Goal: Information Seeking & Learning: Learn about a topic

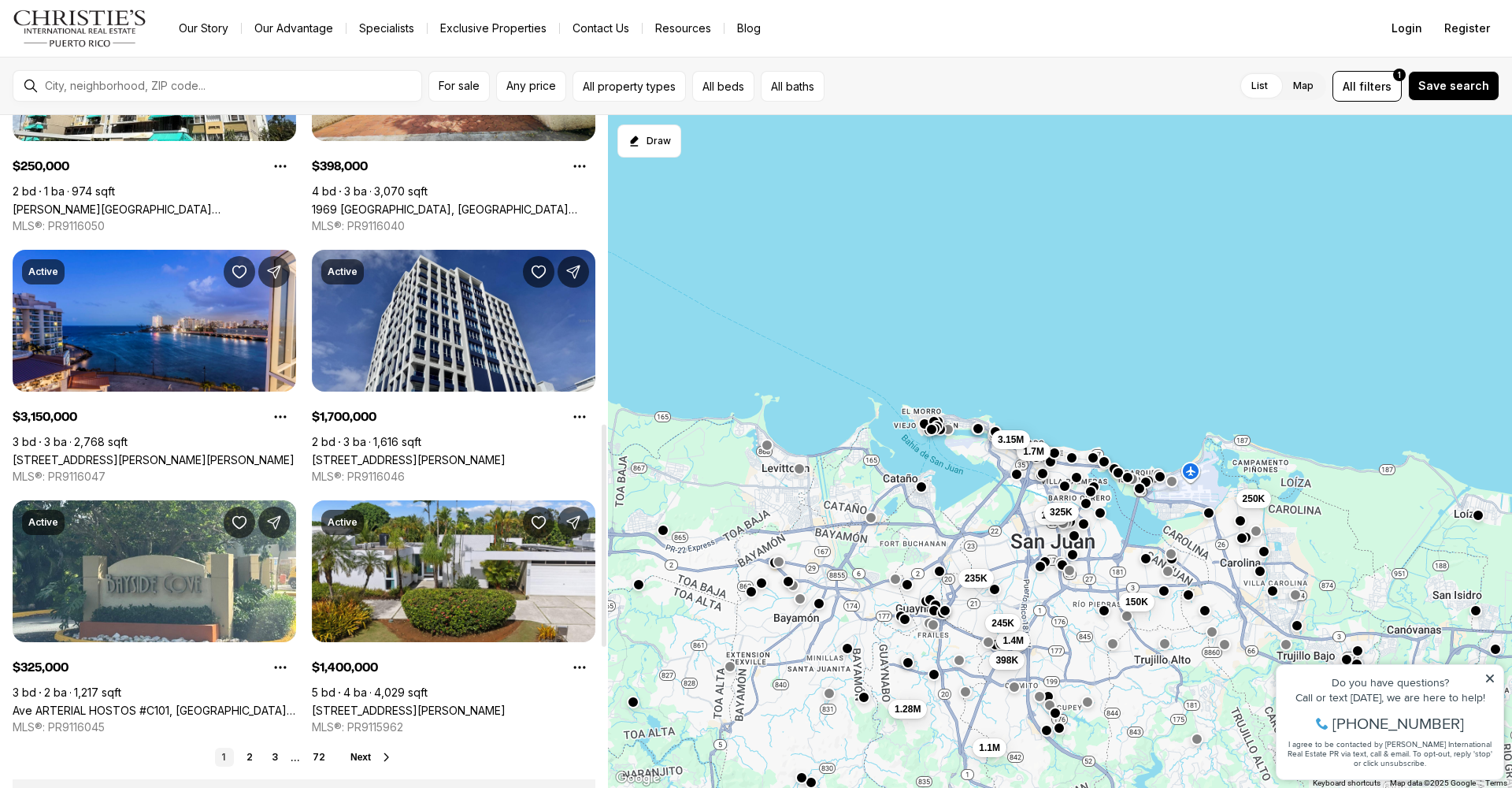
scroll to position [1131, 0]
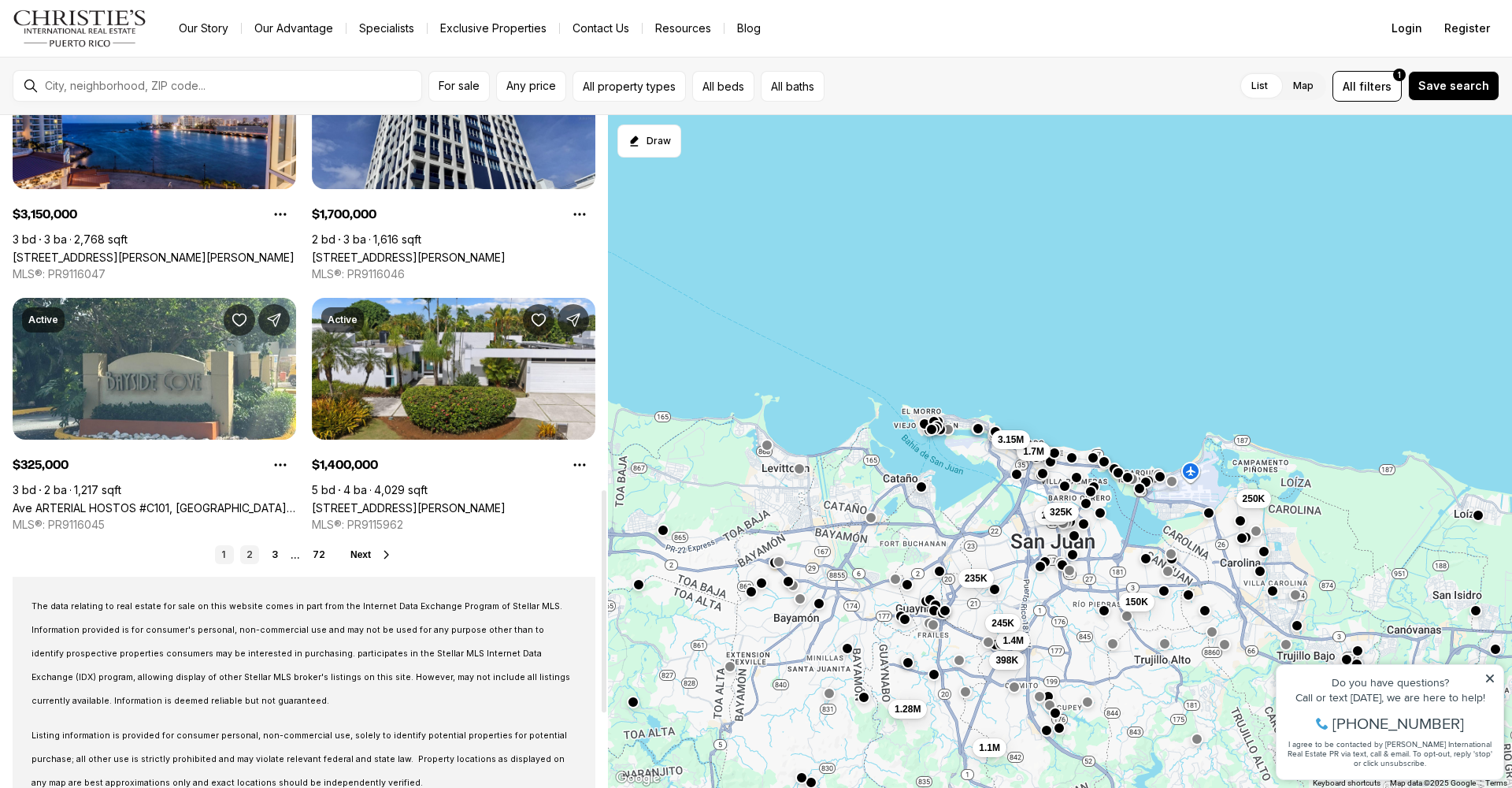
click at [251, 555] on link "2" at bounding box center [250, 555] width 19 height 19
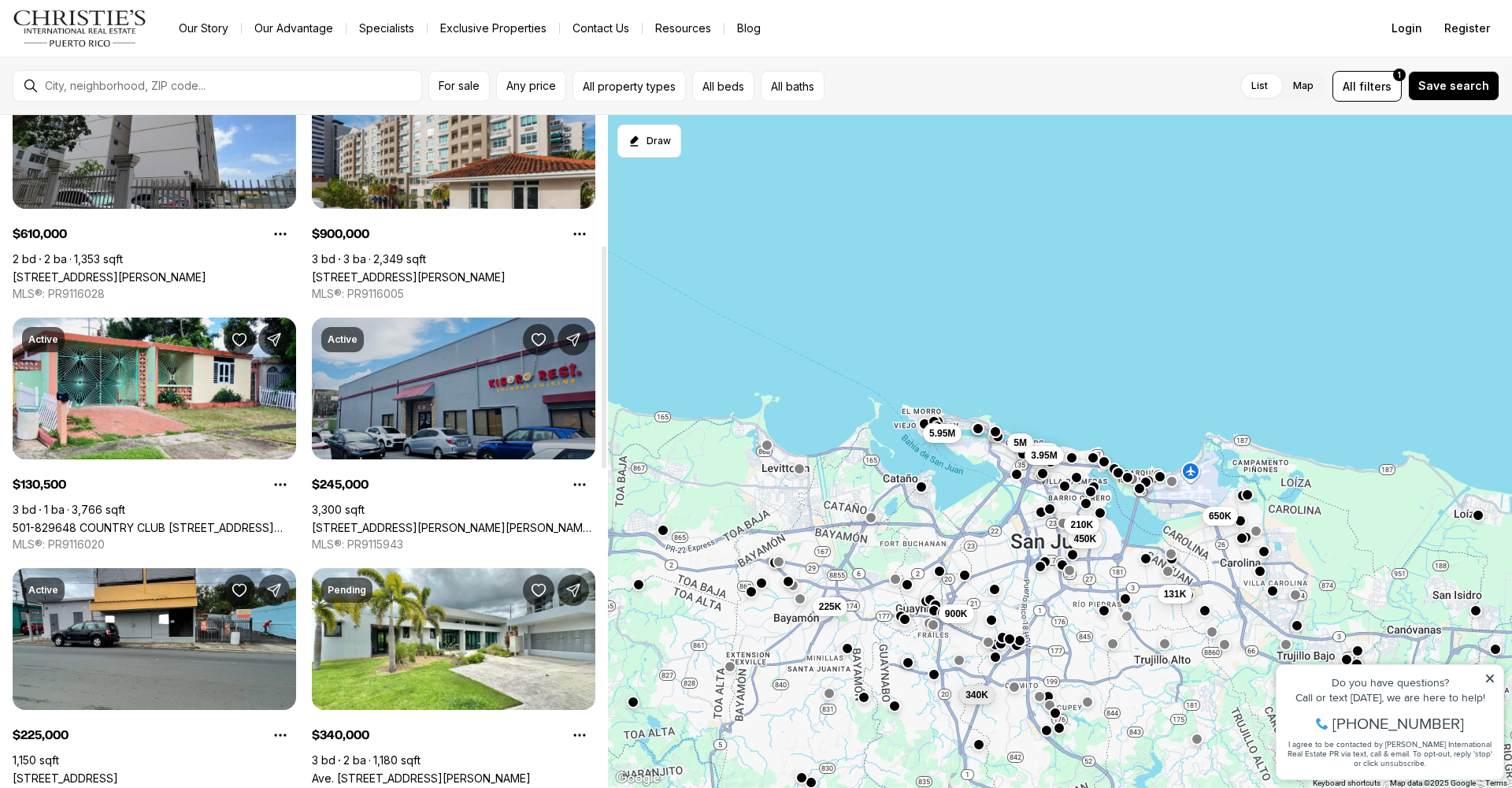
scroll to position [437, 0]
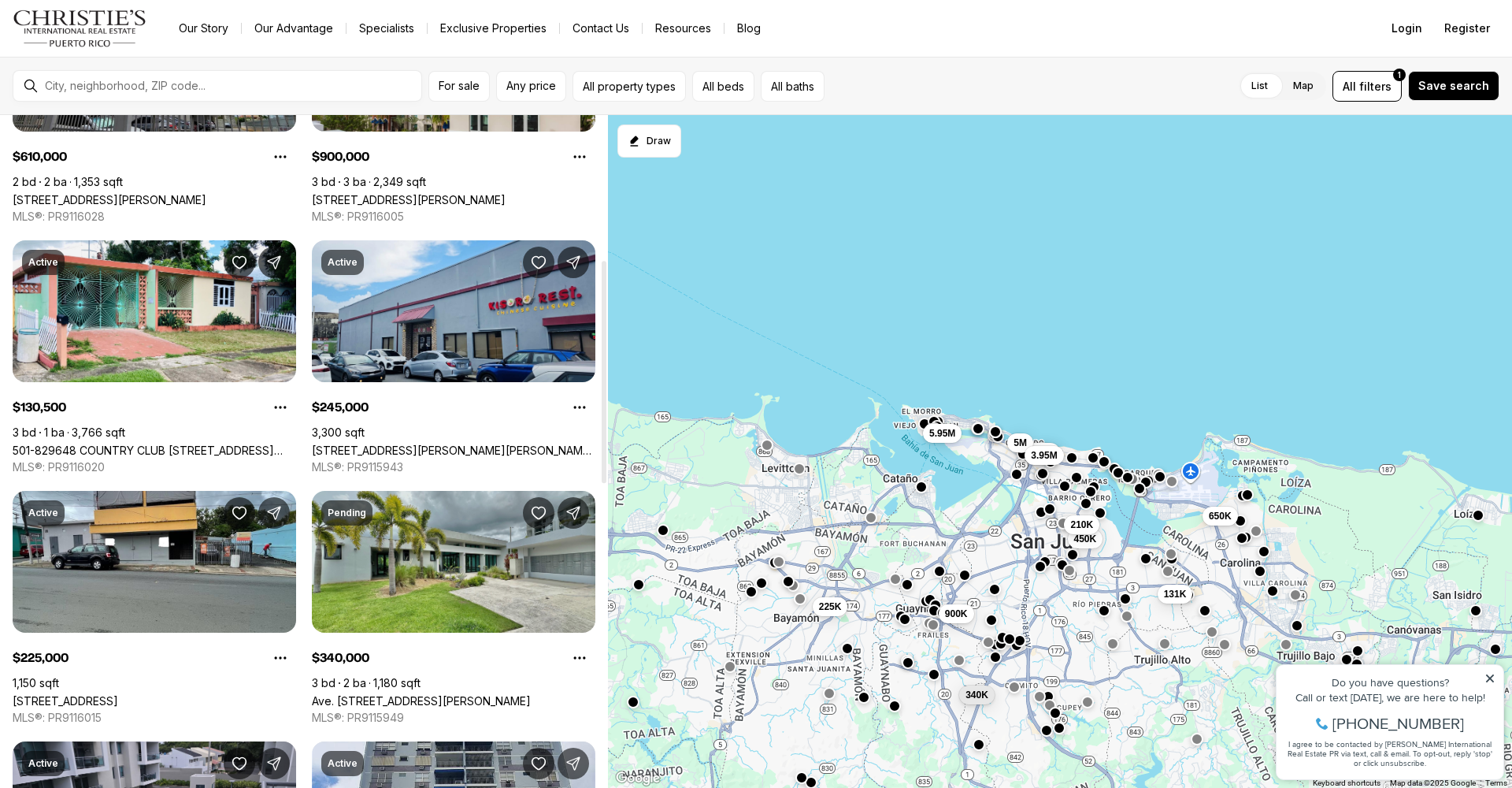
click at [444, 694] on link "Ave. San Ignacio FRAILES #B101, GUAYNABO PR, 00971" at bounding box center [421, 700] width 219 height 13
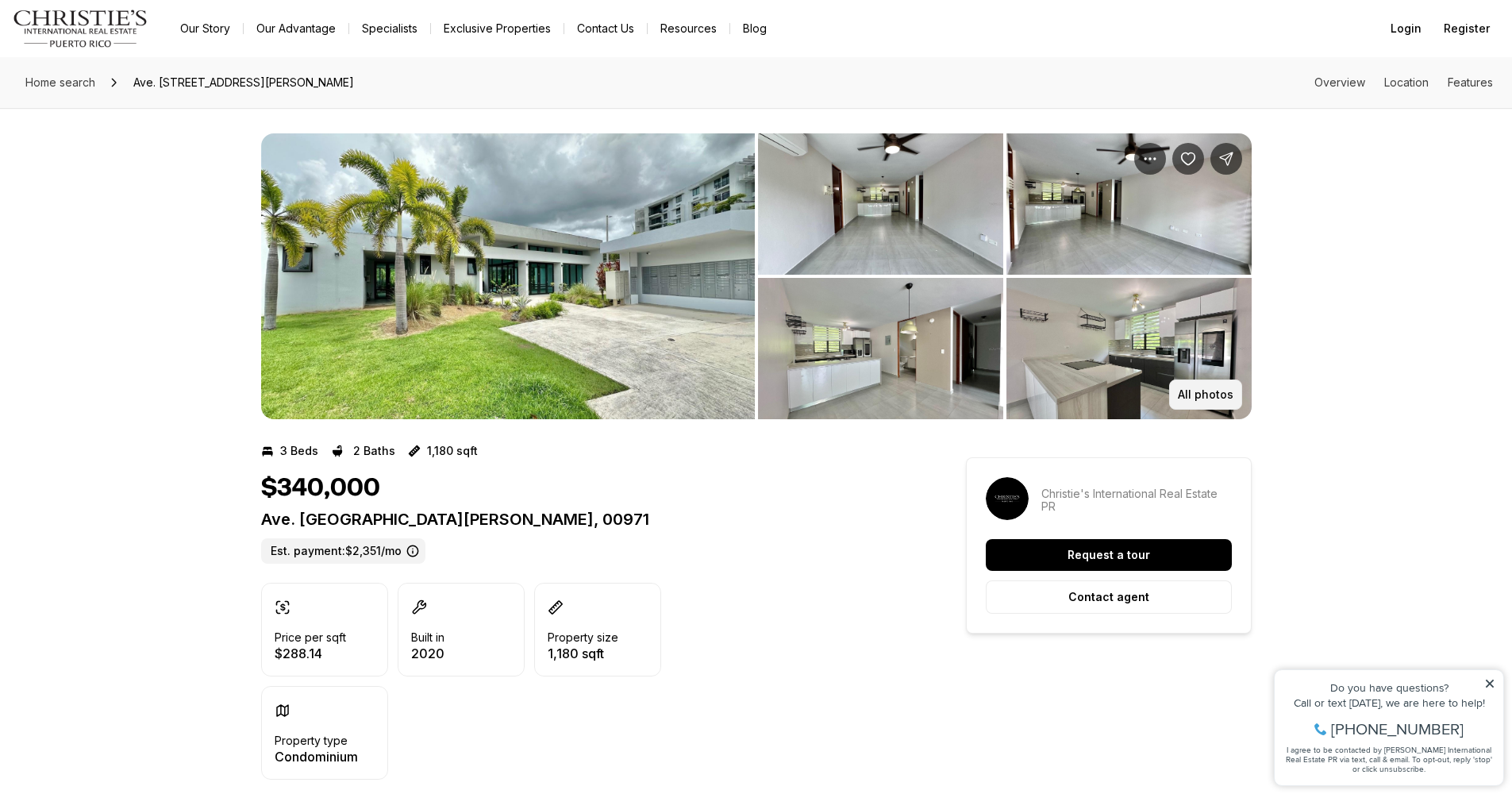
click at [1192, 389] on p "All photos" at bounding box center [1206, 394] width 56 height 12
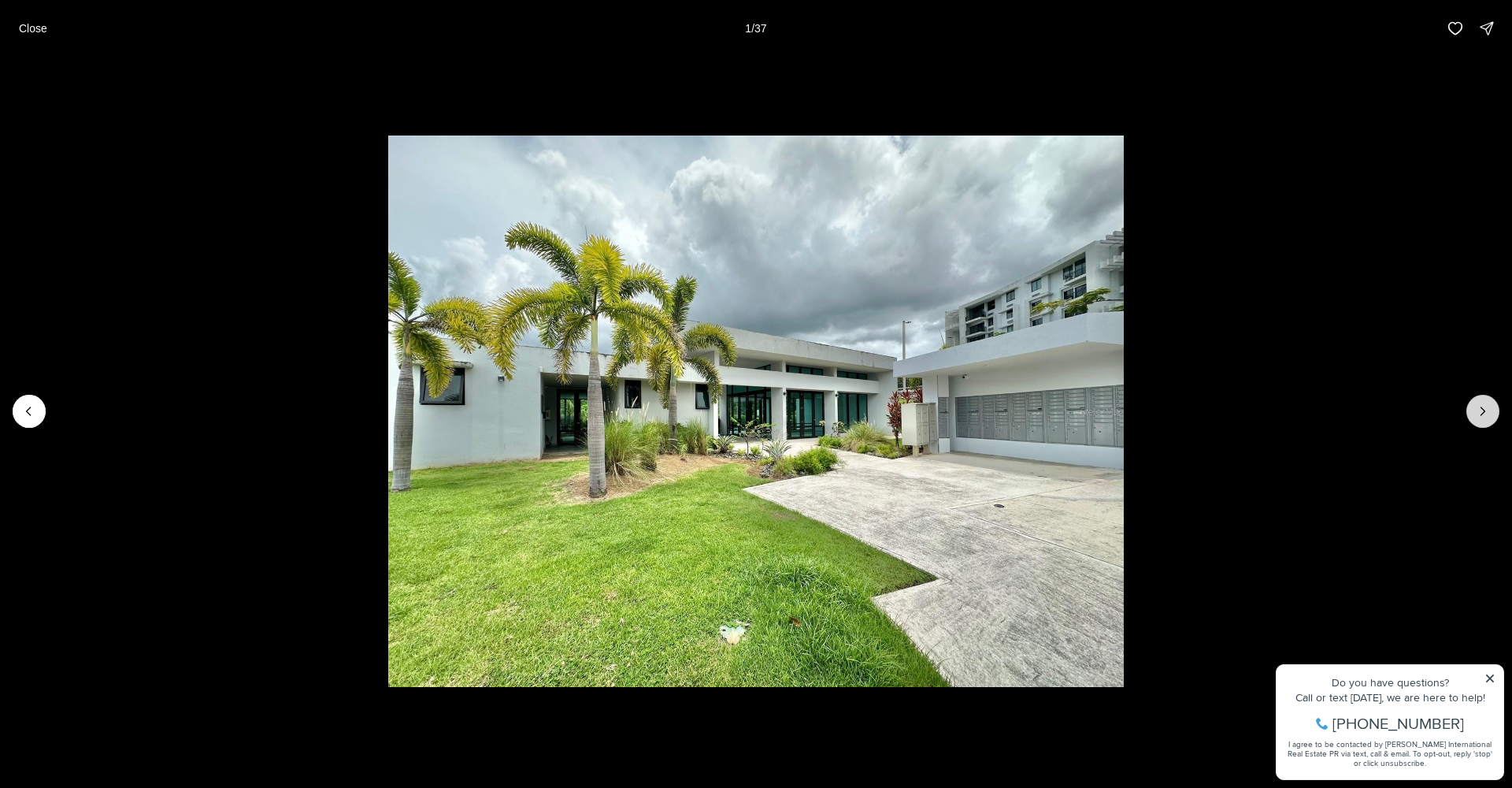
click at [1485, 408] on icon "Next slide" at bounding box center [1482, 411] width 16 height 16
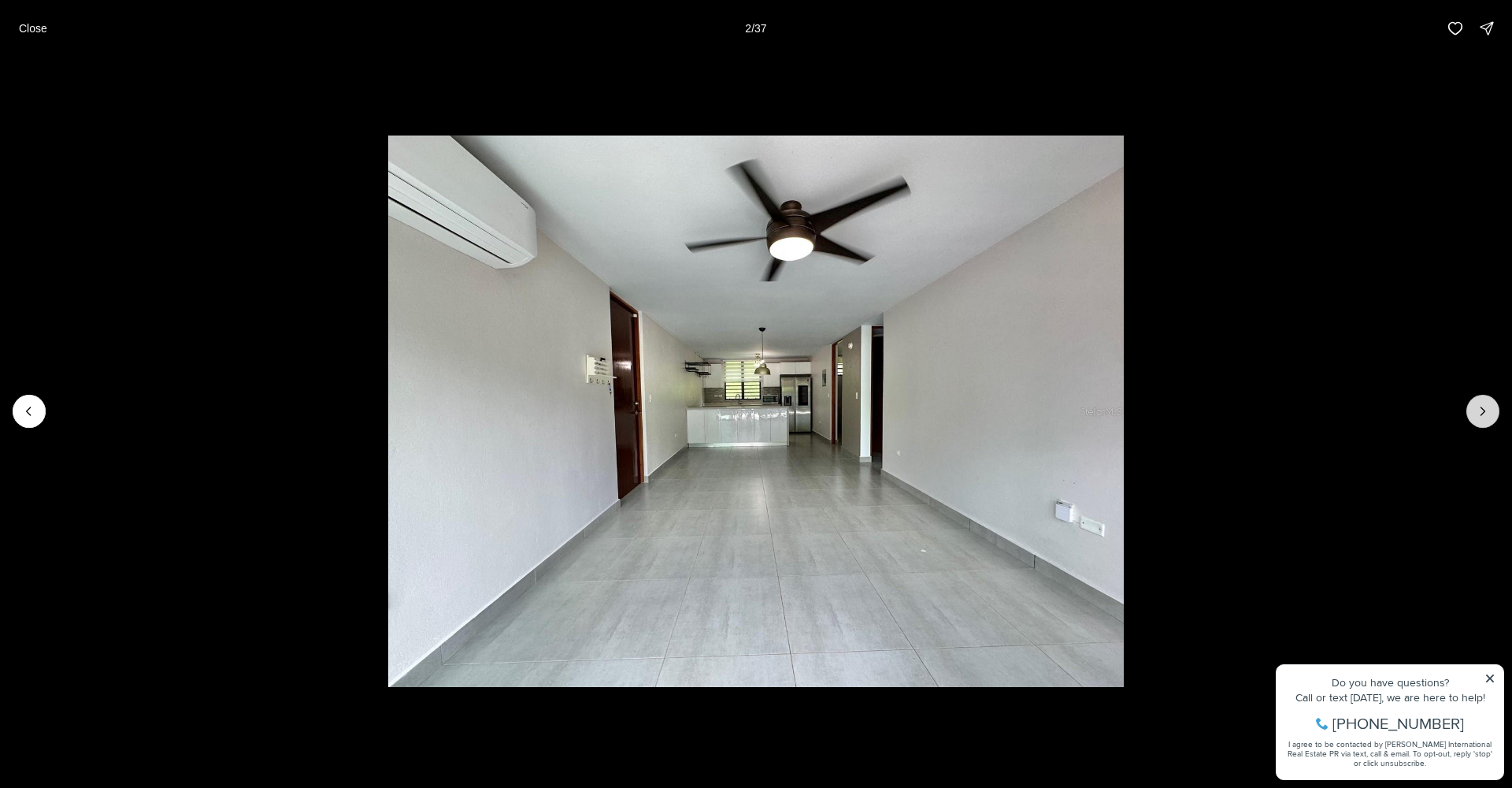
click at [1483, 409] on icon "Next slide" at bounding box center [1482, 411] width 16 height 16
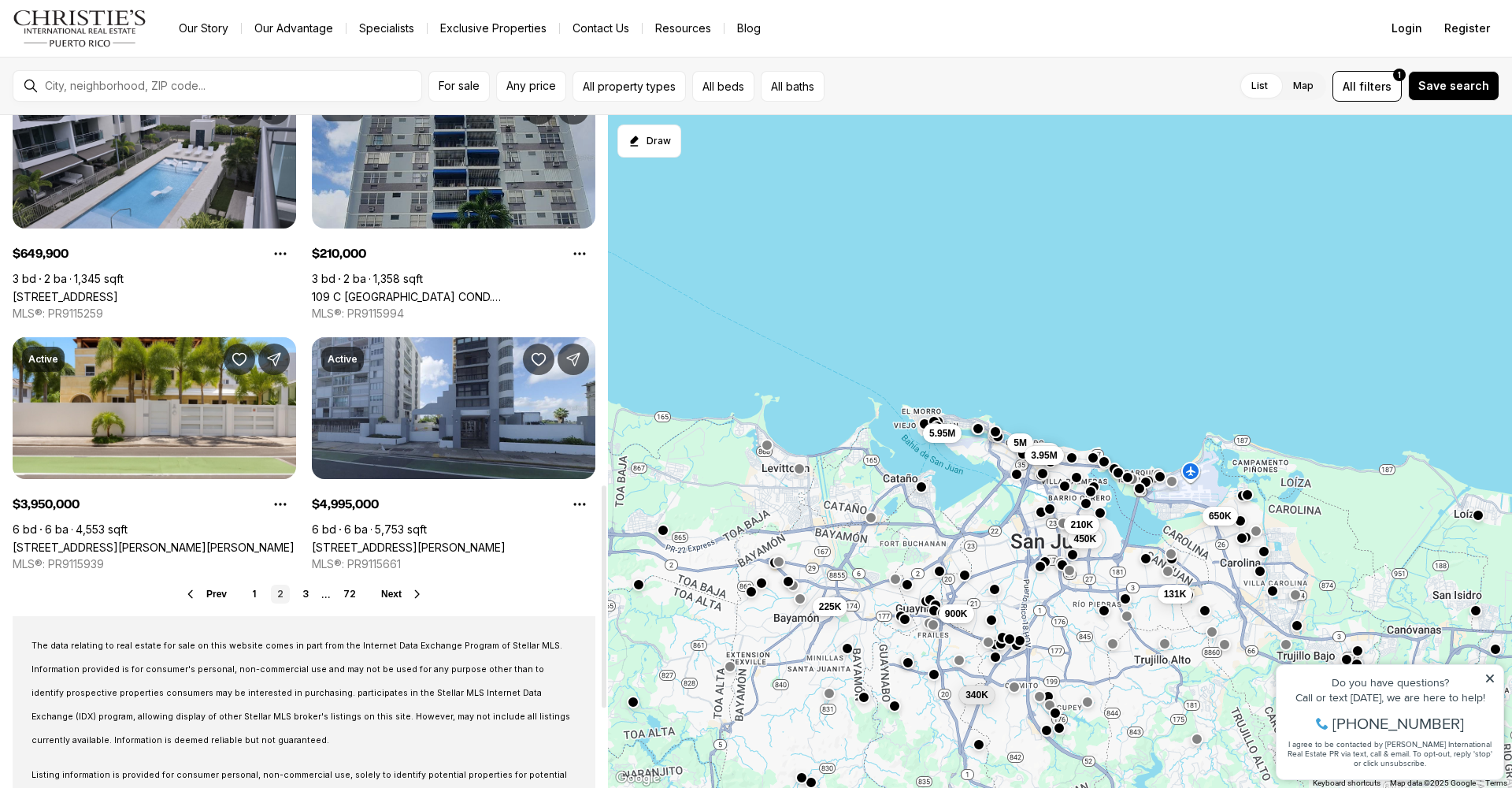
scroll to position [1177, 0]
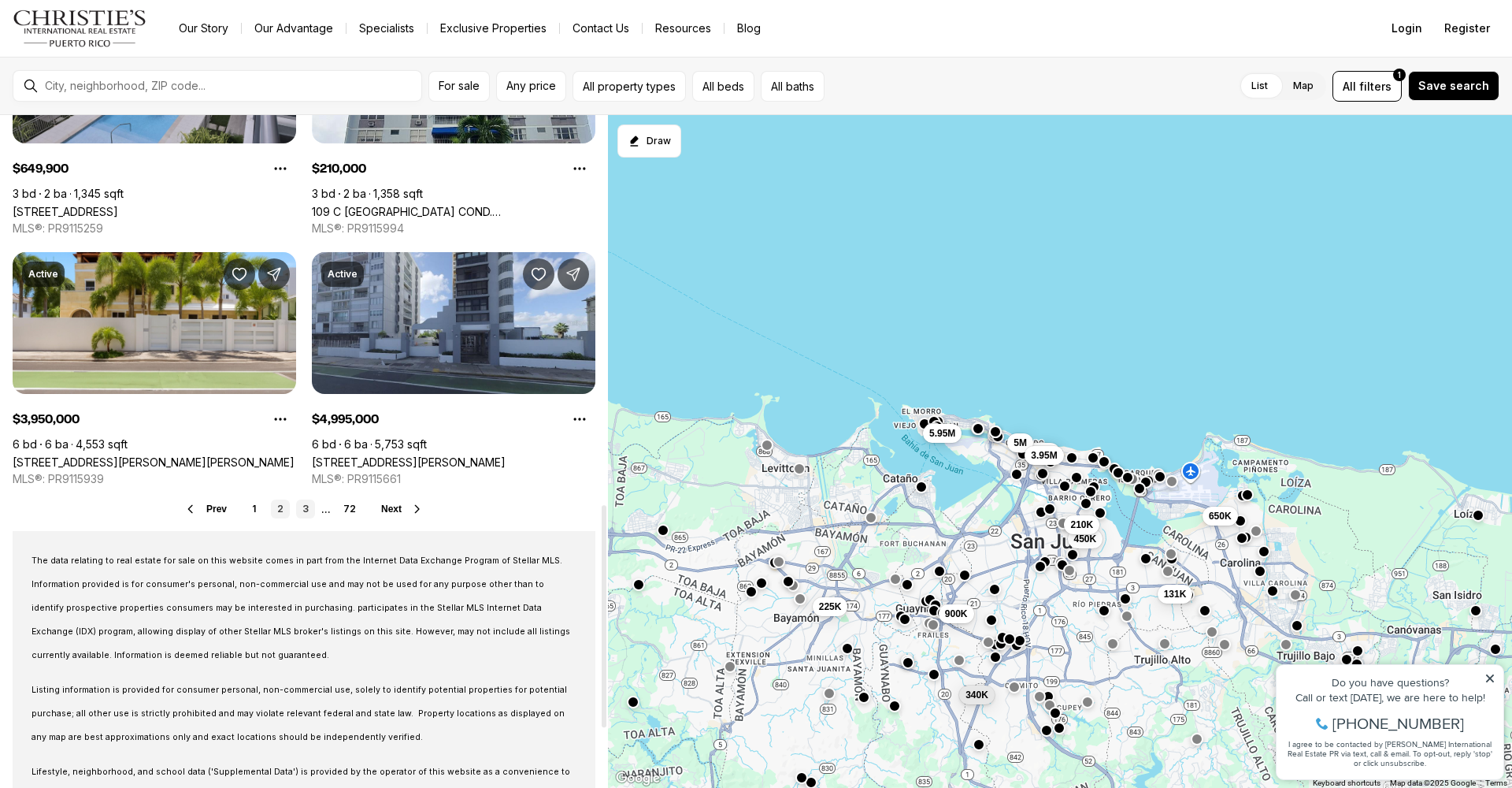
click at [308, 507] on link "3" at bounding box center [306, 509] width 19 height 19
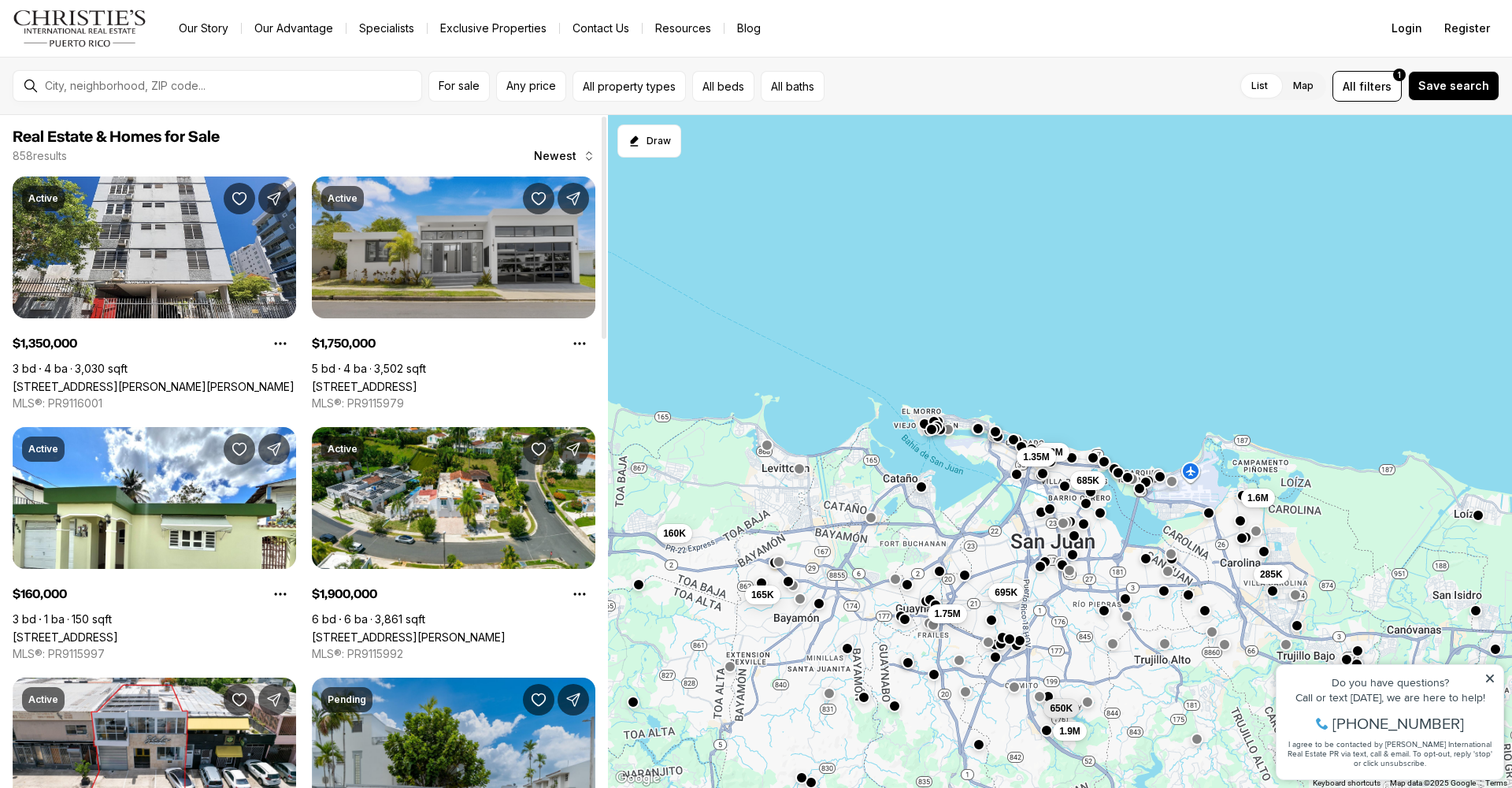
click at [417, 379] on link "[STREET_ADDRESS]" at bounding box center [364, 386] width 106 height 13
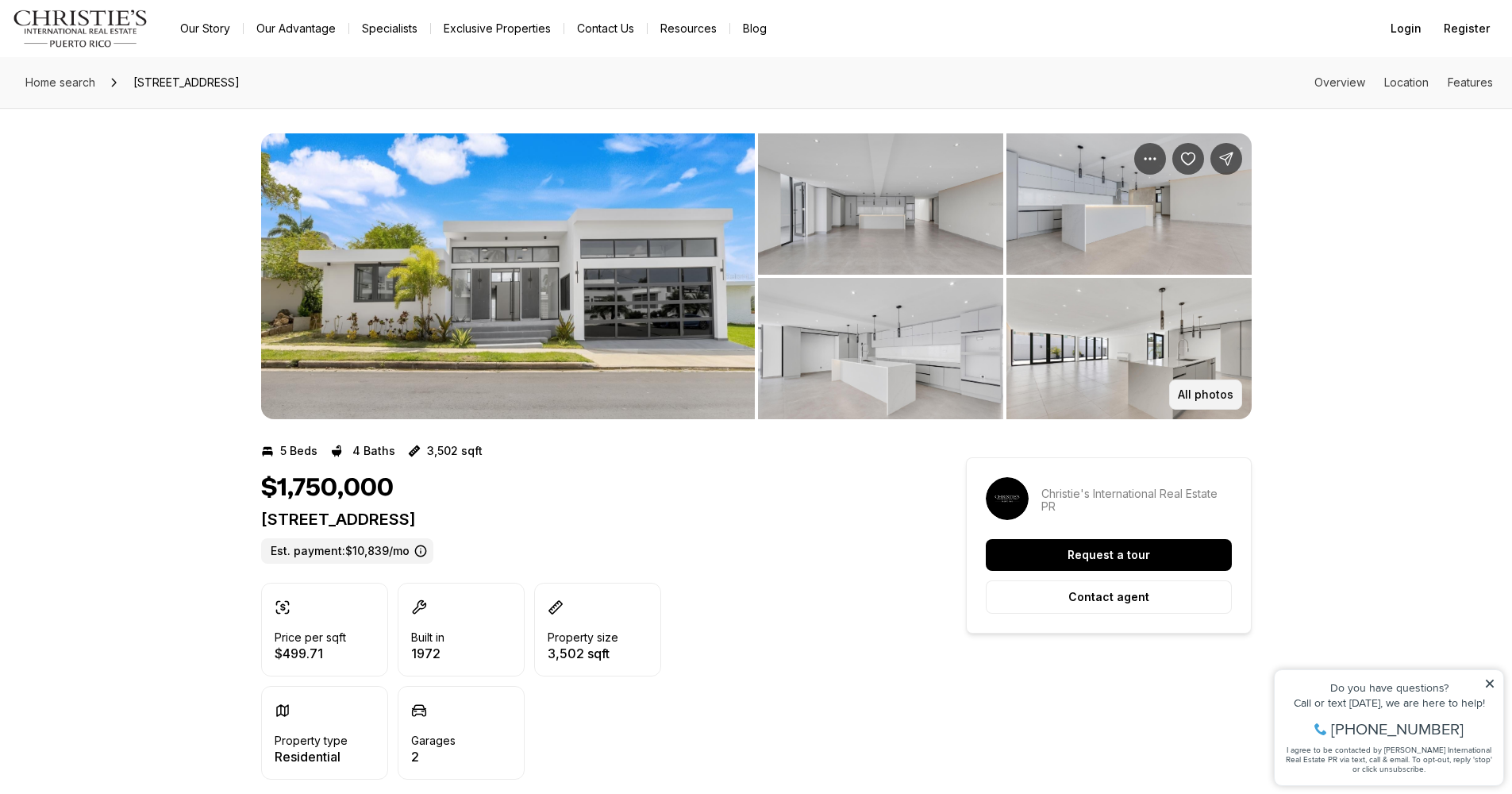
click at [1196, 394] on p "All photos" at bounding box center [1206, 394] width 56 height 12
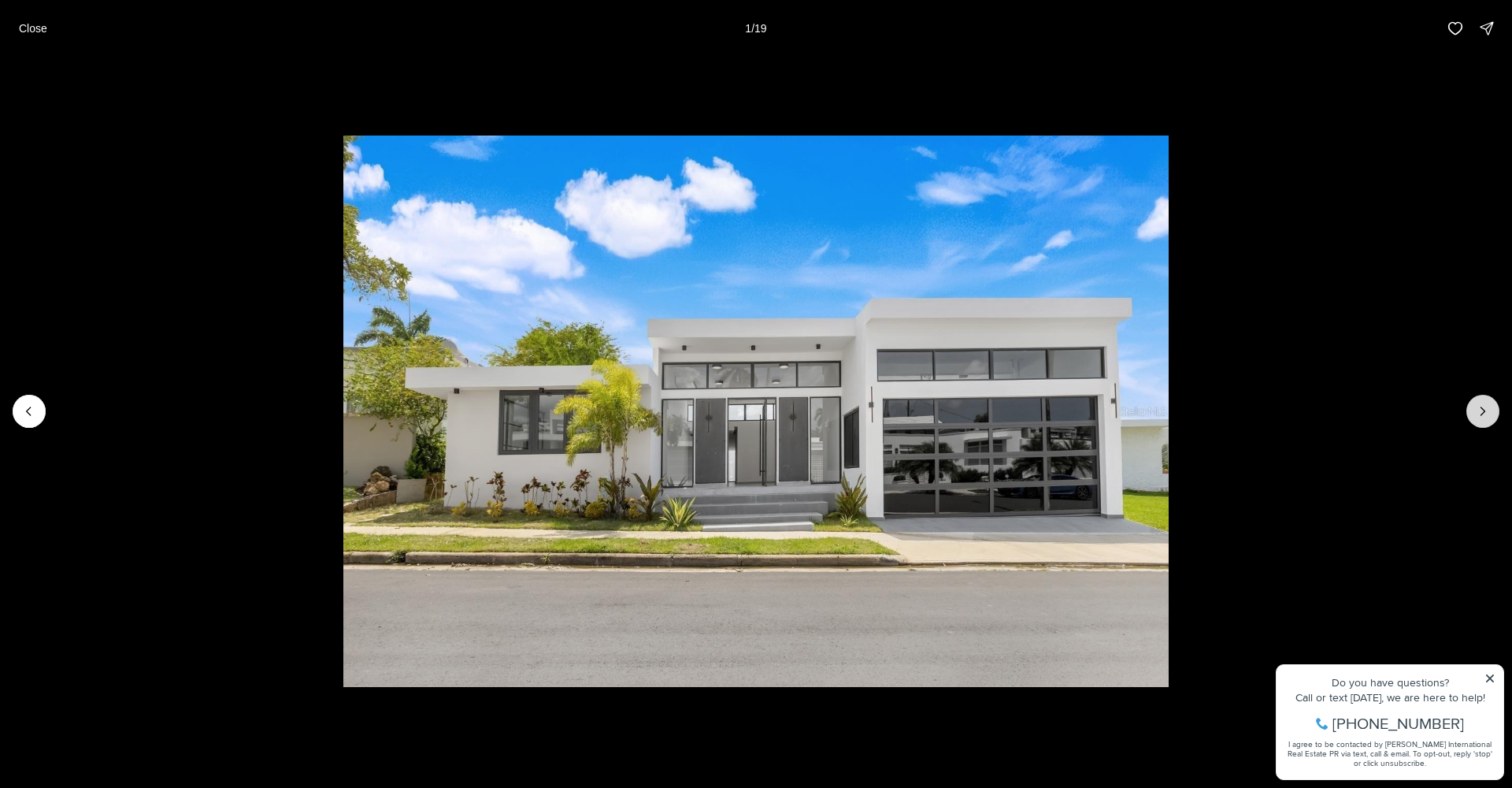
click at [1481, 413] on icon "Next slide" at bounding box center [1482, 411] width 16 height 16
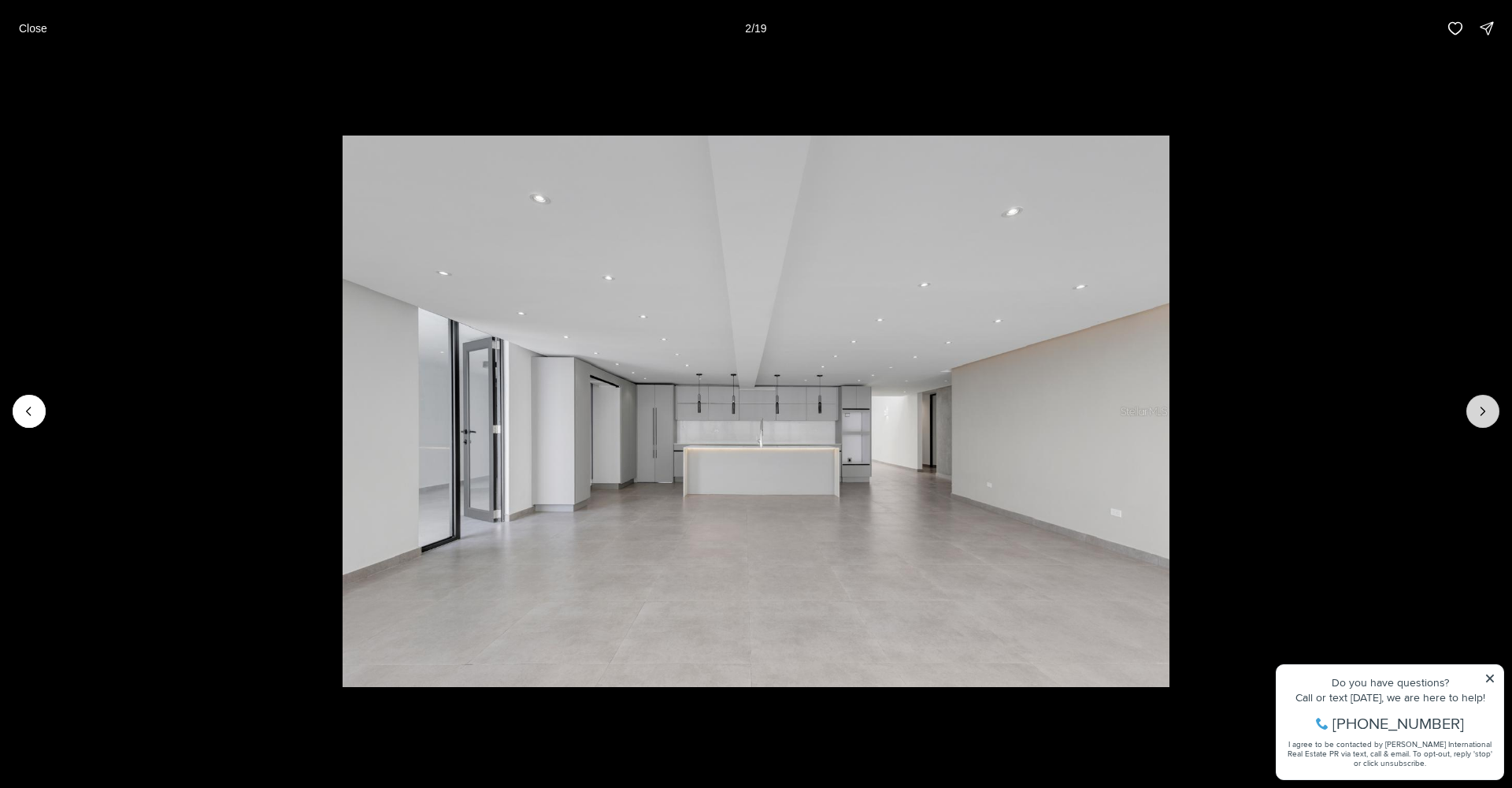
click at [1476, 414] on icon "Next slide" at bounding box center [1482, 411] width 16 height 16
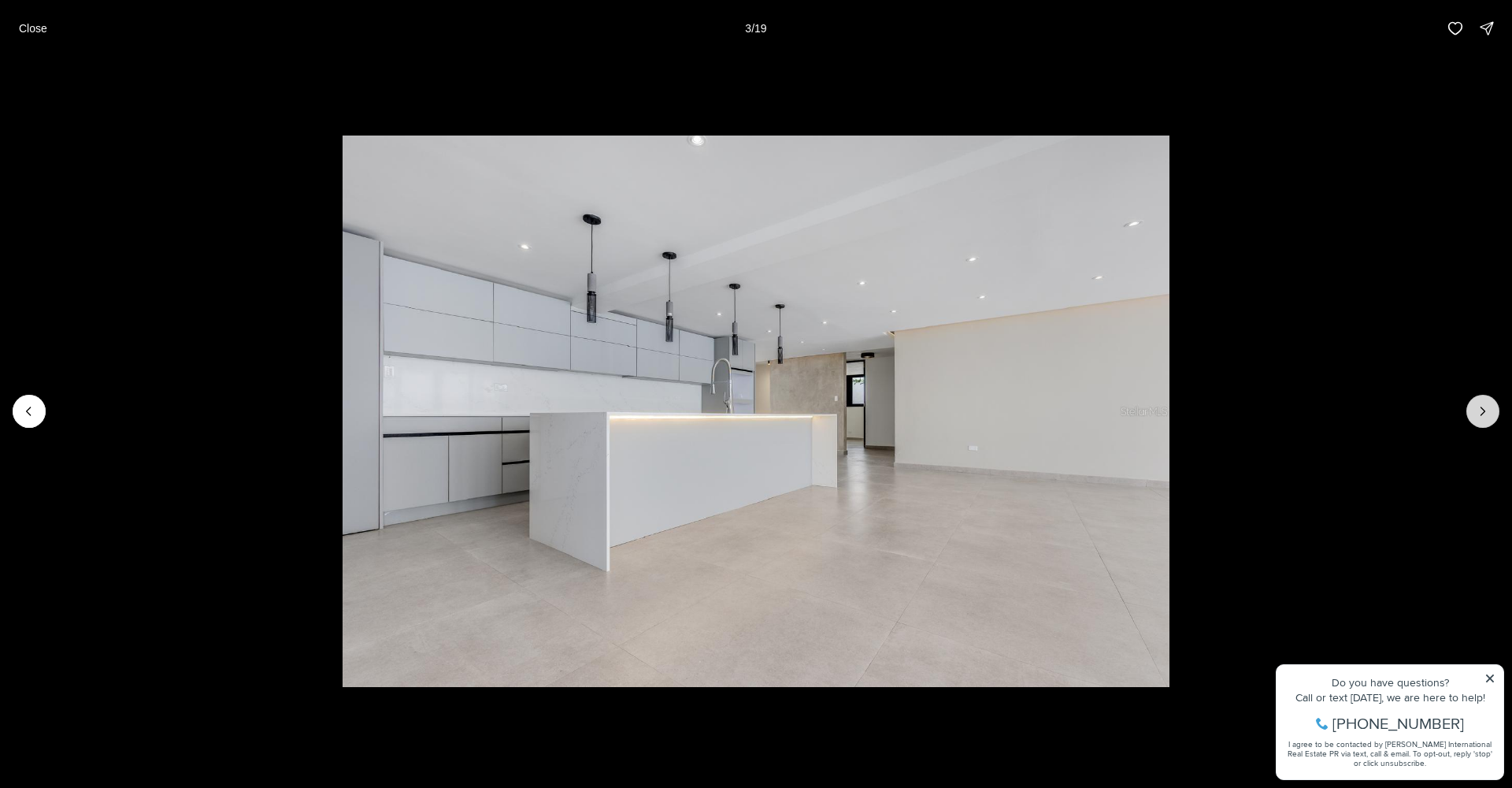
click at [1476, 414] on icon "Next slide" at bounding box center [1482, 411] width 16 height 16
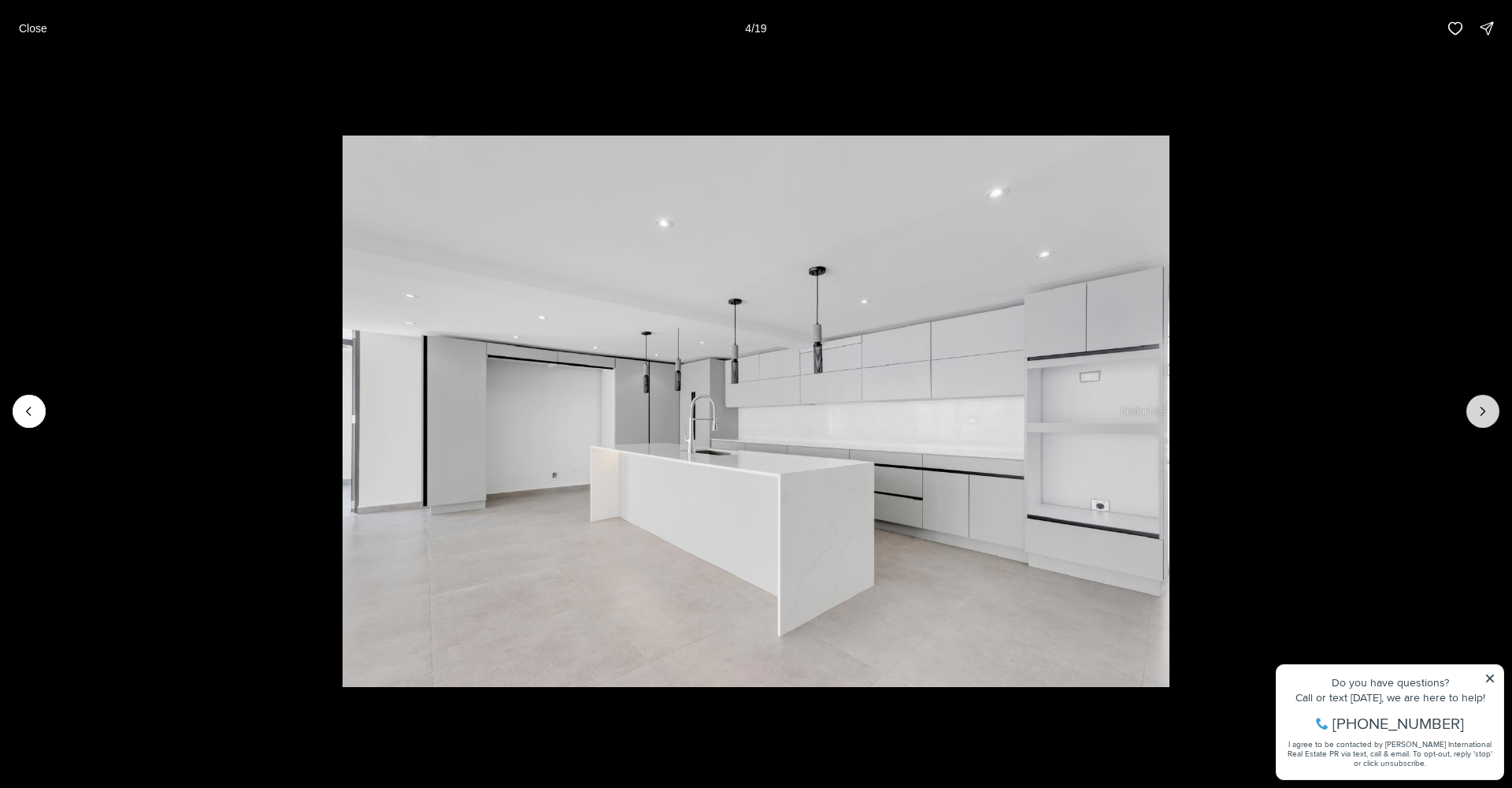
click at [1475, 414] on icon "Next slide" at bounding box center [1482, 411] width 16 height 16
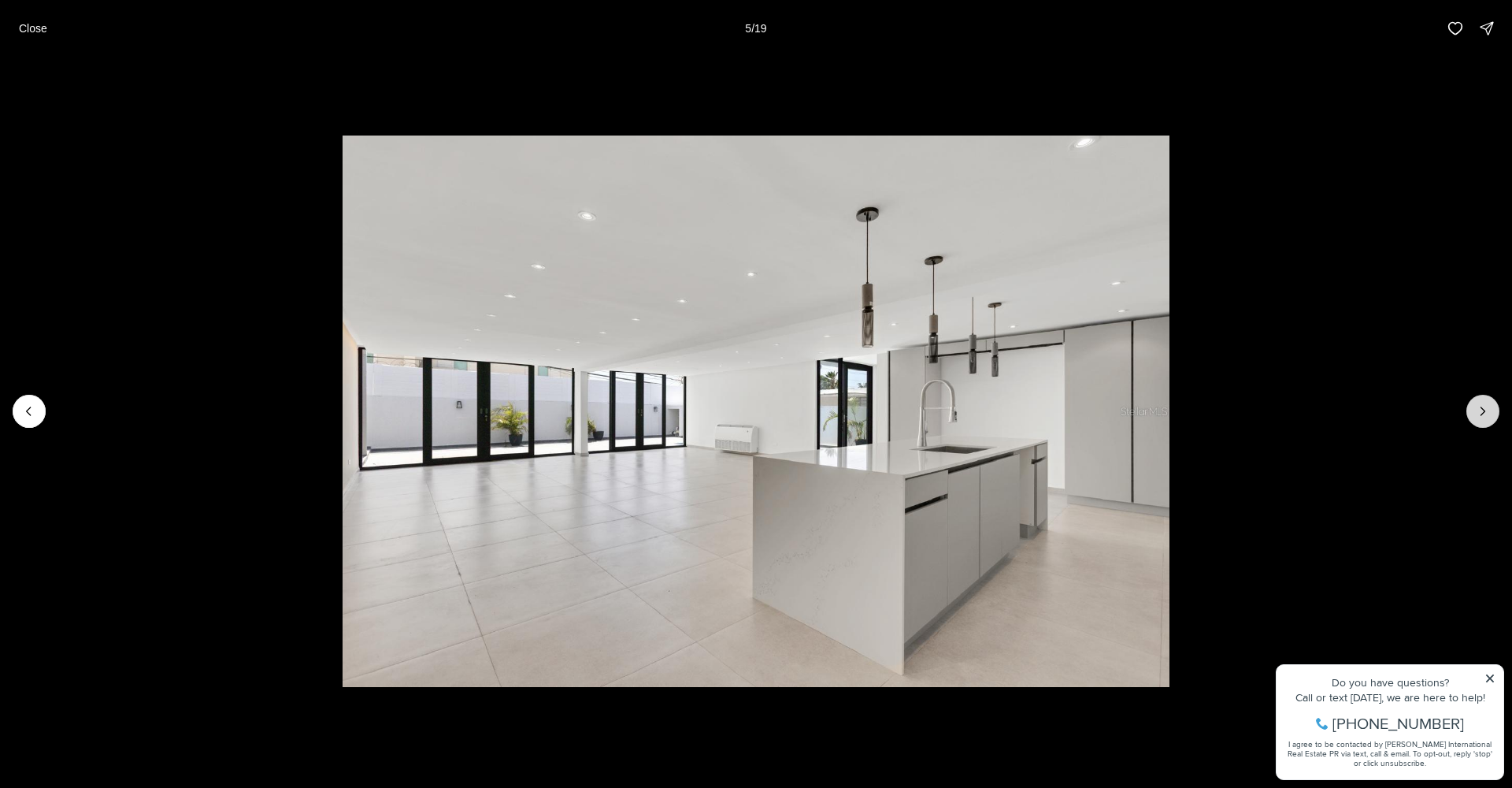
click at [1482, 415] on icon "Next slide" at bounding box center [1482, 411] width 16 height 16
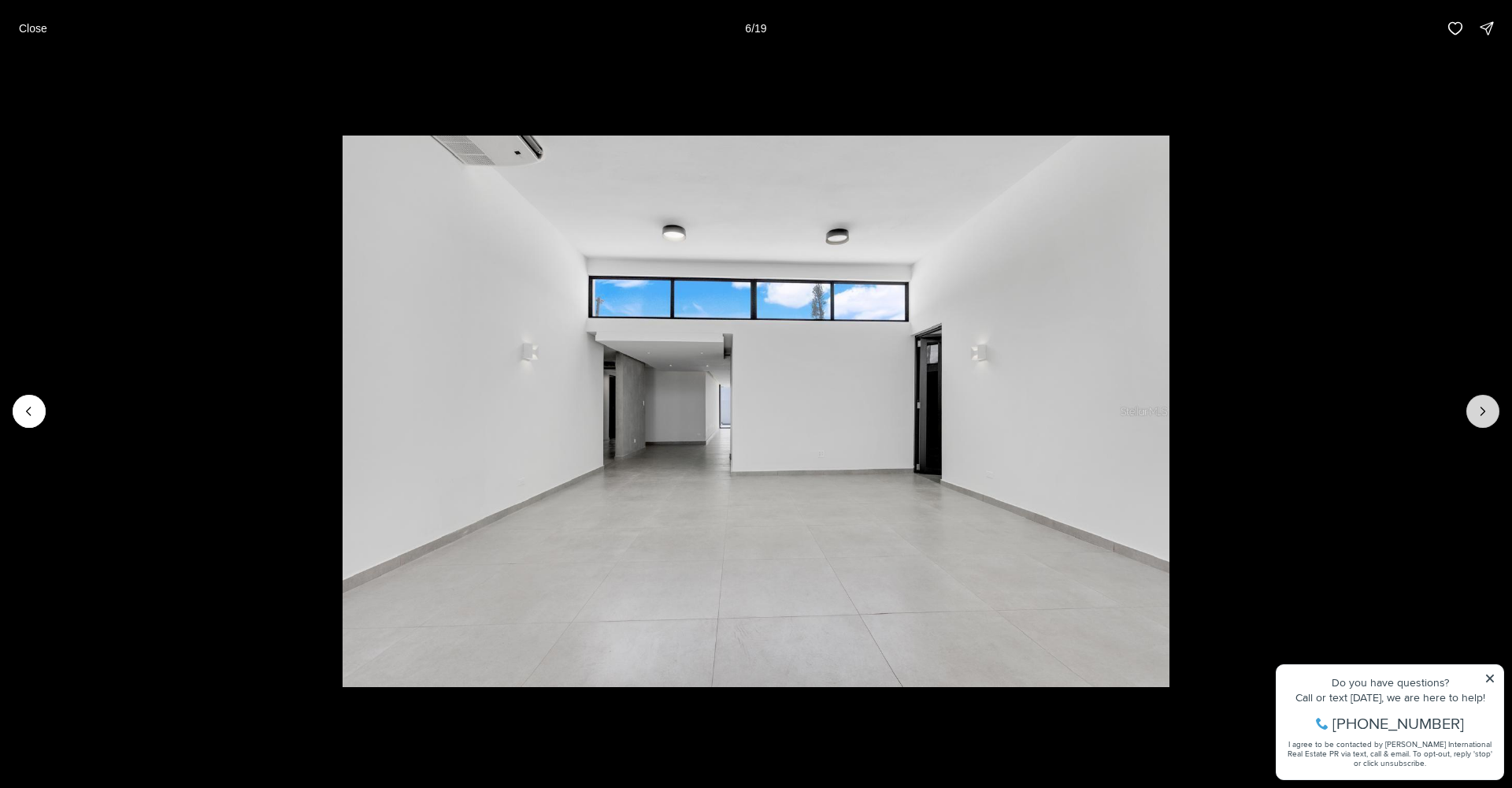
click at [1477, 415] on icon "Next slide" at bounding box center [1482, 411] width 16 height 16
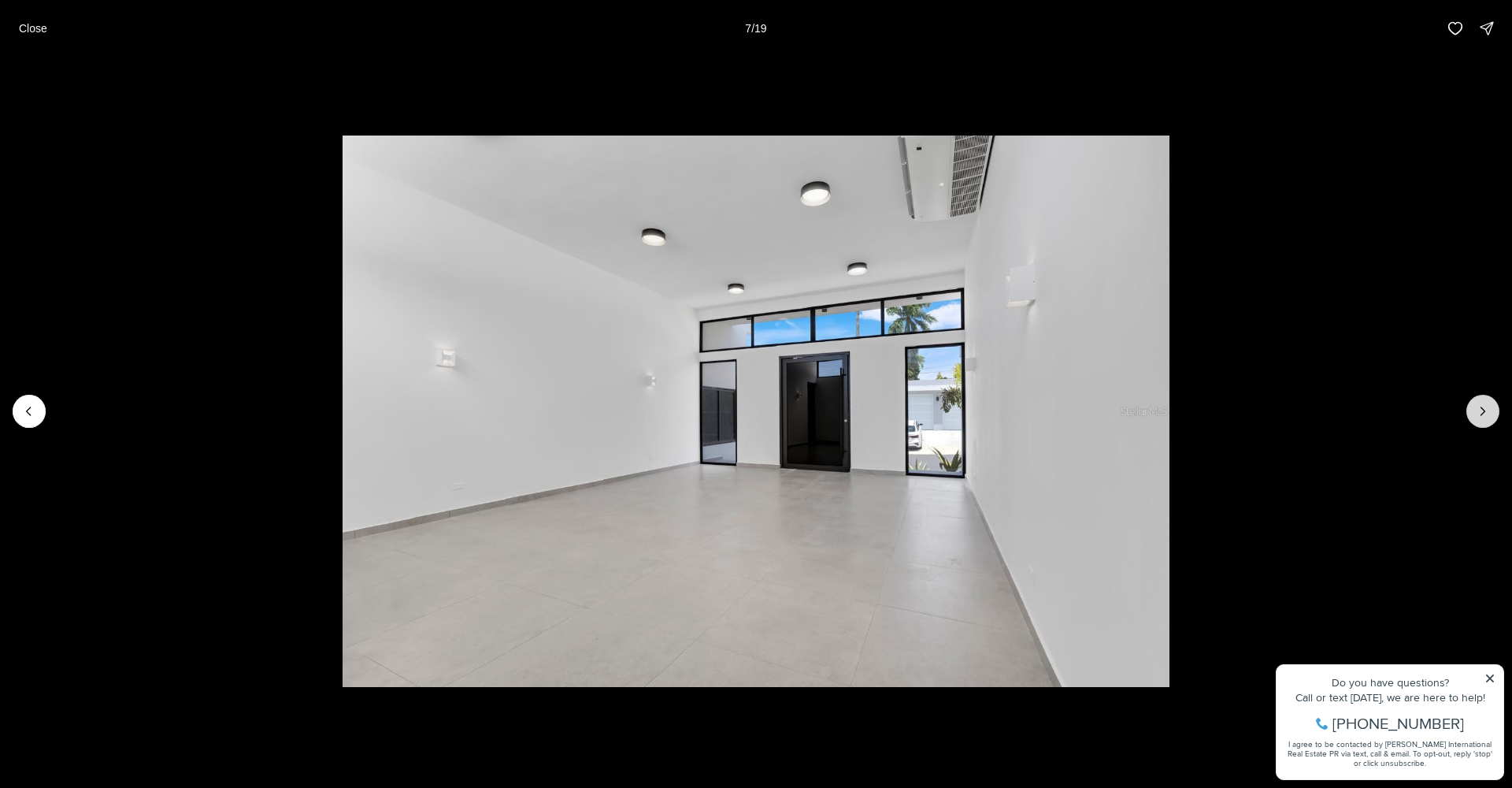
click at [1480, 409] on icon "Next slide" at bounding box center [1482, 411] width 16 height 16
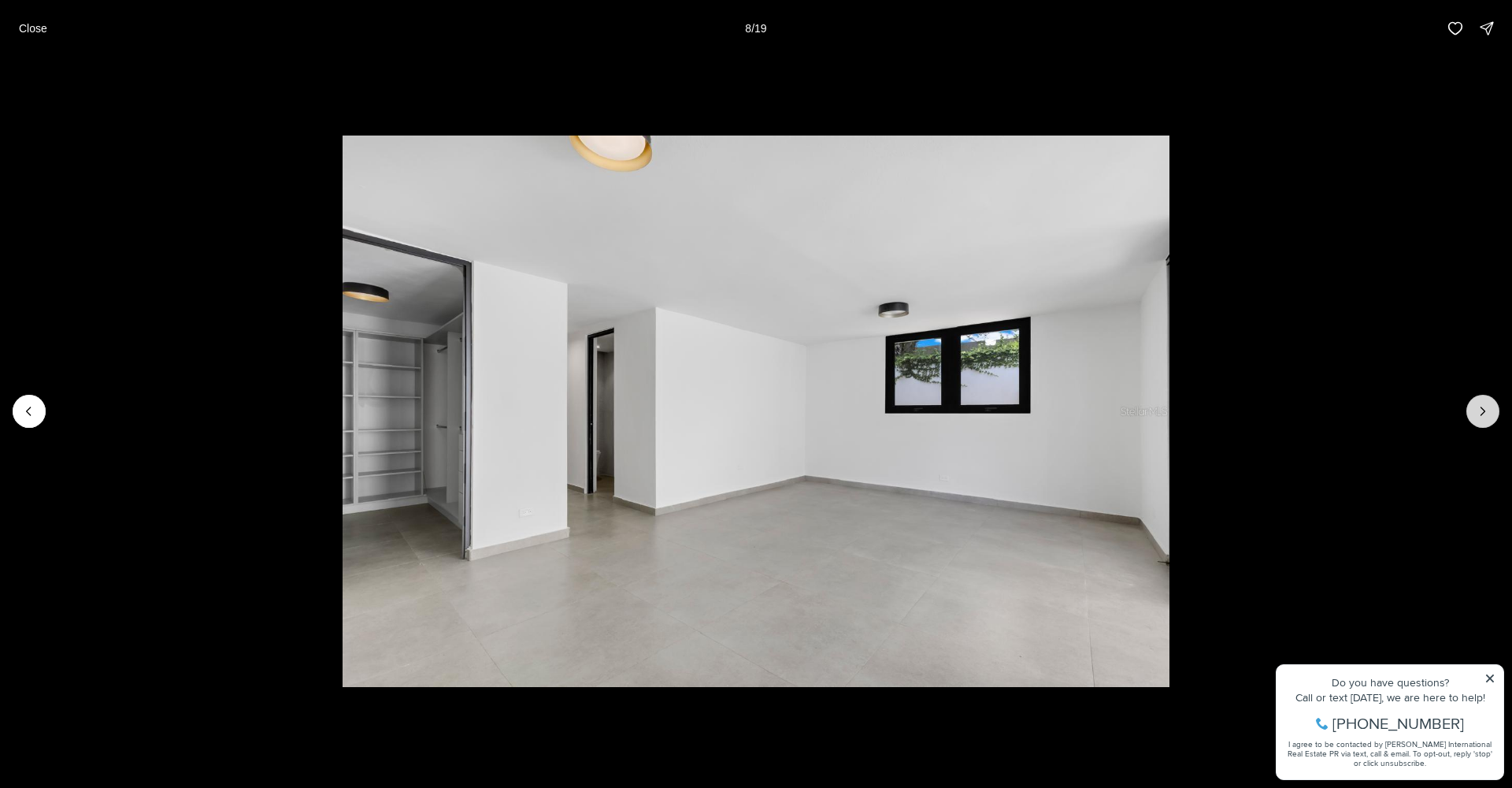
click at [1490, 412] on icon "Next slide" at bounding box center [1482, 411] width 16 height 16
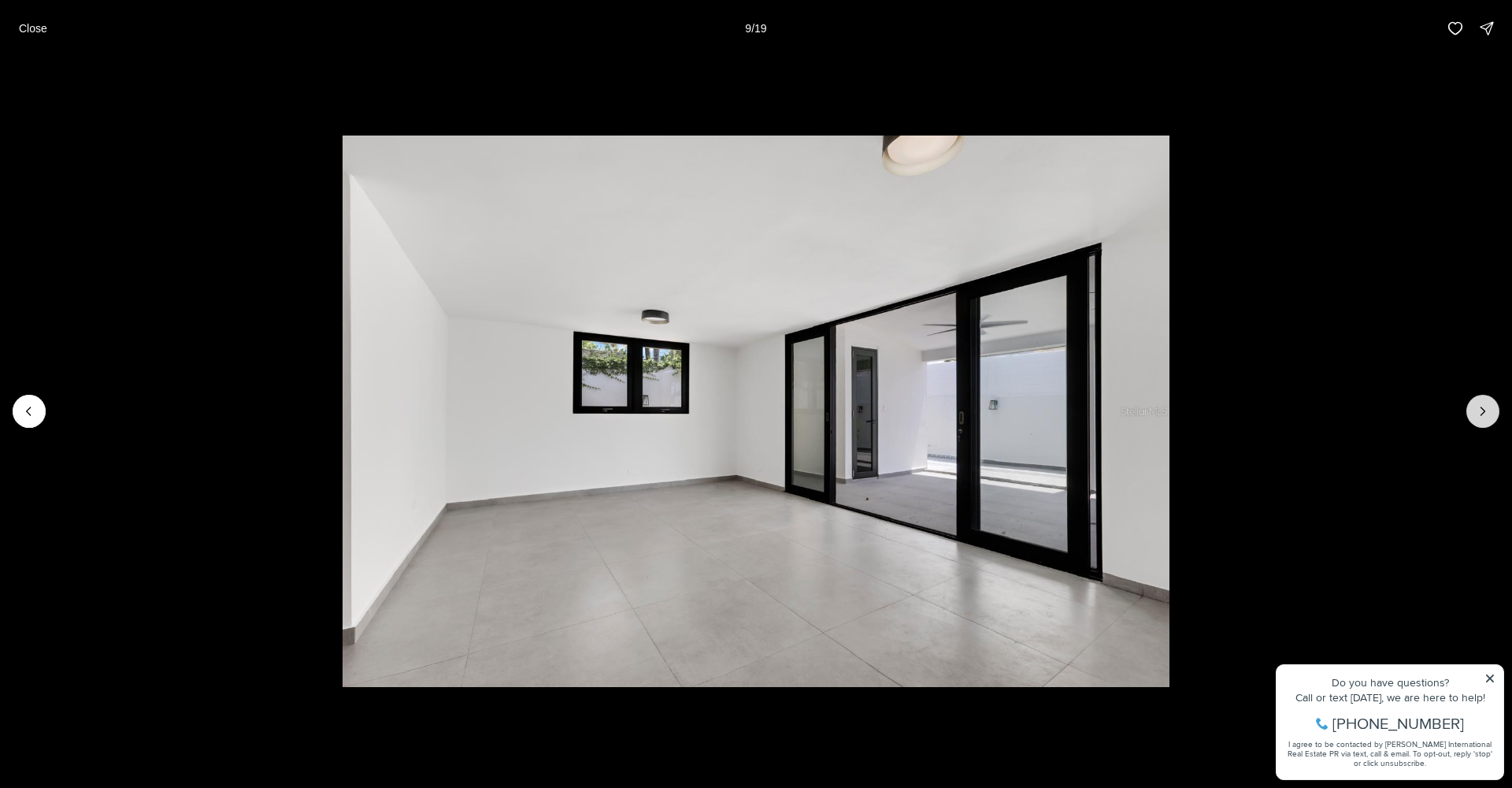
click at [1489, 412] on icon "Next slide" at bounding box center [1482, 411] width 16 height 16
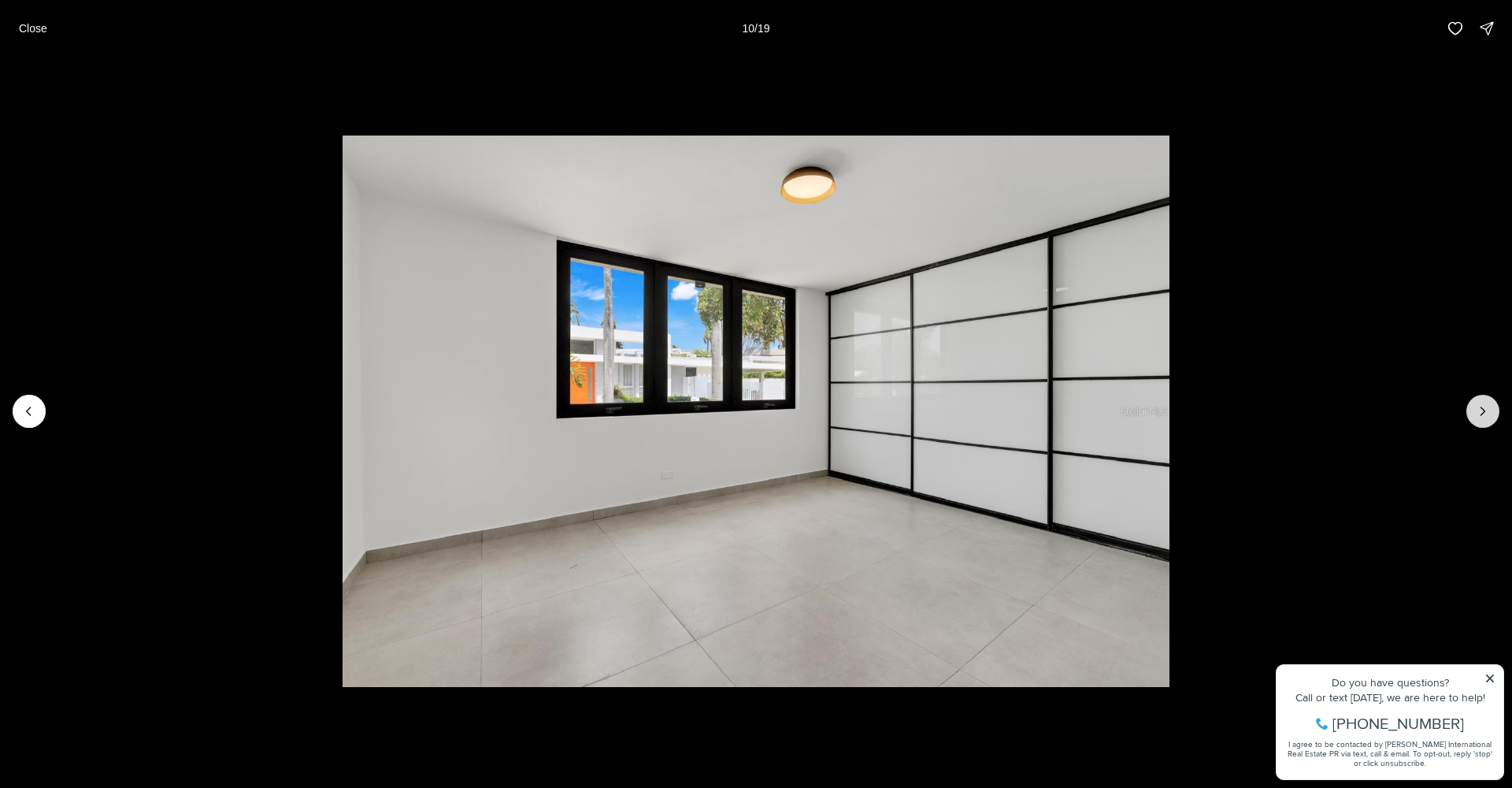
click at [1489, 411] on icon "Next slide" at bounding box center [1482, 411] width 16 height 16
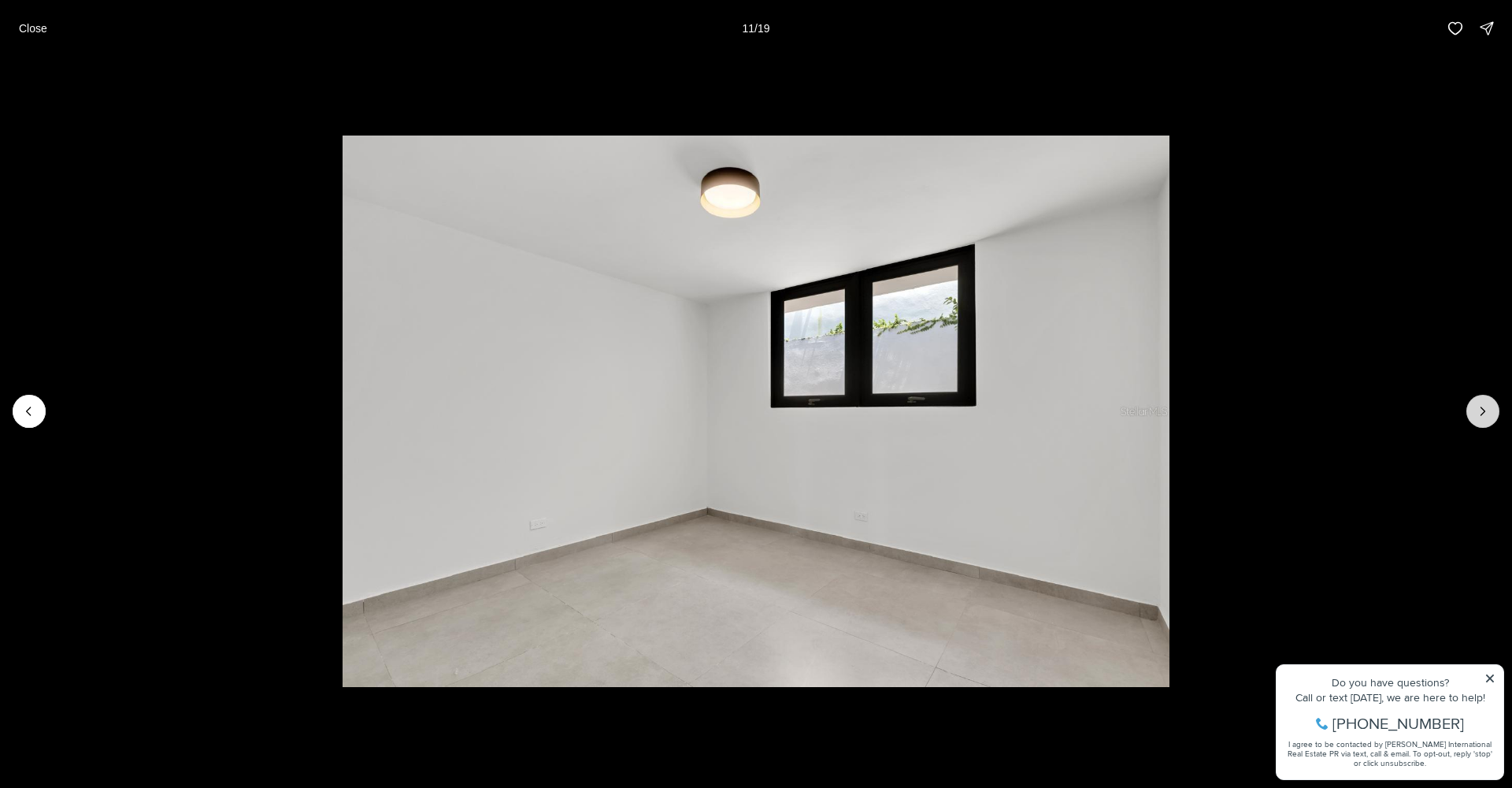
click at [1488, 411] on icon "Next slide" at bounding box center [1482, 411] width 16 height 16
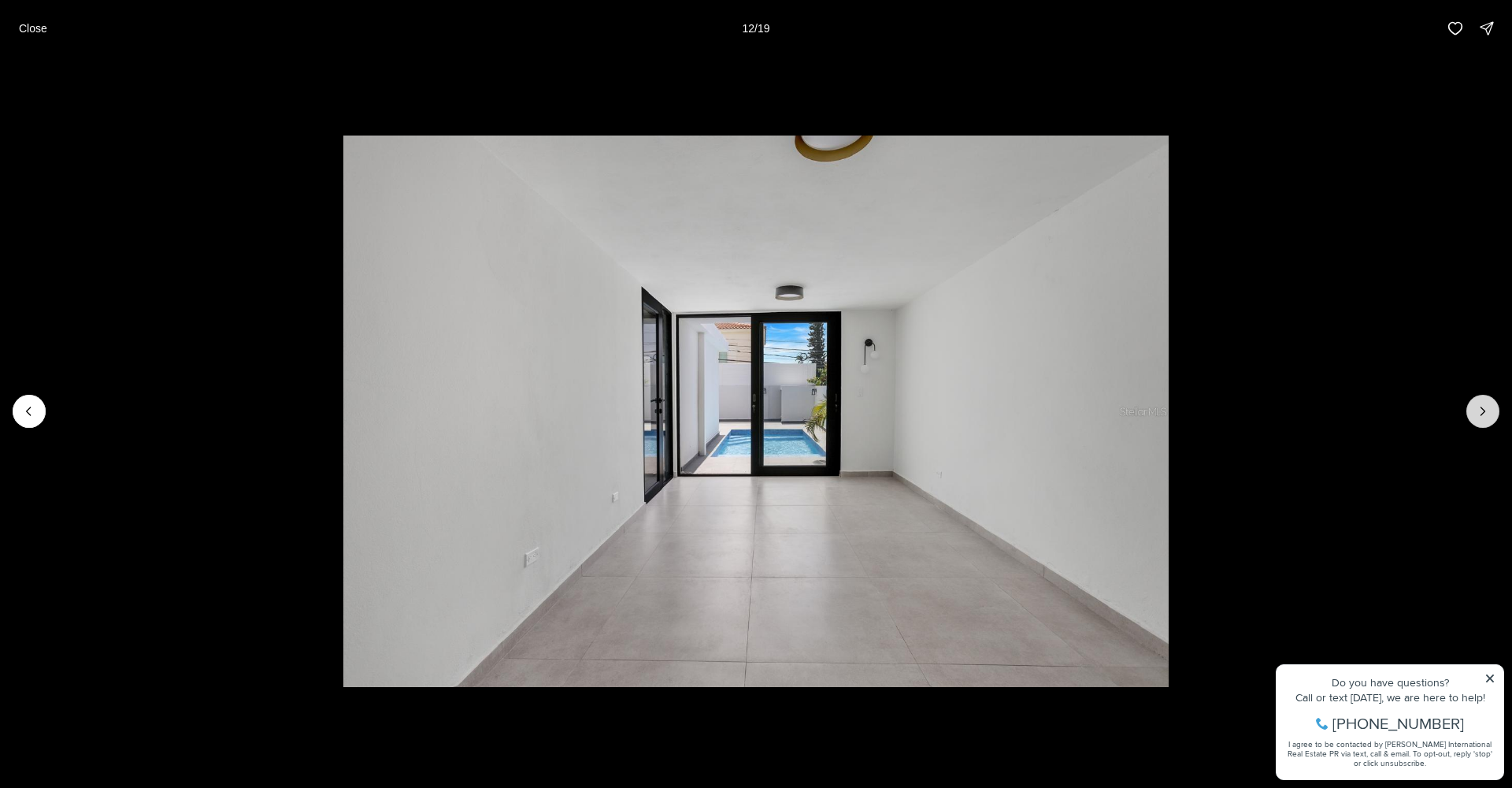
click at [1488, 411] on icon "Next slide" at bounding box center [1482, 411] width 16 height 16
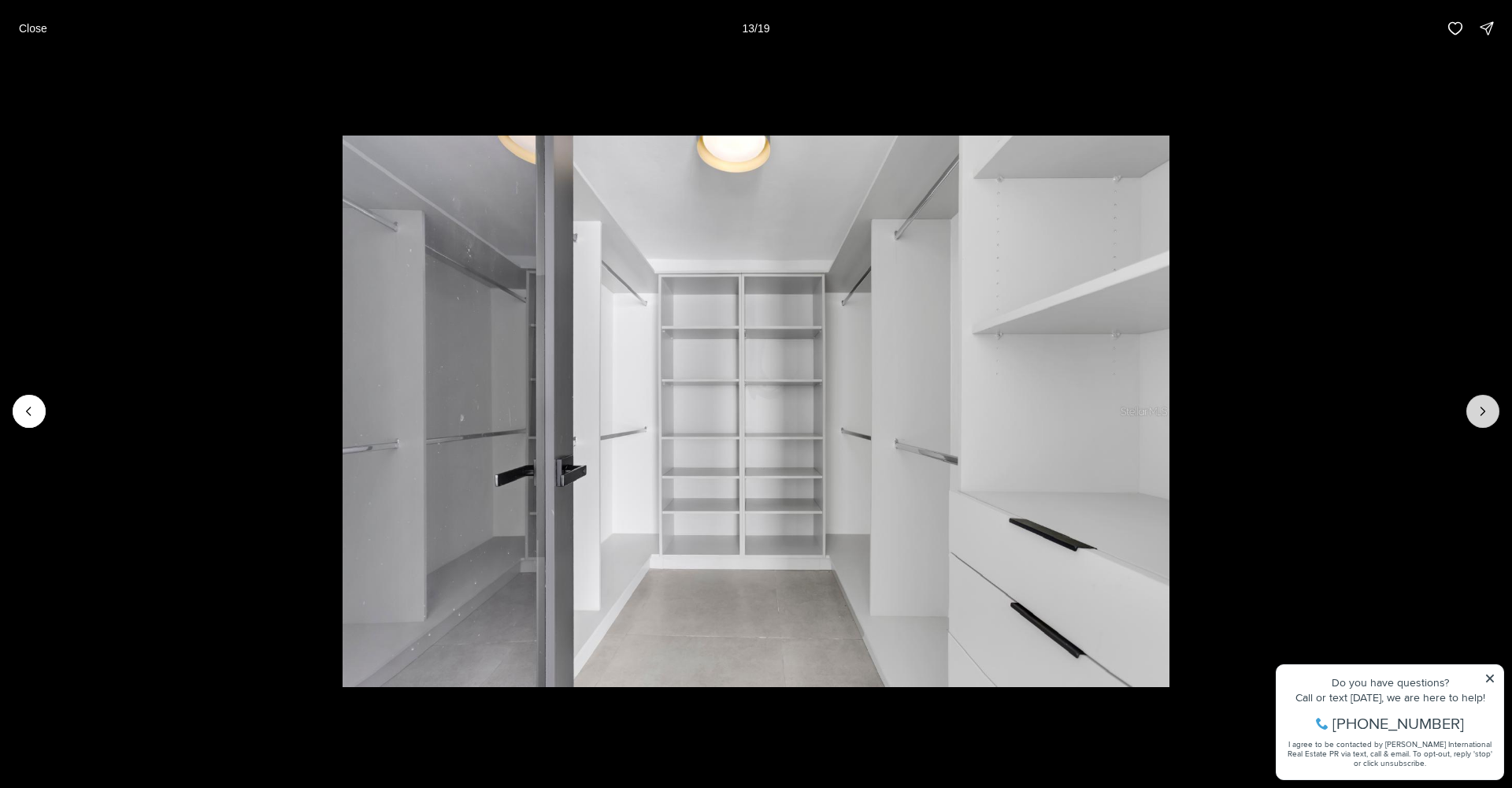
click at [1488, 411] on icon "Next slide" at bounding box center [1482, 411] width 16 height 16
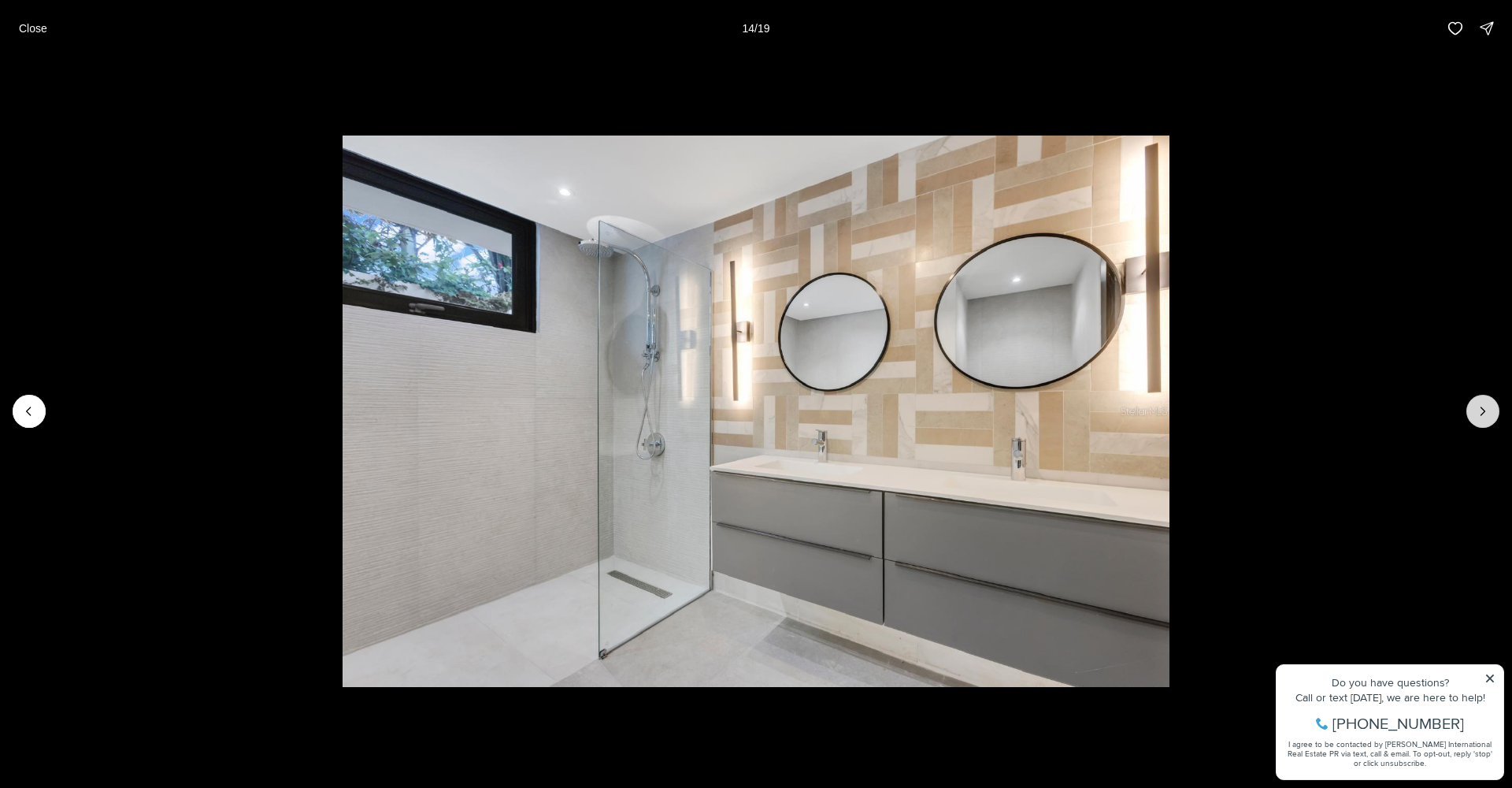
click at [1488, 411] on icon "Next slide" at bounding box center [1482, 411] width 16 height 16
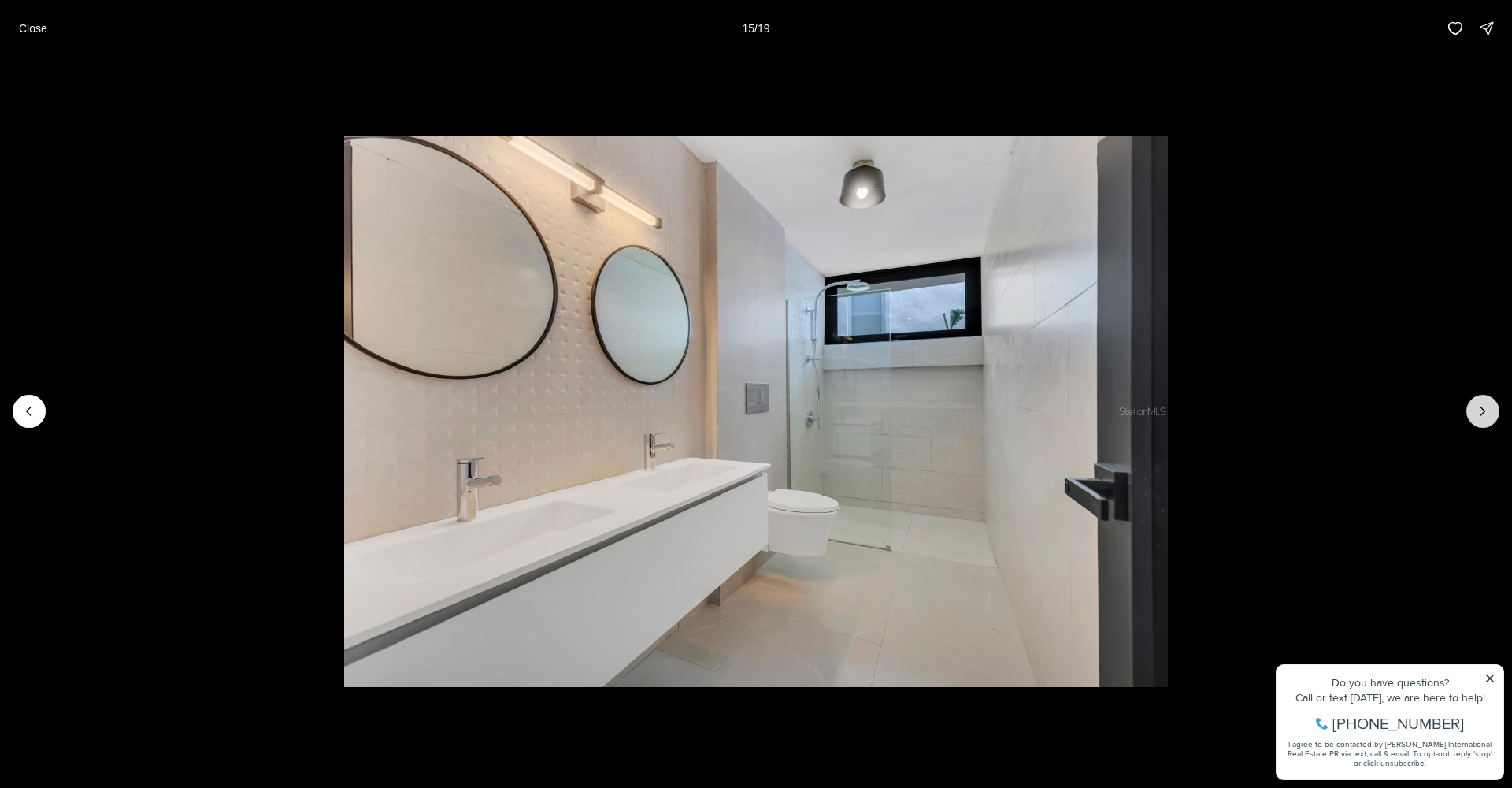
click at [1488, 411] on icon "Next slide" at bounding box center [1482, 411] width 16 height 16
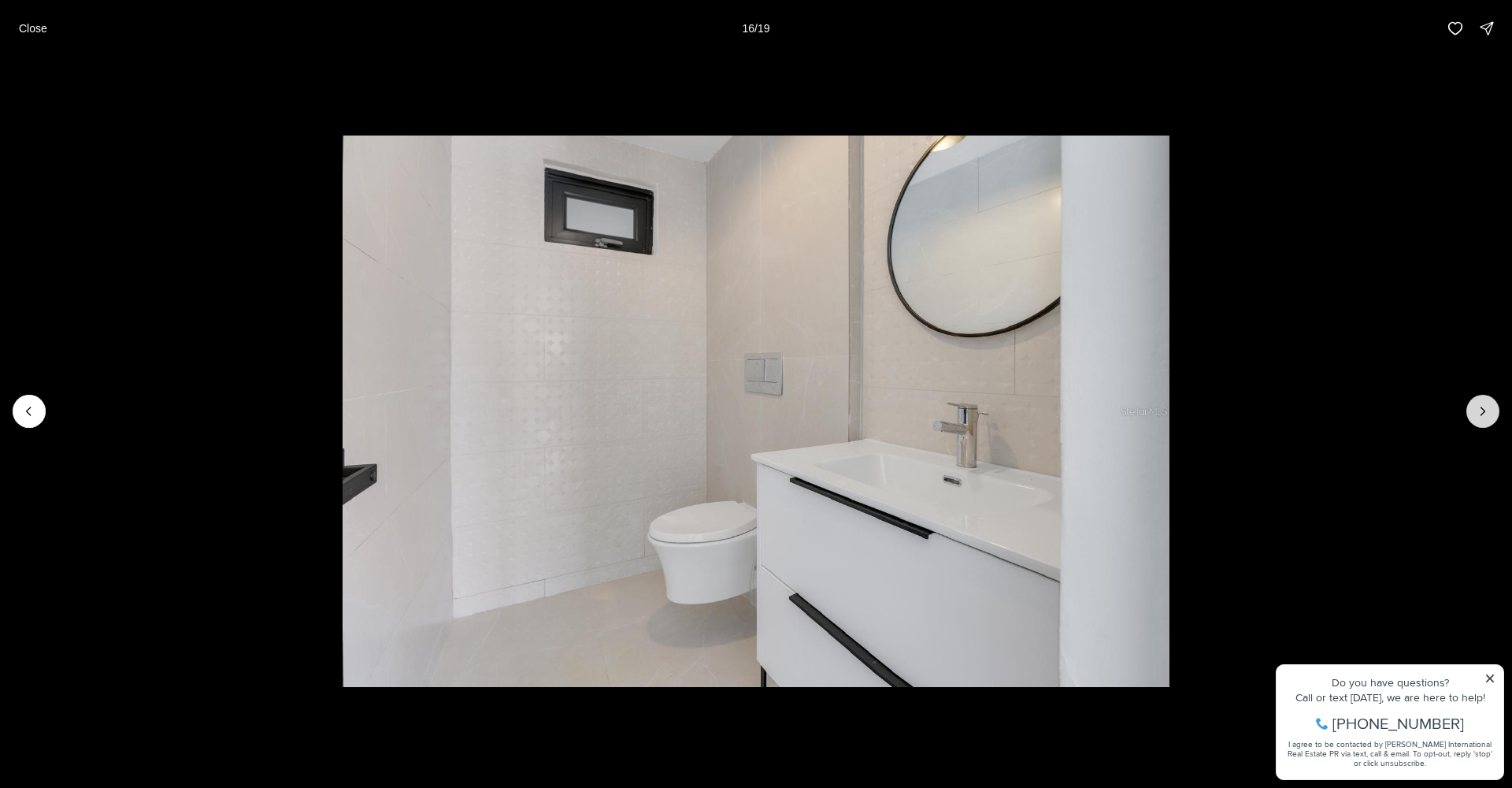
click at [1483, 411] on icon "Next slide" at bounding box center [1483, 411] width 4 height 8
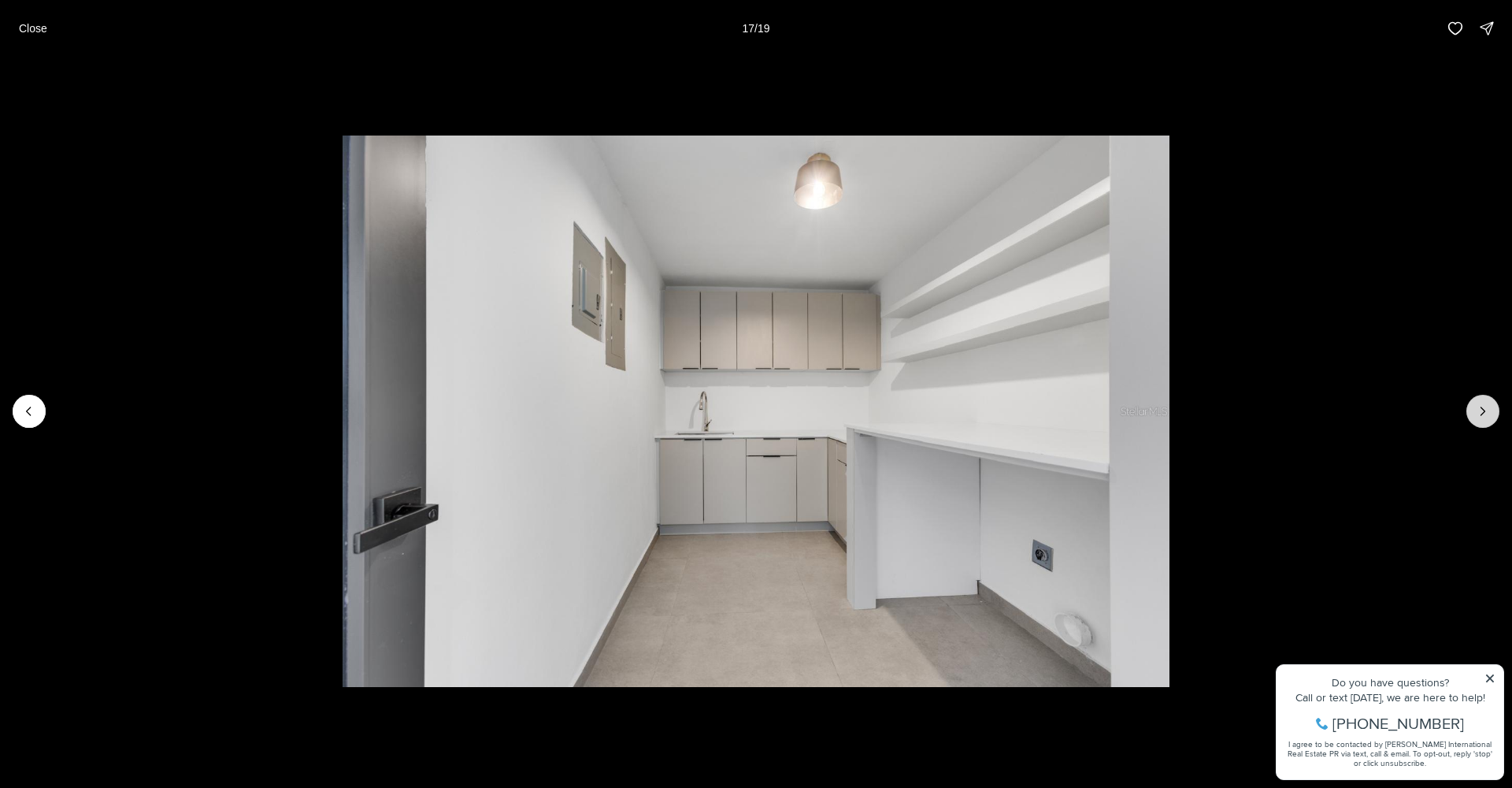
click at [1483, 410] on icon "Next slide" at bounding box center [1483, 411] width 4 height 8
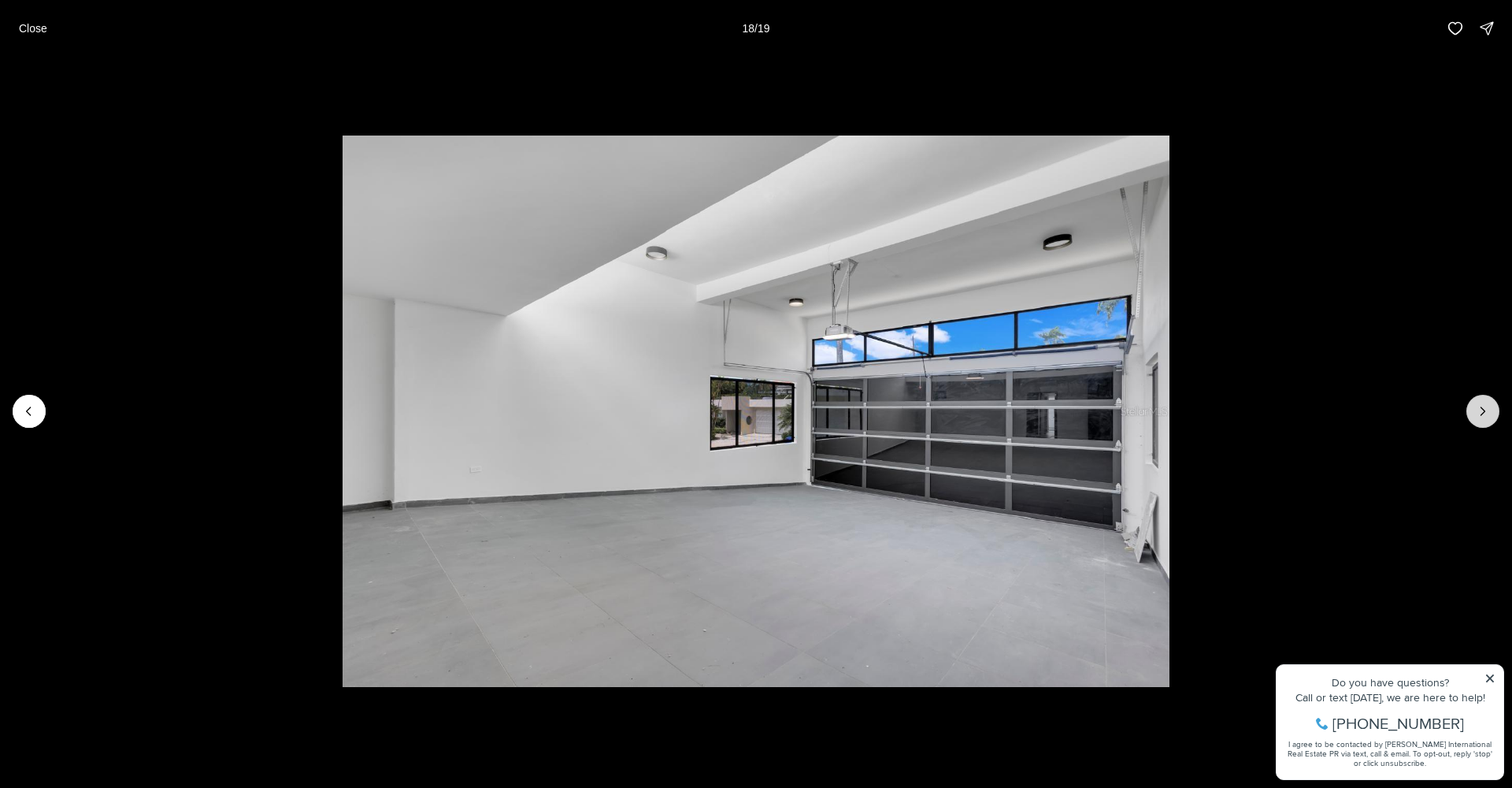
click at [1483, 410] on icon "Next slide" at bounding box center [1483, 411] width 4 height 8
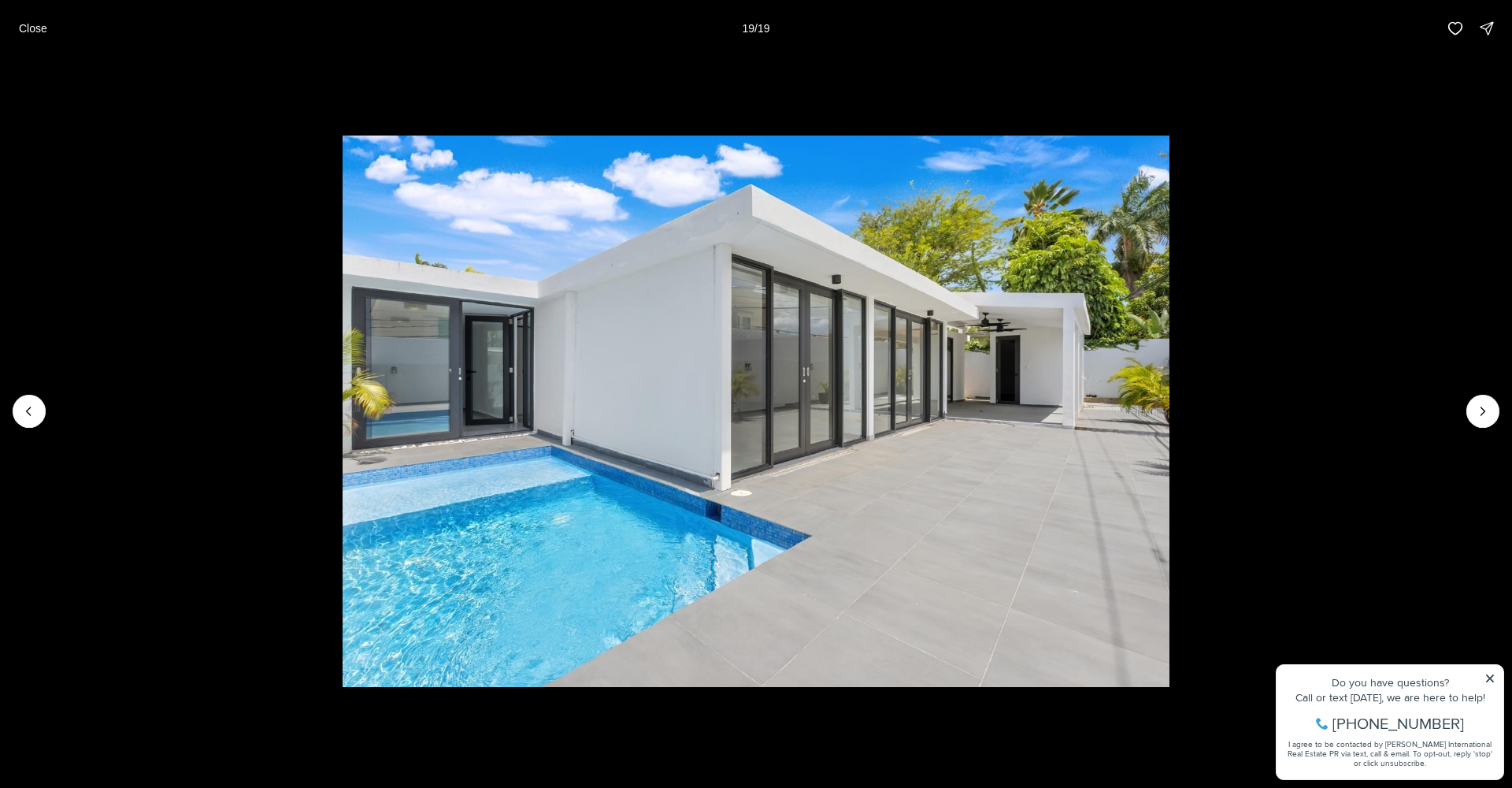
click at [1481, 413] on div at bounding box center [1482, 411] width 33 height 33
click at [1480, 413] on div at bounding box center [1482, 411] width 33 height 33
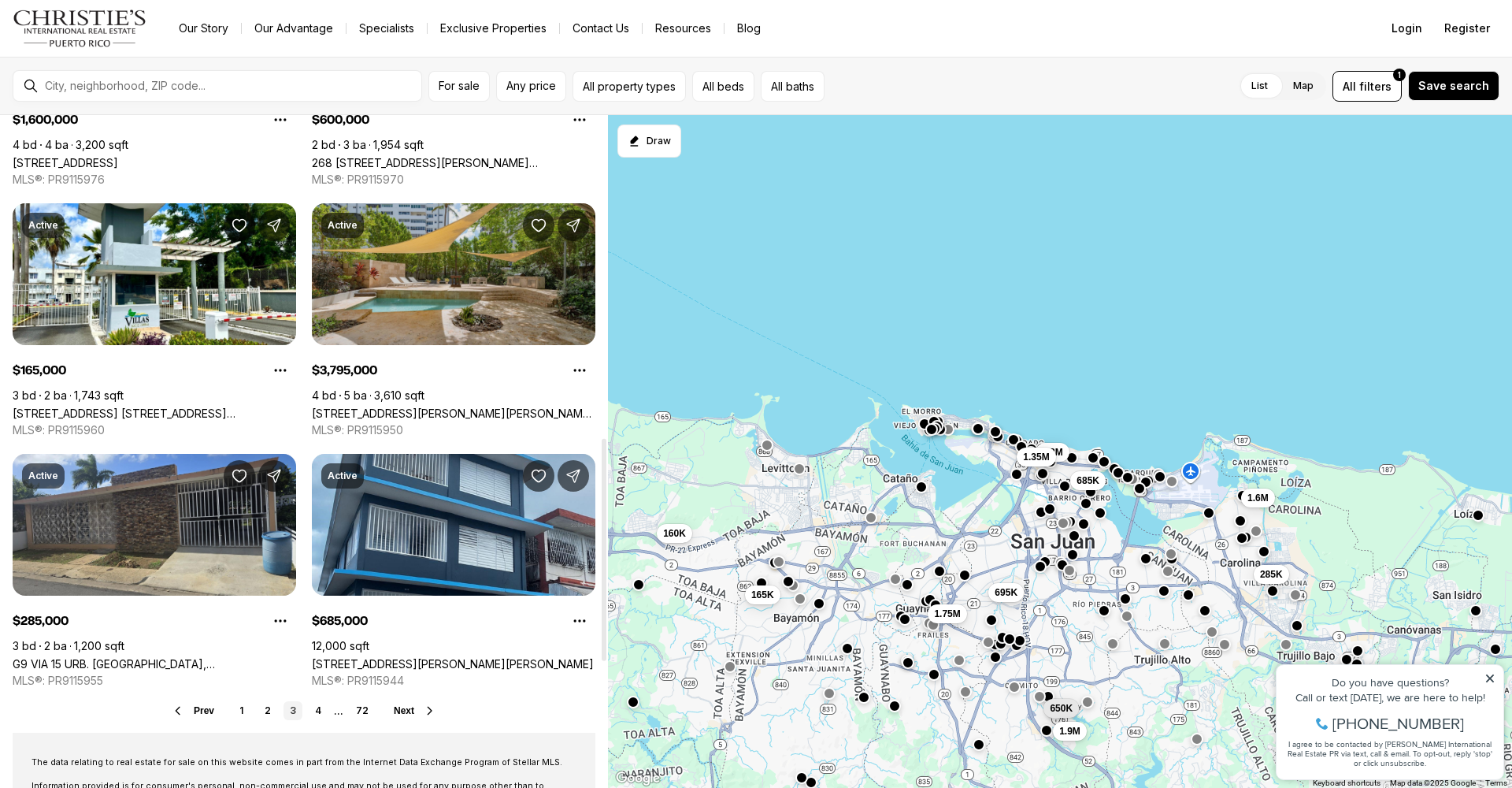
scroll to position [1088, 0]
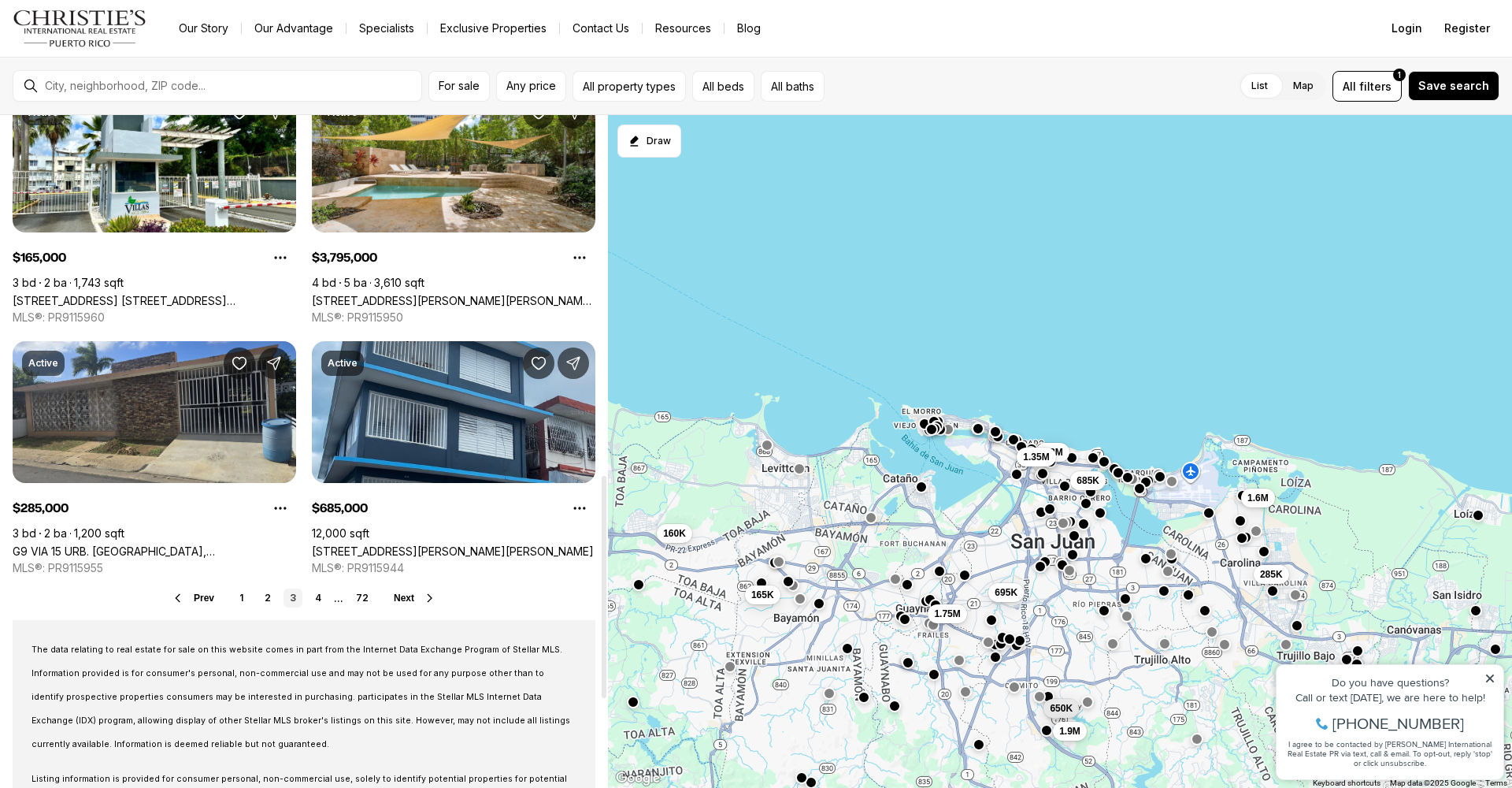
drag, startPoint x: 319, startPoint y: 596, endPoint x: 329, endPoint y: 579, distance: 19.7
click at [320, 596] on link "4" at bounding box center [318, 598] width 19 height 19
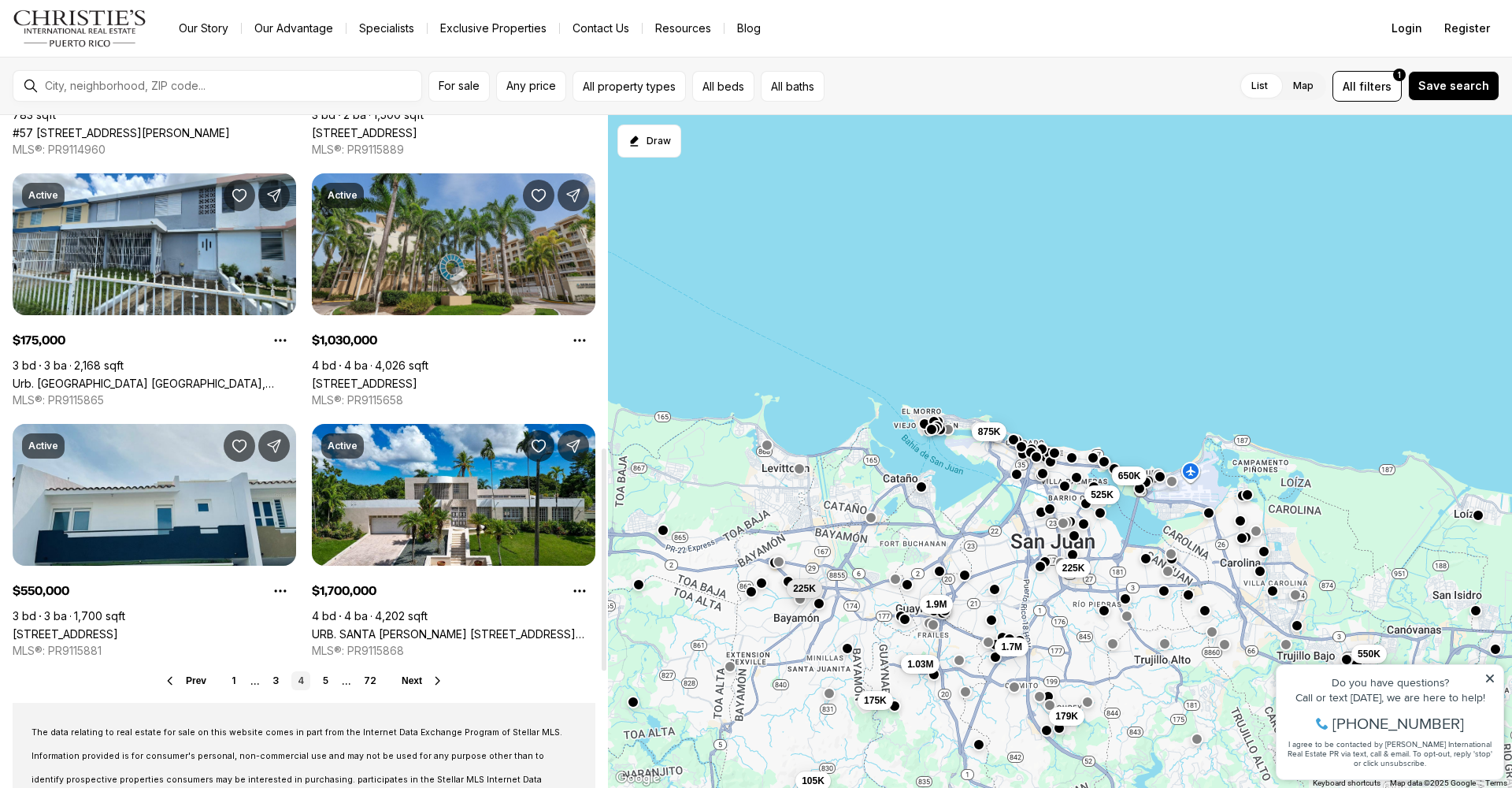
scroll to position [1049, 0]
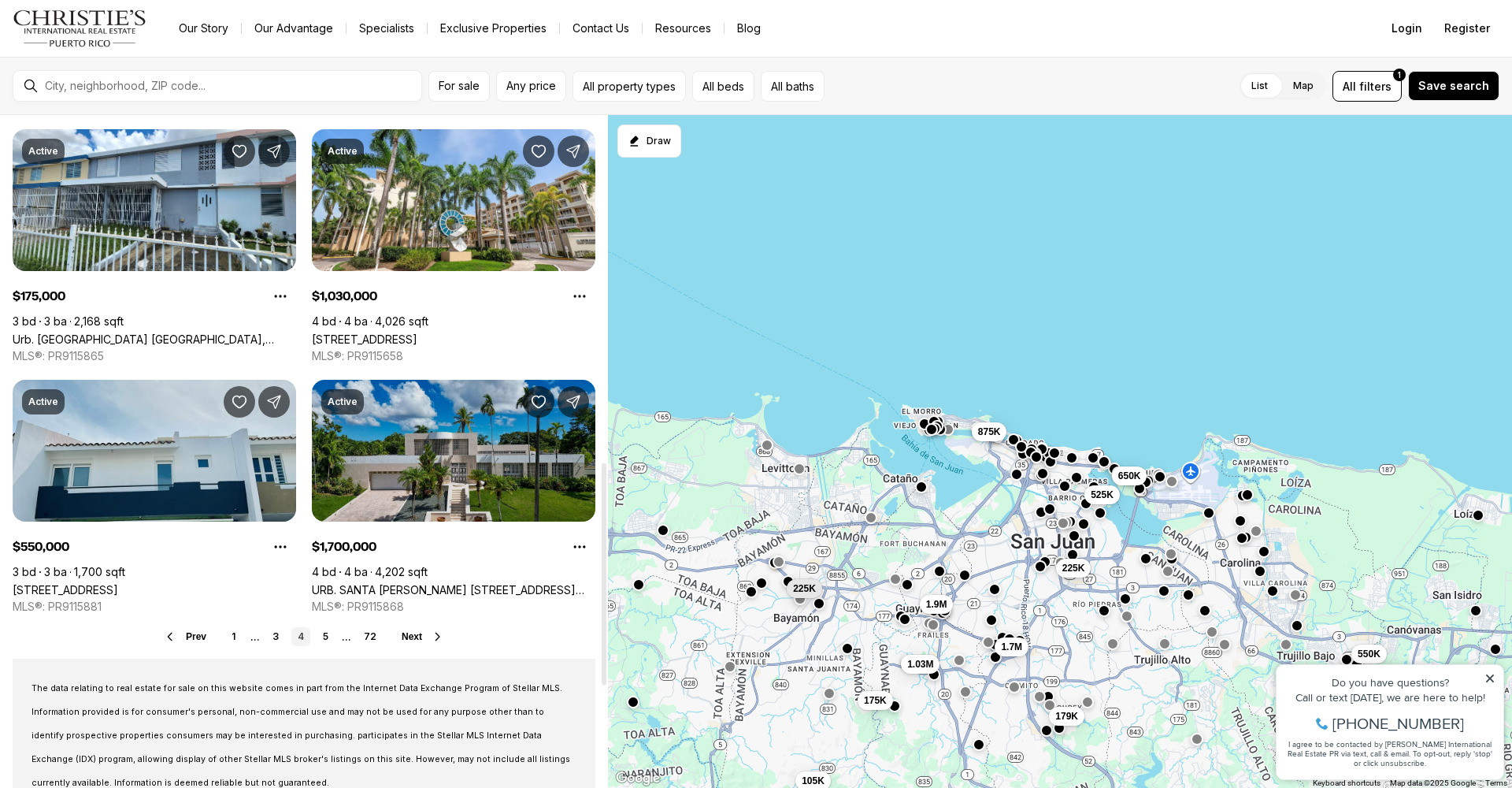
click at [417, 583] on link "URB. SANTA [PERSON_NAME] [STREET_ADDRESS][PERSON_NAME]" at bounding box center [454, 590] width 284 height 13
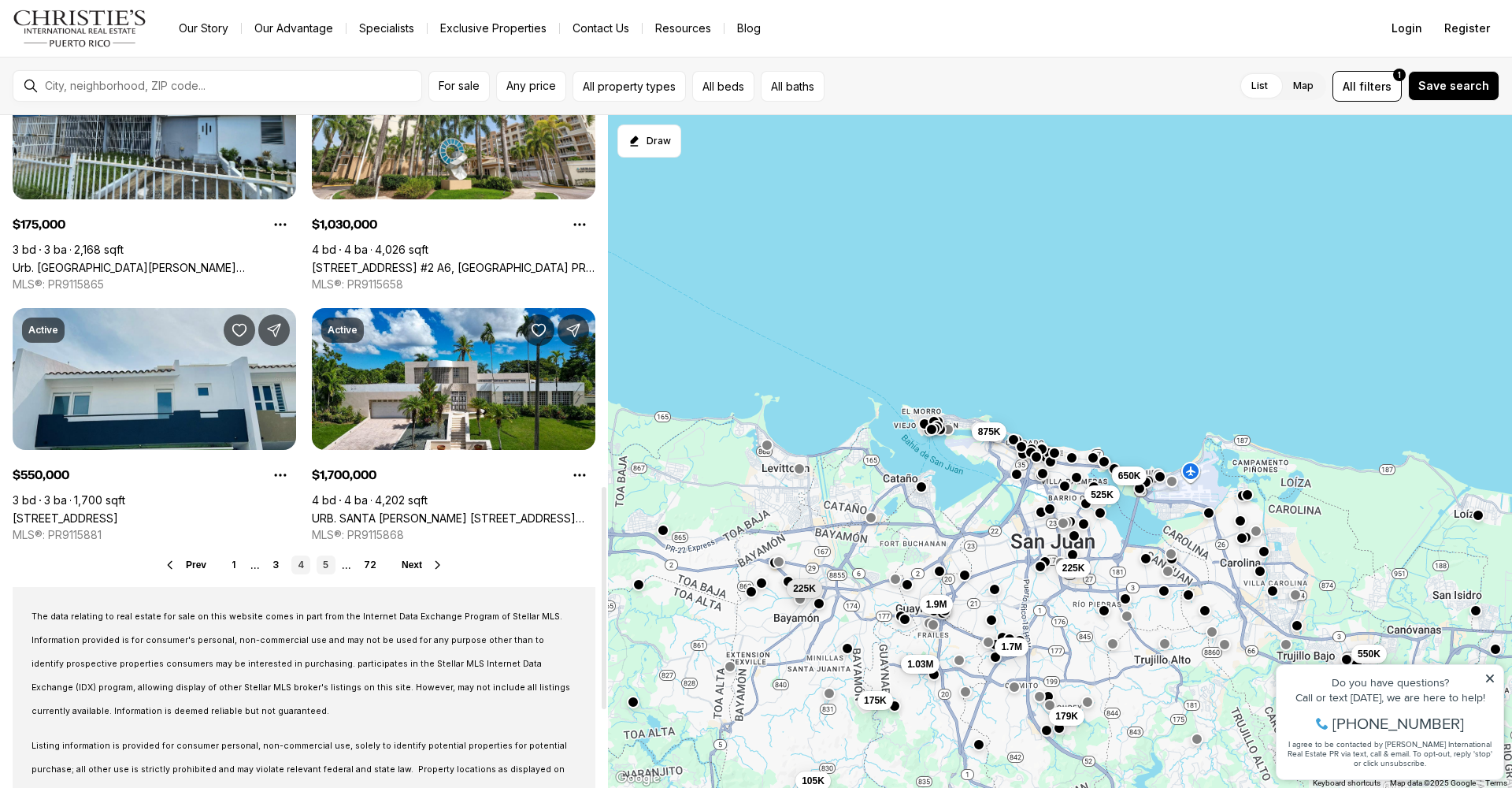
click at [325, 563] on link "5" at bounding box center [326, 565] width 19 height 19
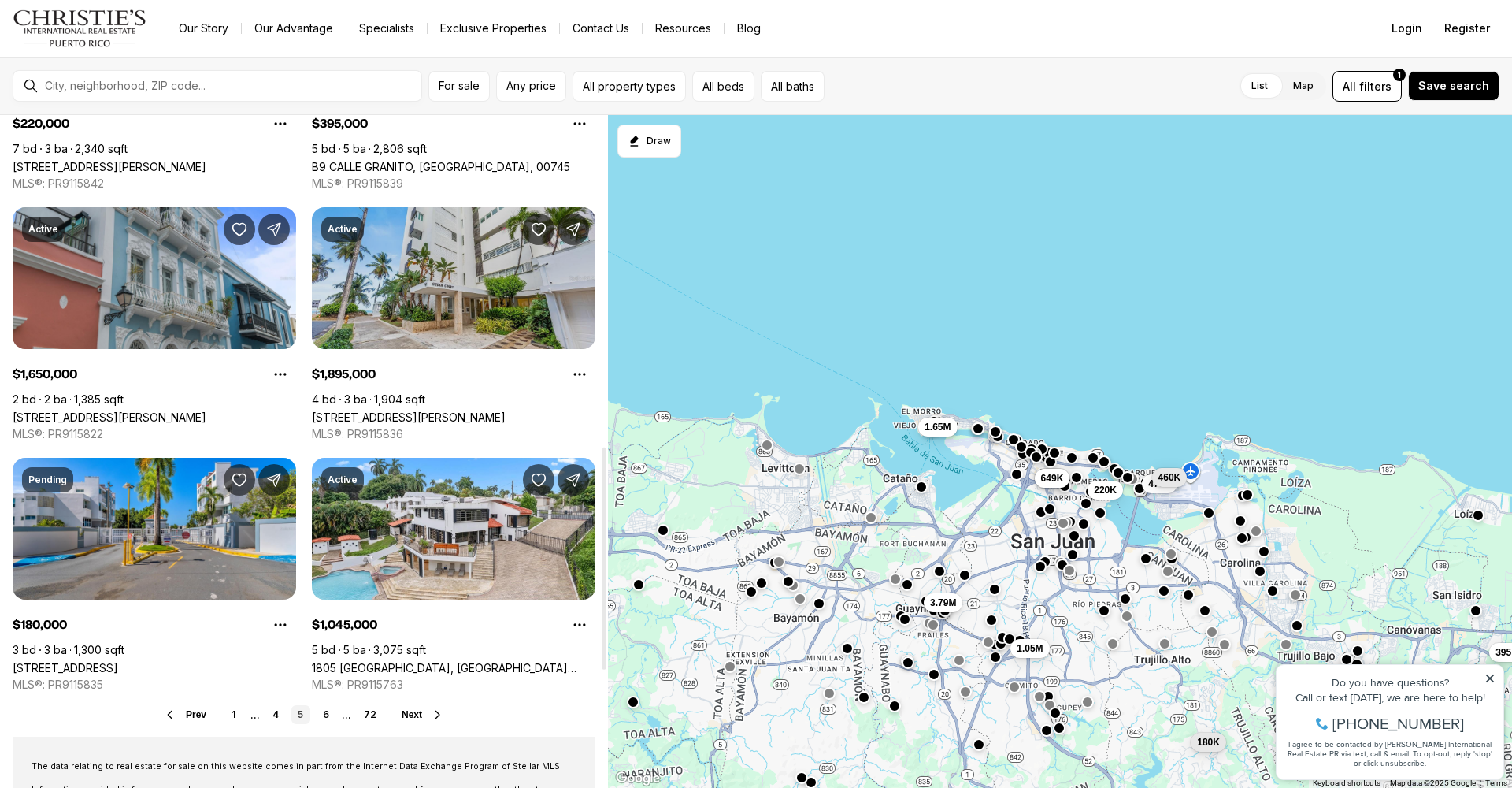
scroll to position [1001, 0]
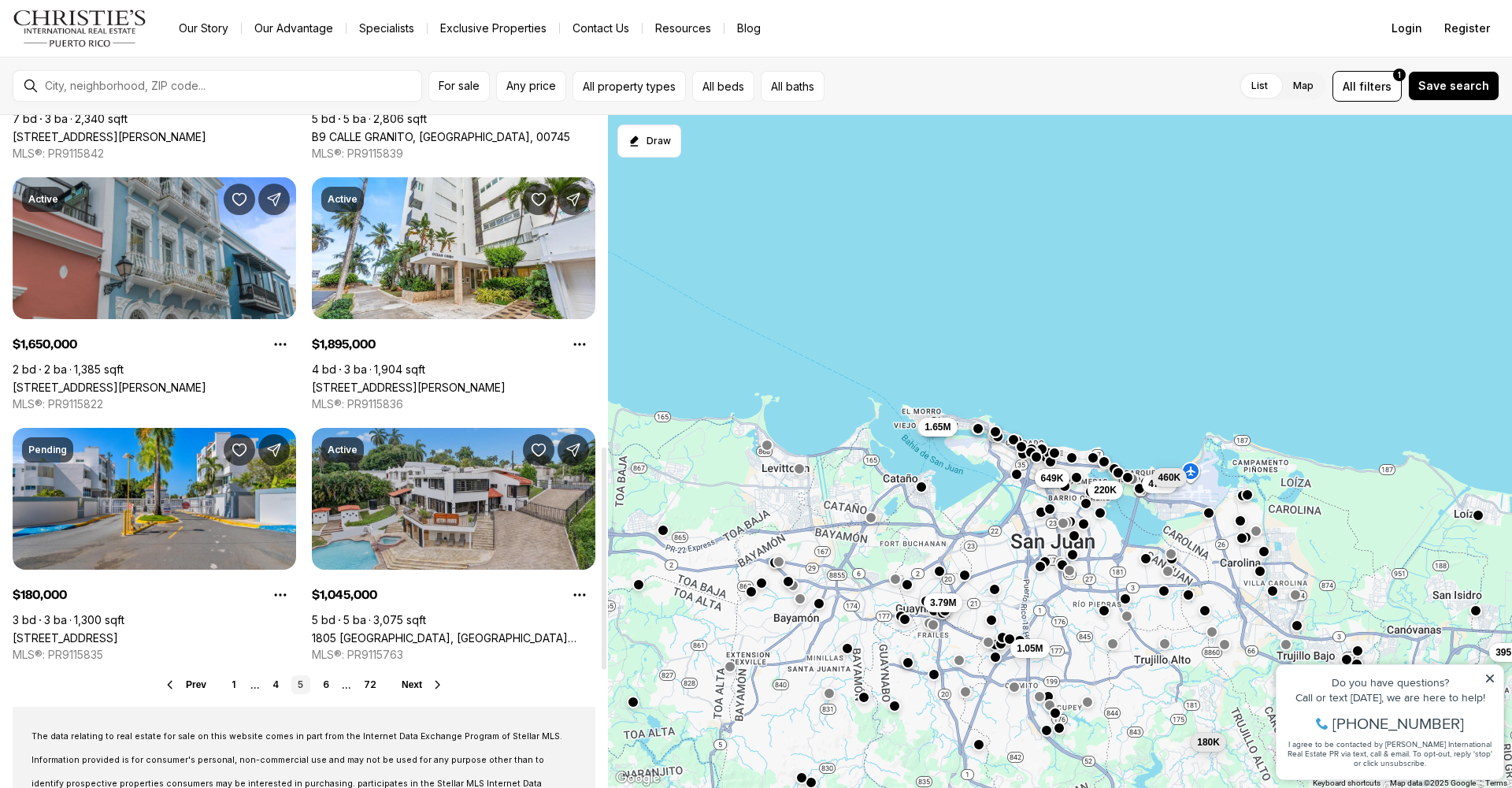
drag, startPoint x: 330, startPoint y: 683, endPoint x: 339, endPoint y: 661, distance: 23.8
click at [330, 683] on link "6" at bounding box center [326, 684] width 19 height 19
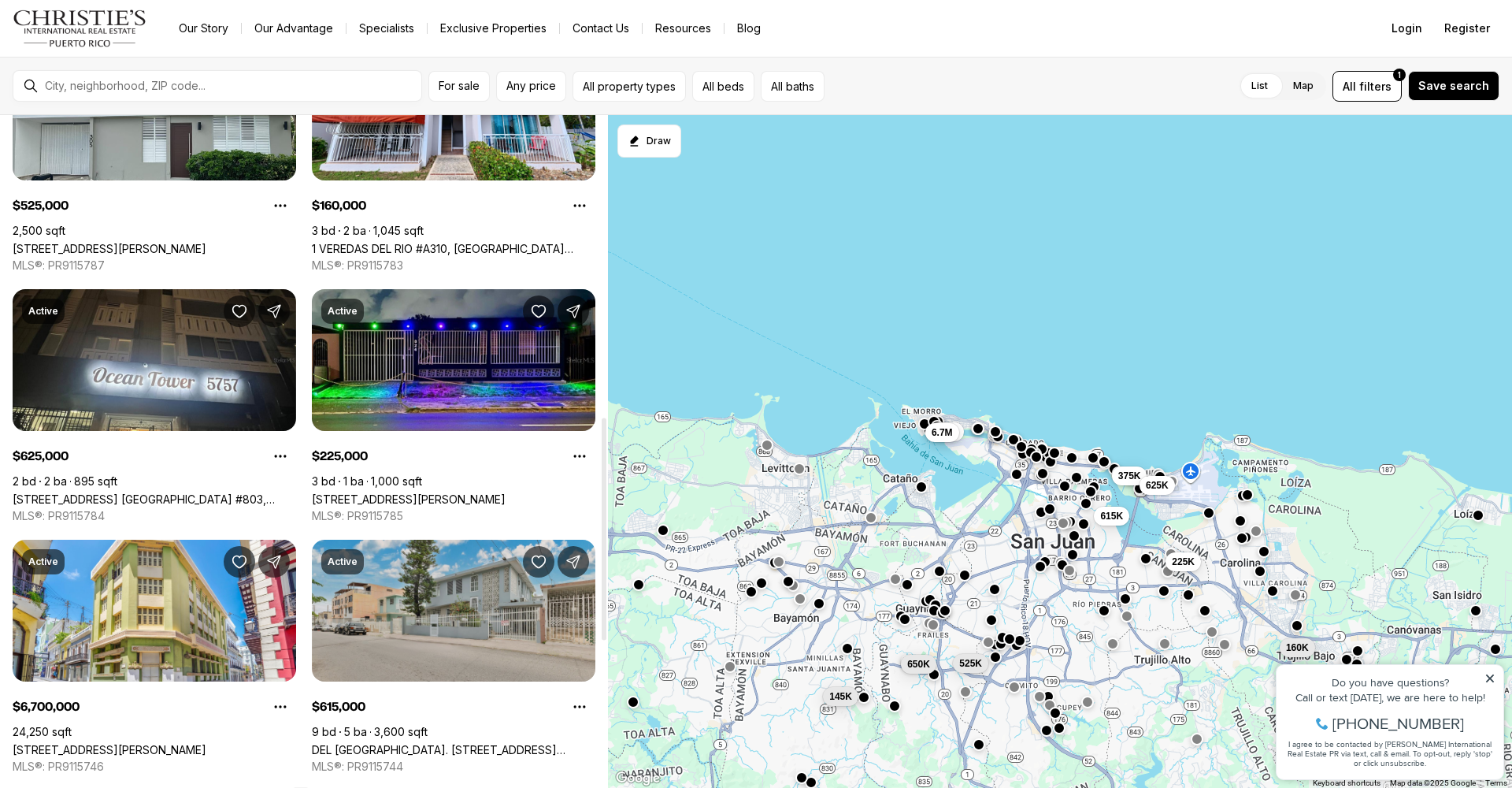
scroll to position [1080, 0]
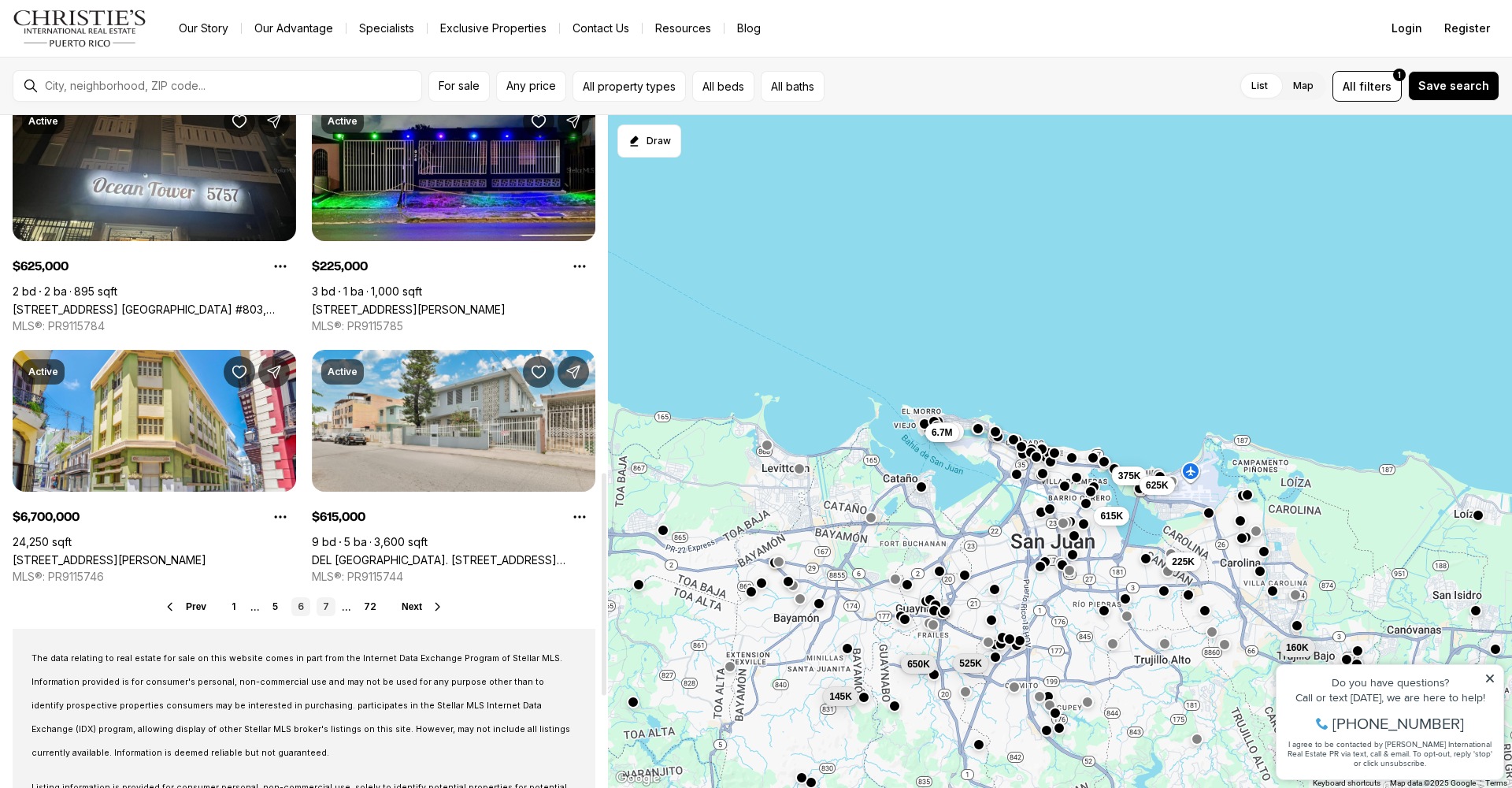
click at [328, 604] on link "7" at bounding box center [326, 607] width 19 height 19
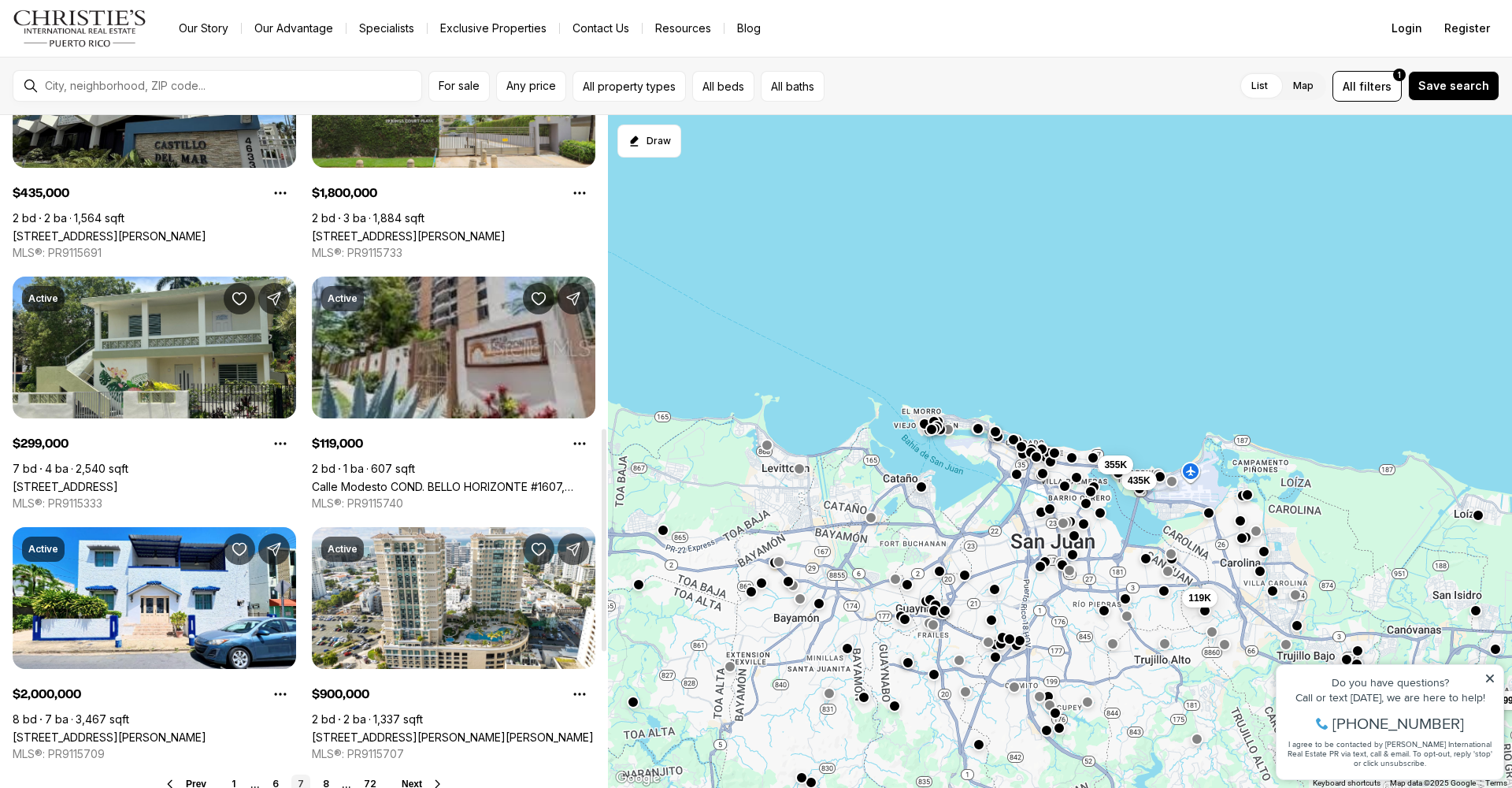
scroll to position [946, 0]
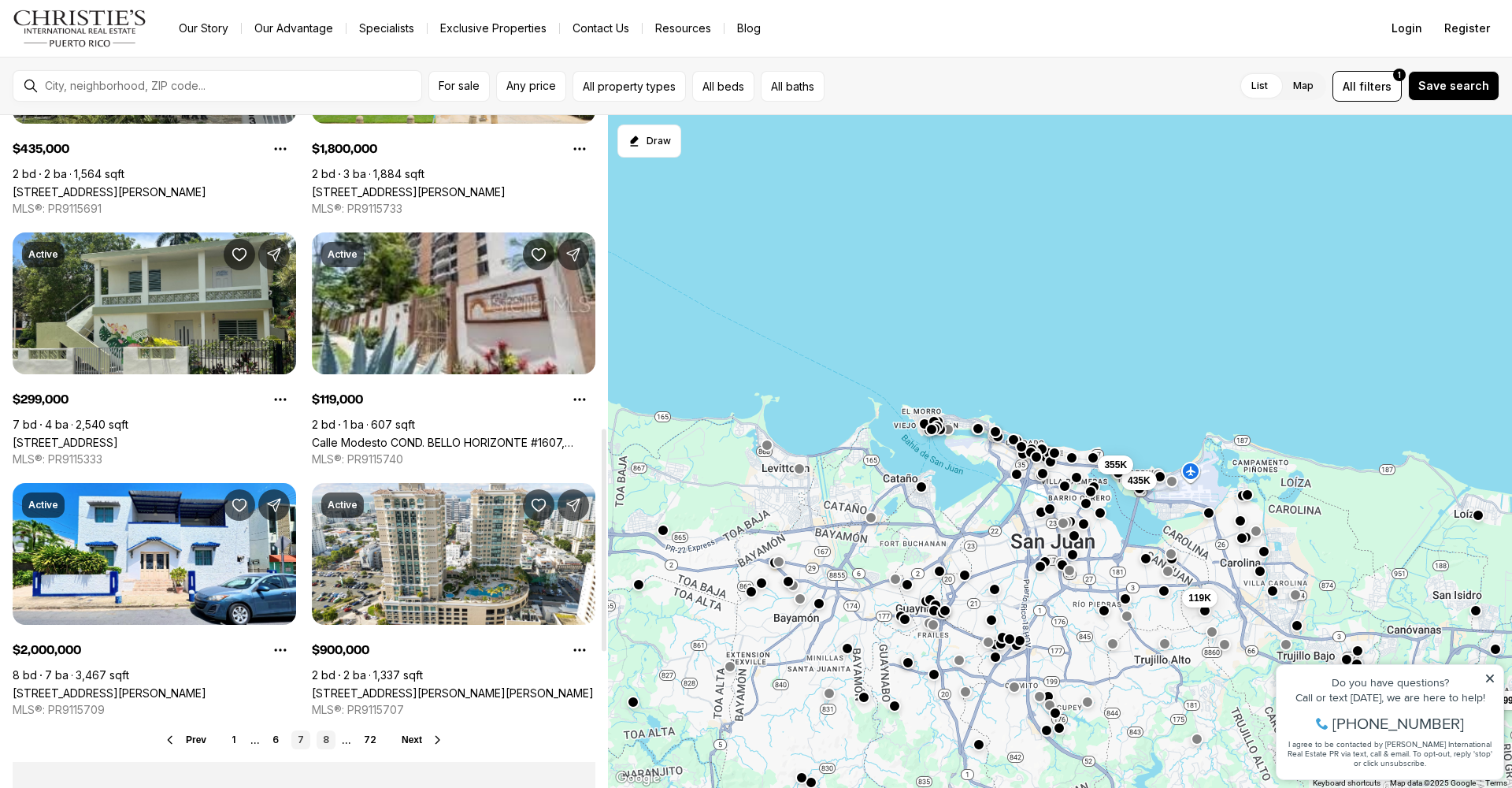
click at [328, 738] on link "8" at bounding box center [326, 739] width 19 height 19
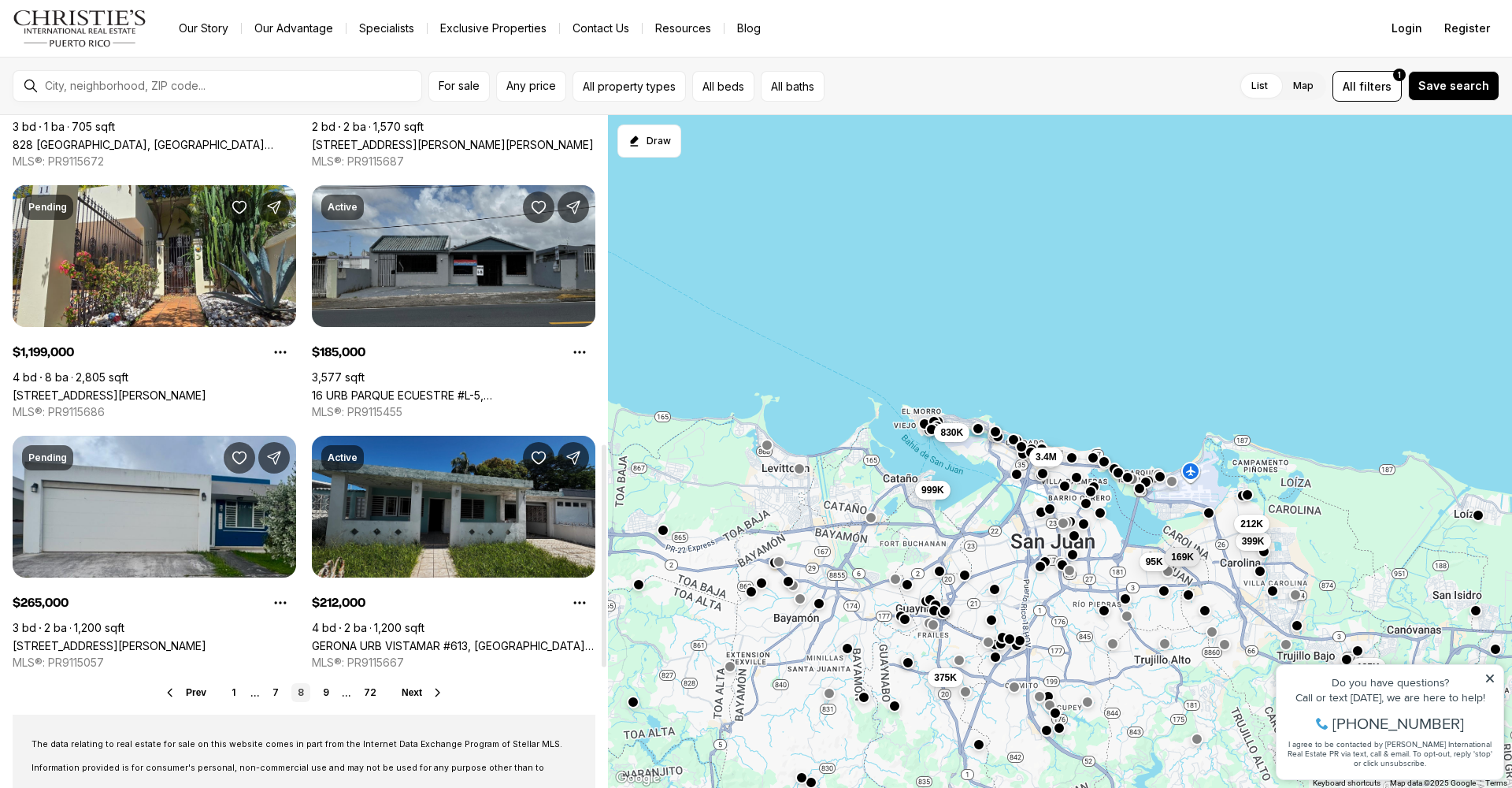
scroll to position [1042, 0]
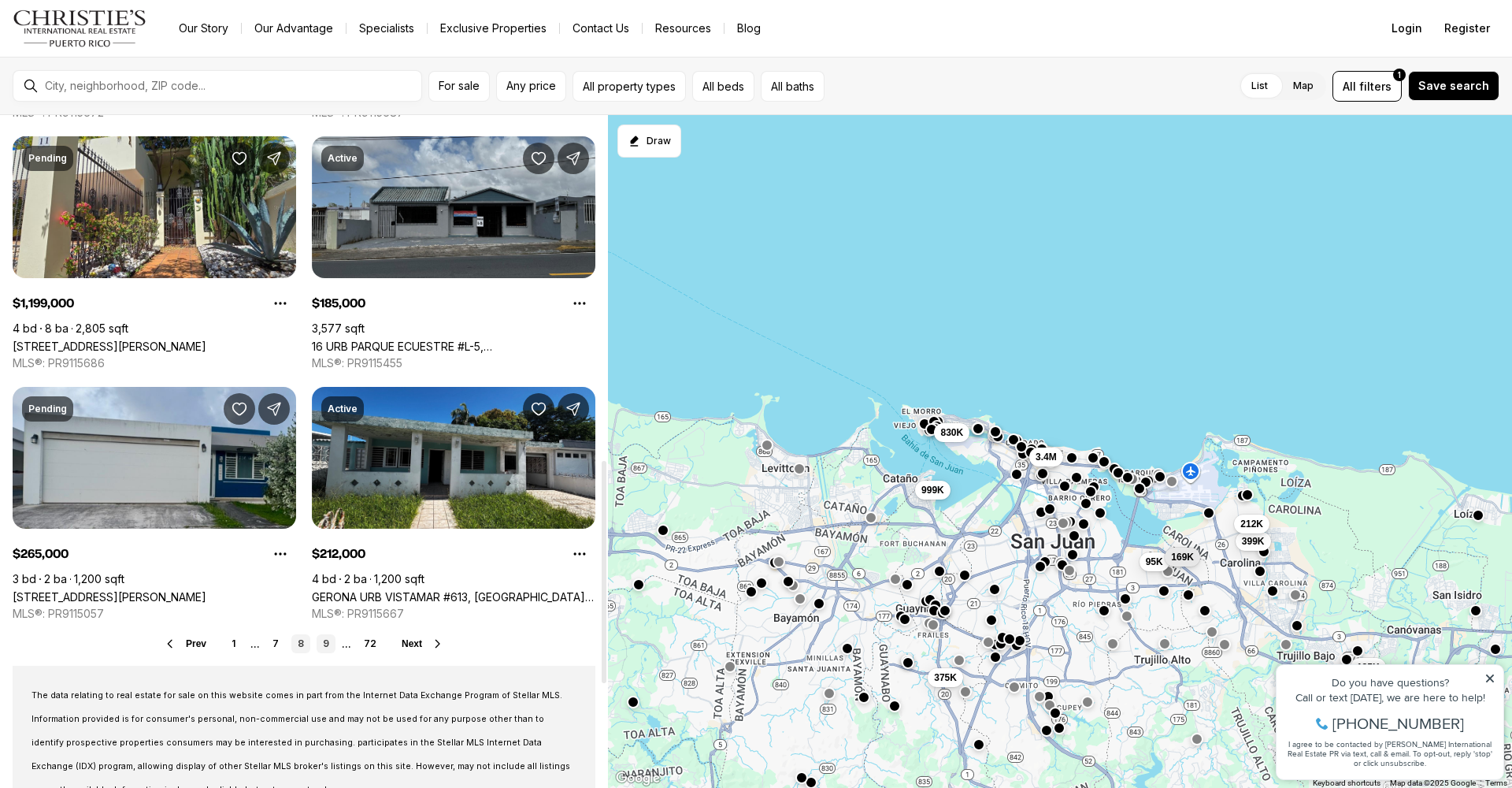
click at [328, 643] on link "9" at bounding box center [326, 643] width 19 height 19
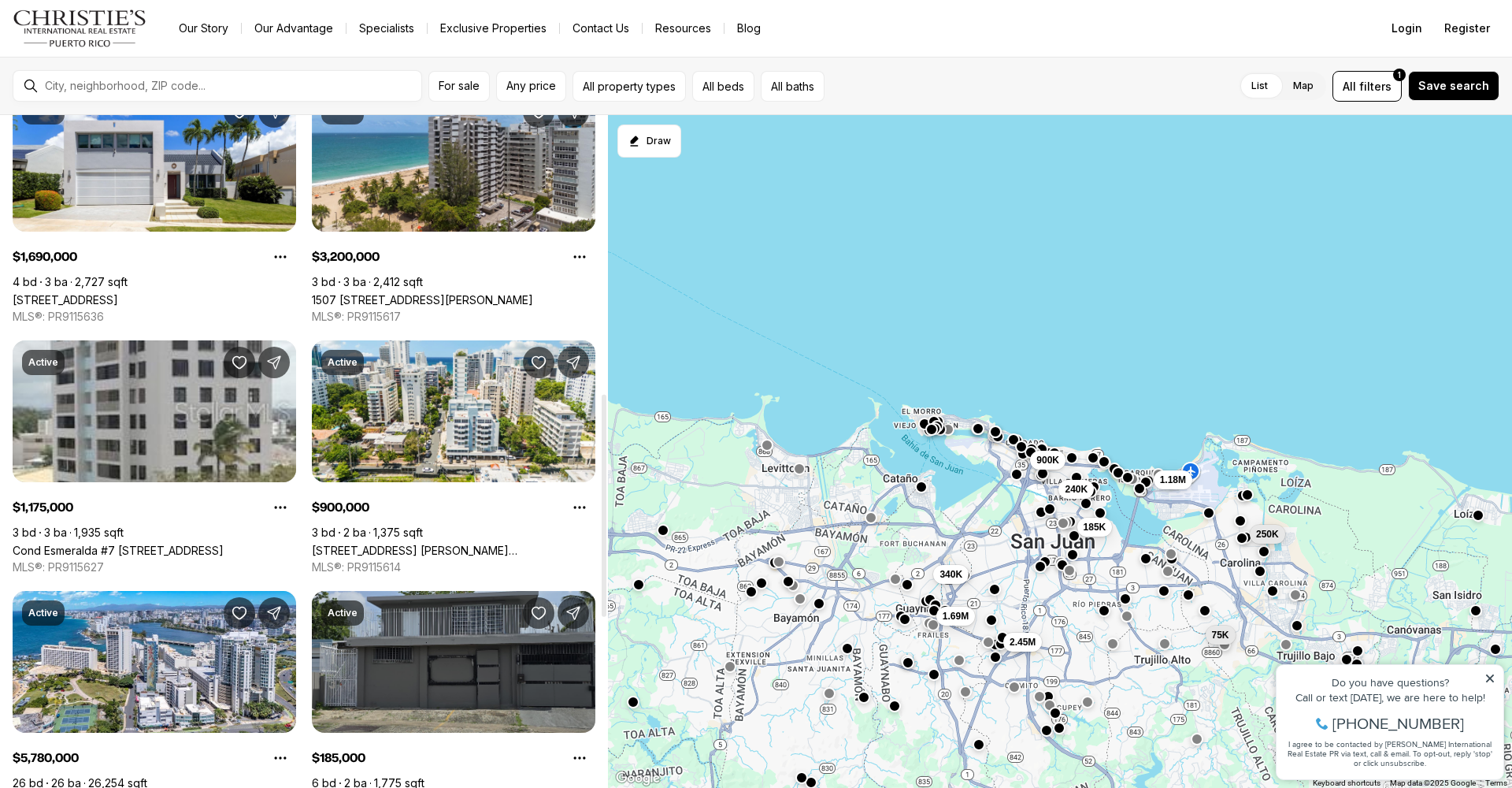
scroll to position [1112, 0]
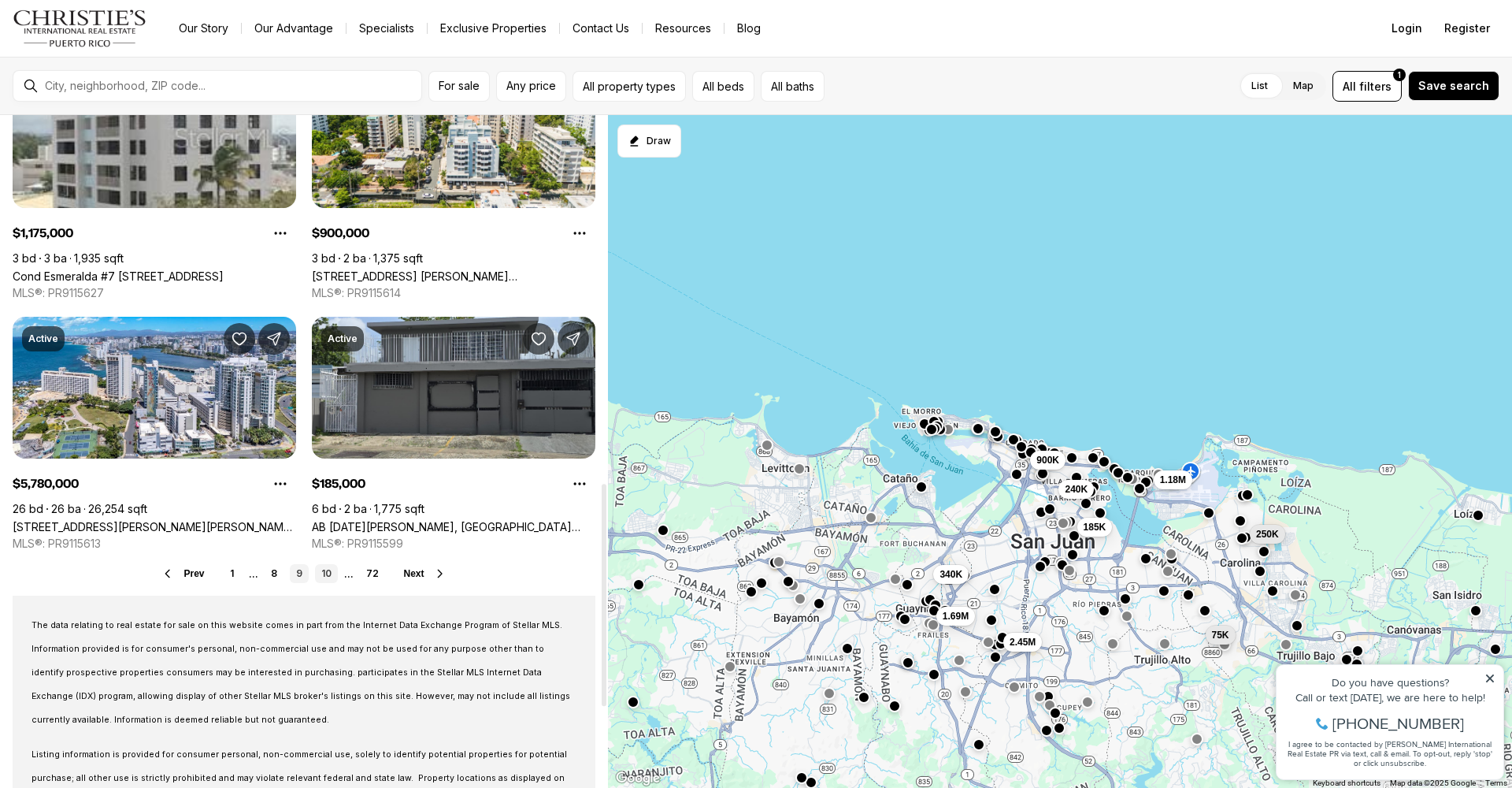
click at [328, 575] on link "10" at bounding box center [327, 574] width 23 height 19
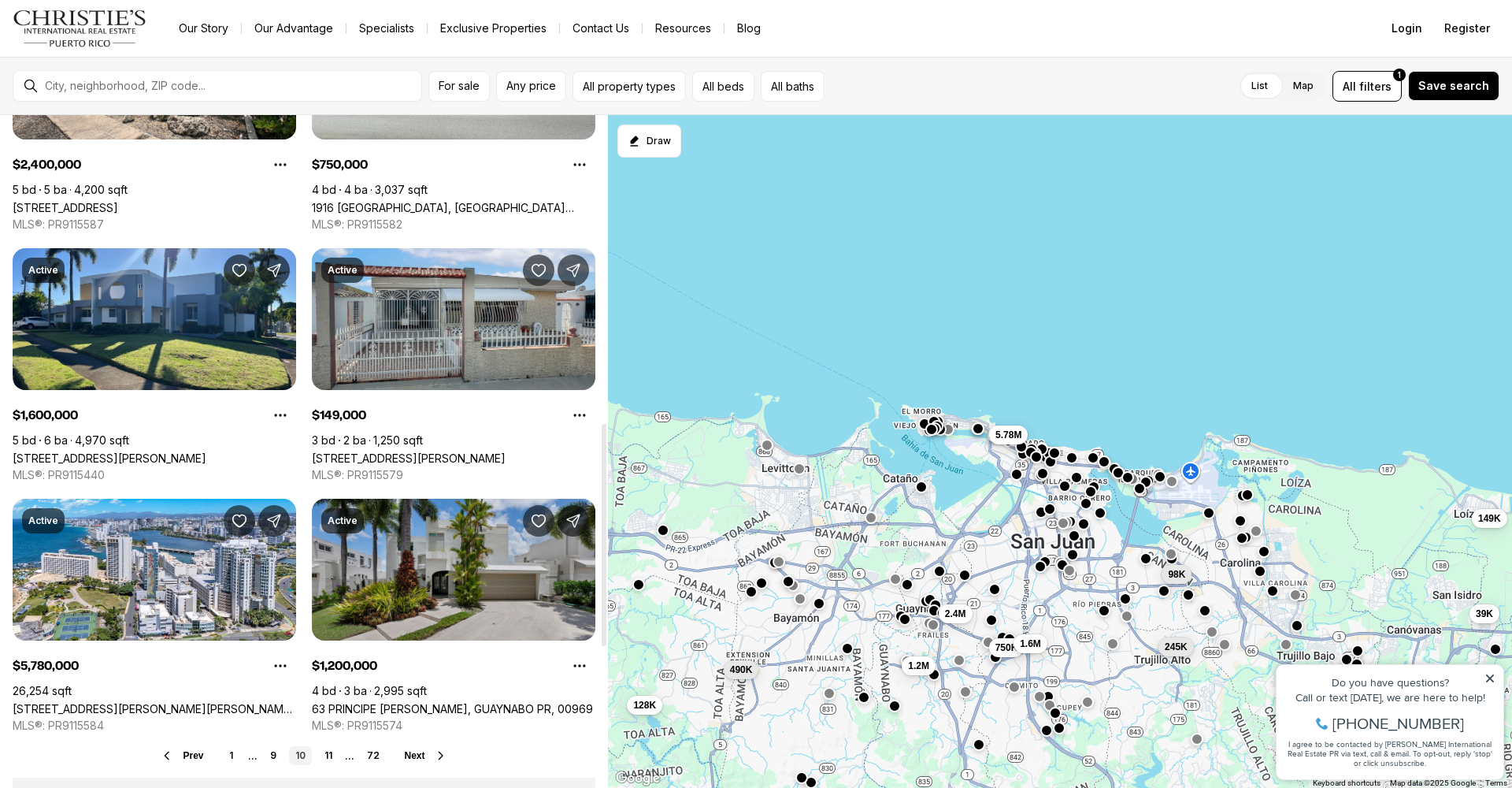
scroll to position [1026, 0]
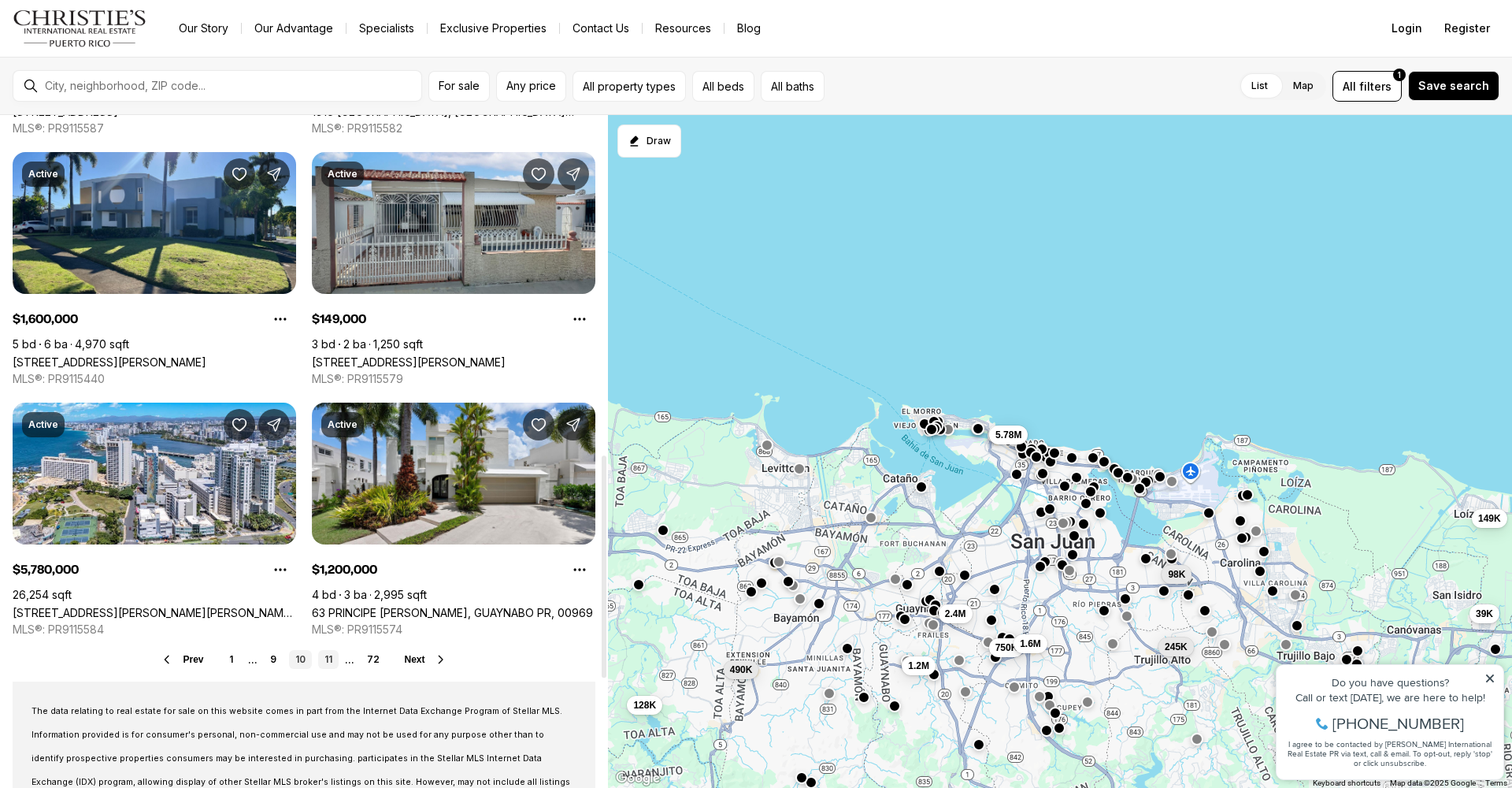
click at [330, 657] on link "11" at bounding box center [328, 659] width 20 height 19
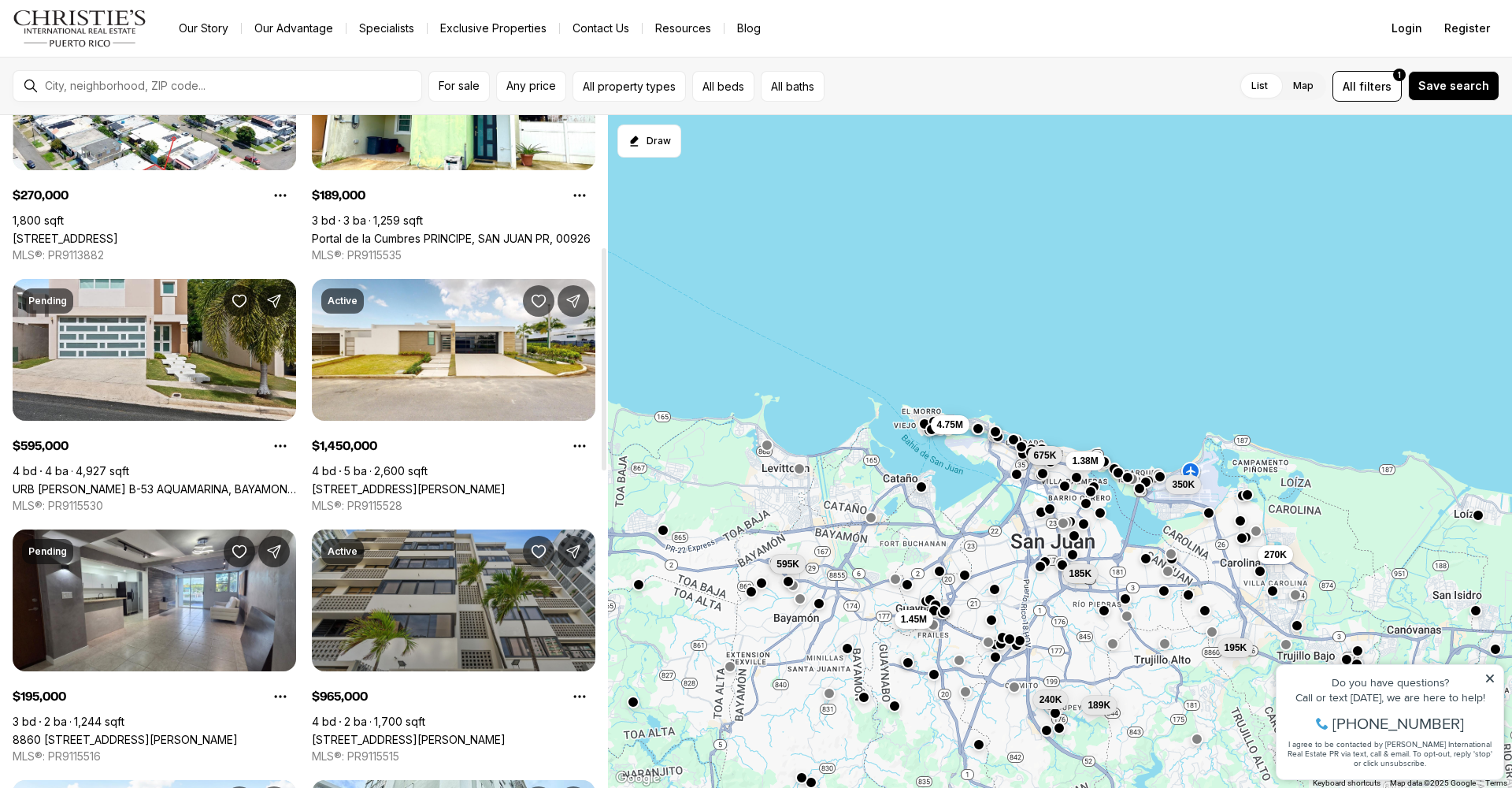
scroll to position [410, 0]
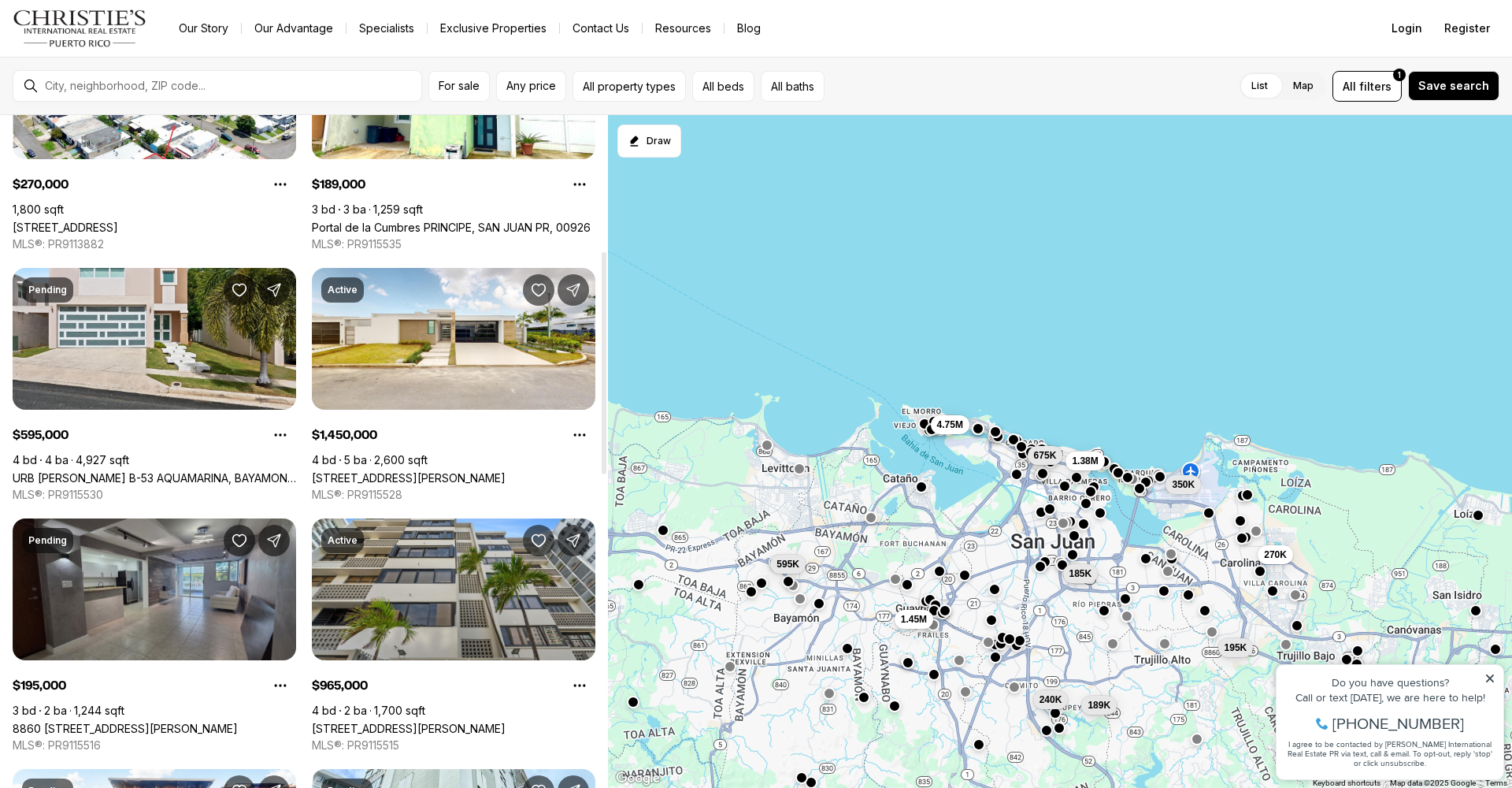
click at [142, 721] on link "8860 PASEO DEL REY #H-102, CAROLINA PR, 00987" at bounding box center [125, 728] width 225 height 13
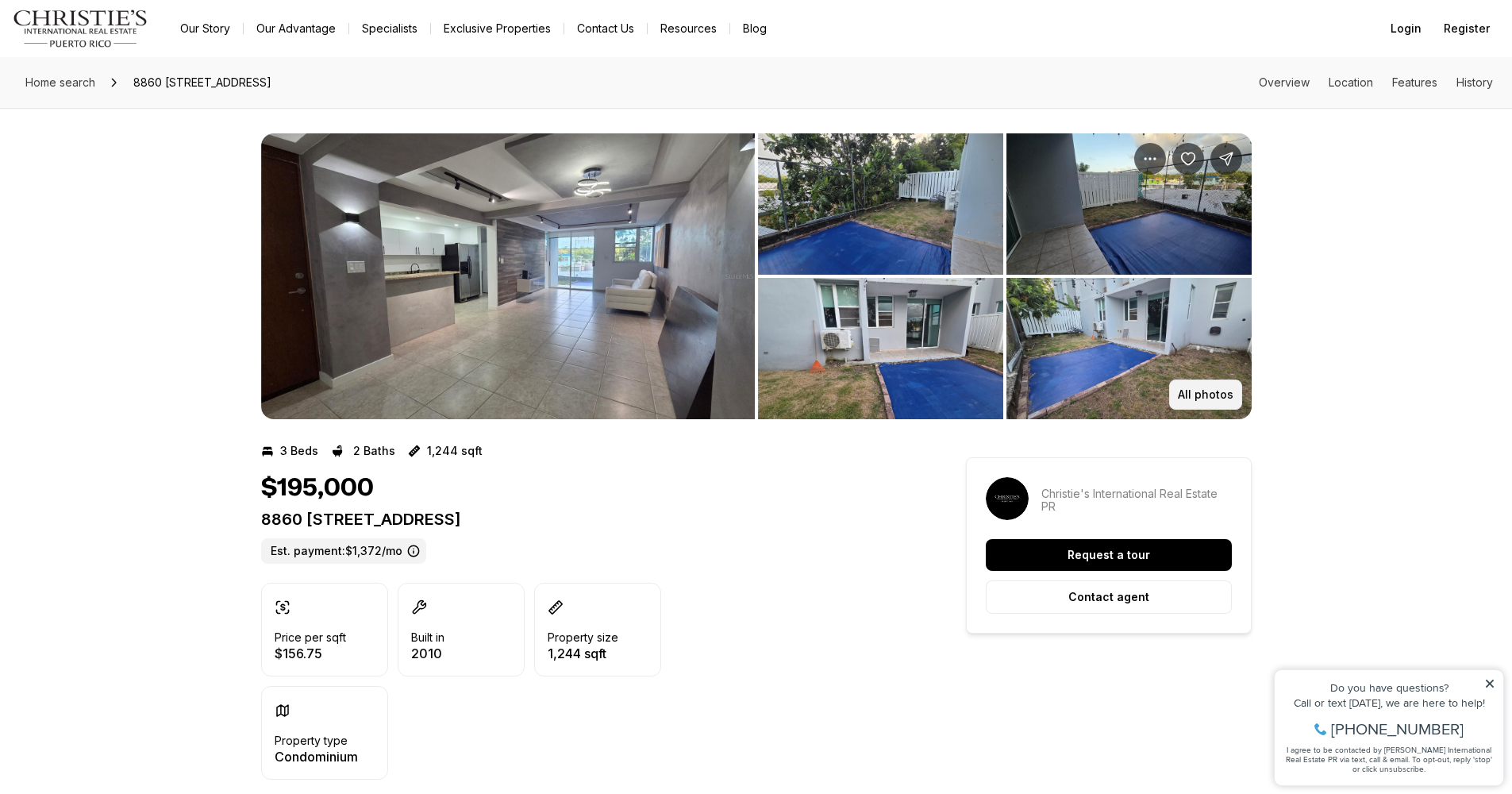
click at [1189, 396] on p "All photos" at bounding box center [1206, 394] width 56 height 12
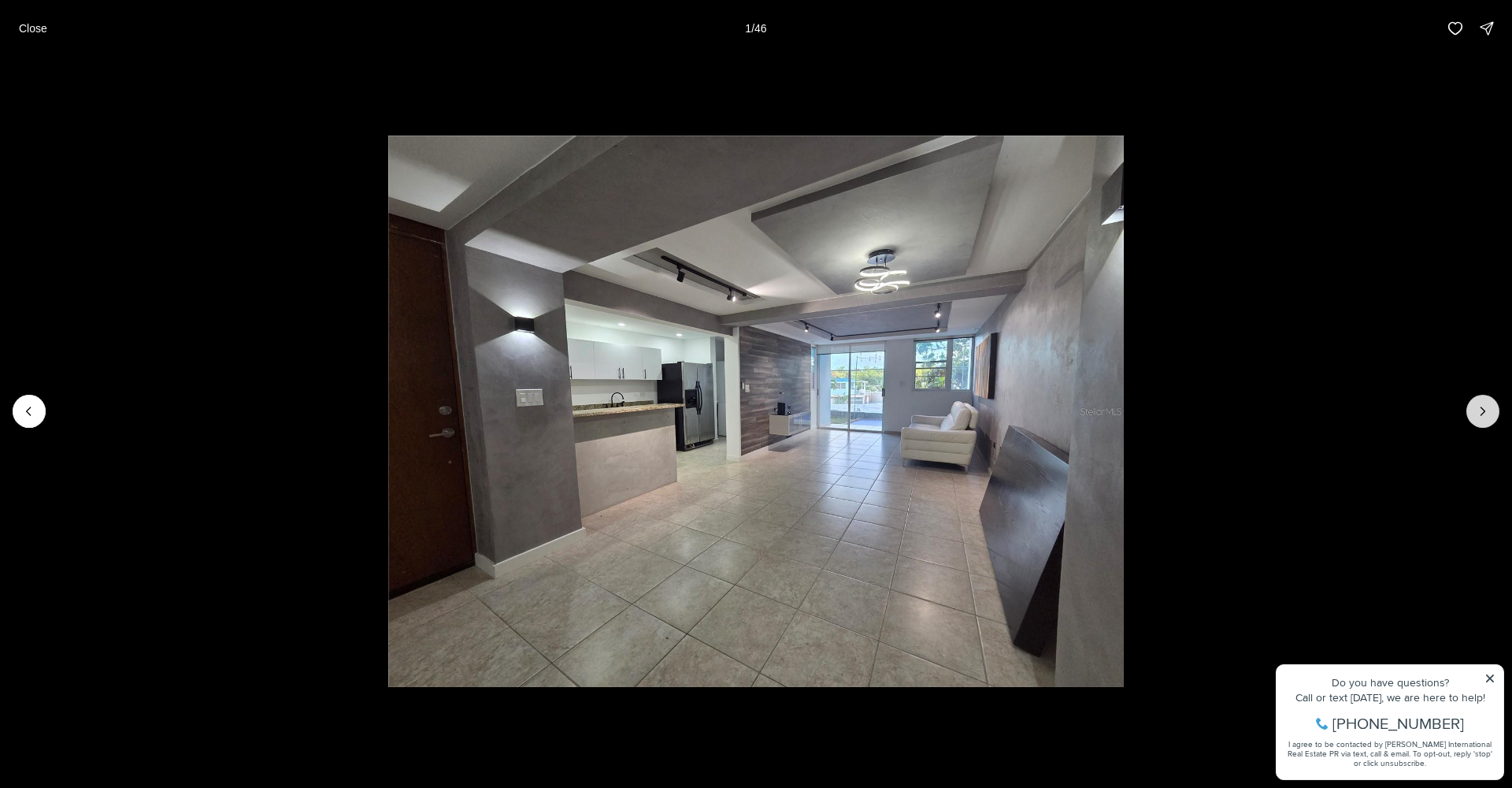
click at [1487, 415] on icon "Next slide" at bounding box center [1482, 411] width 16 height 16
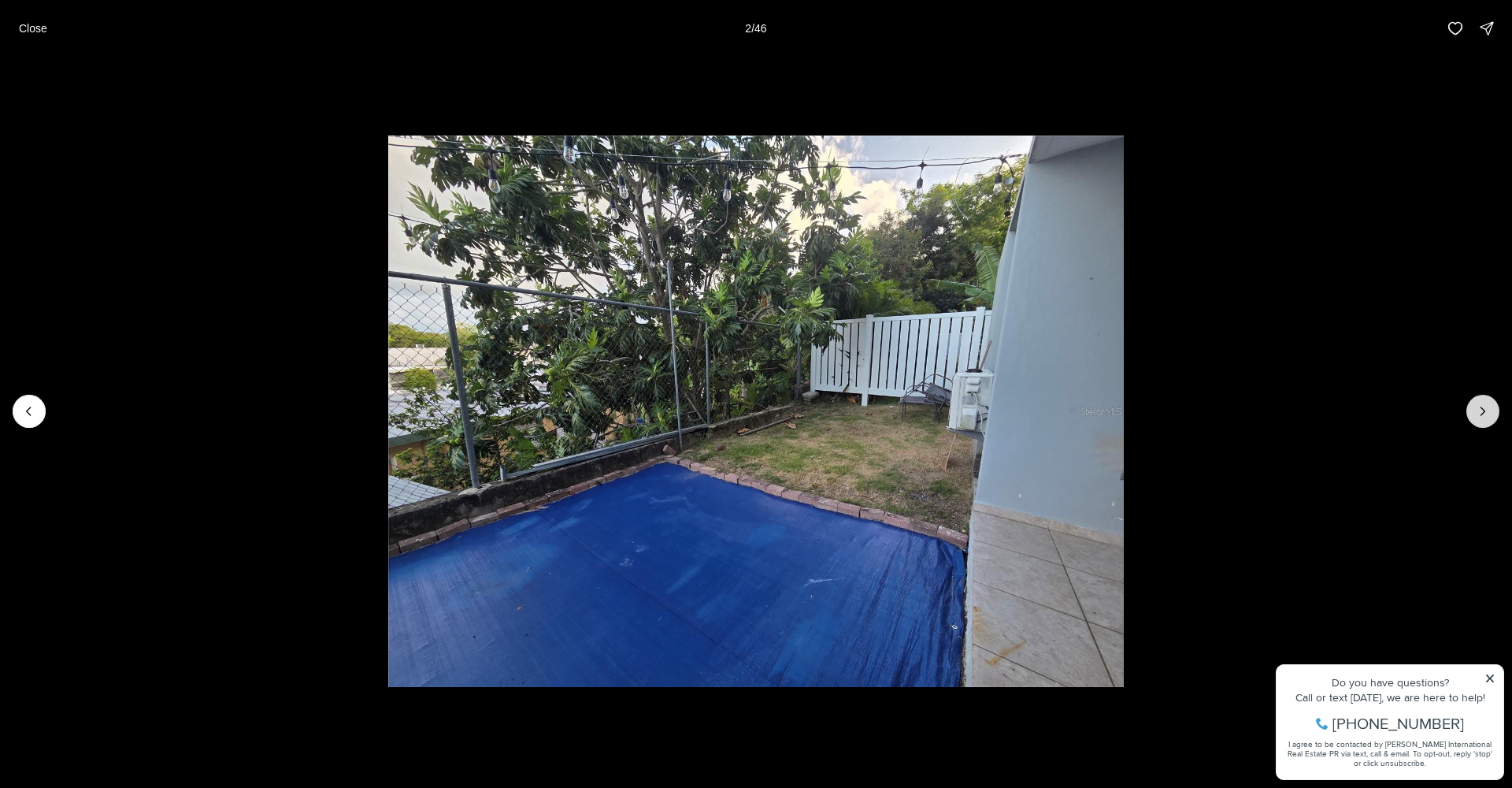
click at [1486, 415] on icon "Next slide" at bounding box center [1482, 411] width 16 height 16
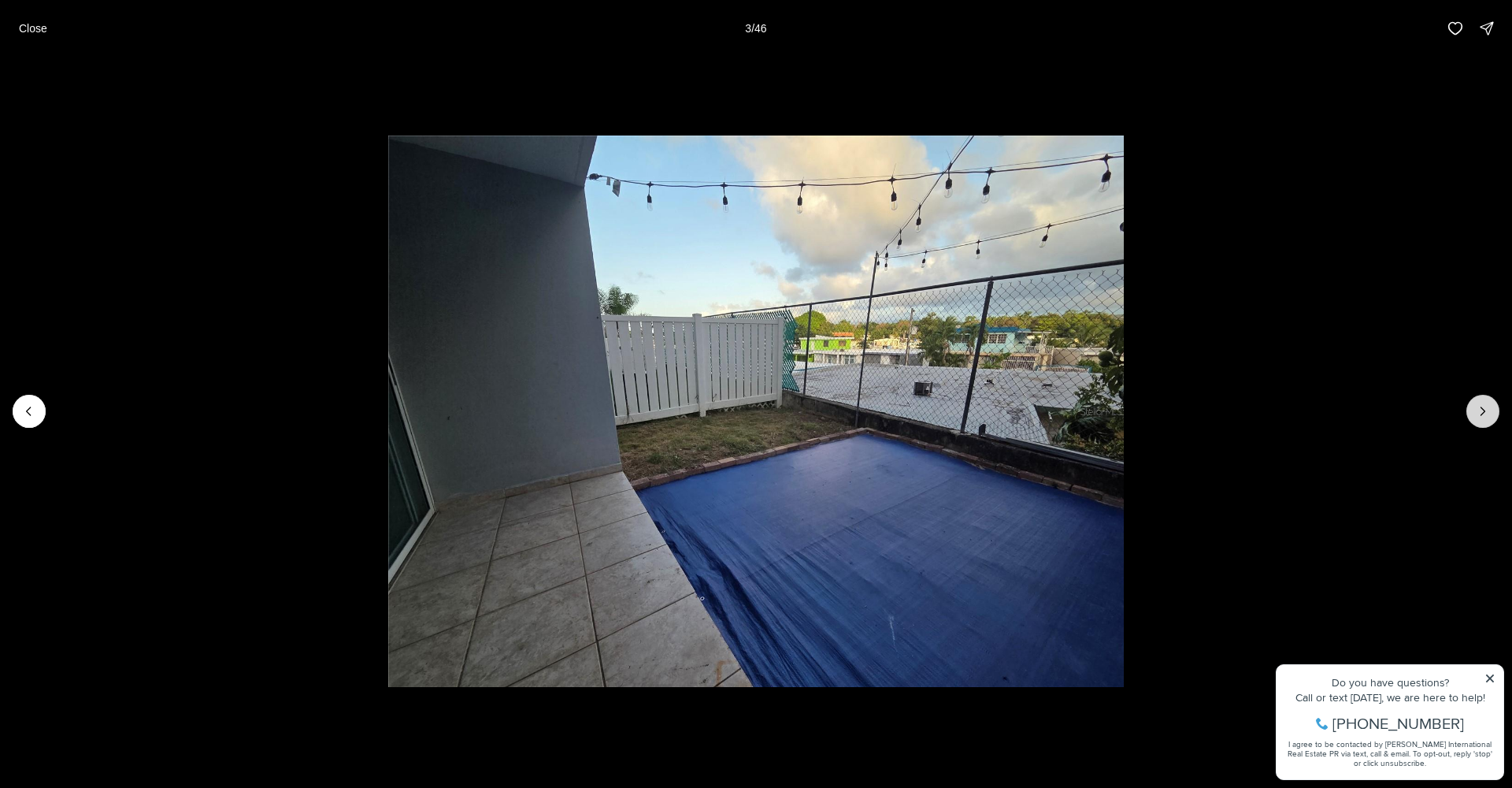
click at [1482, 417] on icon "Next slide" at bounding box center [1482, 411] width 16 height 16
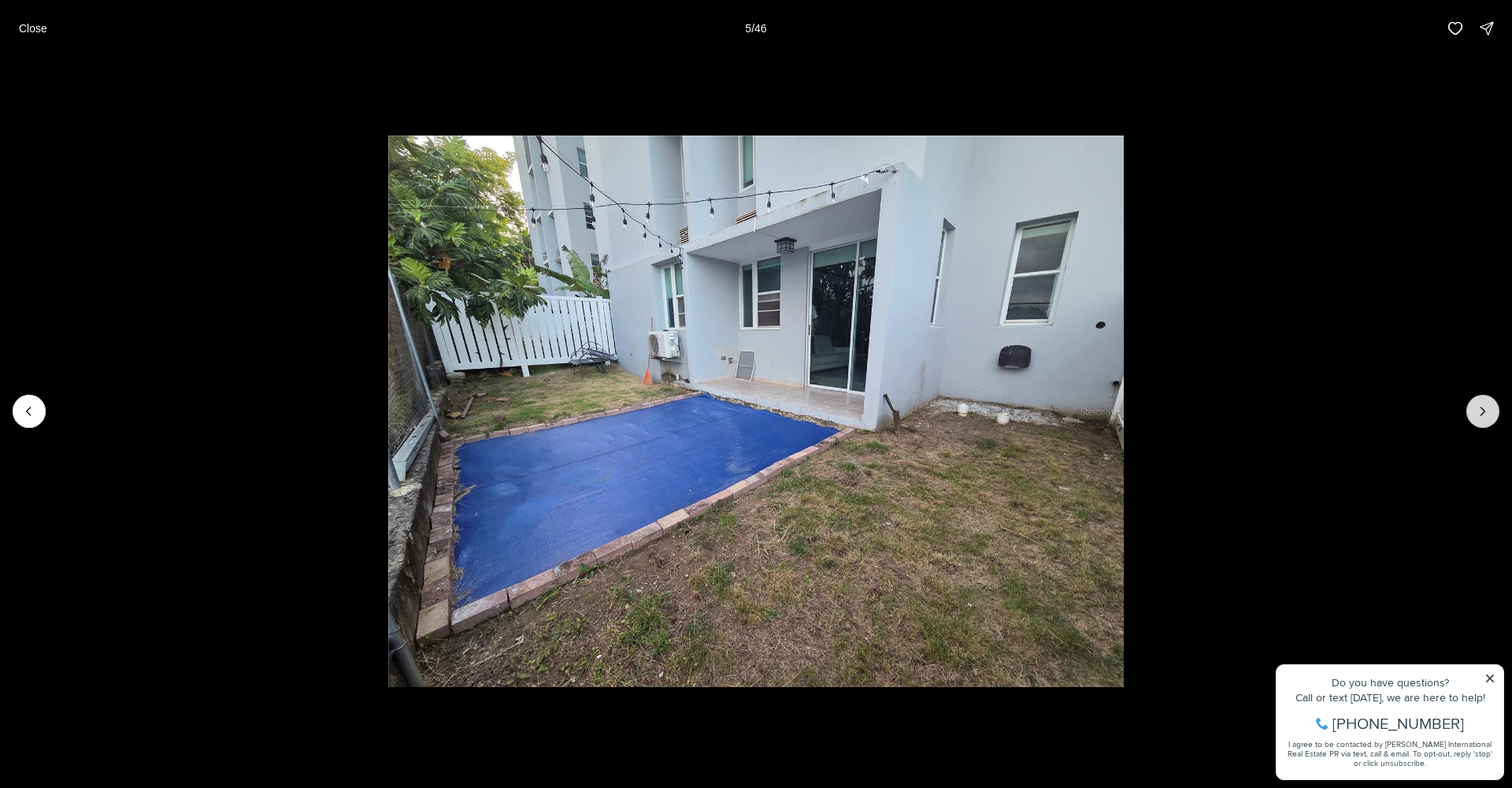
click at [1482, 417] on icon "Next slide" at bounding box center [1482, 411] width 16 height 16
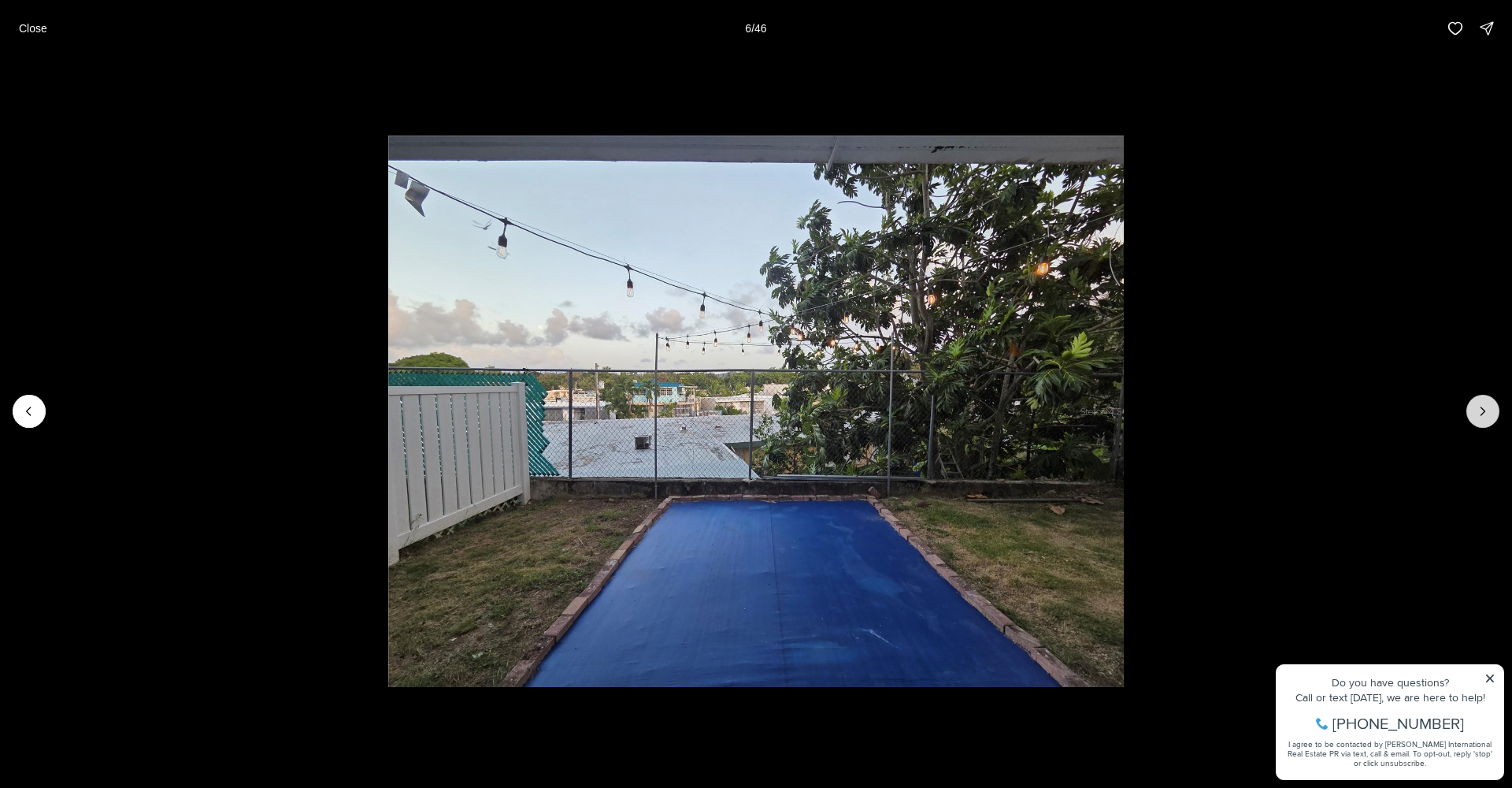
click at [1477, 419] on button "Next slide" at bounding box center [1482, 411] width 33 height 33
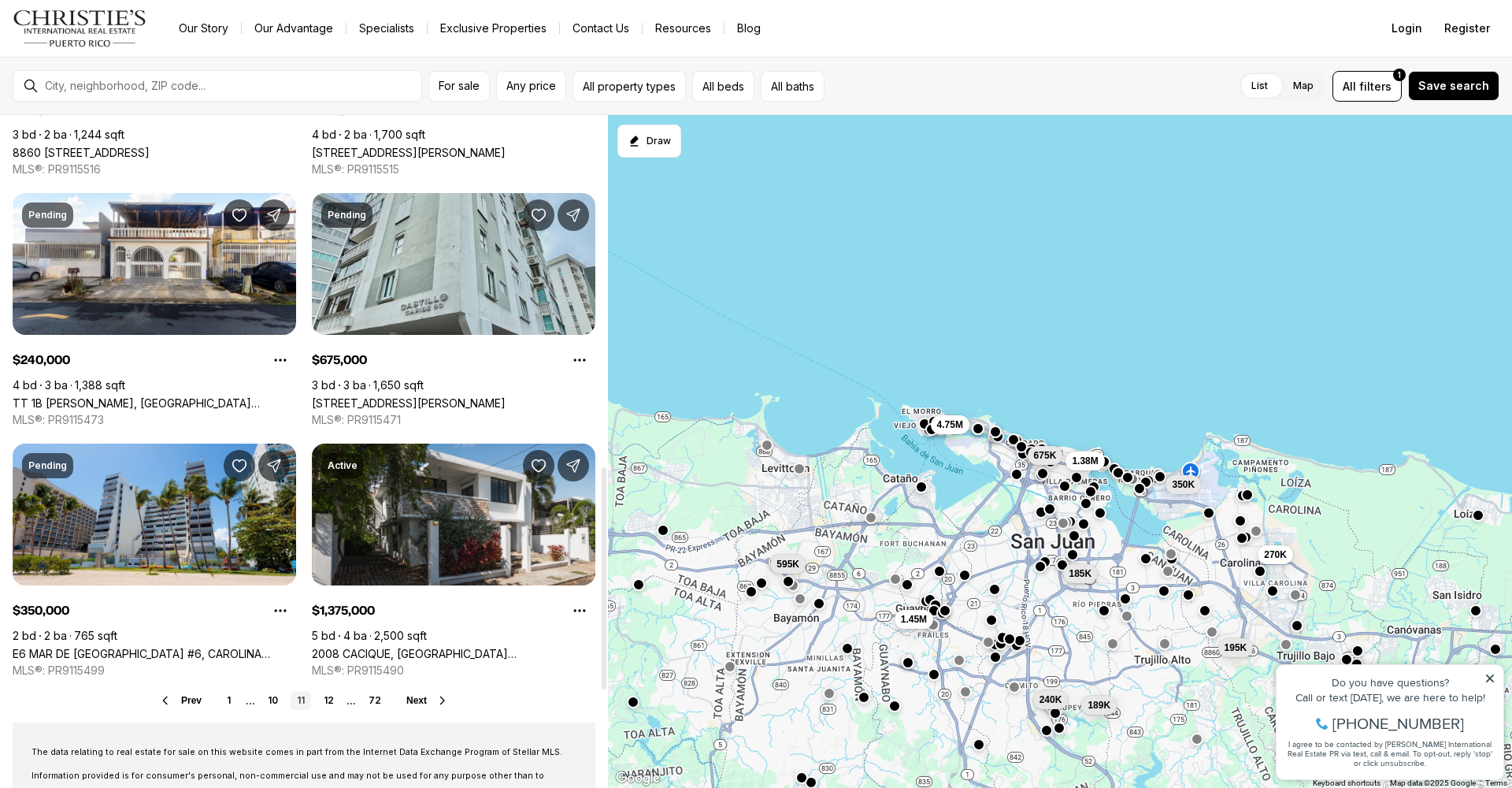
scroll to position [1061, 0]
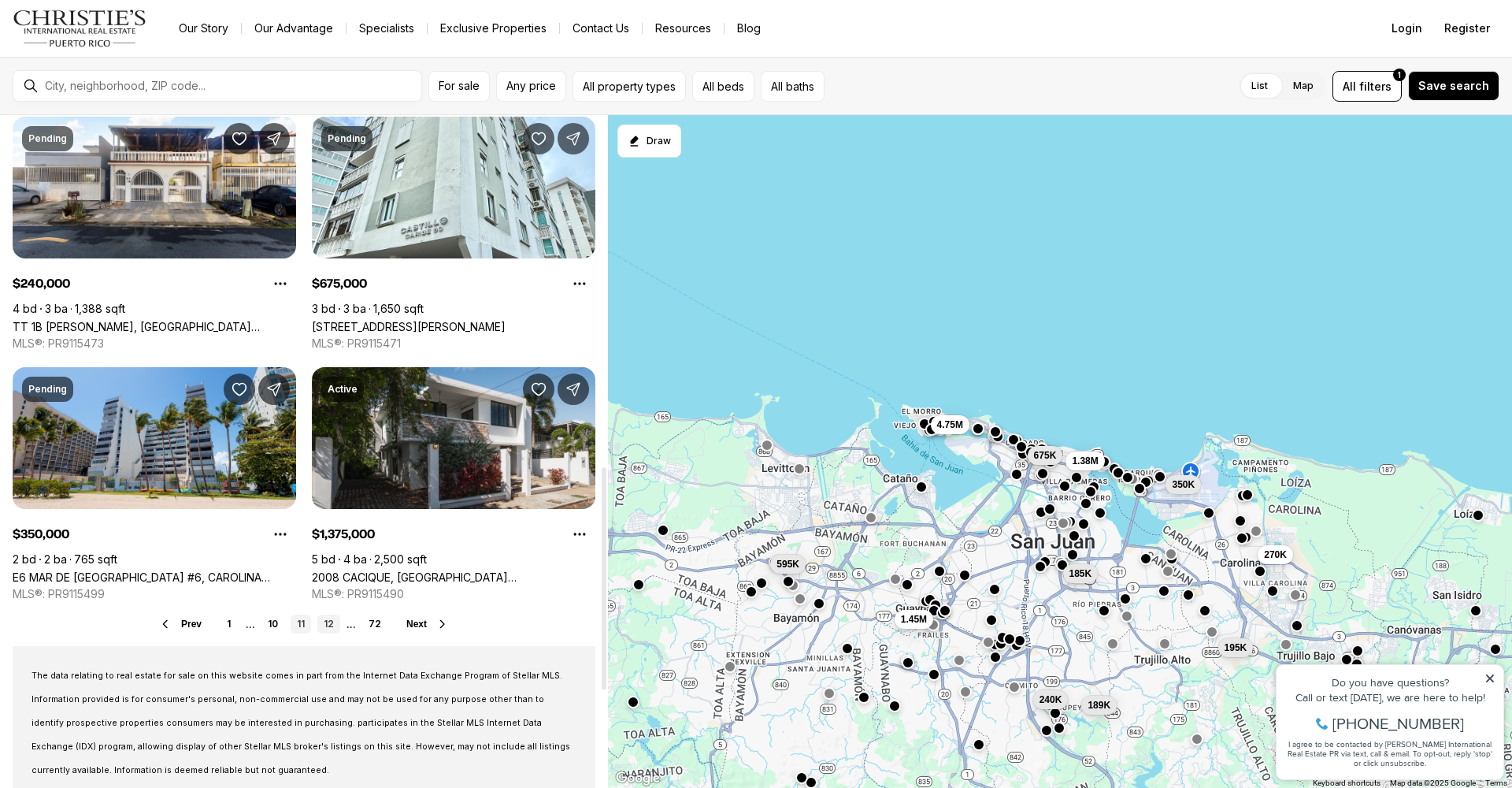
click at [331, 623] on link "12" at bounding box center [329, 624] width 23 height 19
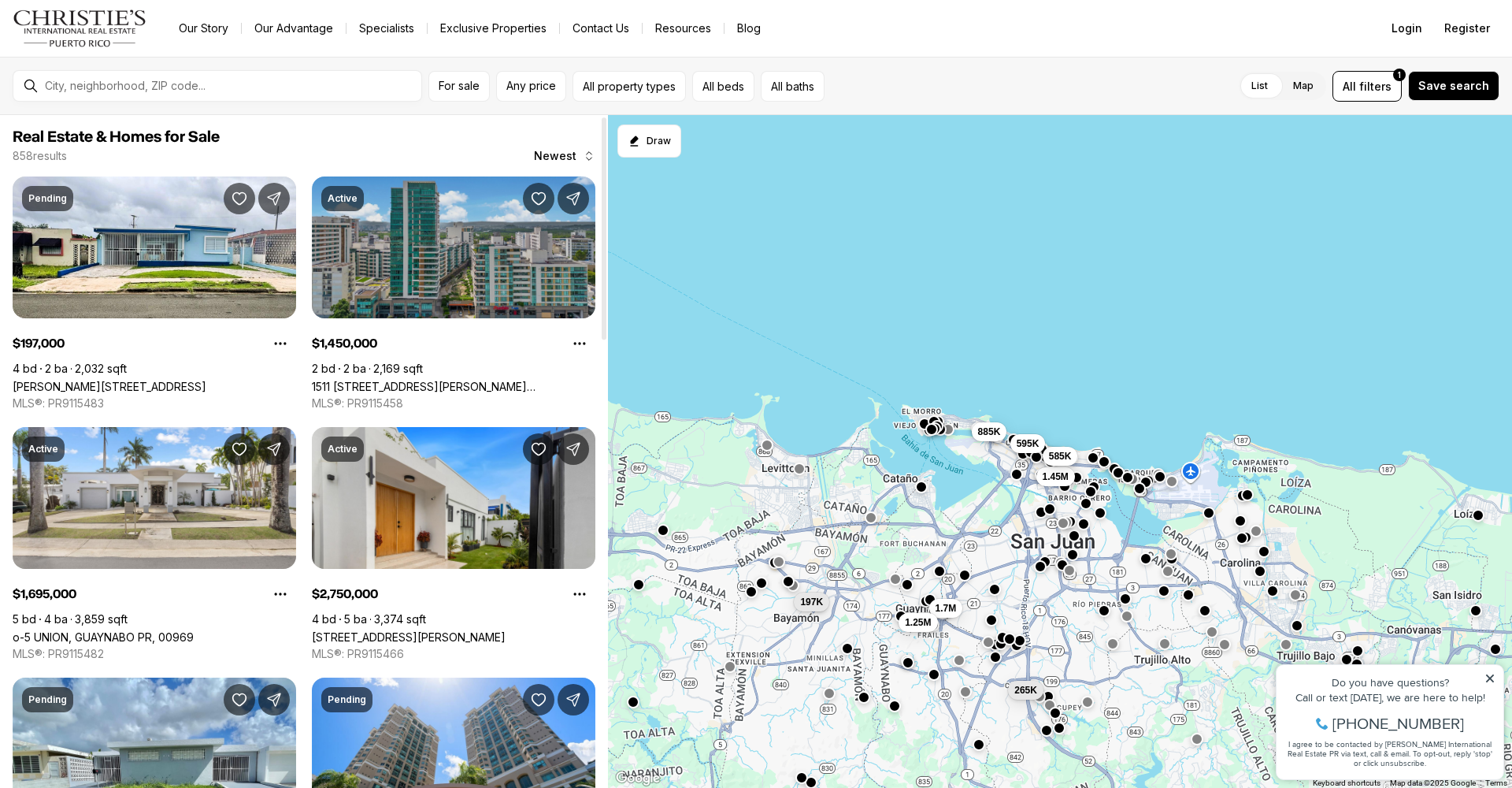
scroll to position [18, 0]
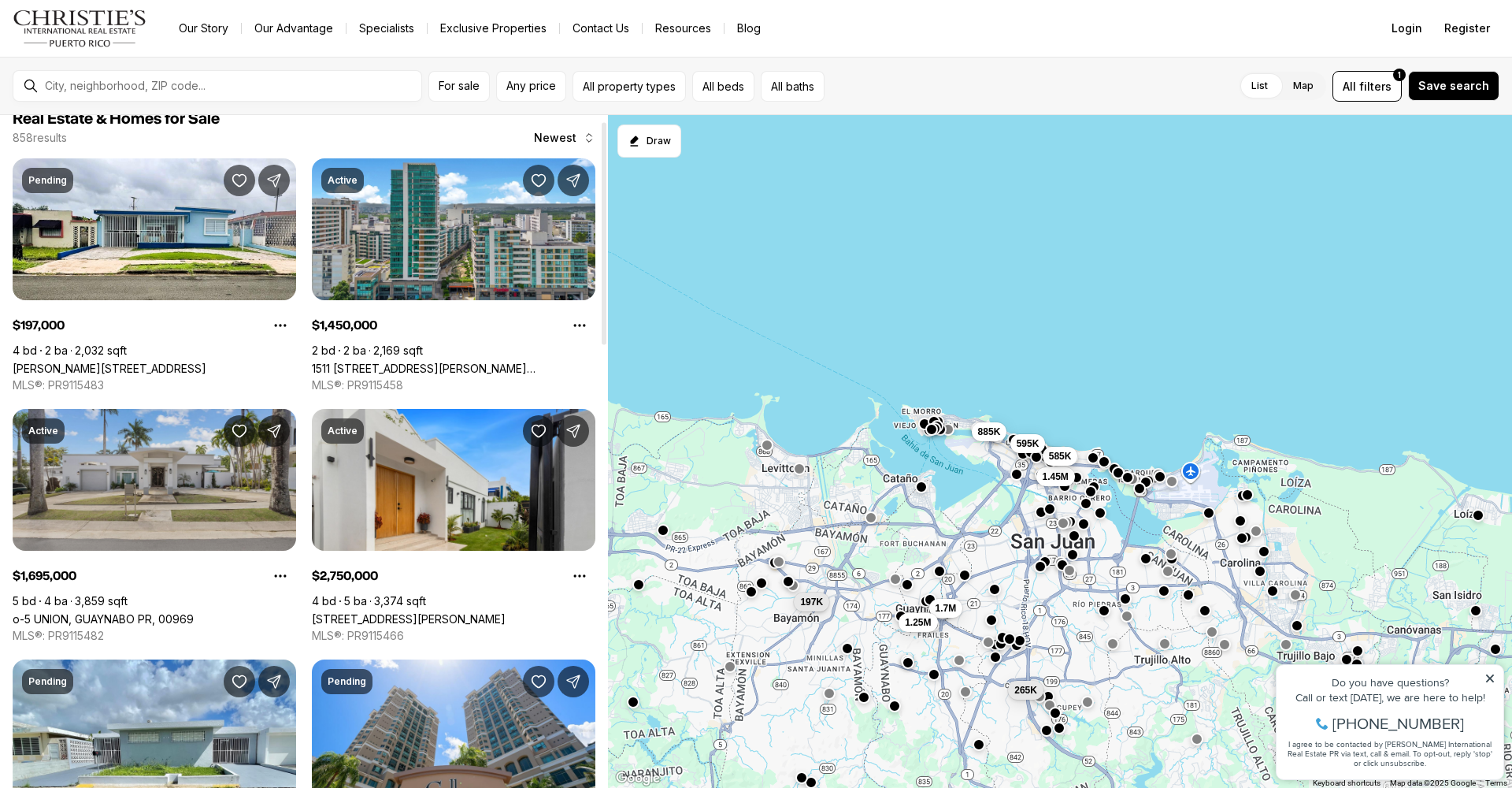
click at [142, 612] on link "o-5 UNION, GUAYNABO PR, 00969" at bounding box center [103, 618] width 181 height 13
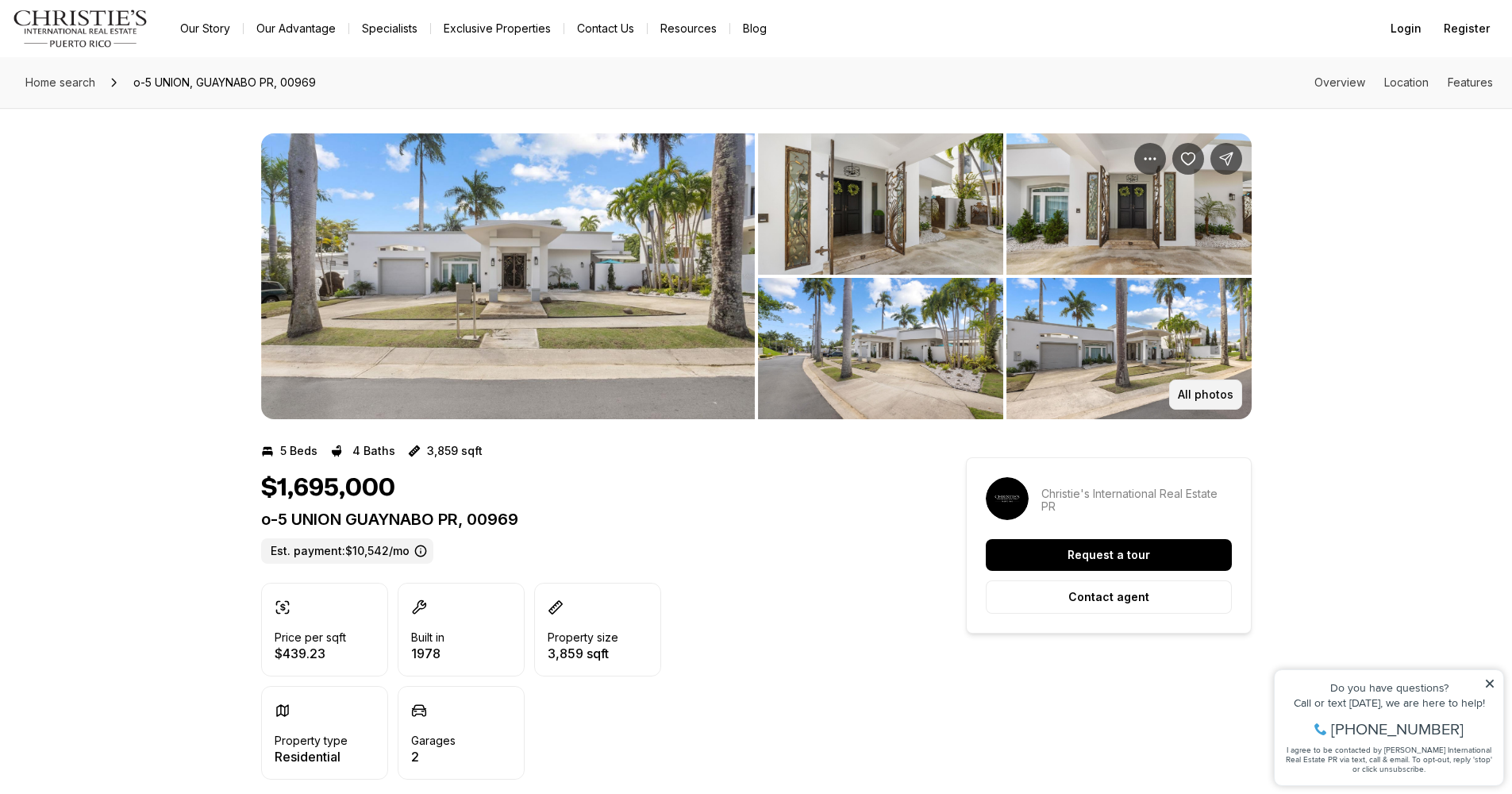
click at [1209, 392] on p "All photos" at bounding box center [1206, 394] width 56 height 12
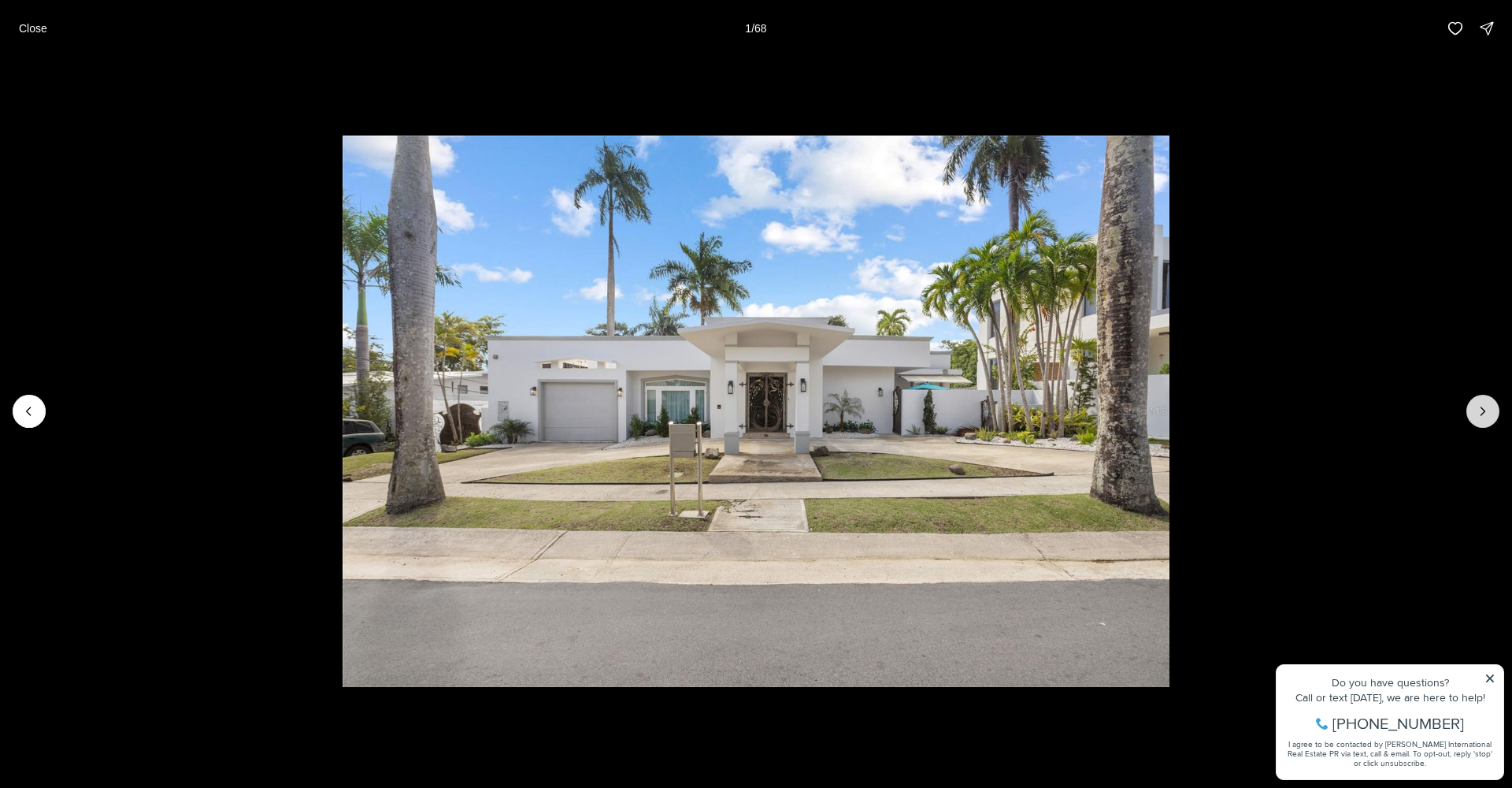
click at [1482, 413] on icon "Next slide" at bounding box center [1482, 411] width 16 height 16
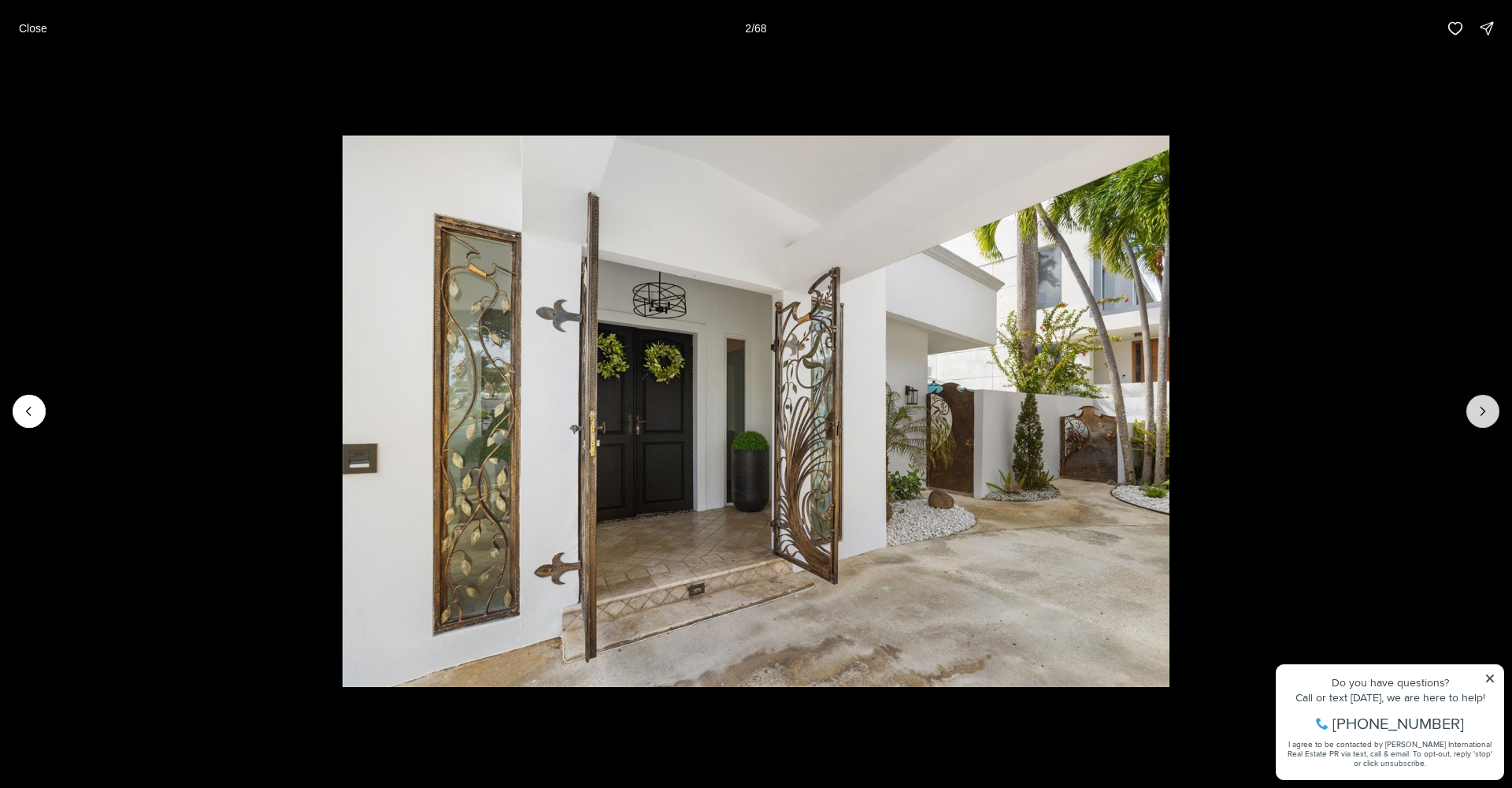
click at [1482, 413] on icon "Next slide" at bounding box center [1482, 411] width 16 height 16
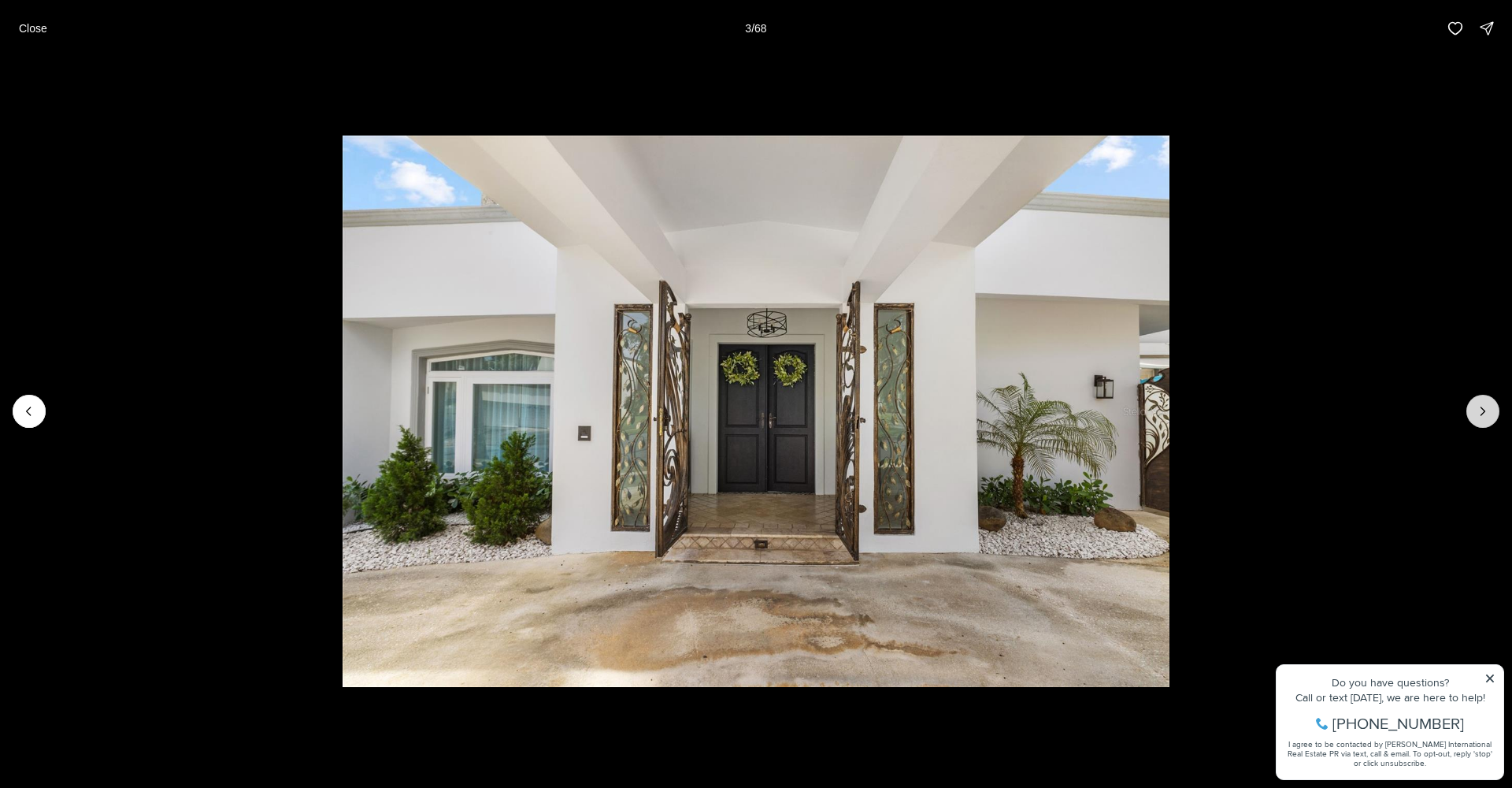
click at [1482, 413] on icon "Next slide" at bounding box center [1482, 411] width 16 height 16
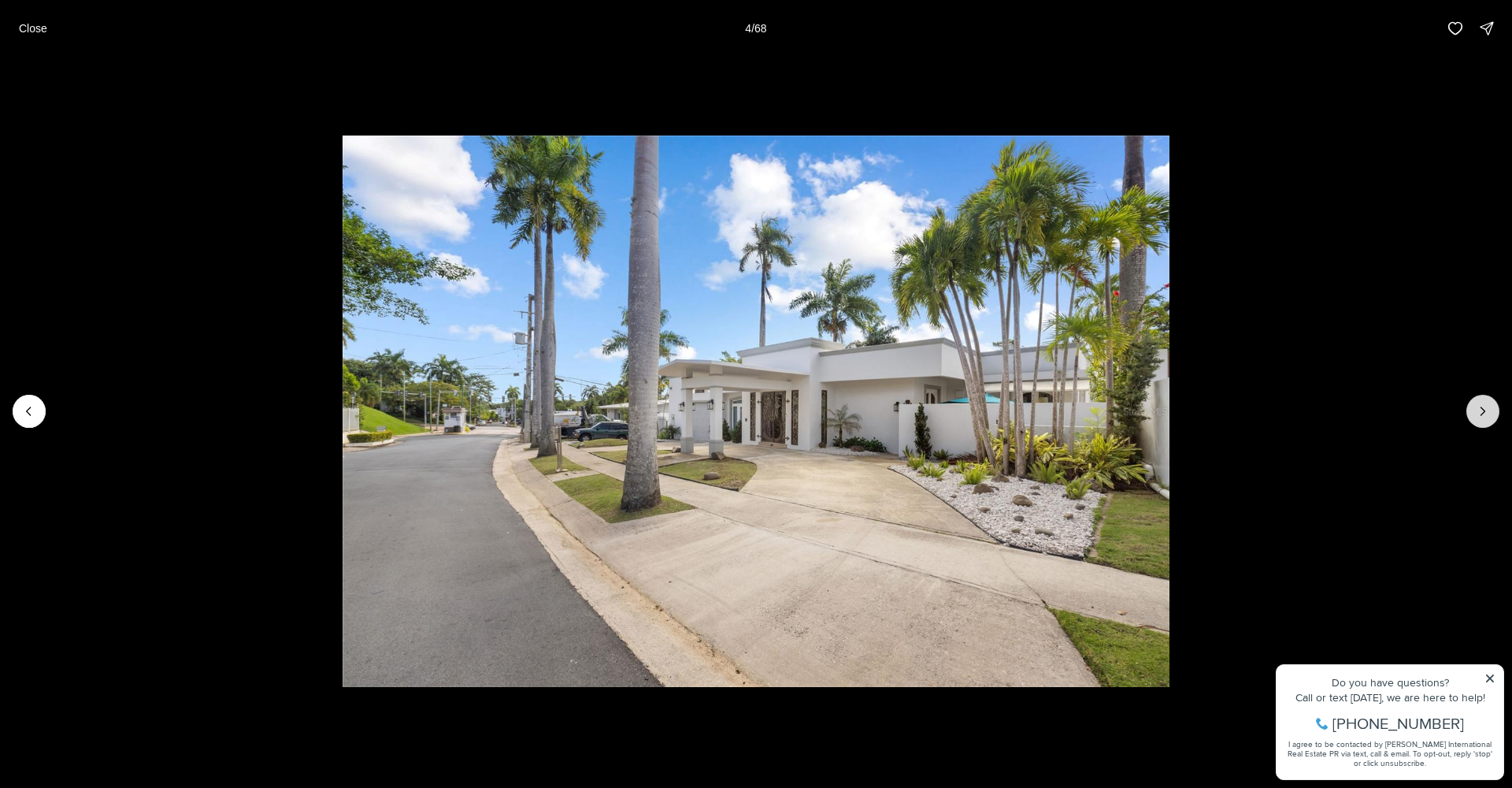
click at [1482, 409] on icon "Next slide" at bounding box center [1482, 411] width 16 height 16
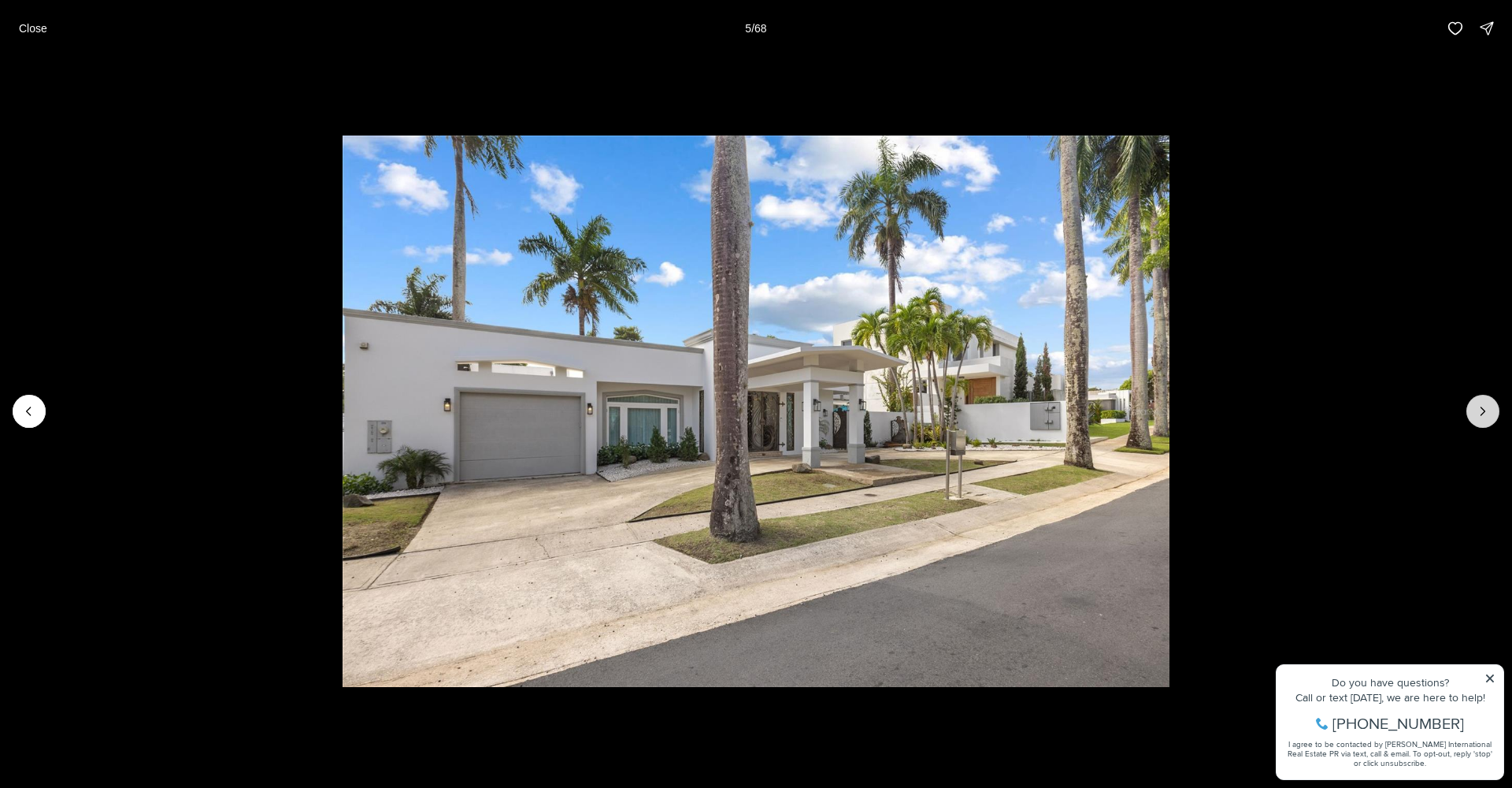
click at [1481, 409] on icon "Next slide" at bounding box center [1482, 411] width 16 height 16
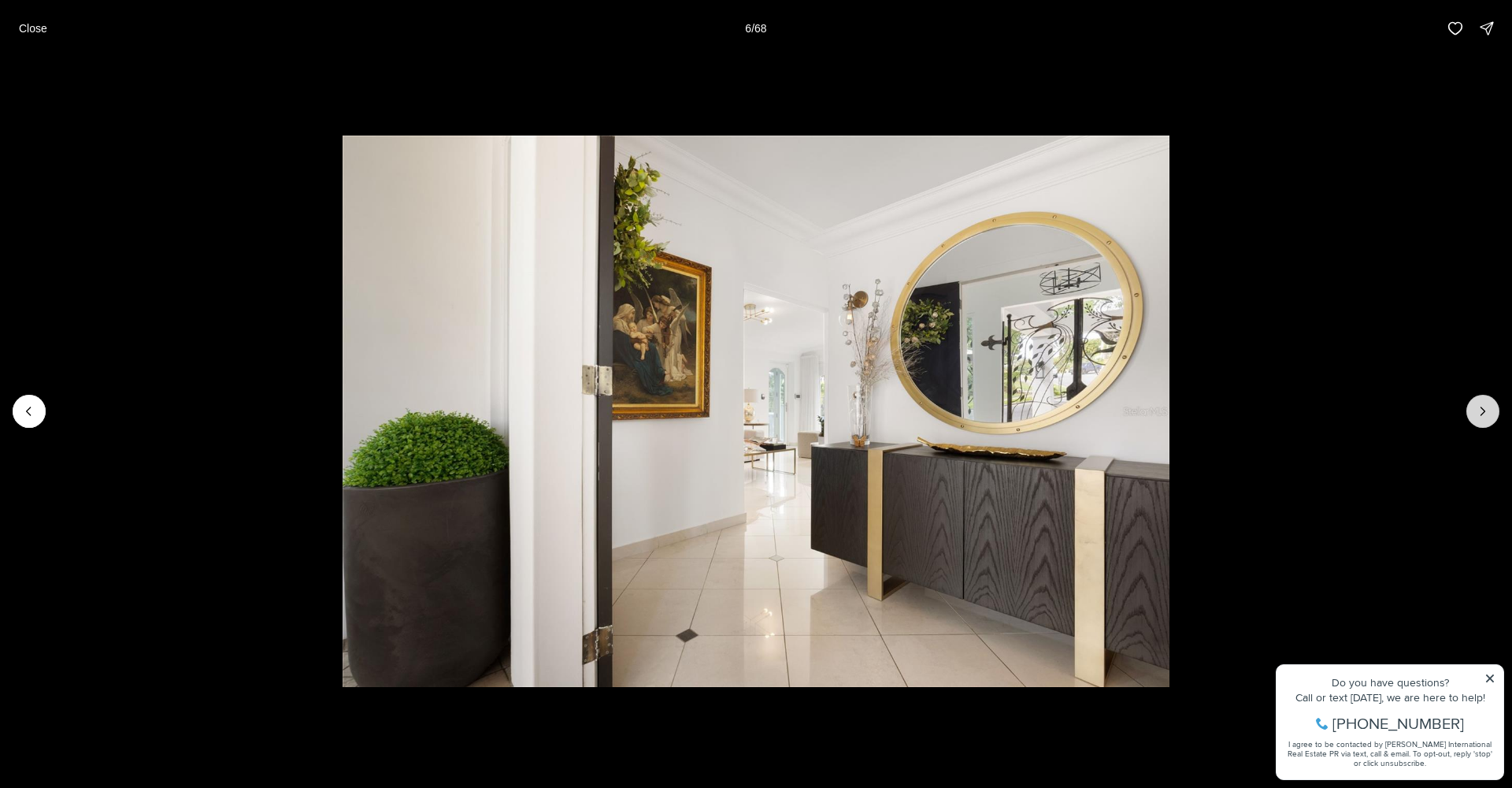
click at [1483, 412] on icon "Next slide" at bounding box center [1482, 411] width 16 height 16
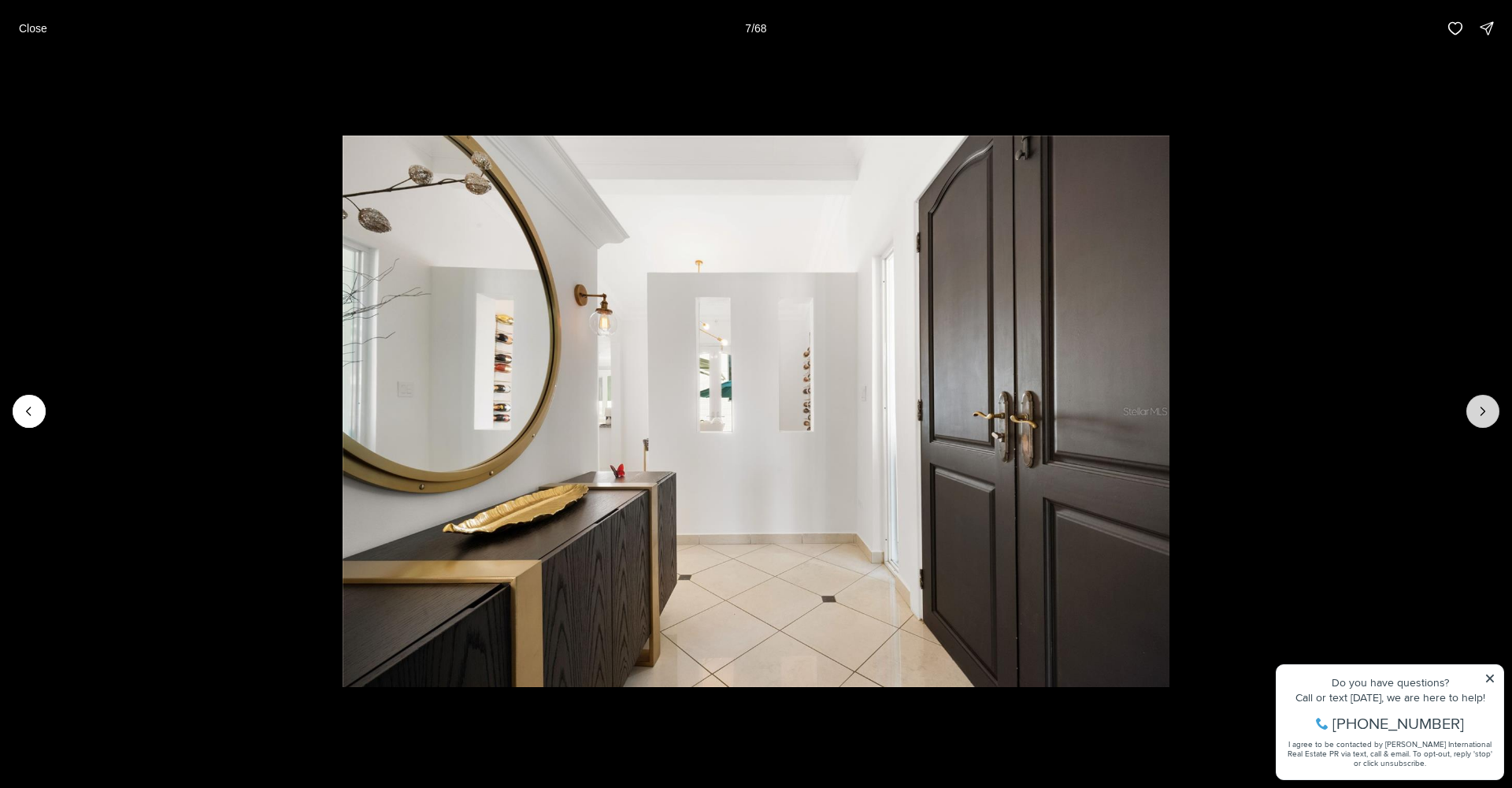
click at [1483, 412] on icon "Next slide" at bounding box center [1482, 411] width 16 height 16
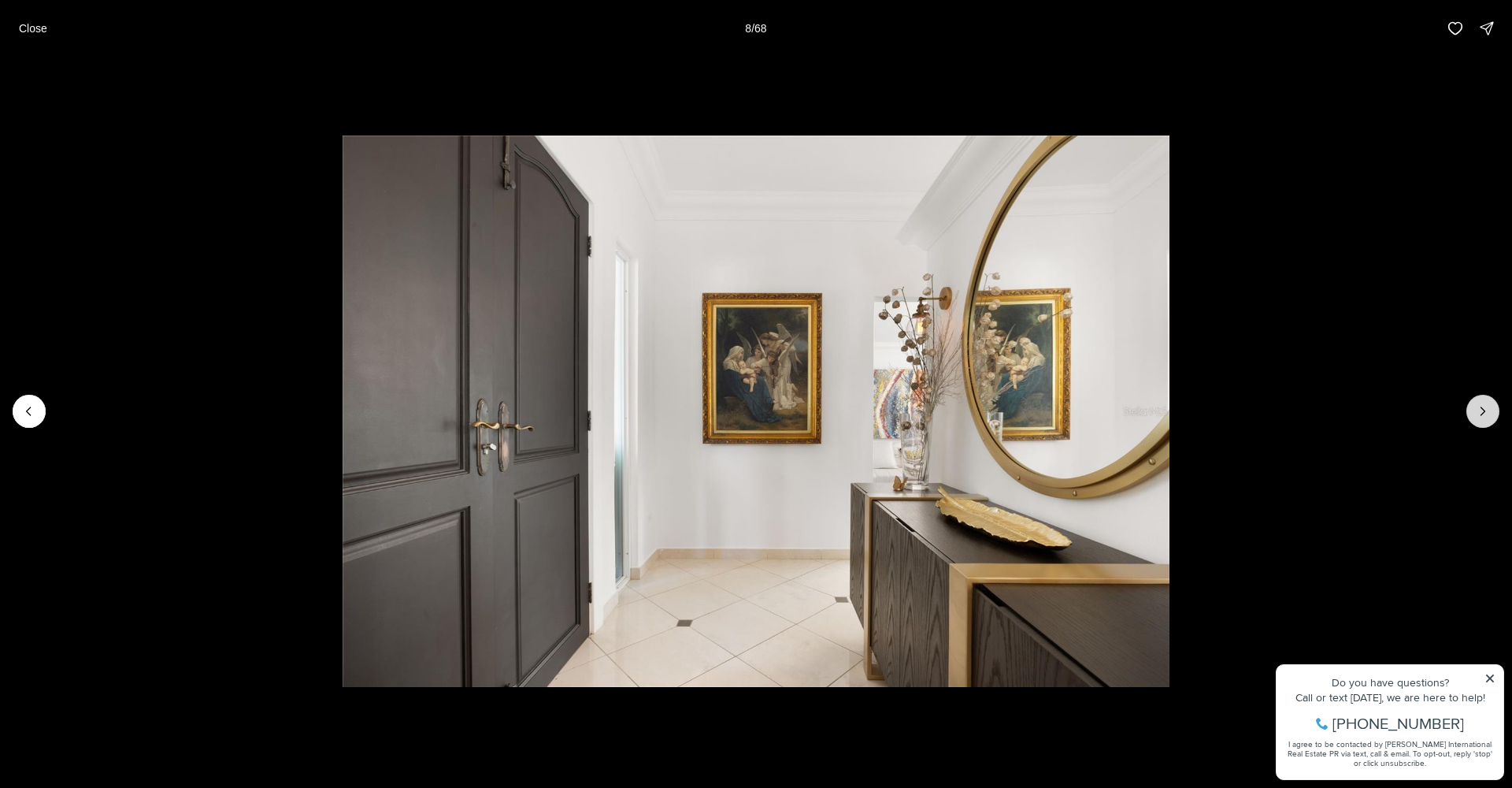
click at [1483, 412] on icon "Next slide" at bounding box center [1482, 411] width 16 height 16
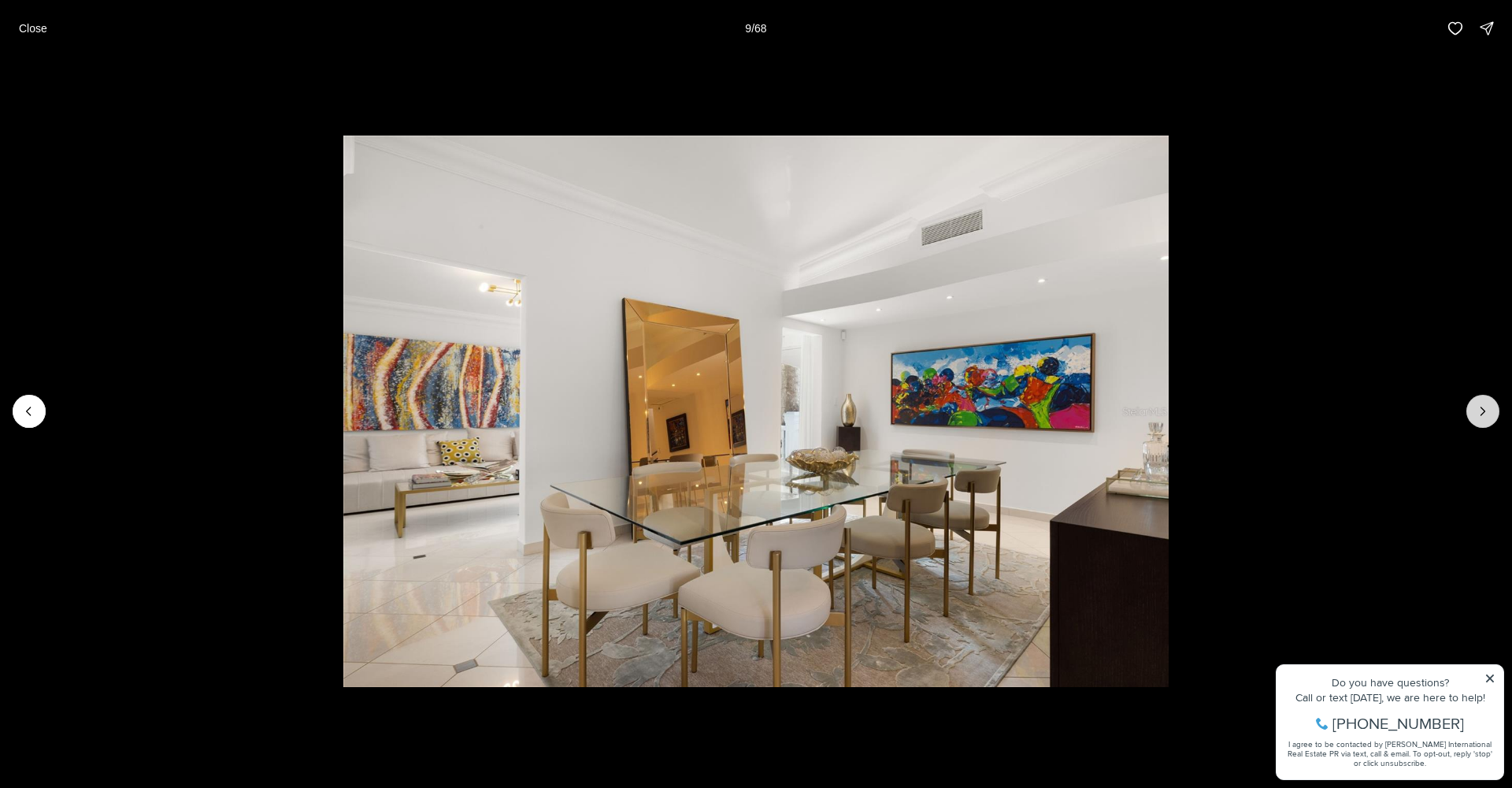
click at [1486, 411] on icon "Next slide" at bounding box center [1482, 411] width 16 height 16
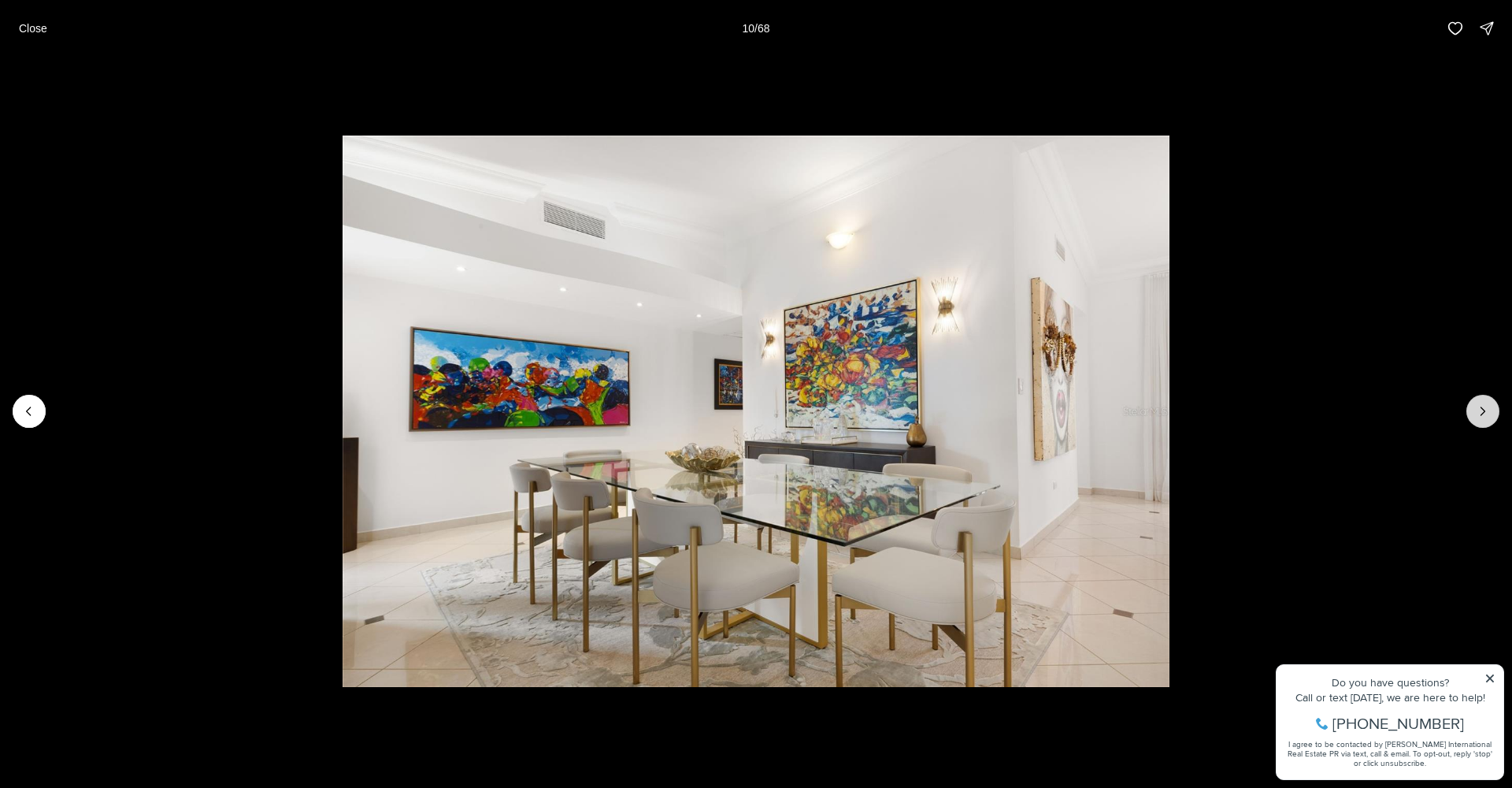
click at [1485, 413] on icon "Next slide" at bounding box center [1482, 411] width 16 height 16
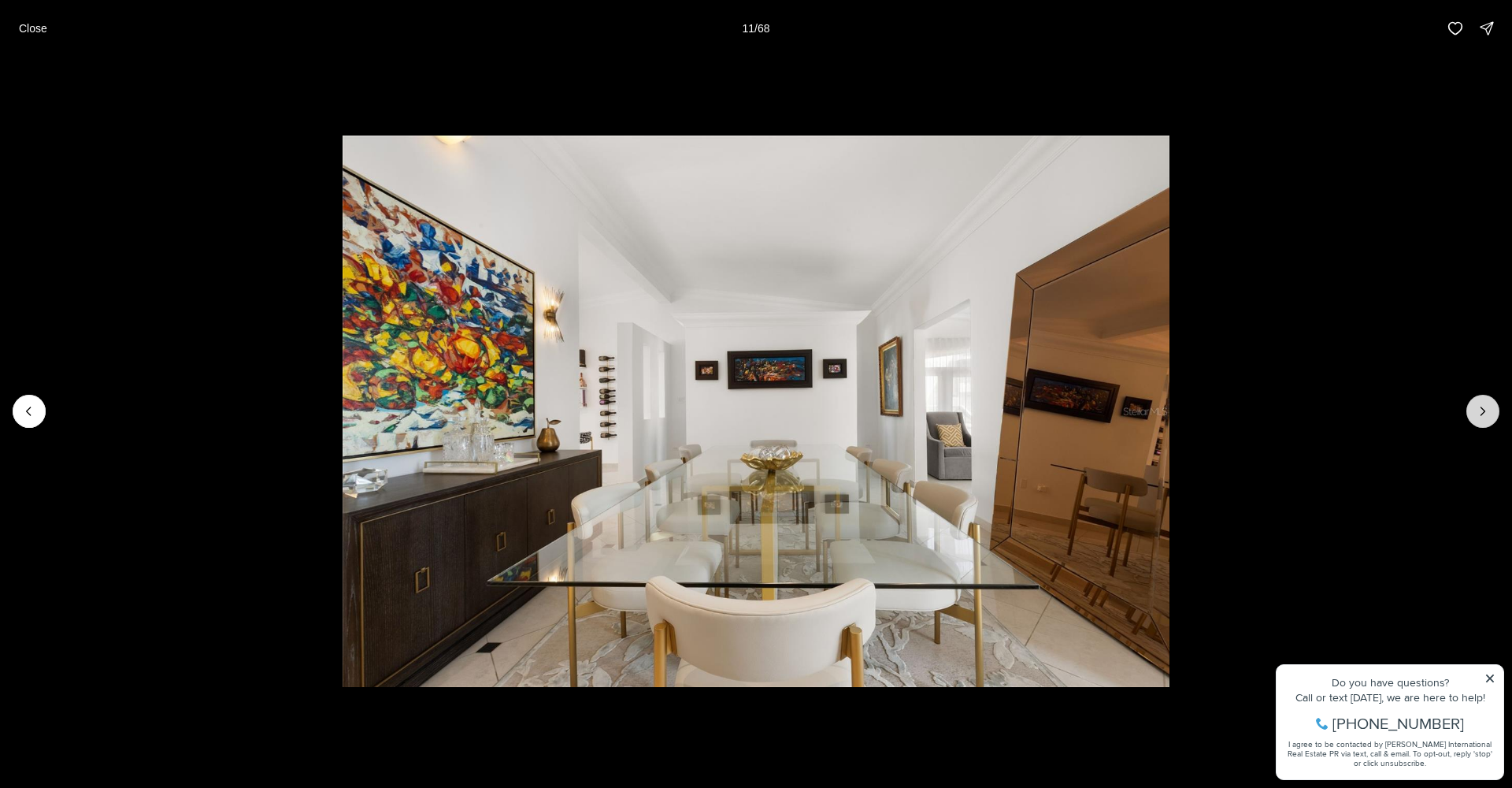
click at [1481, 412] on icon "Next slide" at bounding box center [1482, 411] width 16 height 16
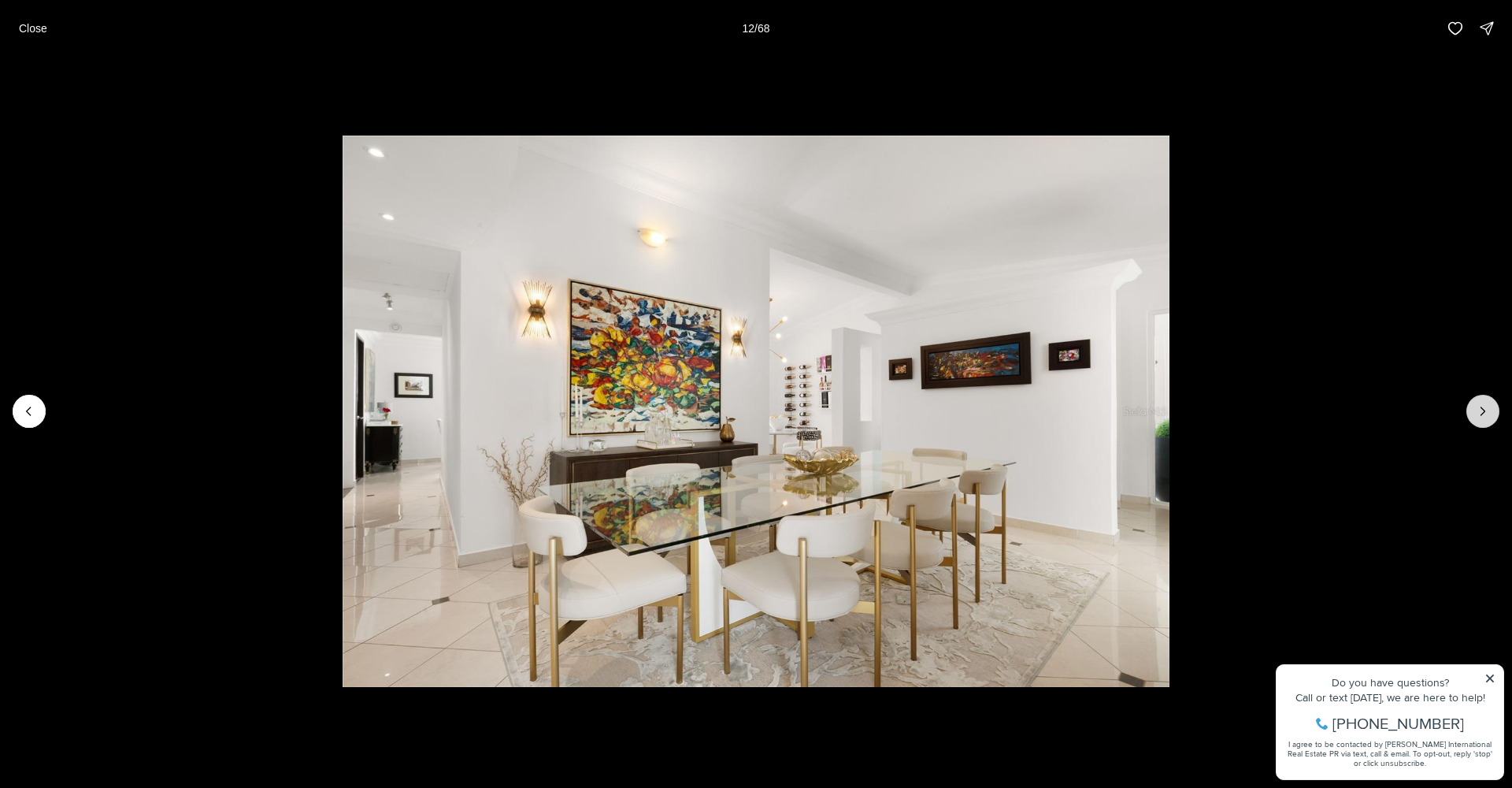
click at [1481, 412] on icon "Next slide" at bounding box center [1482, 411] width 16 height 16
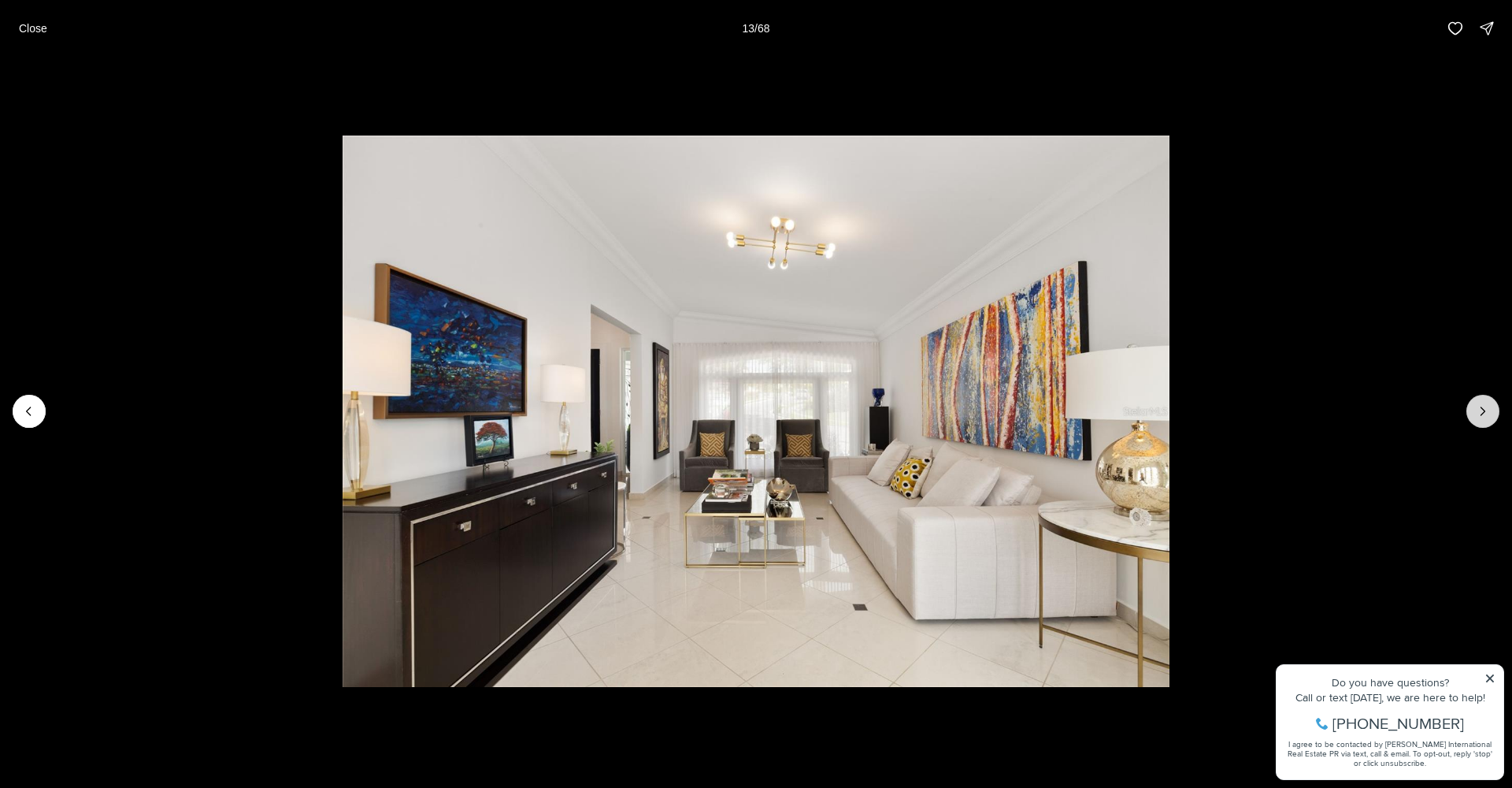
click at [1485, 411] on icon "Next slide" at bounding box center [1482, 411] width 16 height 16
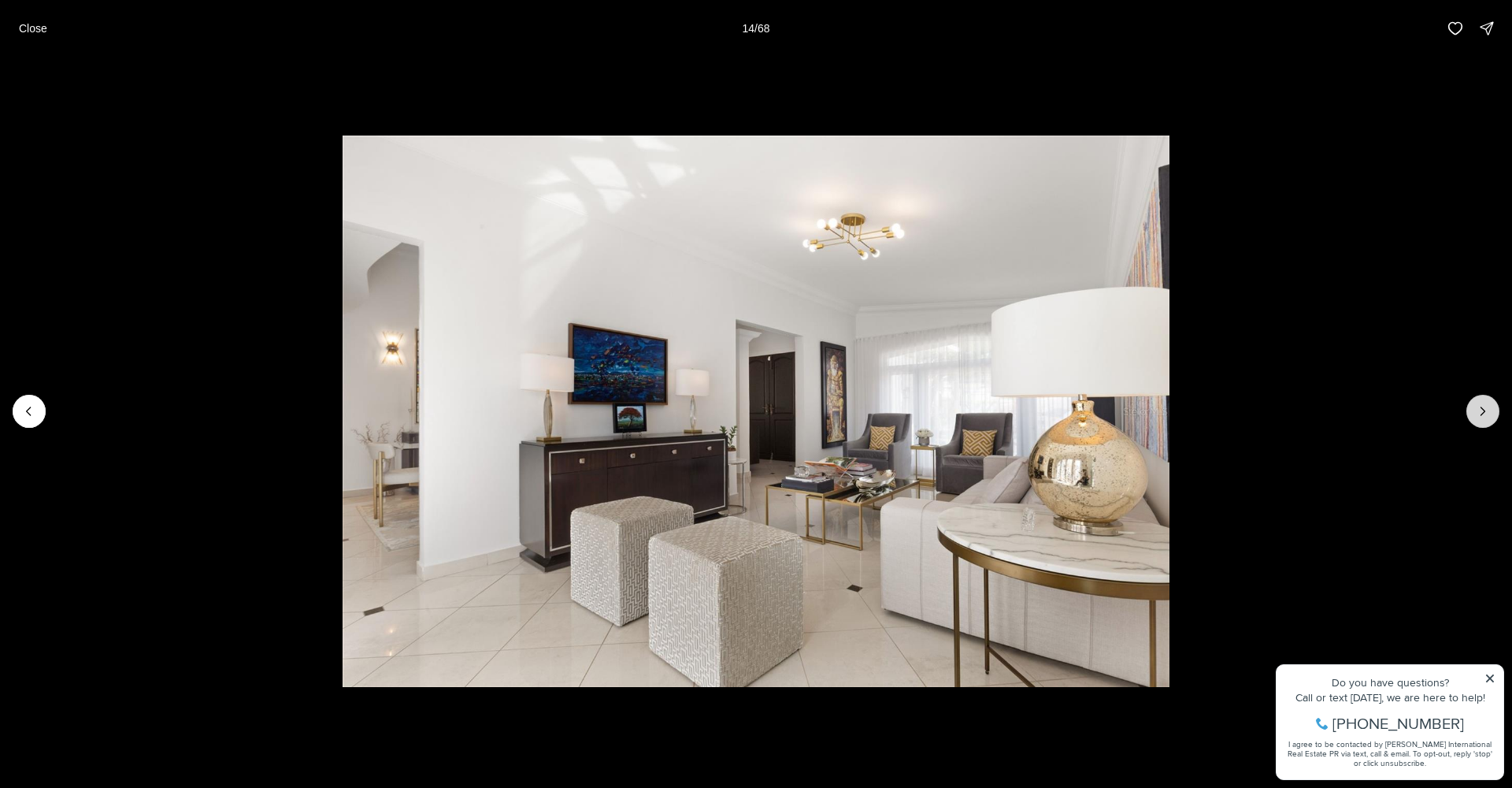
click at [1484, 411] on icon "Next slide" at bounding box center [1483, 411] width 4 height 8
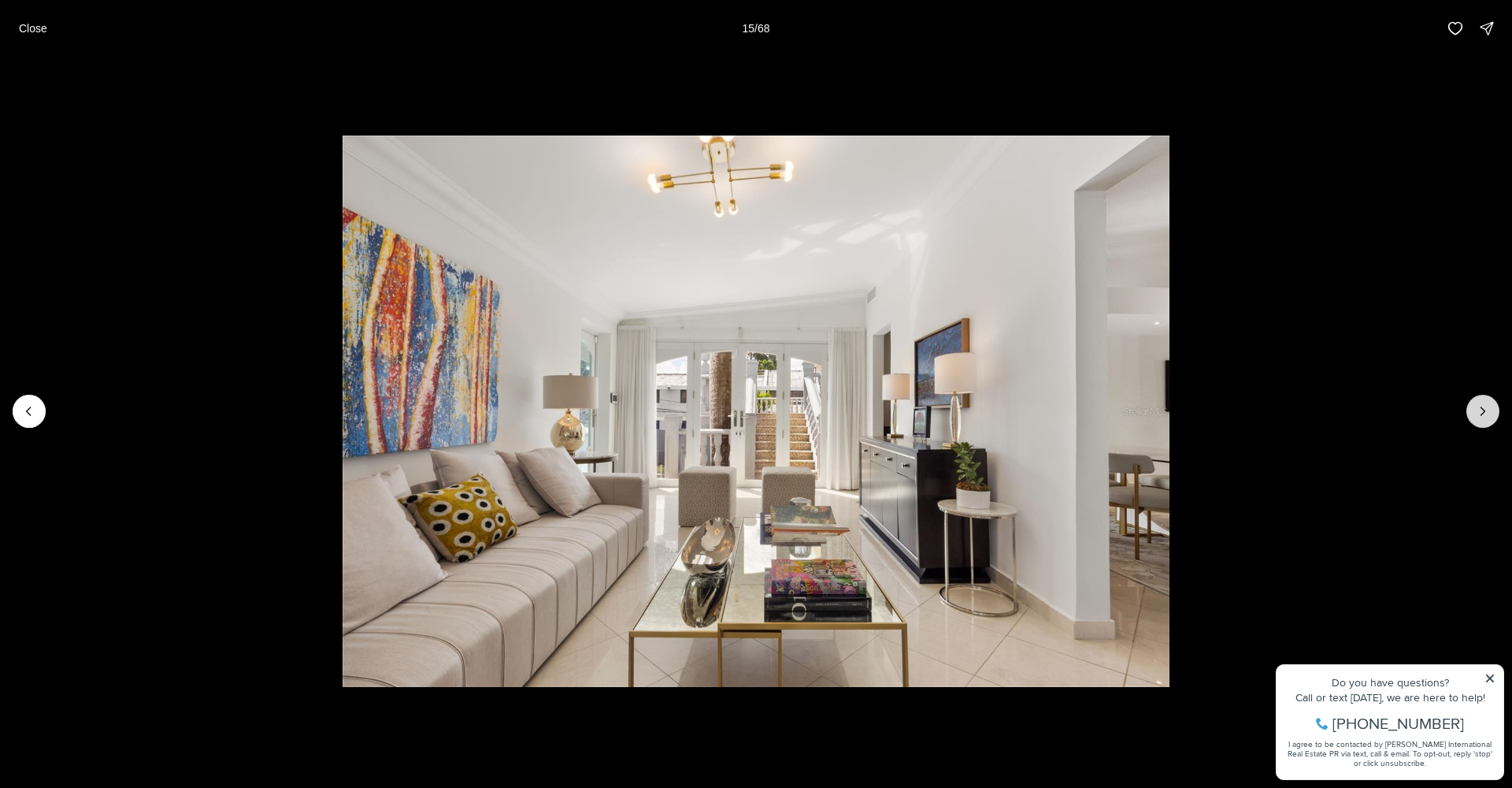
click at [1483, 411] on icon "Next slide" at bounding box center [1482, 411] width 16 height 16
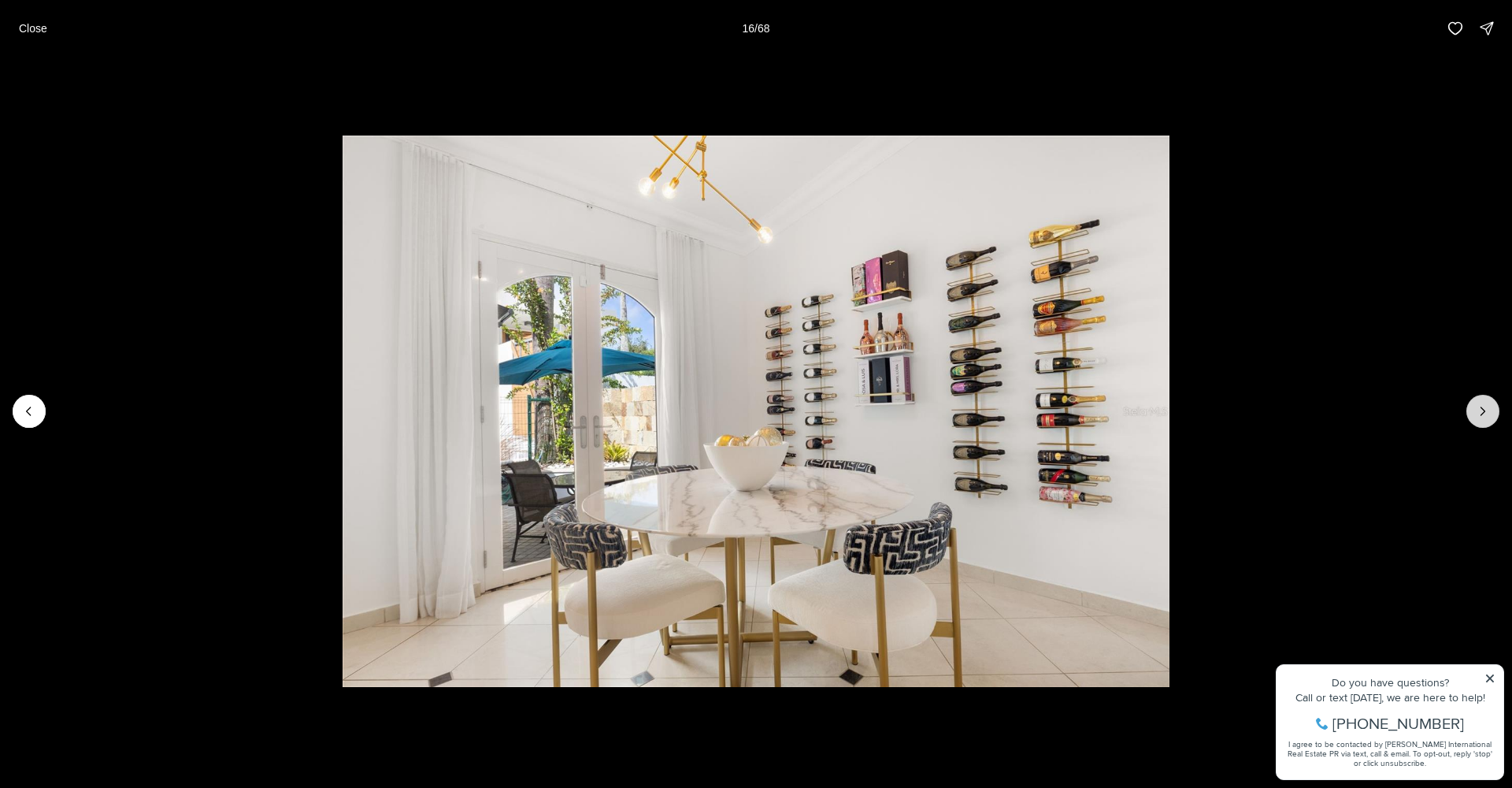
click at [1483, 411] on icon "Next slide" at bounding box center [1482, 411] width 16 height 16
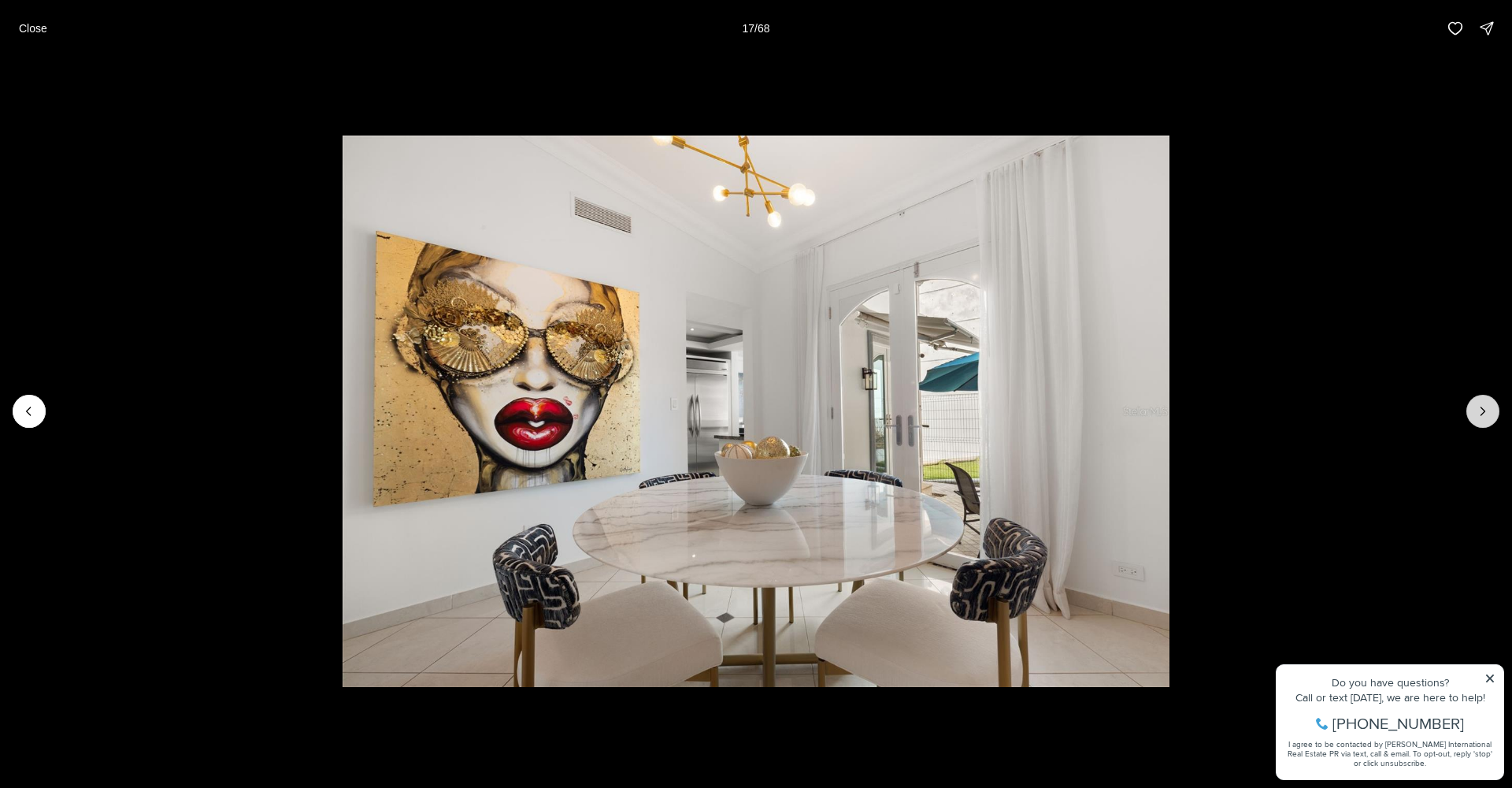
click at [1483, 411] on icon "Next slide" at bounding box center [1482, 411] width 16 height 16
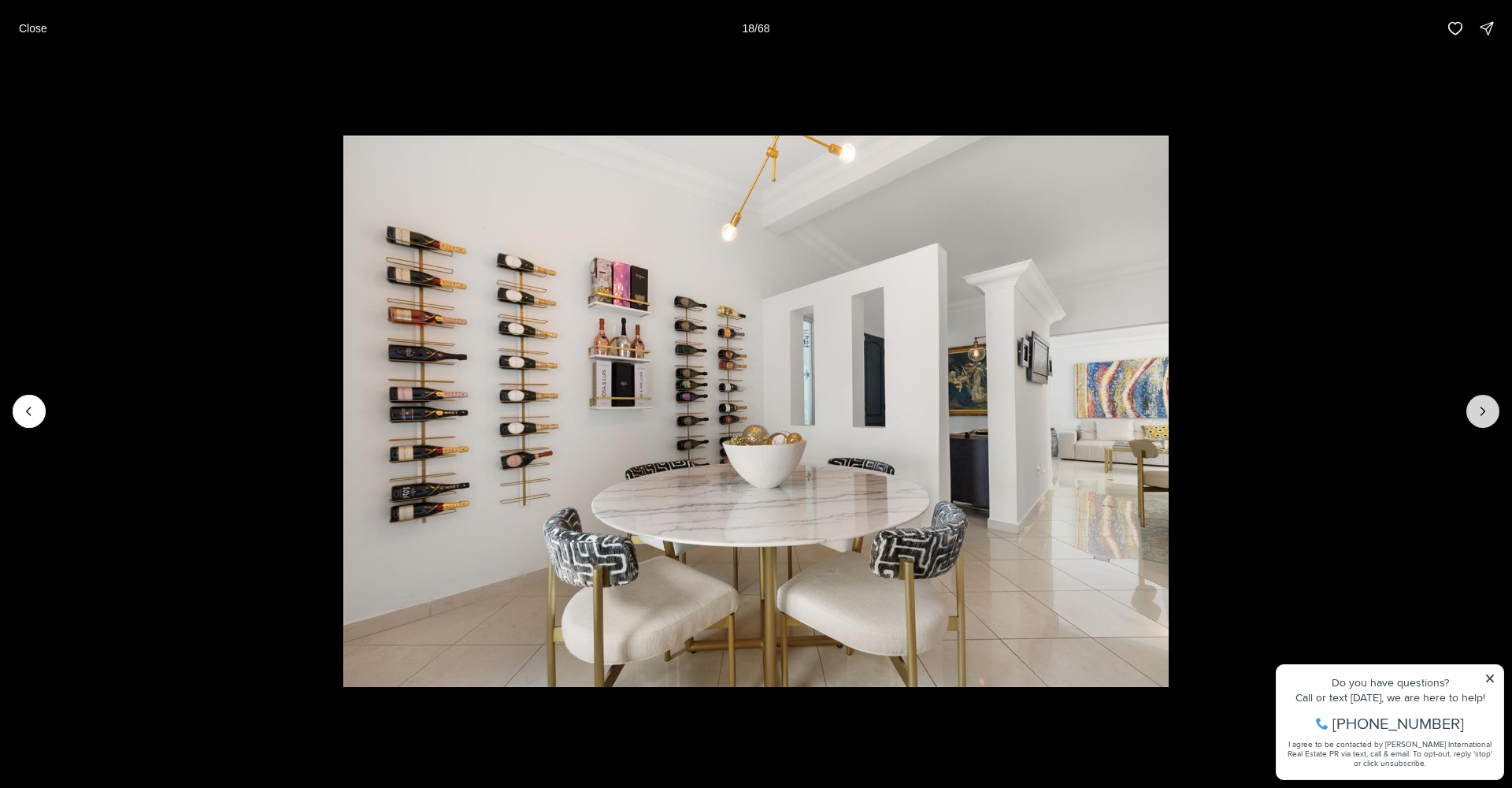
click at [1482, 411] on icon "Next slide" at bounding box center [1482, 411] width 16 height 16
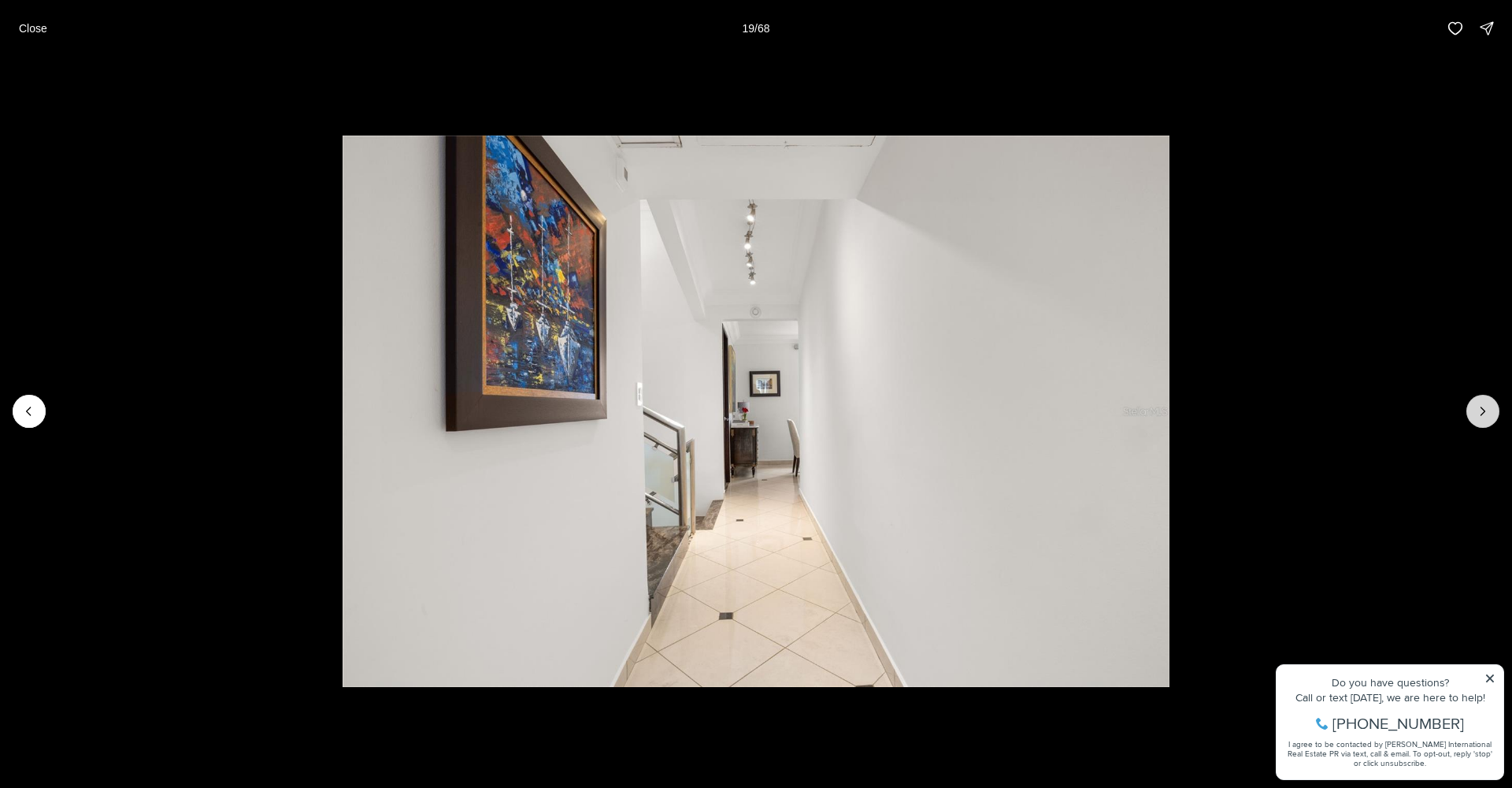
click at [1482, 411] on icon "Next slide" at bounding box center [1482, 411] width 16 height 16
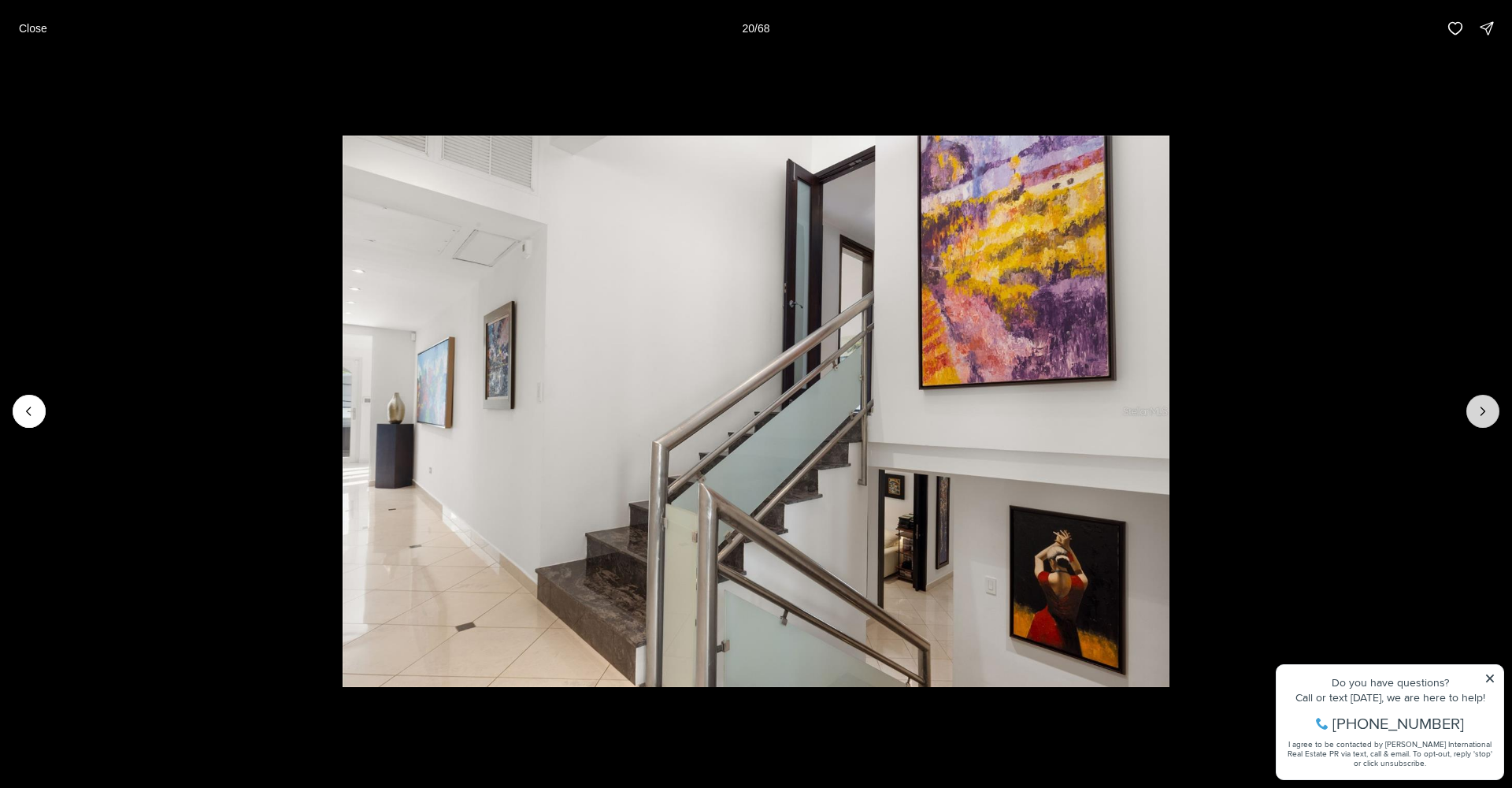
click at [1482, 411] on icon "Next slide" at bounding box center [1482, 411] width 16 height 16
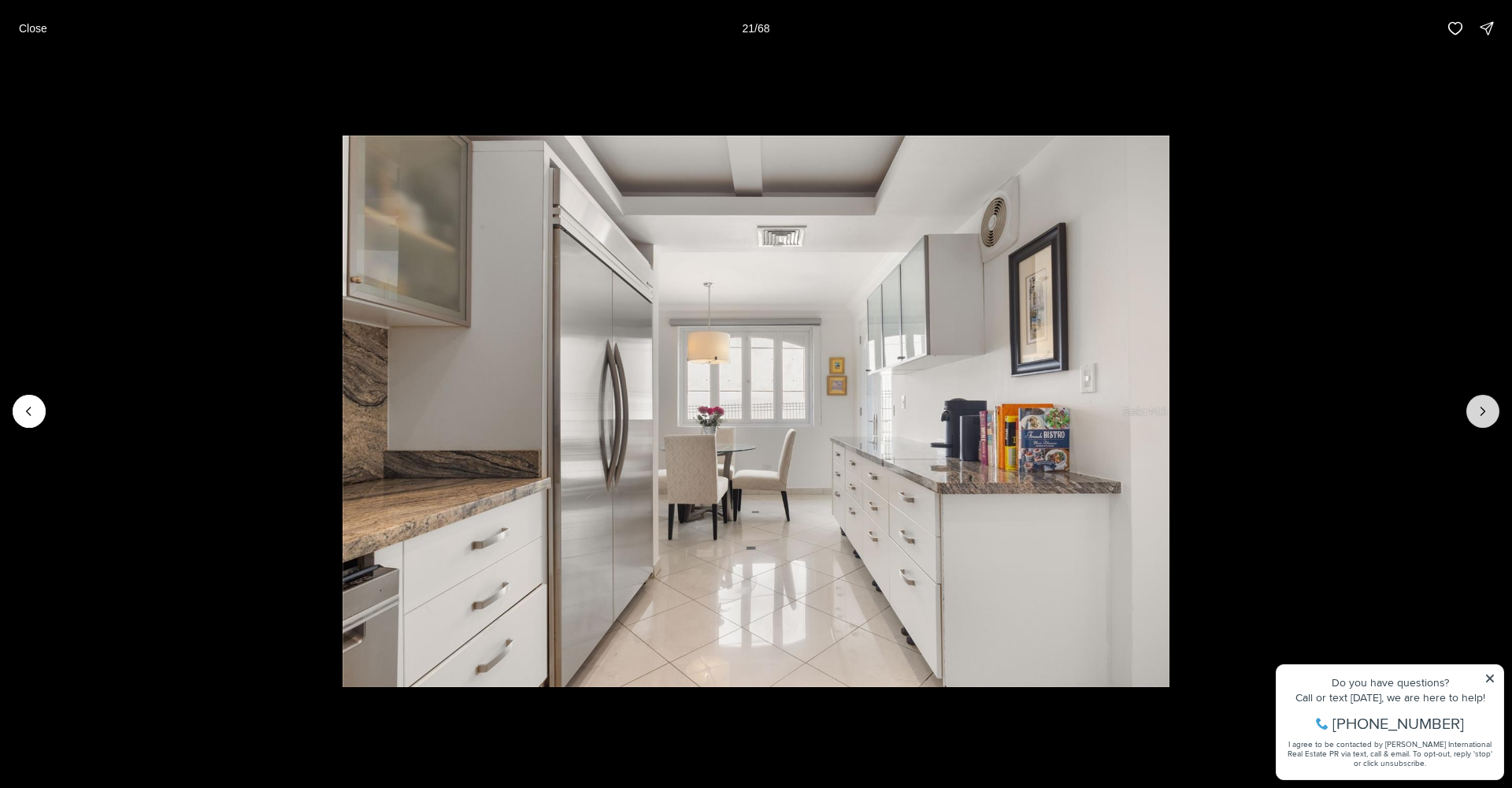
click at [1482, 412] on icon "Next slide" at bounding box center [1482, 411] width 16 height 16
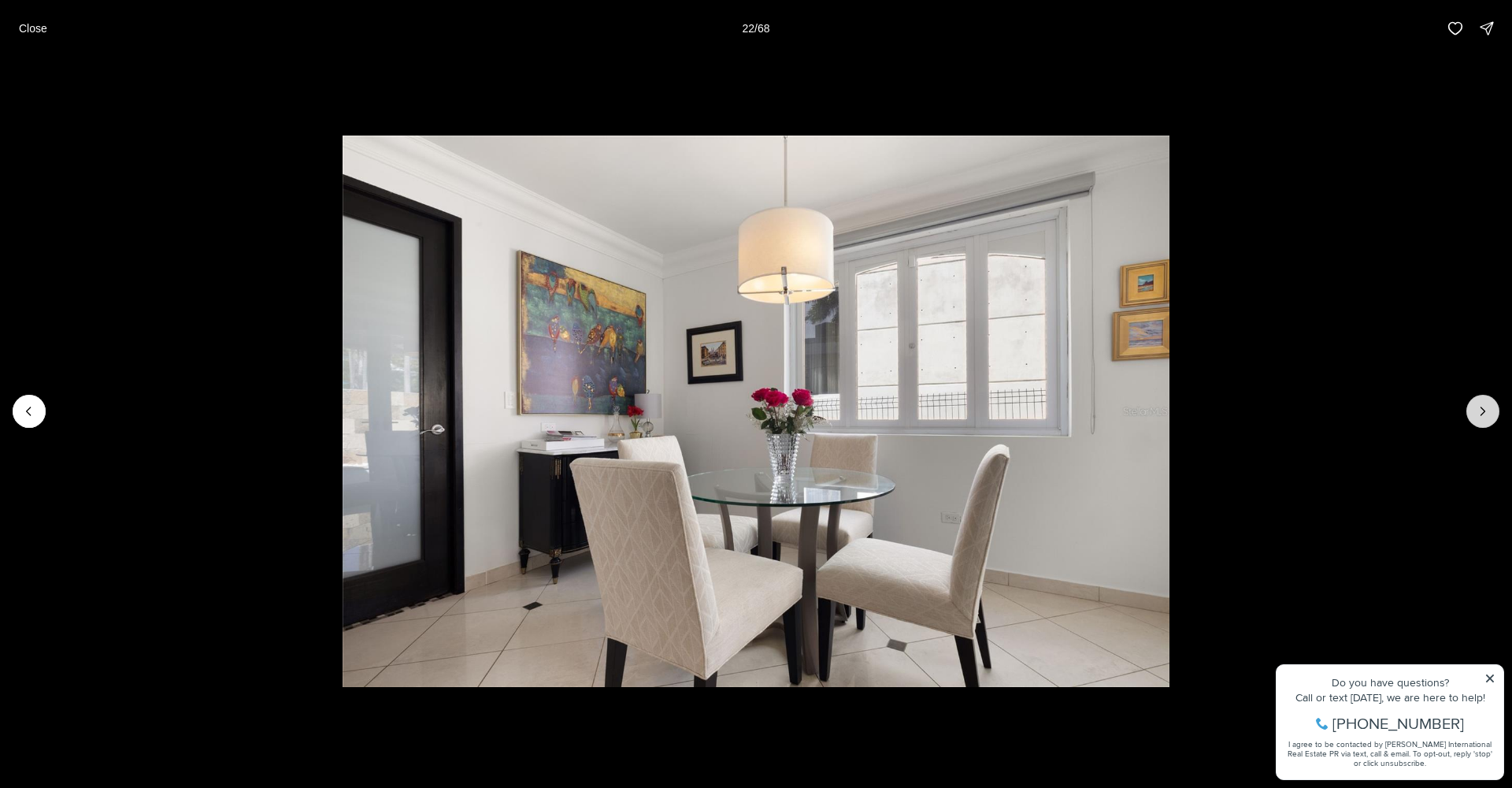
click at [1482, 412] on icon "Next slide" at bounding box center [1482, 411] width 16 height 16
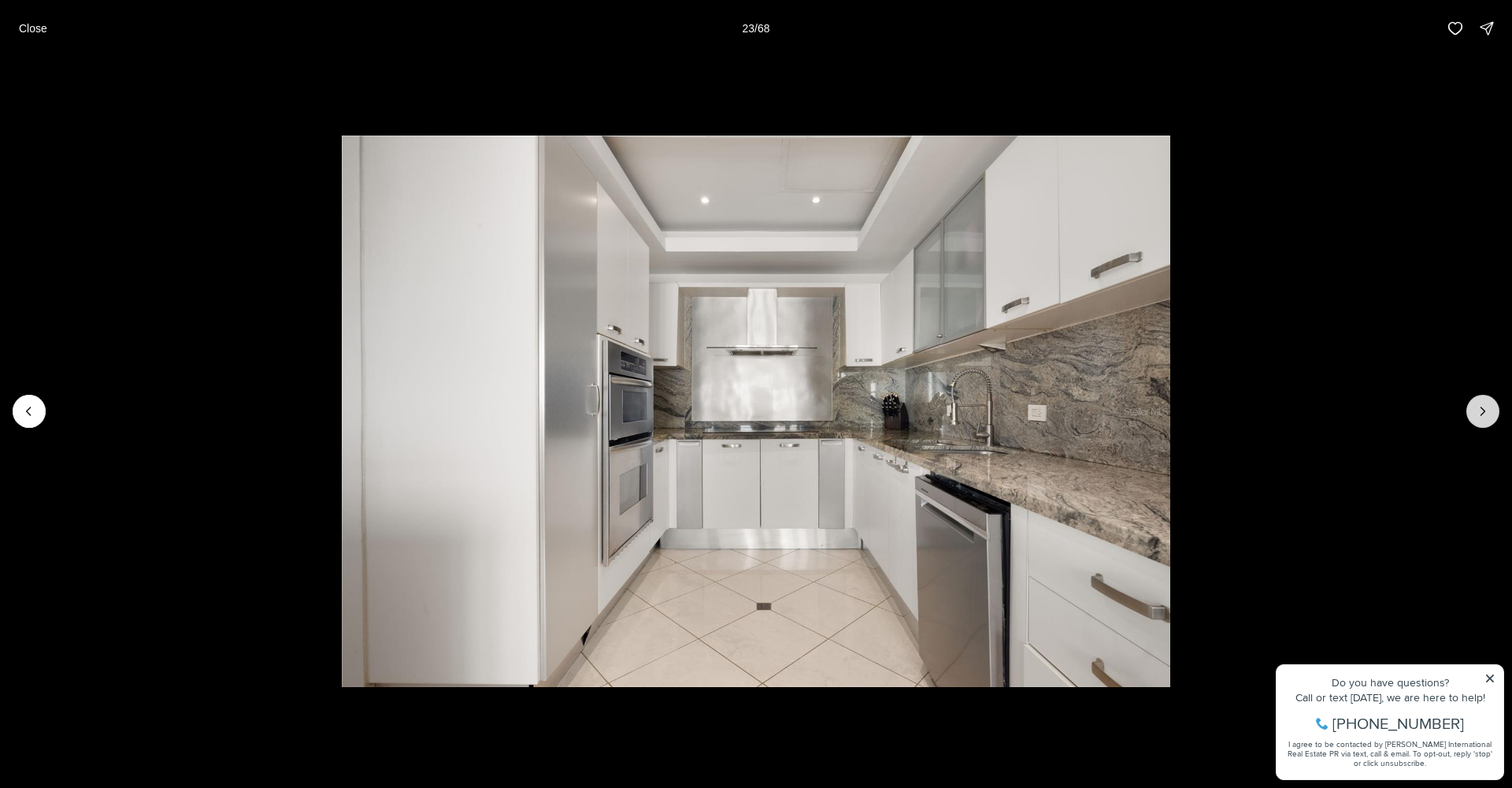
click at [1479, 411] on icon "Next slide" at bounding box center [1482, 411] width 16 height 16
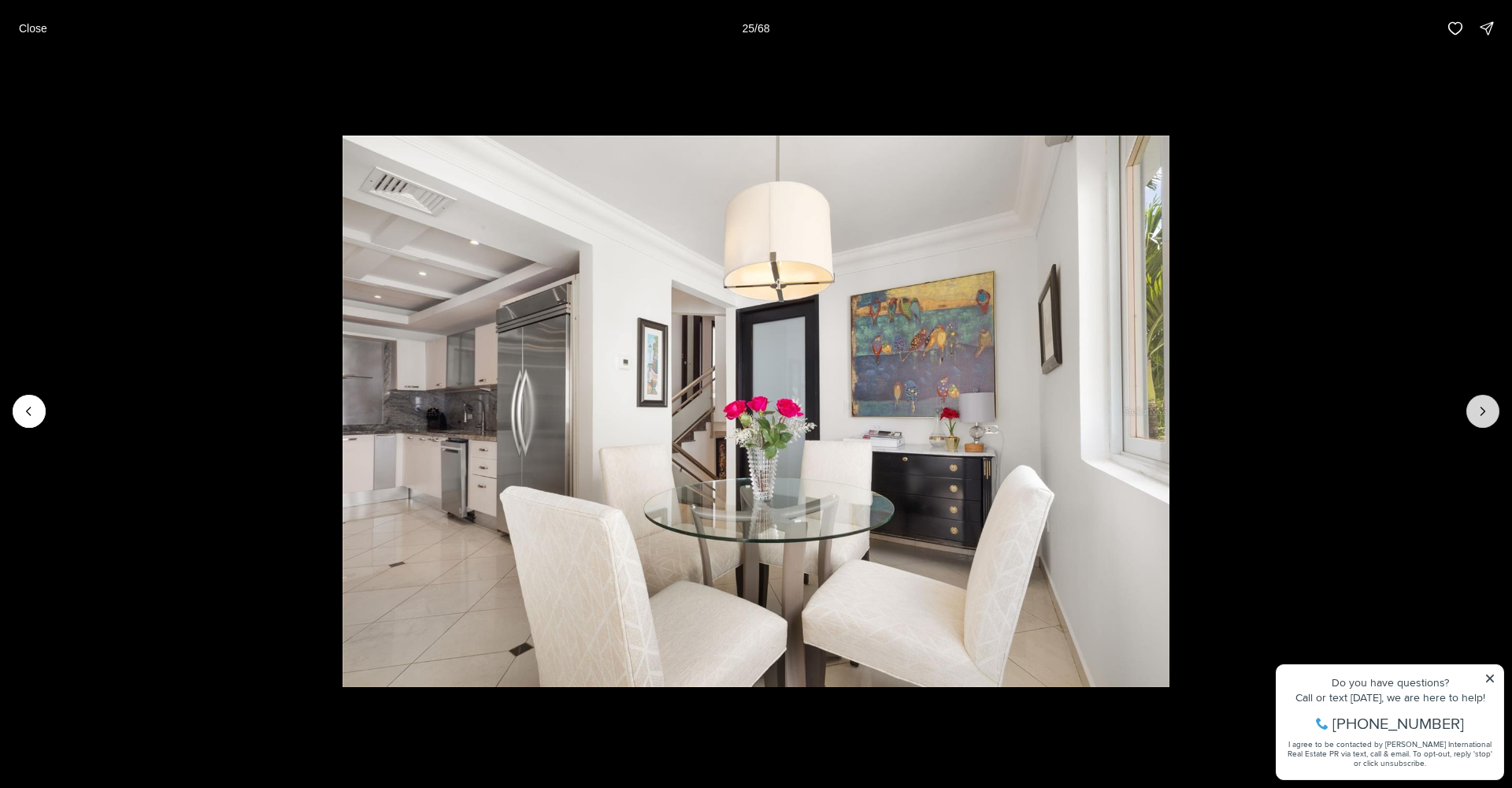
click at [1483, 412] on icon "Next slide" at bounding box center [1482, 411] width 16 height 16
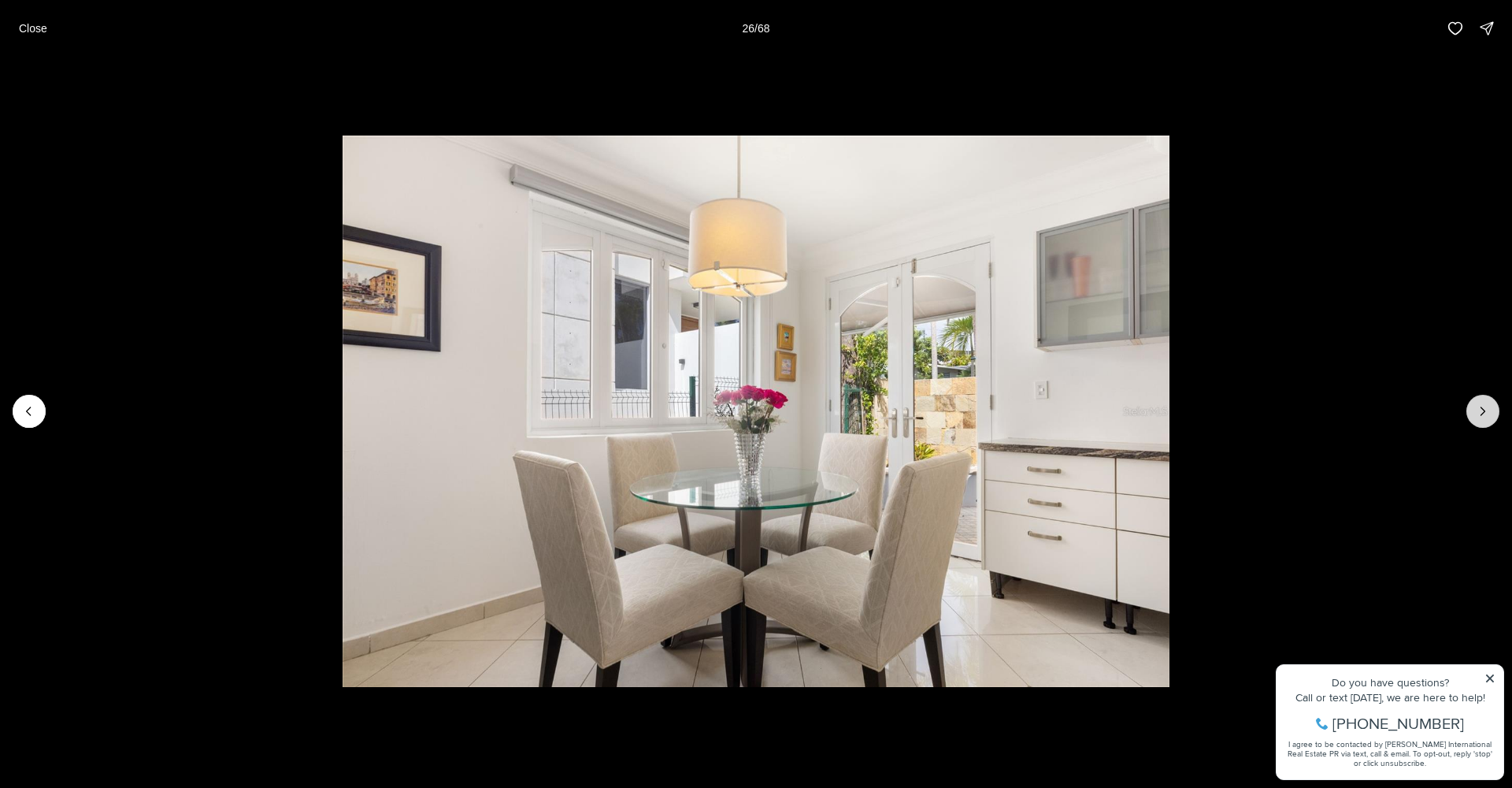
click at [1483, 412] on icon "Next slide" at bounding box center [1482, 411] width 16 height 16
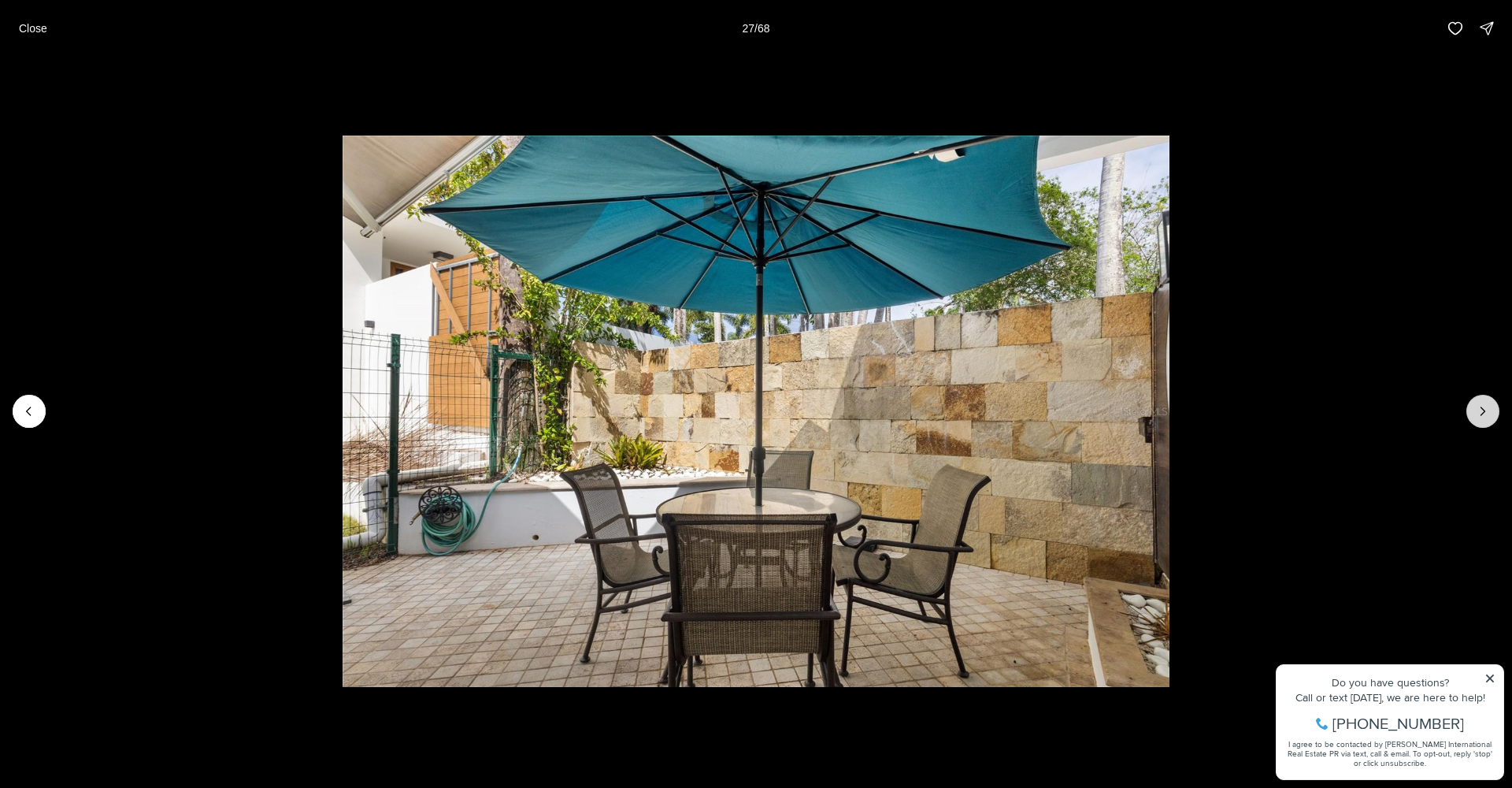
click at [1483, 412] on icon "Next slide" at bounding box center [1482, 411] width 16 height 16
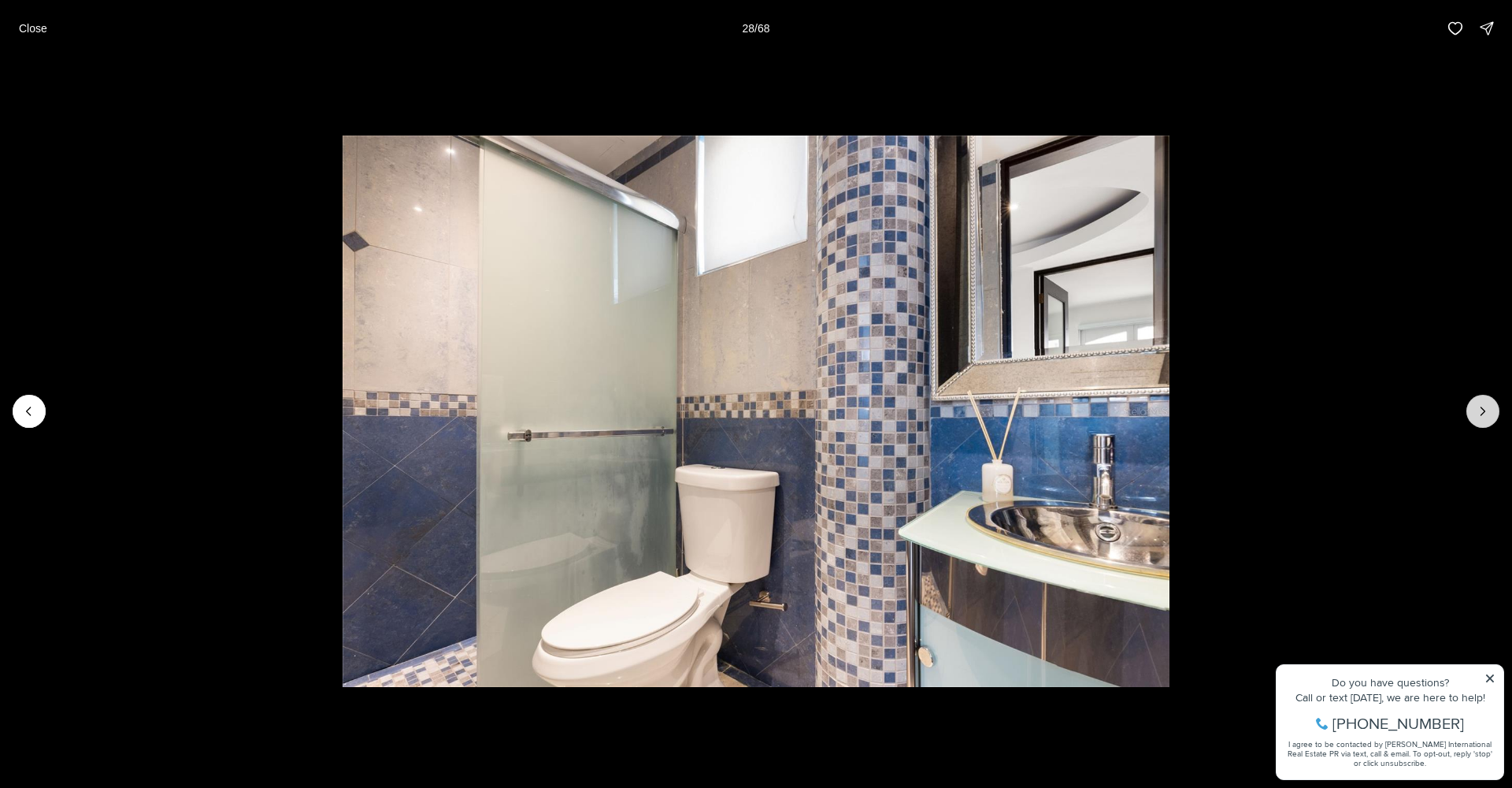
click at [1482, 412] on icon "Next slide" at bounding box center [1482, 411] width 16 height 16
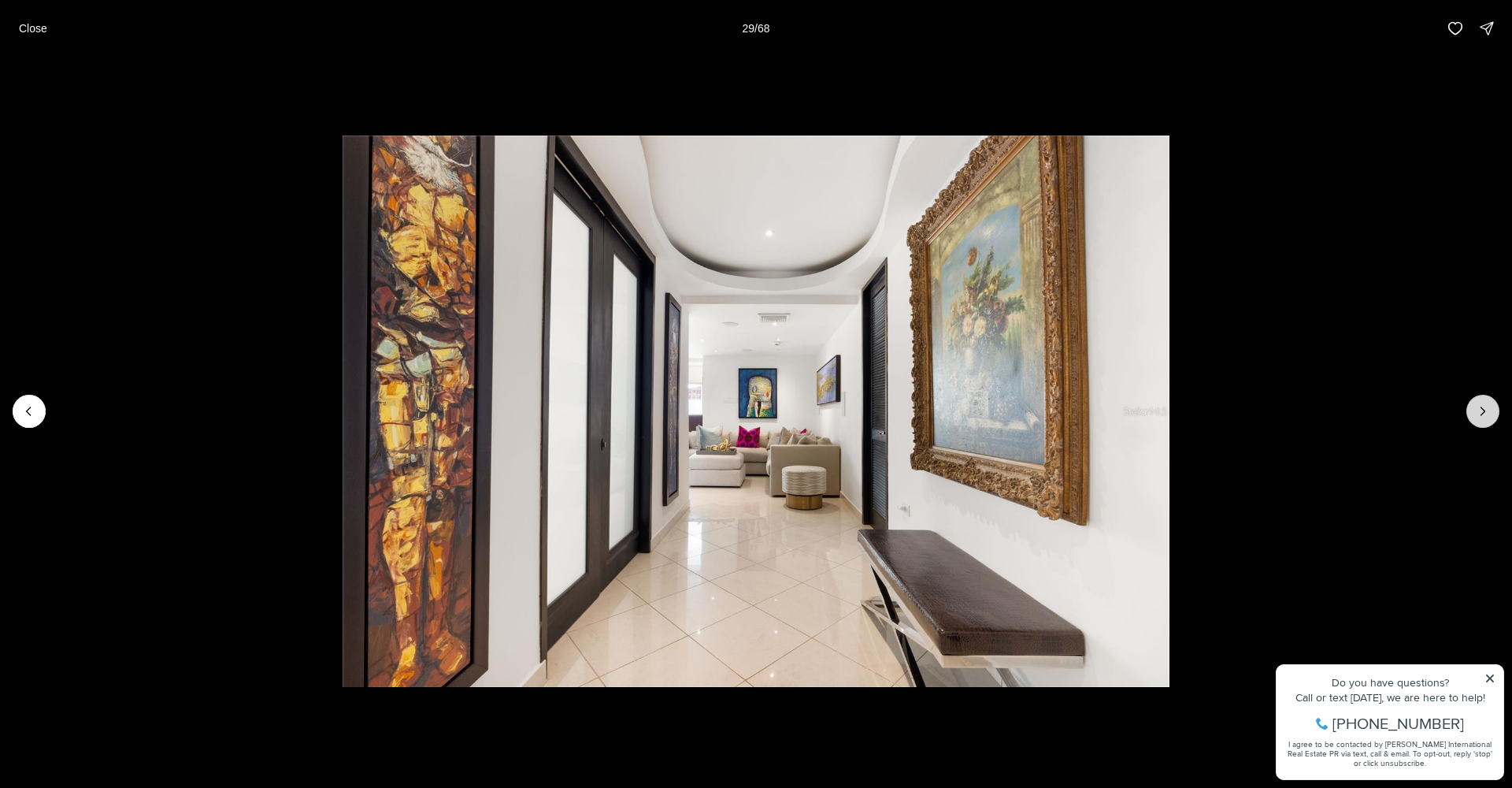
click at [1482, 411] on icon "Next slide" at bounding box center [1482, 411] width 16 height 16
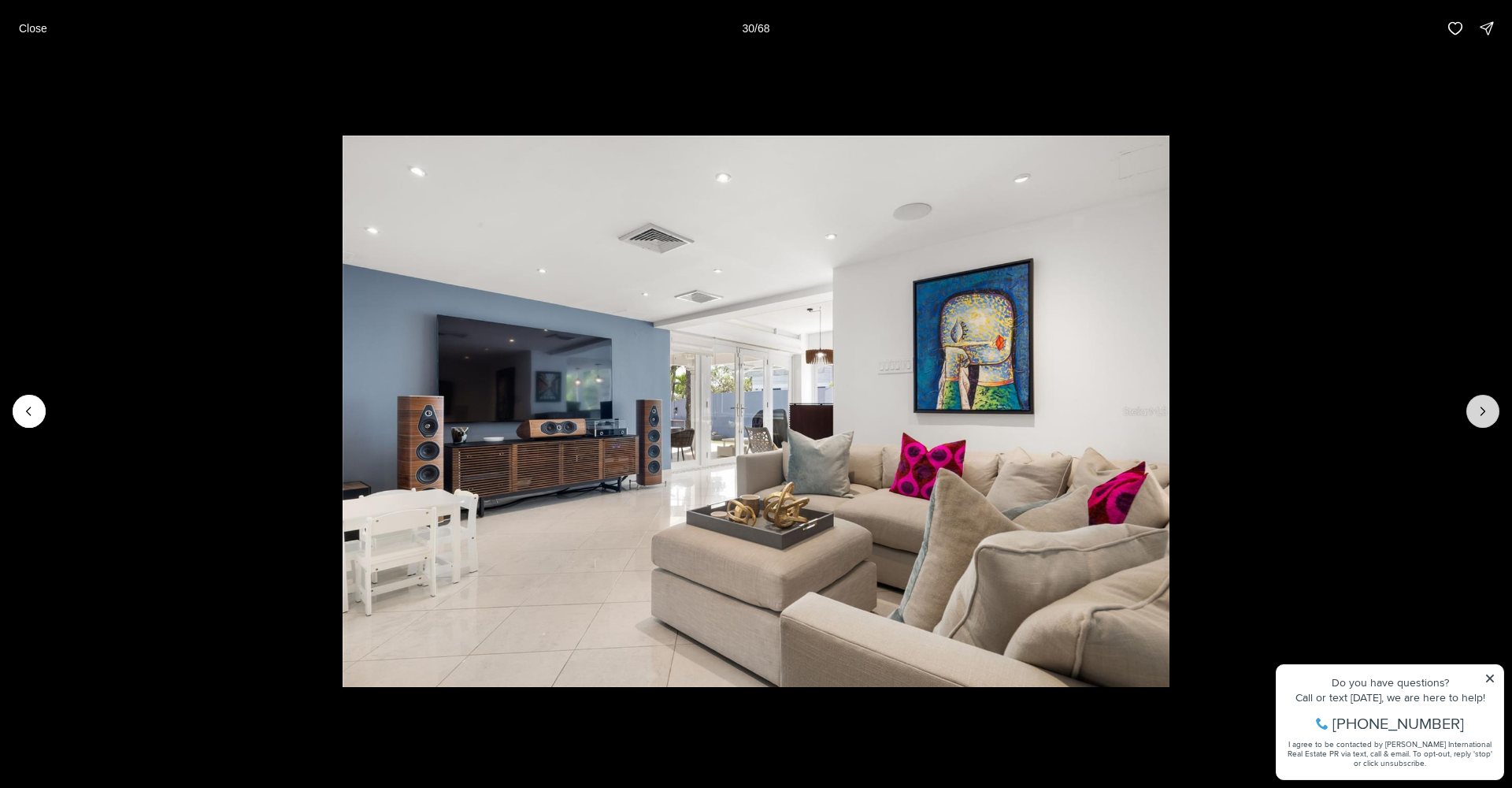
click at [1480, 413] on icon "Next slide" at bounding box center [1482, 411] width 16 height 16
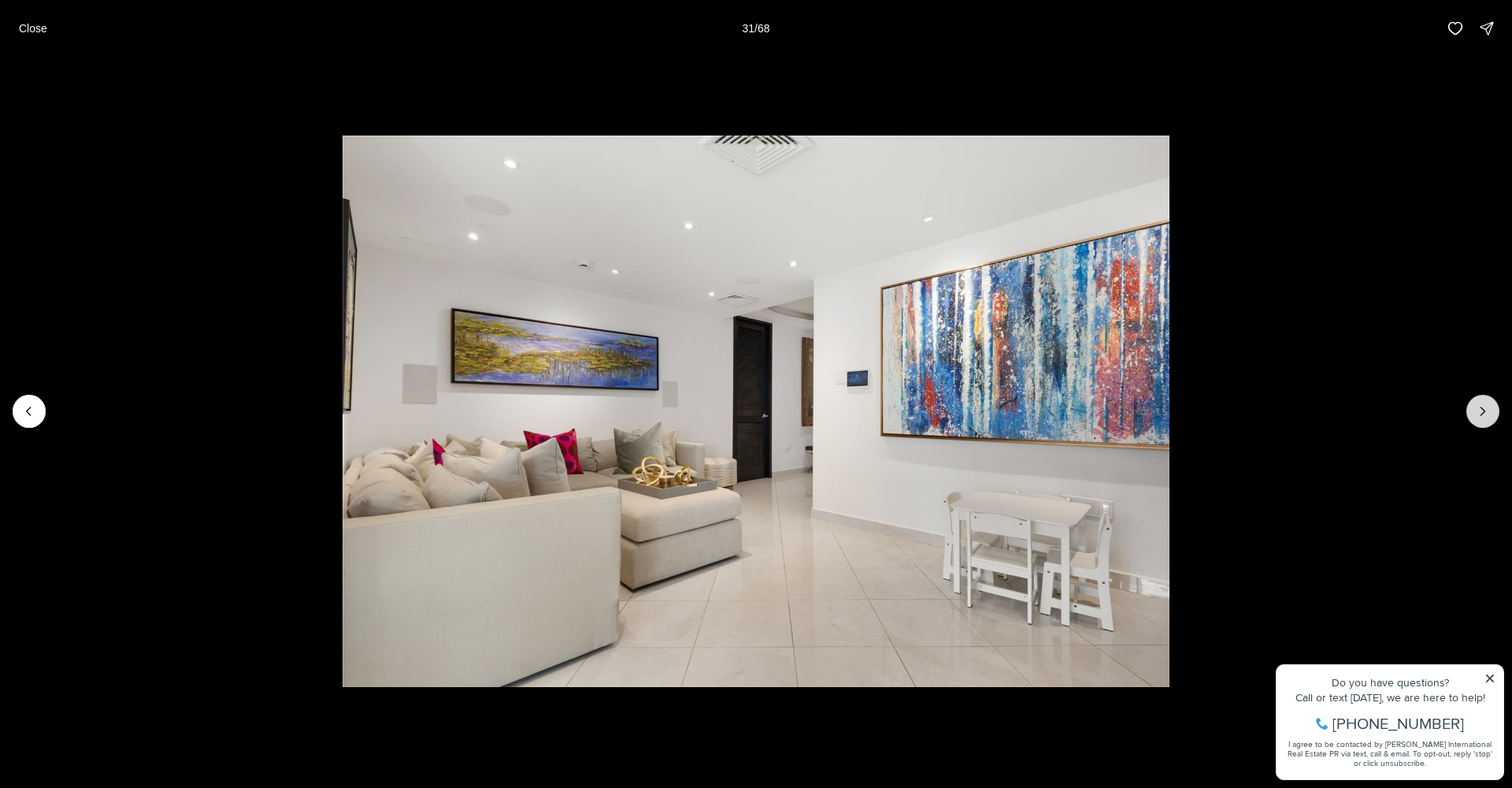
click at [1486, 415] on icon "Next slide" at bounding box center [1482, 411] width 16 height 16
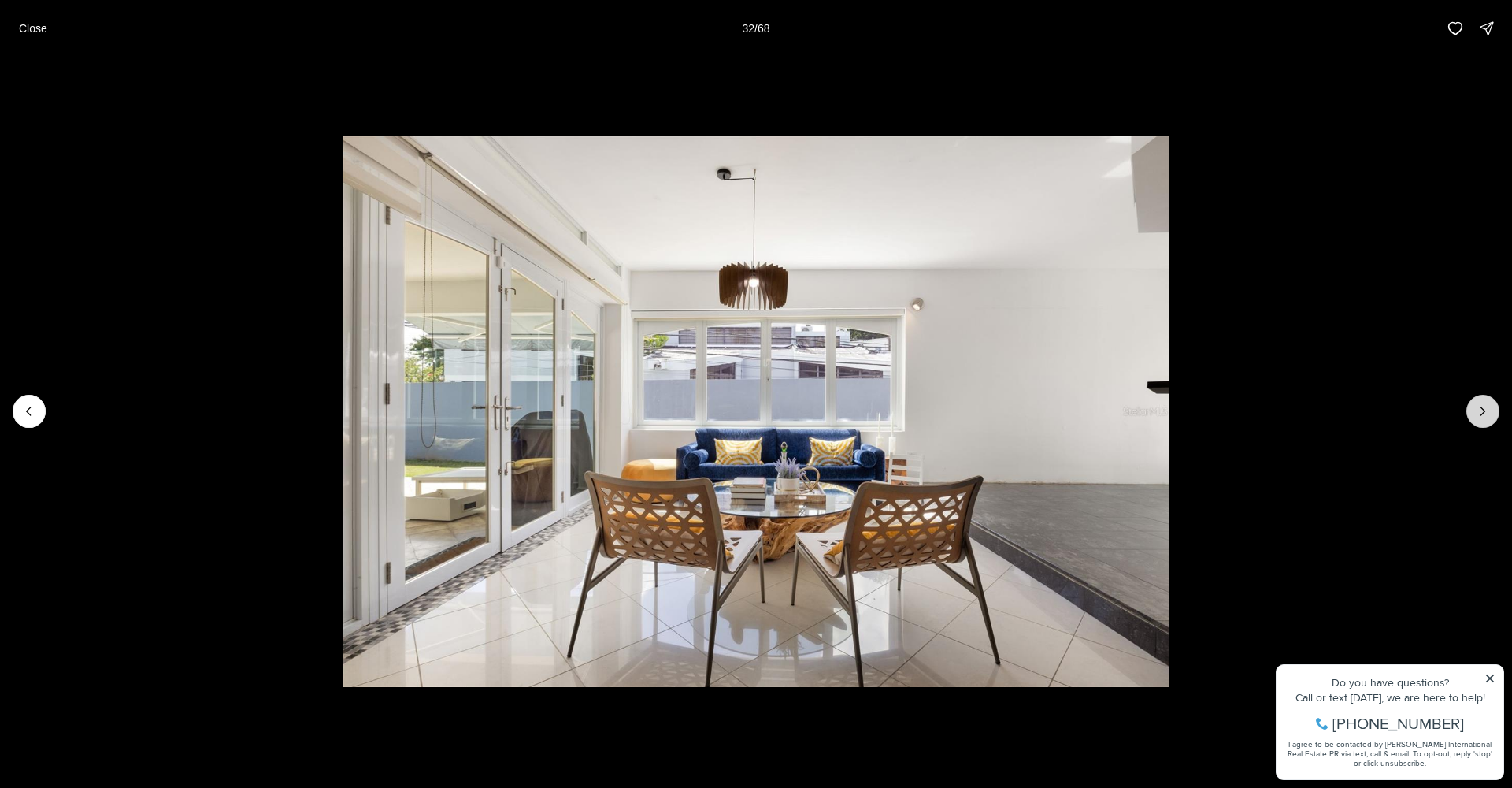
click at [1480, 415] on icon "Next slide" at bounding box center [1482, 411] width 16 height 16
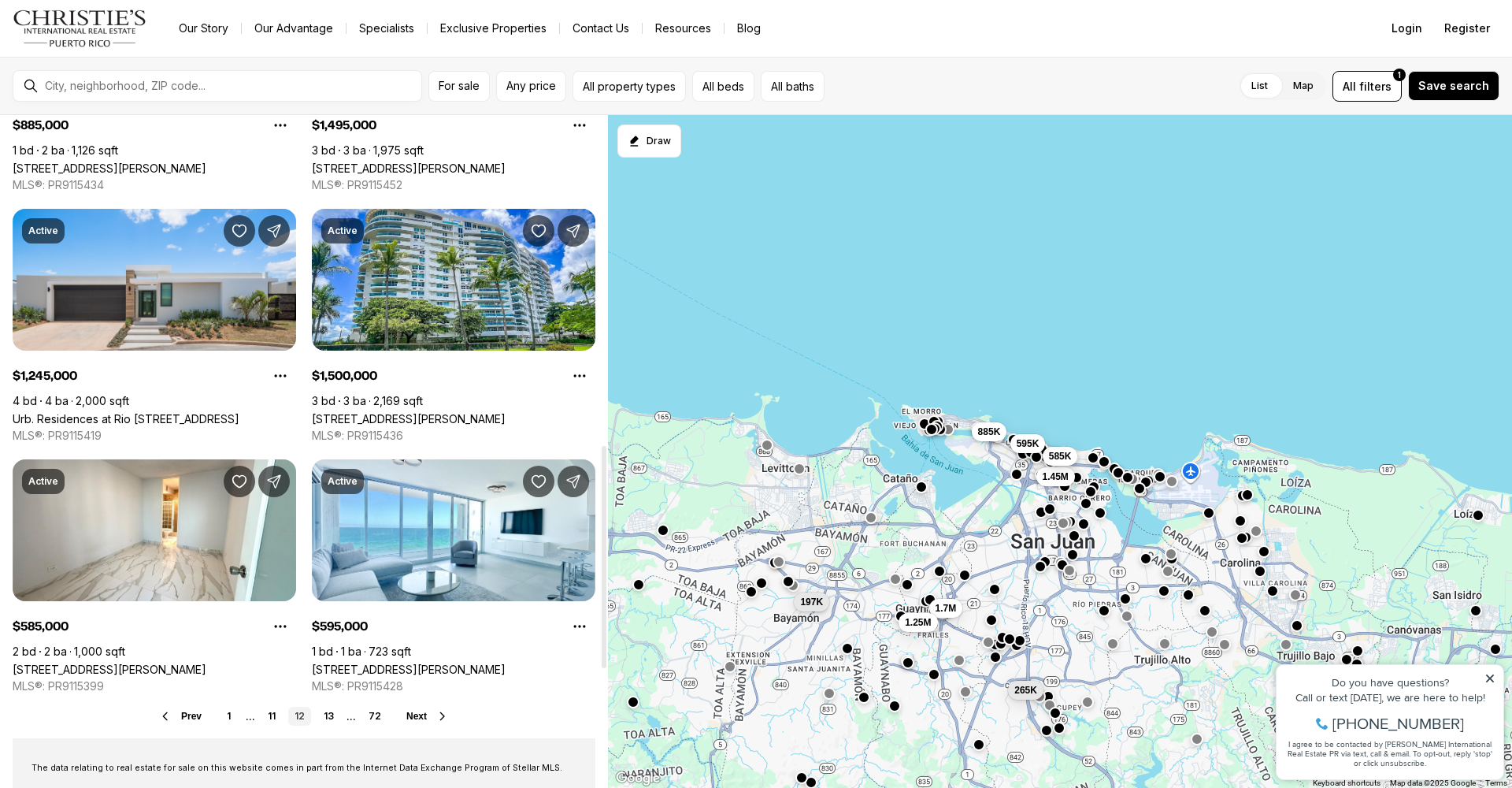
scroll to position [1068, 0]
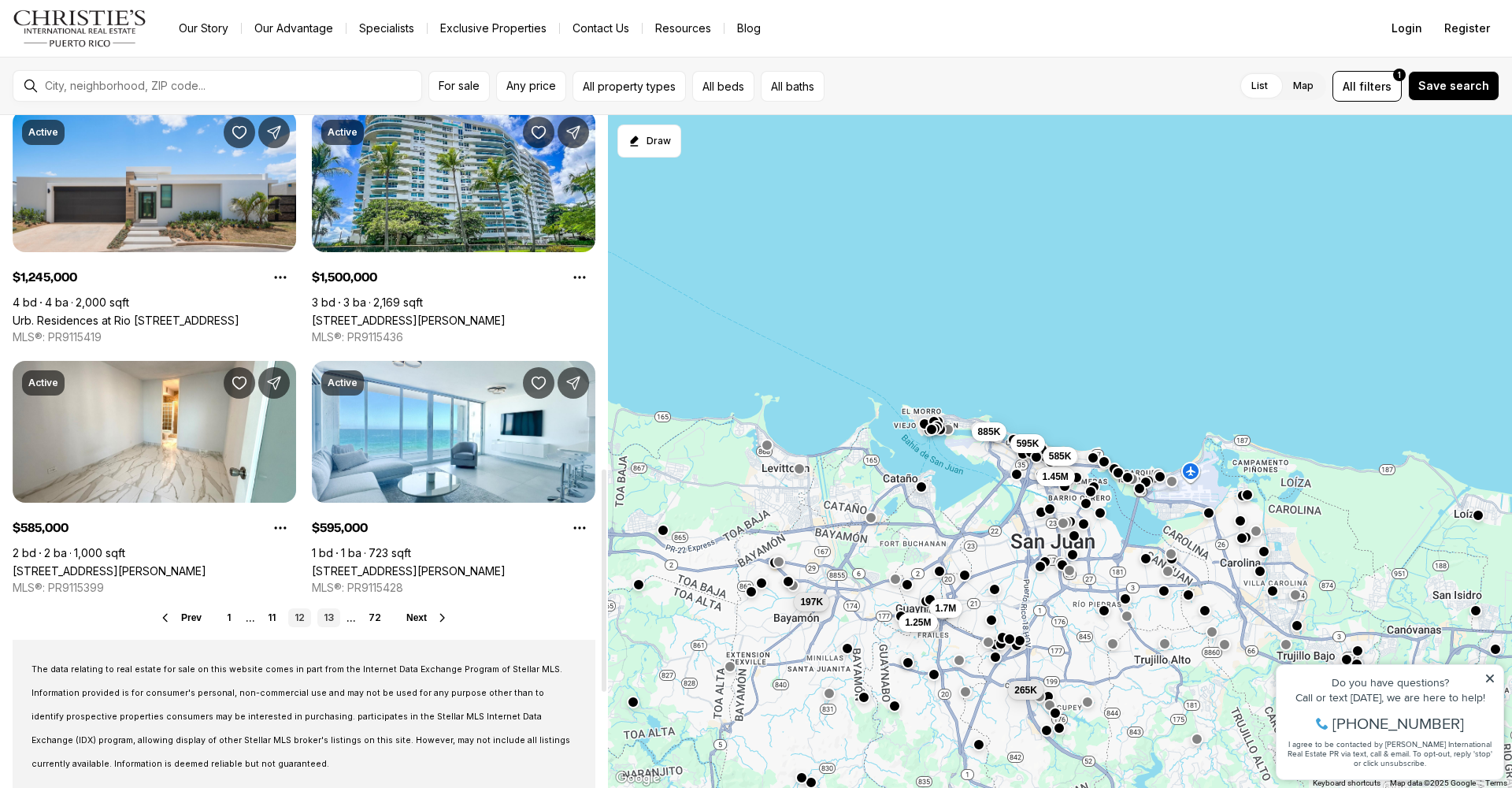
click at [327, 616] on link "13" at bounding box center [329, 617] width 23 height 19
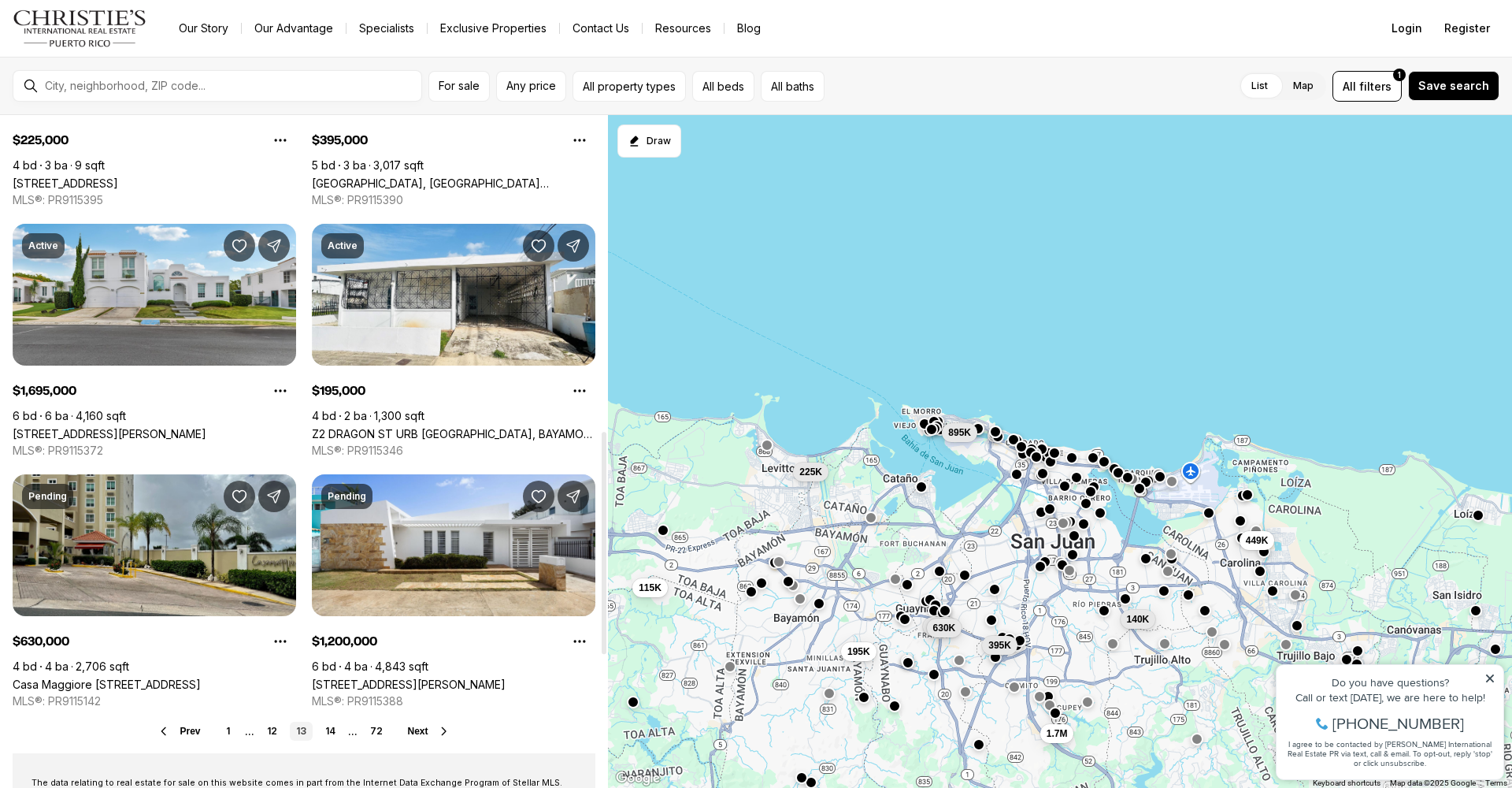
scroll to position [1031, 0]
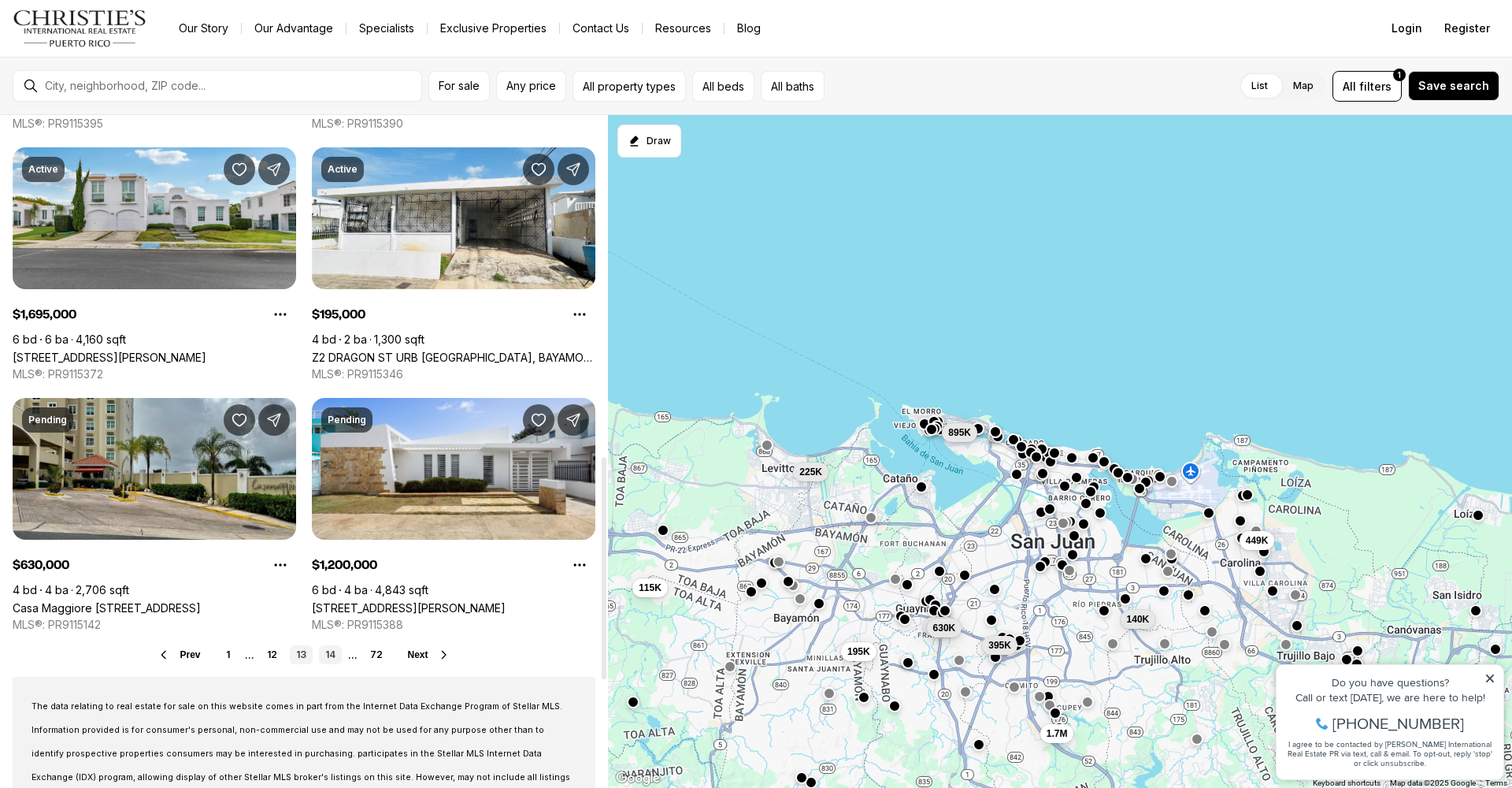
click at [330, 654] on link "14" at bounding box center [331, 655] width 23 height 19
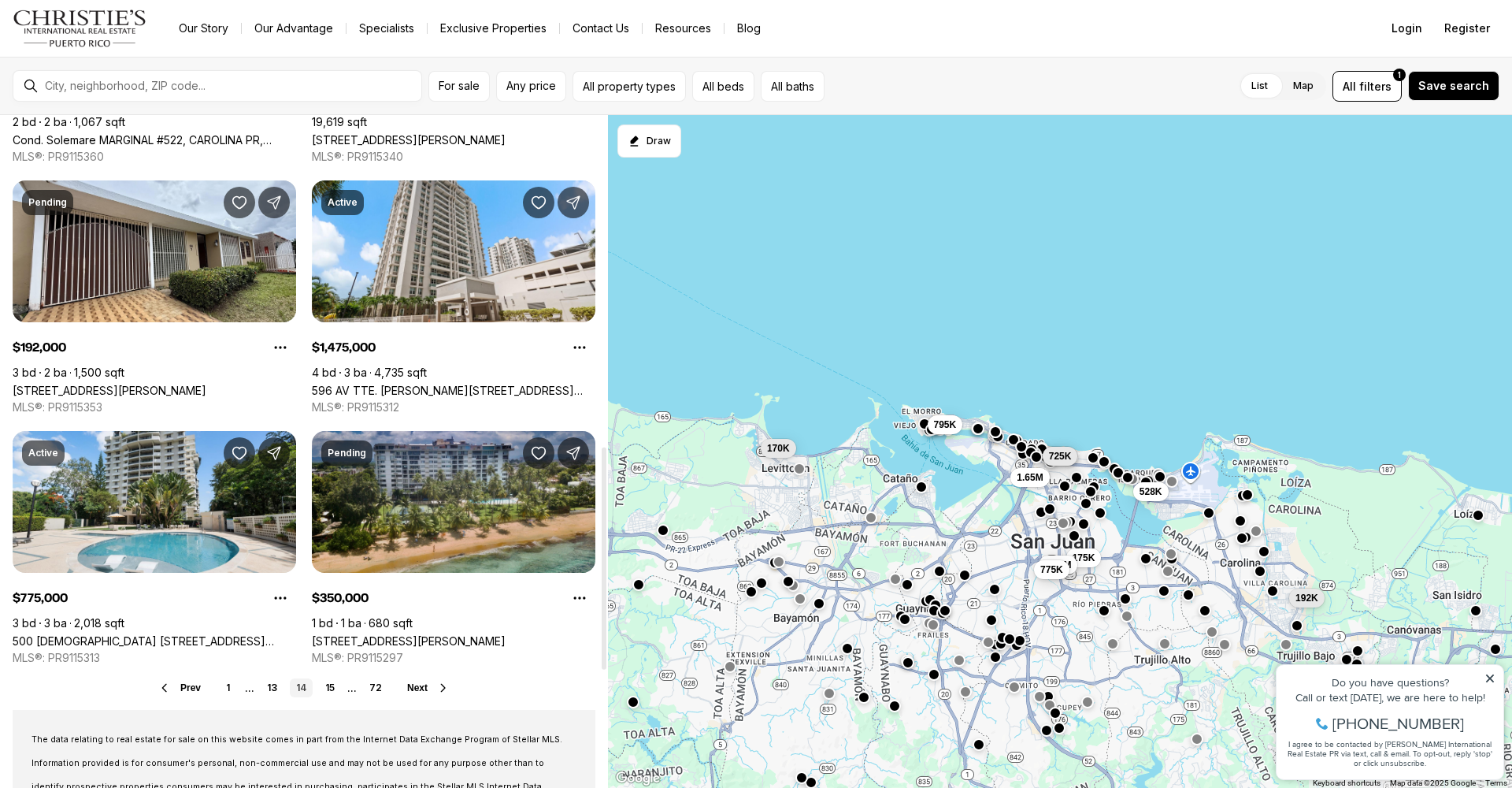
scroll to position [1001, 0]
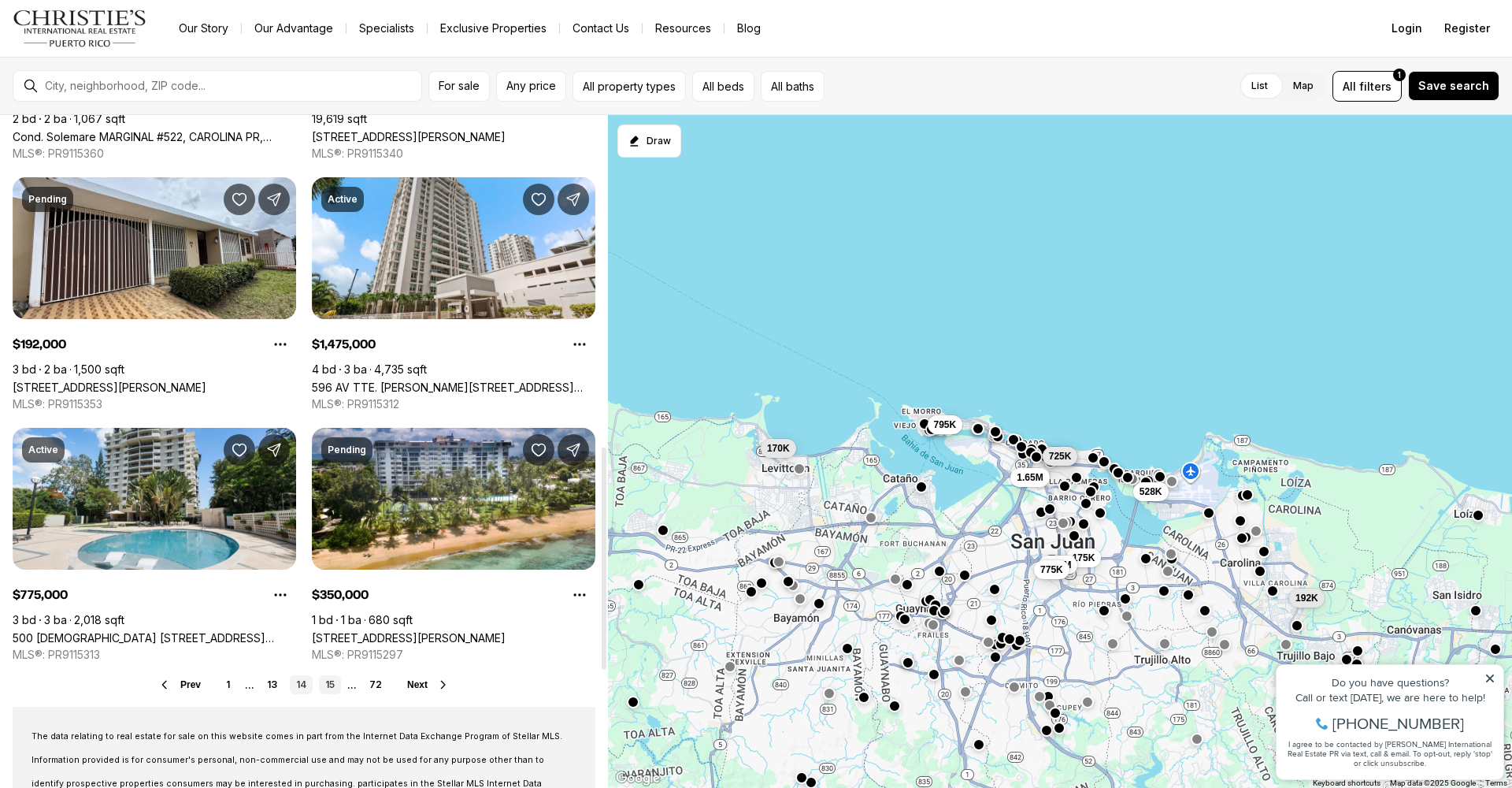
click at [331, 679] on link "15" at bounding box center [330, 684] width 22 height 19
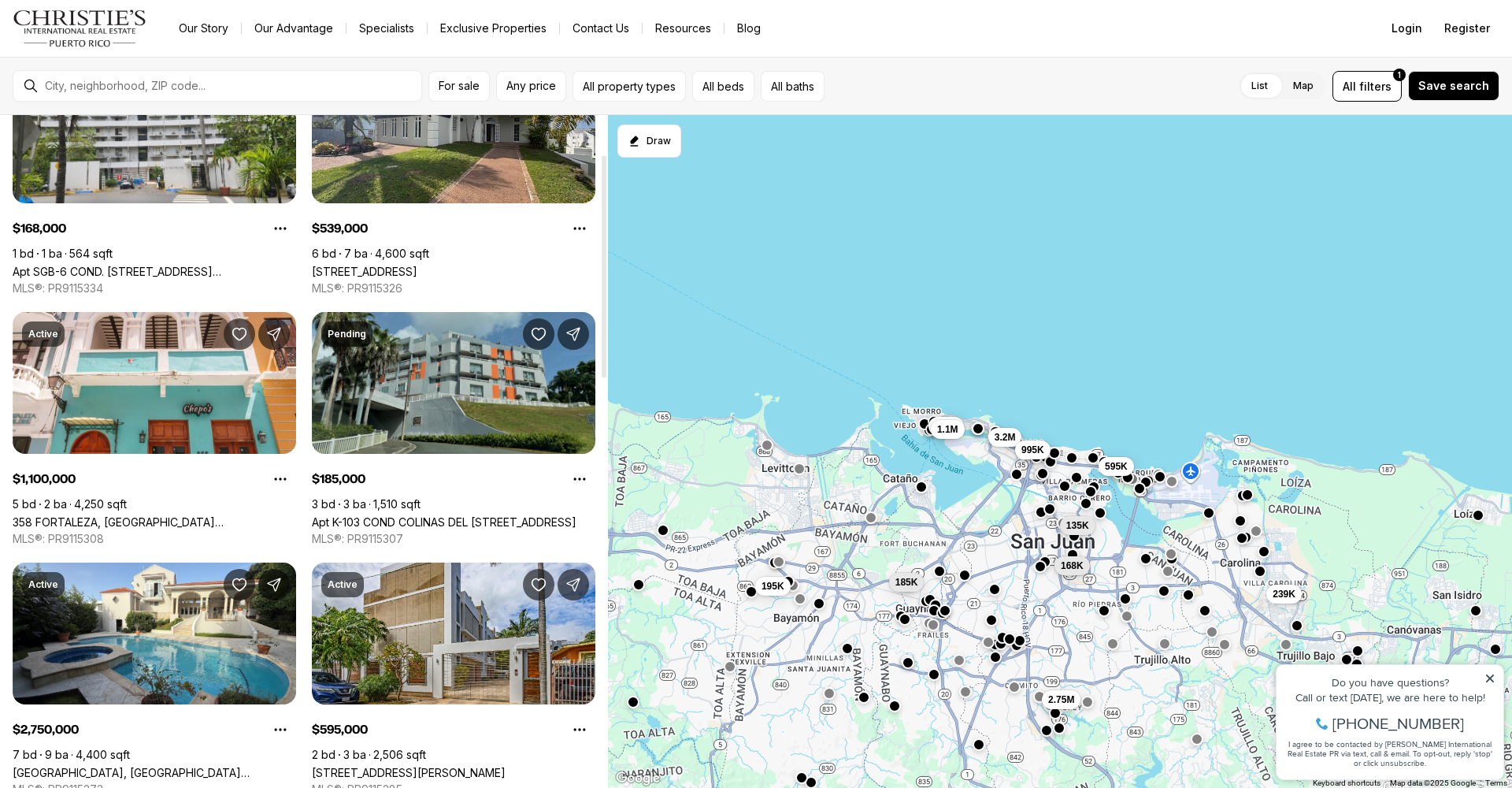
scroll to position [187, 0]
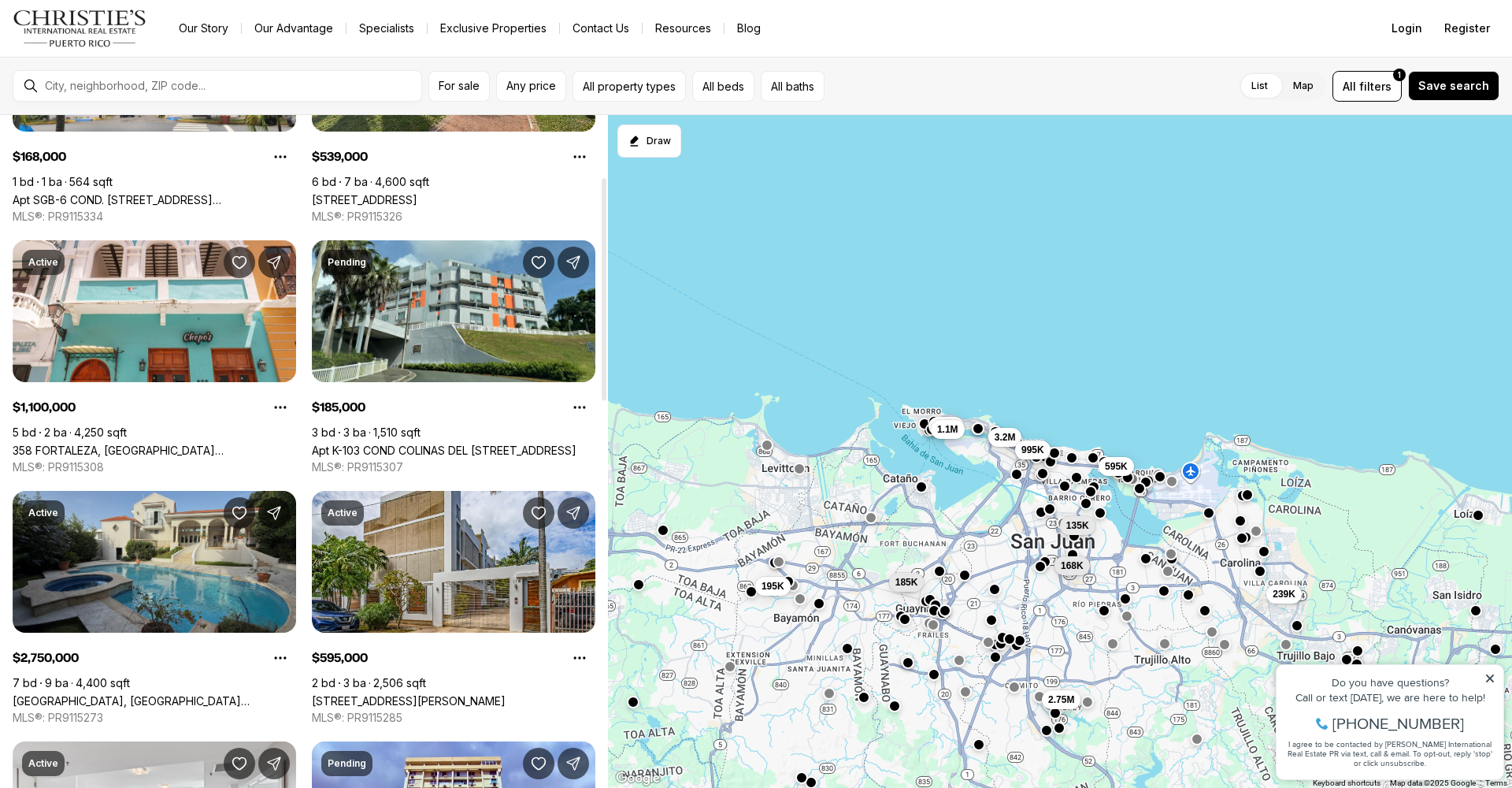
click at [175, 694] on link "[GEOGRAPHIC_DATA], [GEOGRAPHIC_DATA][PERSON_NAME], 00926" at bounding box center [154, 700] width 284 height 13
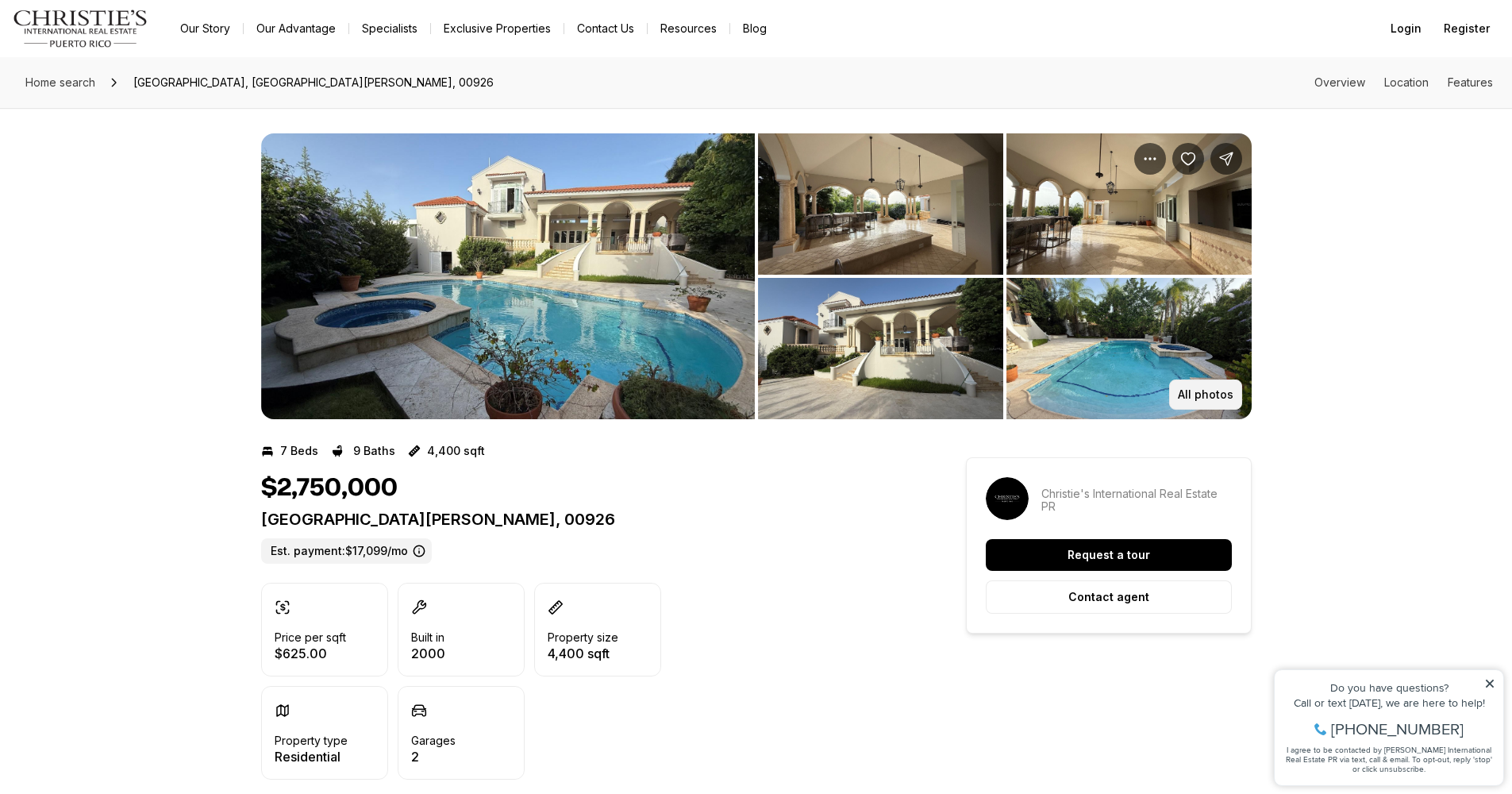
click at [1216, 397] on p "All photos" at bounding box center [1206, 394] width 56 height 12
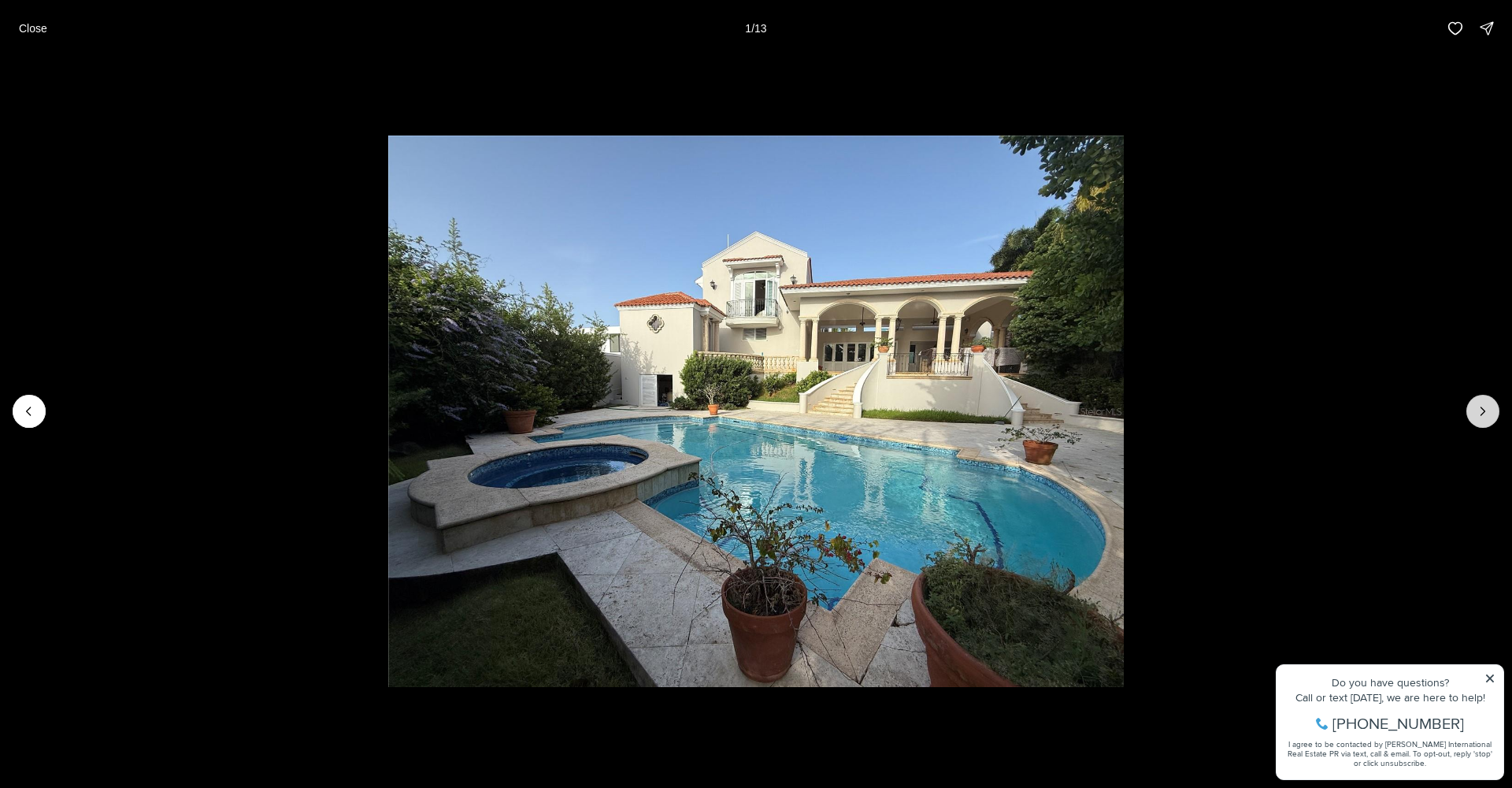
click at [1488, 410] on icon "Next slide" at bounding box center [1482, 411] width 16 height 16
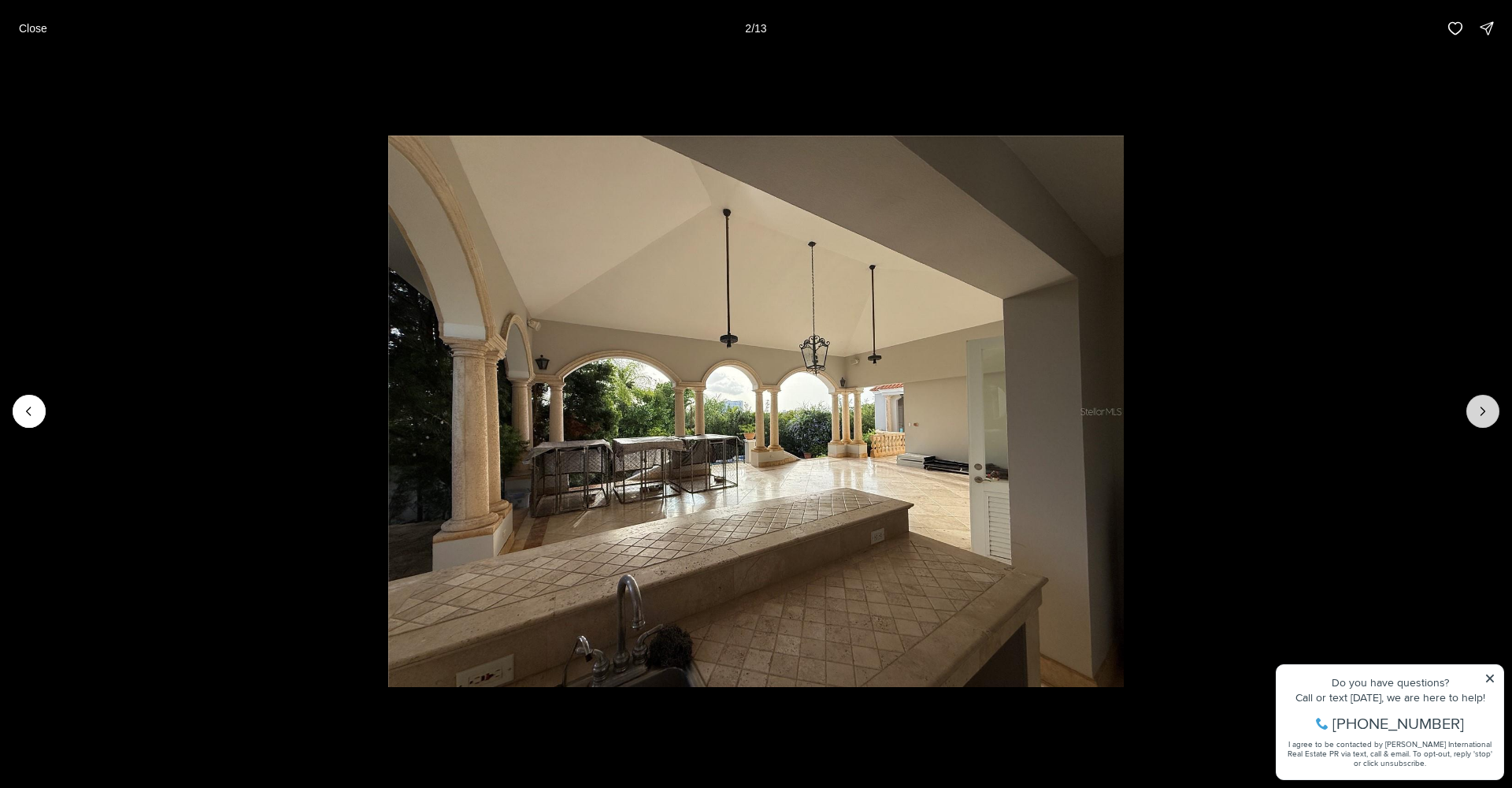
click at [1486, 410] on icon "Next slide" at bounding box center [1482, 411] width 16 height 16
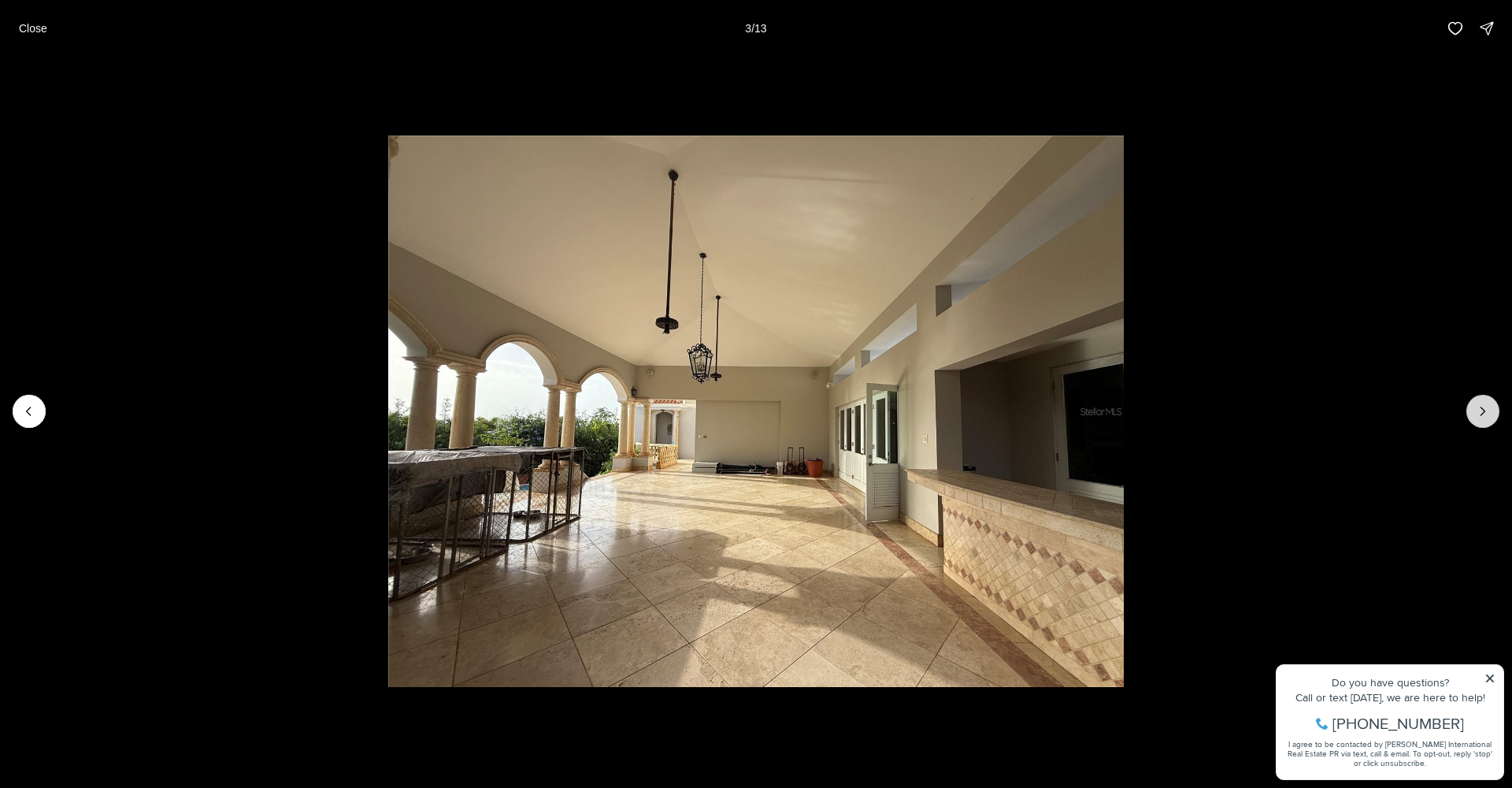
click at [1479, 407] on icon "Next slide" at bounding box center [1482, 411] width 16 height 16
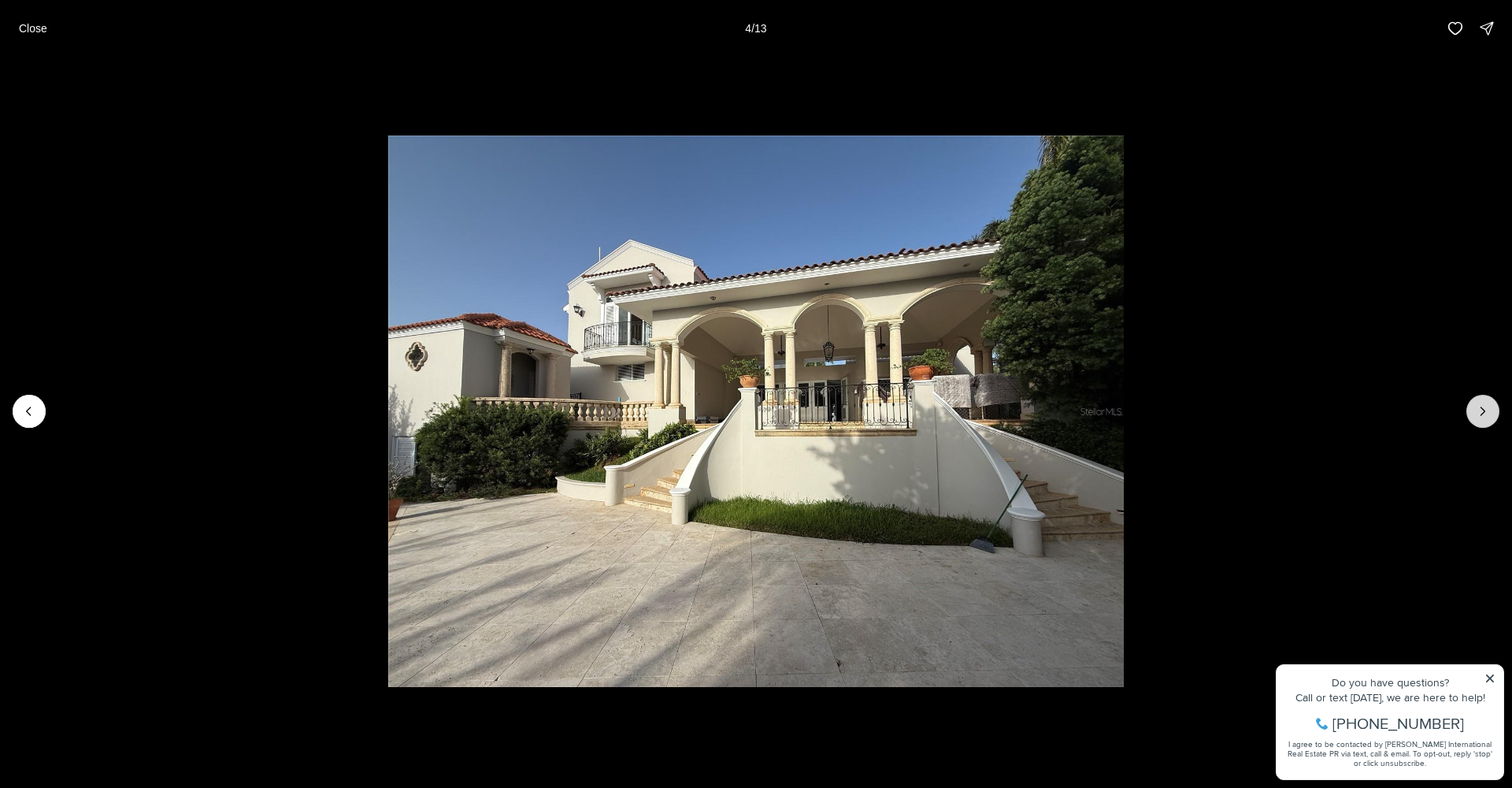
click at [1478, 407] on icon "Next slide" at bounding box center [1482, 411] width 16 height 16
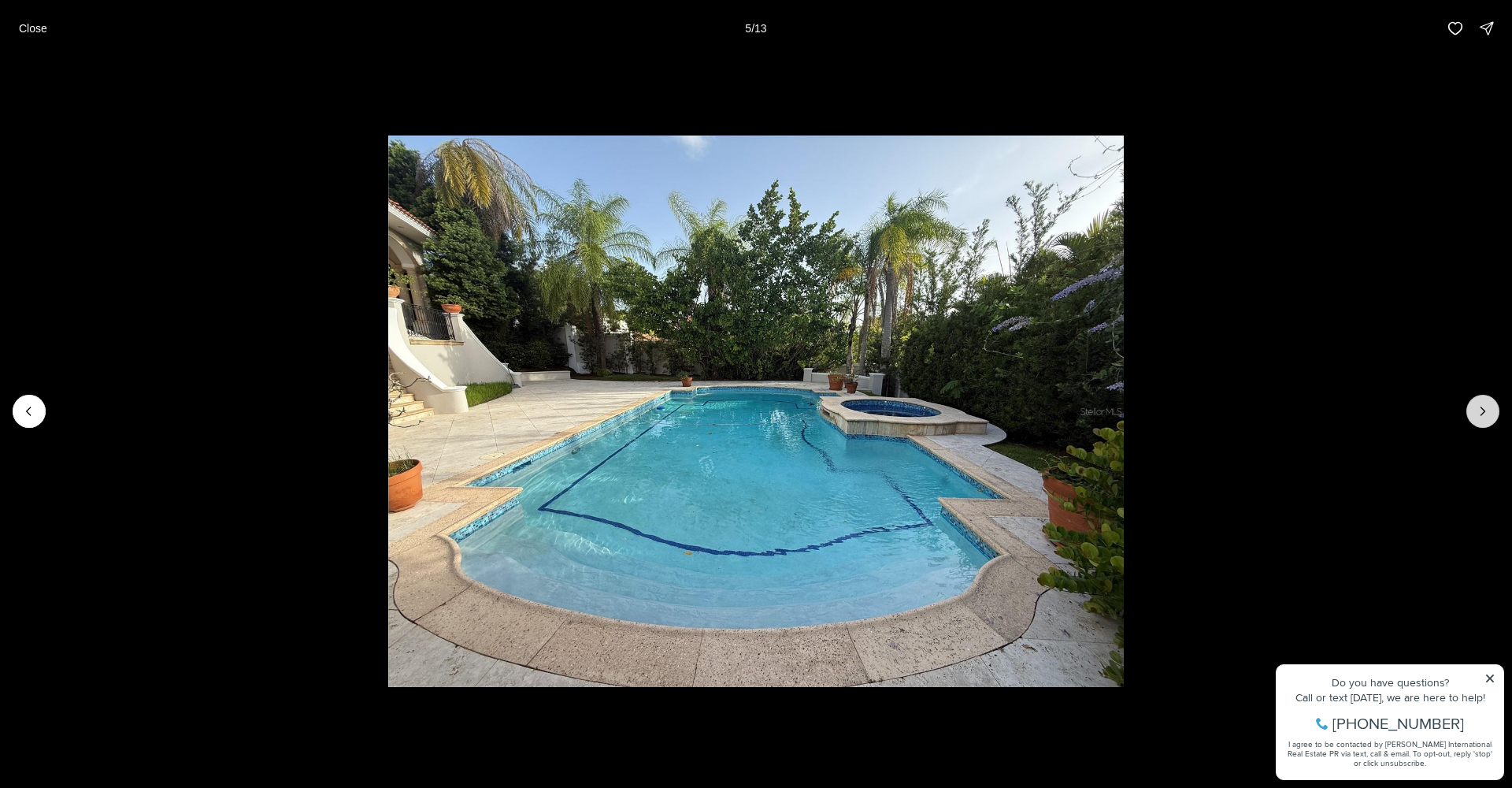
click at [1483, 407] on icon "Next slide" at bounding box center [1482, 411] width 16 height 16
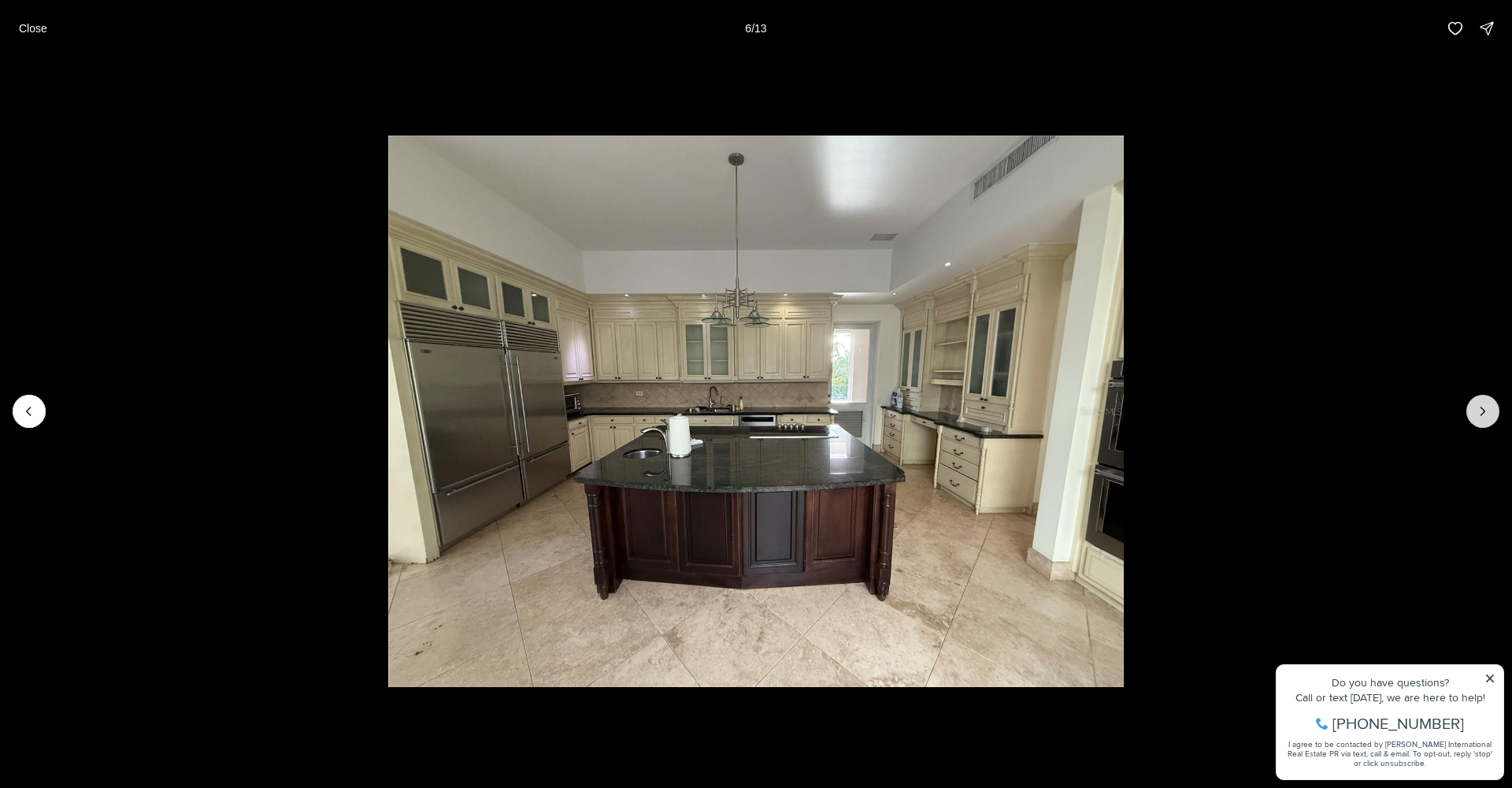
click at [1487, 410] on icon "Next slide" at bounding box center [1482, 411] width 16 height 16
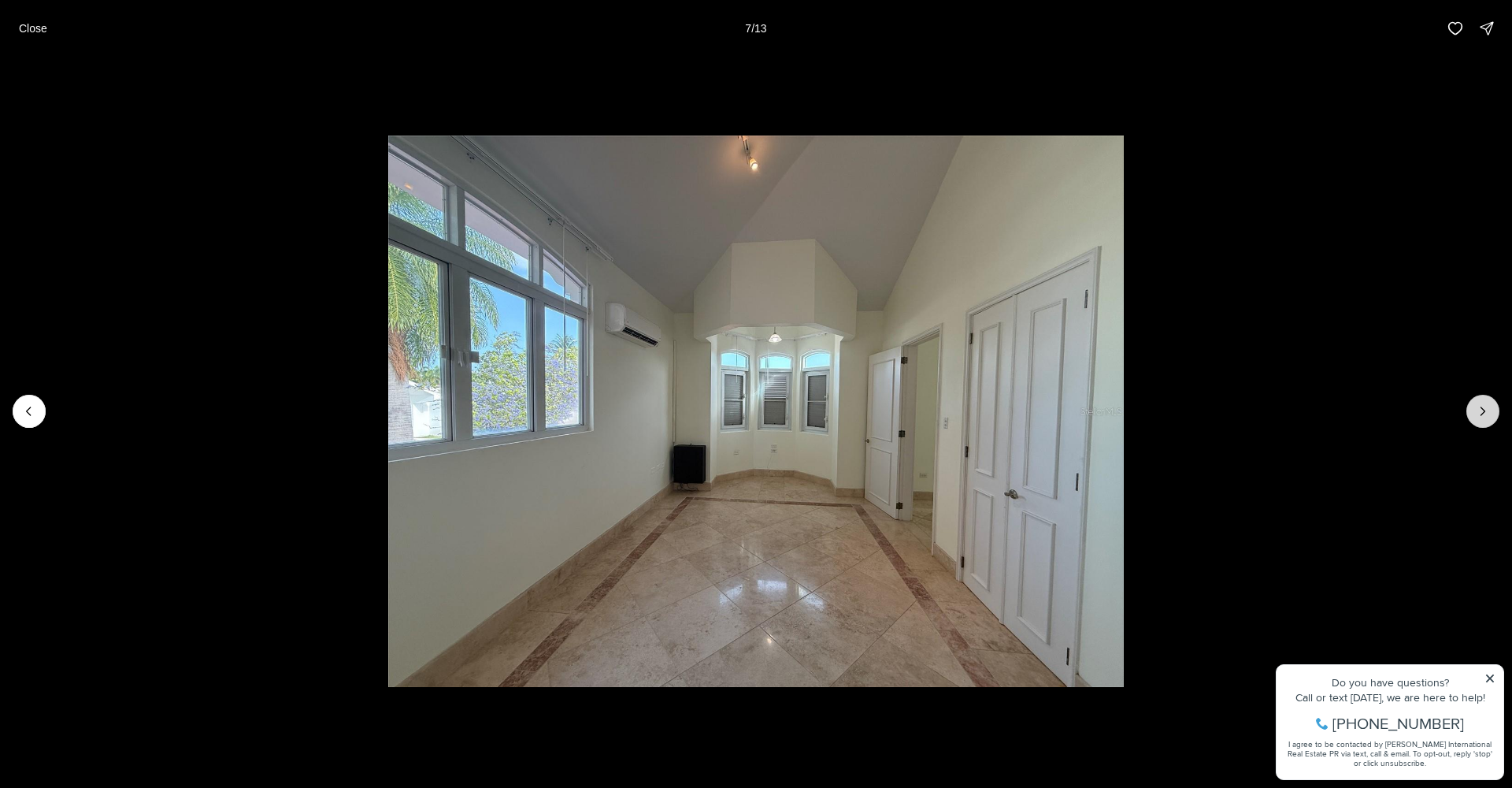
click at [1487, 410] on icon "Next slide" at bounding box center [1482, 411] width 16 height 16
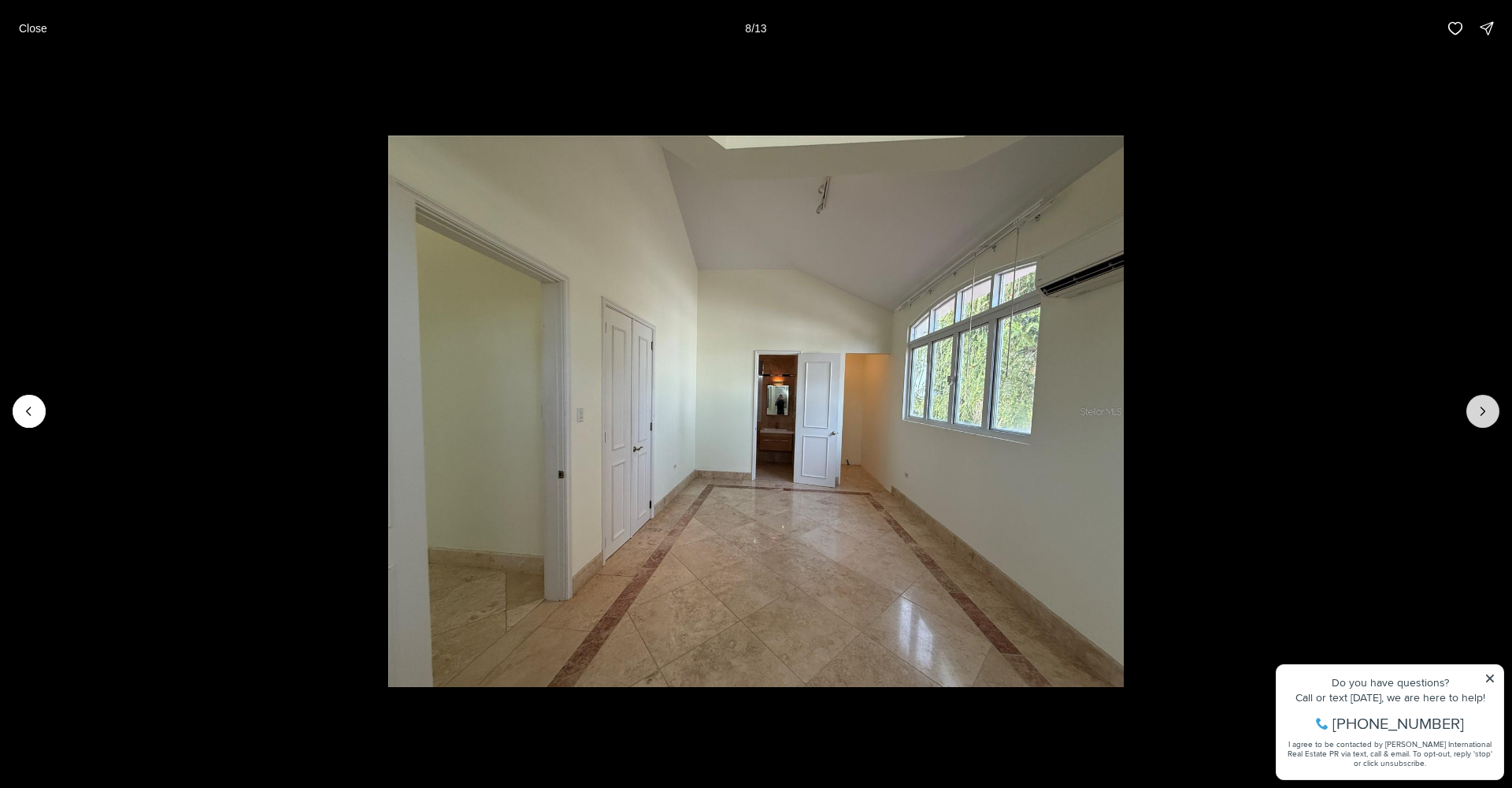
click at [1487, 410] on icon "Next slide" at bounding box center [1482, 411] width 16 height 16
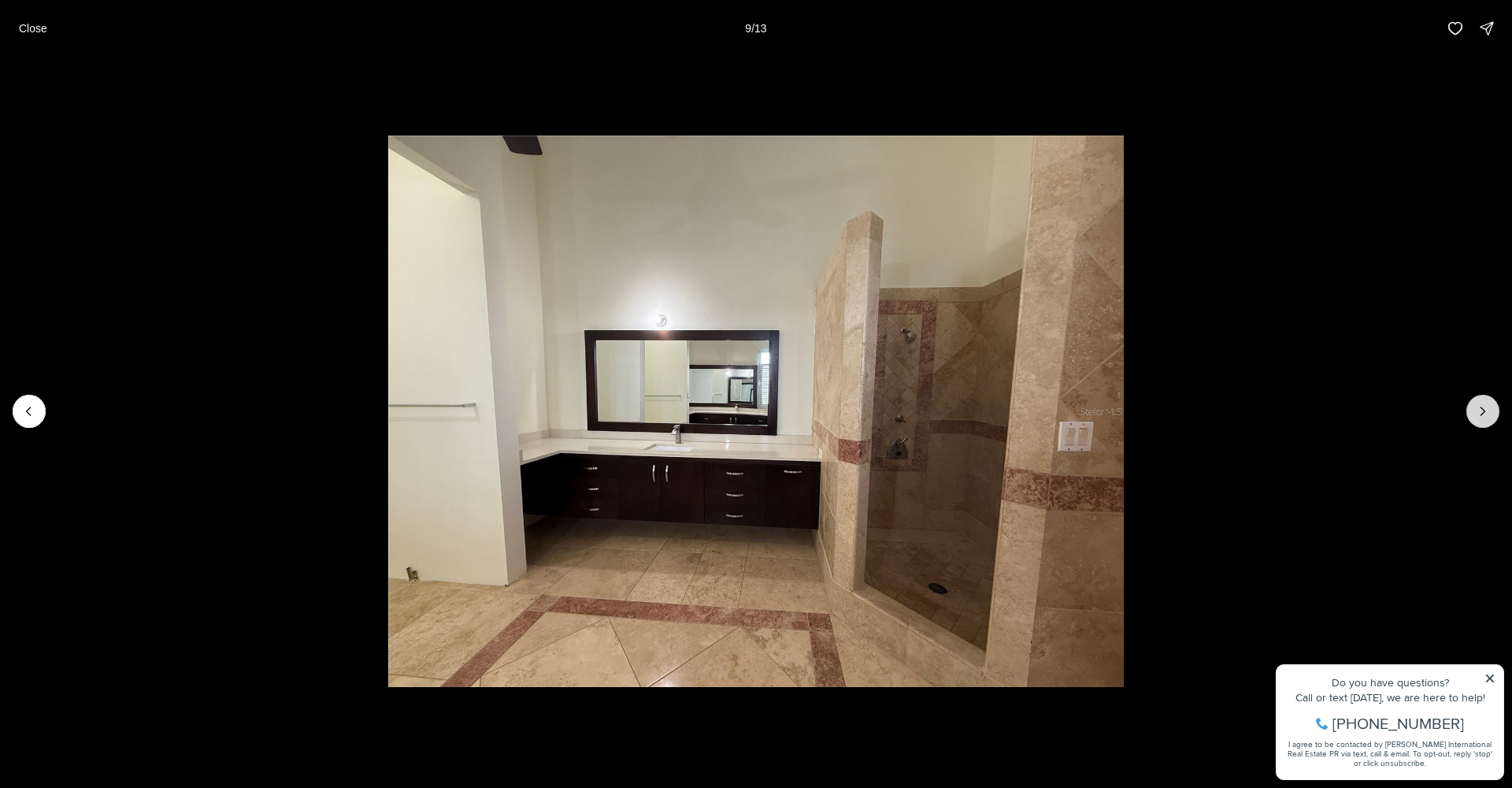
click at [1487, 410] on icon "Next slide" at bounding box center [1482, 411] width 16 height 16
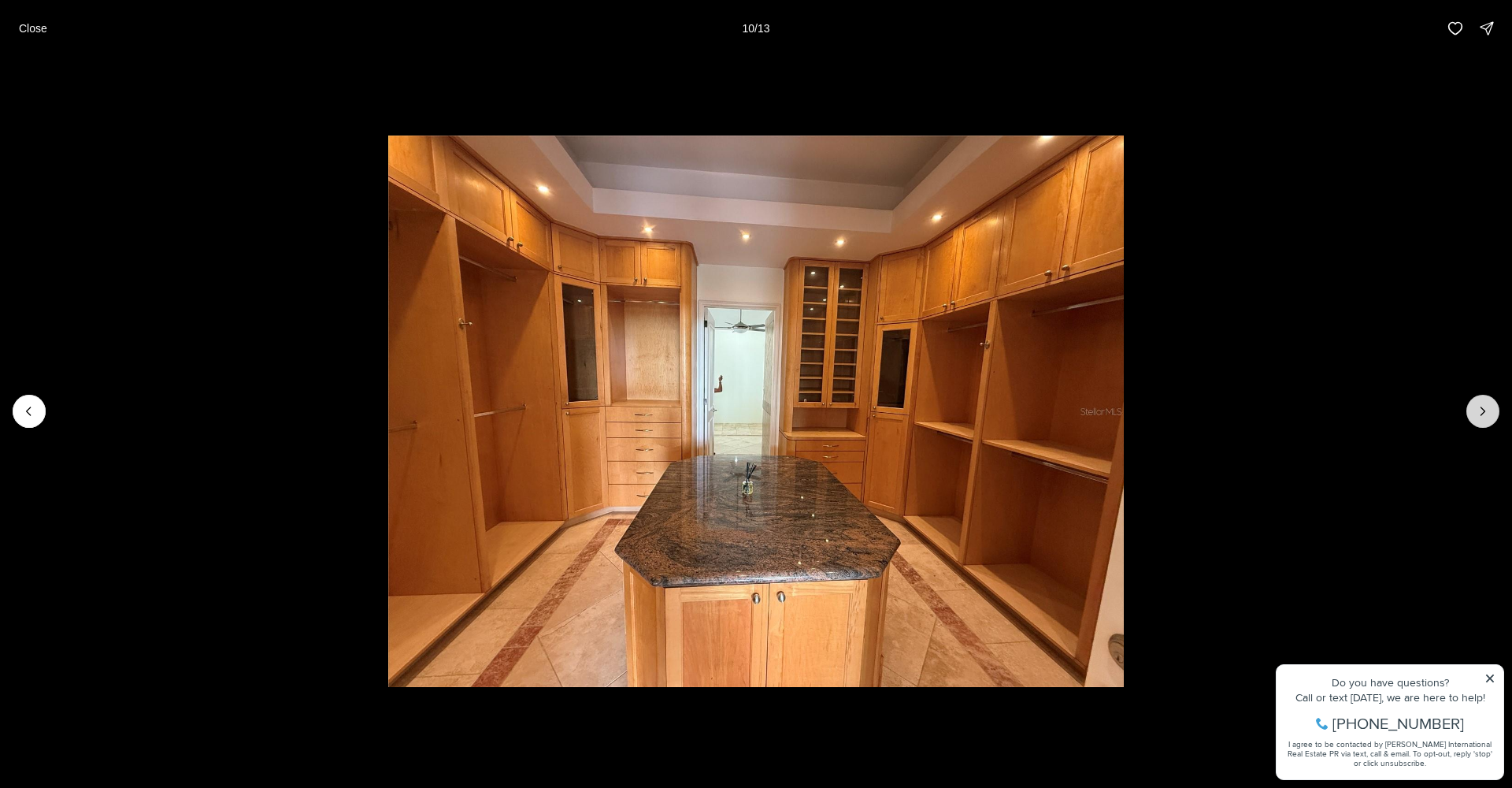
click at [1487, 410] on icon "Next slide" at bounding box center [1482, 411] width 16 height 16
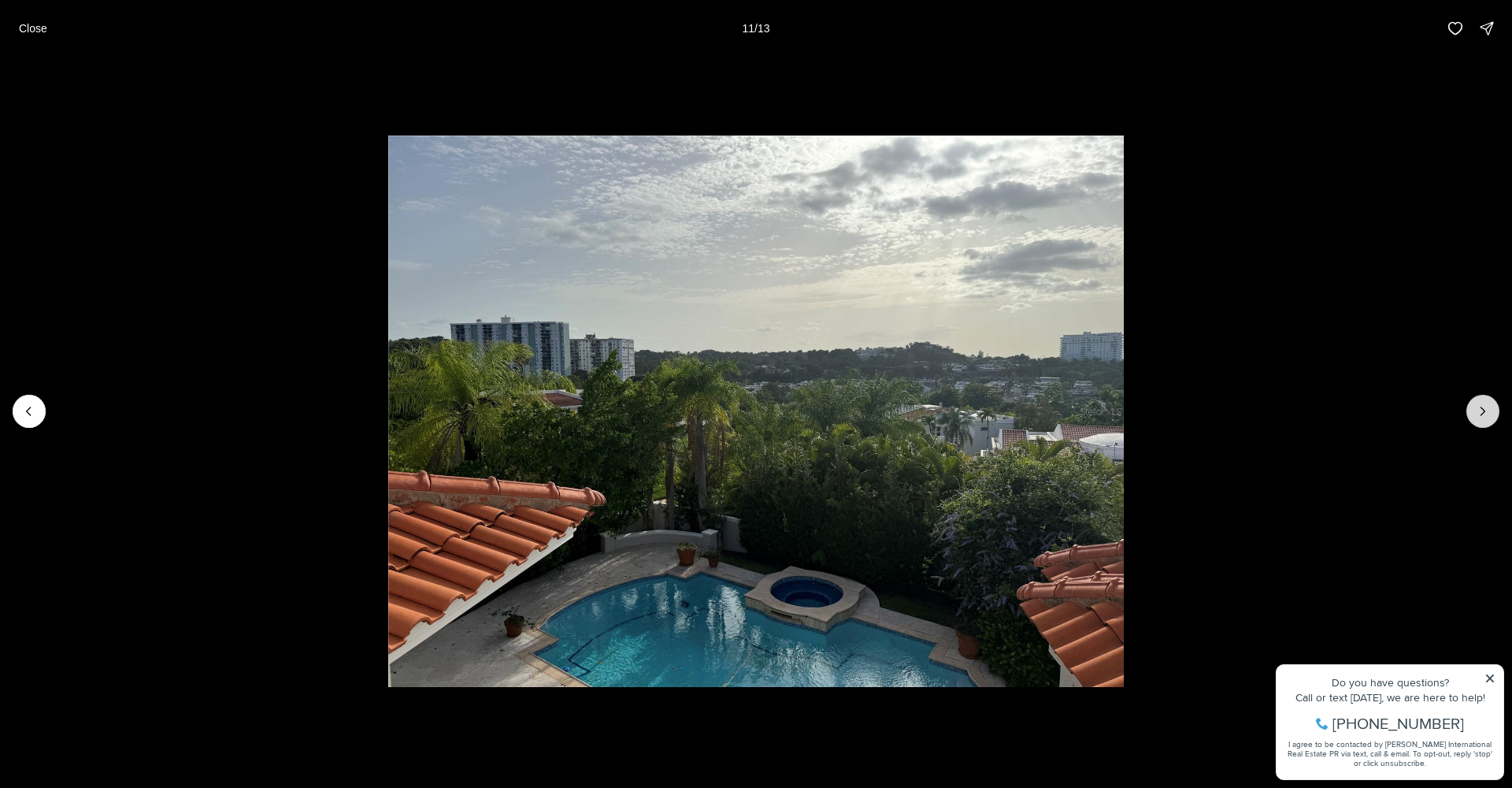
click at [1487, 410] on icon "Next slide" at bounding box center [1482, 411] width 16 height 16
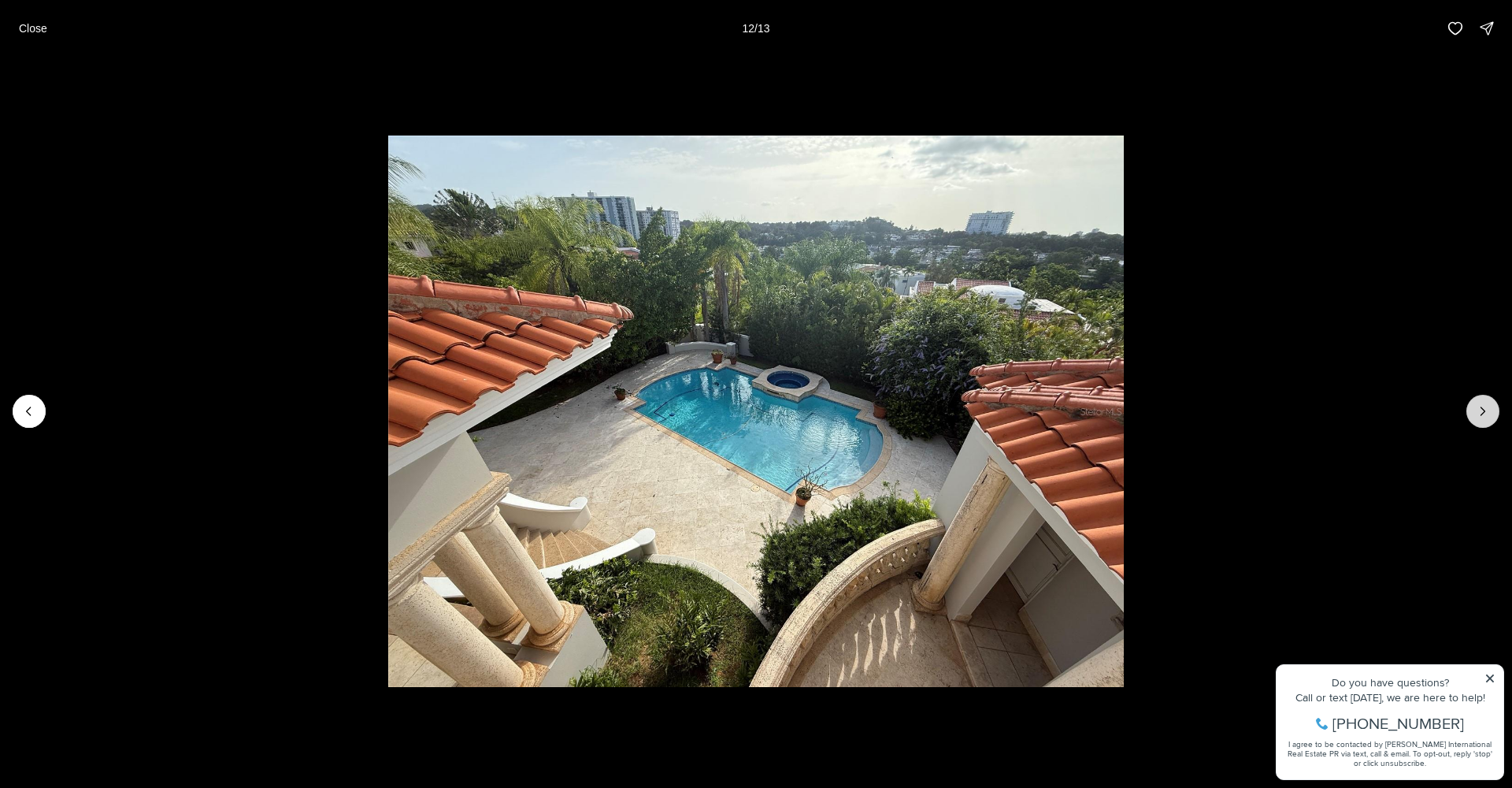
click at [1487, 410] on icon "Next slide" at bounding box center [1482, 411] width 16 height 16
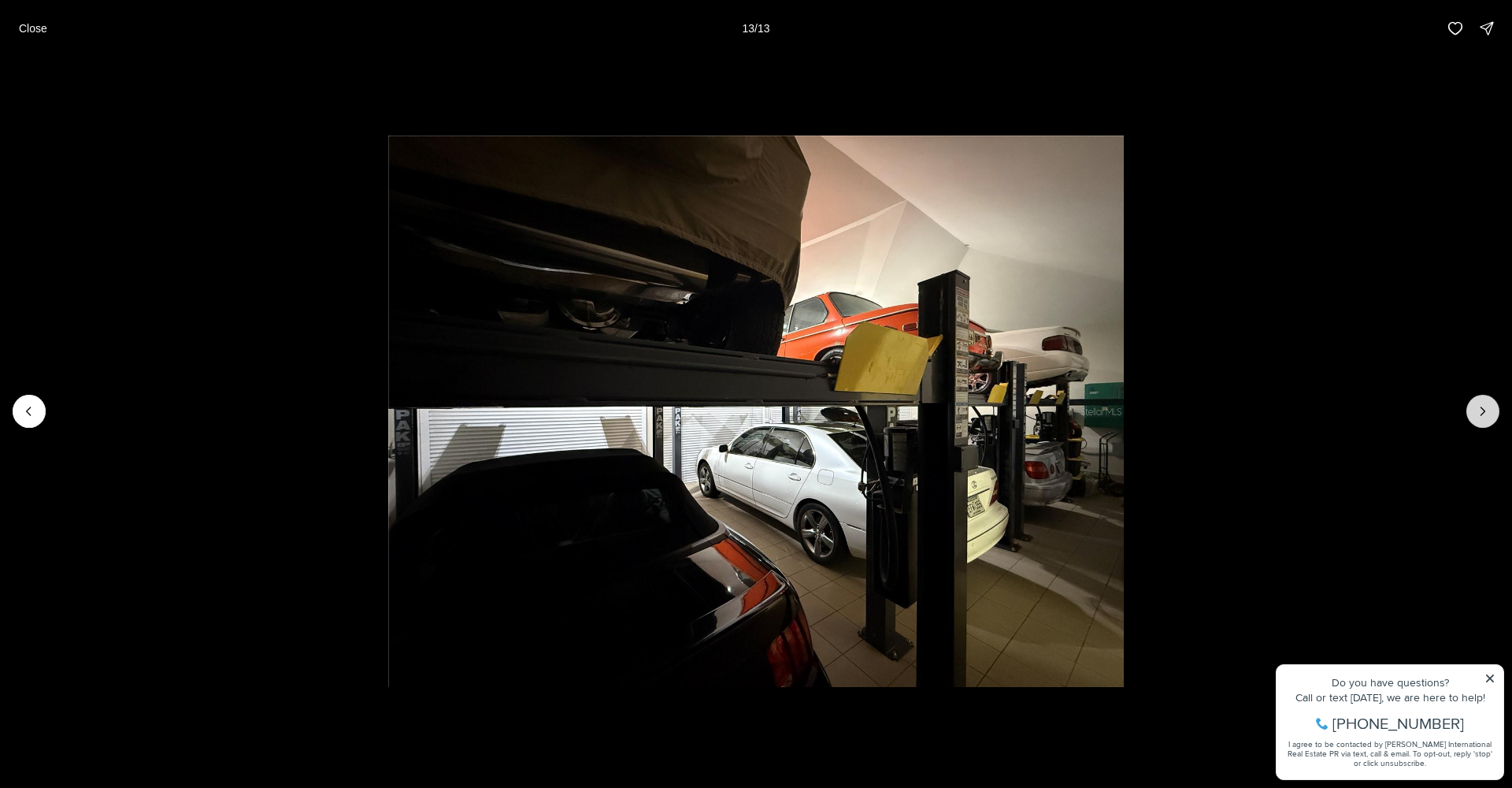
click at [1487, 410] on div at bounding box center [1482, 411] width 33 height 33
click at [1483, 408] on div at bounding box center [1482, 411] width 33 height 33
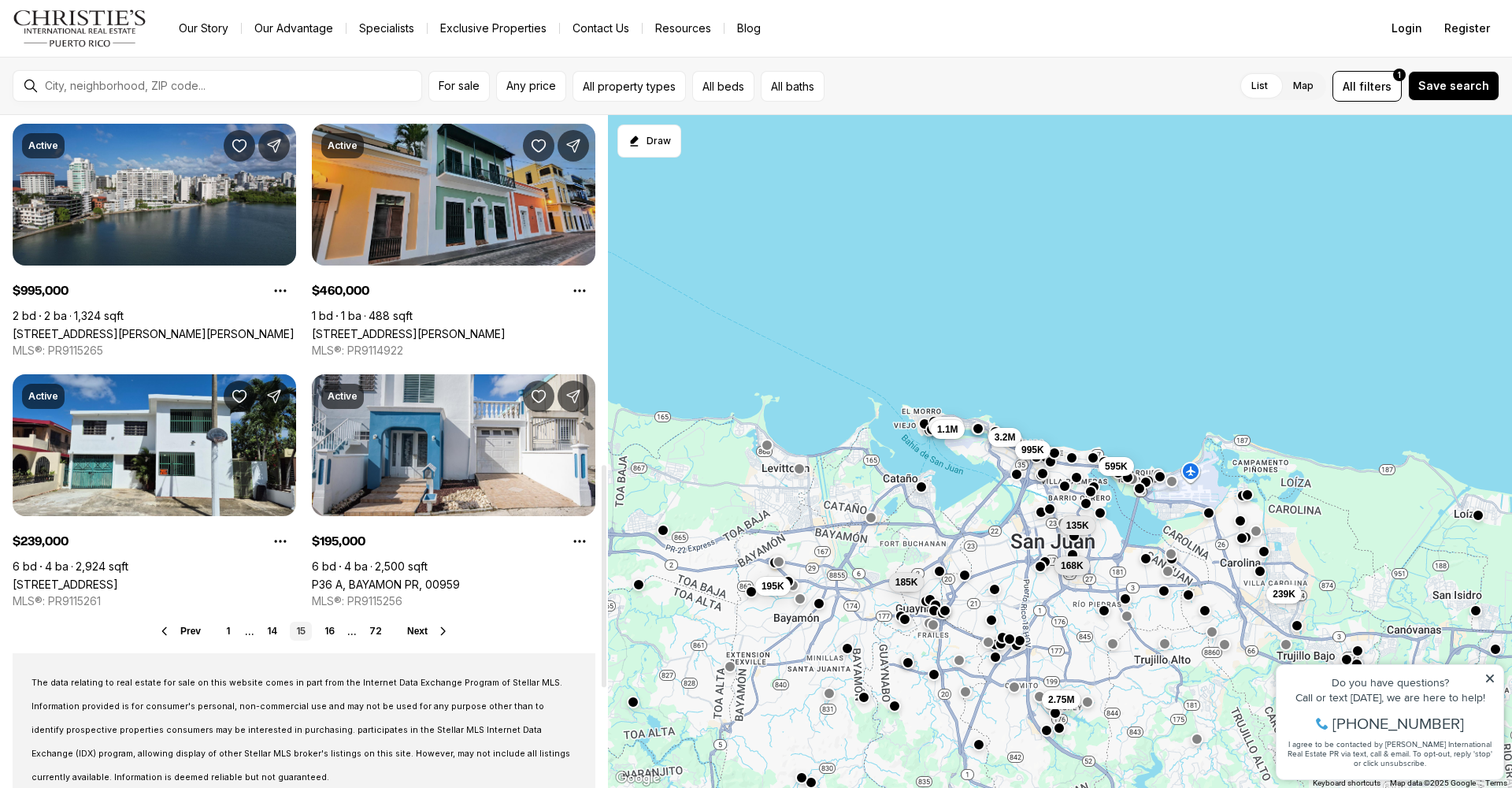
scroll to position [1193, 0]
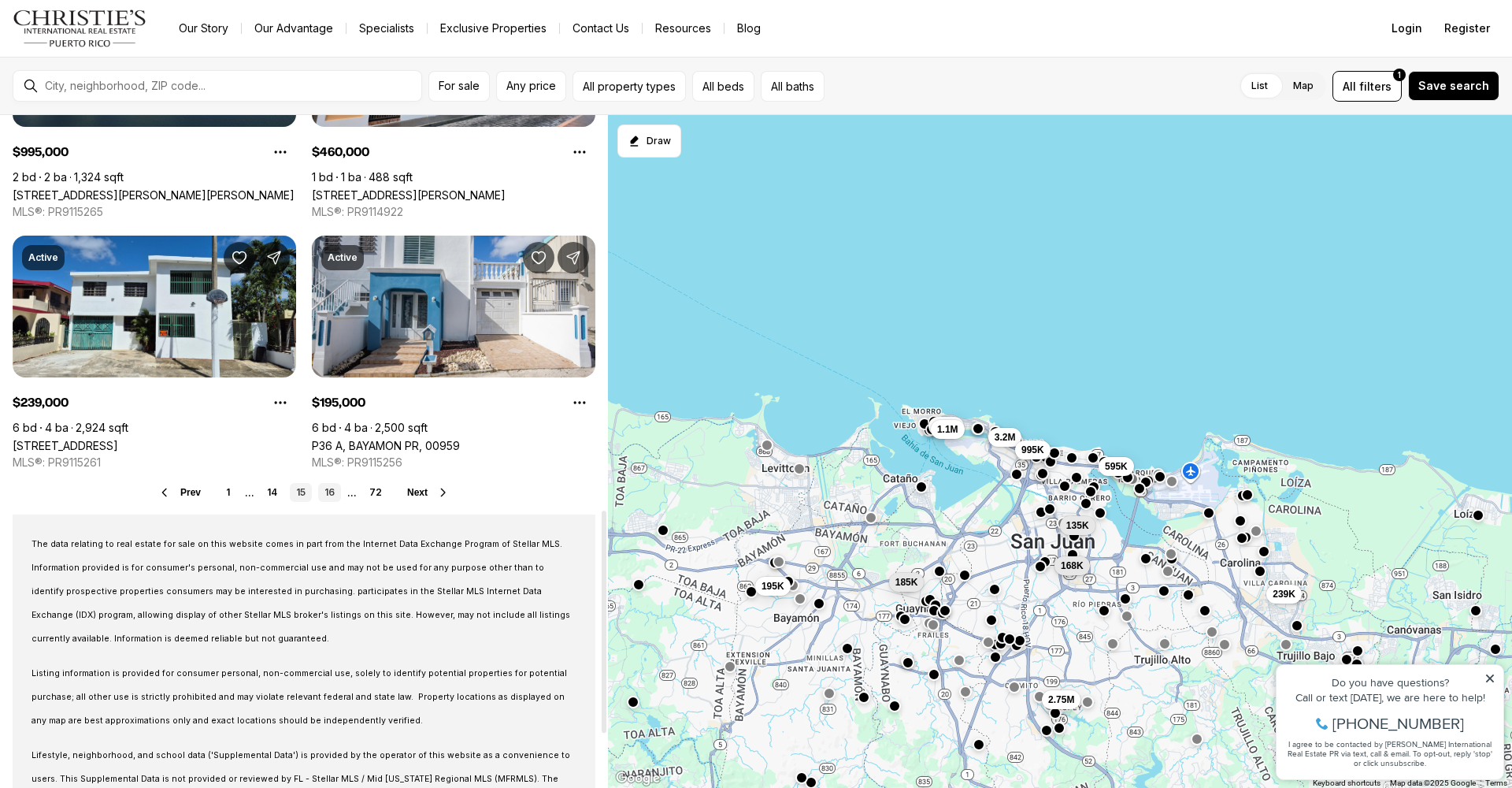
click at [330, 493] on link "16" at bounding box center [330, 493] width 23 height 19
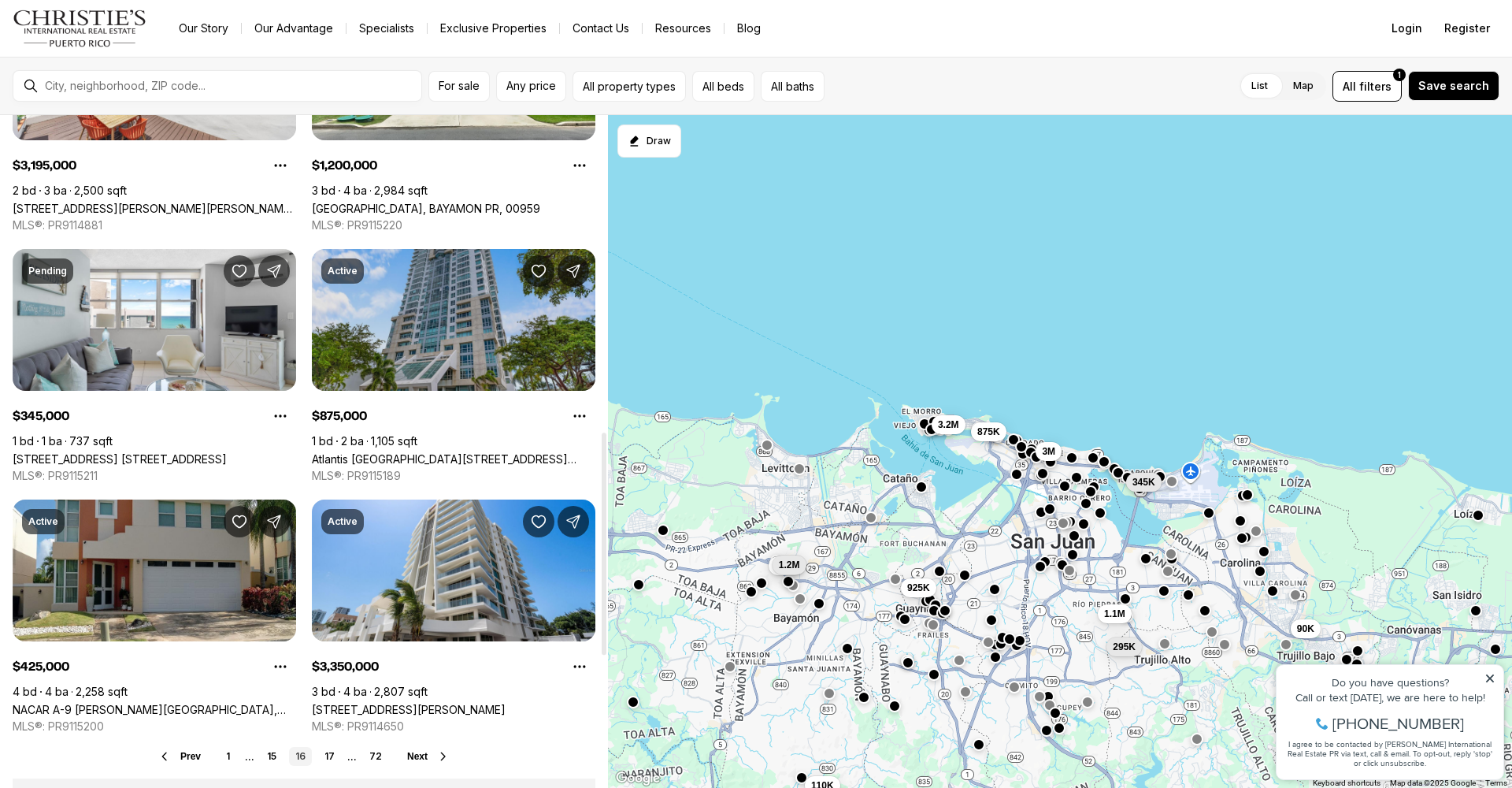
scroll to position [1040, 0]
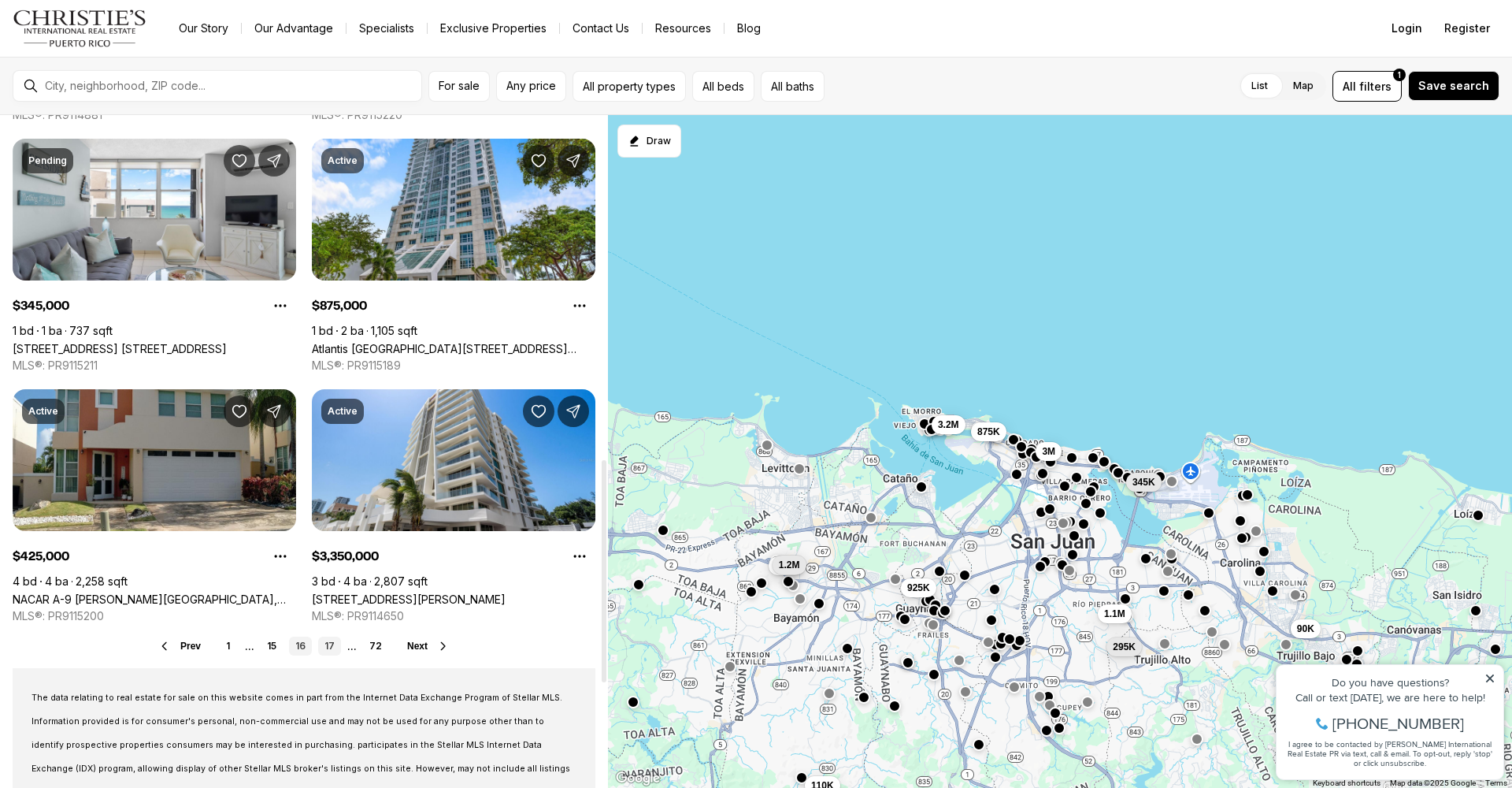
click at [330, 643] on link "17" at bounding box center [330, 646] width 23 height 19
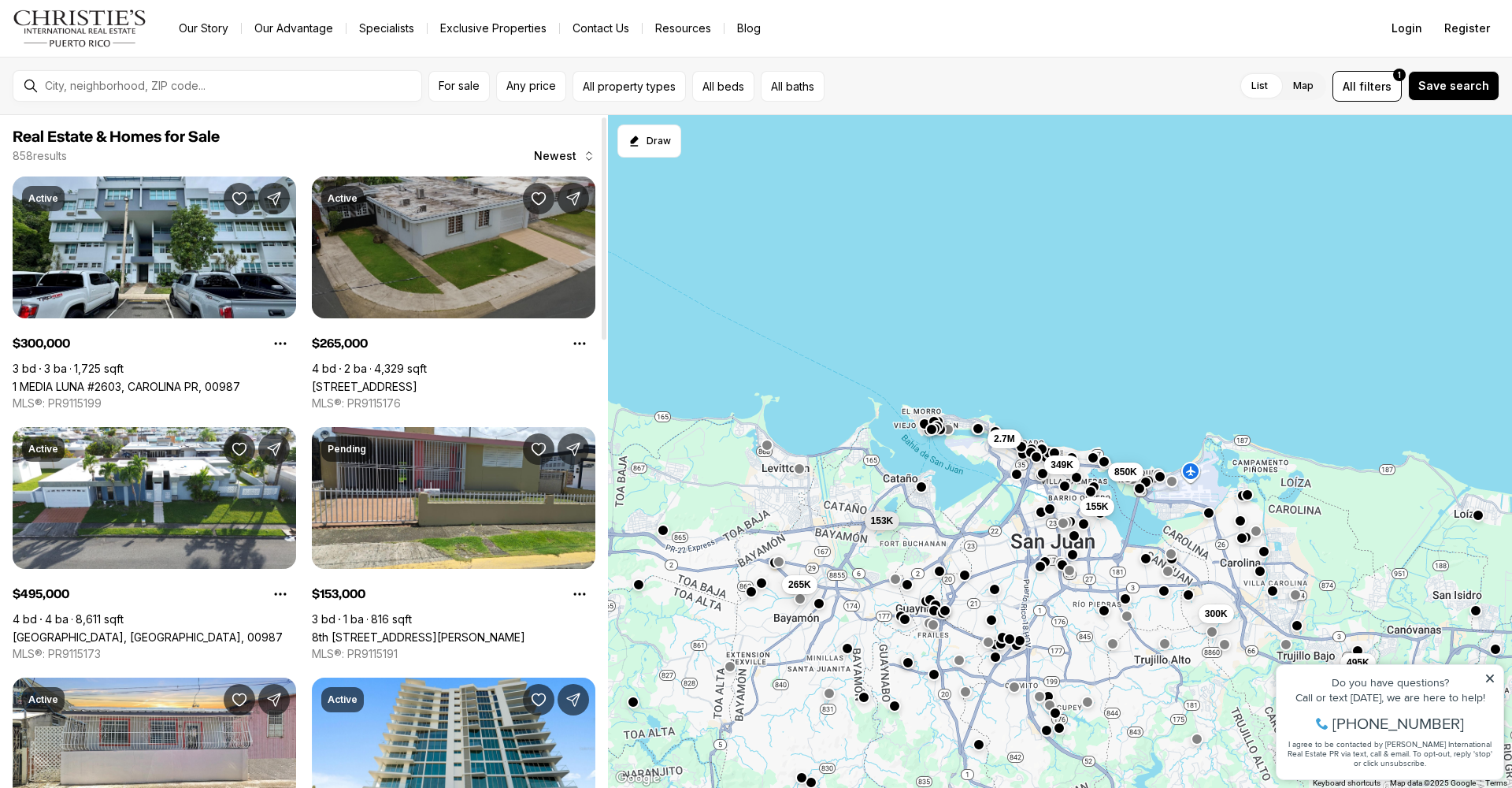
scroll to position [91, 0]
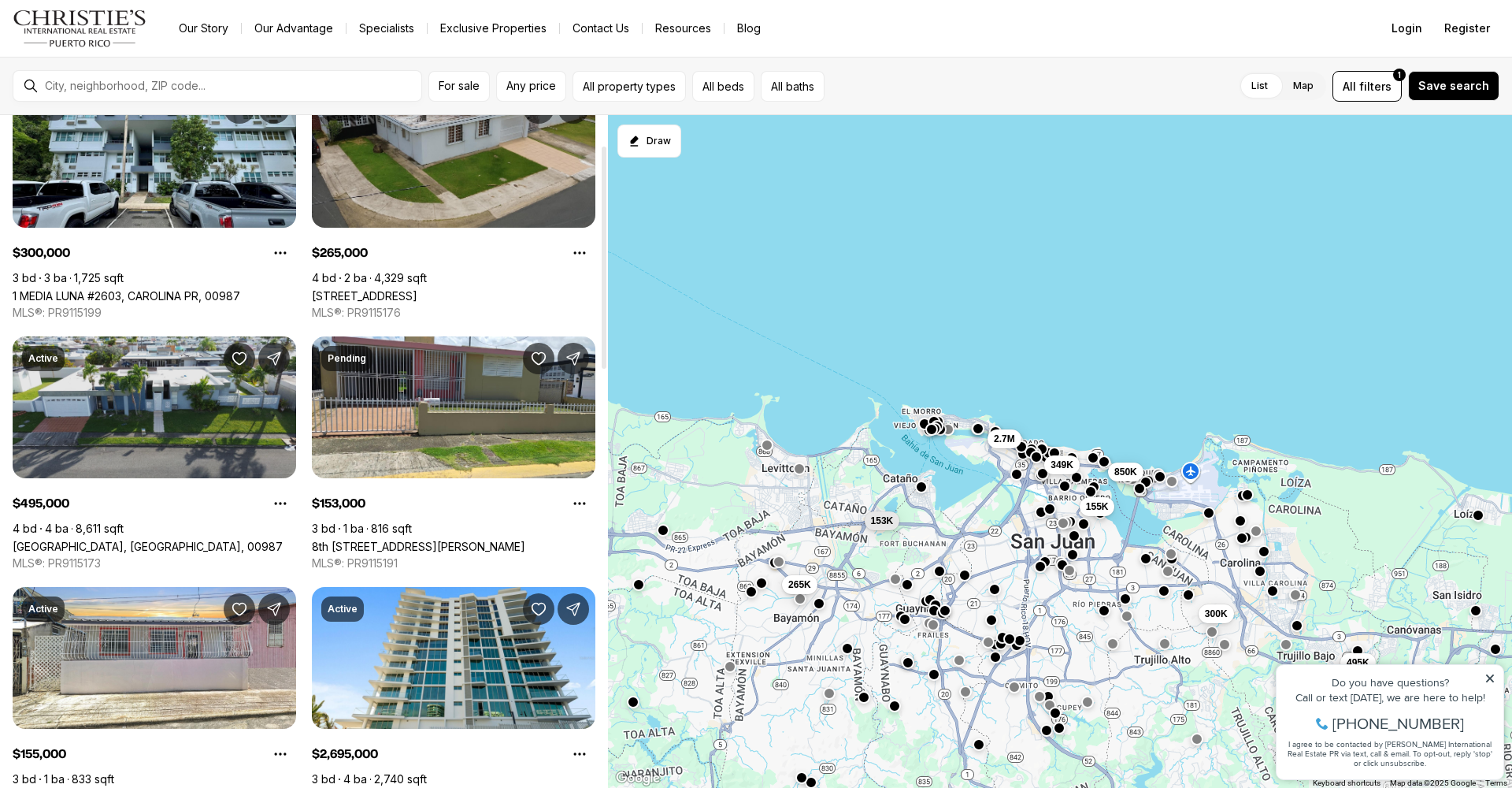
click at [145, 539] on link "Calle Orquidea A9 CIUDAD JARDÍN, CAROLINA PR, 00987" at bounding box center [148, 546] width 271 height 13
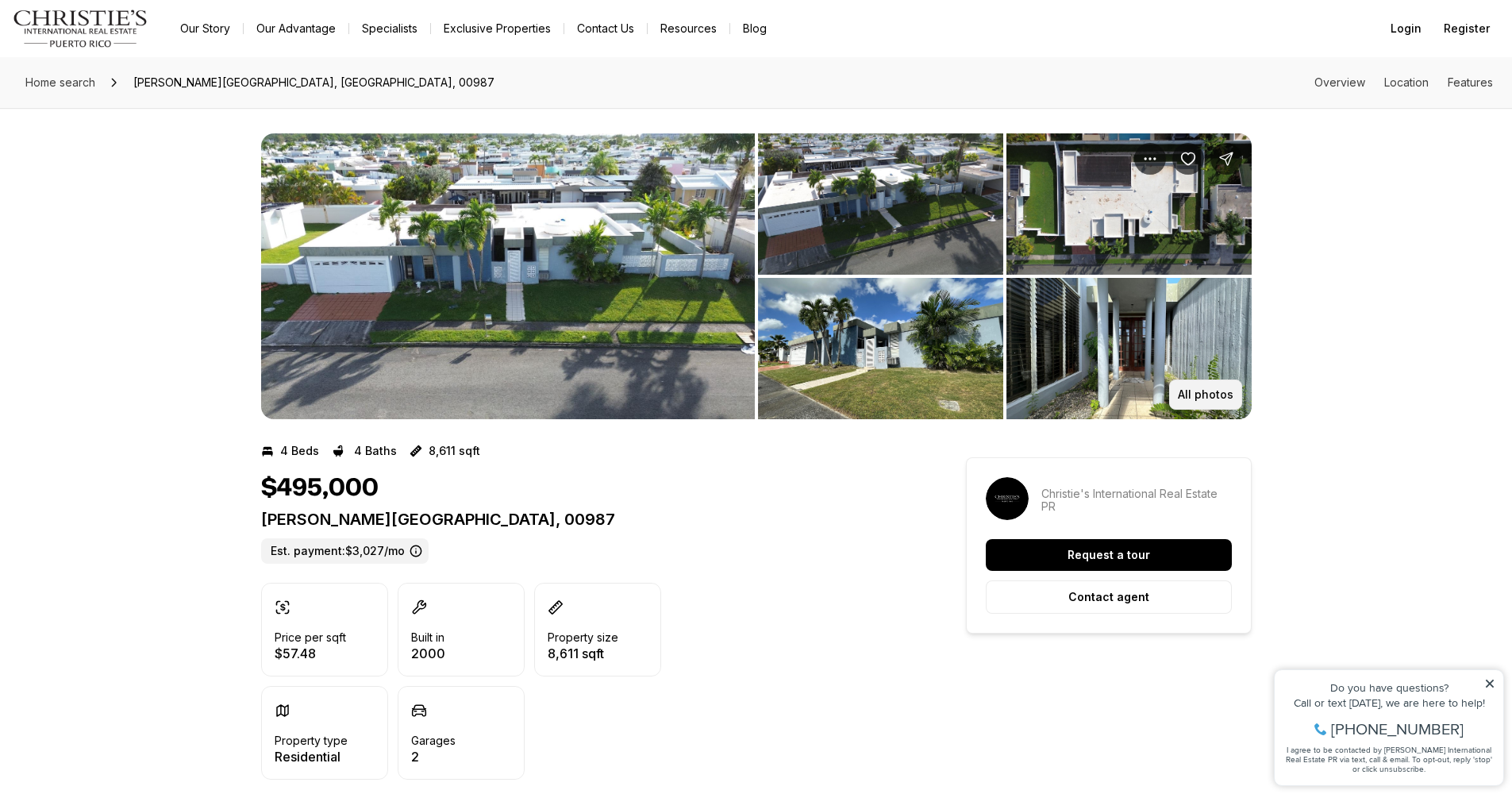
click at [1207, 388] on p "All photos" at bounding box center [1206, 394] width 56 height 12
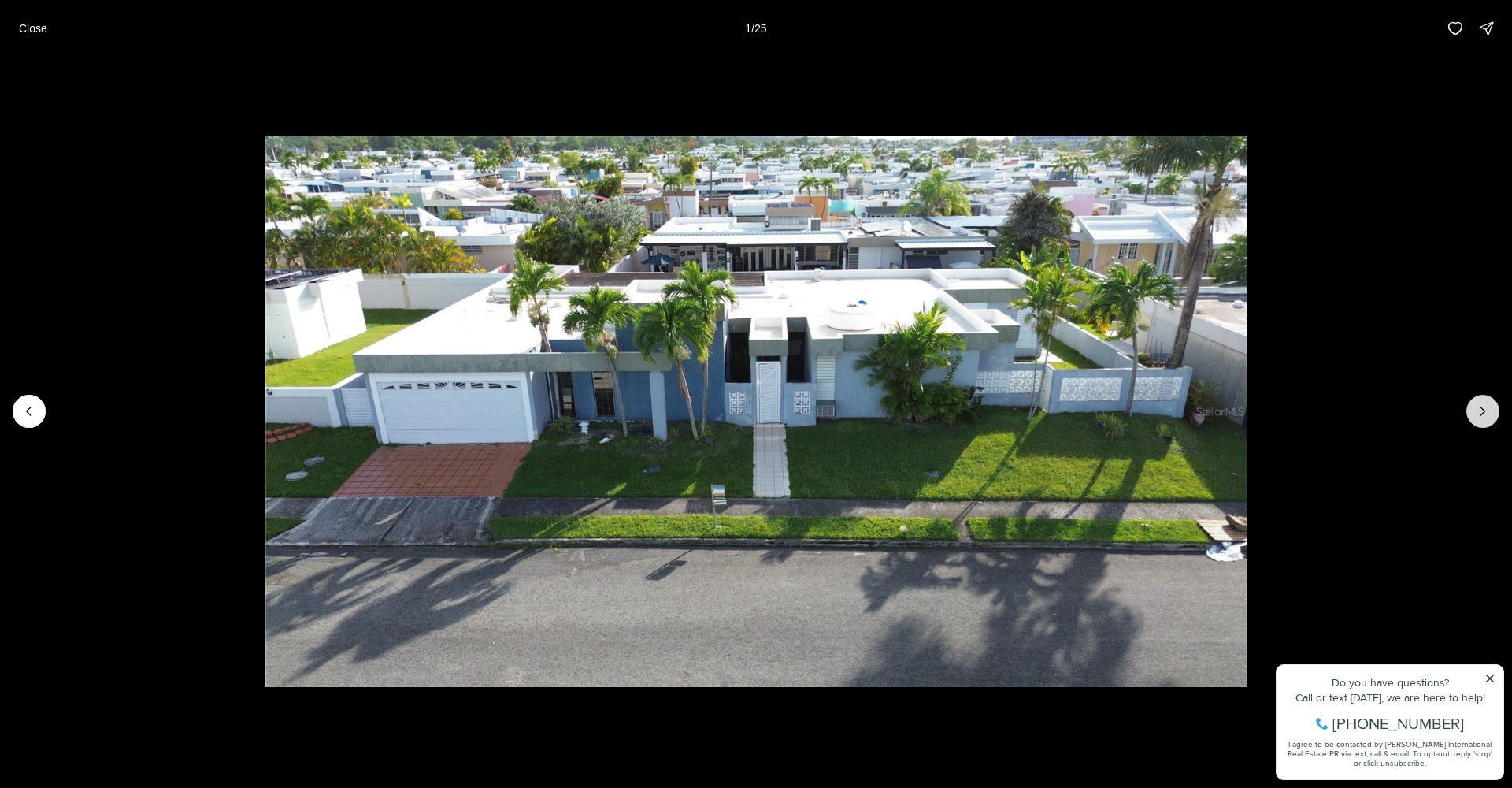
click at [1486, 409] on icon "Next slide" at bounding box center [1482, 411] width 16 height 16
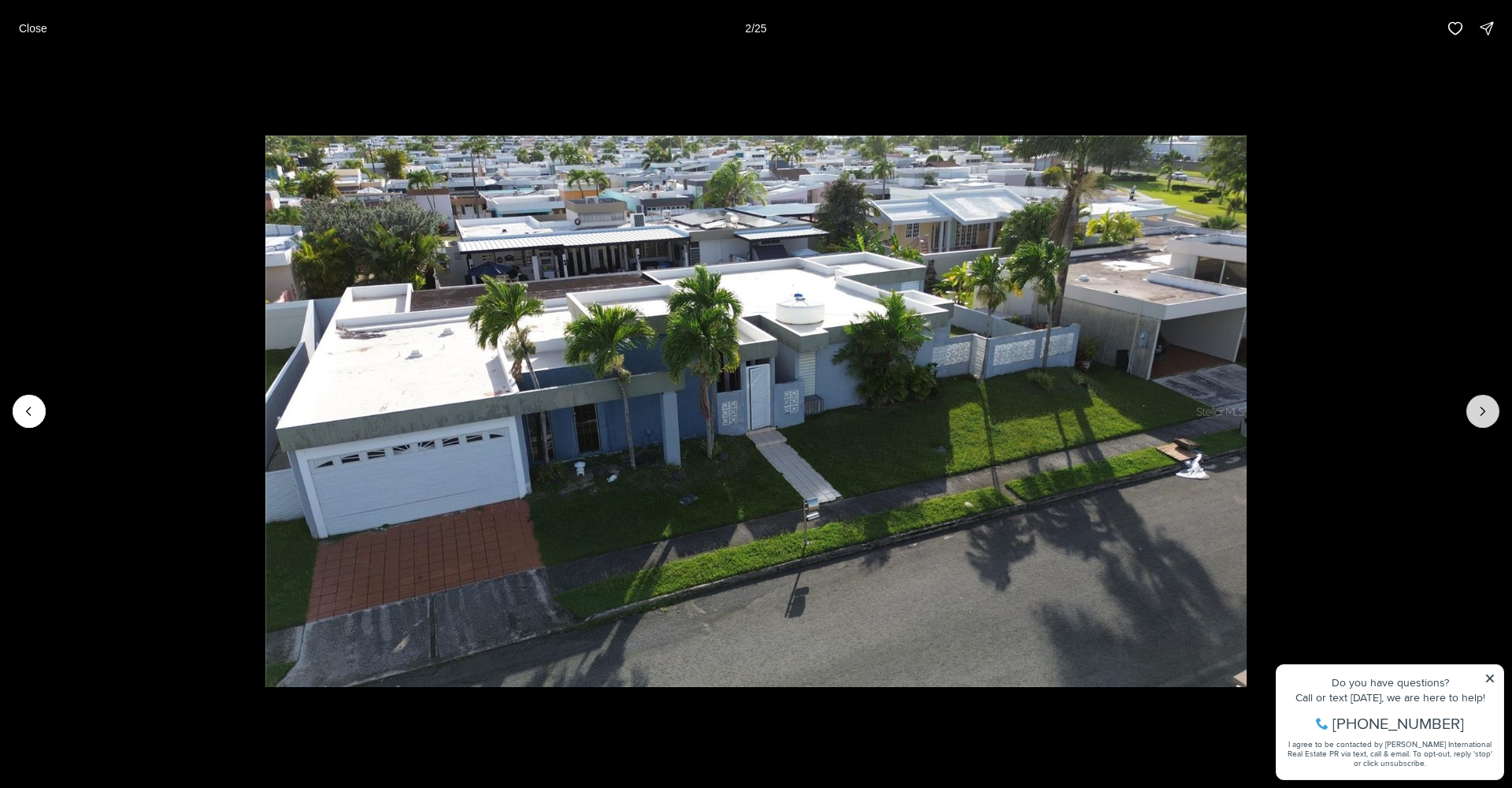
click at [1485, 409] on icon "Next slide" at bounding box center [1482, 411] width 16 height 16
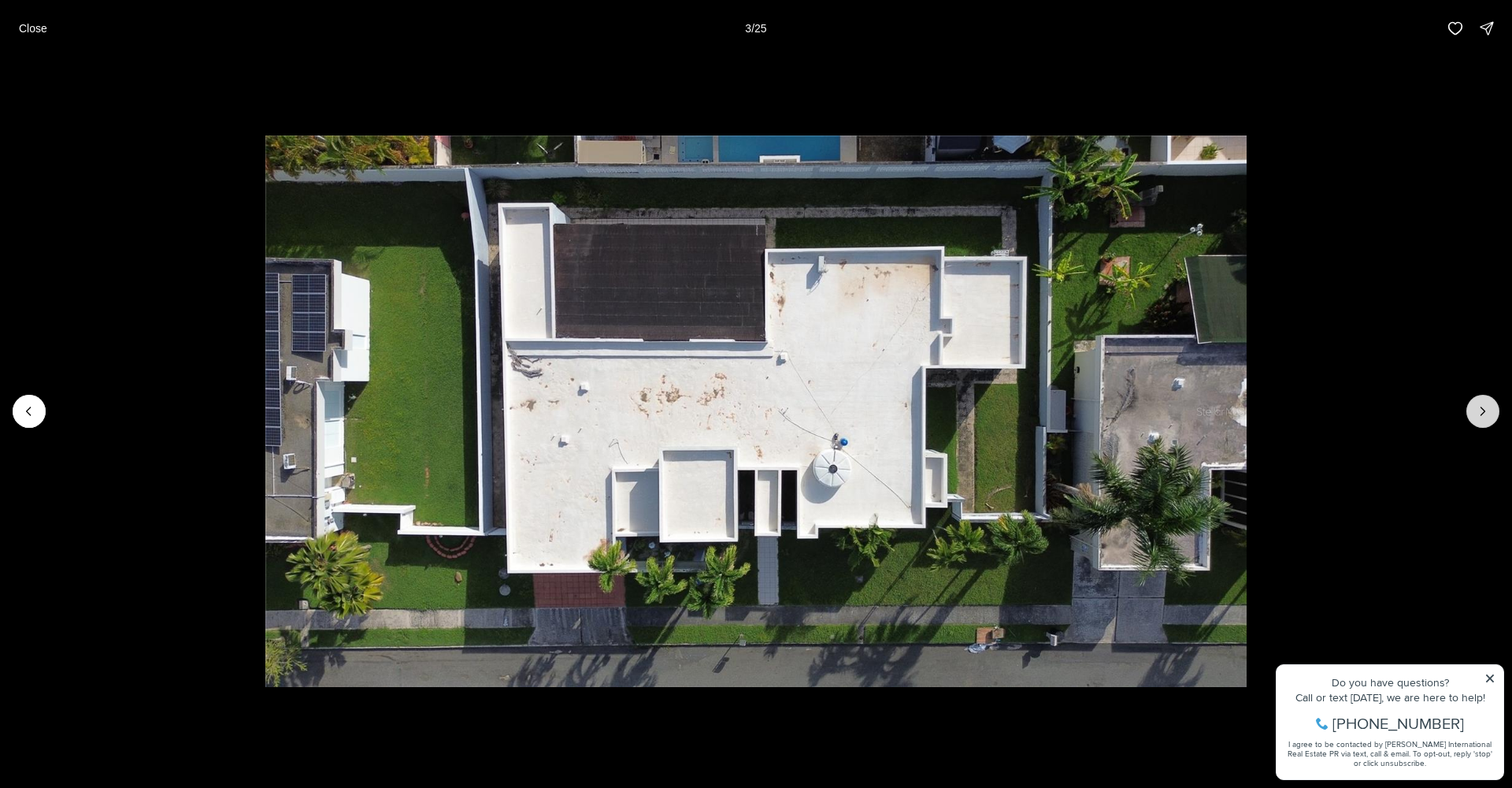
click at [1485, 409] on icon "Next slide" at bounding box center [1482, 411] width 16 height 16
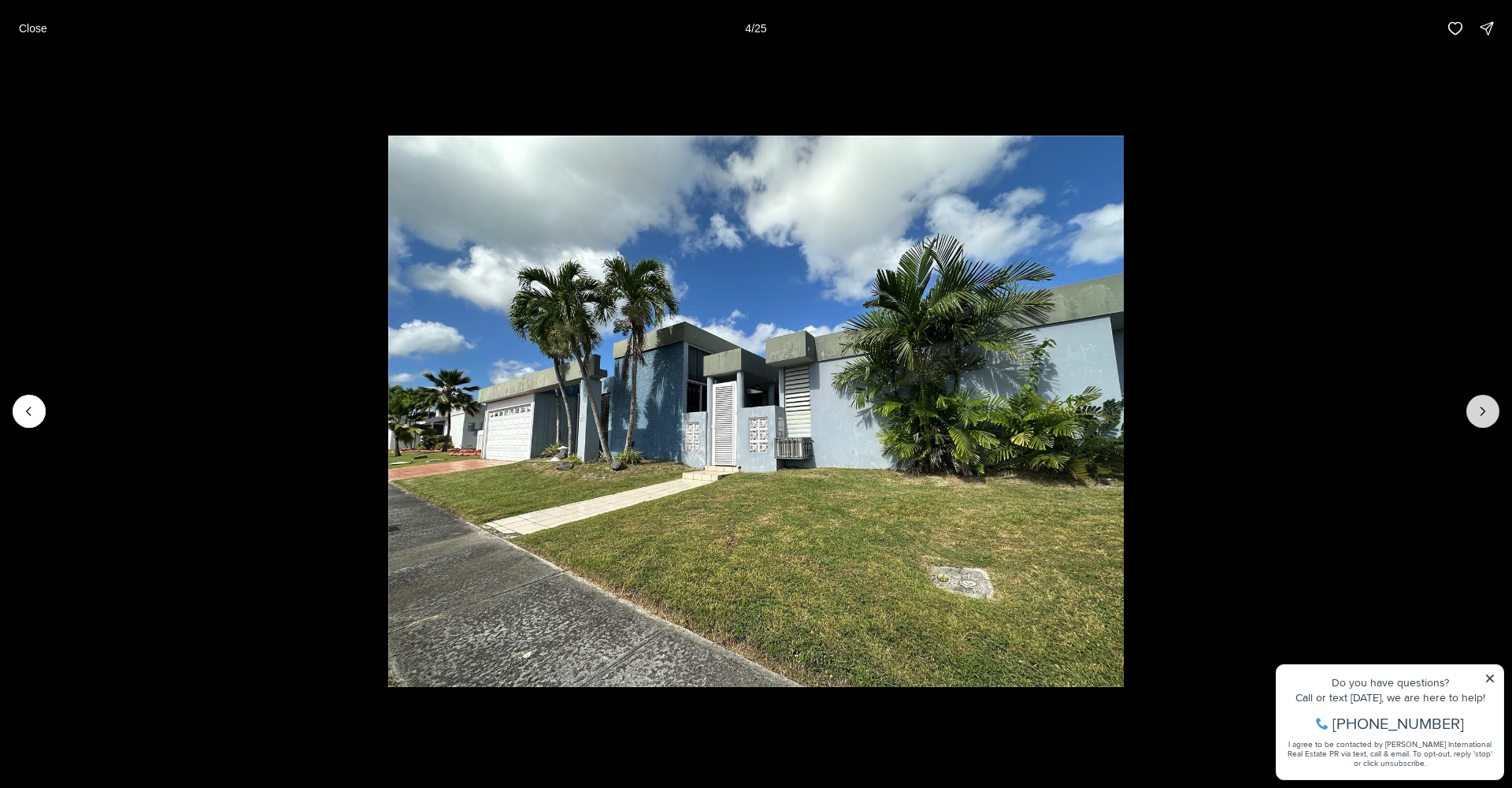
click at [1485, 409] on icon "Next slide" at bounding box center [1482, 411] width 16 height 16
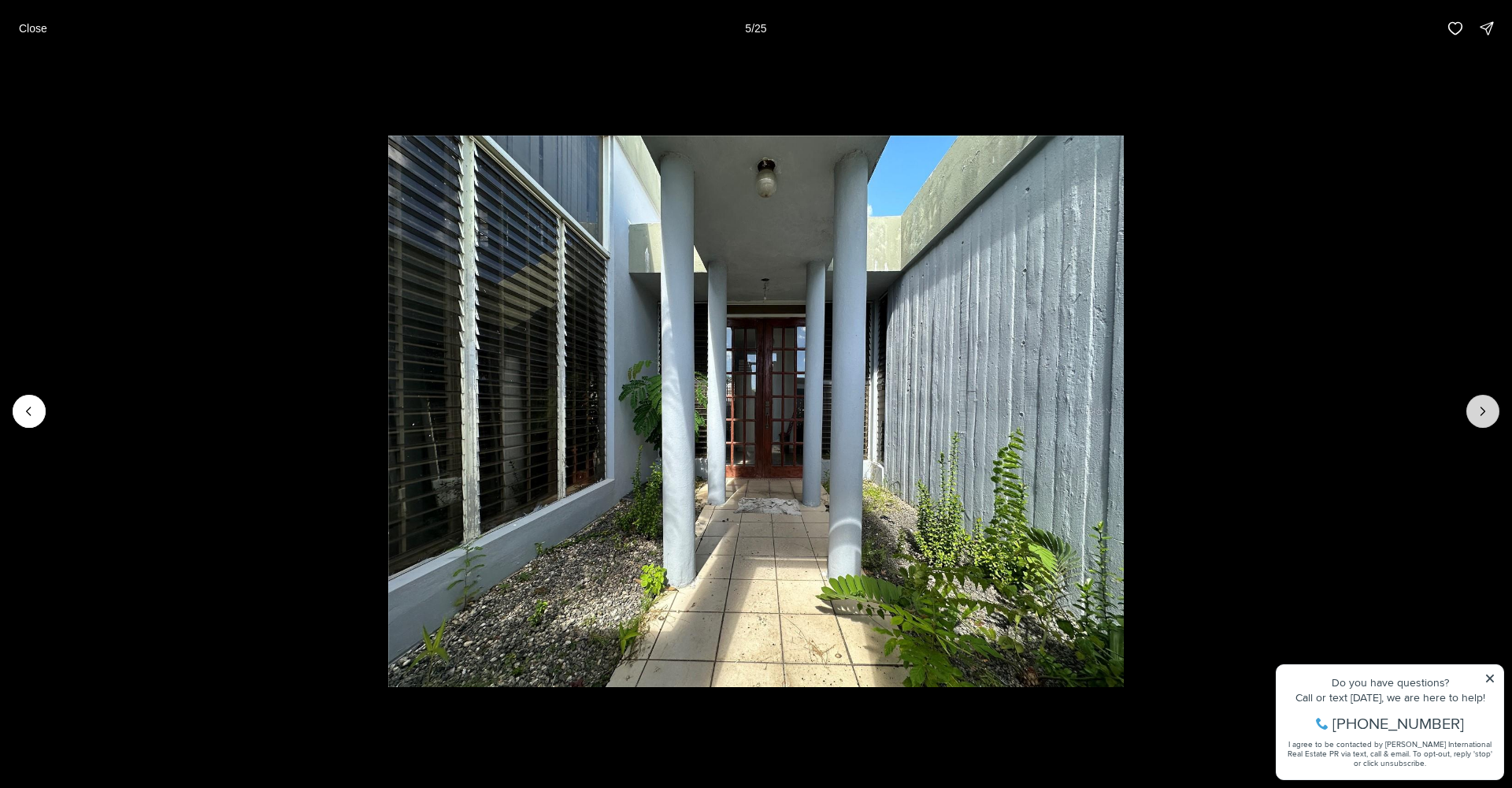
click at [1485, 409] on icon "Next slide" at bounding box center [1482, 411] width 16 height 16
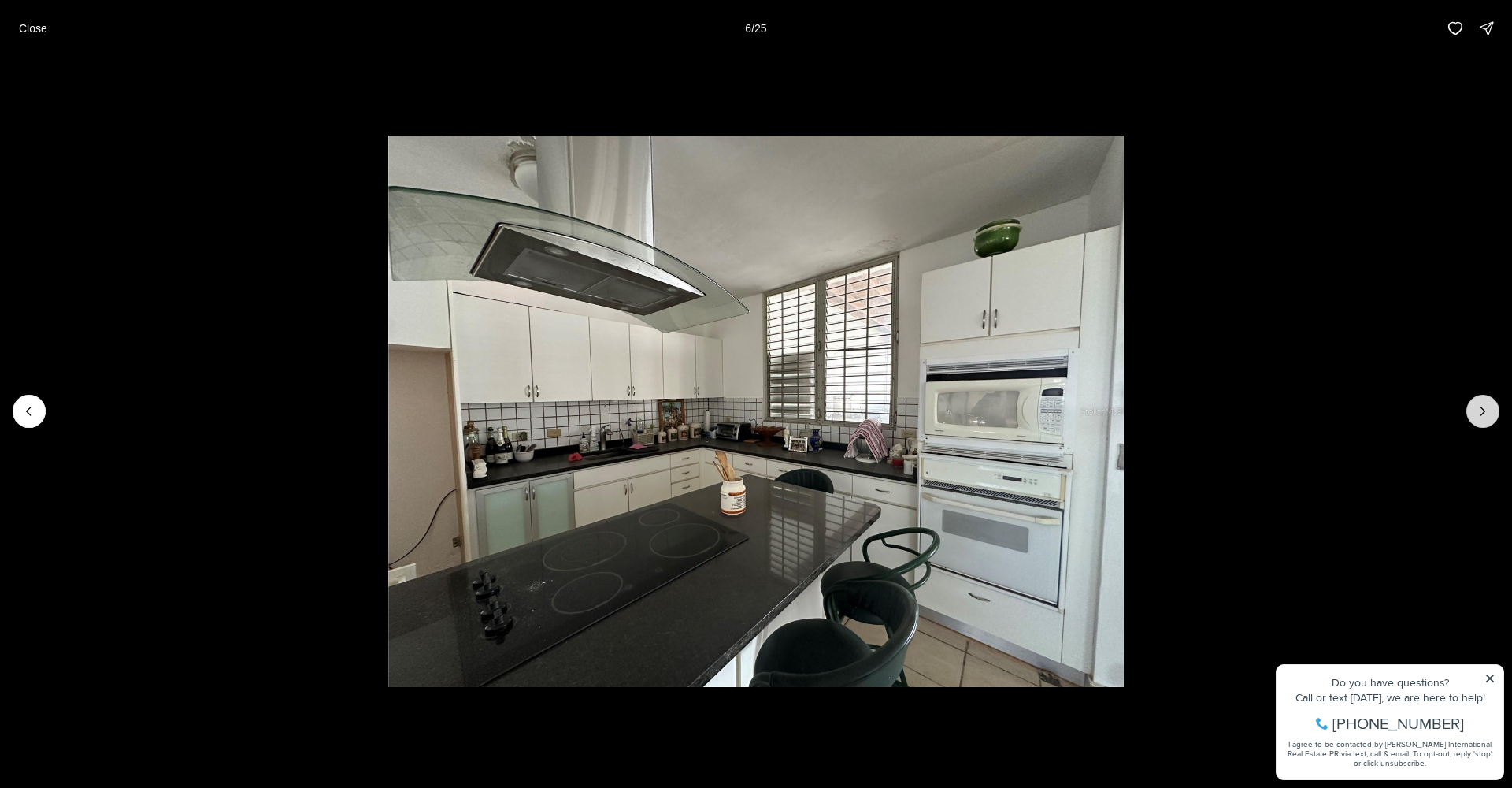
click at [1484, 409] on icon "Next slide" at bounding box center [1482, 411] width 16 height 16
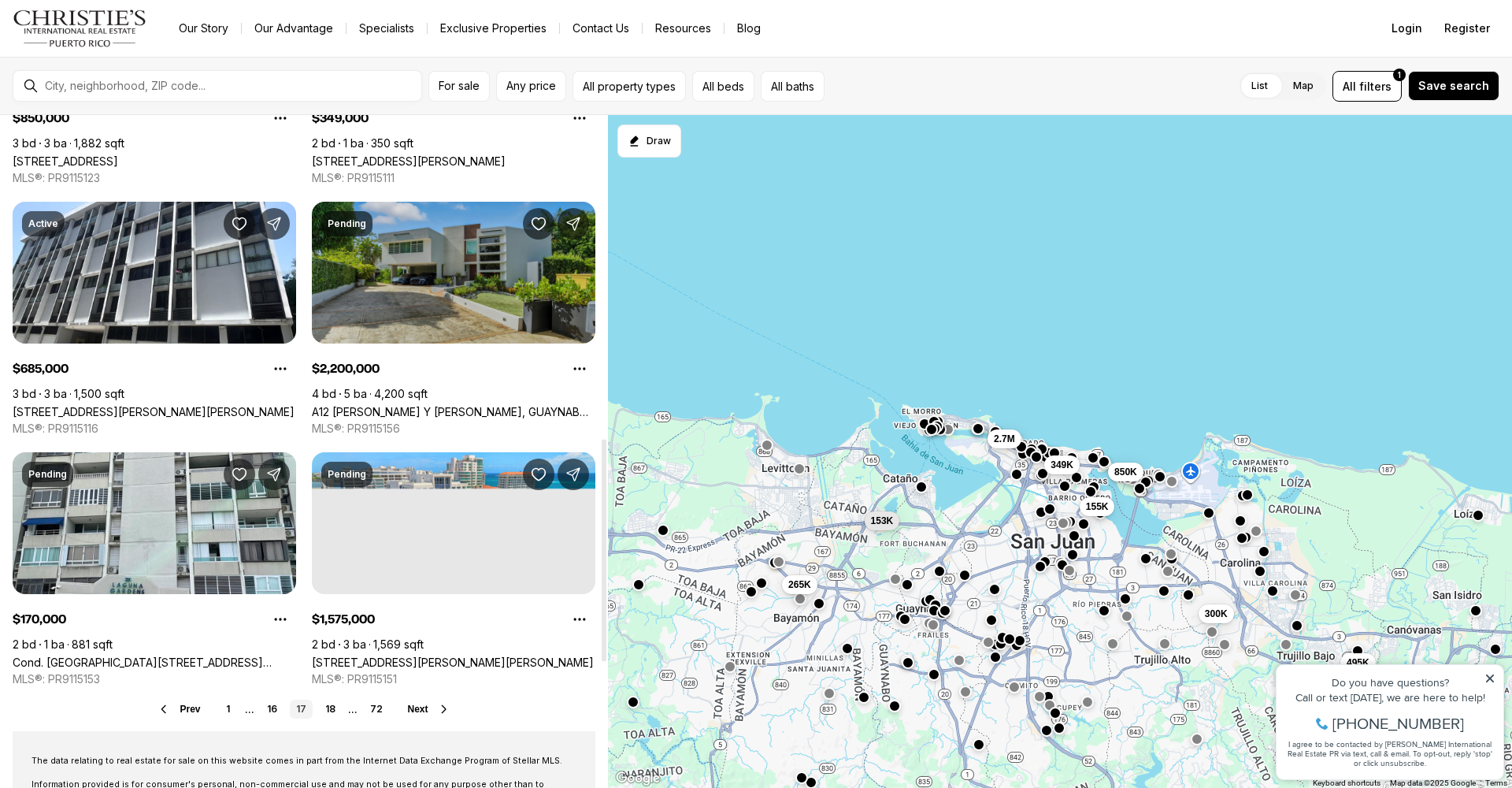
scroll to position [1054, 0]
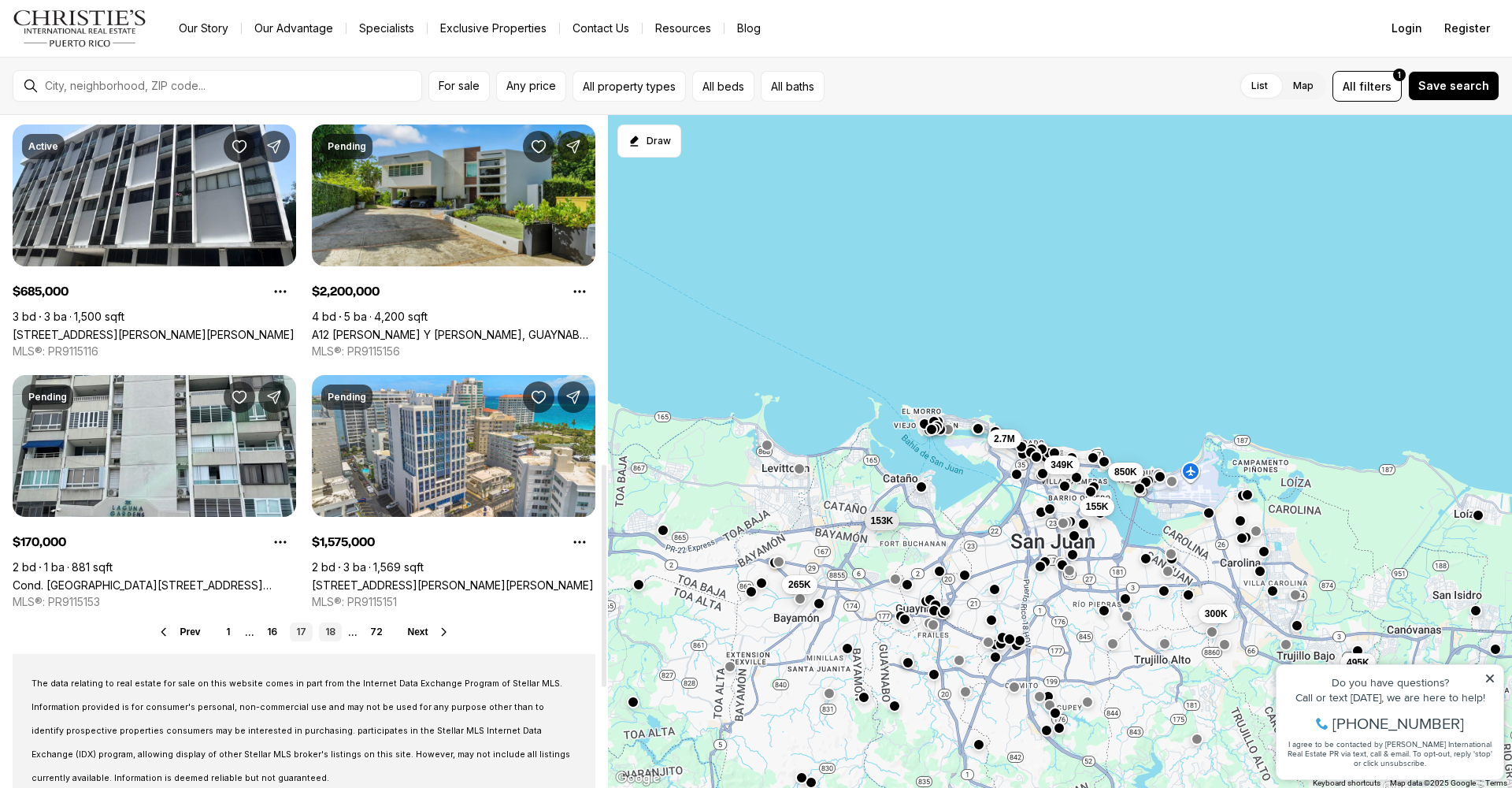
click at [333, 632] on link "18" at bounding box center [331, 632] width 23 height 19
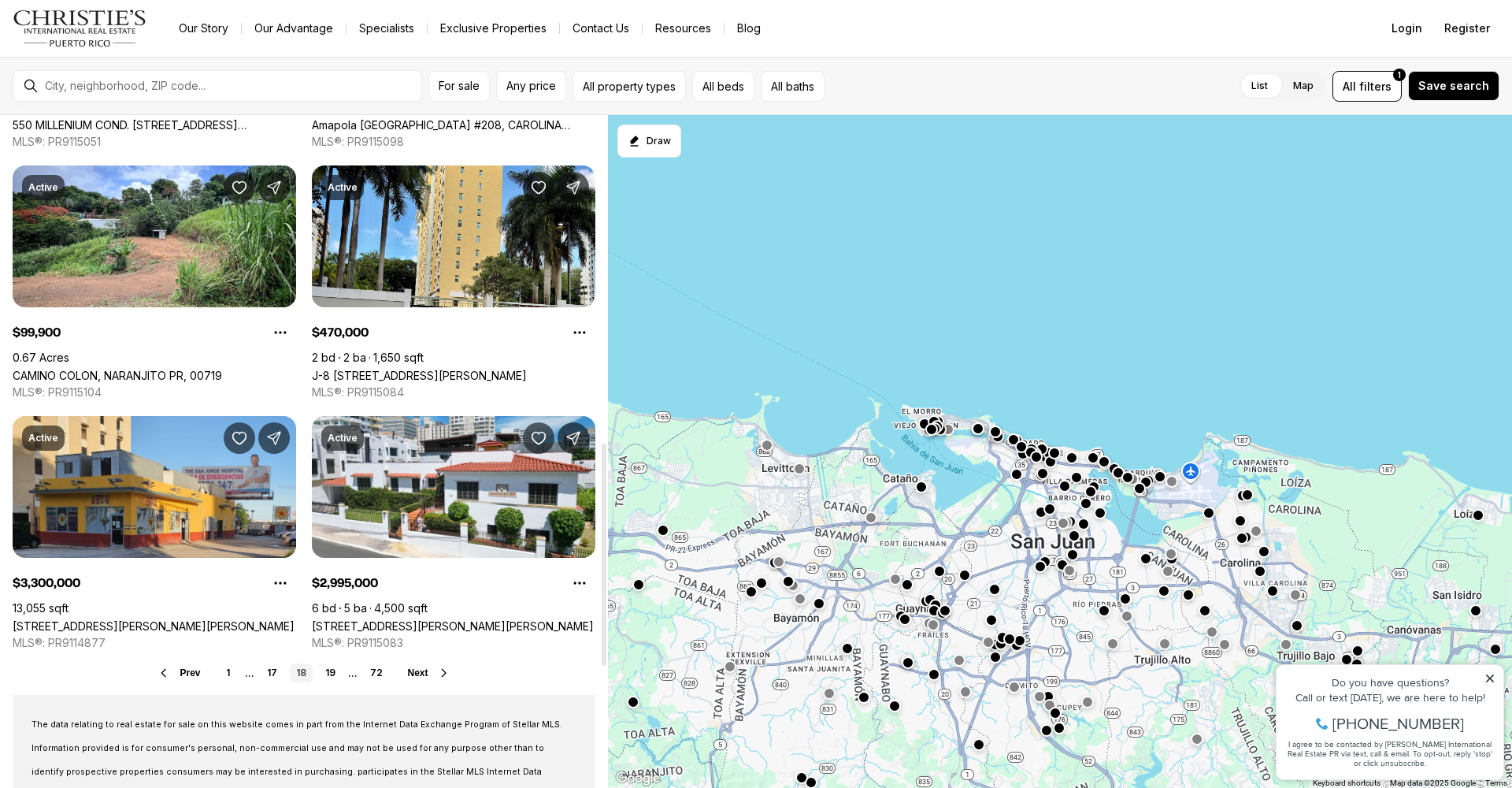
scroll to position [1073, 0]
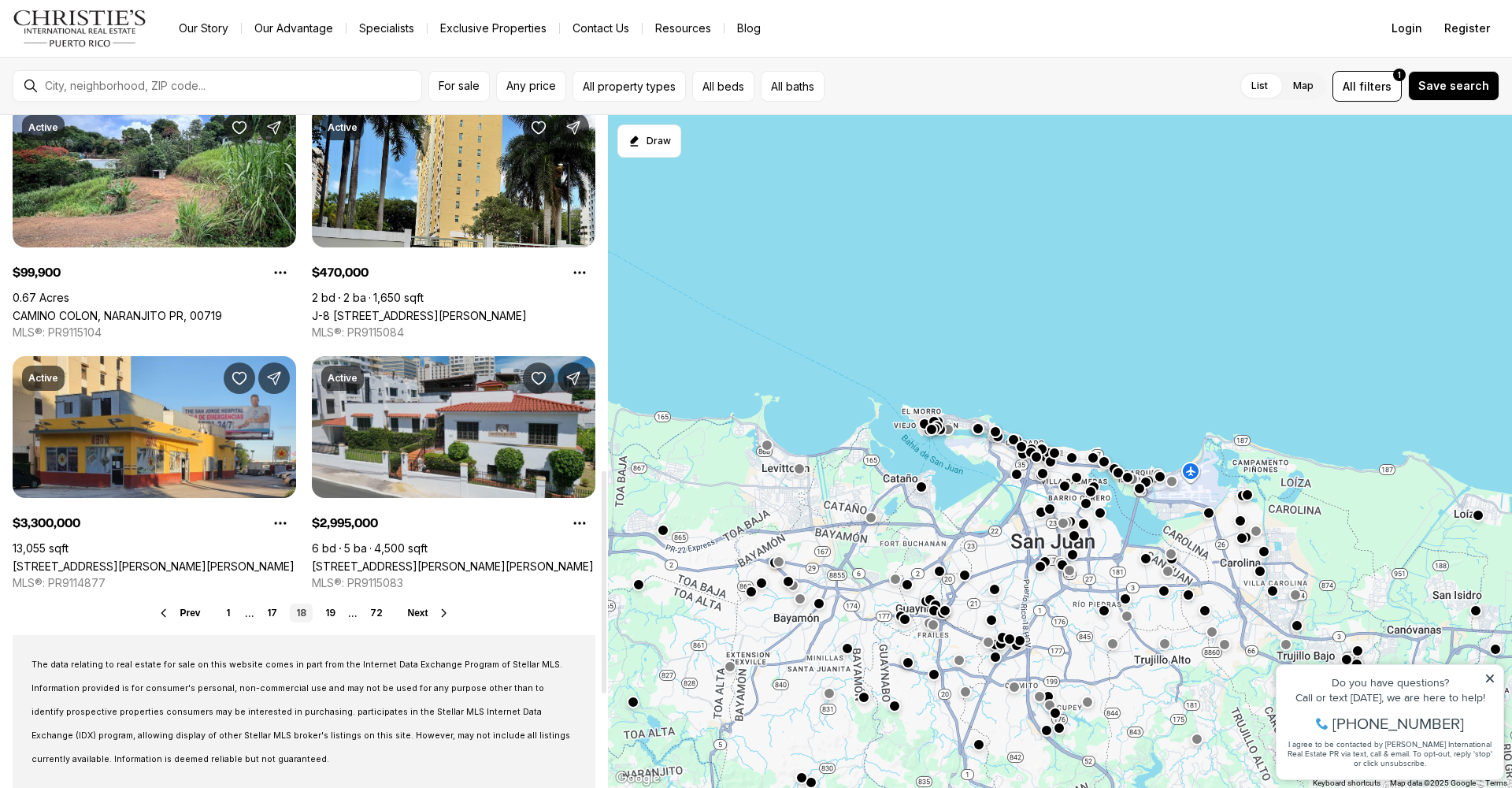
drag, startPoint x: 332, startPoint y: 614, endPoint x: 348, endPoint y: 586, distance: 32.2
click at [332, 613] on link "19" at bounding box center [331, 613] width 23 height 19
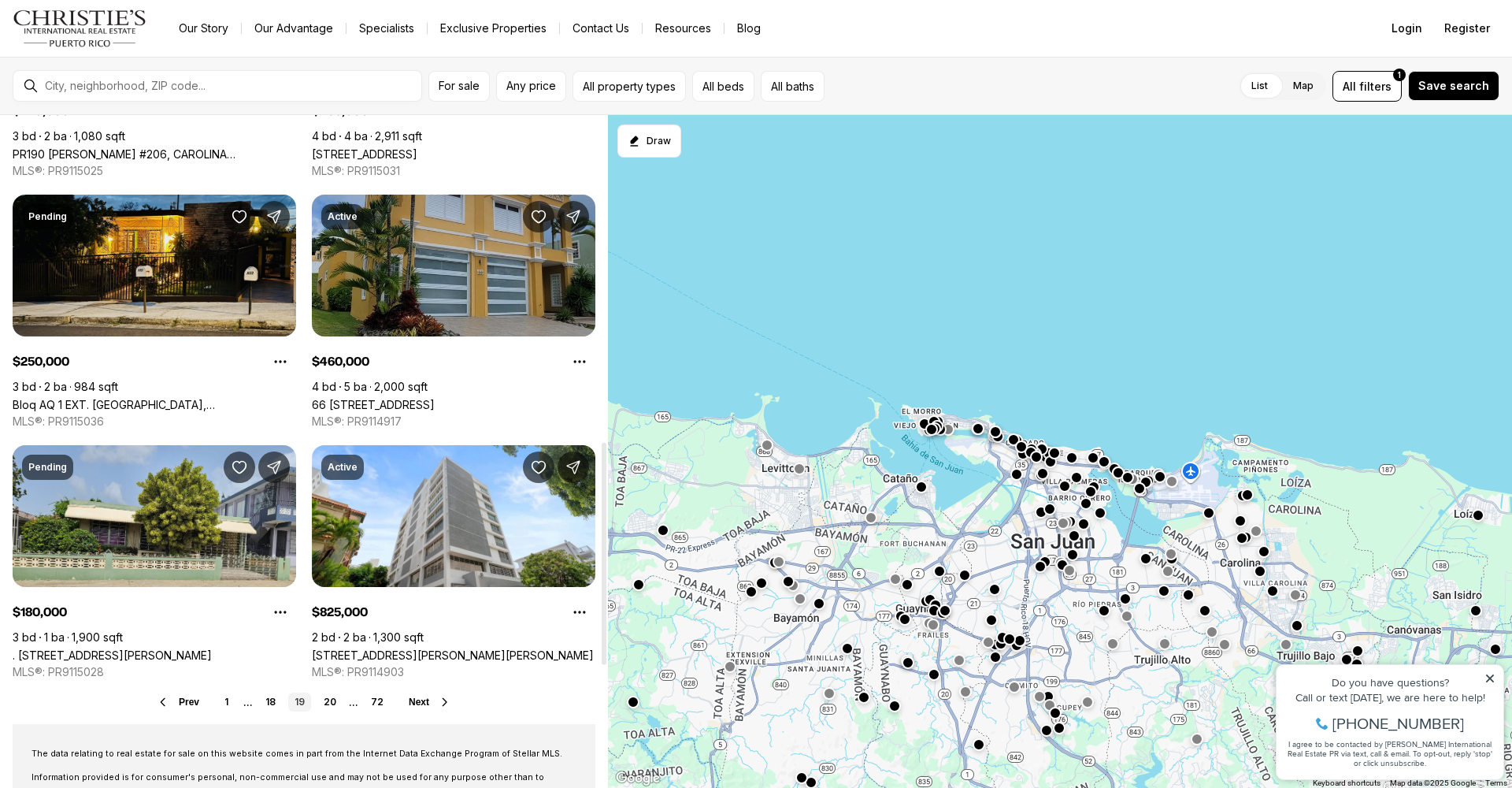
scroll to position [1085, 0]
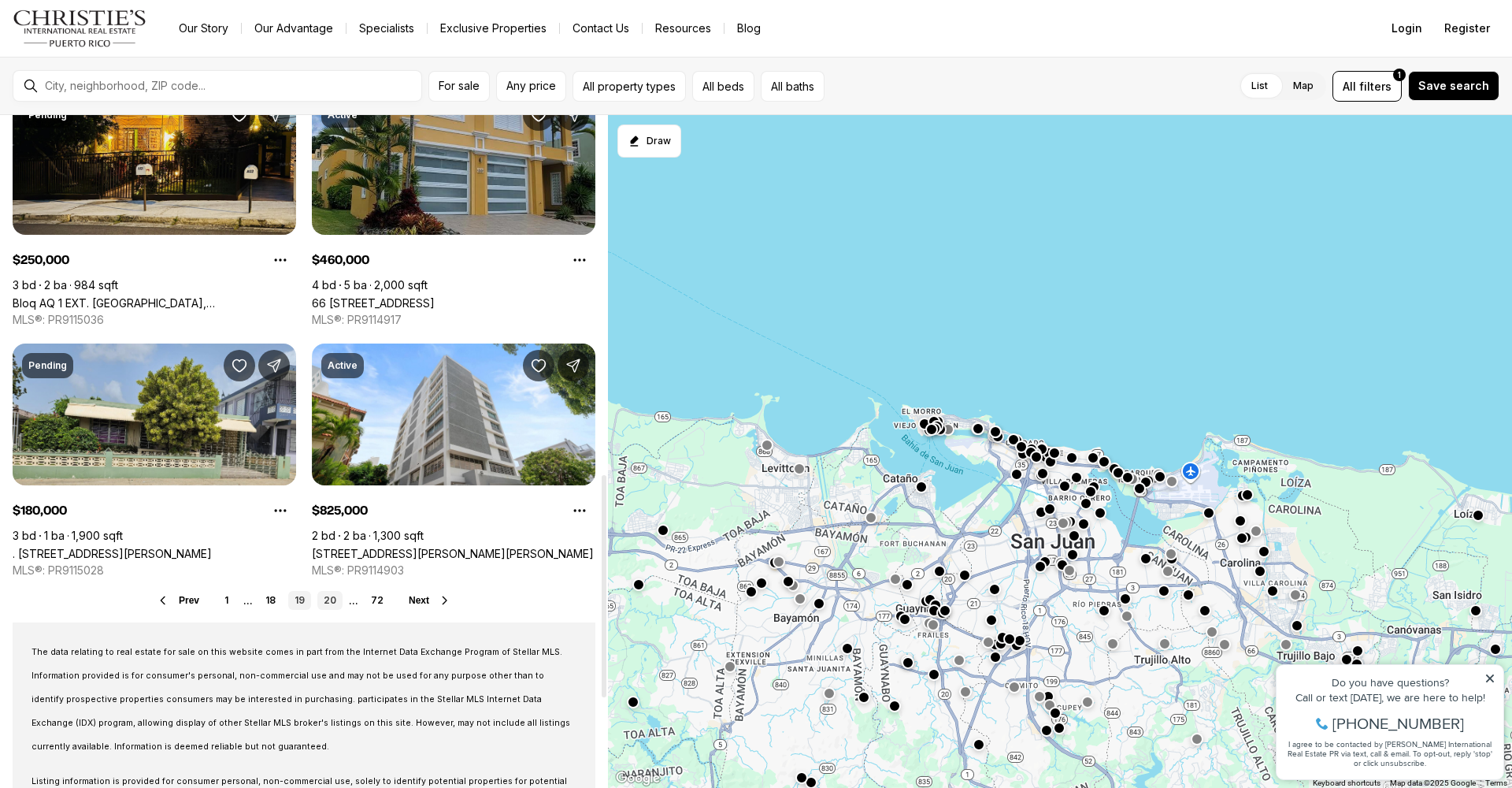
click at [334, 602] on link "20" at bounding box center [330, 600] width 25 height 19
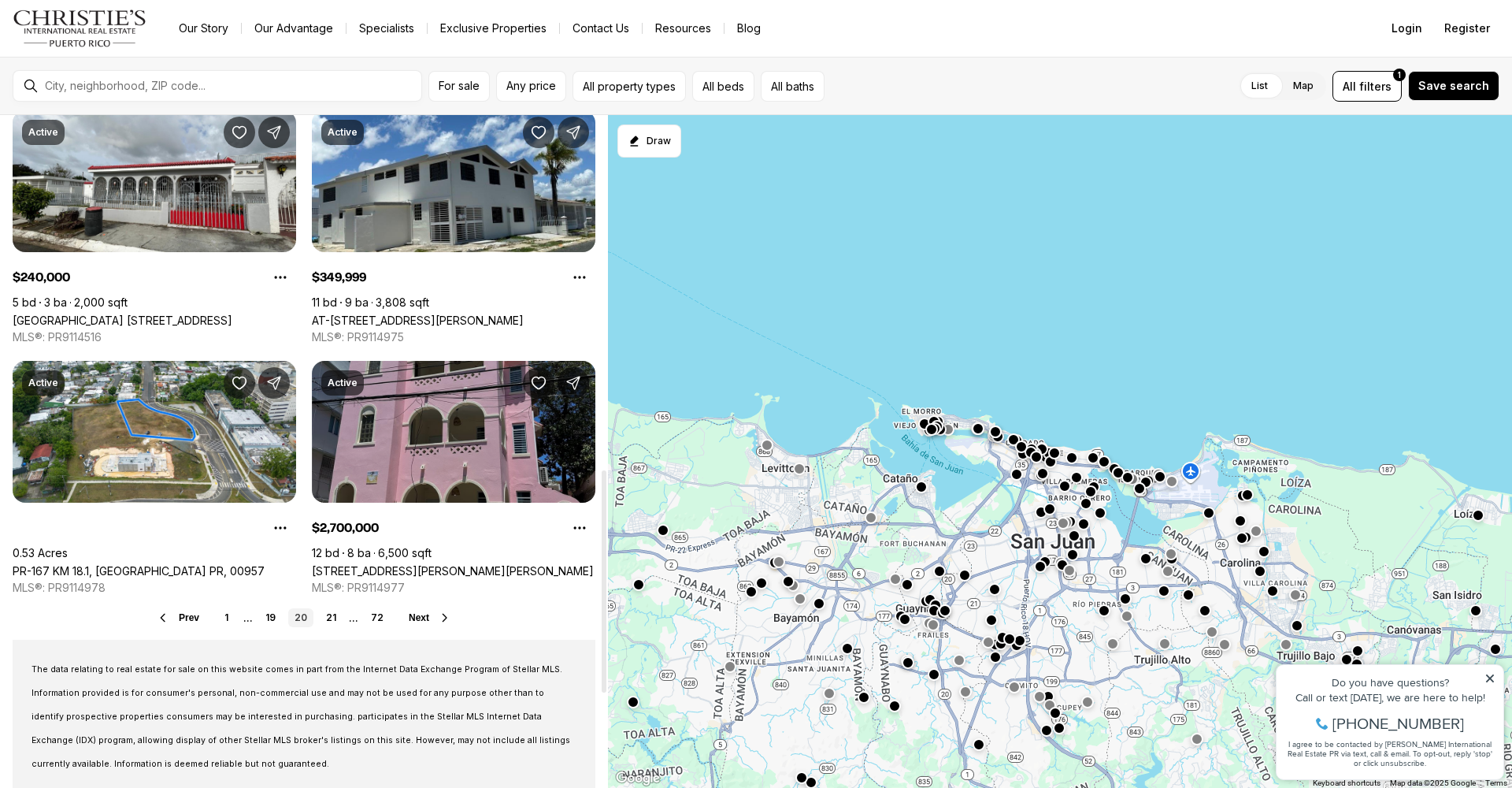
scroll to position [1142, 0]
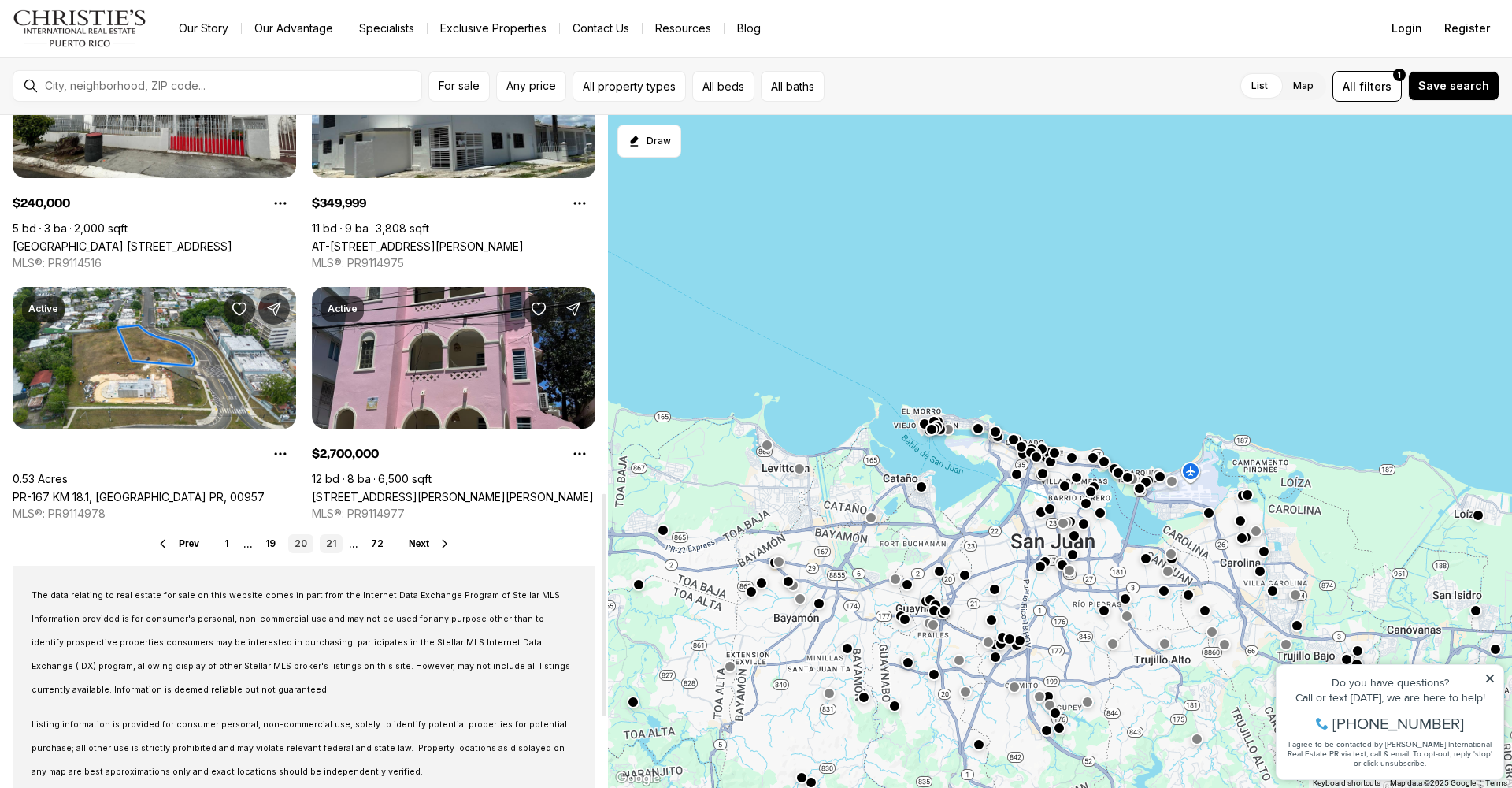
click at [332, 542] on link "21" at bounding box center [332, 543] width 23 height 19
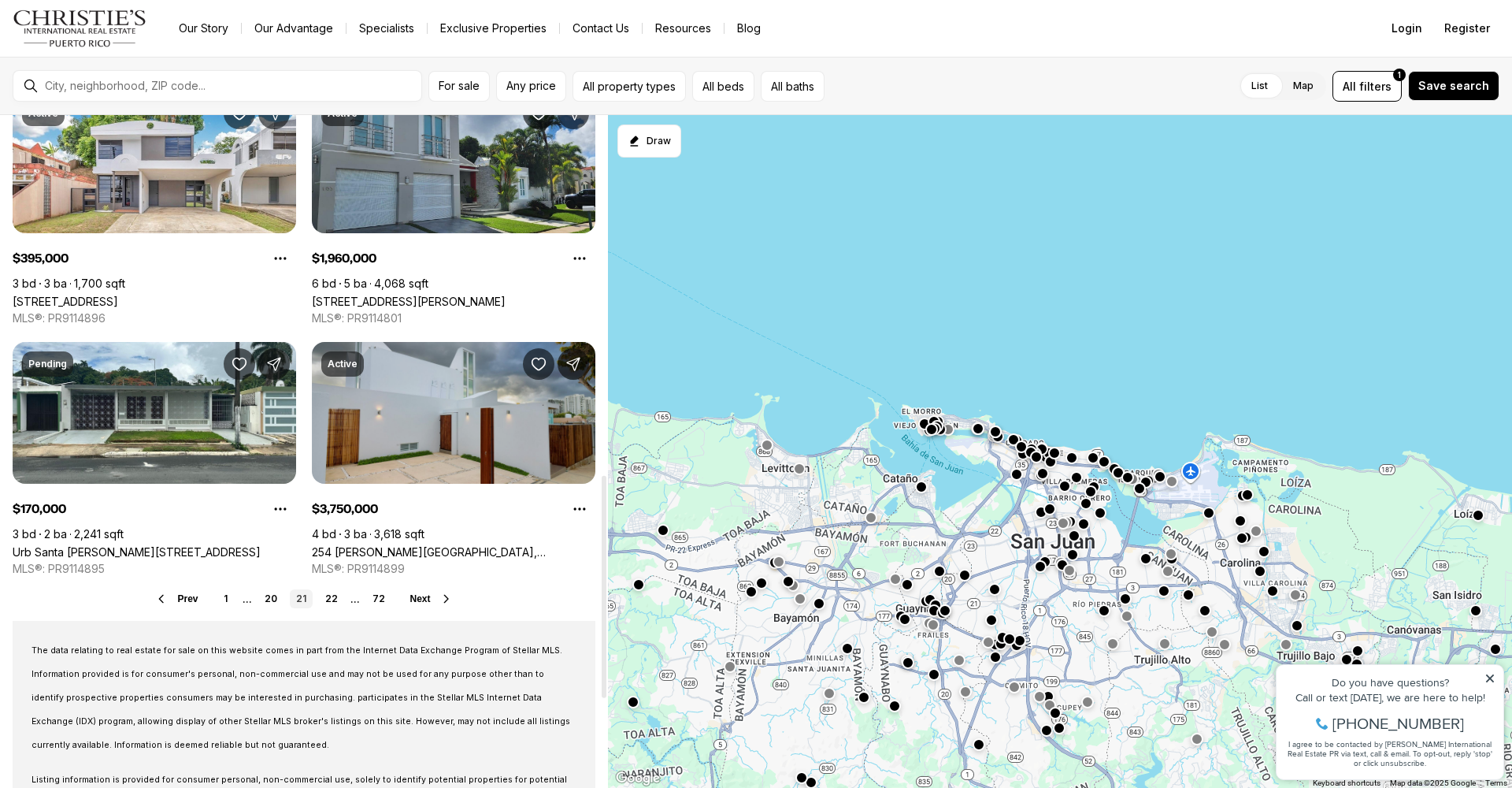
scroll to position [1211, 0]
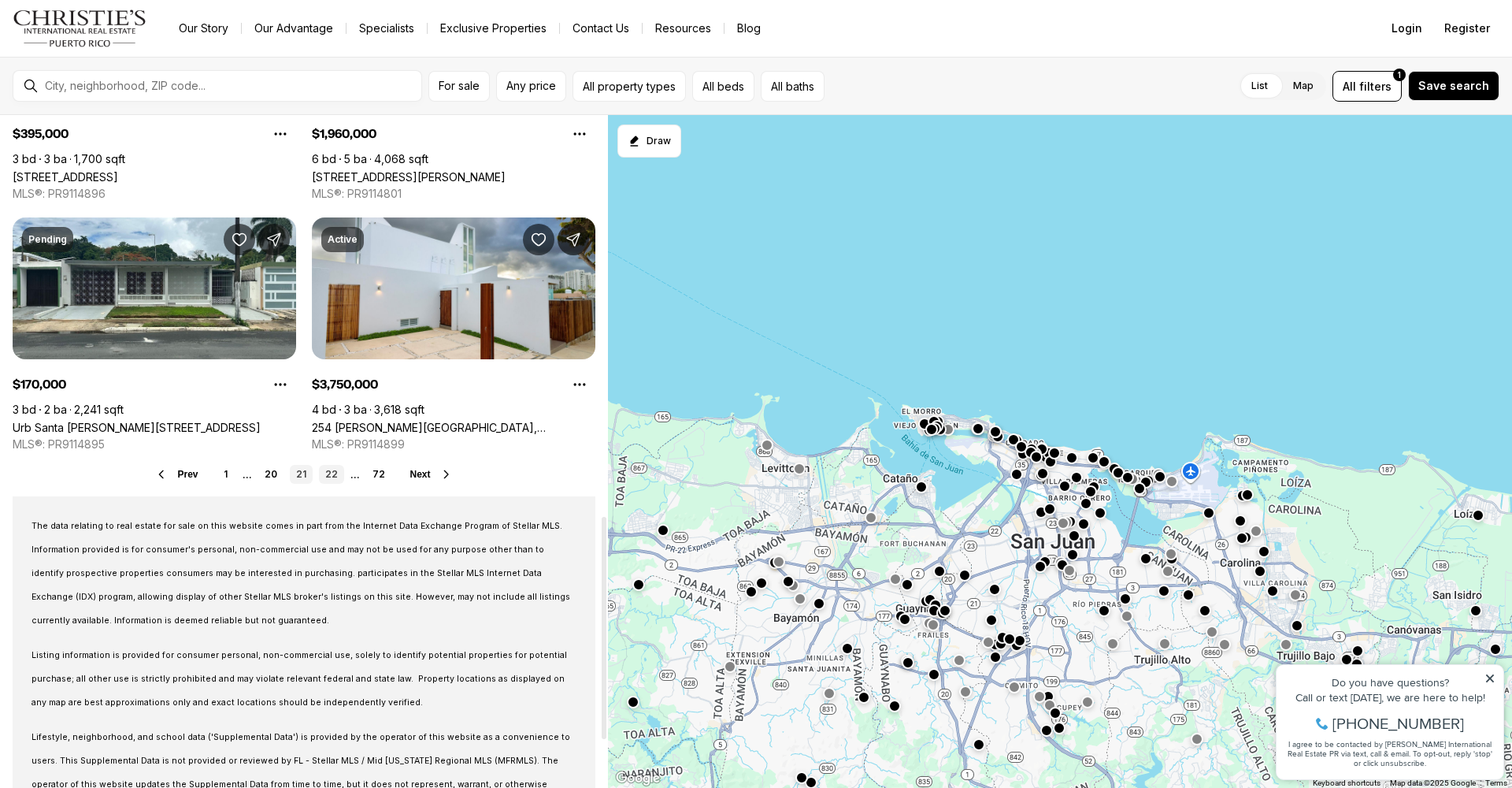
click at [334, 472] on link "22" at bounding box center [332, 475] width 25 height 19
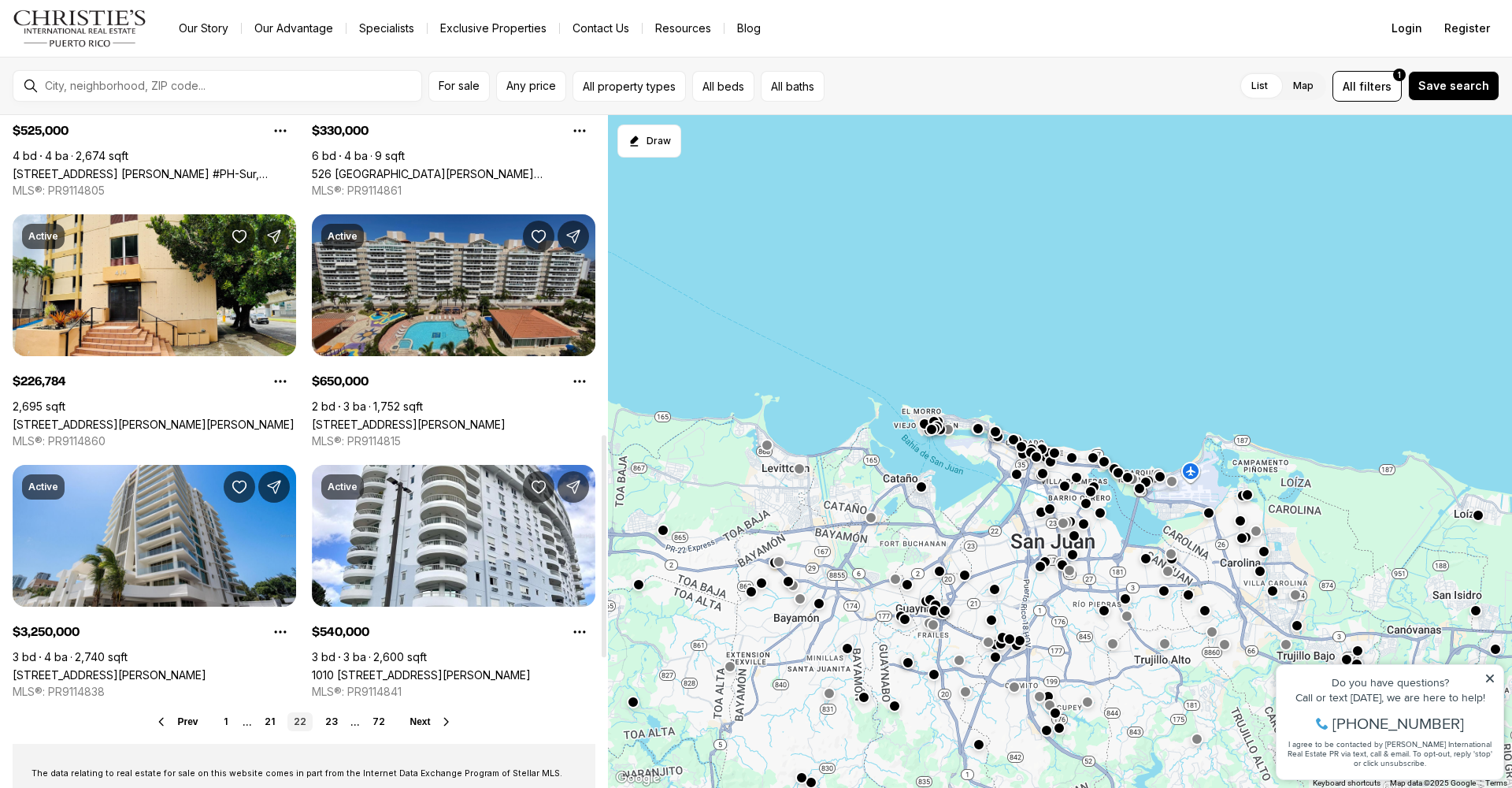
scroll to position [1080, 0]
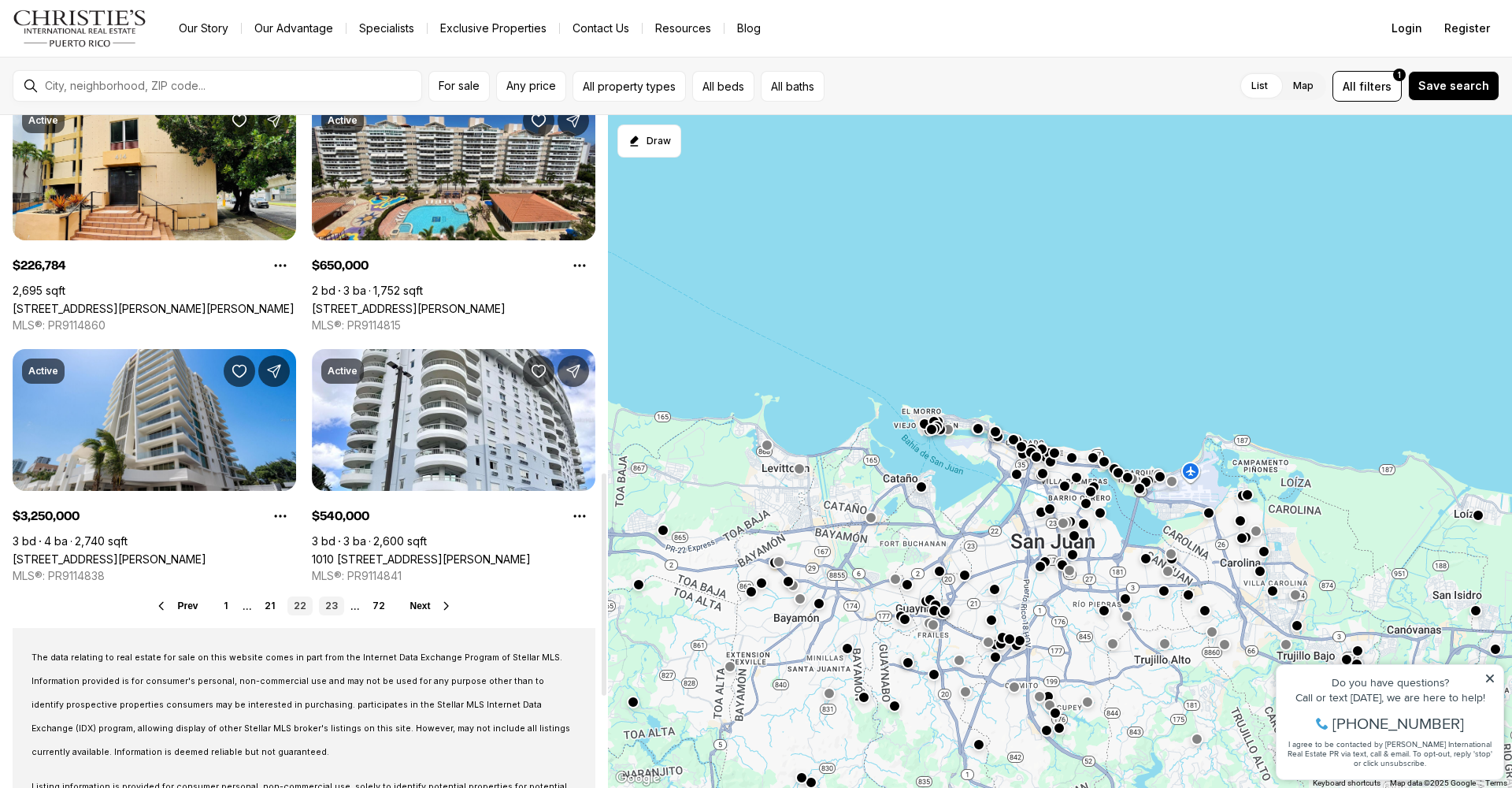
click at [333, 605] on link "23" at bounding box center [332, 606] width 25 height 19
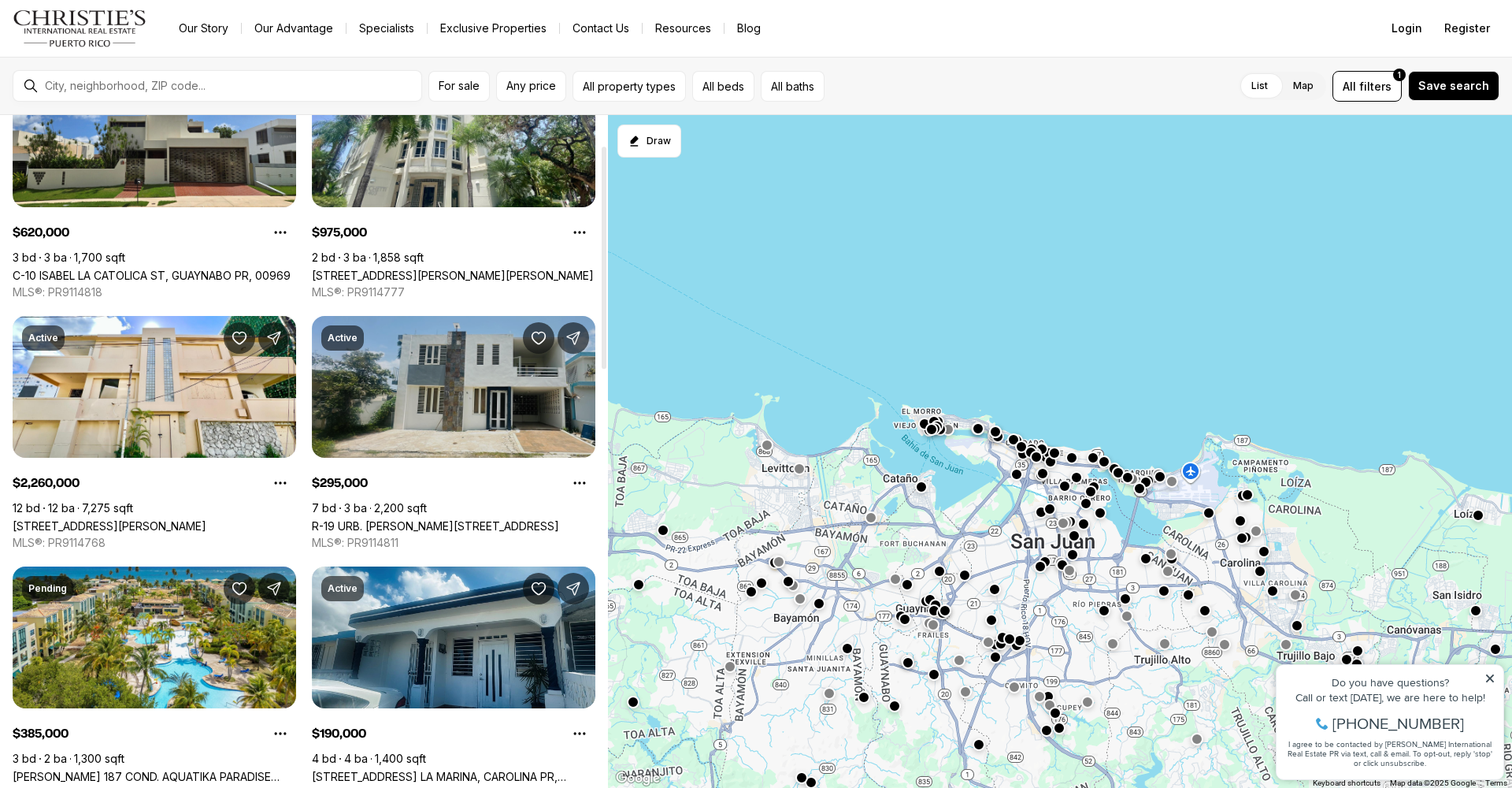
scroll to position [176, 0]
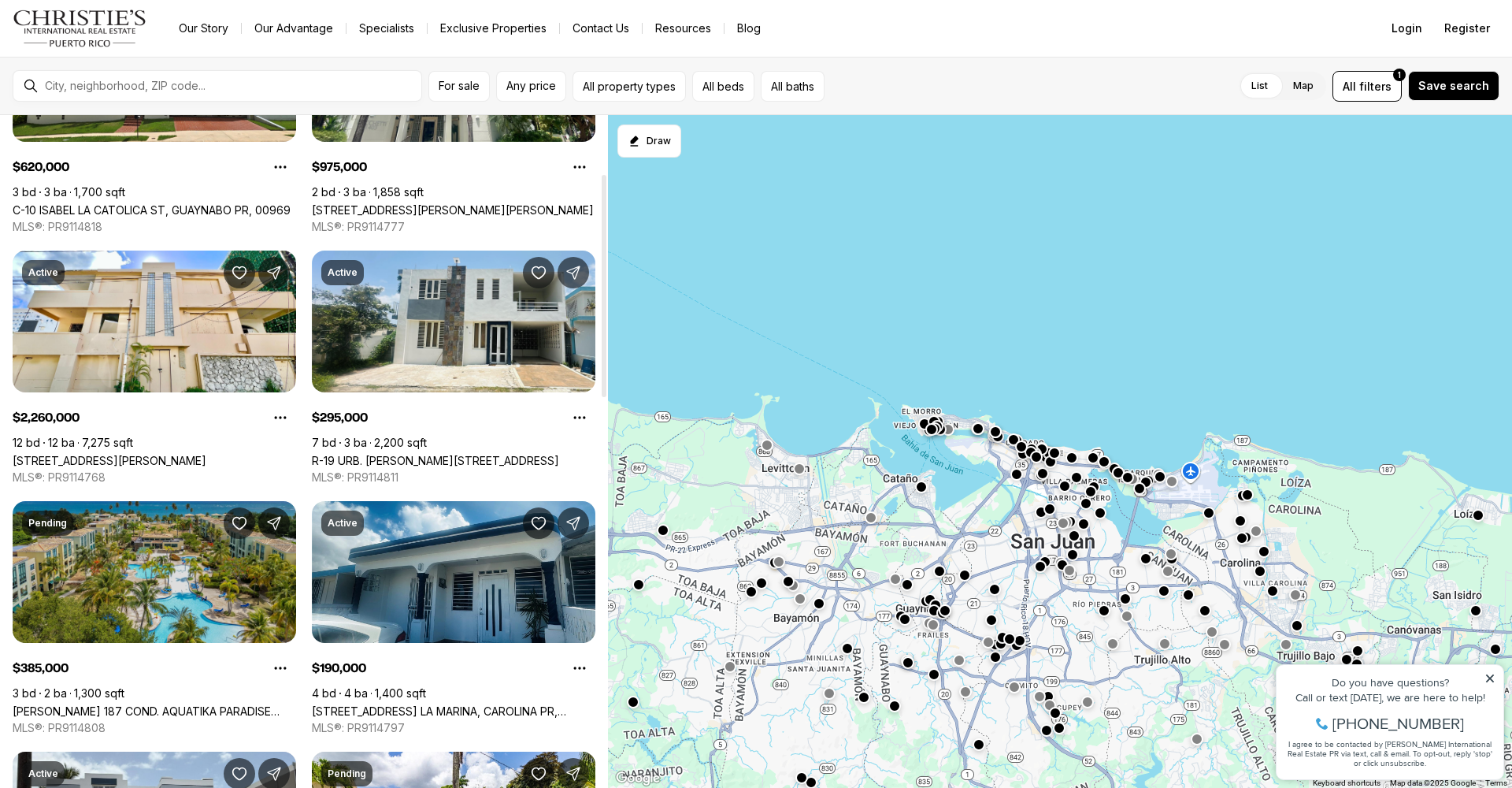
click at [101, 704] on link "[PERSON_NAME] 187 COND. [STREET_ADDRESS]" at bounding box center [154, 711] width 284 height 13
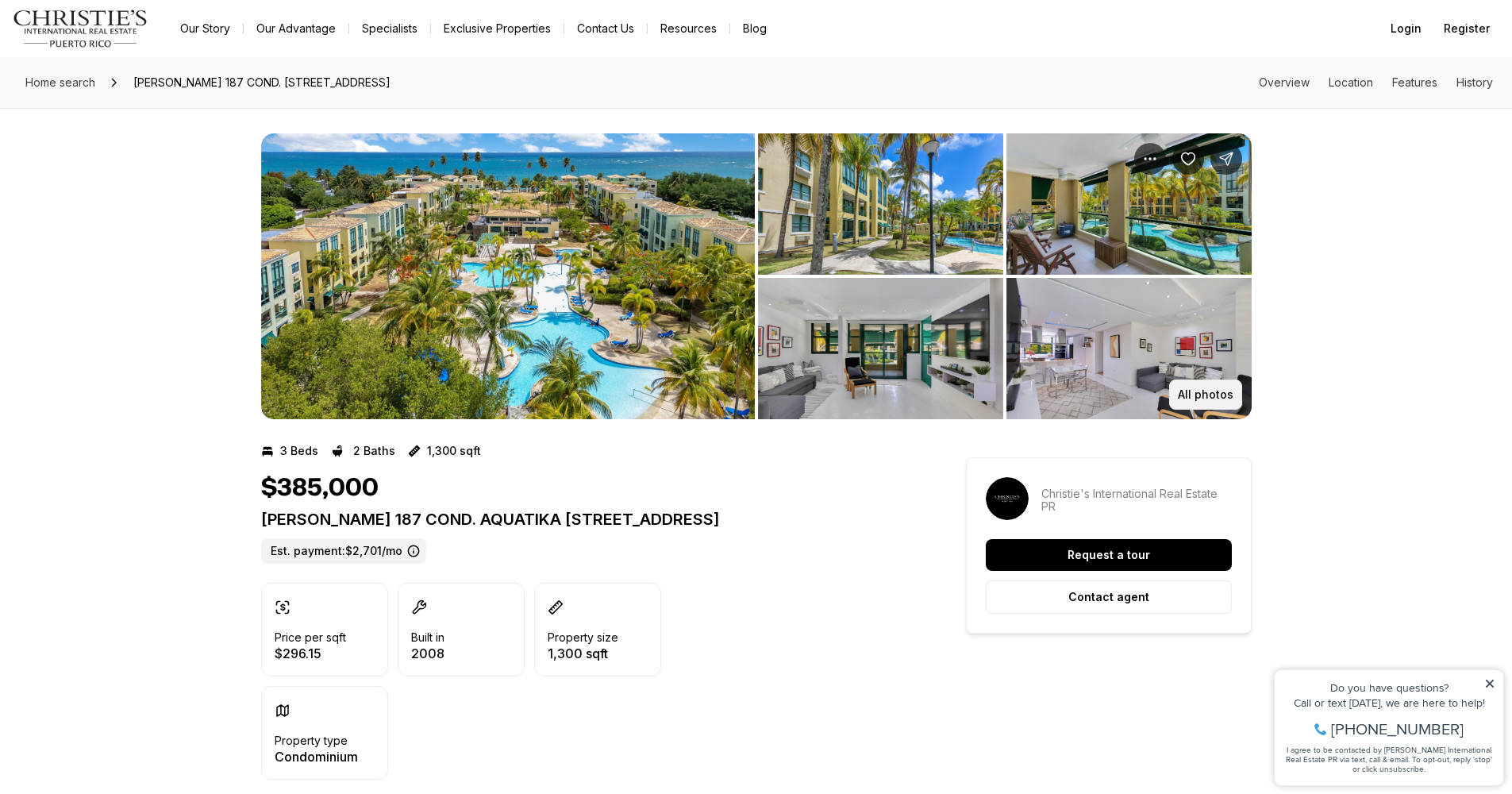
click at [1213, 391] on p "All photos" at bounding box center [1206, 394] width 56 height 12
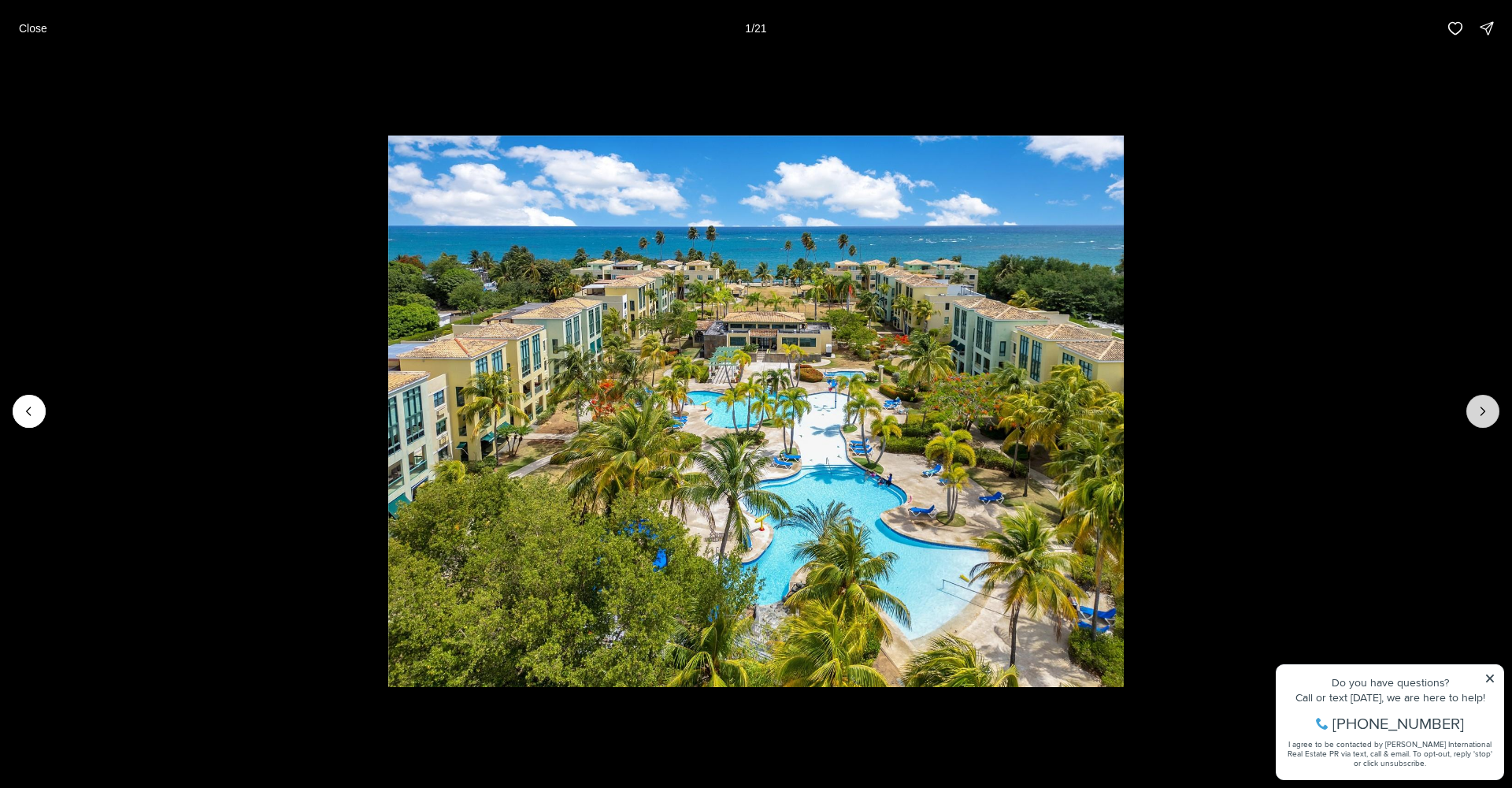
click at [1480, 405] on icon "Next slide" at bounding box center [1482, 411] width 16 height 16
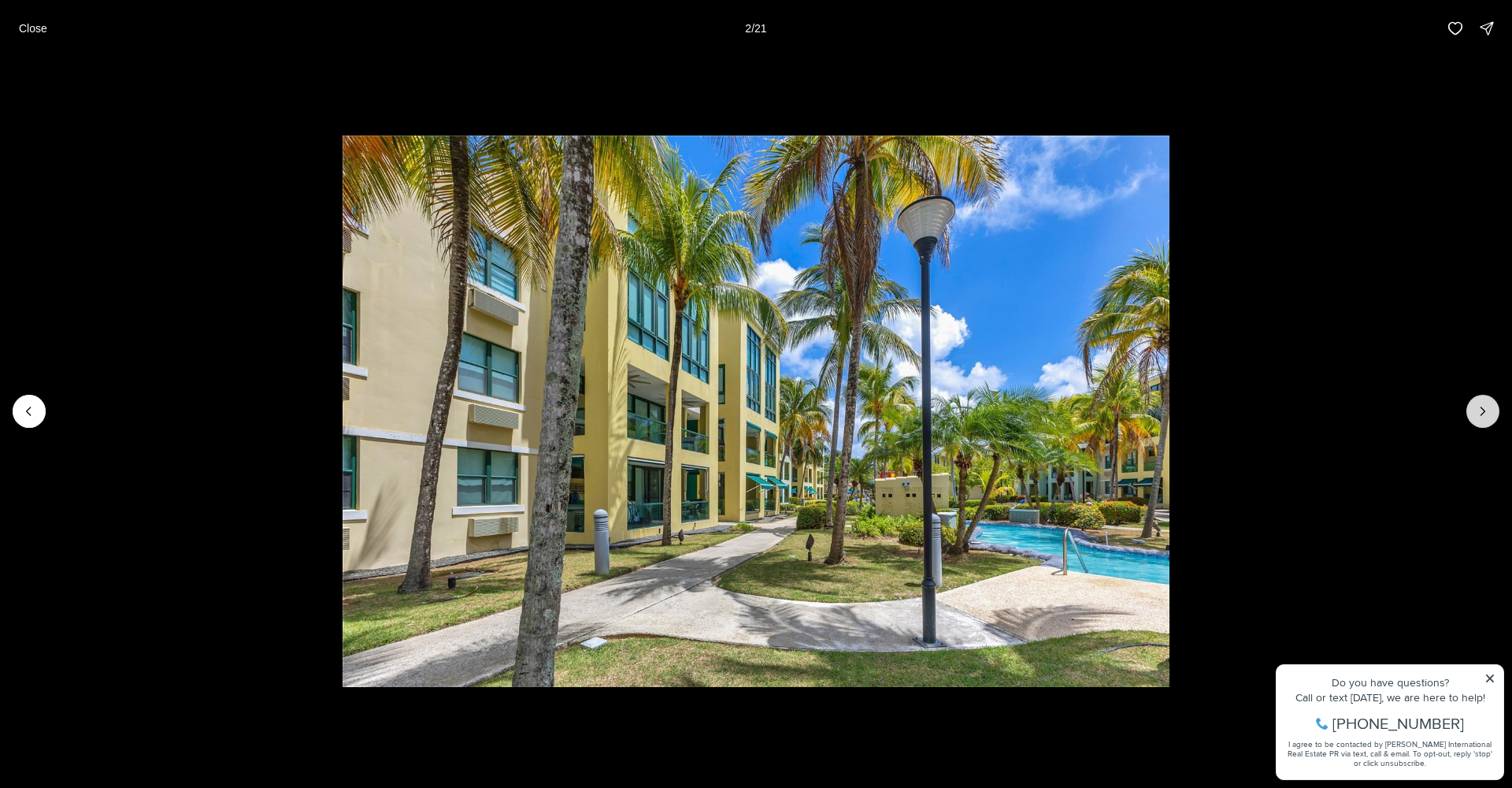
click at [1479, 409] on icon "Next slide" at bounding box center [1482, 411] width 16 height 16
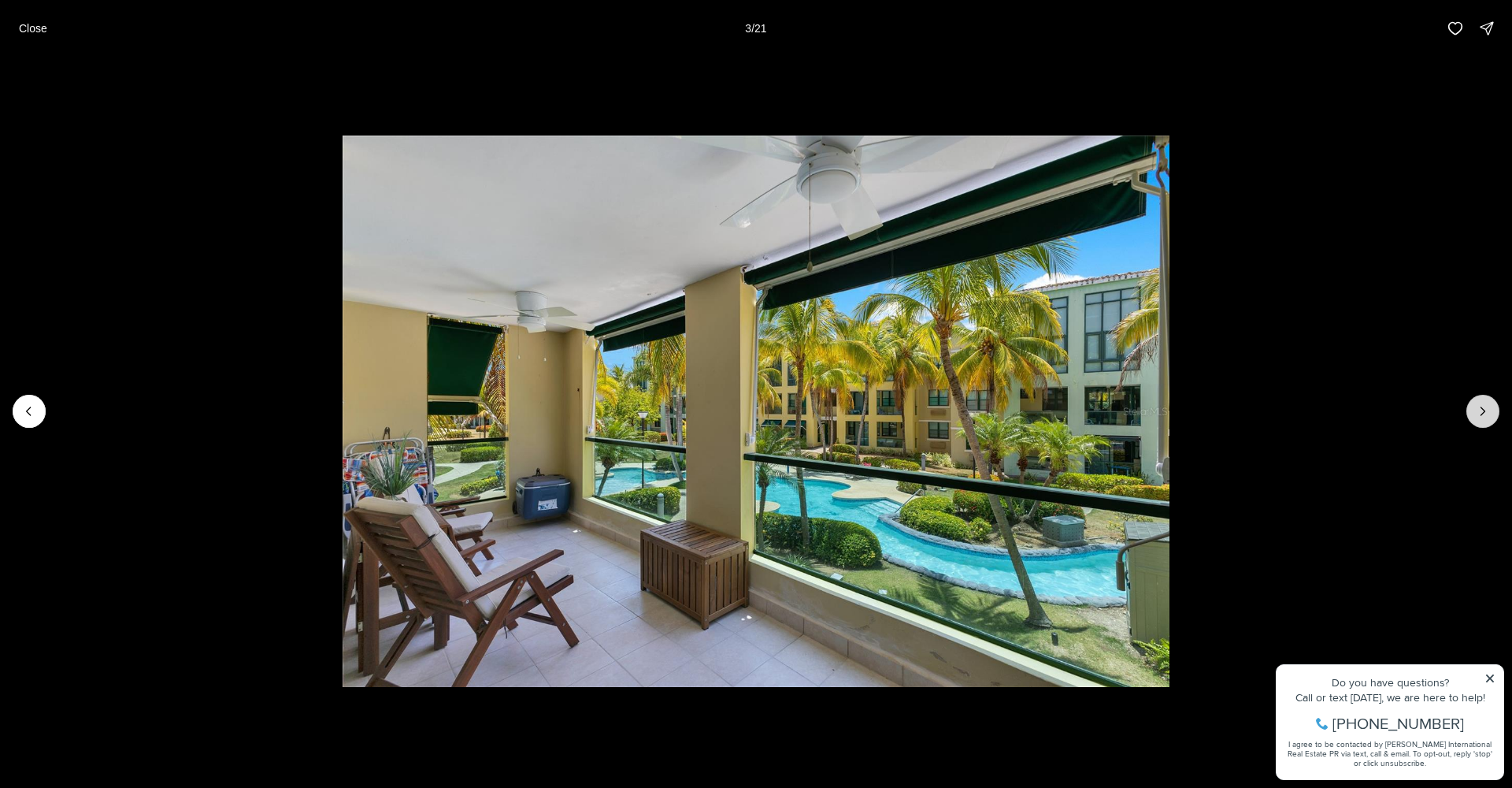
click at [1479, 409] on icon "Next slide" at bounding box center [1482, 411] width 16 height 16
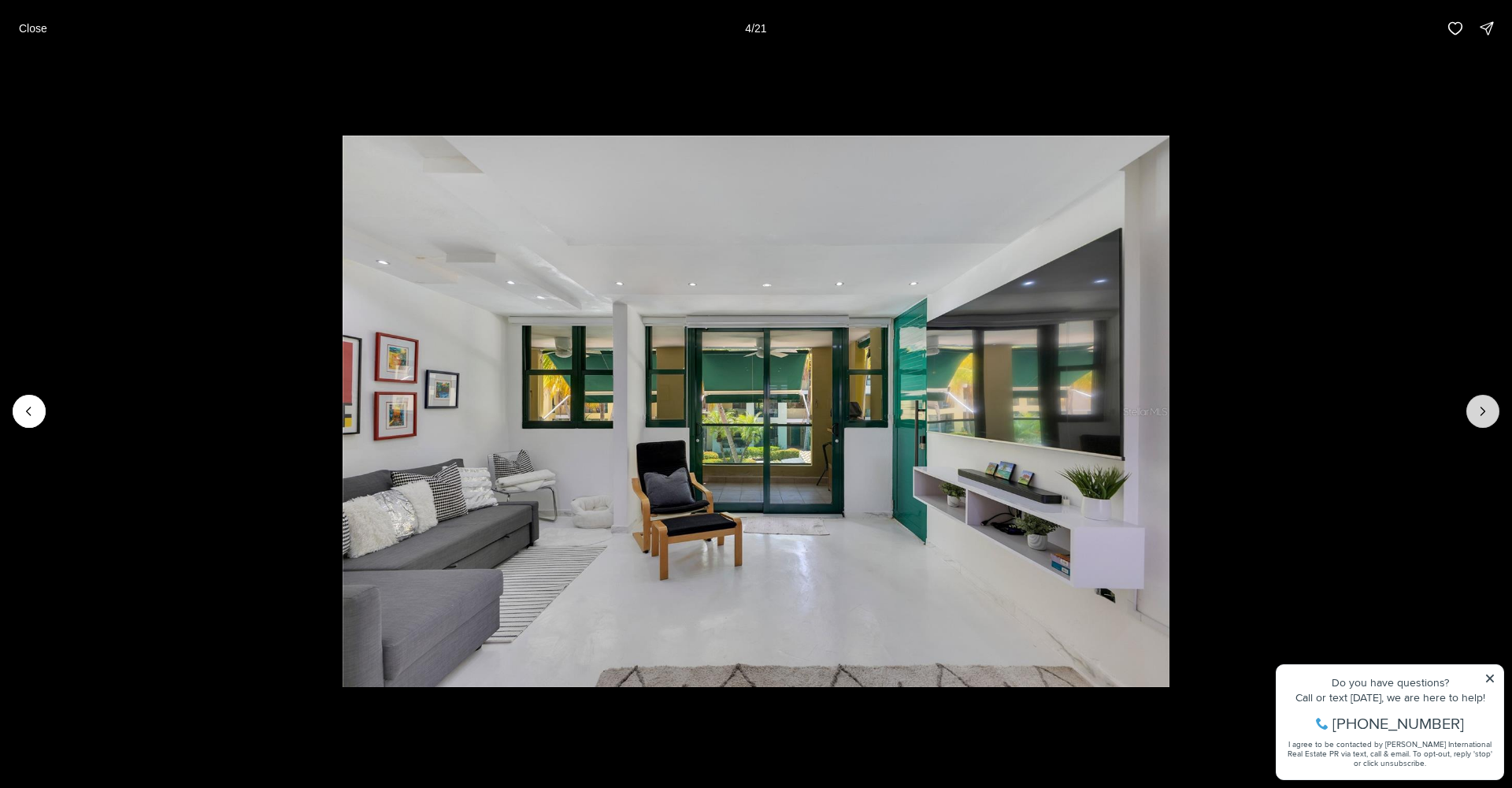
click at [1479, 408] on icon "Next slide" at bounding box center [1482, 411] width 16 height 16
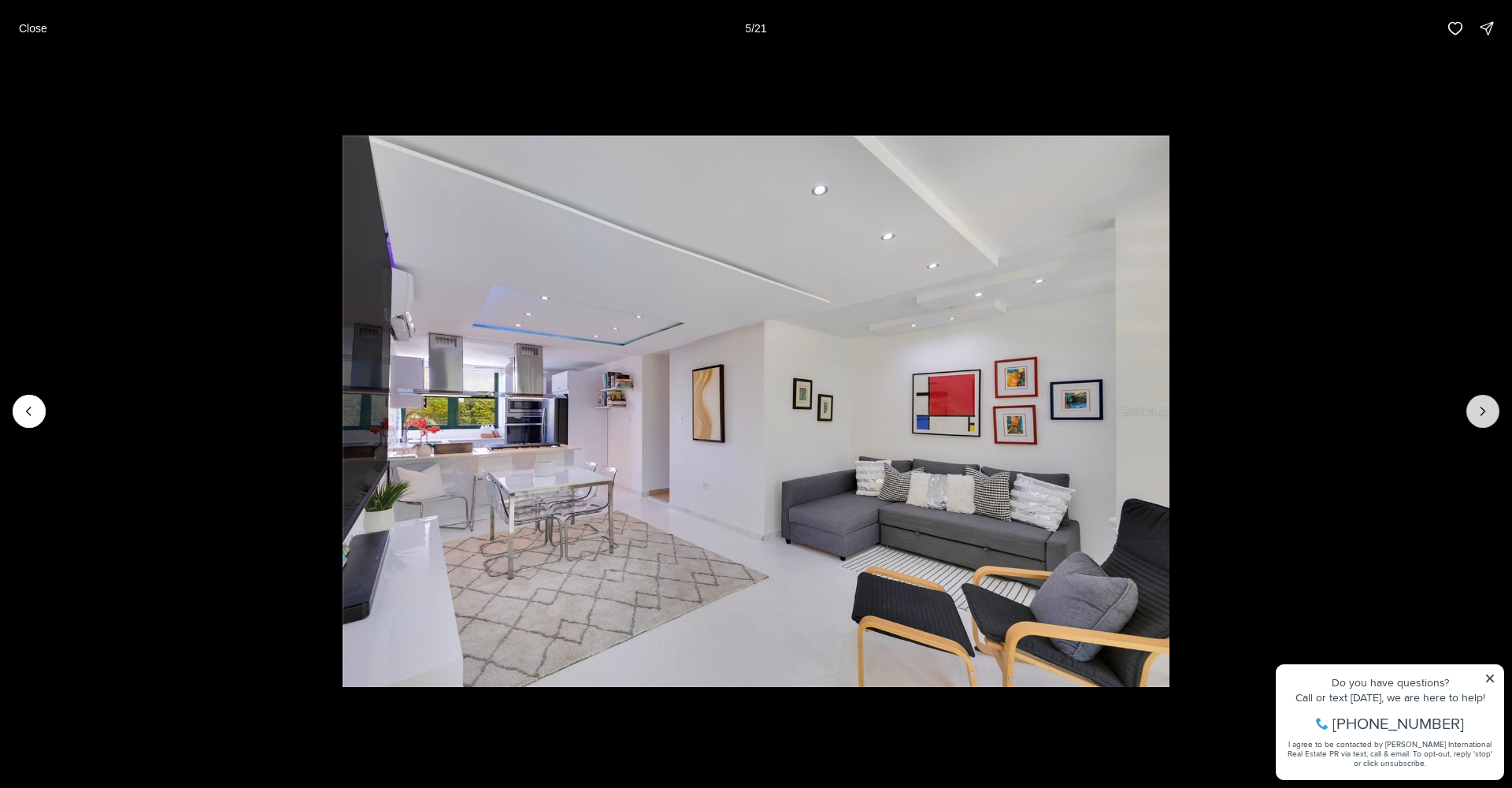
click at [1479, 407] on icon "Next slide" at bounding box center [1482, 411] width 16 height 16
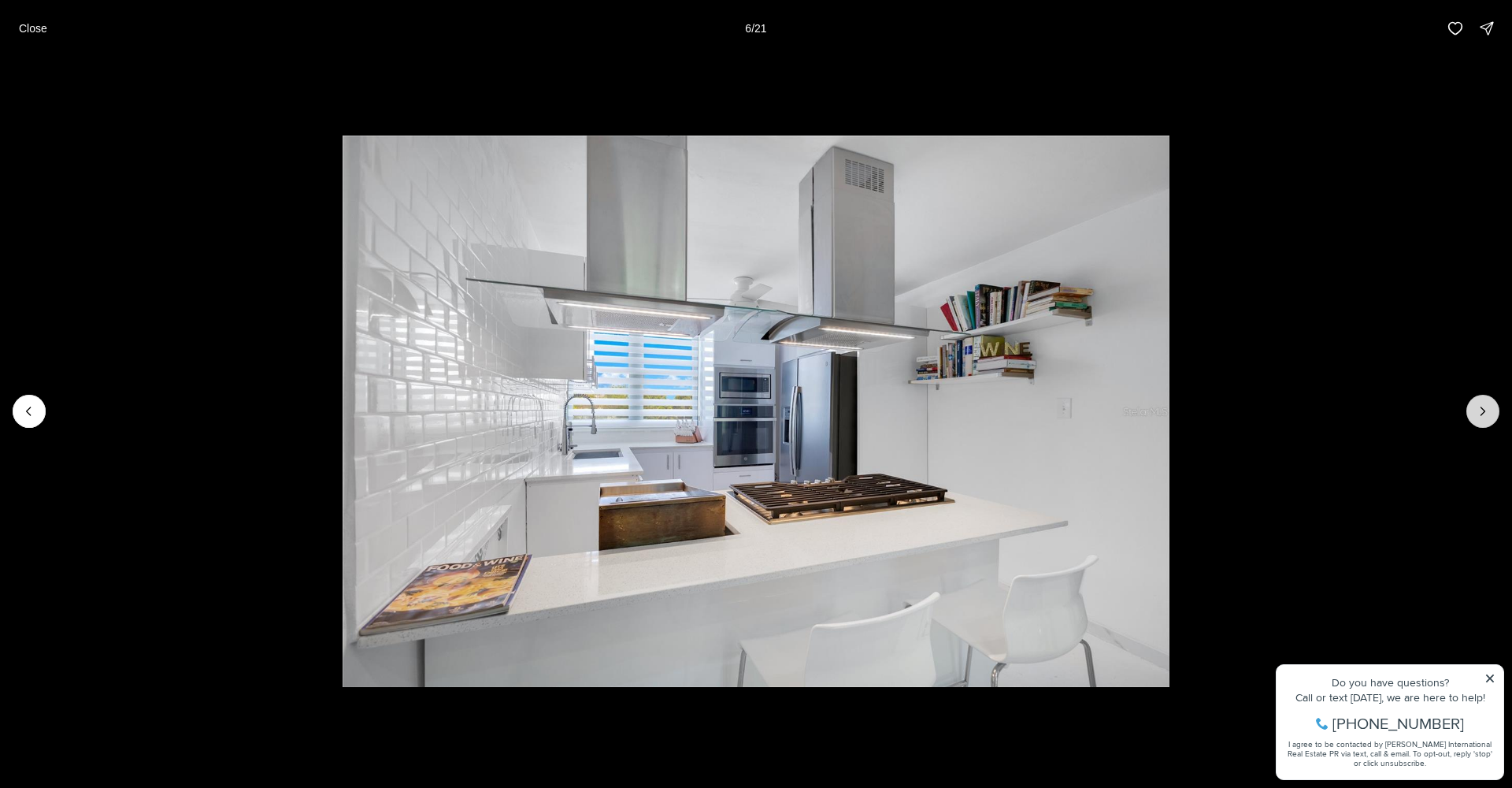
click at [1478, 407] on icon "Next slide" at bounding box center [1482, 411] width 16 height 16
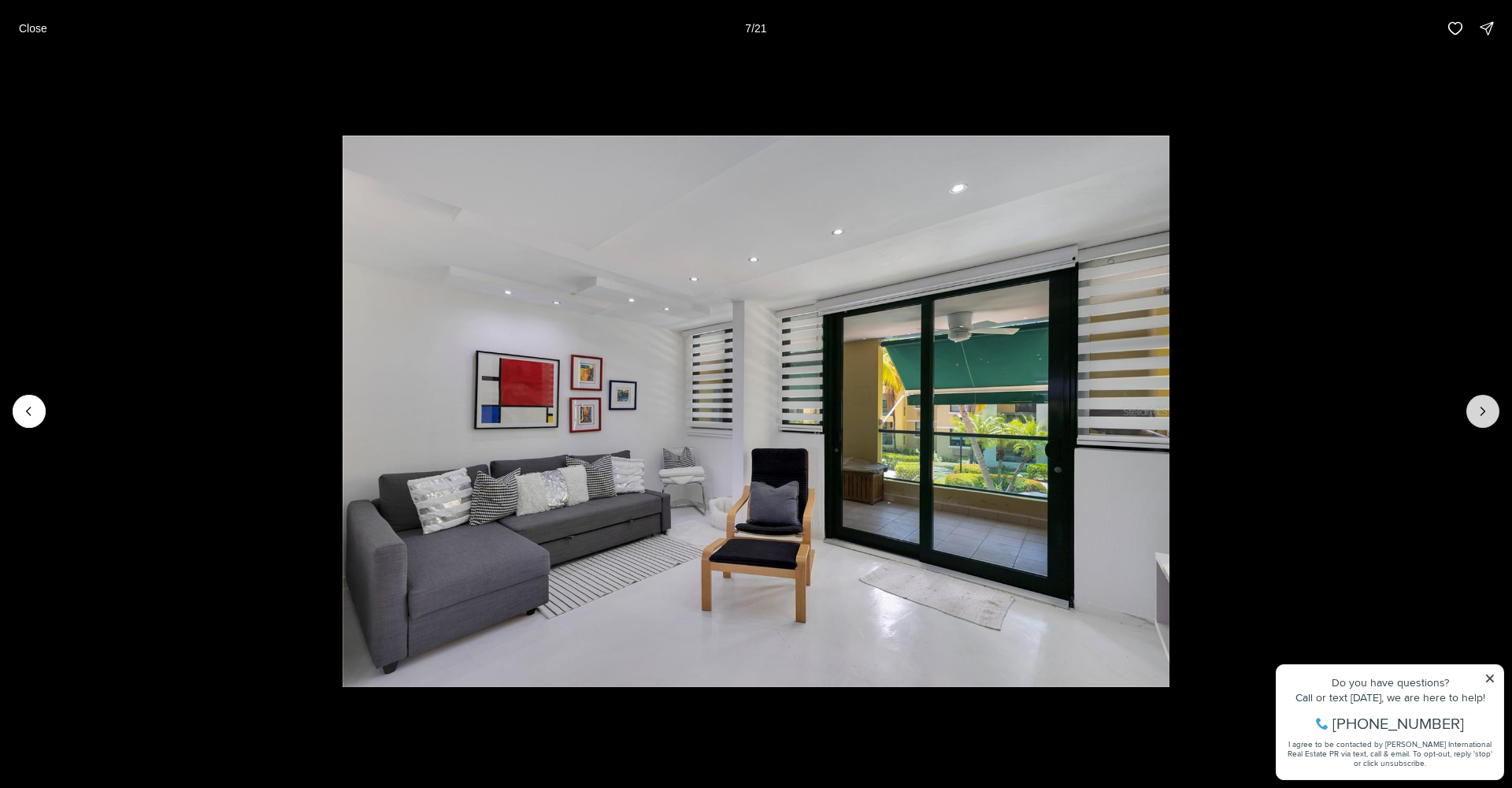
click at [1478, 407] on icon "Next slide" at bounding box center [1482, 411] width 16 height 16
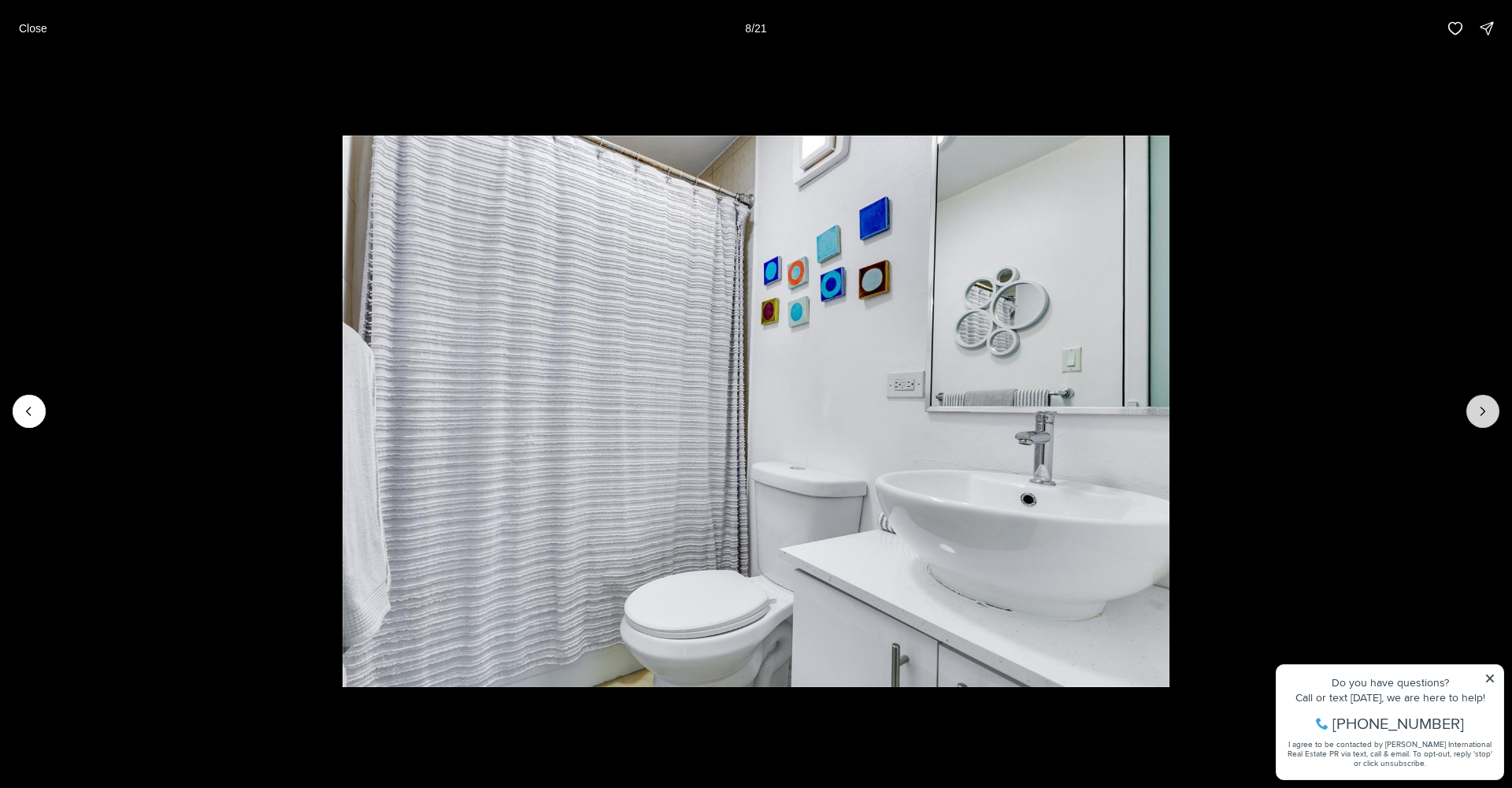
click at [1478, 407] on icon "Next slide" at bounding box center [1482, 411] width 16 height 16
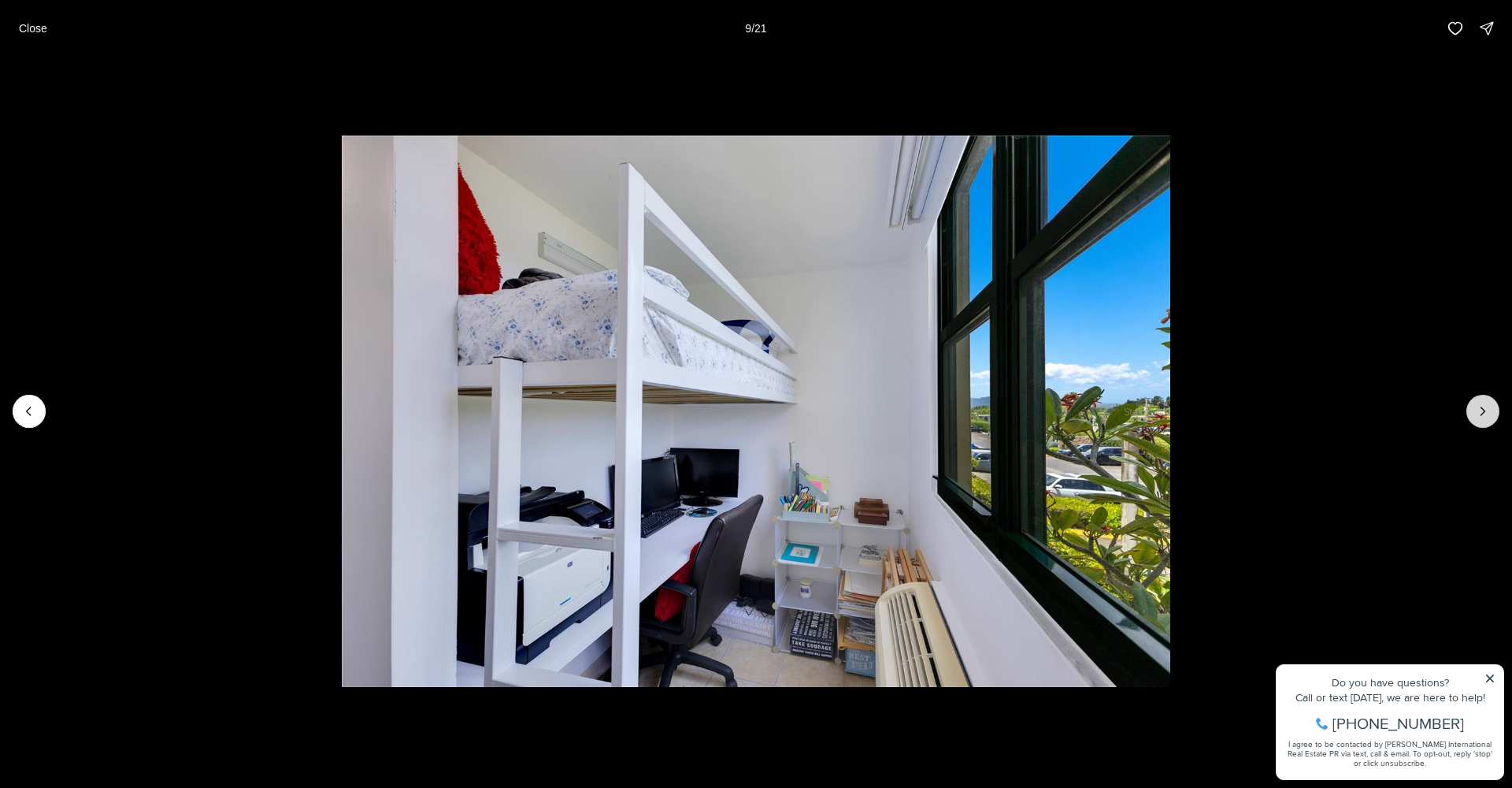
click at [1478, 407] on icon "Next slide" at bounding box center [1482, 411] width 16 height 16
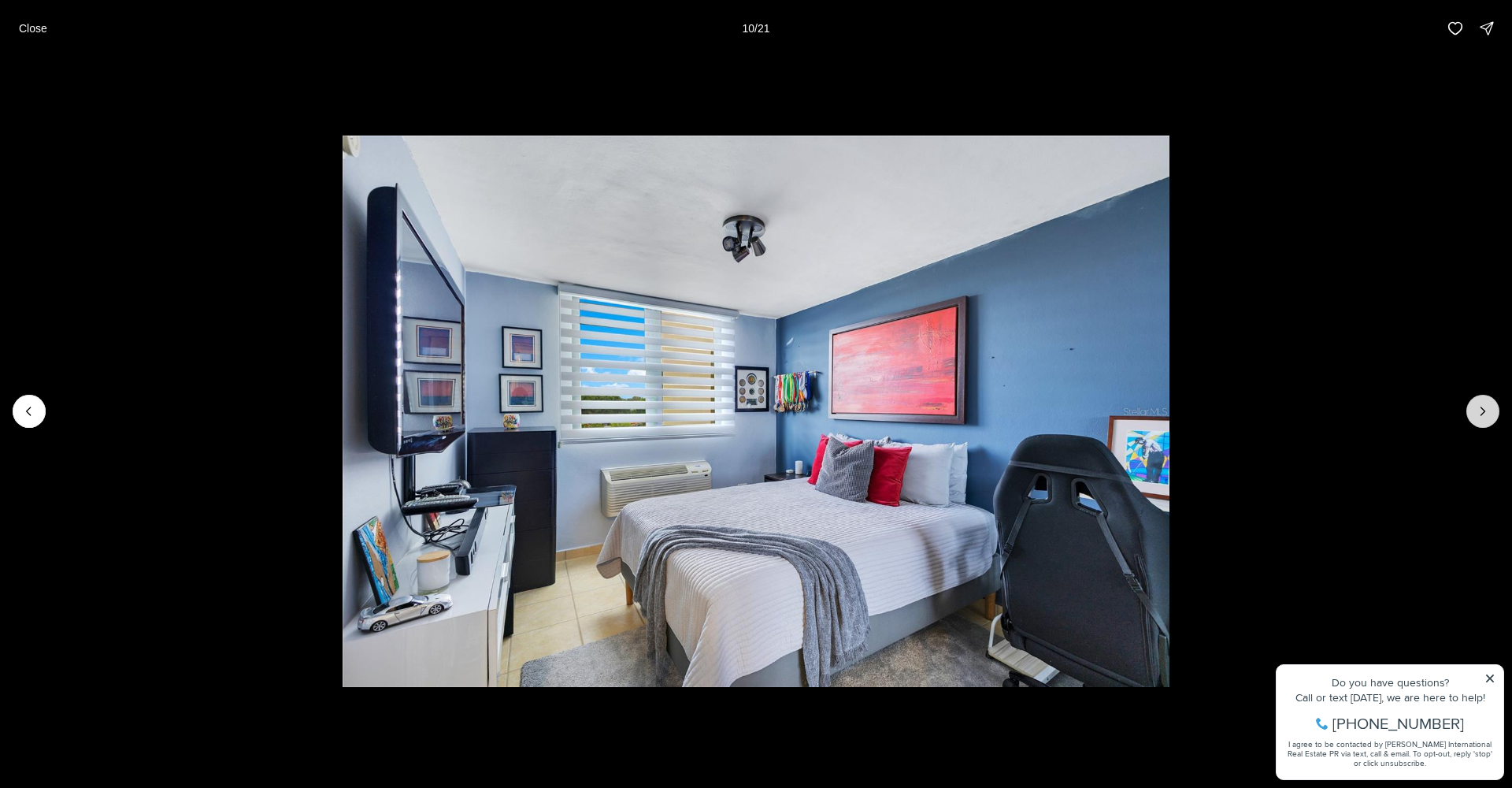
click at [1478, 407] on icon "Next slide" at bounding box center [1482, 411] width 16 height 16
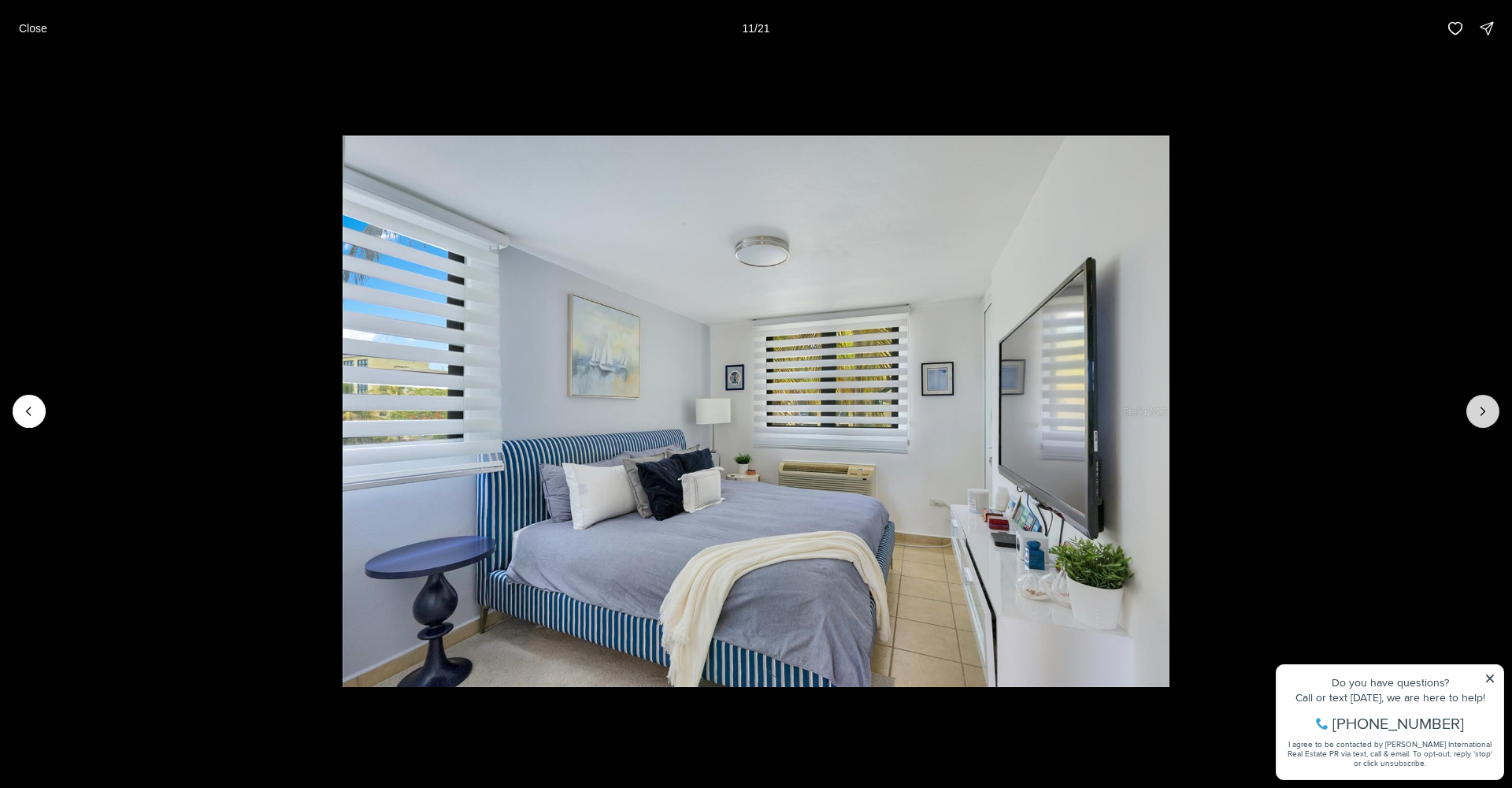
click at [1478, 407] on icon "Next slide" at bounding box center [1482, 411] width 16 height 16
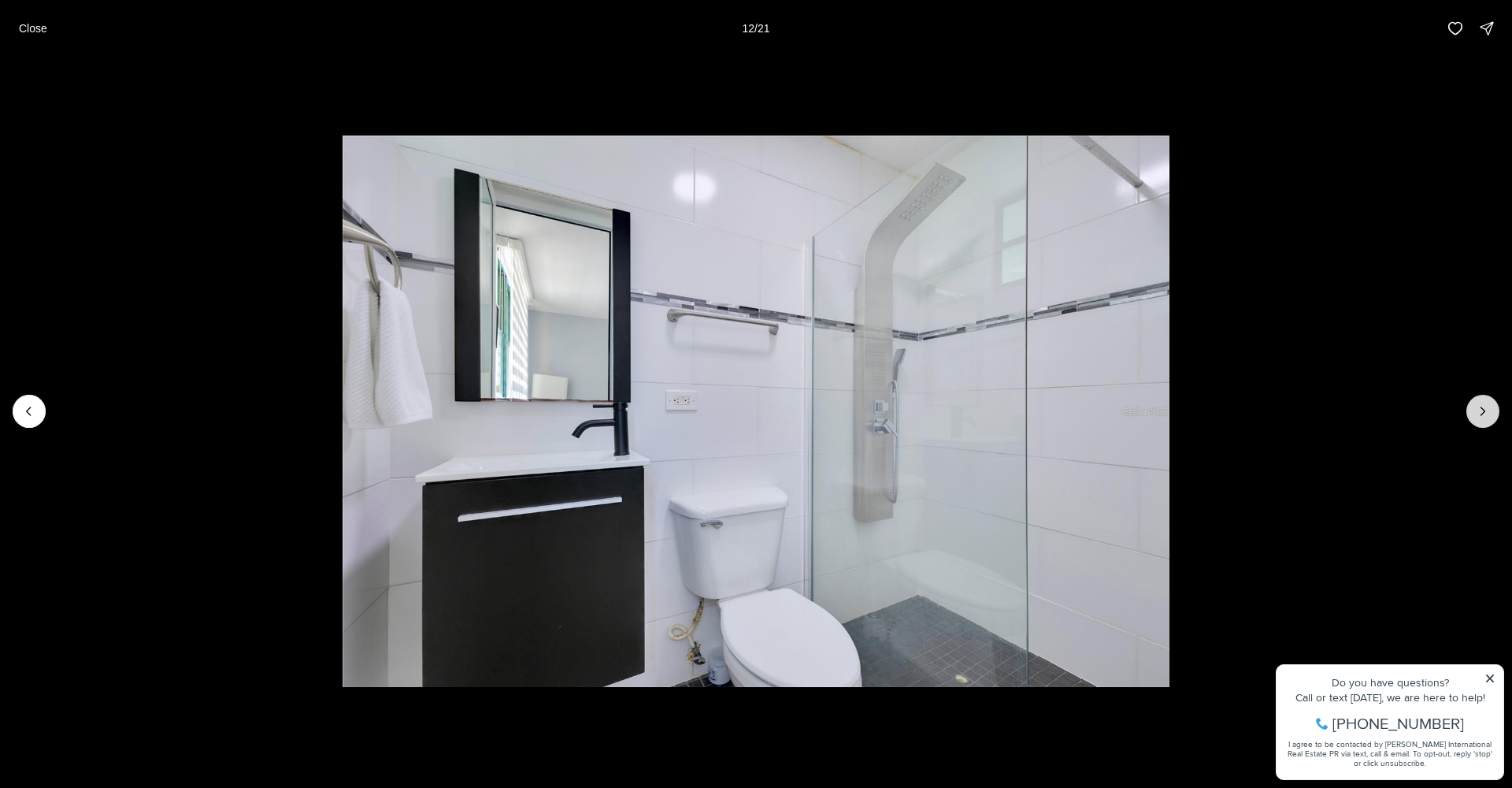
click at [1478, 407] on icon "Next slide" at bounding box center [1482, 411] width 16 height 16
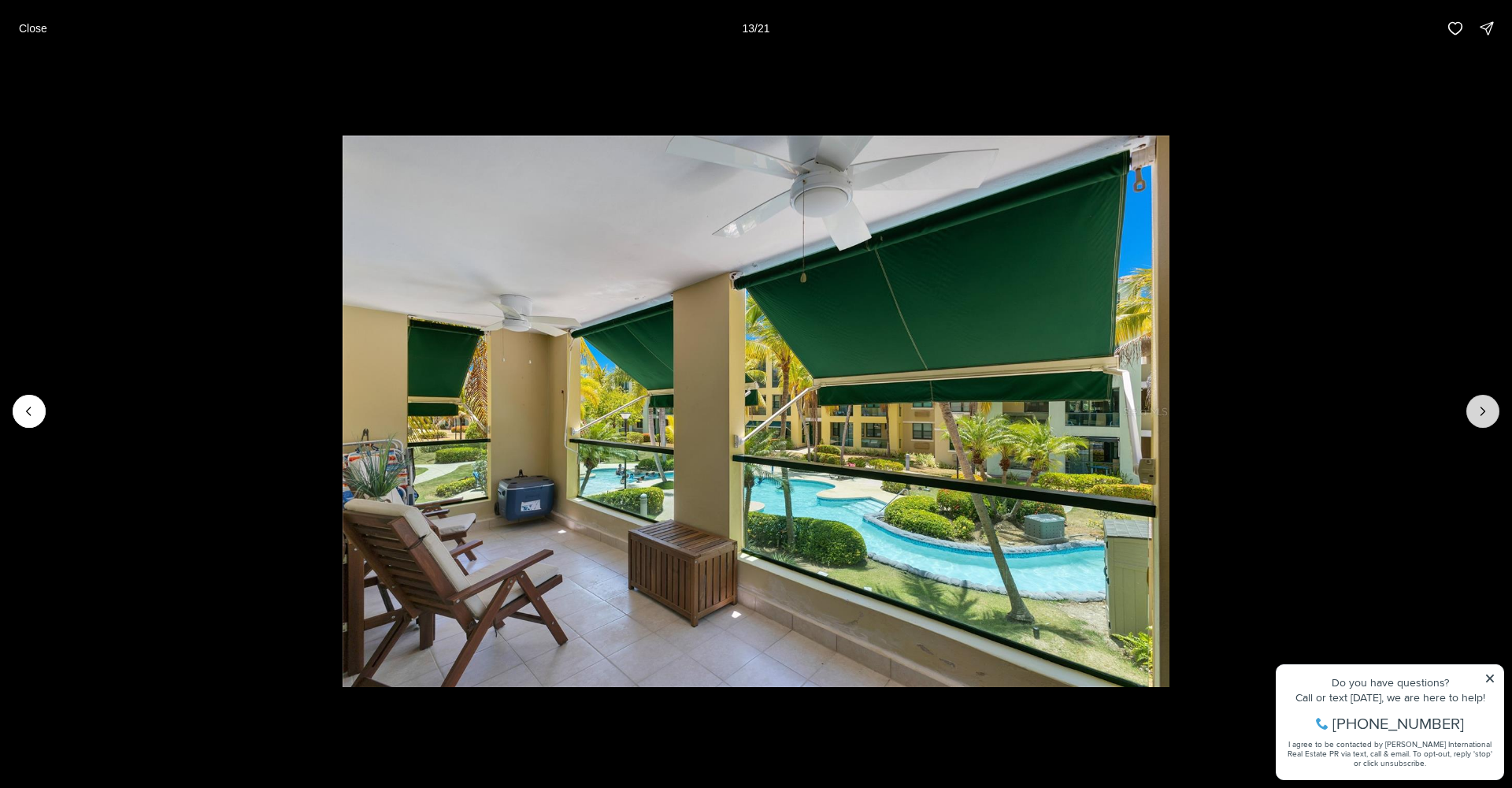
click at [1478, 407] on icon "Next slide" at bounding box center [1482, 411] width 16 height 16
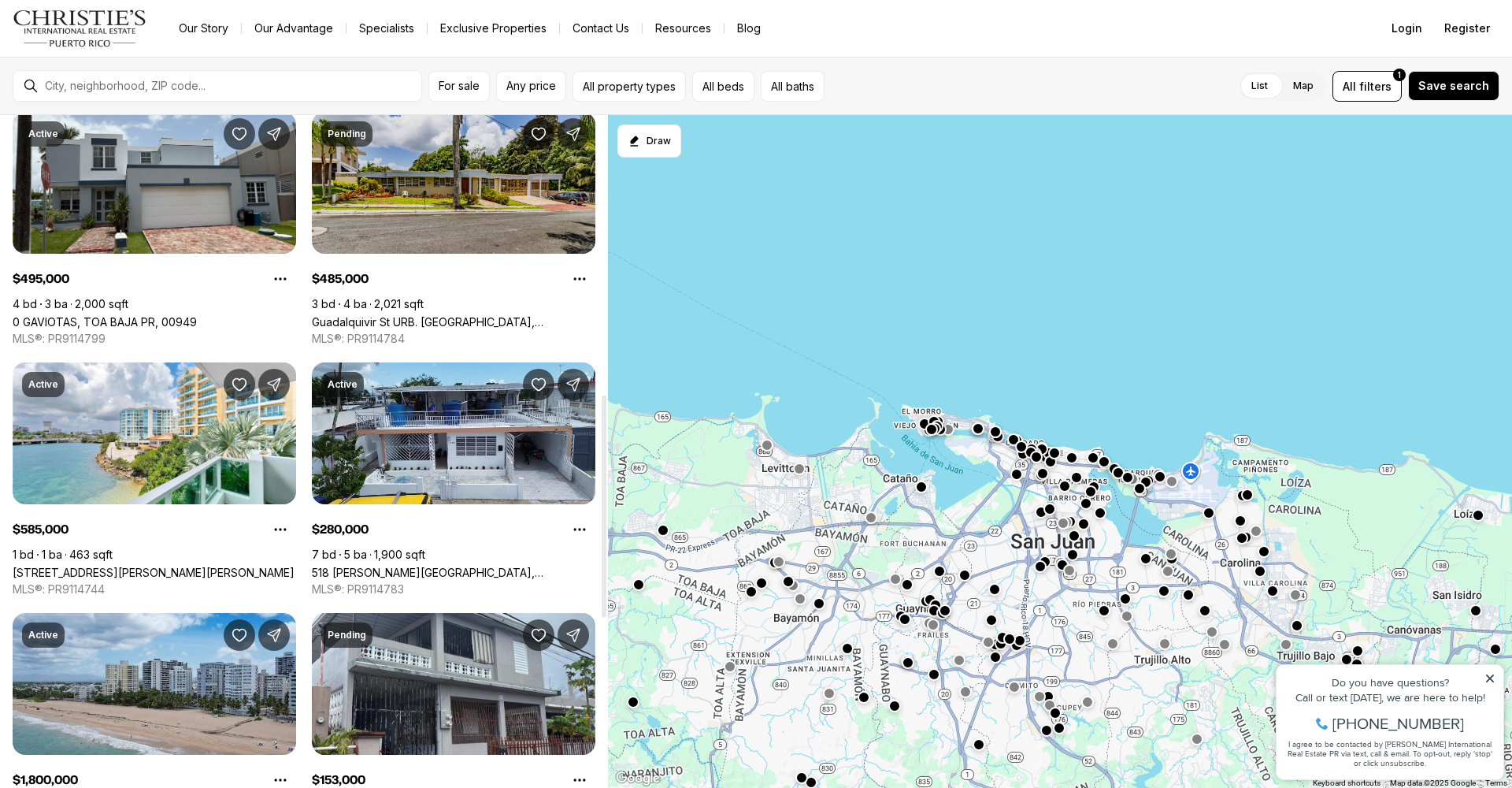
scroll to position [1043, 0]
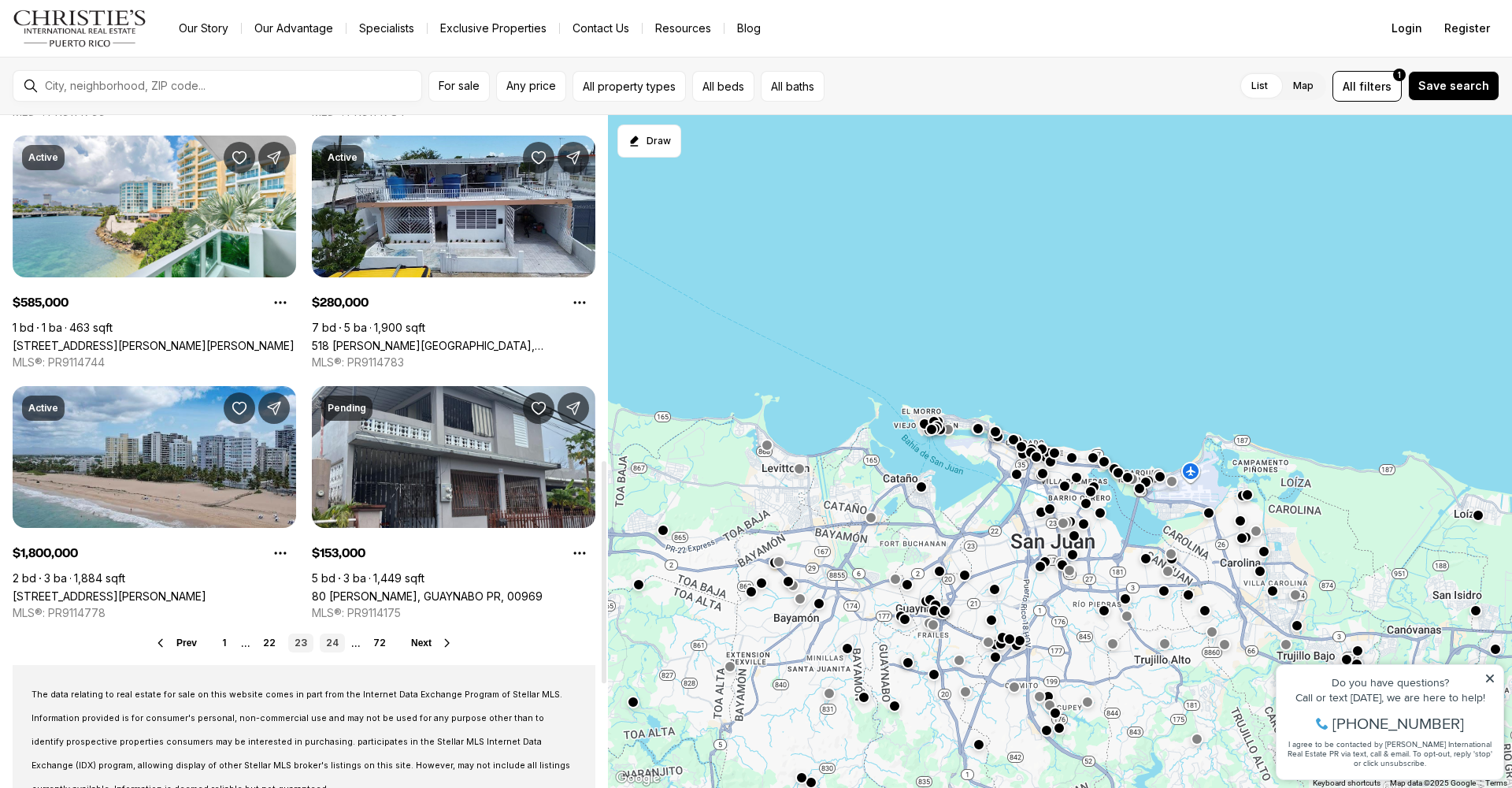
click at [333, 641] on link "24" at bounding box center [333, 643] width 25 height 19
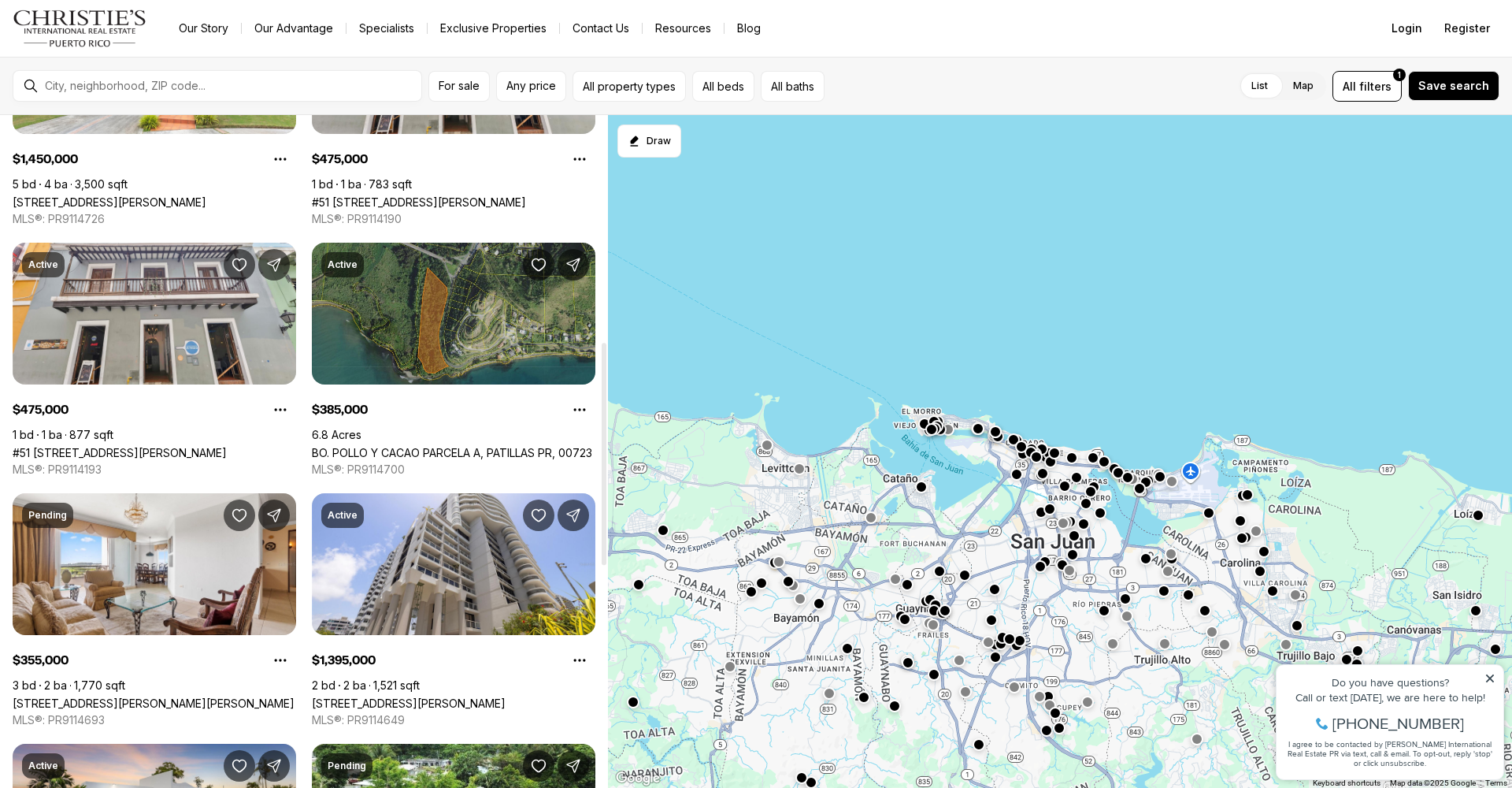
scroll to position [847, 0]
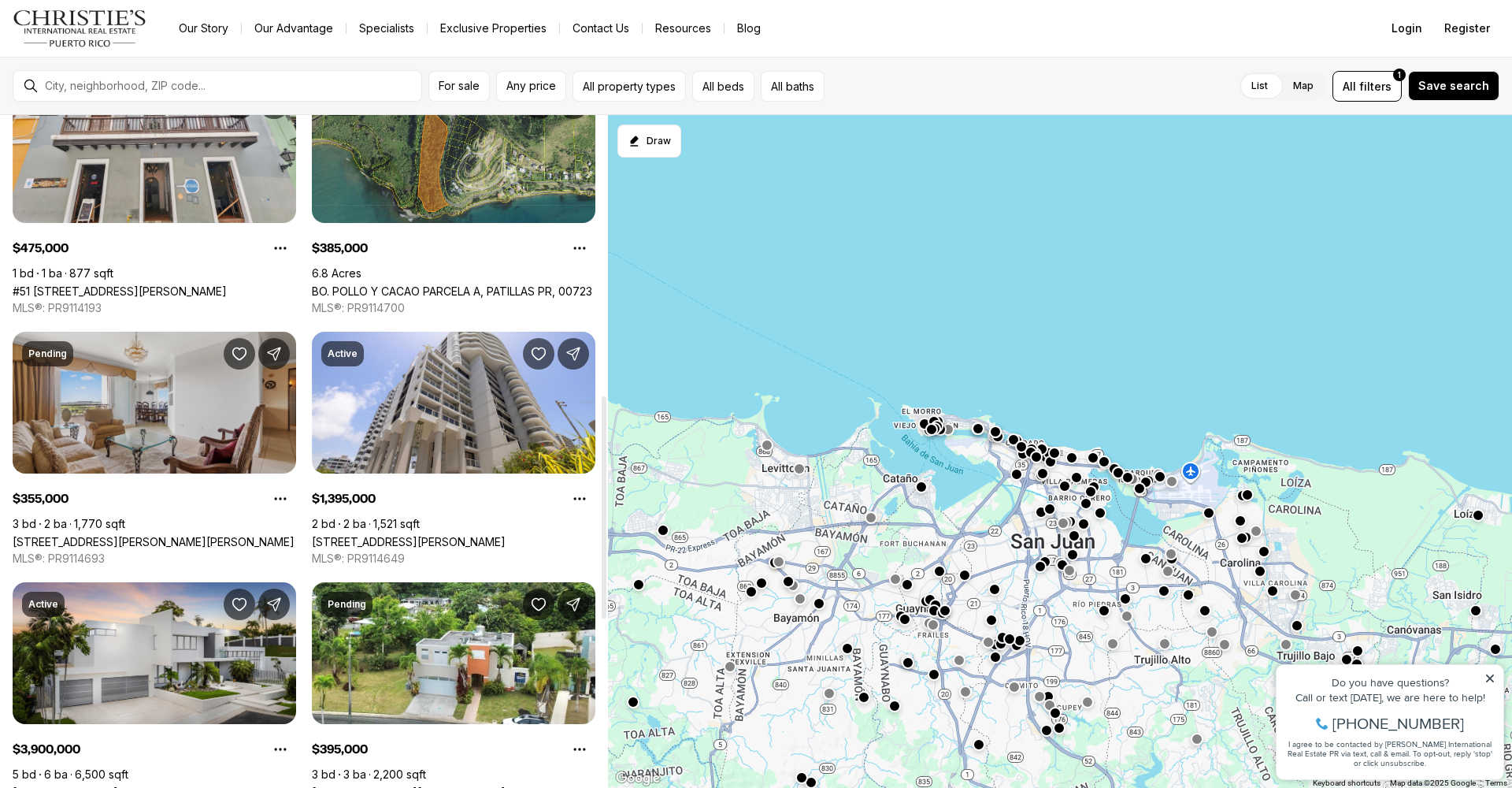
click at [145, 535] on link "[STREET_ADDRESS][PERSON_NAME][PERSON_NAME]" at bounding box center [153, 541] width 282 height 13
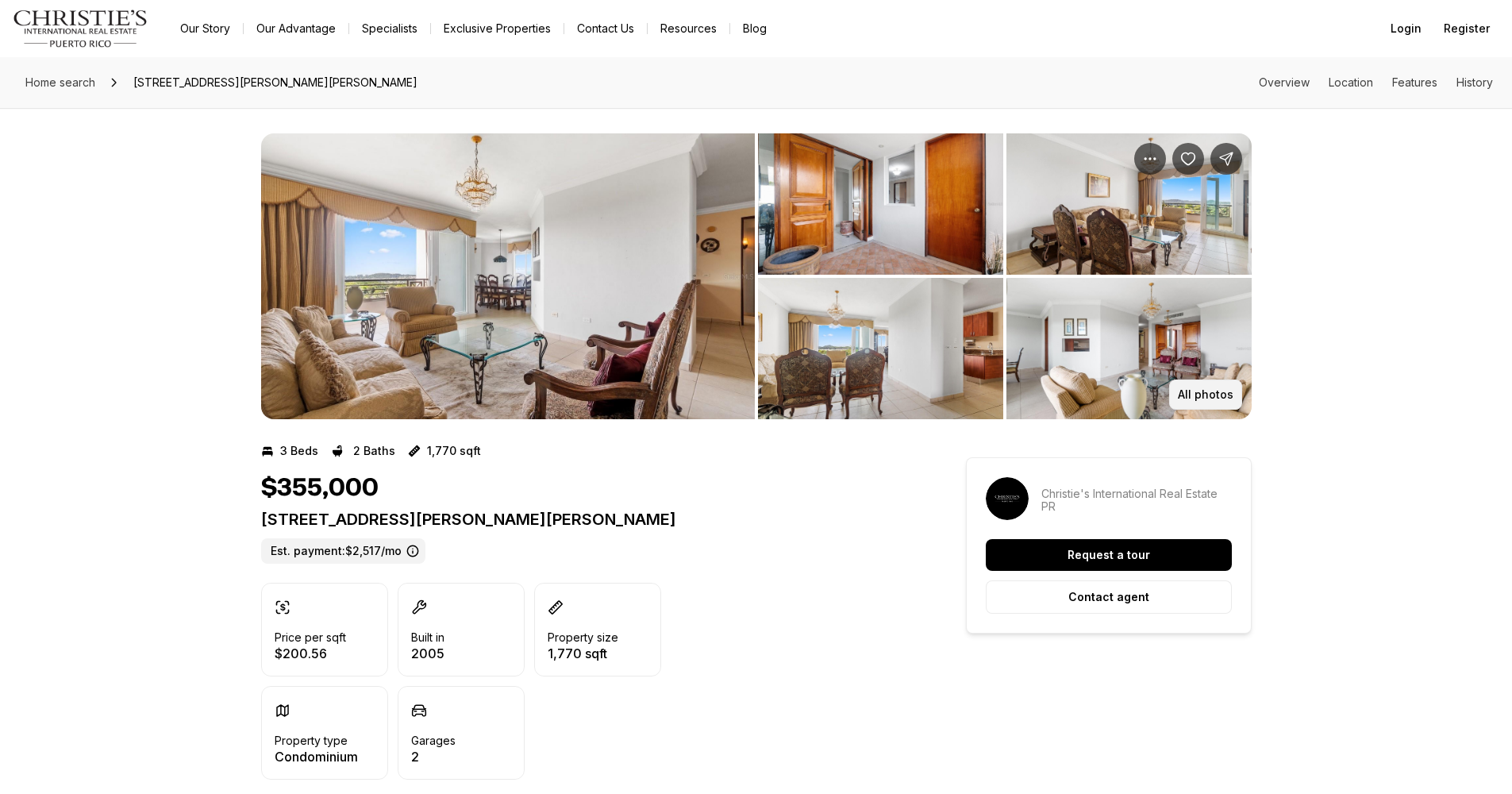
click at [1194, 387] on button "All photos" at bounding box center [1206, 394] width 73 height 30
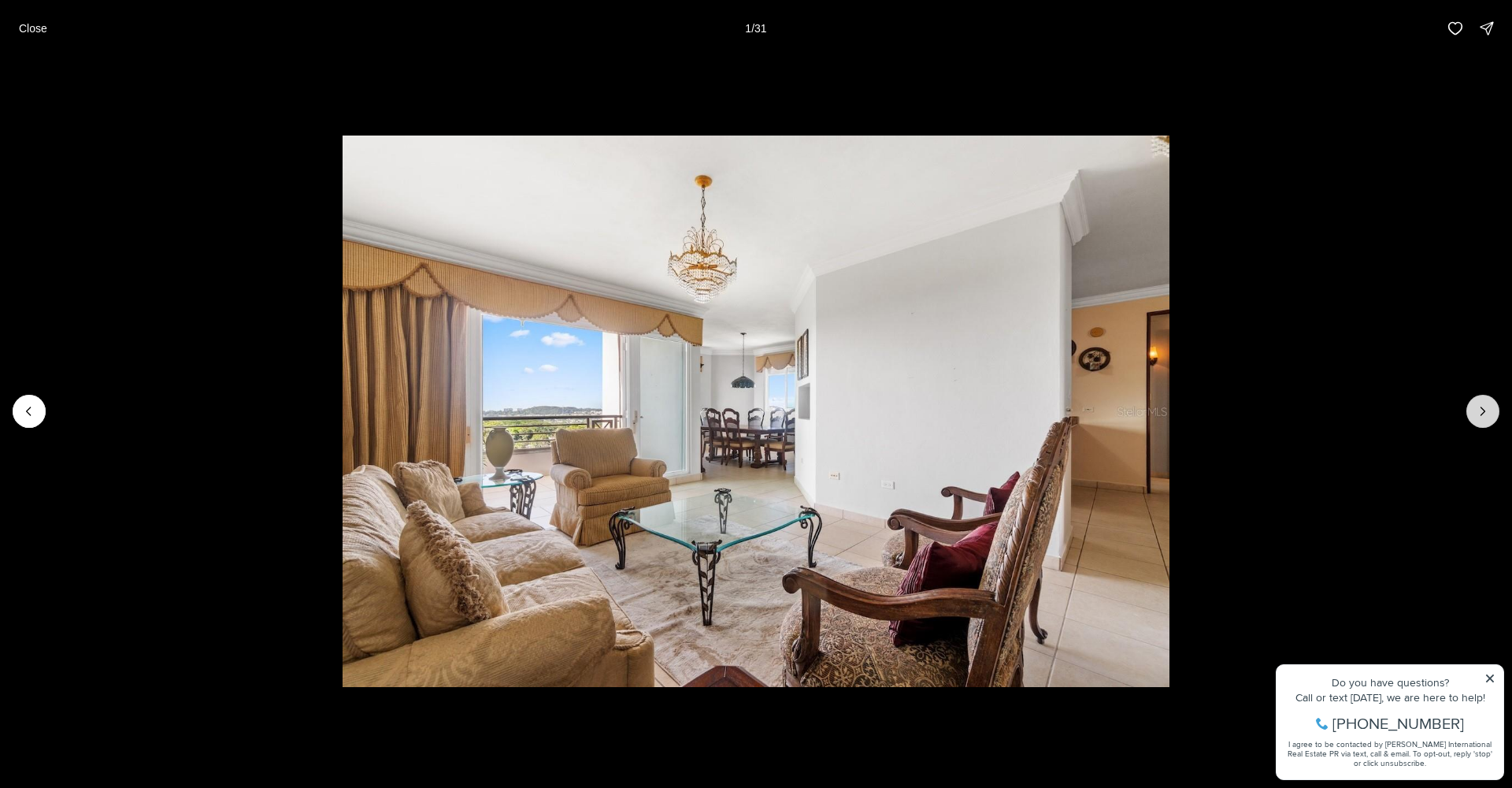
click at [1479, 412] on icon "Next slide" at bounding box center [1482, 411] width 16 height 16
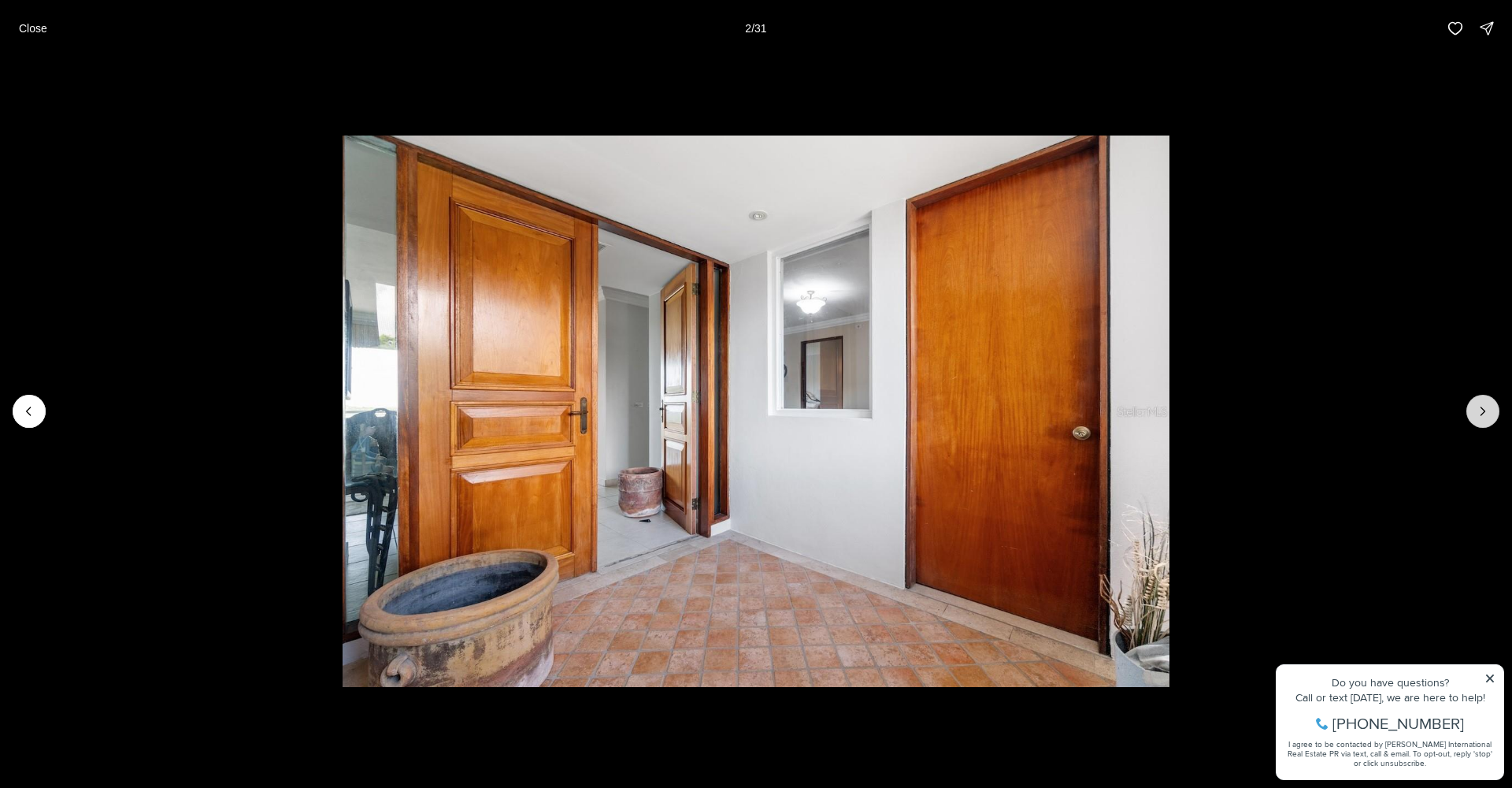
click at [1477, 412] on icon "Next slide" at bounding box center [1482, 411] width 16 height 16
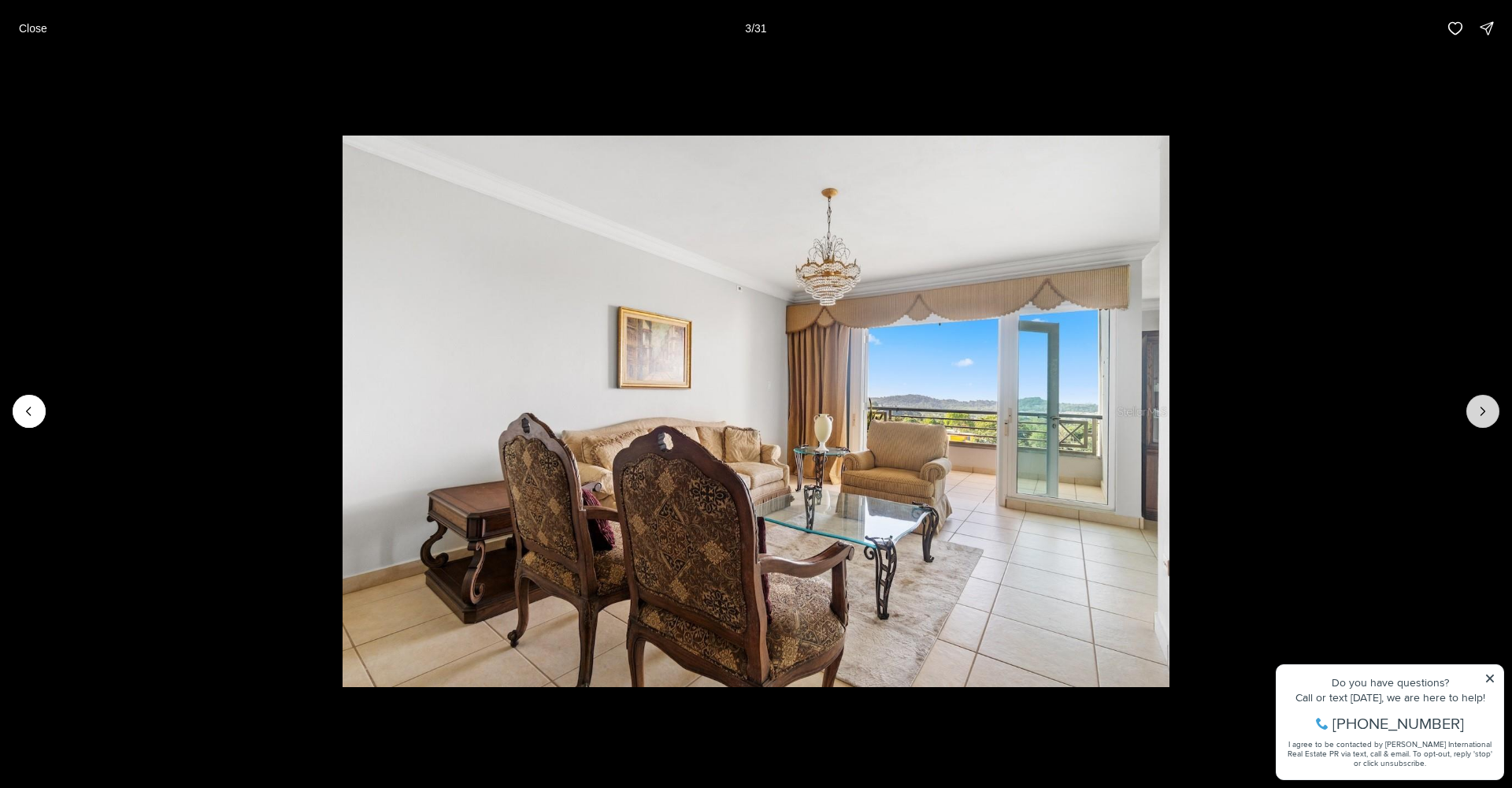
click at [1477, 412] on icon "Next slide" at bounding box center [1482, 411] width 16 height 16
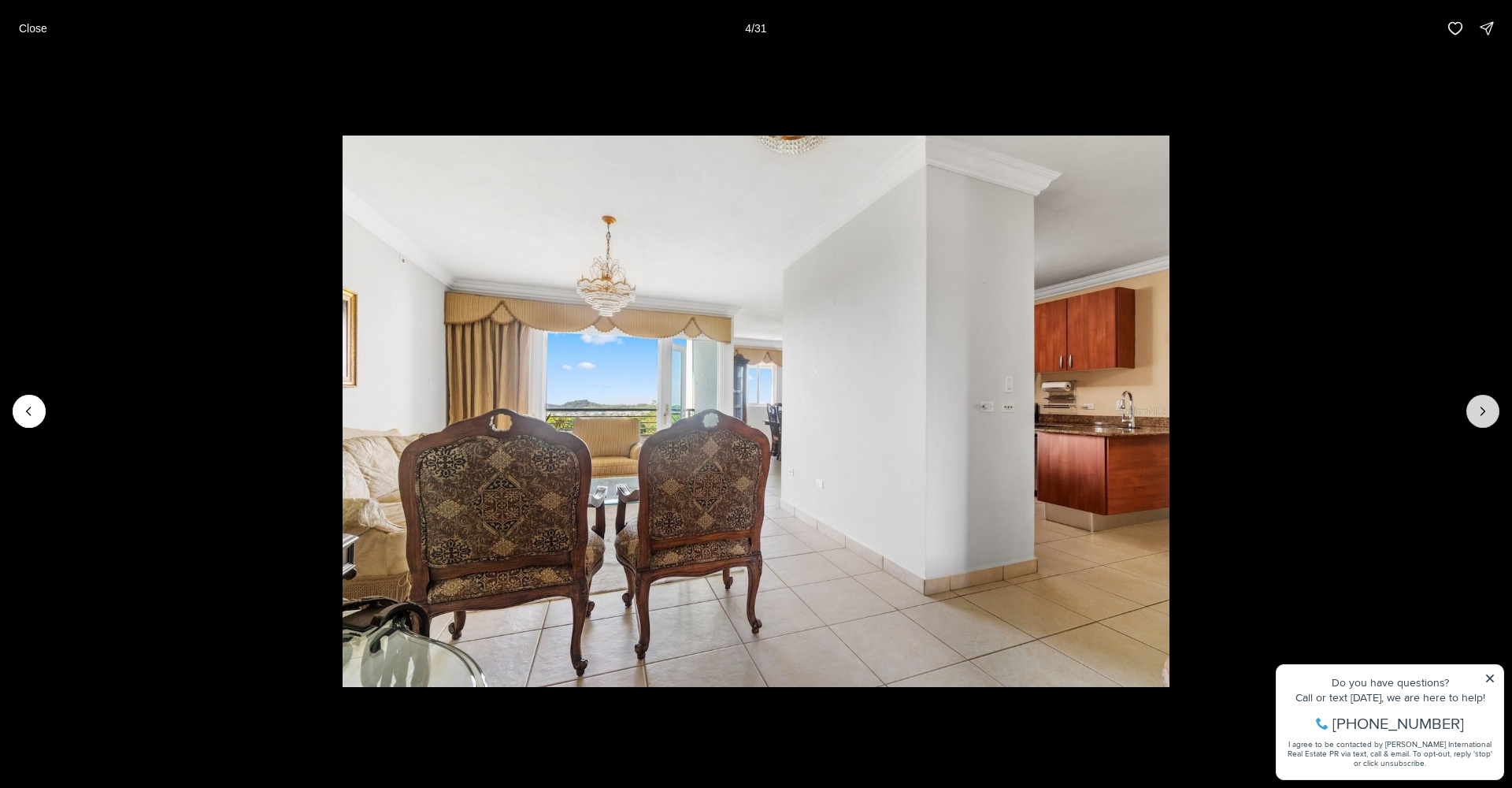
click at [1477, 412] on icon "Next slide" at bounding box center [1482, 411] width 16 height 16
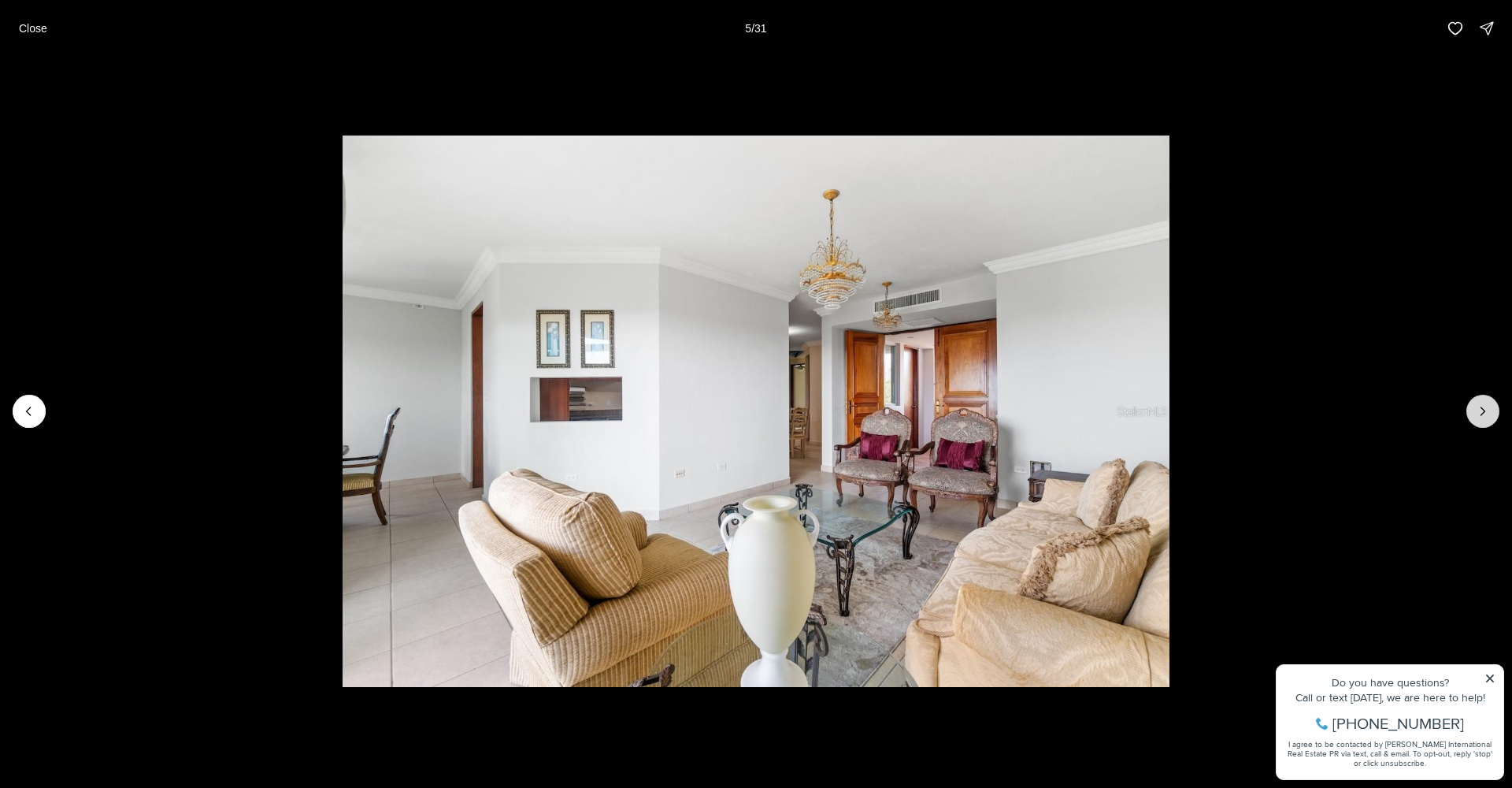
click at [1476, 412] on icon "Next slide" at bounding box center [1482, 411] width 16 height 16
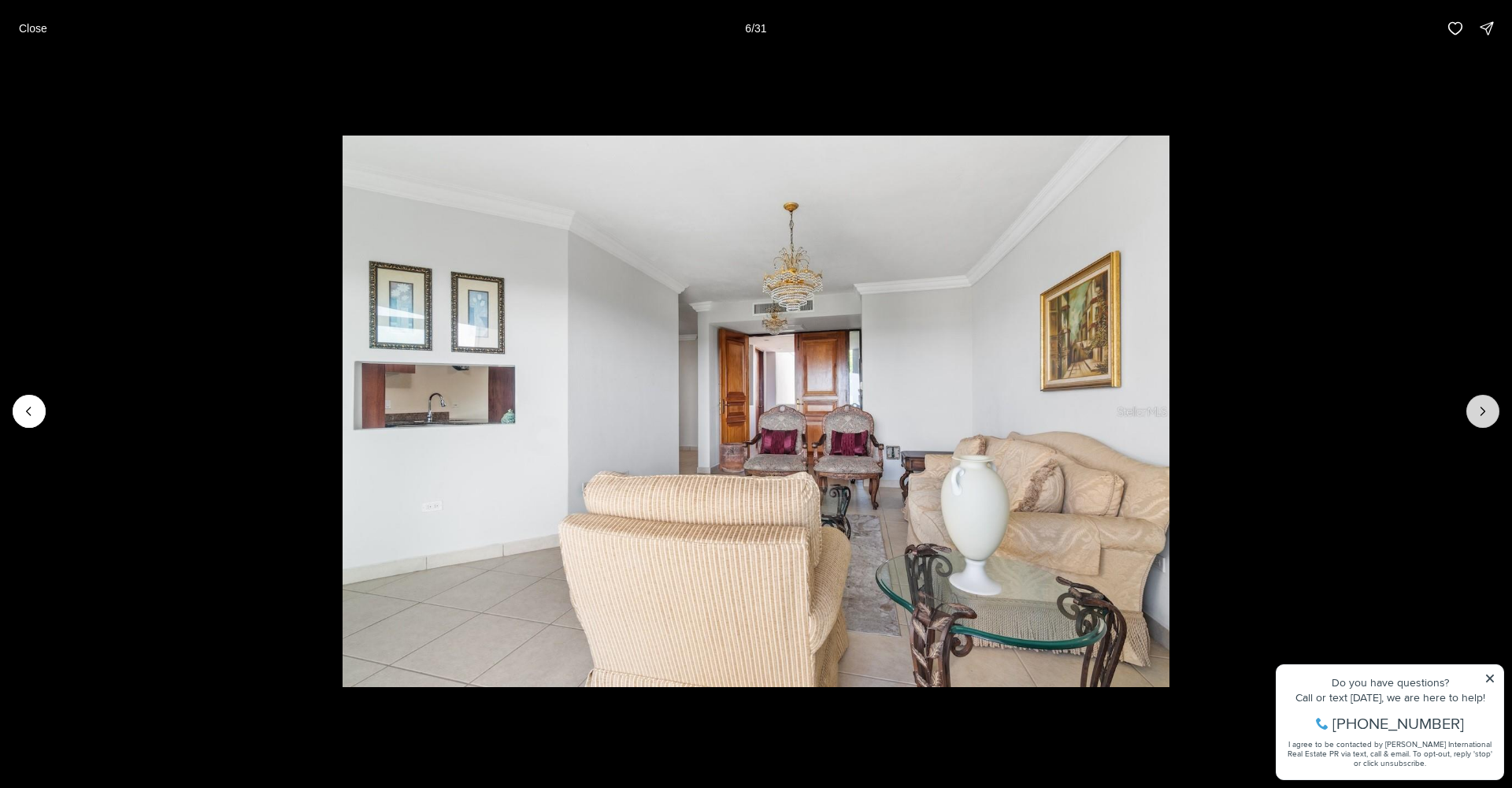
click at [1475, 412] on icon "Next slide" at bounding box center [1482, 411] width 16 height 16
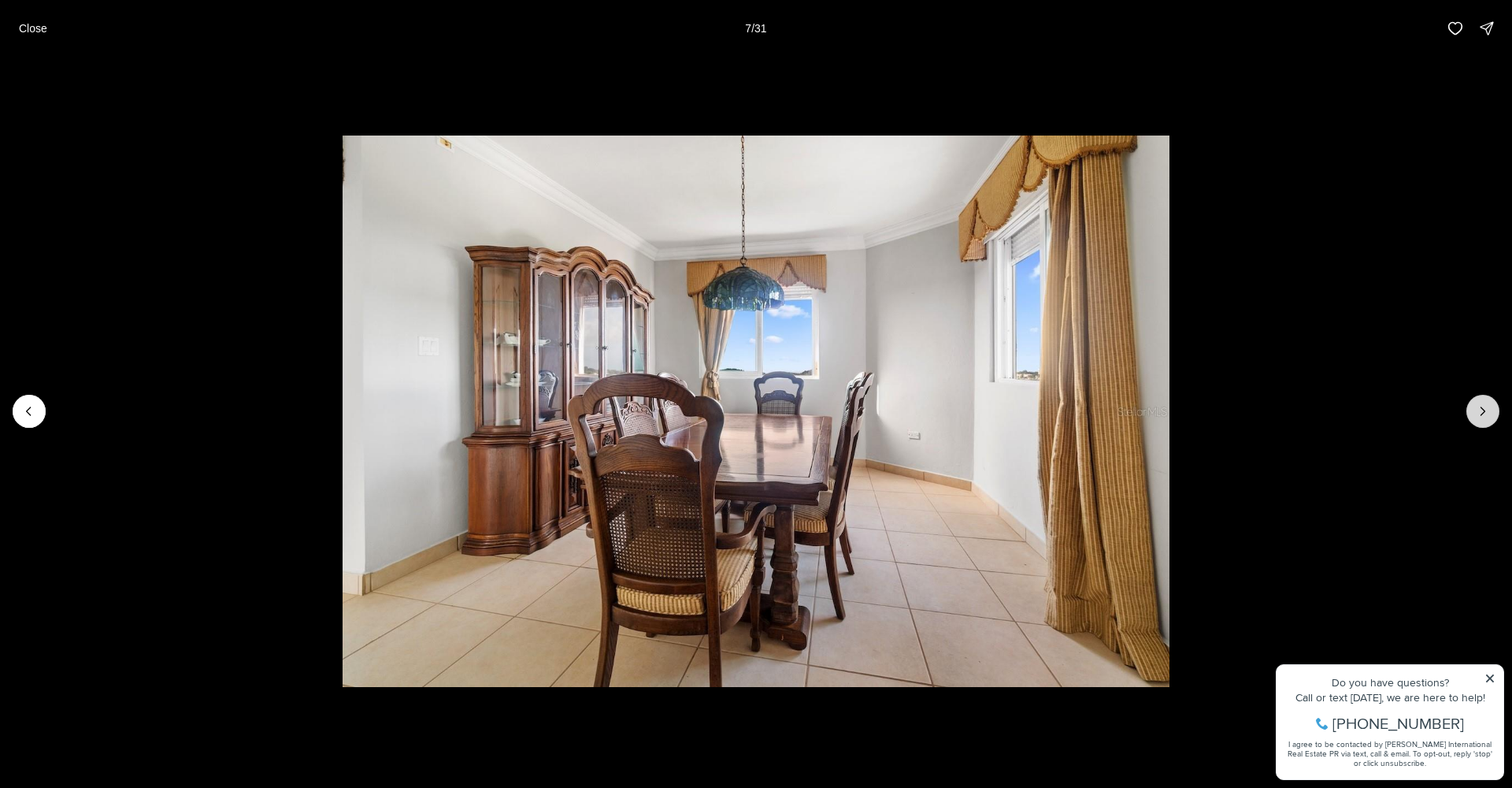
click at [1475, 412] on icon "Next slide" at bounding box center [1482, 411] width 16 height 16
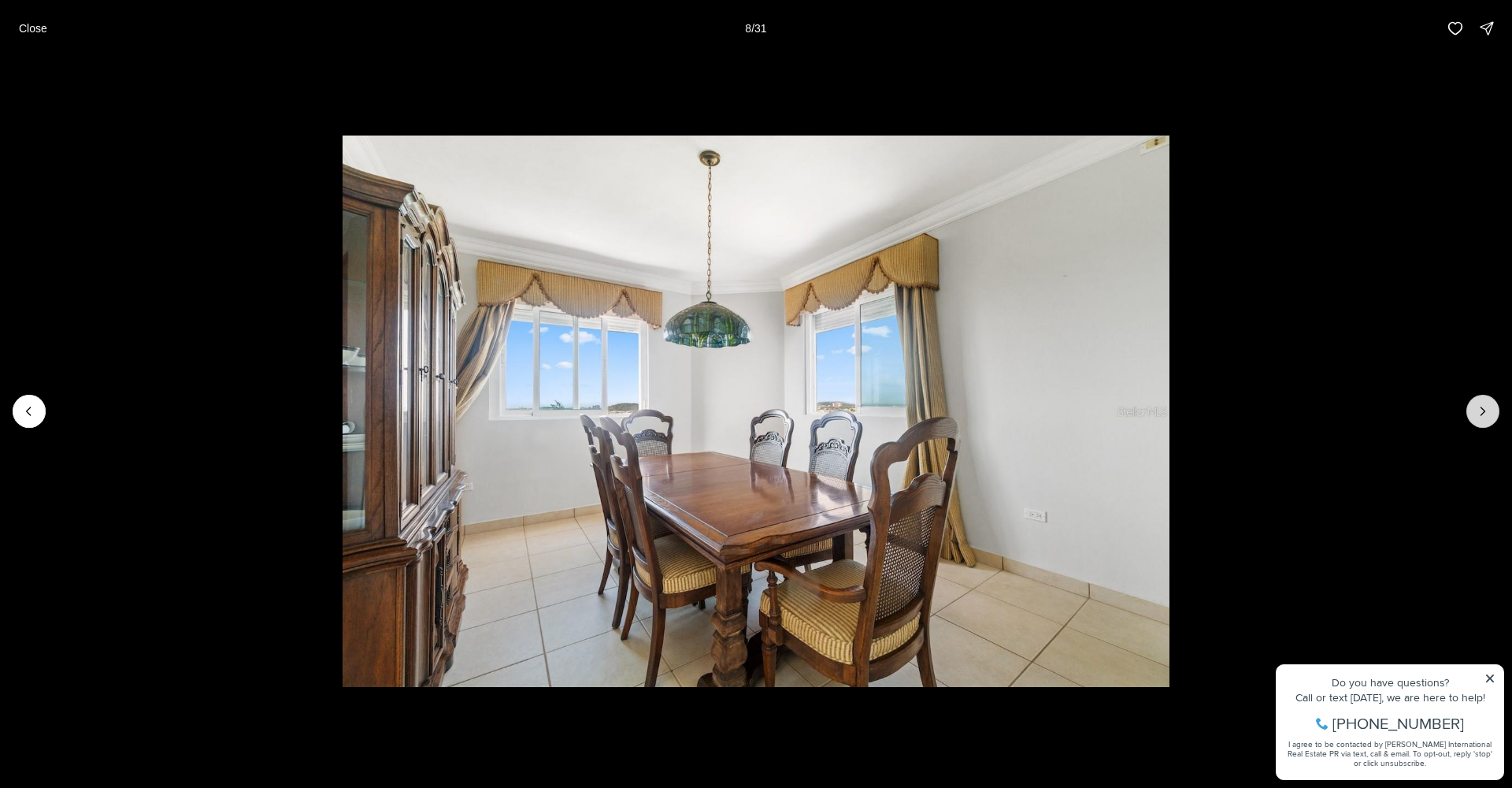
click at [1475, 412] on icon "Next slide" at bounding box center [1482, 411] width 16 height 16
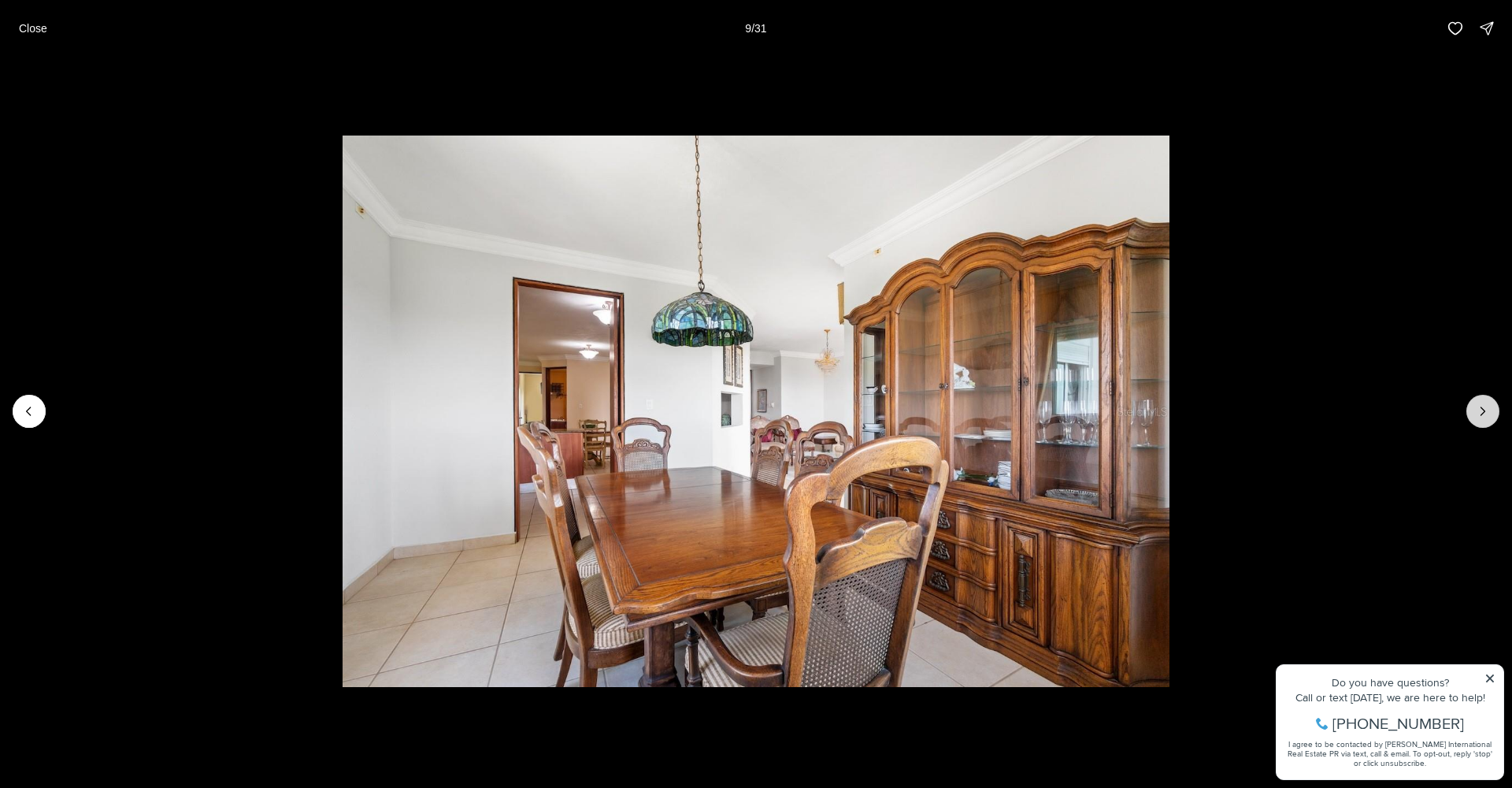
click at [1475, 412] on icon "Next slide" at bounding box center [1482, 411] width 16 height 16
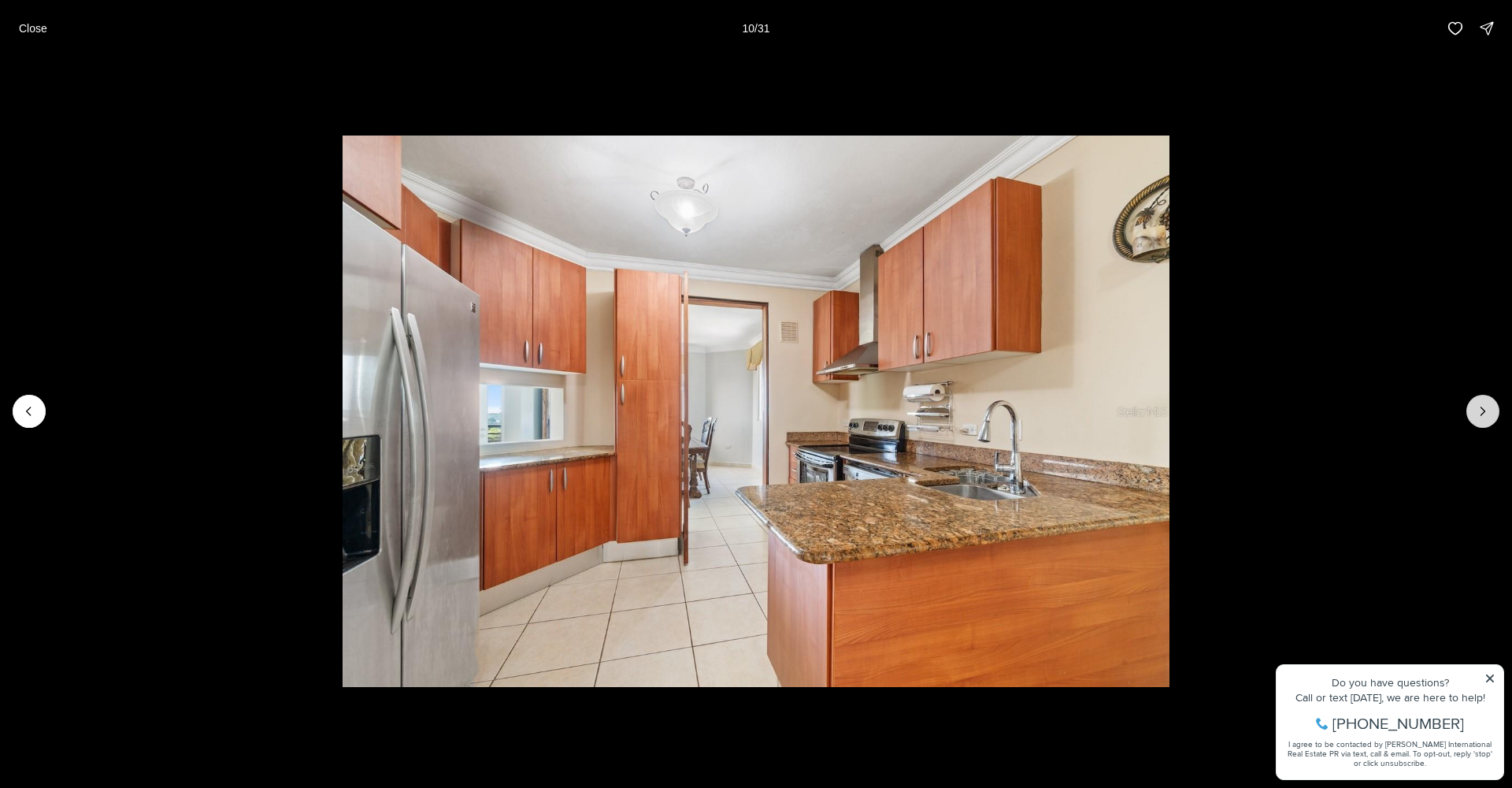
click at [1479, 409] on icon "Next slide" at bounding box center [1482, 411] width 16 height 16
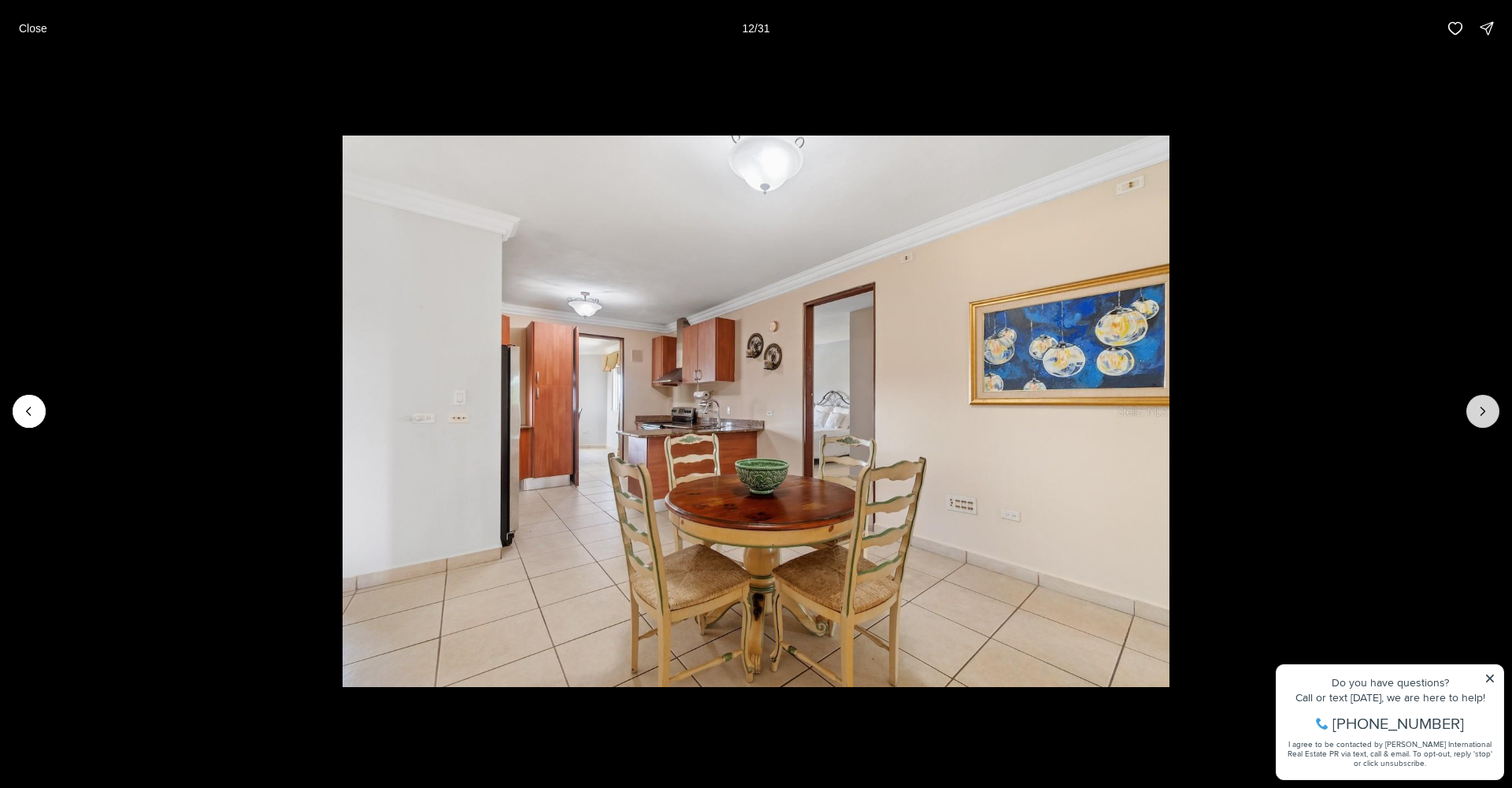
click at [1477, 409] on icon "Next slide" at bounding box center [1482, 411] width 16 height 16
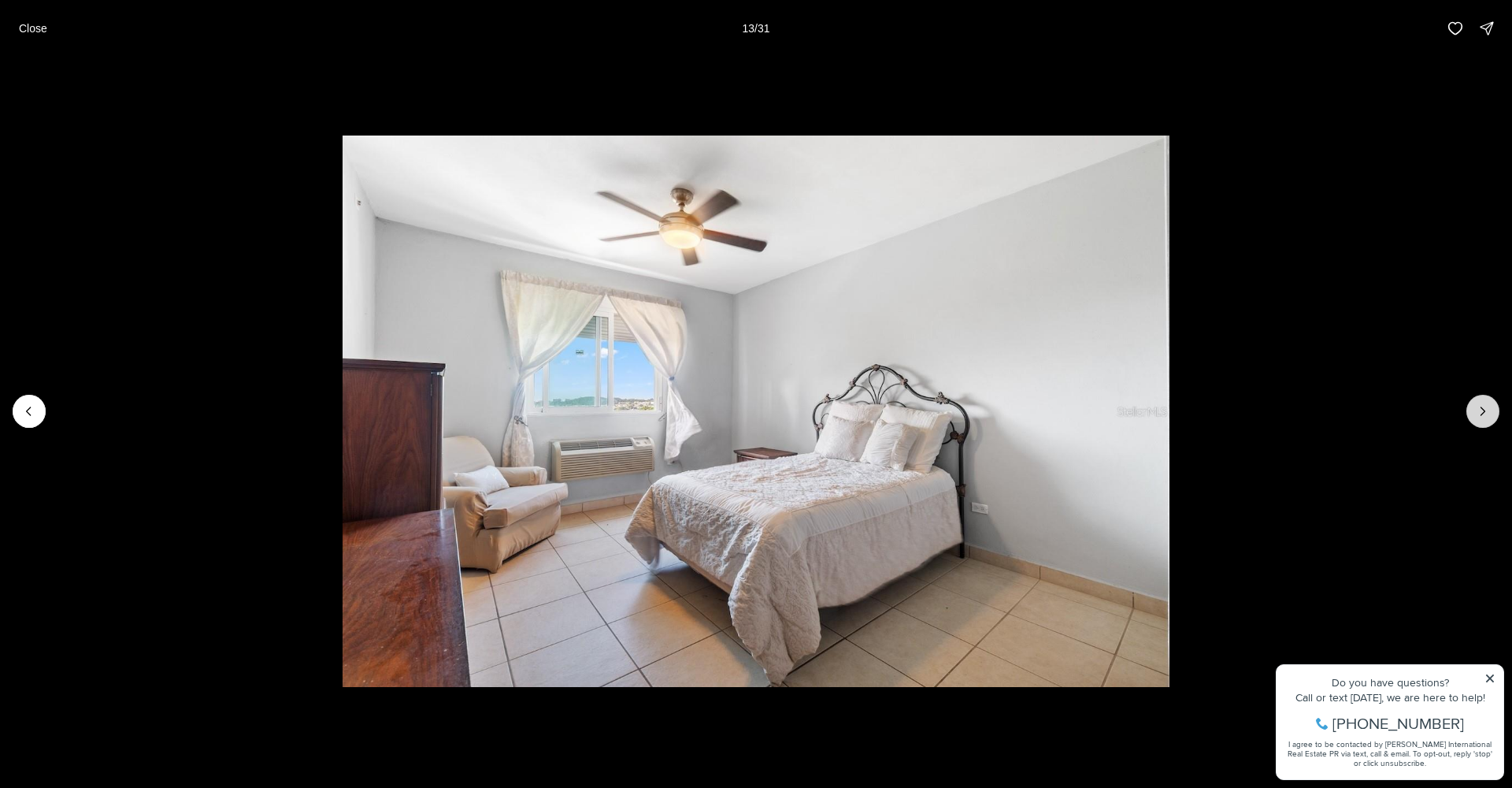
click at [1475, 410] on button "Next slide" at bounding box center [1482, 411] width 33 height 33
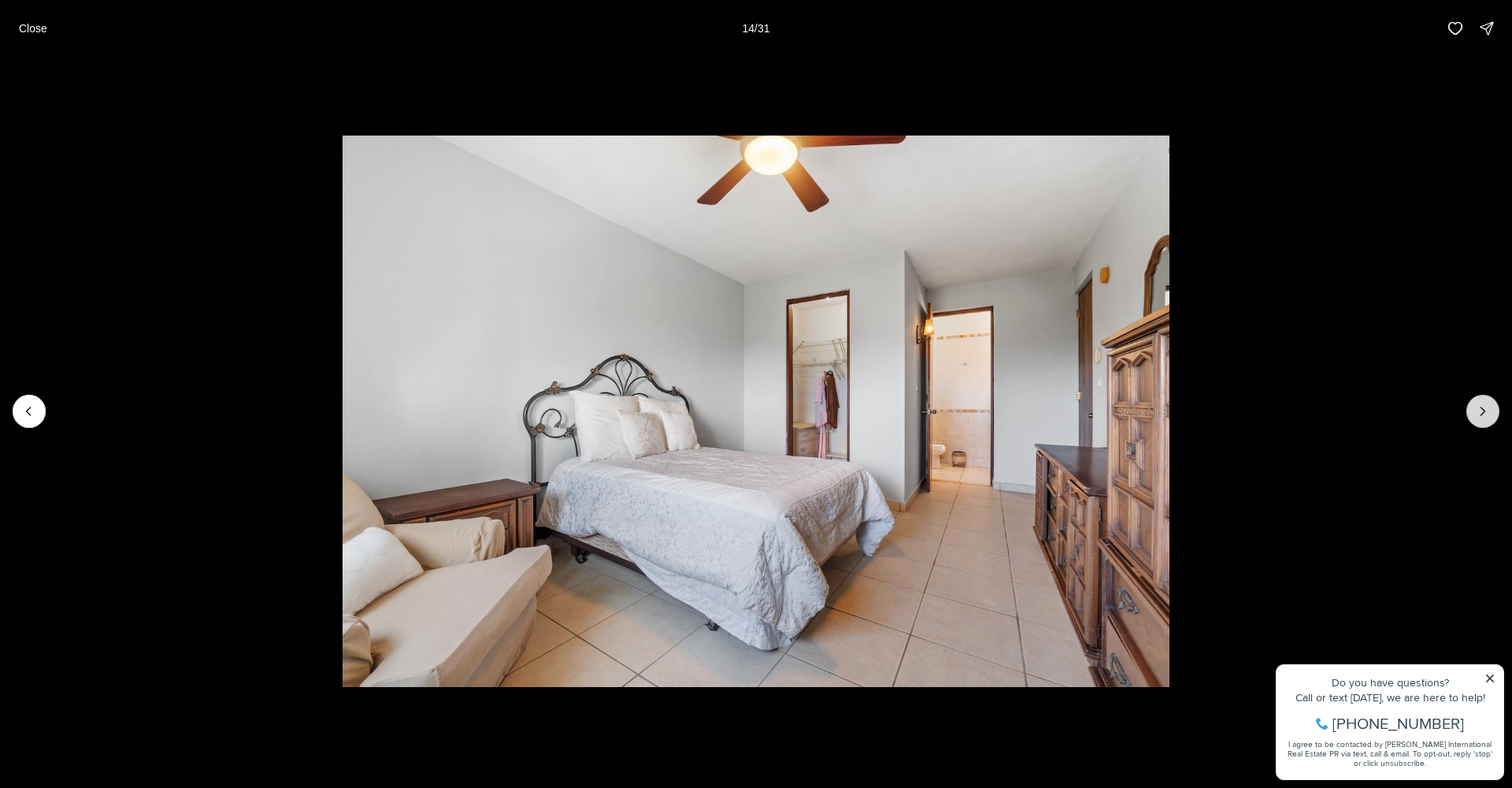
click at [1474, 410] on button "Next slide" at bounding box center [1482, 411] width 33 height 33
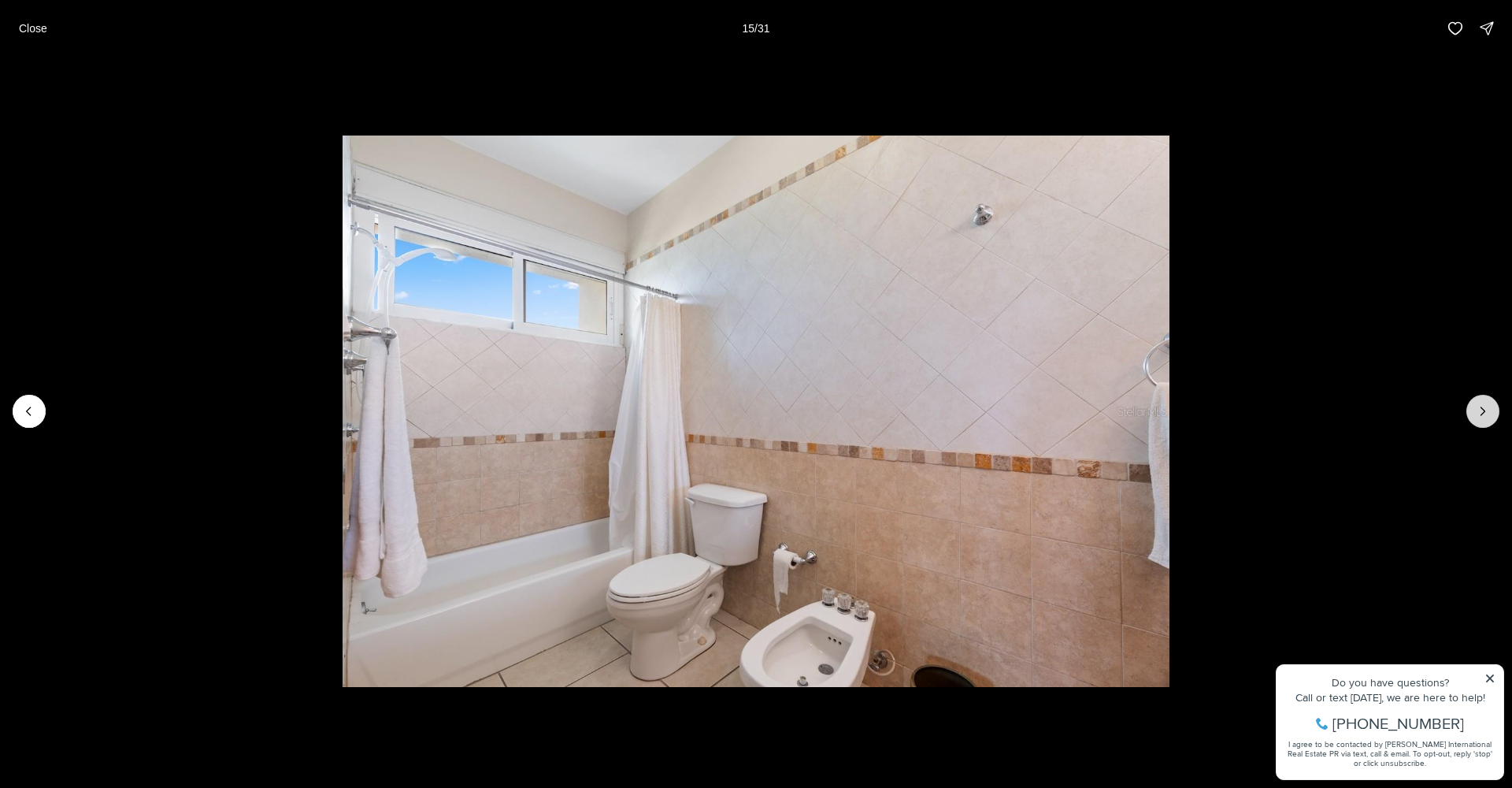
click at [1480, 414] on icon "Next slide" at bounding box center [1482, 411] width 16 height 16
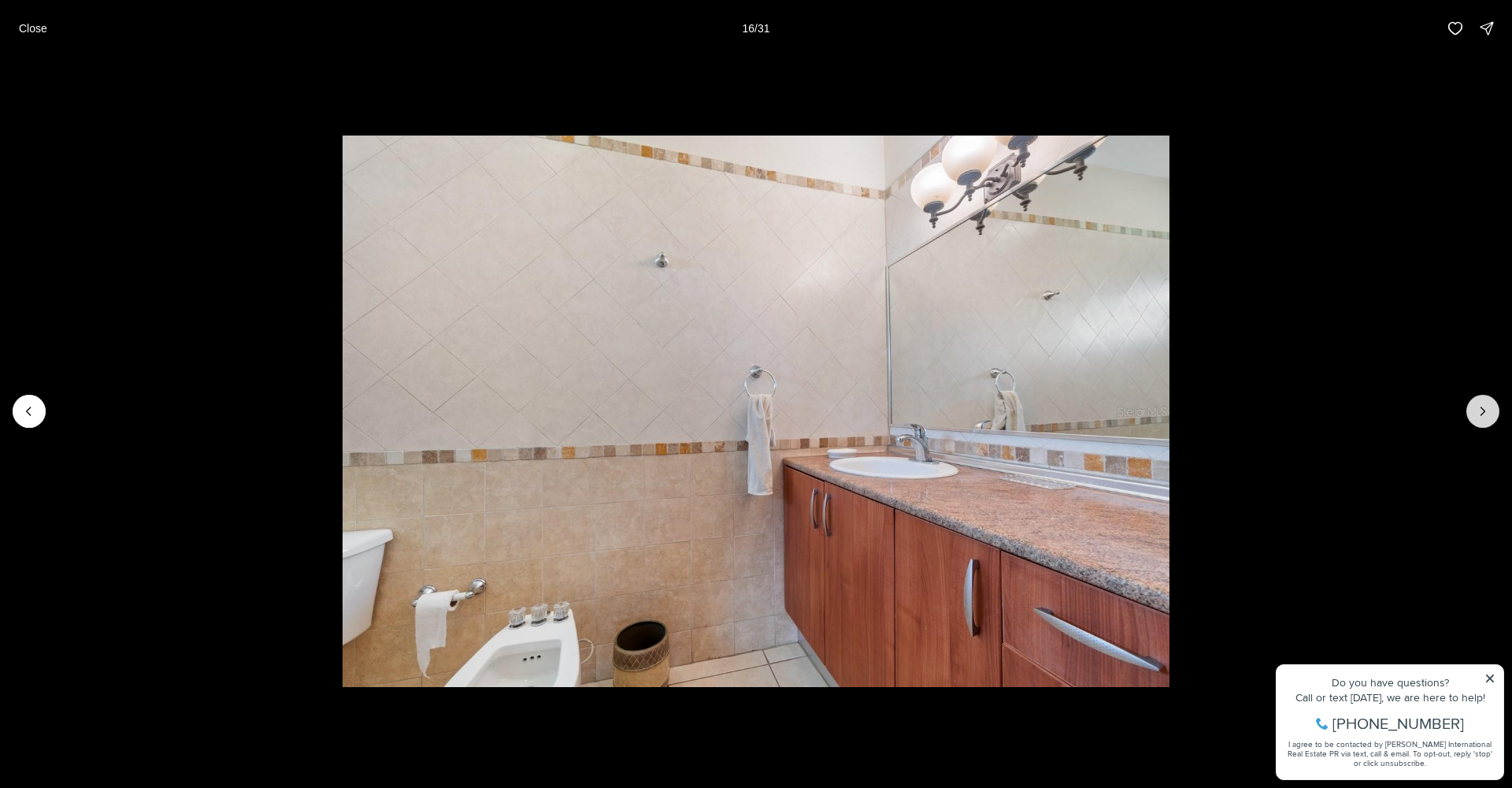
click at [1480, 414] on icon "Next slide" at bounding box center [1482, 411] width 16 height 16
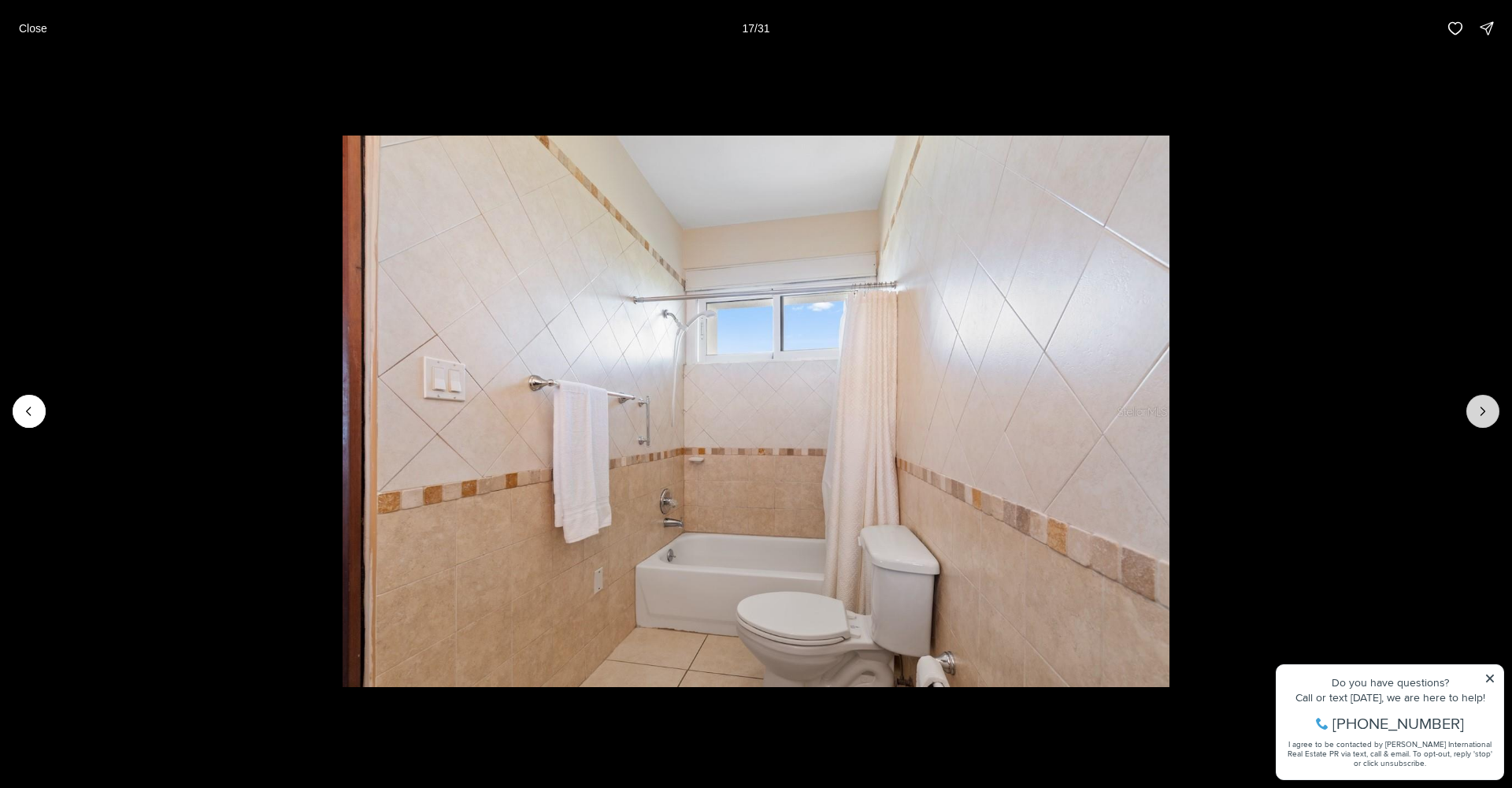
click at [1480, 414] on icon "Next slide" at bounding box center [1482, 411] width 16 height 16
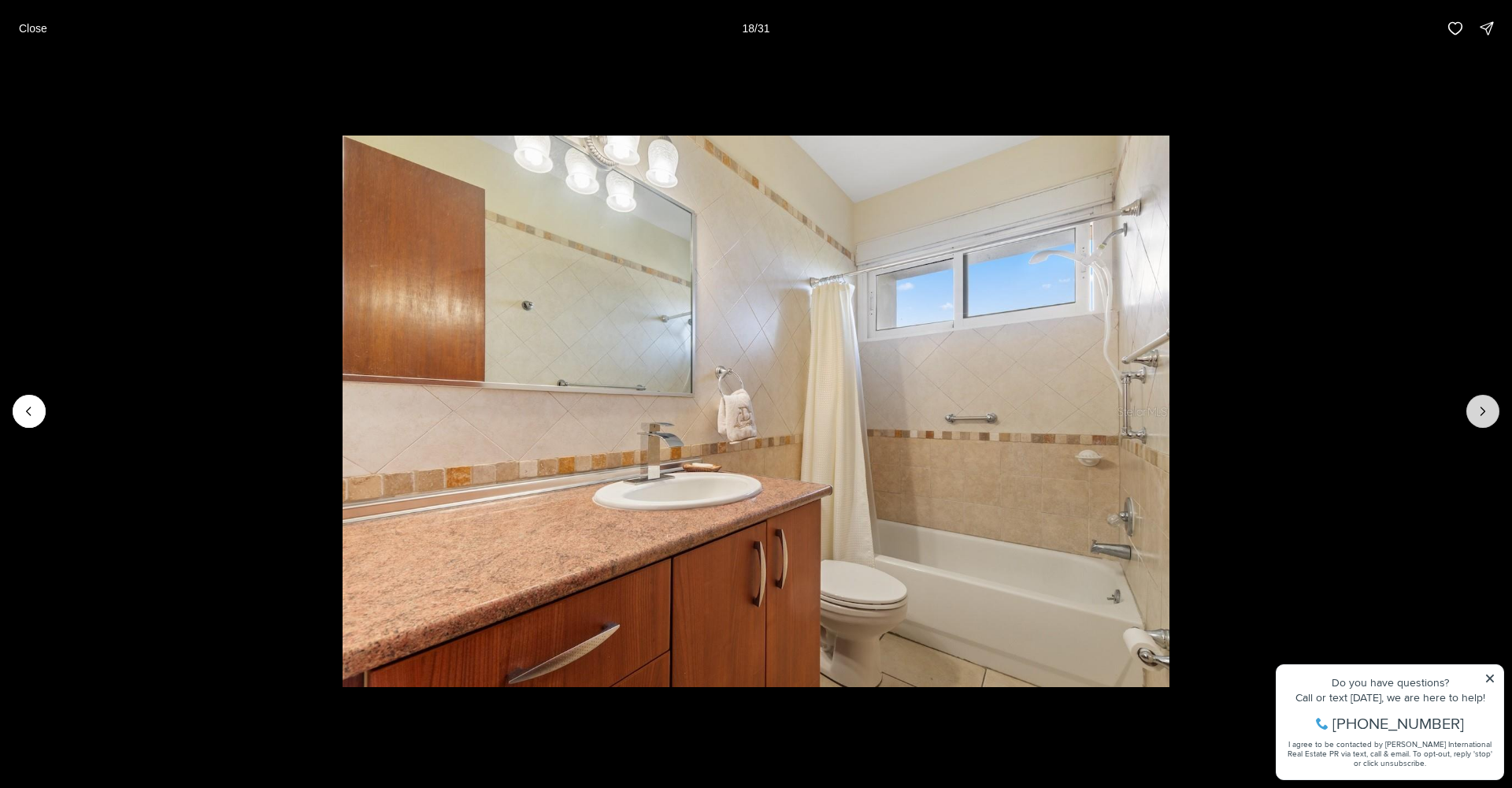
click at [1480, 414] on icon "Next slide" at bounding box center [1482, 411] width 16 height 16
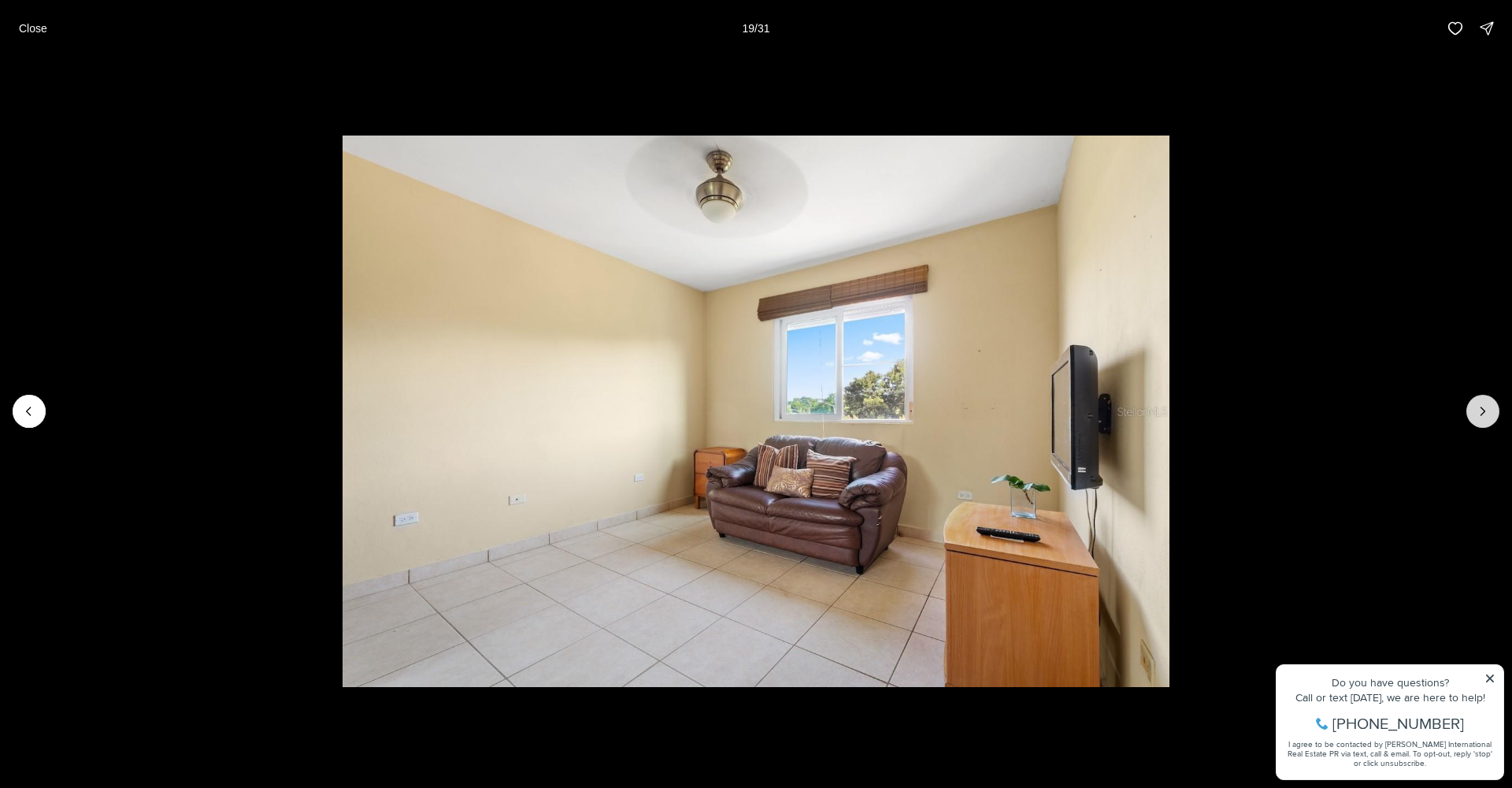
click at [1480, 414] on icon "Next slide" at bounding box center [1482, 411] width 16 height 16
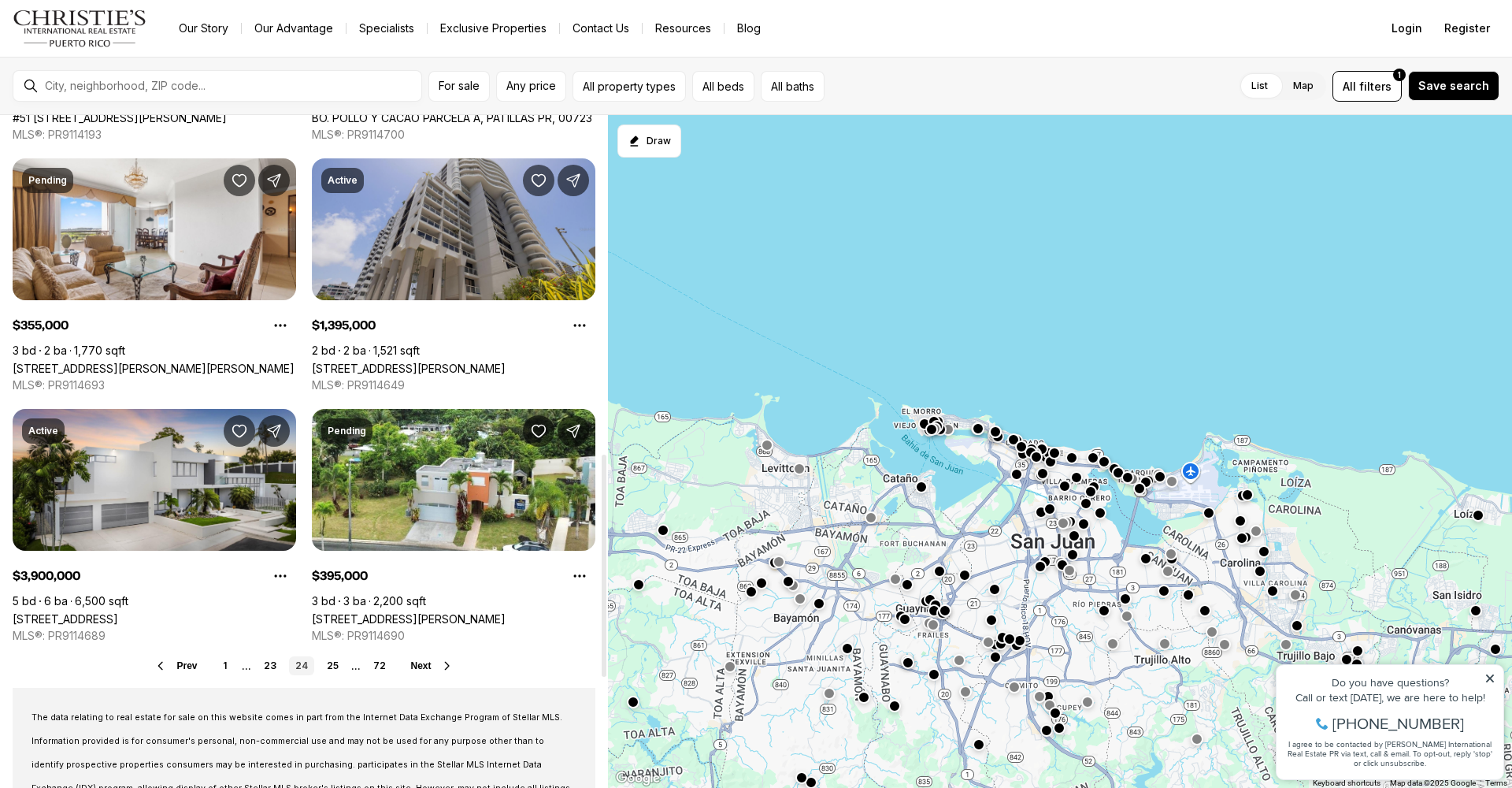
scroll to position [1026, 0]
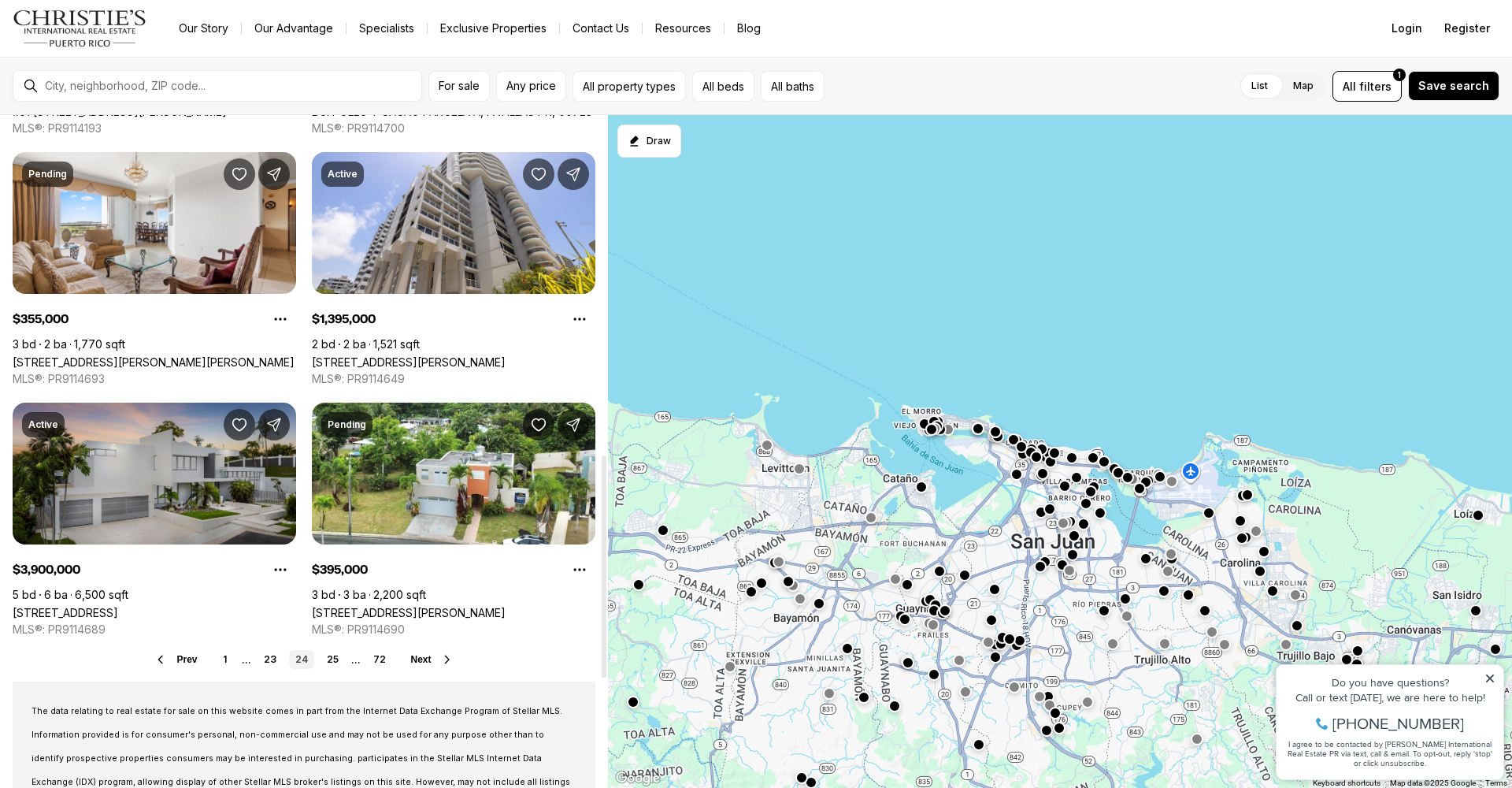
click at [118, 606] on link "[STREET_ADDRESS]" at bounding box center [65, 613] width 106 height 13
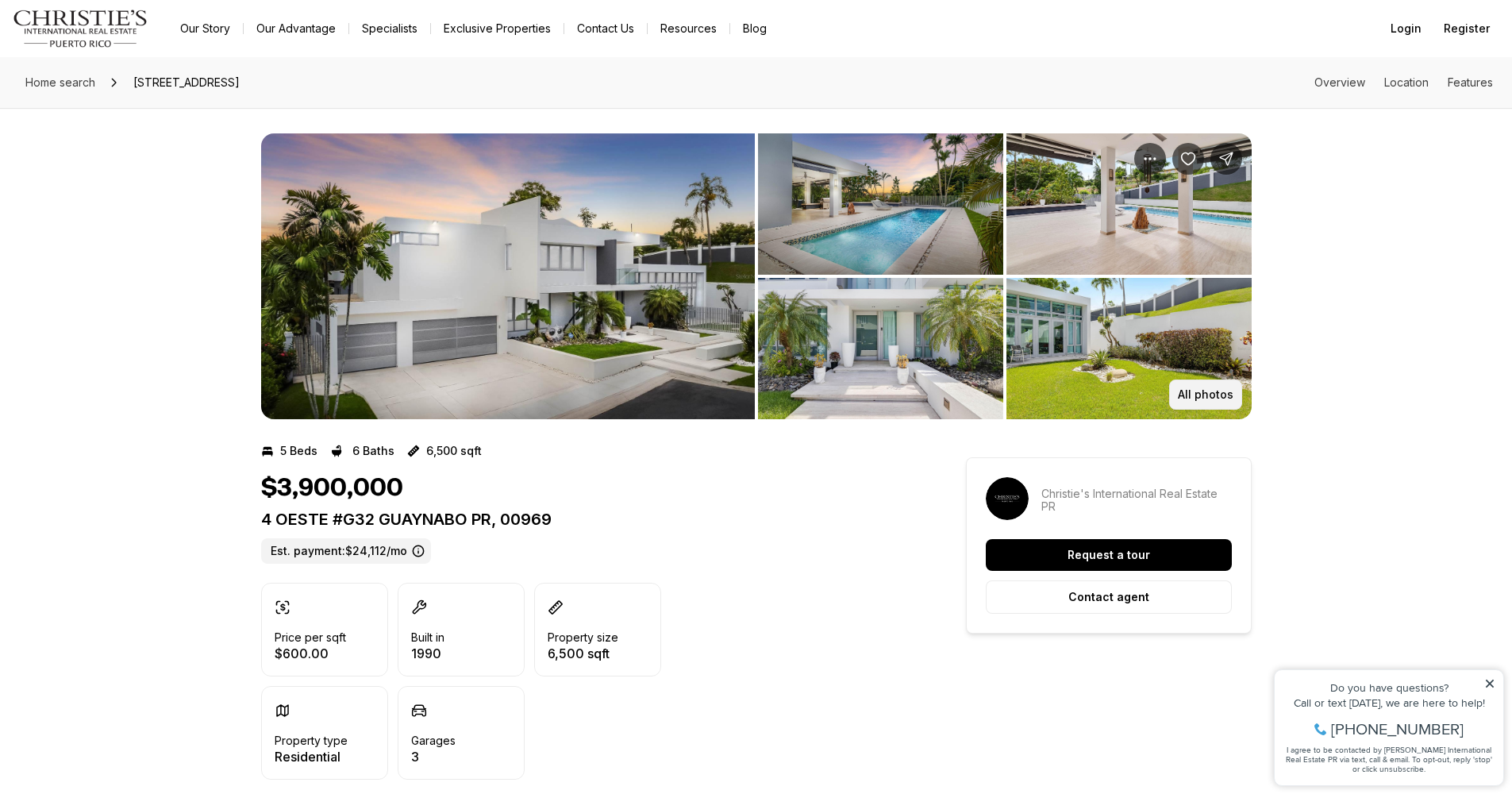
click at [1202, 388] on p "All photos" at bounding box center [1206, 394] width 56 height 12
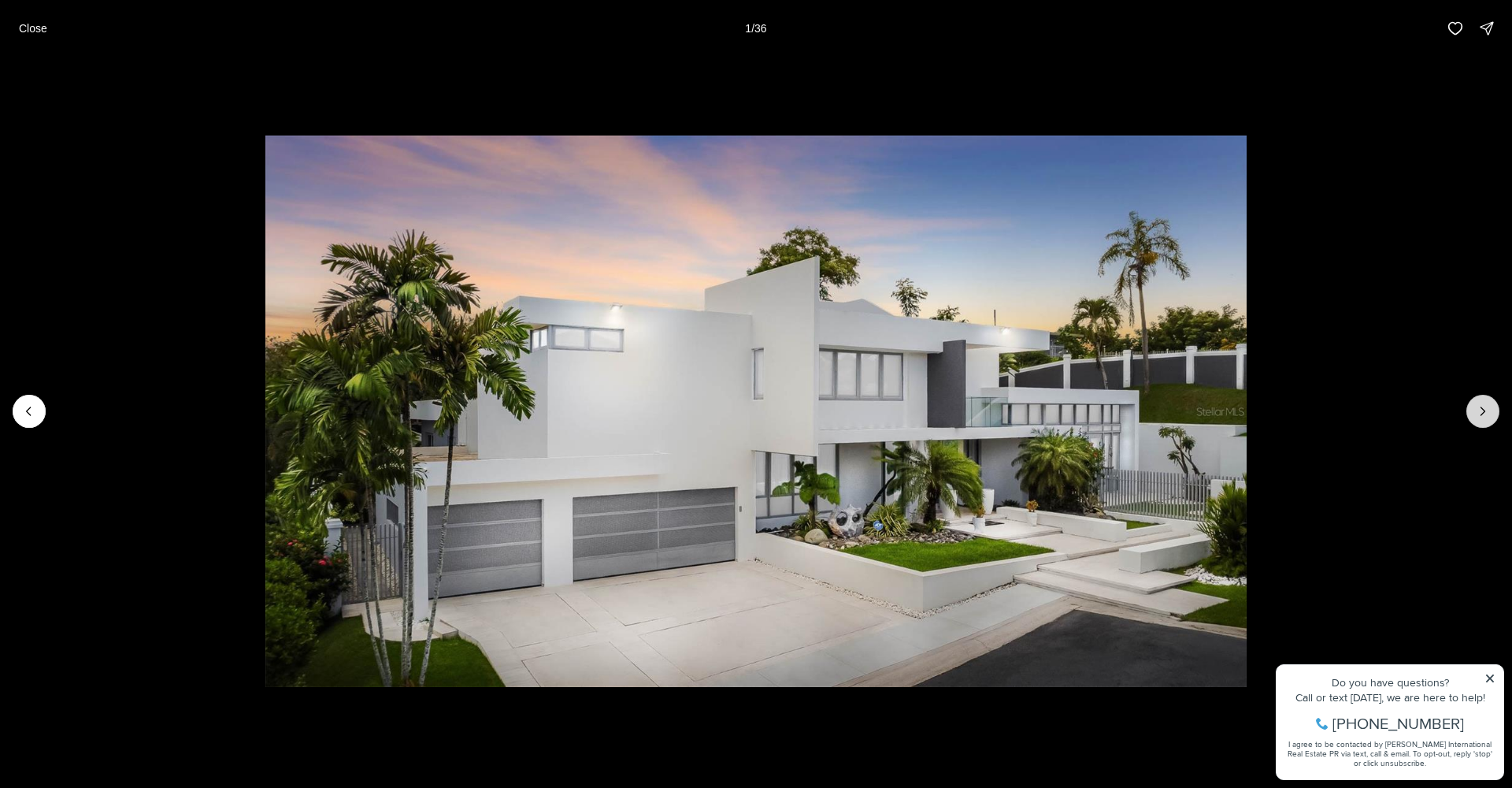
click at [1483, 410] on icon "Next slide" at bounding box center [1483, 411] width 4 height 8
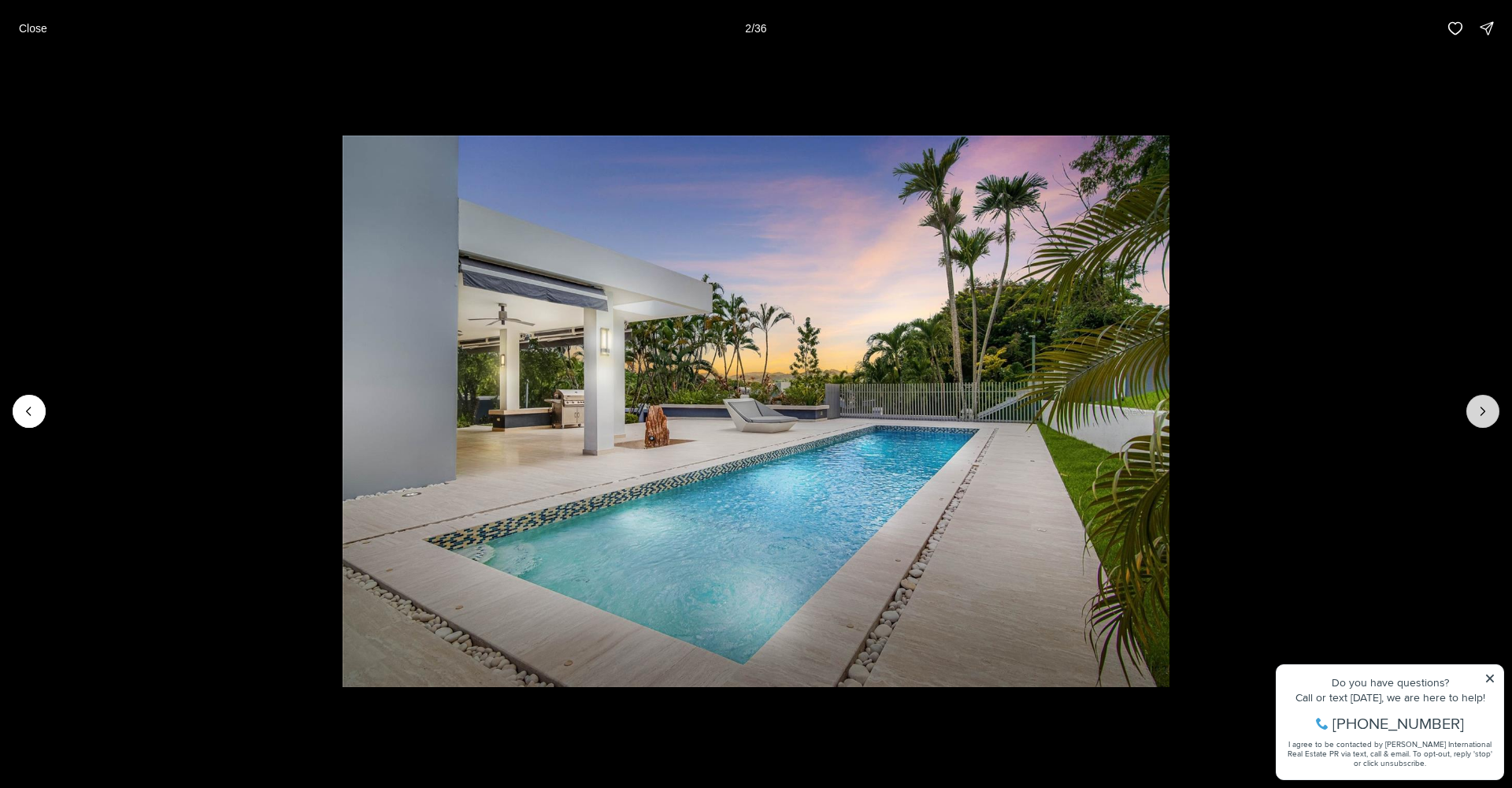
click at [1483, 410] on icon "Next slide" at bounding box center [1483, 411] width 4 height 8
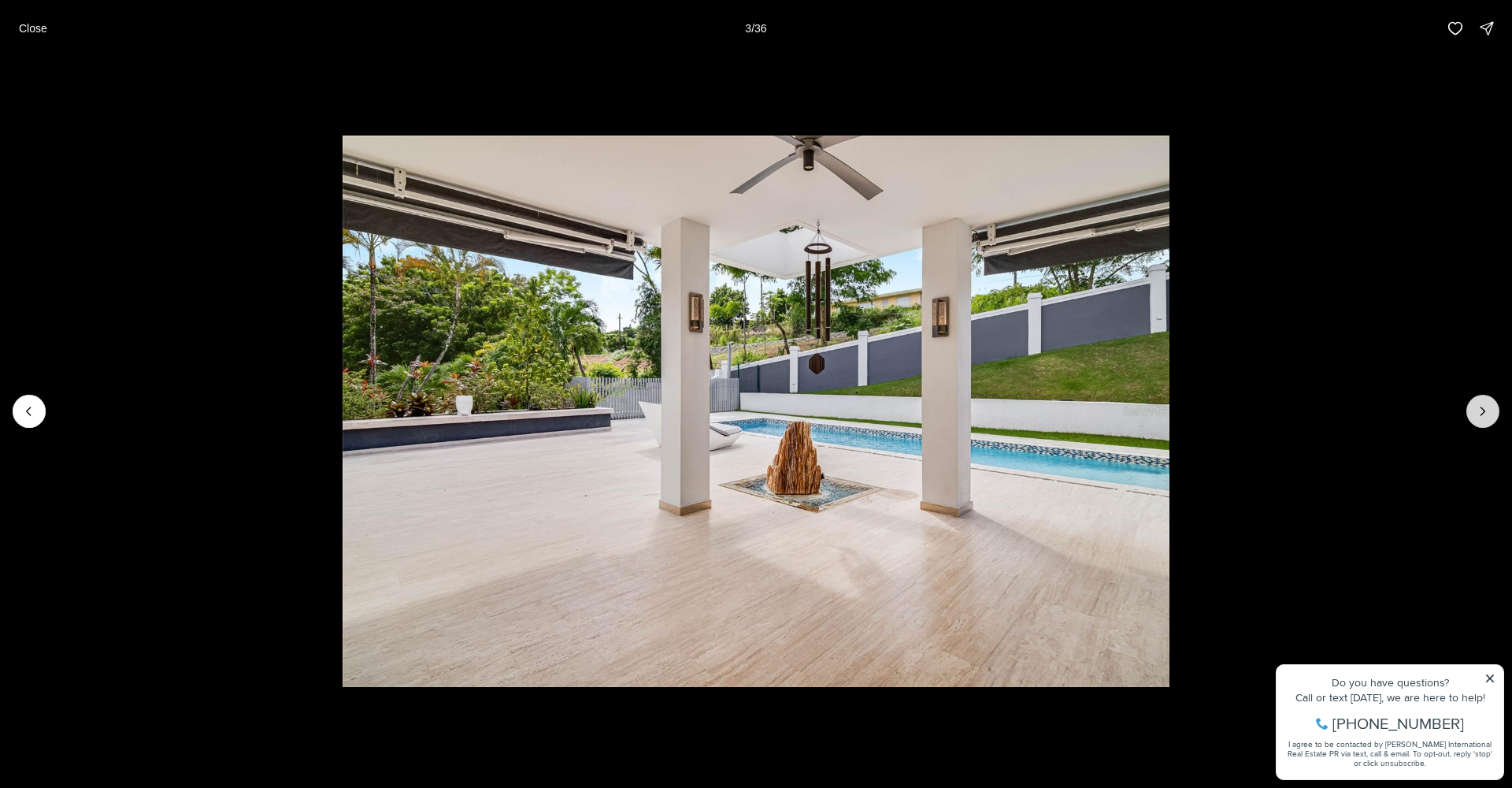
click at [1483, 410] on icon "Next slide" at bounding box center [1483, 411] width 4 height 8
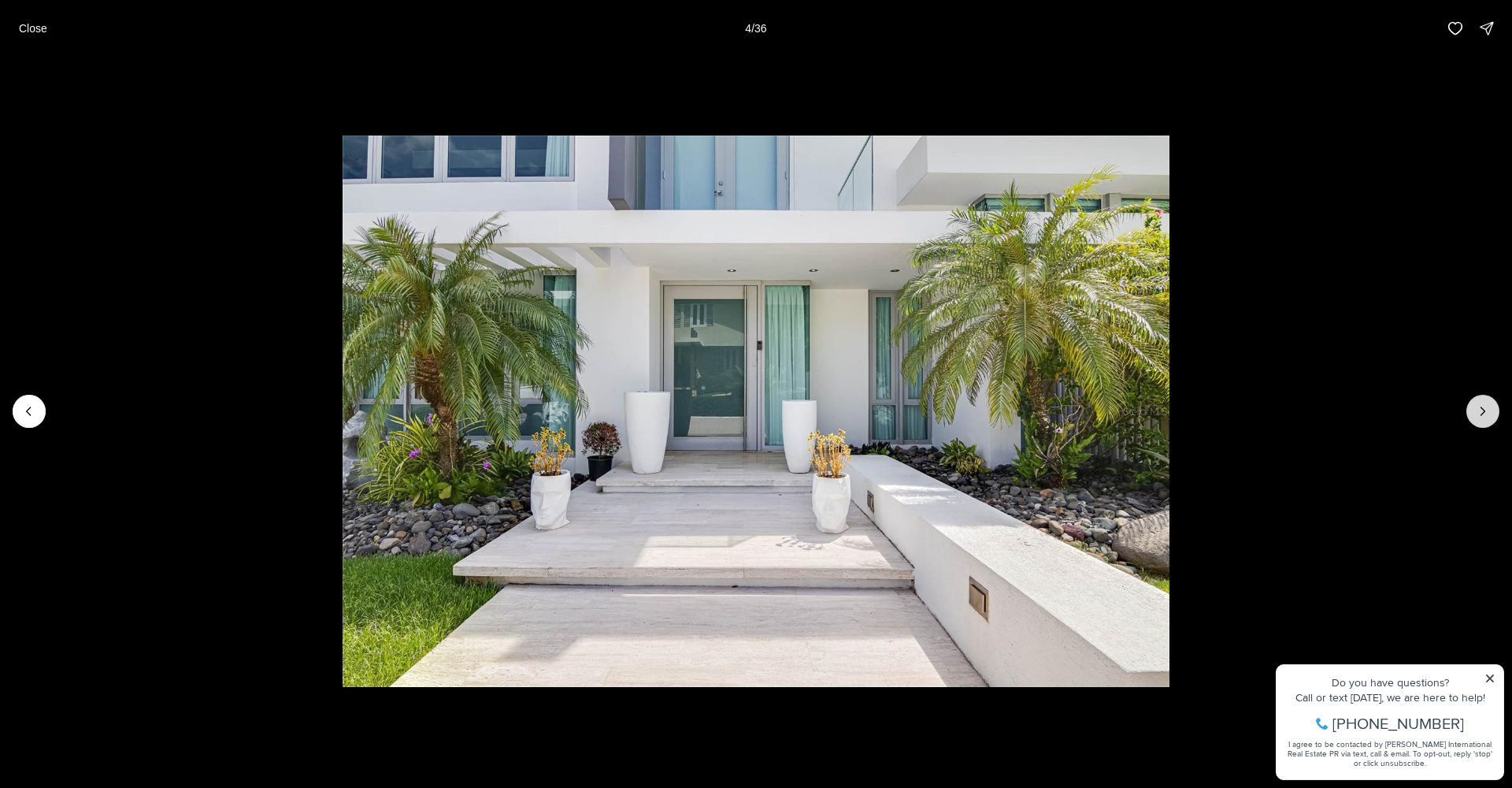
click at [1483, 410] on icon "Next slide" at bounding box center [1483, 411] width 4 height 8
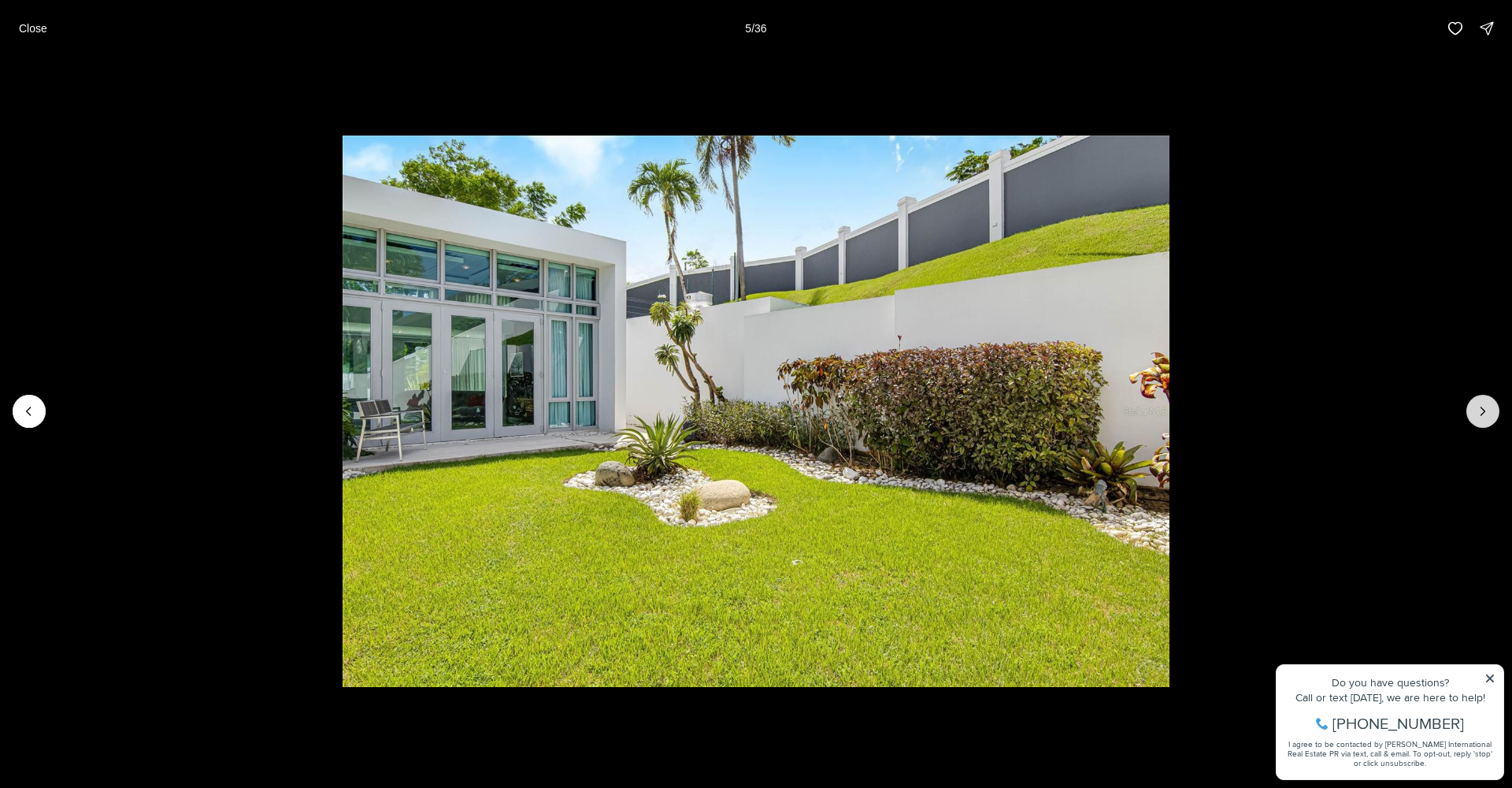
click at [1483, 410] on icon "Next slide" at bounding box center [1483, 411] width 4 height 8
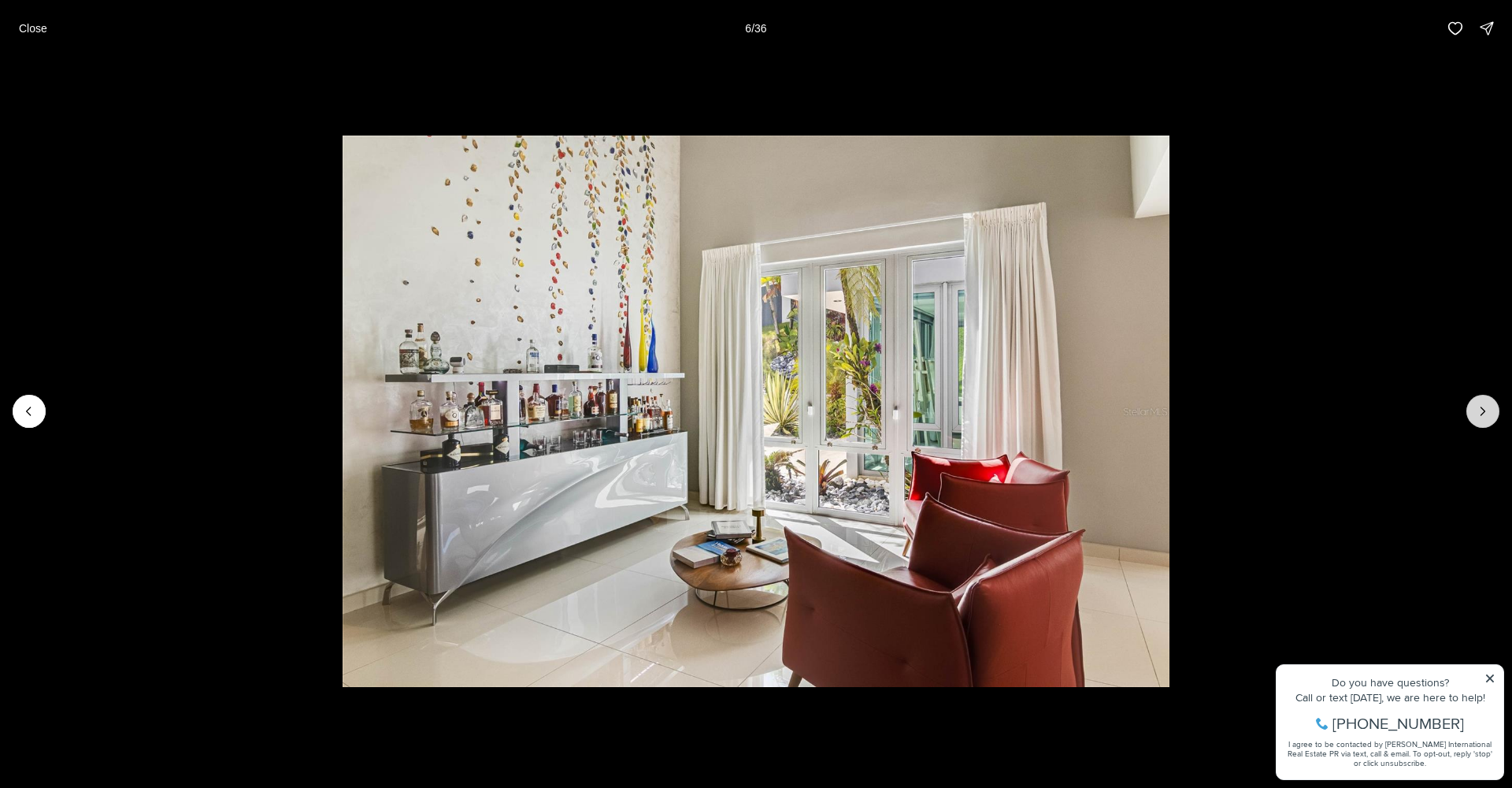
click at [1483, 410] on icon "Next slide" at bounding box center [1483, 411] width 4 height 8
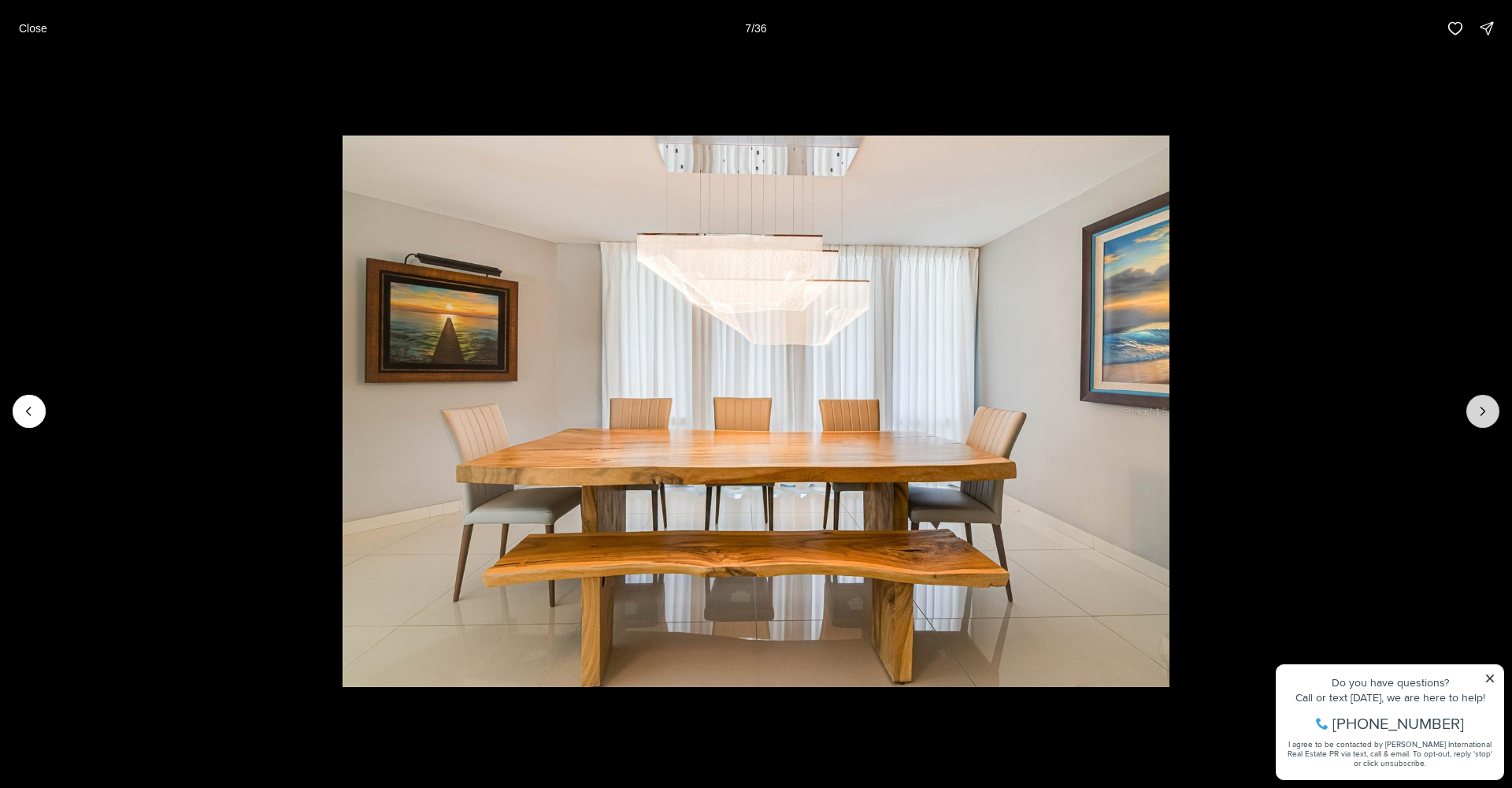
click at [1483, 410] on icon "Next slide" at bounding box center [1483, 411] width 4 height 8
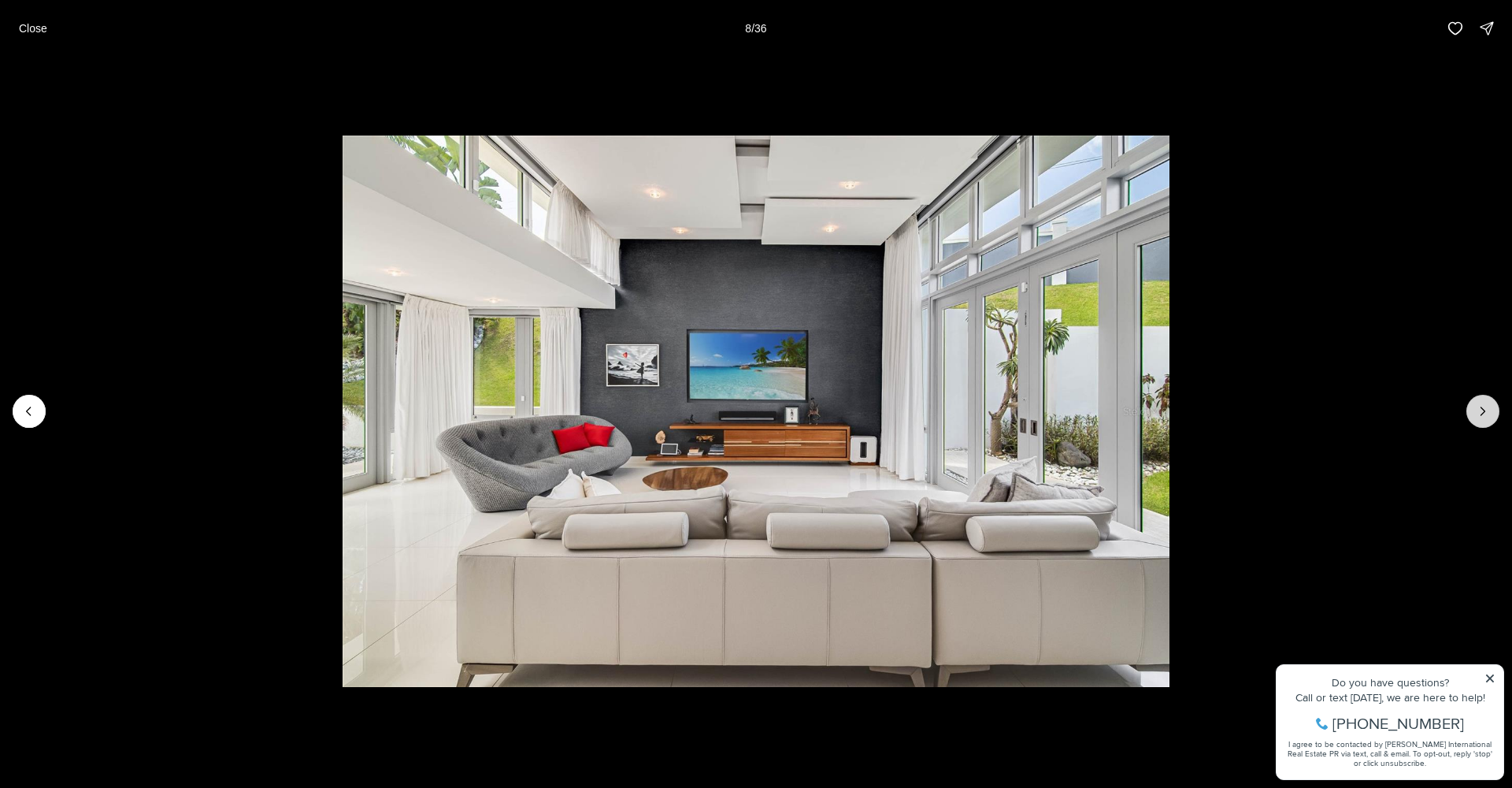
click at [1483, 408] on icon "Next slide" at bounding box center [1482, 411] width 16 height 16
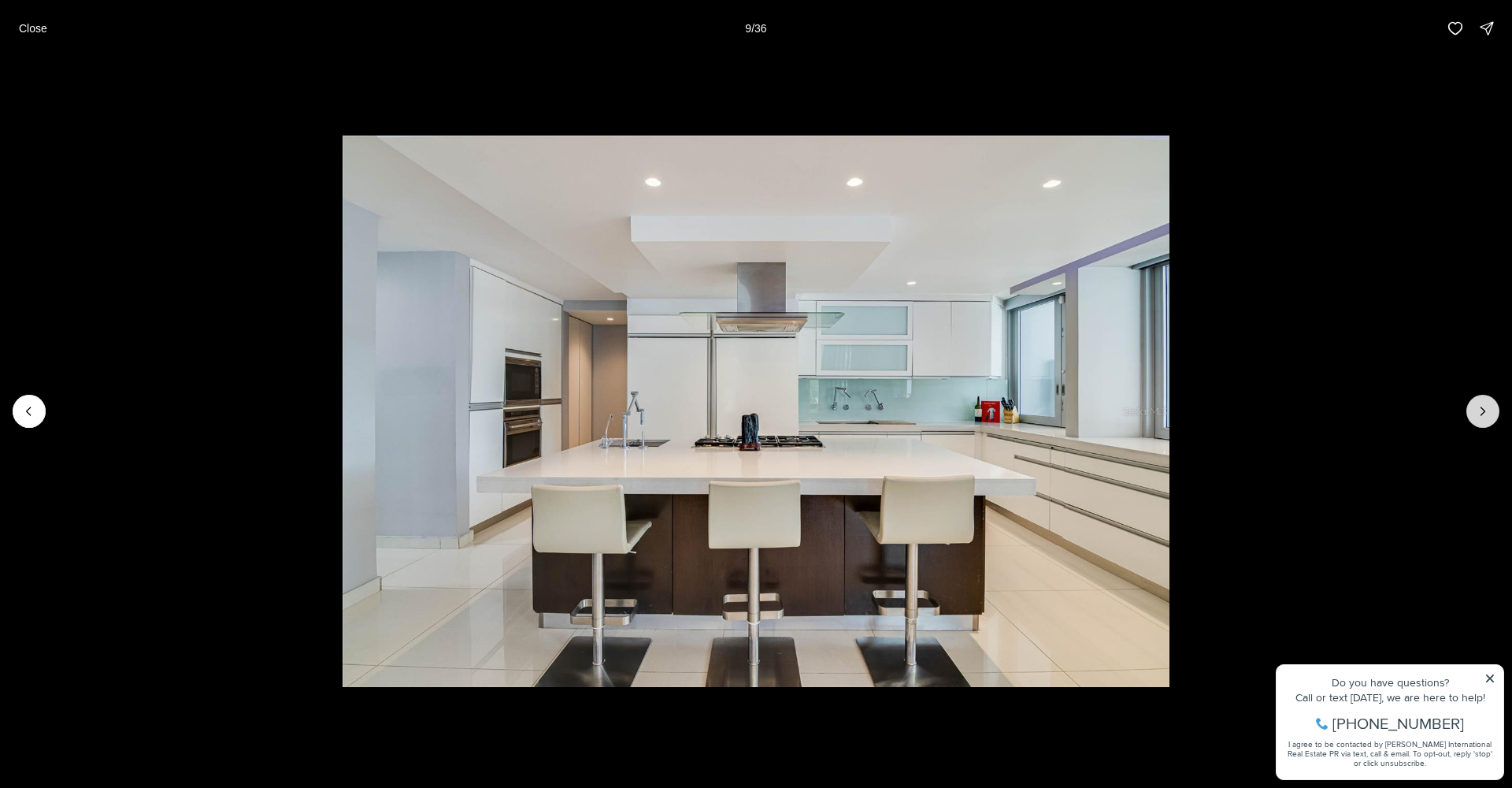
click at [1483, 408] on icon "Next slide" at bounding box center [1482, 411] width 16 height 16
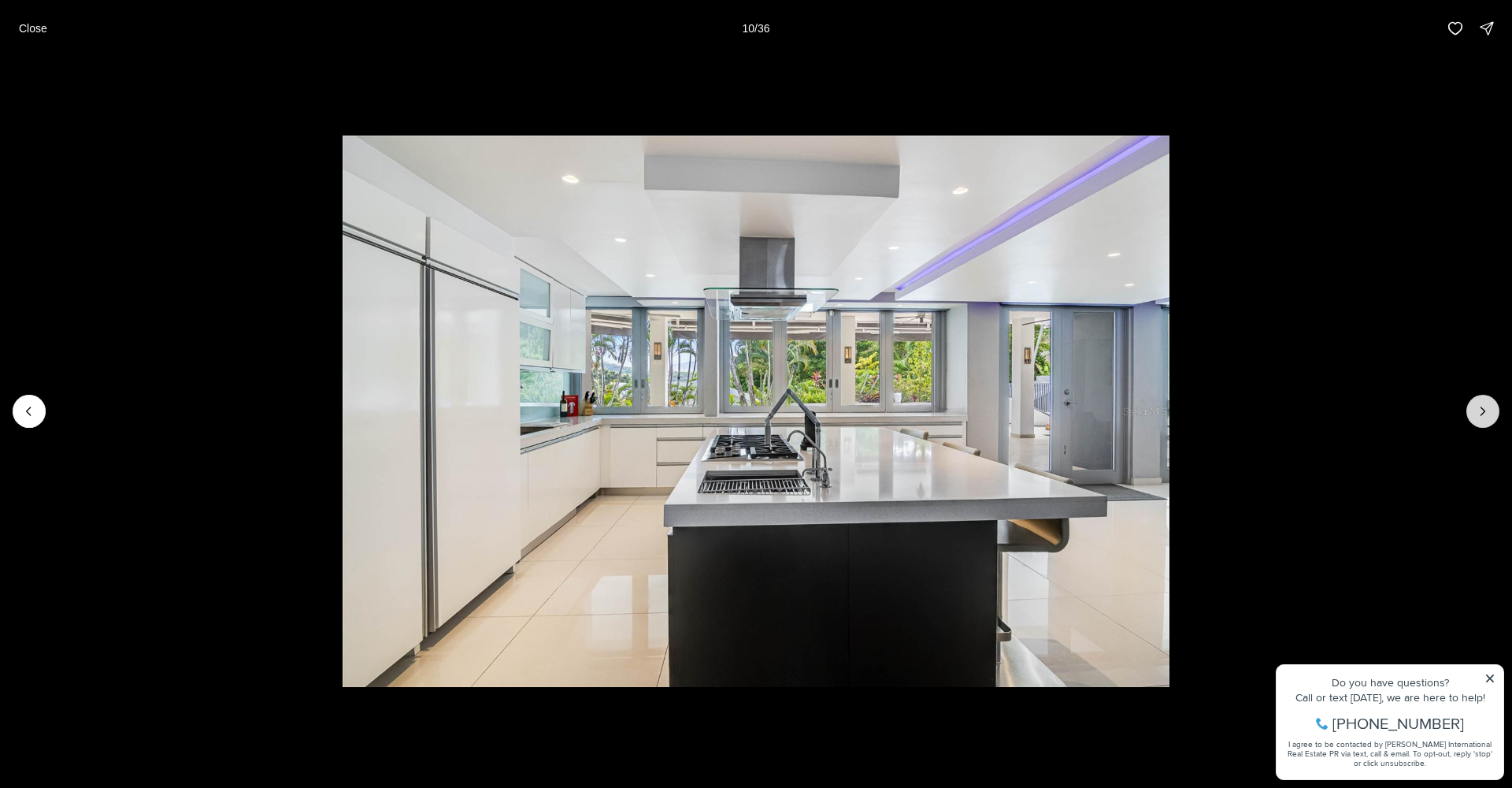
click at [1483, 408] on icon "Next slide" at bounding box center [1482, 411] width 16 height 16
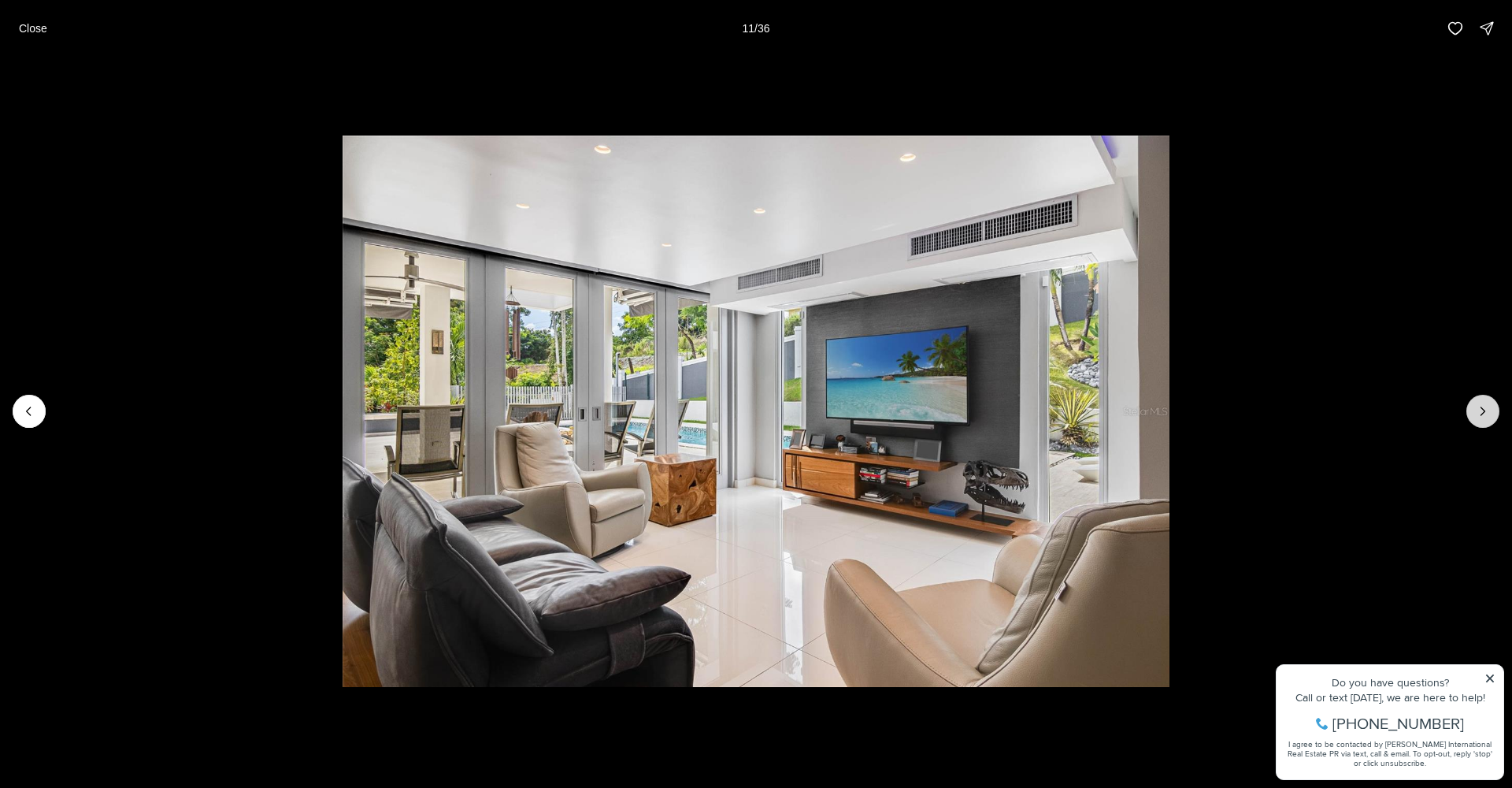
click at [1483, 408] on icon "Next slide" at bounding box center [1482, 411] width 16 height 16
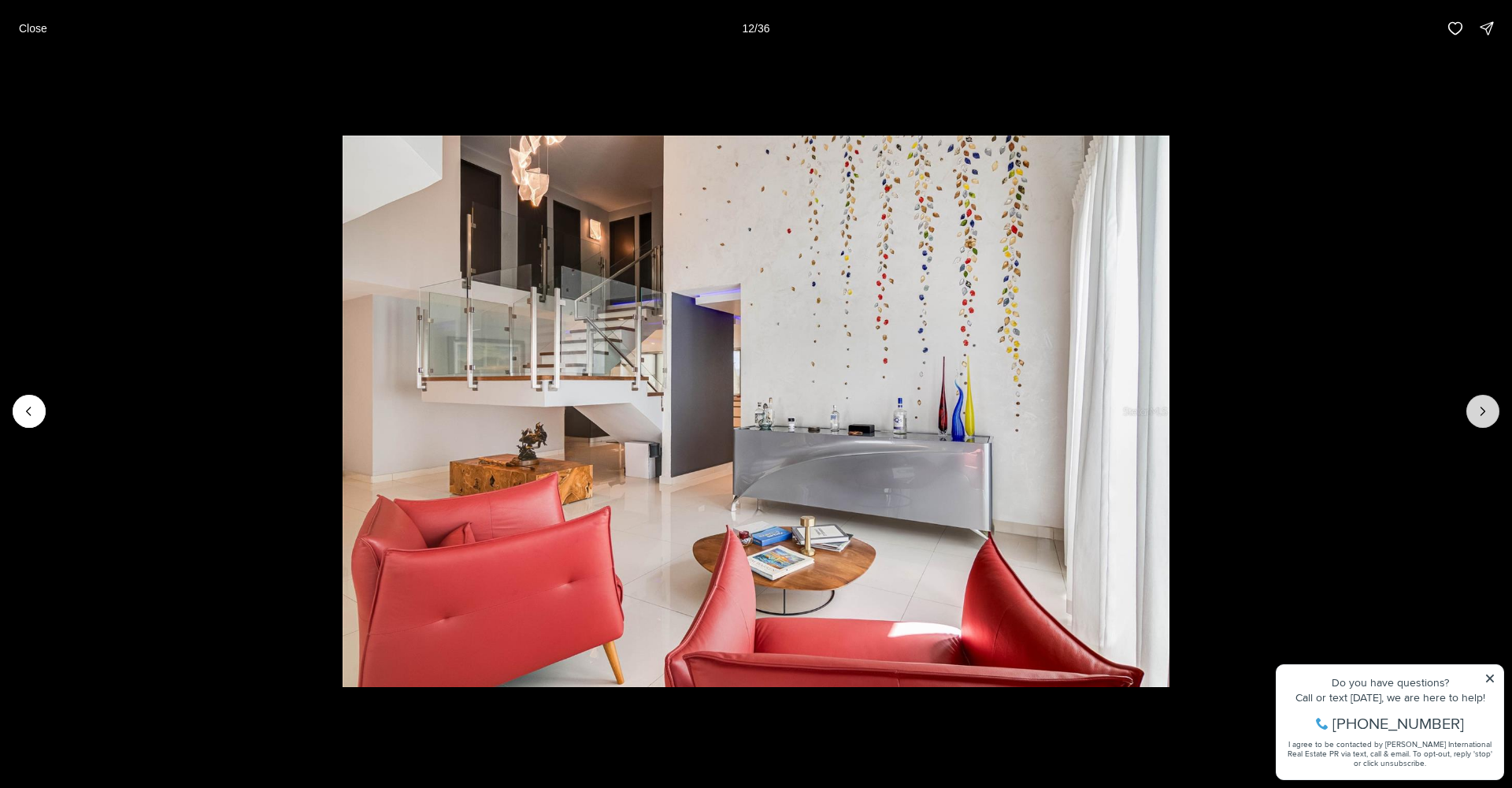
click at [1483, 408] on icon "Next slide" at bounding box center [1482, 411] width 16 height 16
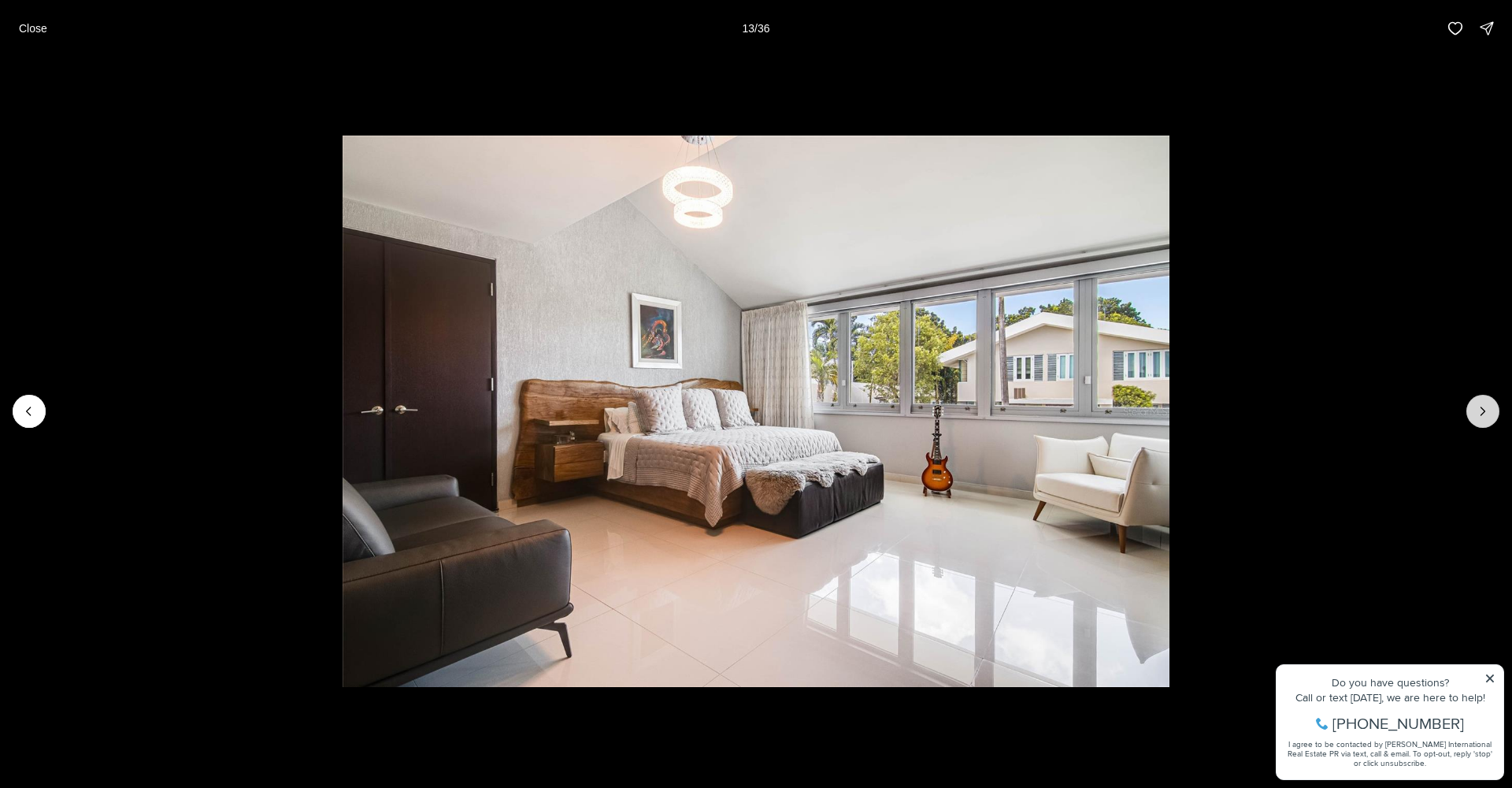
click at [1478, 409] on icon "Next slide" at bounding box center [1482, 411] width 16 height 16
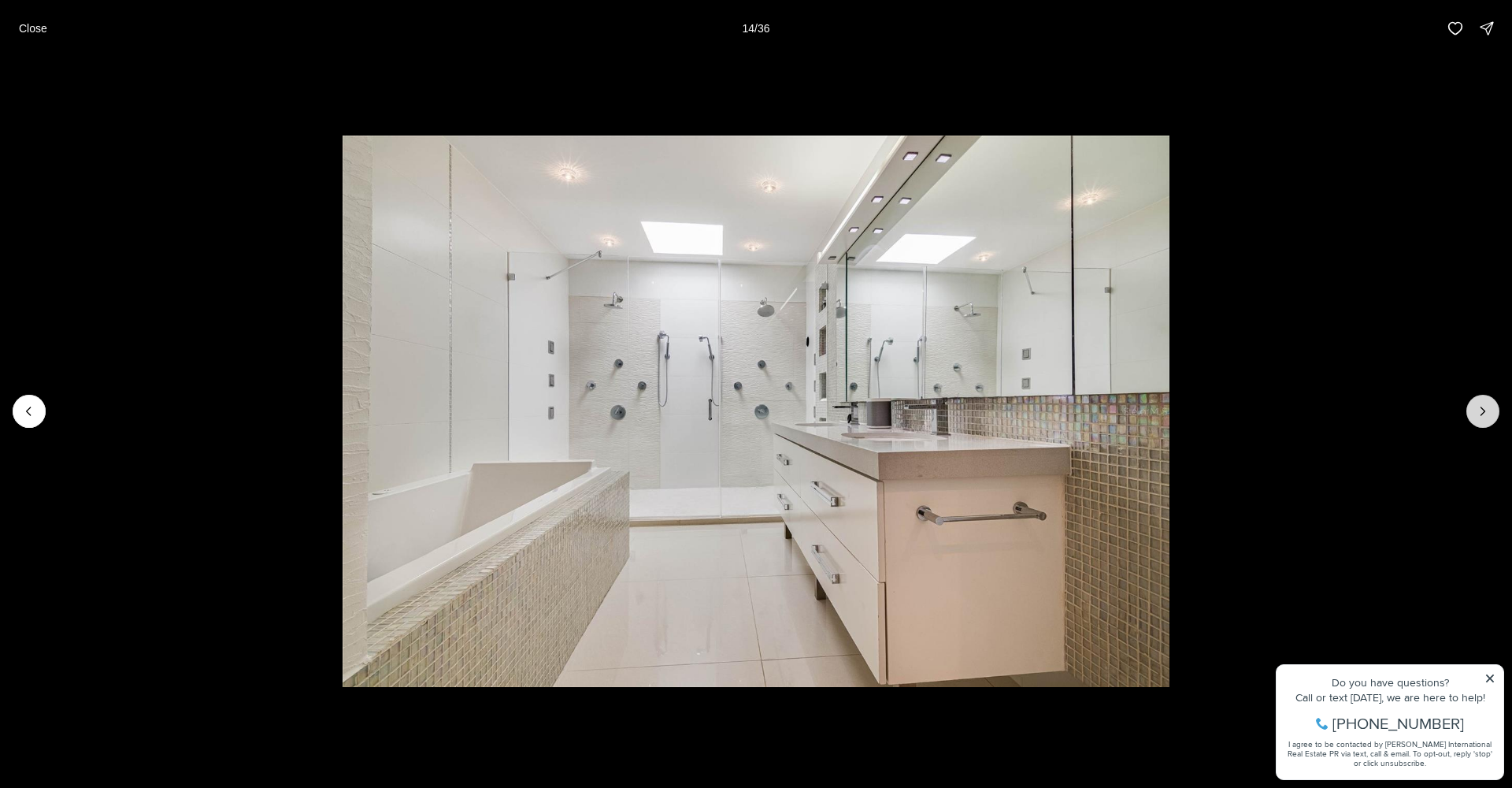
click at [1482, 407] on icon "Next slide" at bounding box center [1483, 411] width 4 height 8
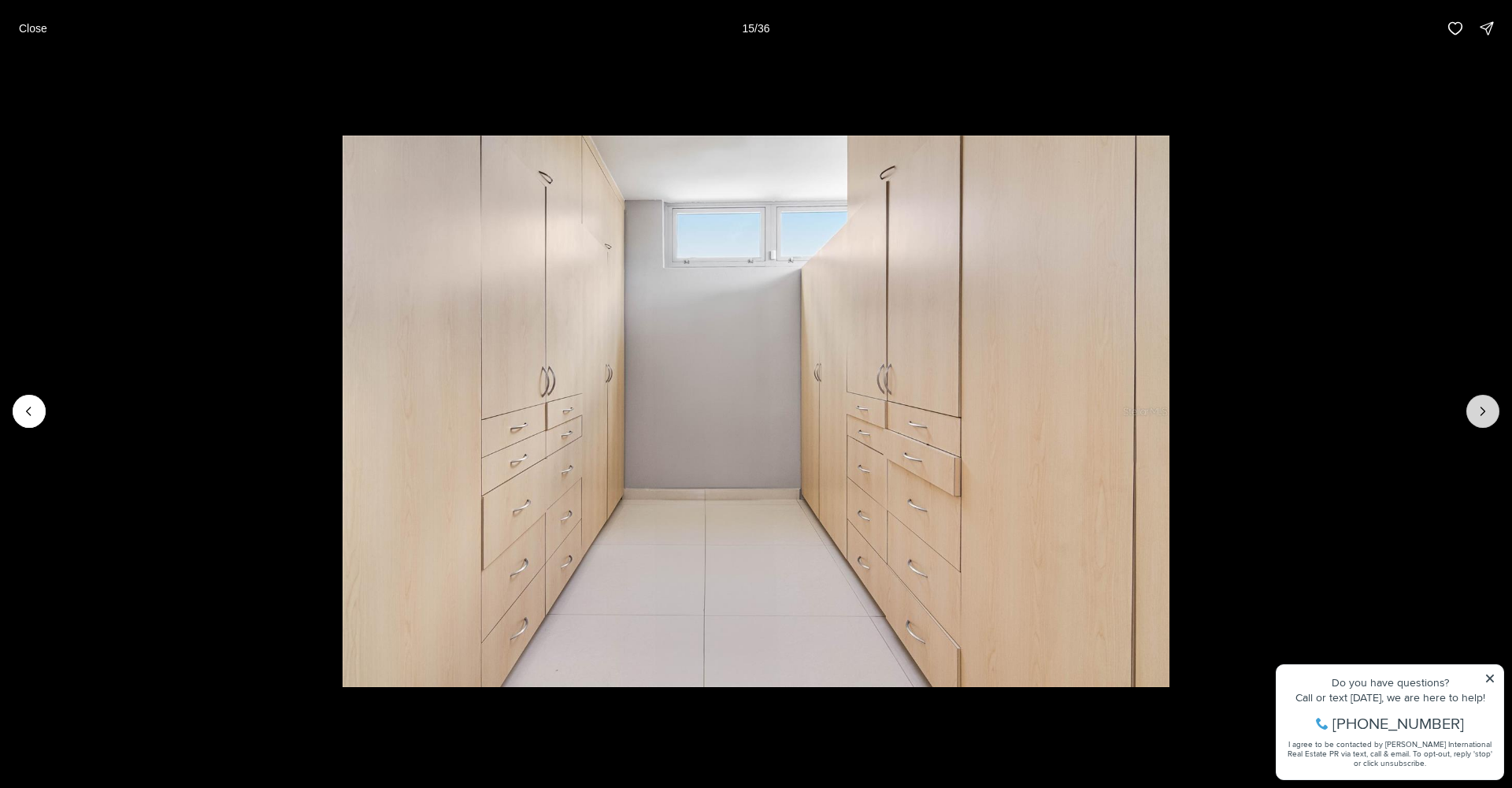
click at [1482, 407] on icon "Next slide" at bounding box center [1483, 411] width 4 height 8
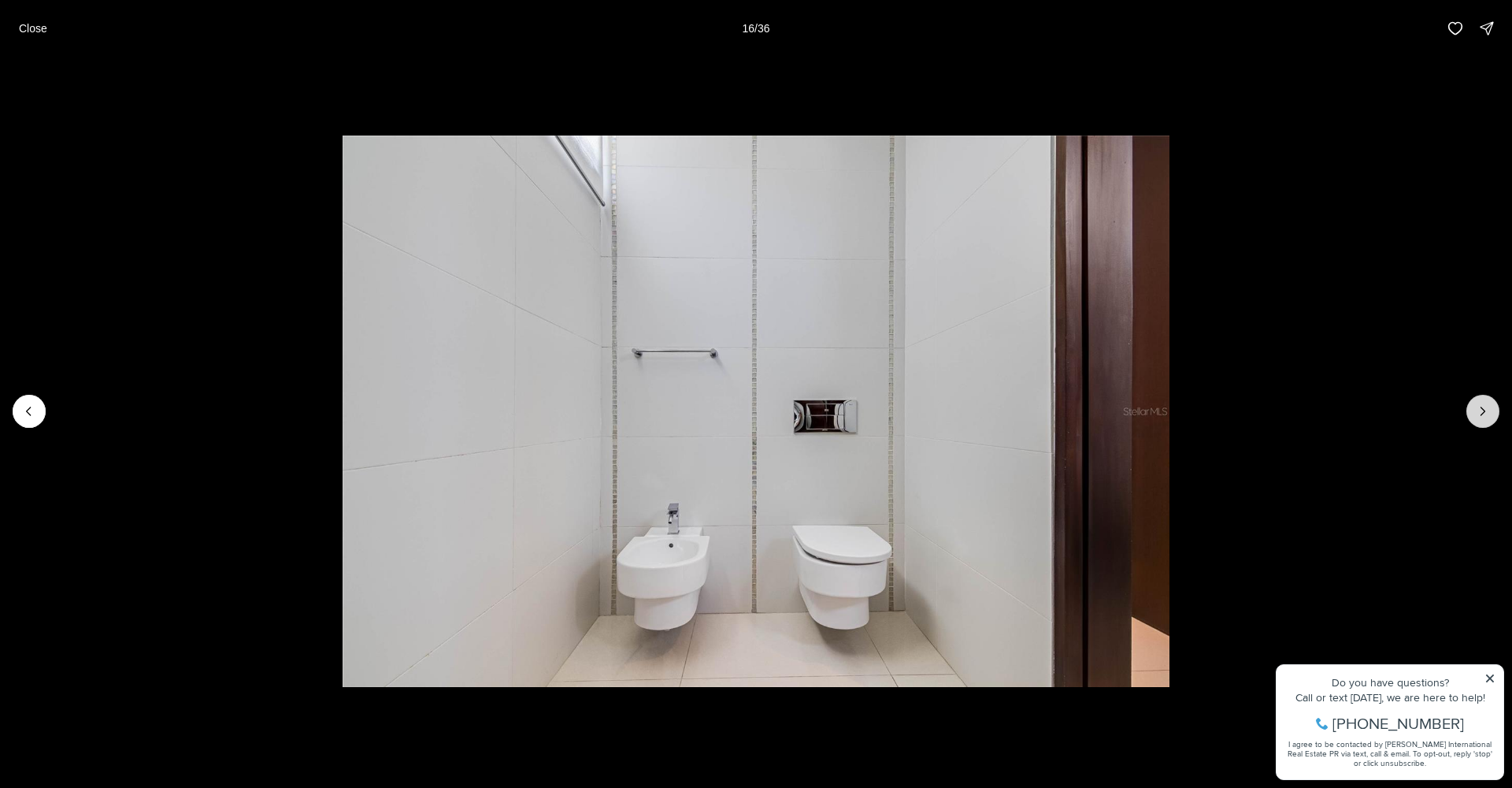
click at [1480, 407] on icon "Next slide" at bounding box center [1482, 411] width 16 height 16
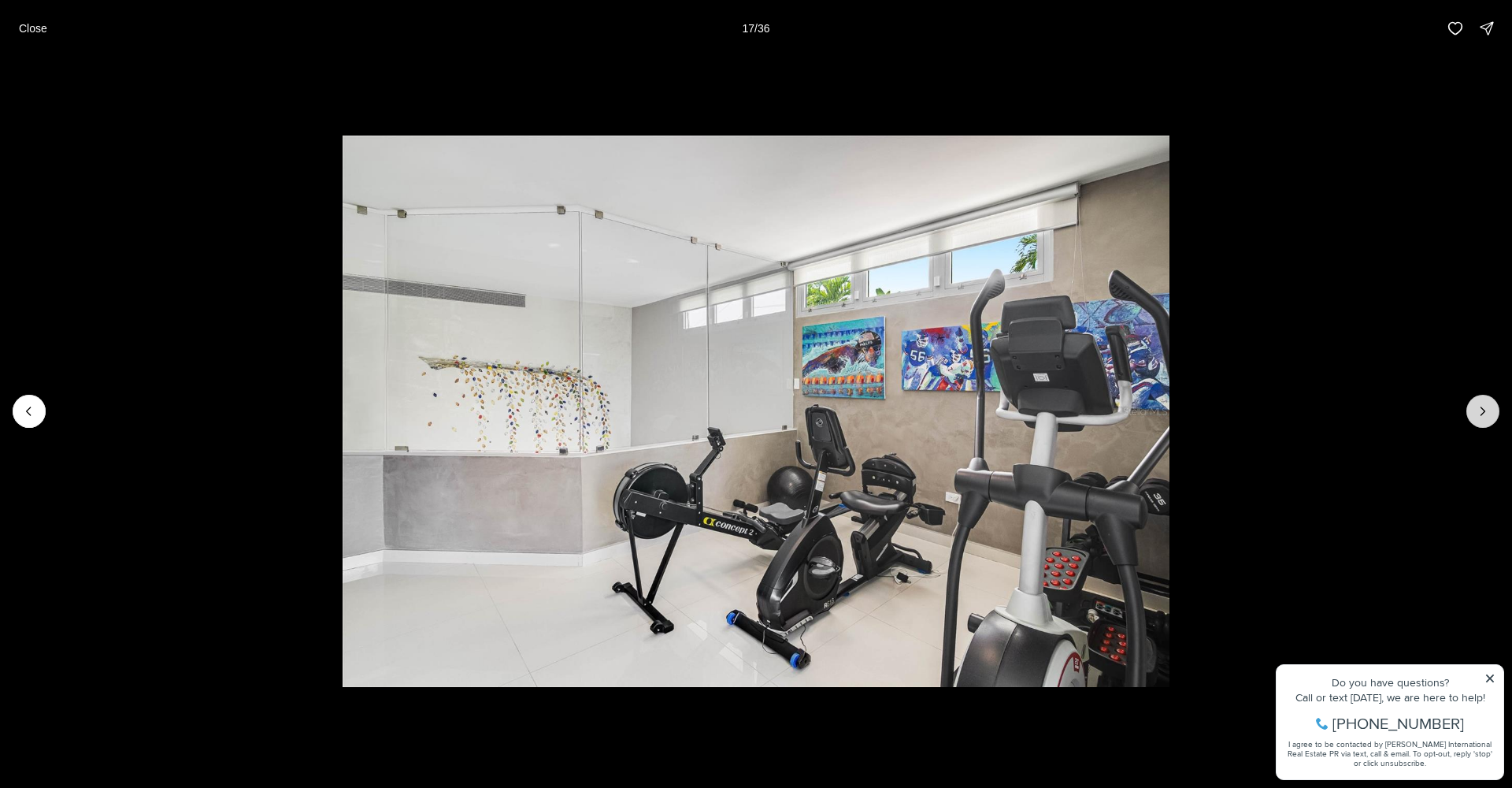
click at [1480, 407] on icon "Next slide" at bounding box center [1482, 411] width 16 height 16
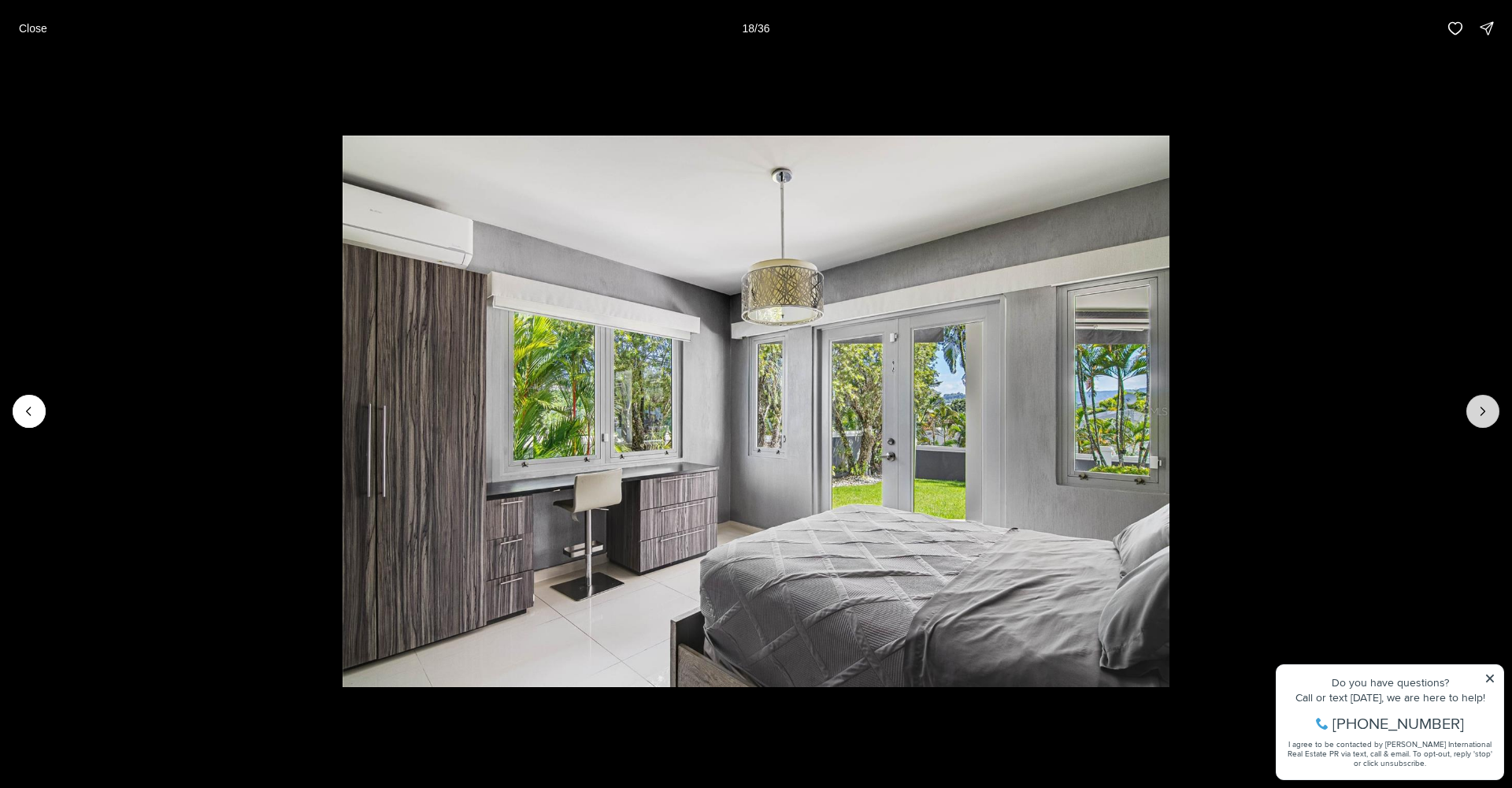
click at [1480, 407] on icon "Next slide" at bounding box center [1482, 411] width 16 height 16
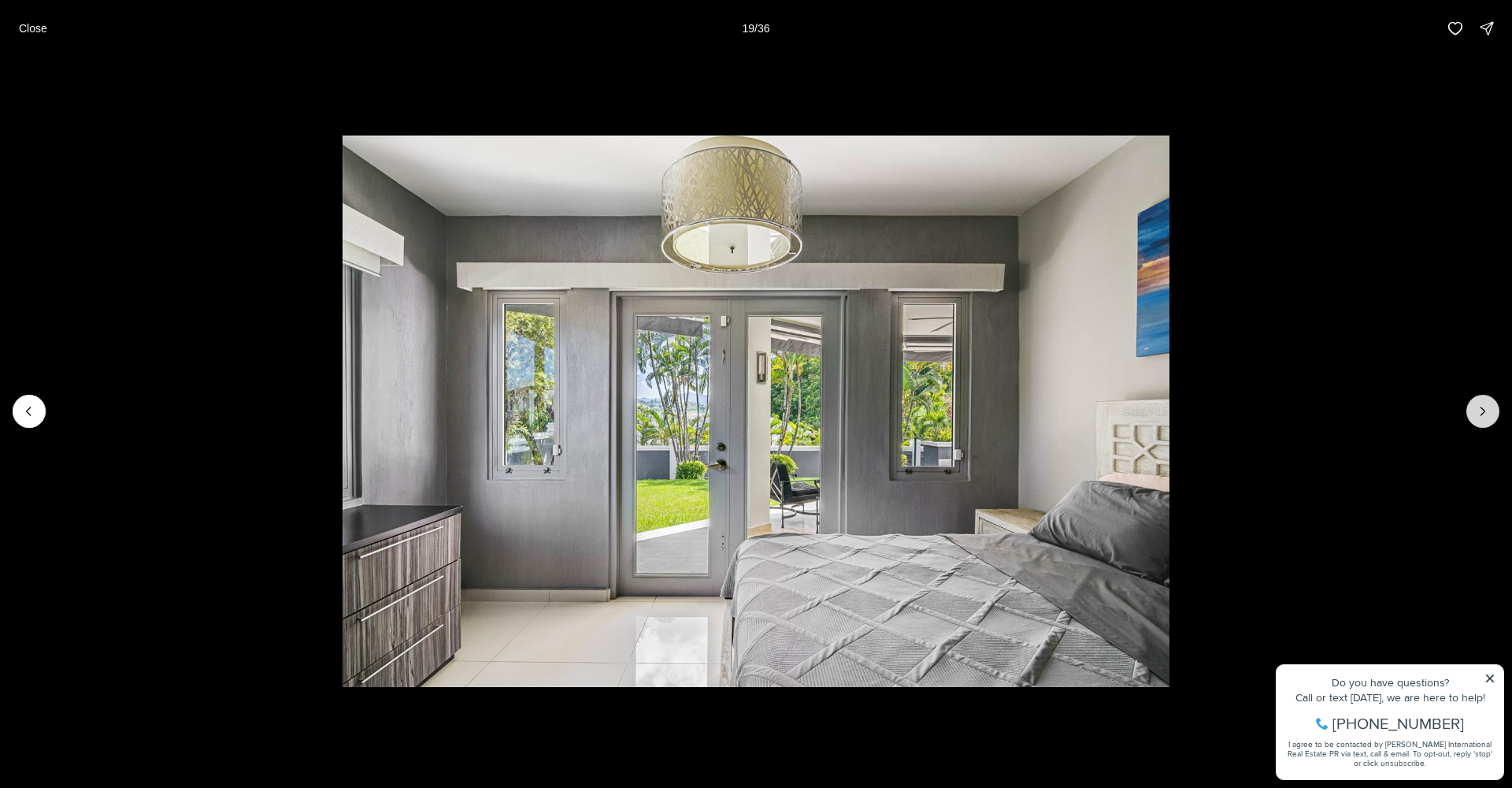
click at [1479, 408] on icon "Next slide" at bounding box center [1482, 411] width 16 height 16
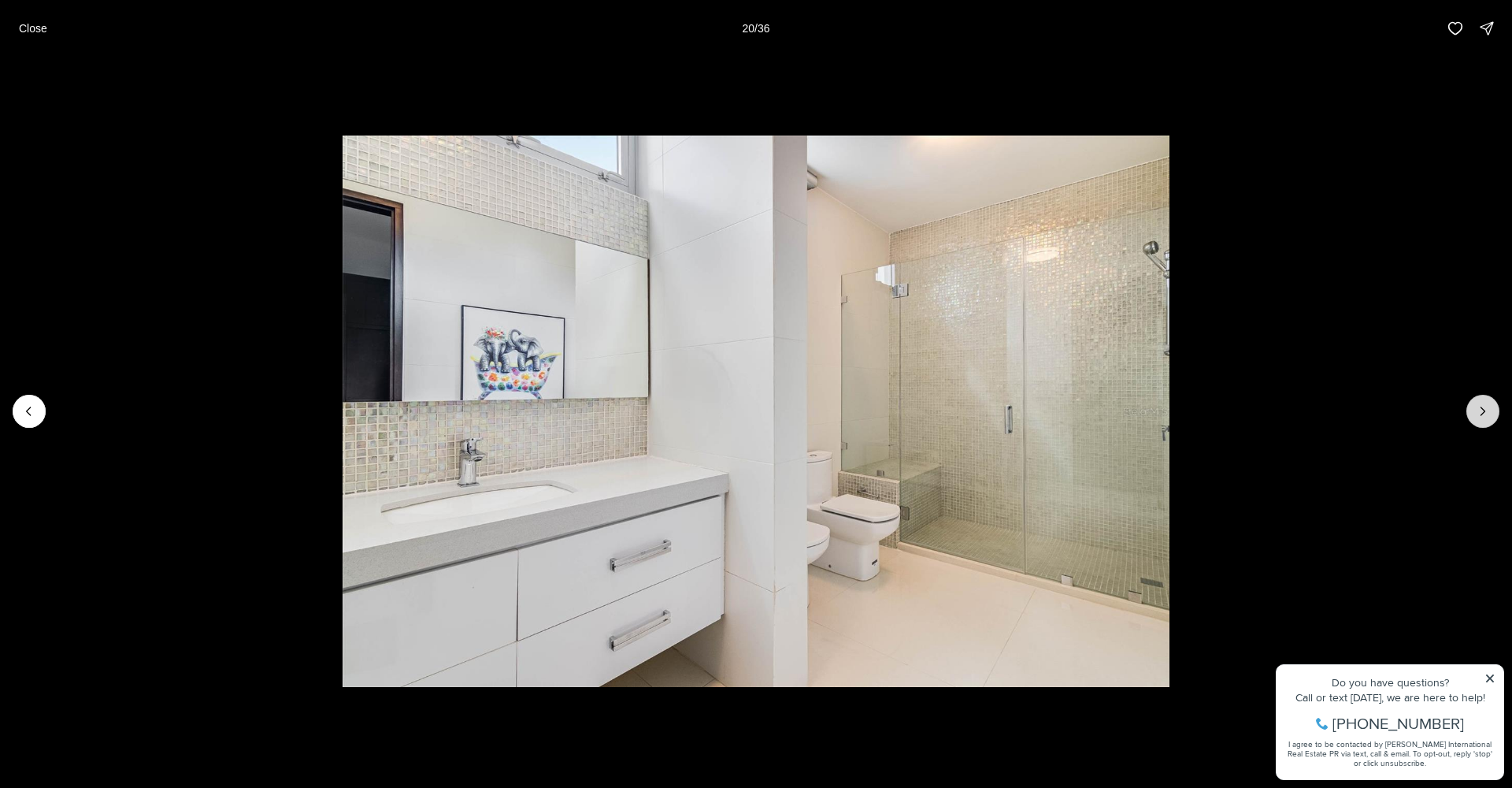
click at [1479, 408] on icon "Next slide" at bounding box center [1482, 411] width 16 height 16
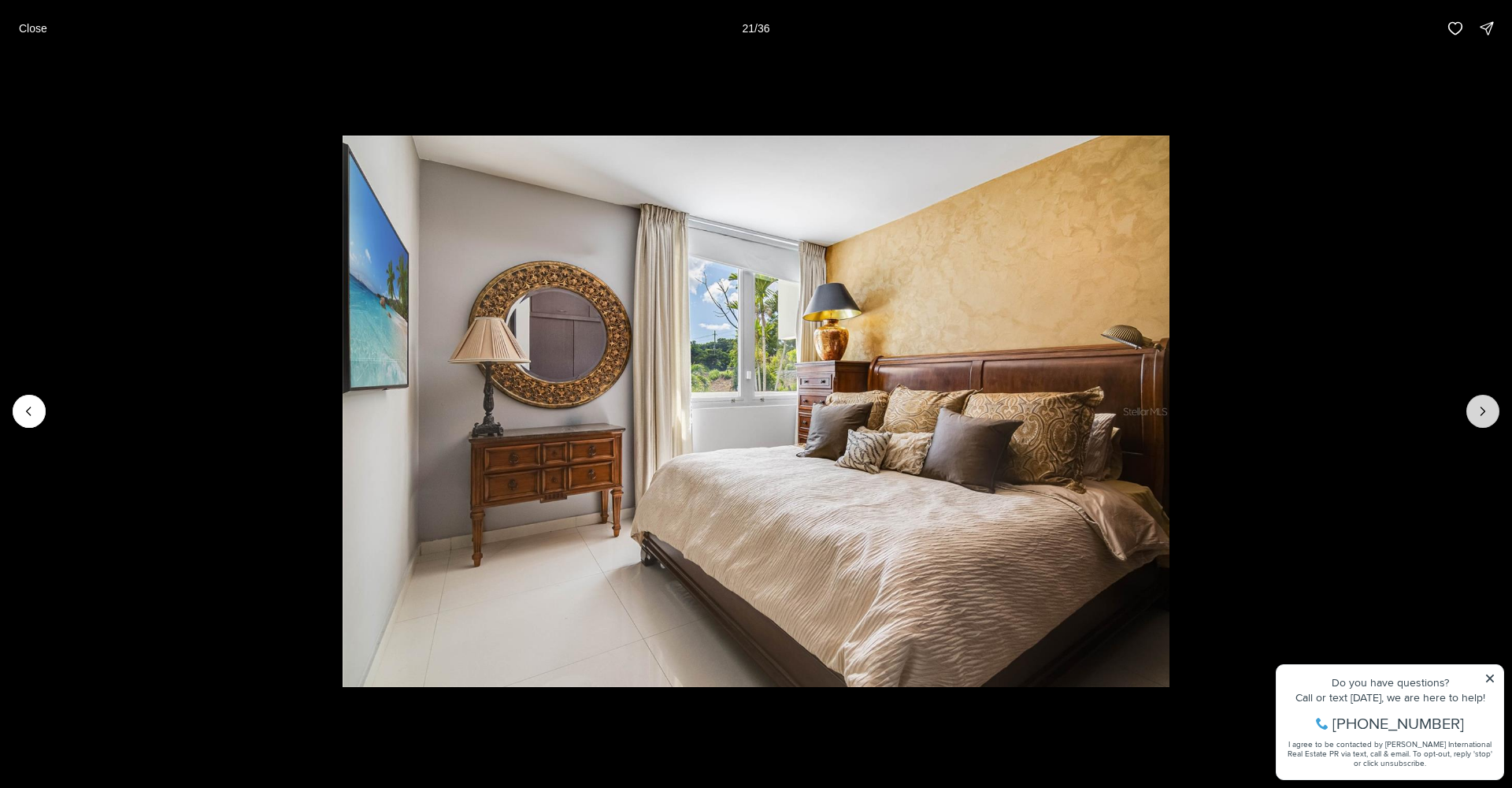
click at [1479, 408] on icon "Next slide" at bounding box center [1482, 411] width 16 height 16
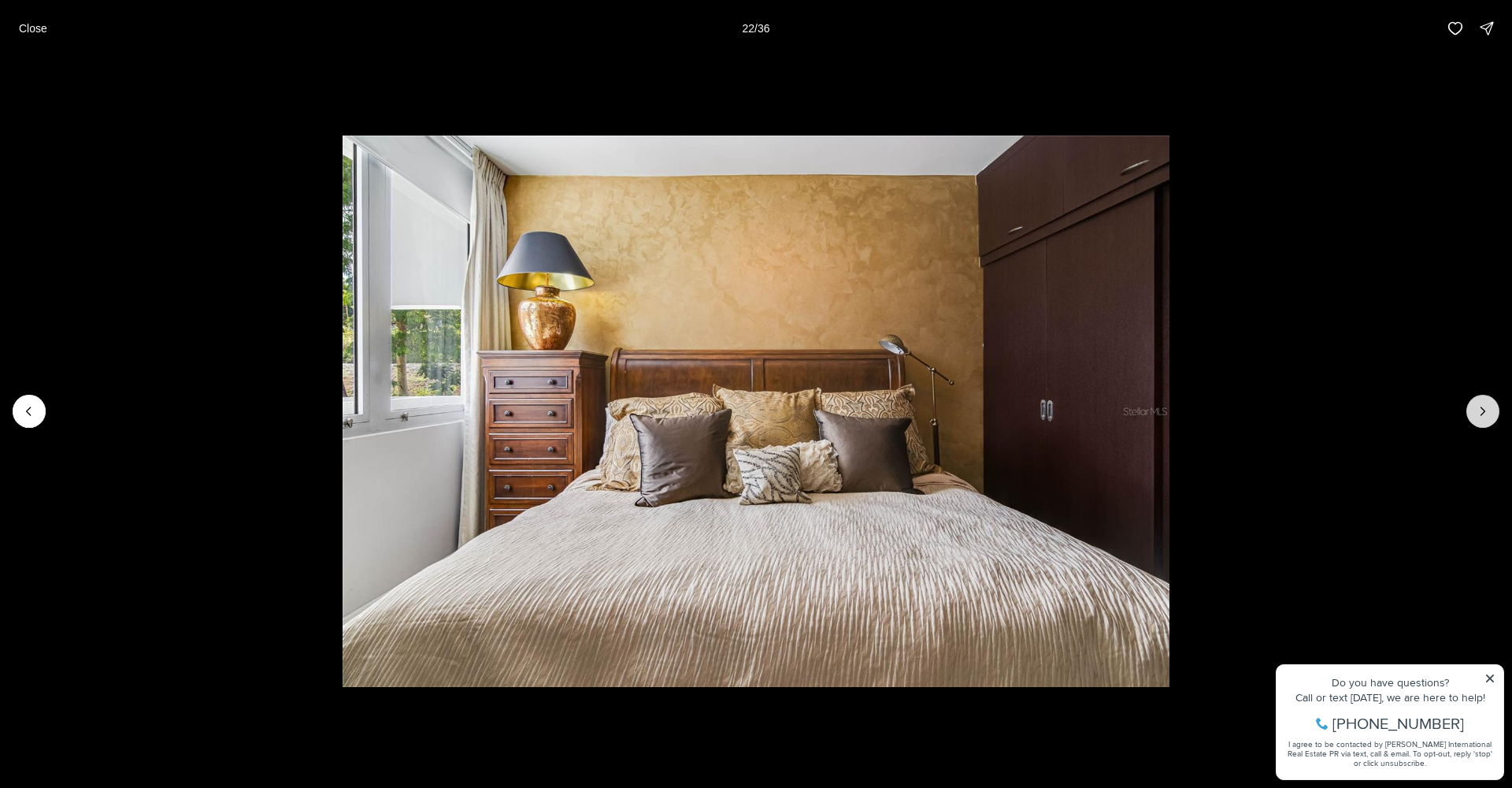
click at [1479, 408] on icon "Next slide" at bounding box center [1482, 411] width 16 height 16
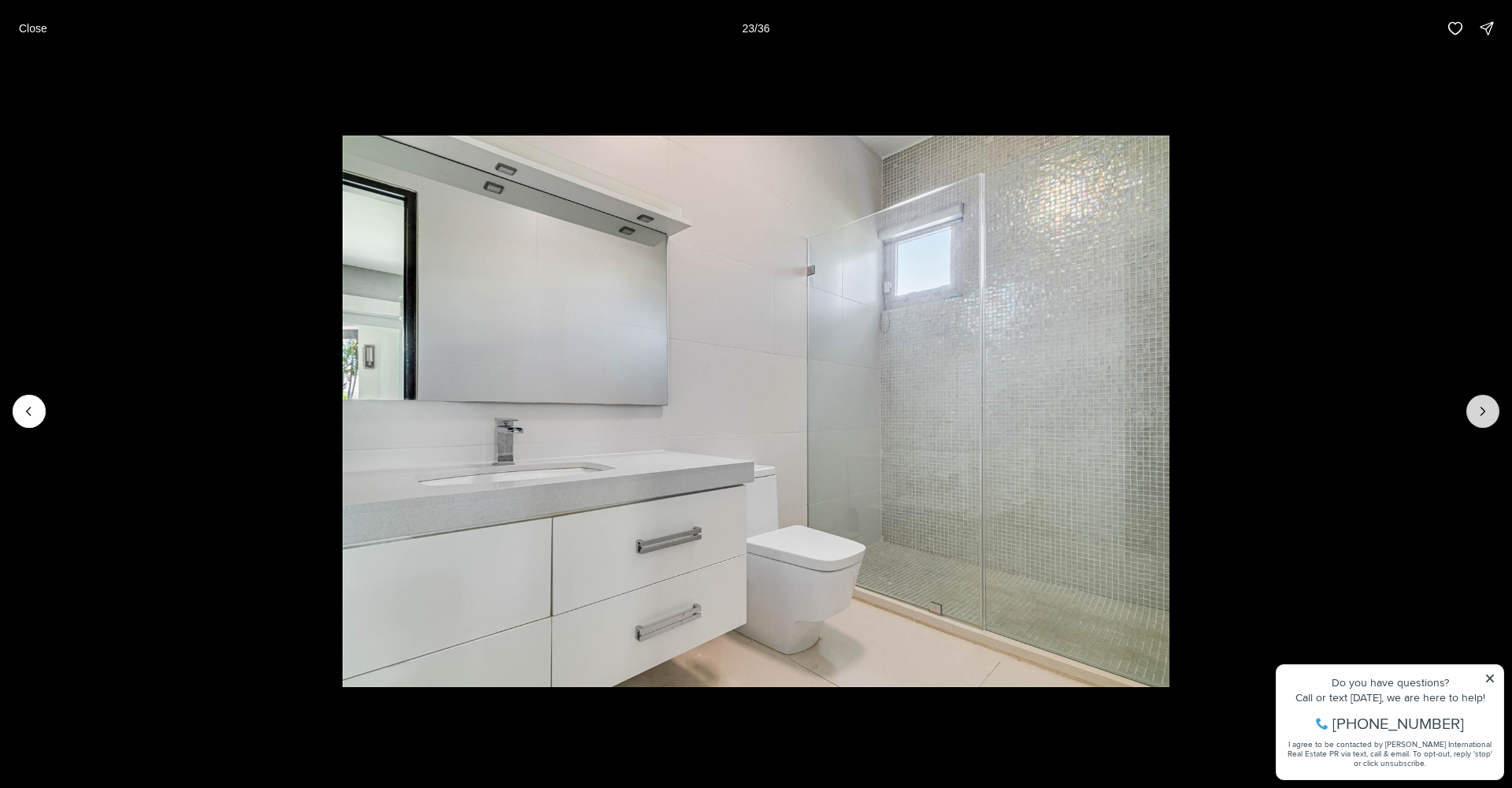
click at [1479, 408] on icon "Next slide" at bounding box center [1482, 411] width 16 height 16
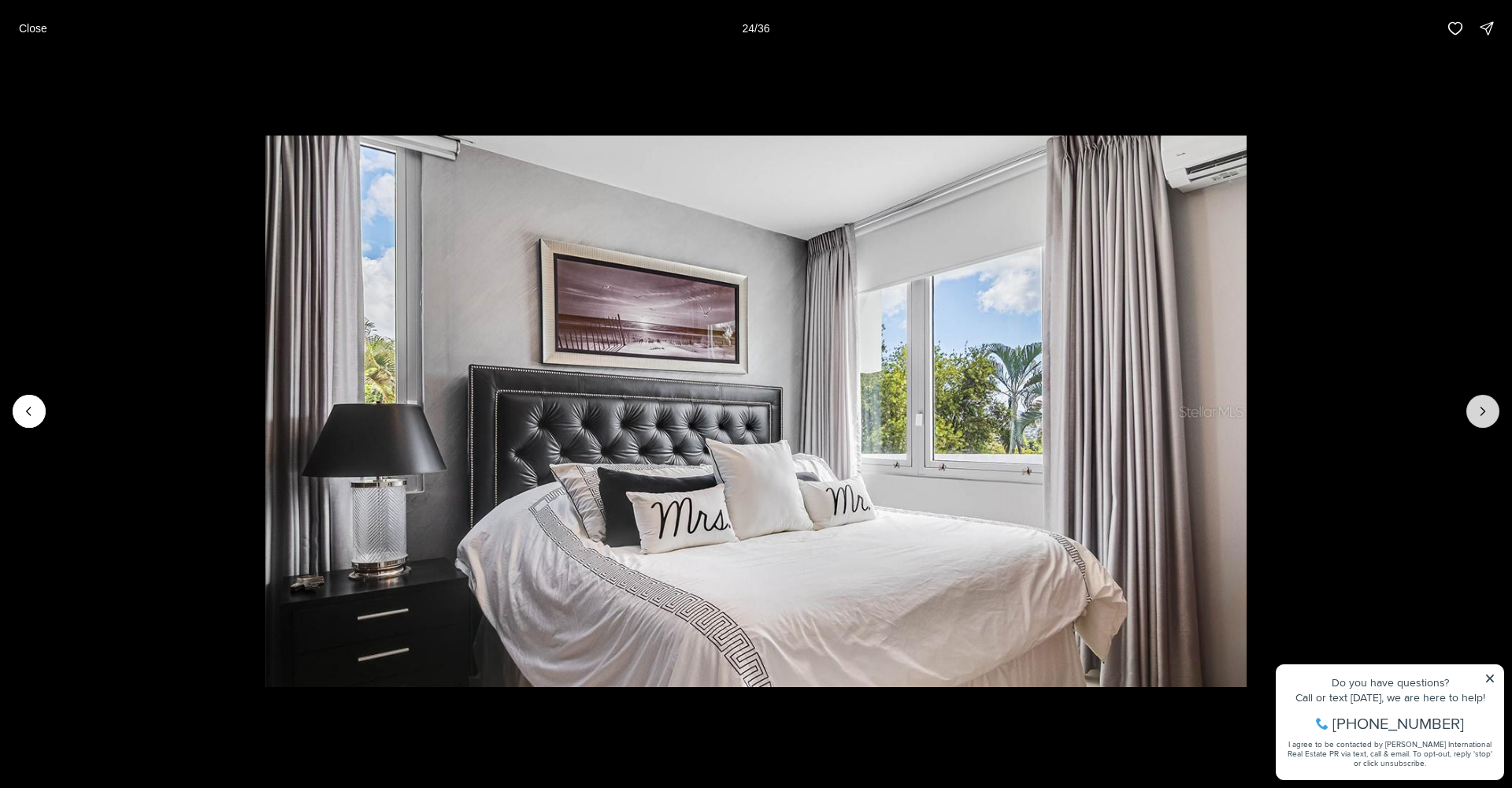
click at [1479, 408] on icon "Next slide" at bounding box center [1482, 411] width 16 height 16
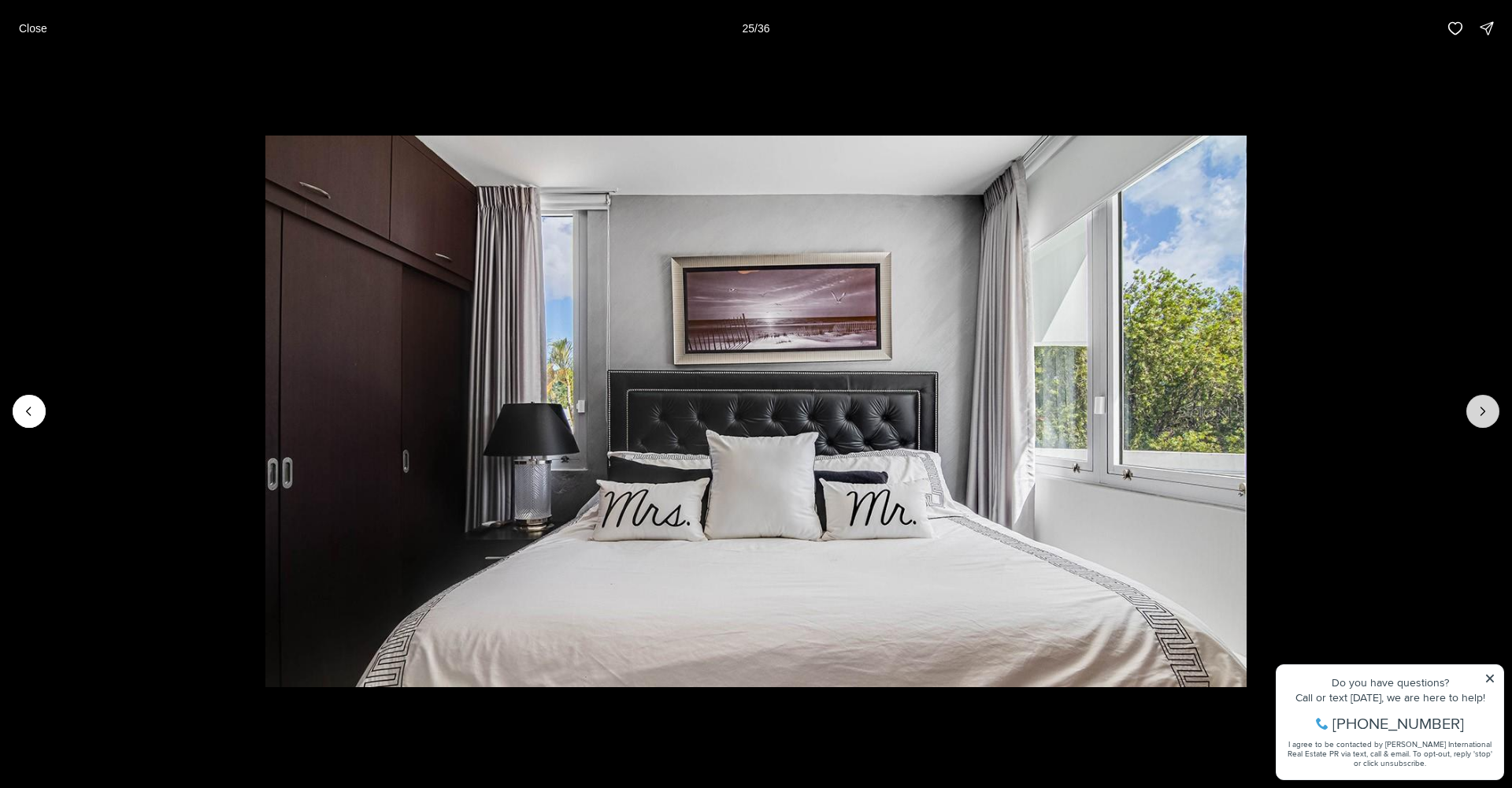
click at [1479, 408] on icon "Next slide" at bounding box center [1482, 411] width 16 height 16
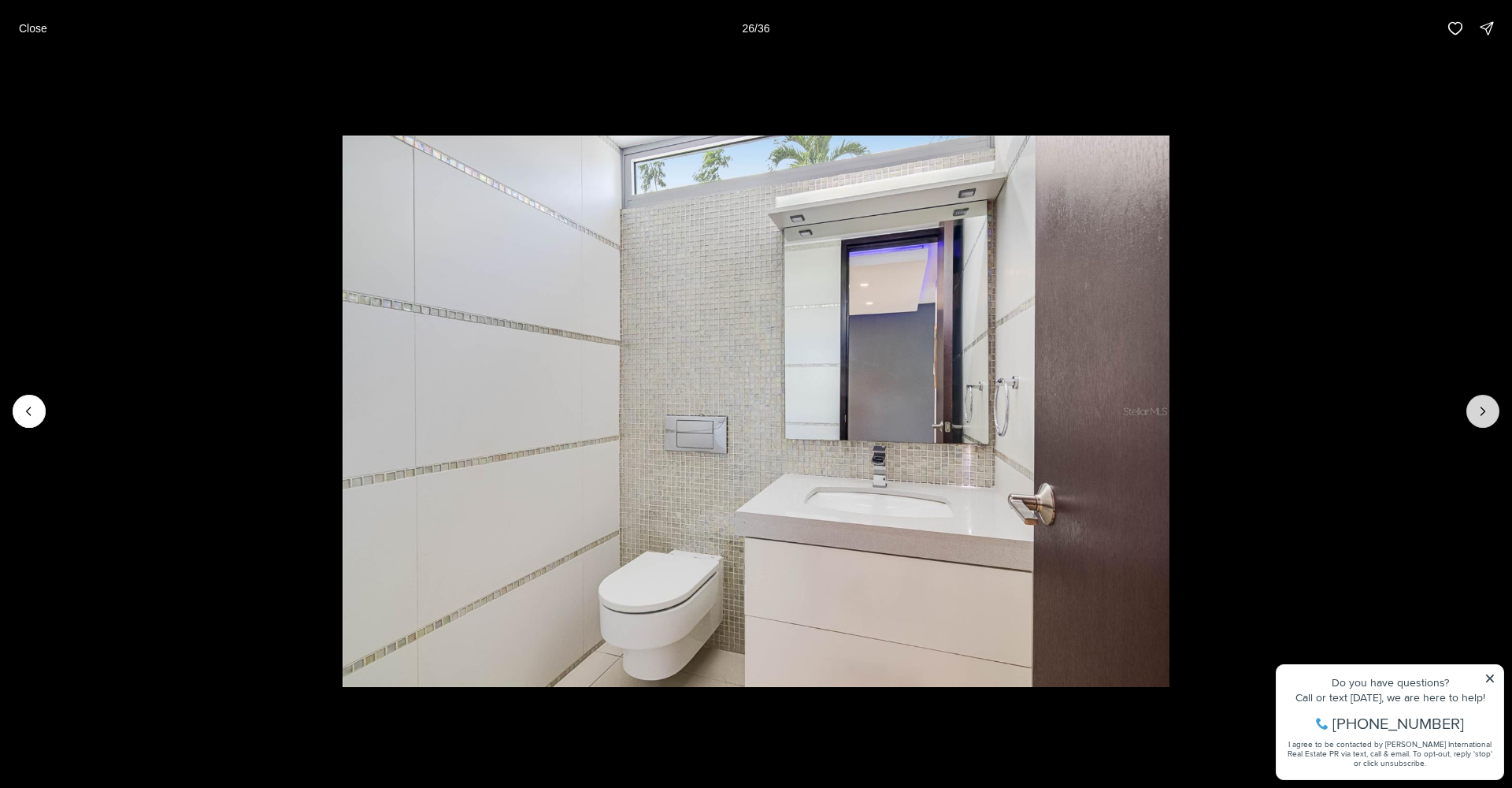
click at [1485, 408] on icon "Next slide" at bounding box center [1482, 411] width 16 height 16
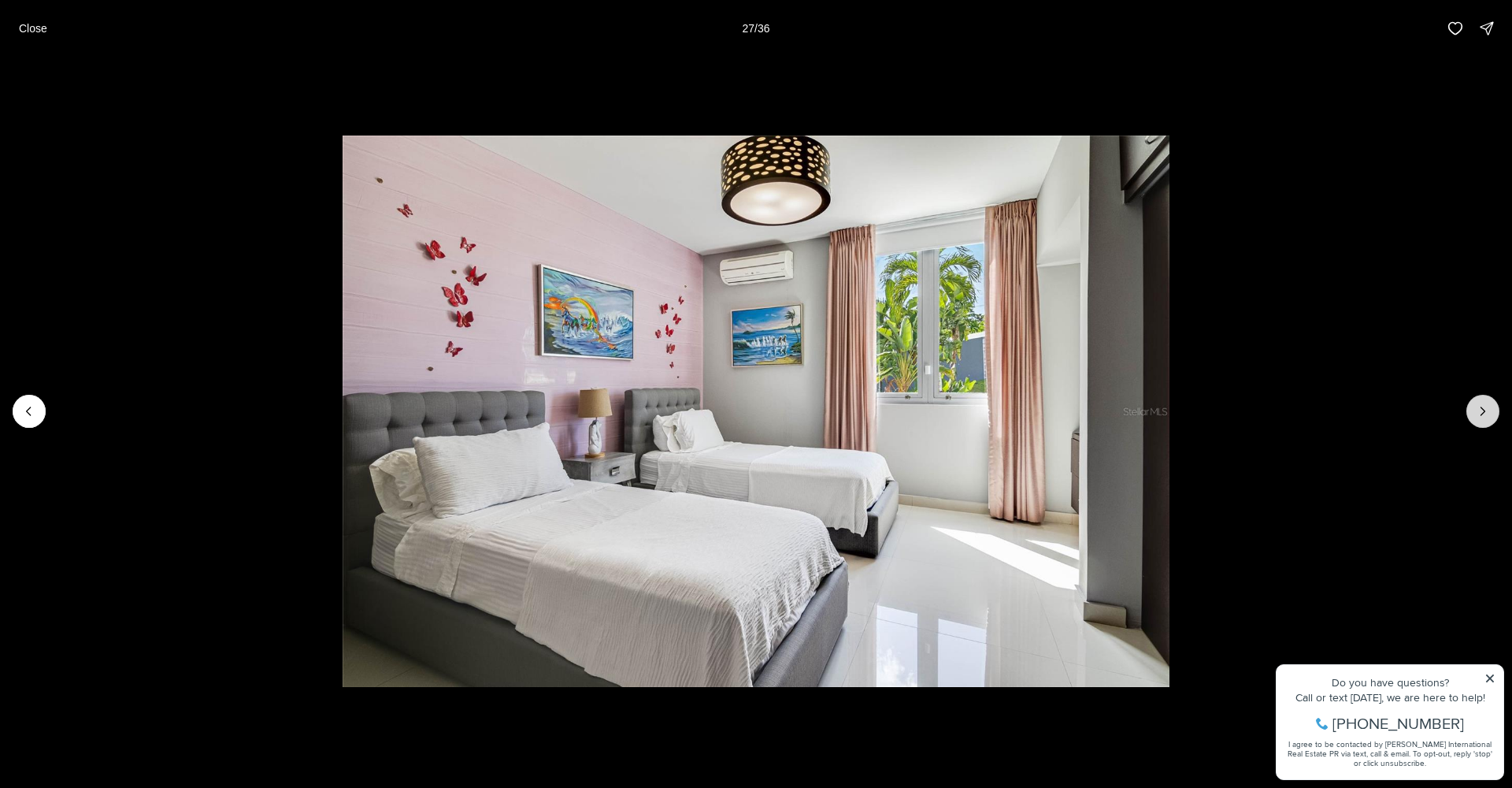
click at [1485, 408] on icon "Next slide" at bounding box center [1482, 411] width 16 height 16
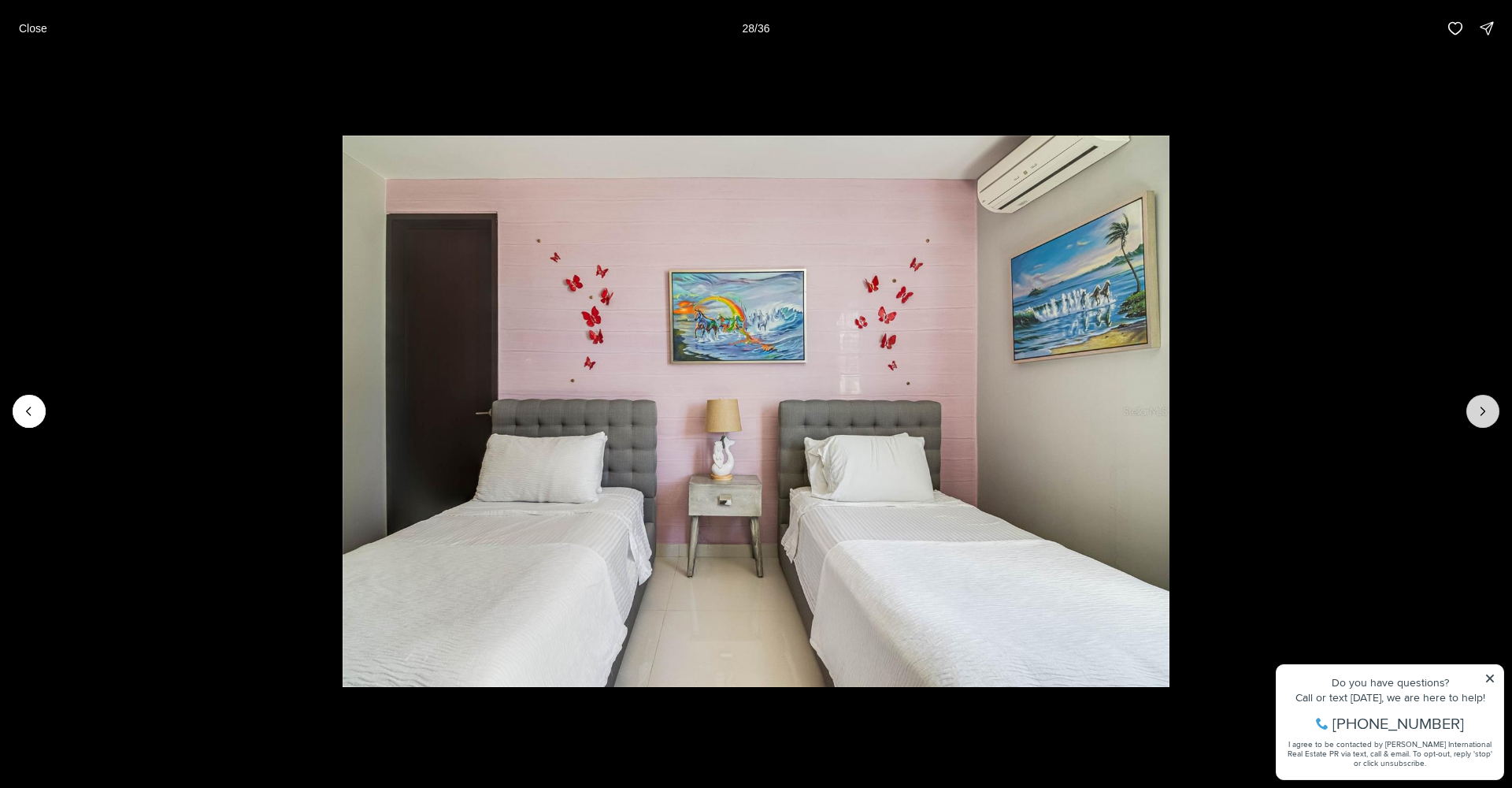
click at [1485, 408] on icon "Next slide" at bounding box center [1482, 411] width 16 height 16
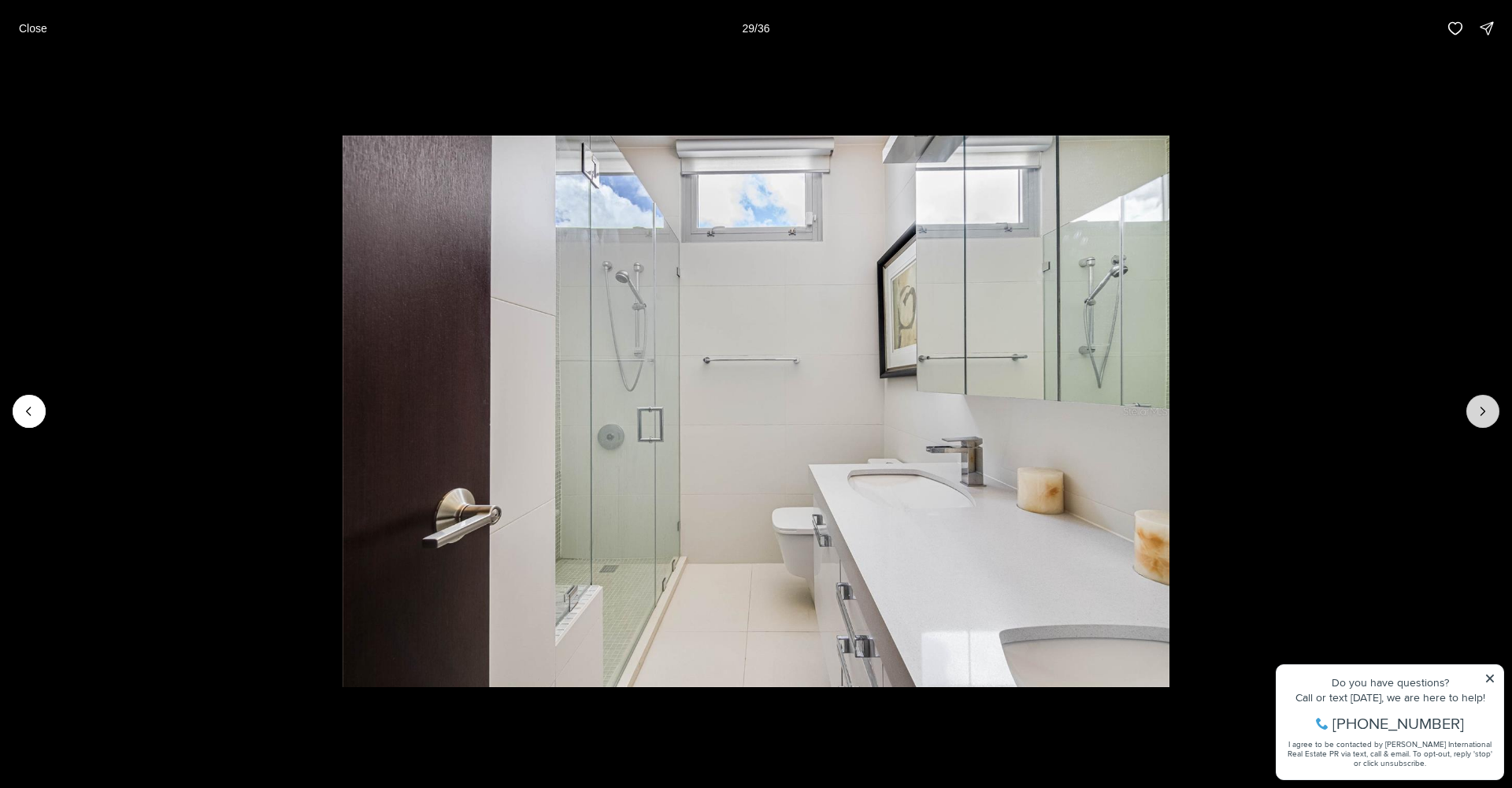
click at [1485, 408] on icon "Next slide" at bounding box center [1482, 411] width 16 height 16
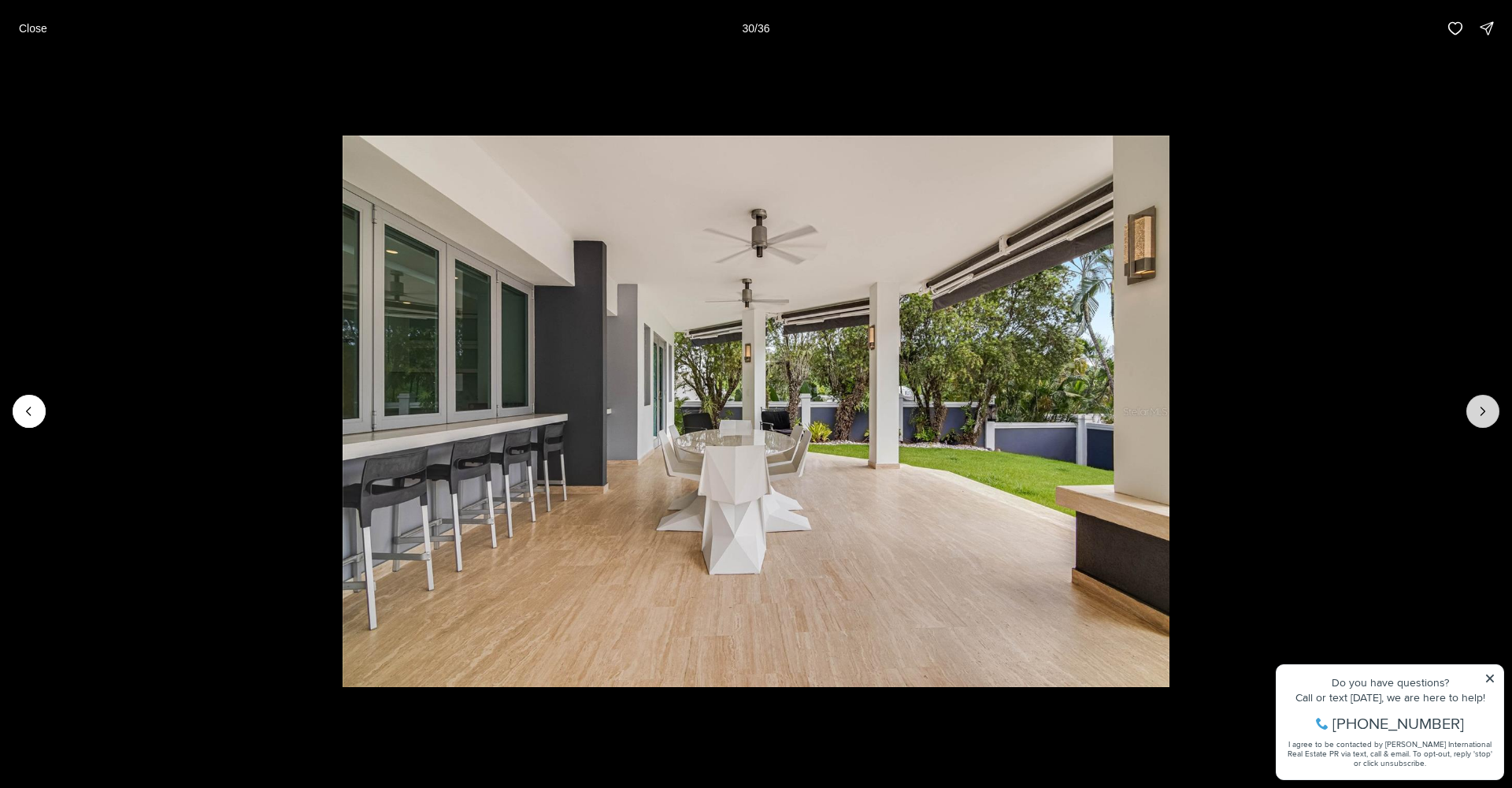
click at [1485, 409] on icon "Next slide" at bounding box center [1482, 411] width 16 height 16
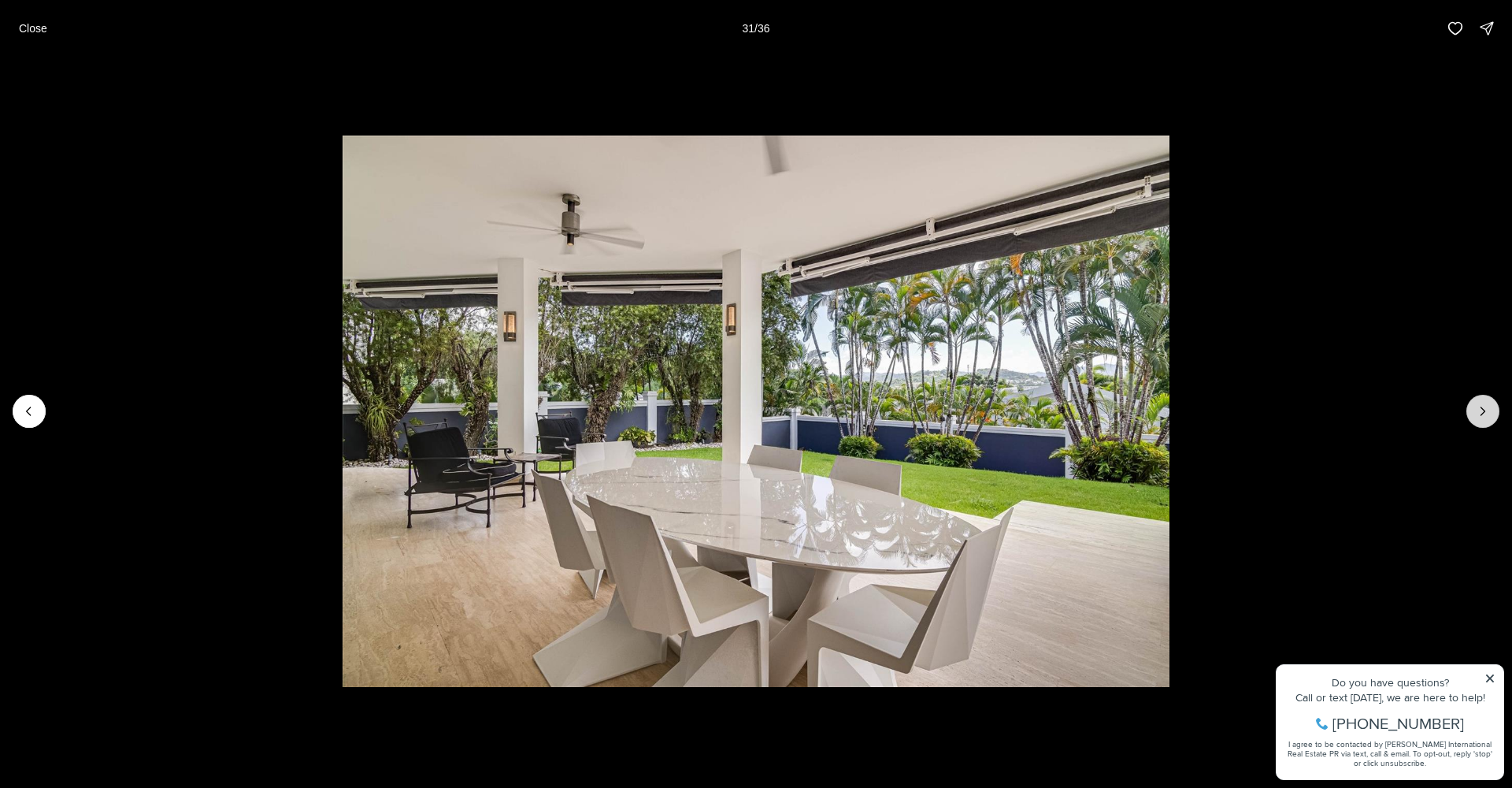
click at [1485, 409] on icon "Next slide" at bounding box center [1482, 411] width 16 height 16
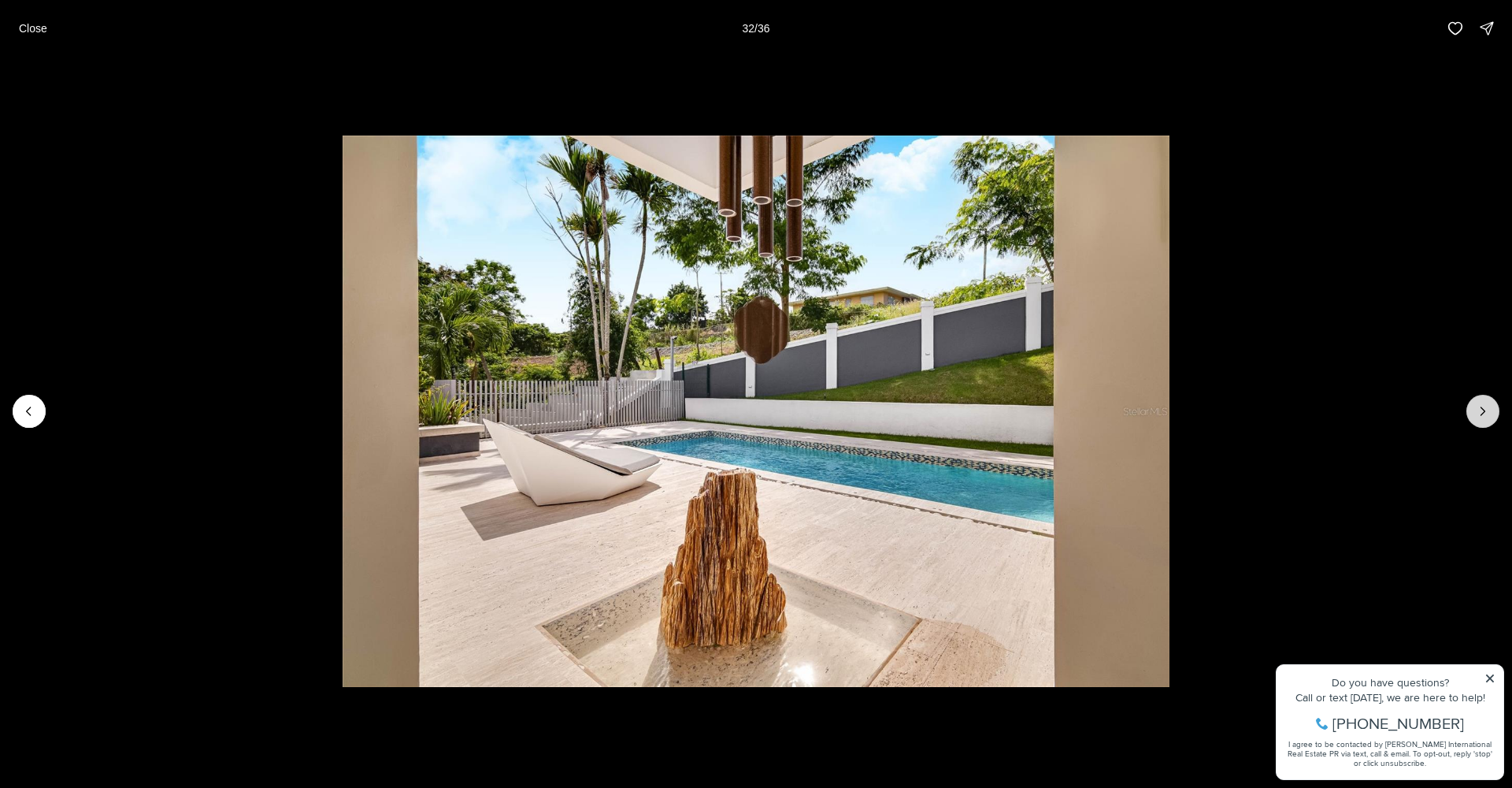
click at [1485, 409] on icon "Next slide" at bounding box center [1482, 411] width 16 height 16
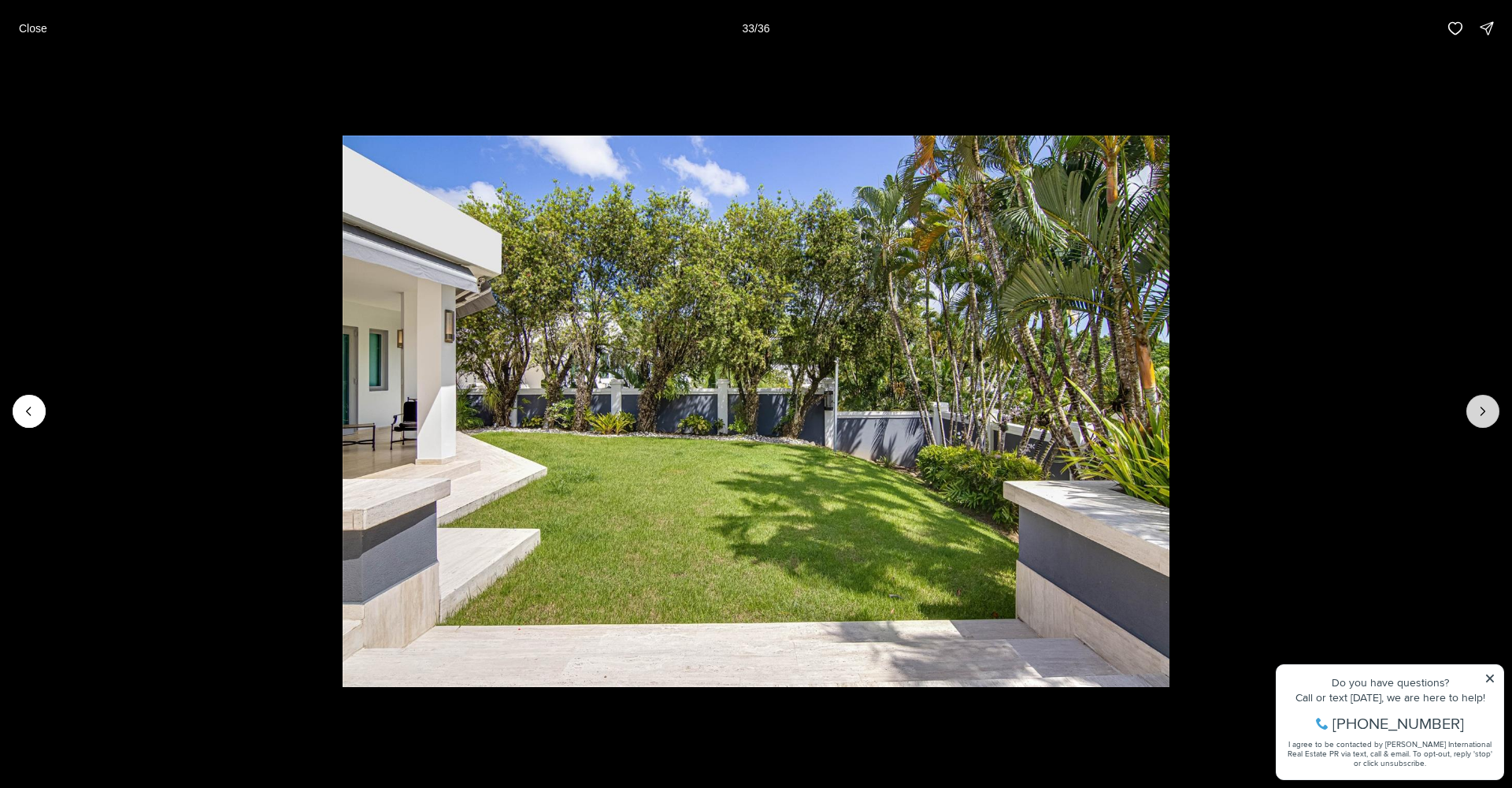
click at [1485, 409] on icon "Next slide" at bounding box center [1482, 411] width 16 height 16
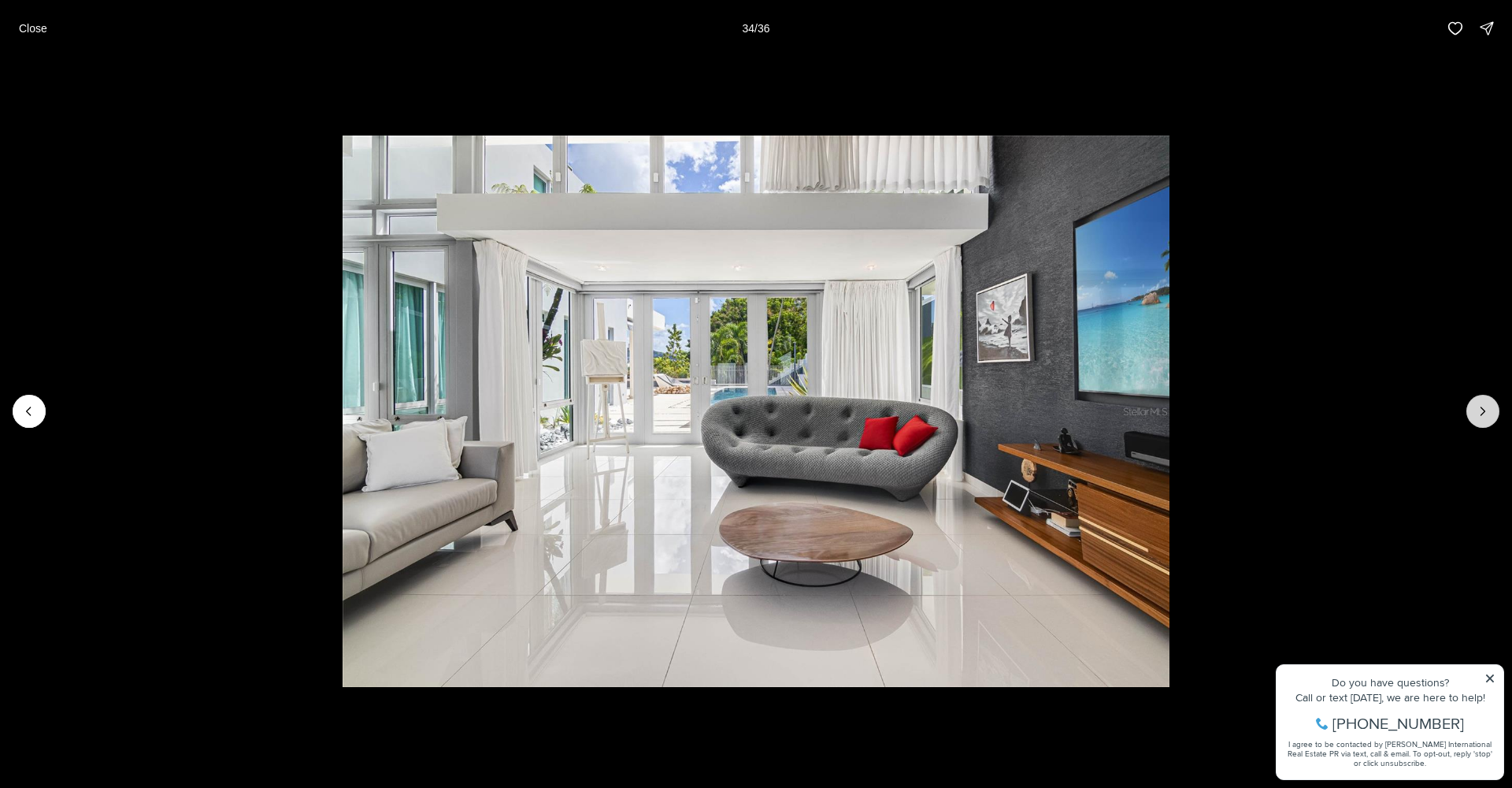
click at [1482, 414] on icon "Next slide" at bounding box center [1482, 411] width 16 height 16
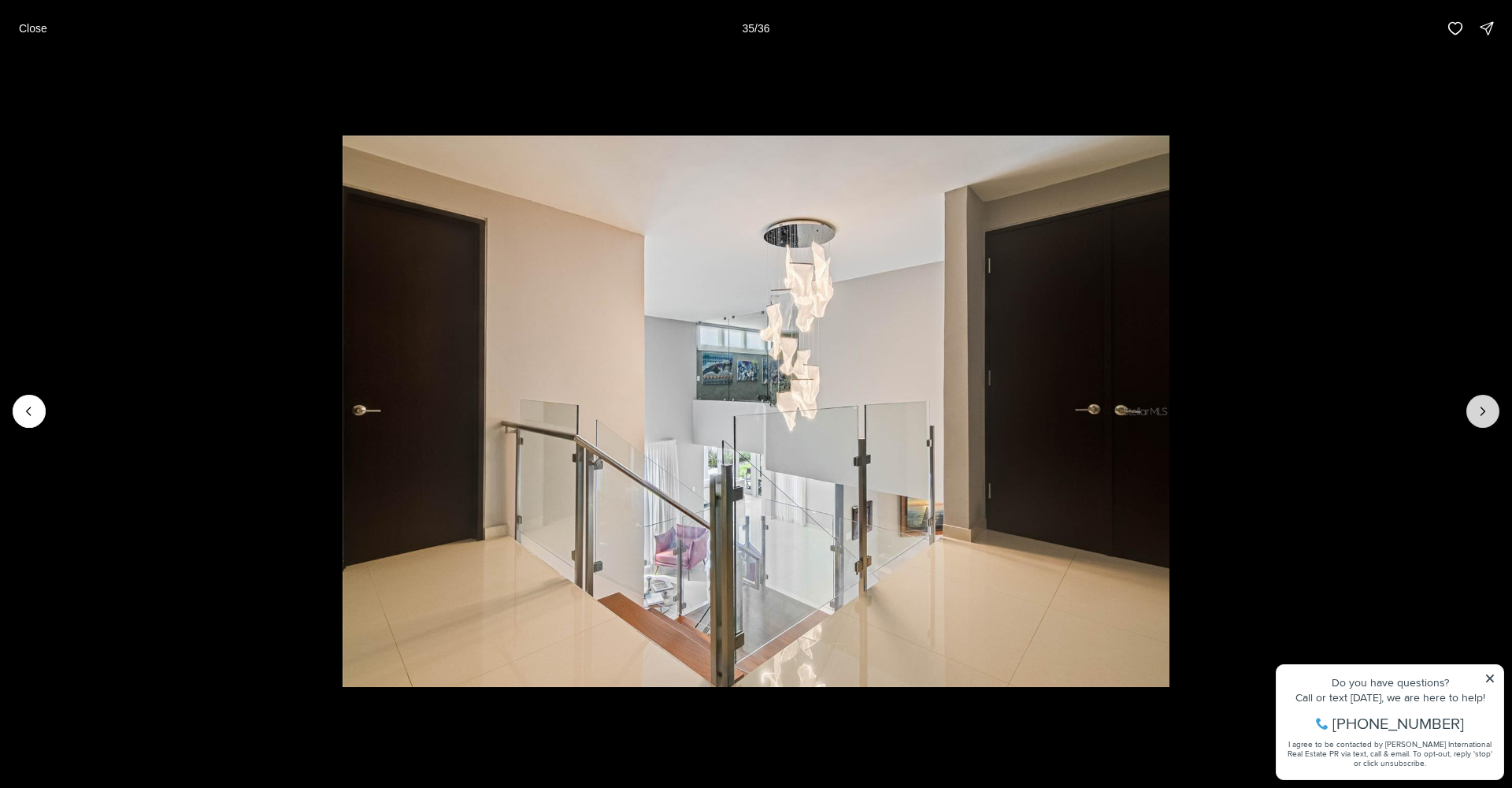
click at [1482, 414] on icon "Next slide" at bounding box center [1482, 411] width 16 height 16
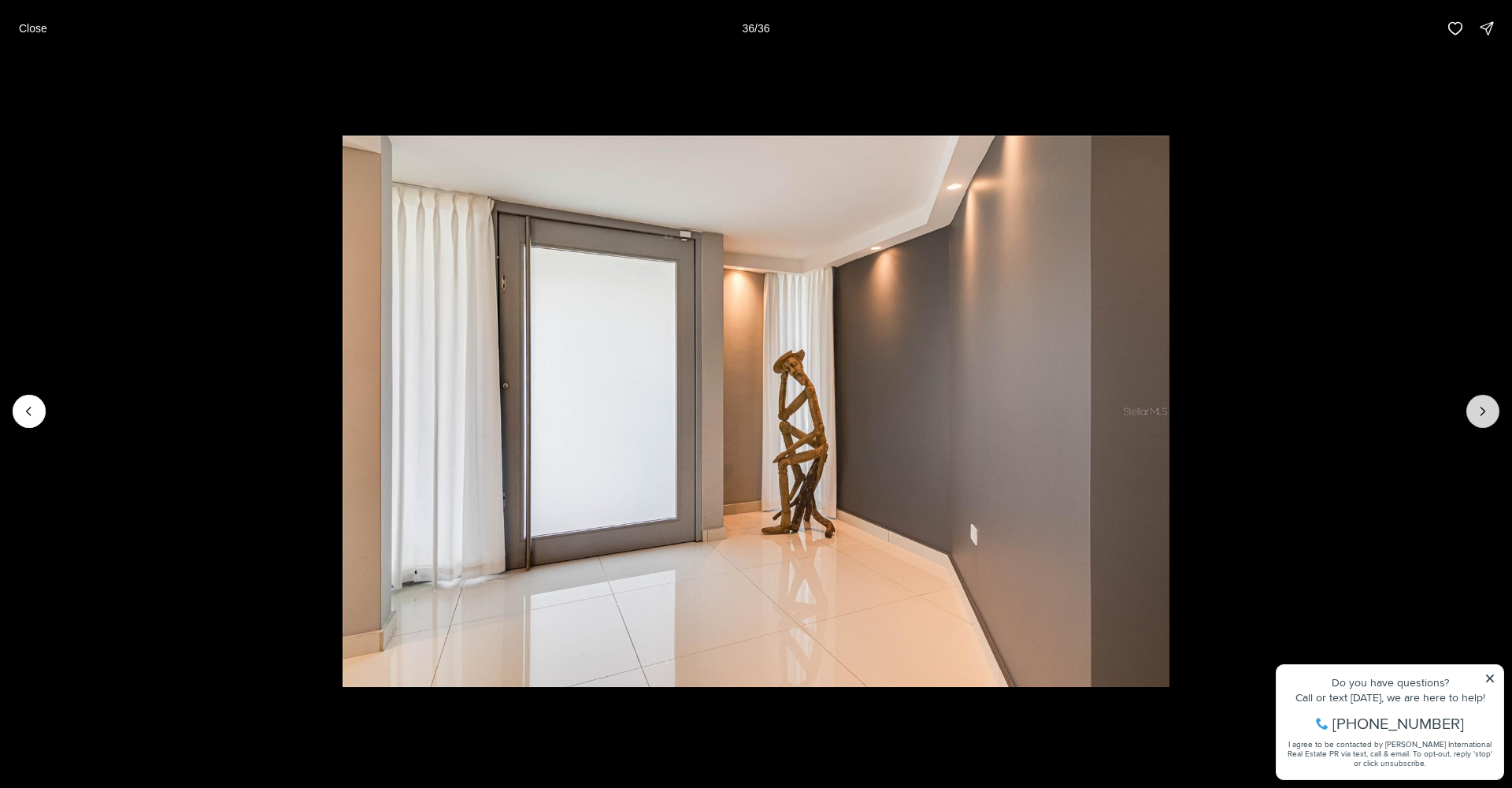
click at [1482, 414] on div at bounding box center [1482, 411] width 33 height 33
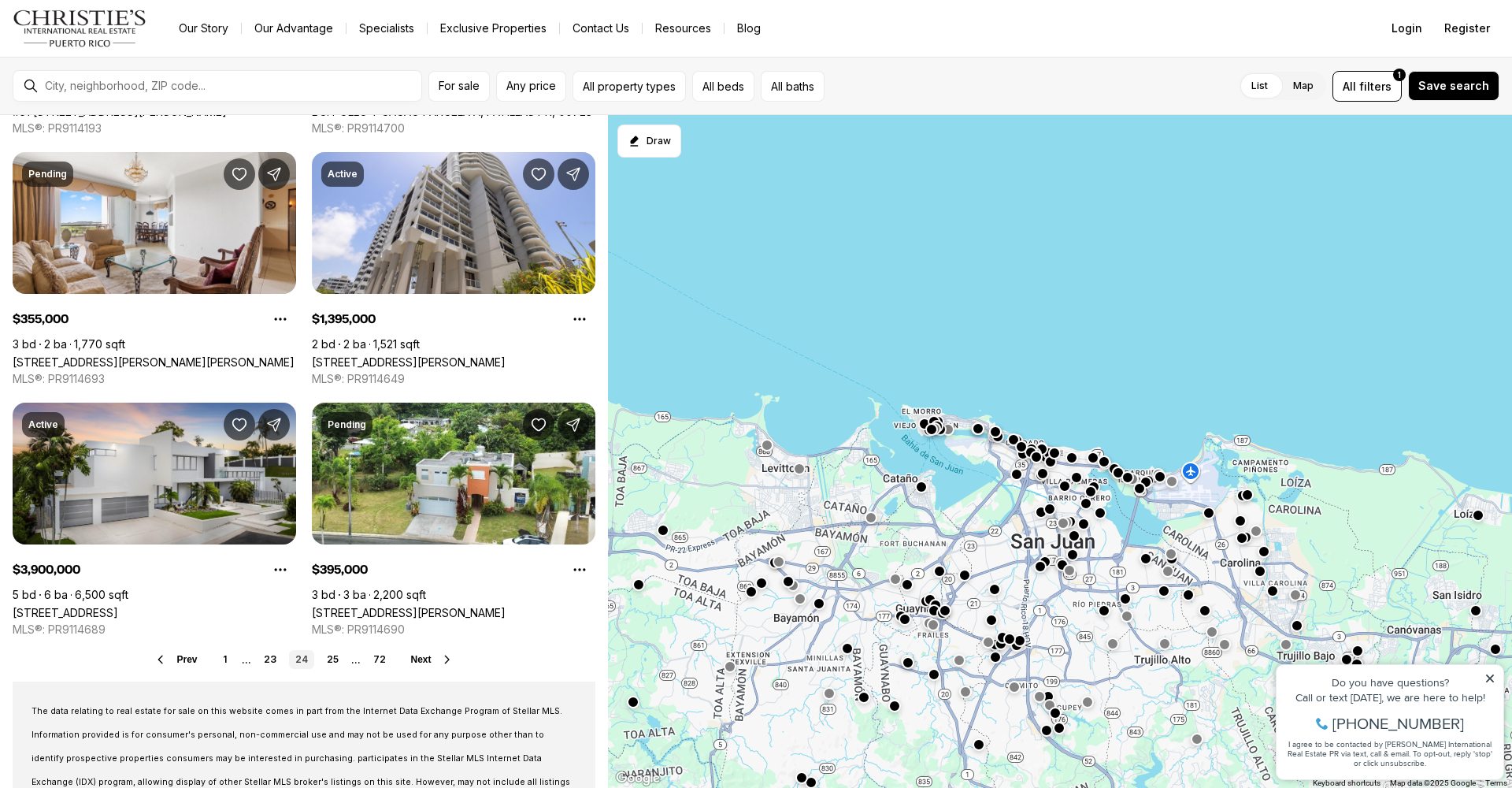
click at [334, 657] on link "25" at bounding box center [333, 659] width 25 height 19
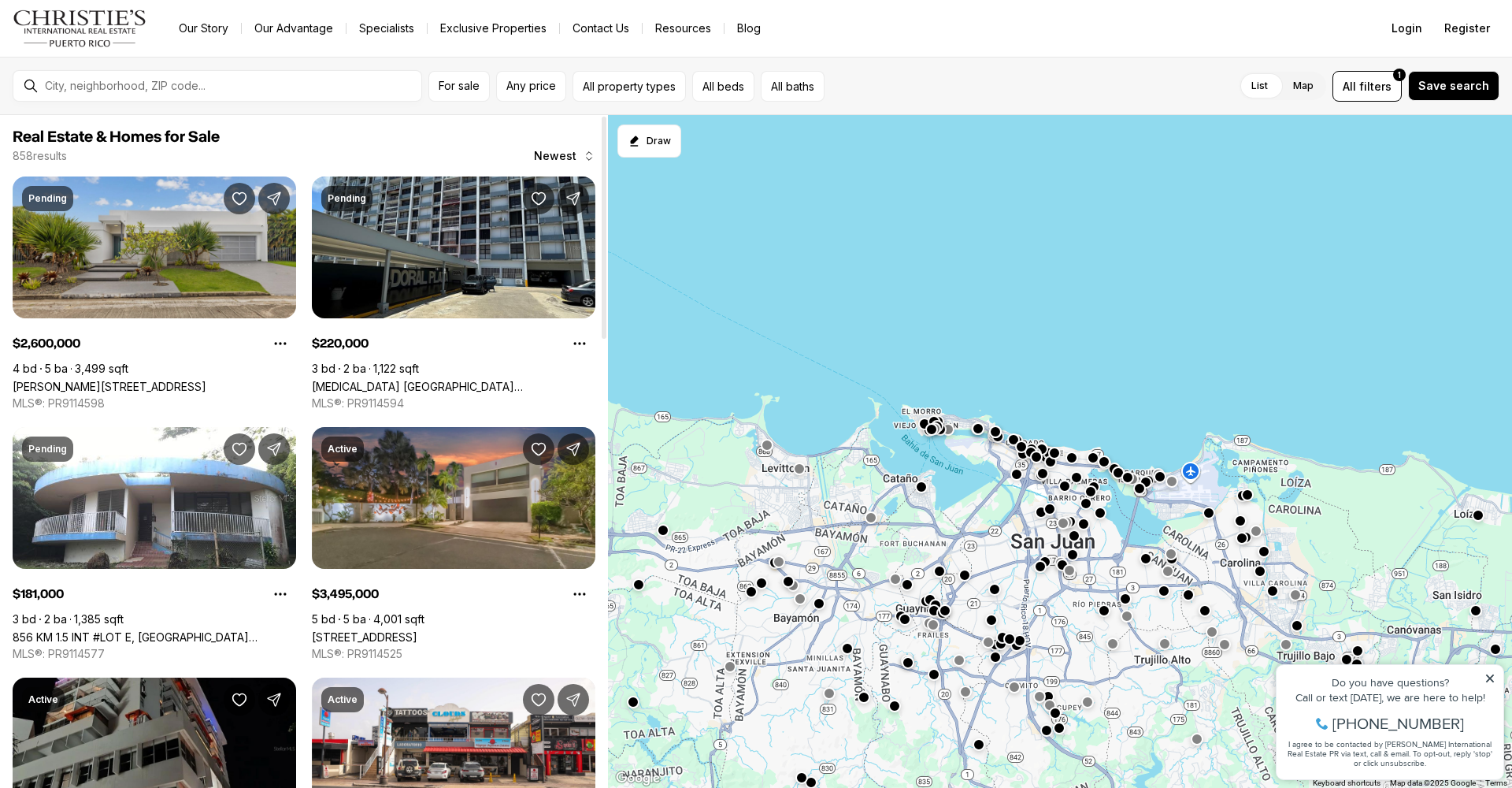
click at [148, 379] on link "[PERSON_NAME][STREET_ADDRESS]" at bounding box center [109, 386] width 193 height 13
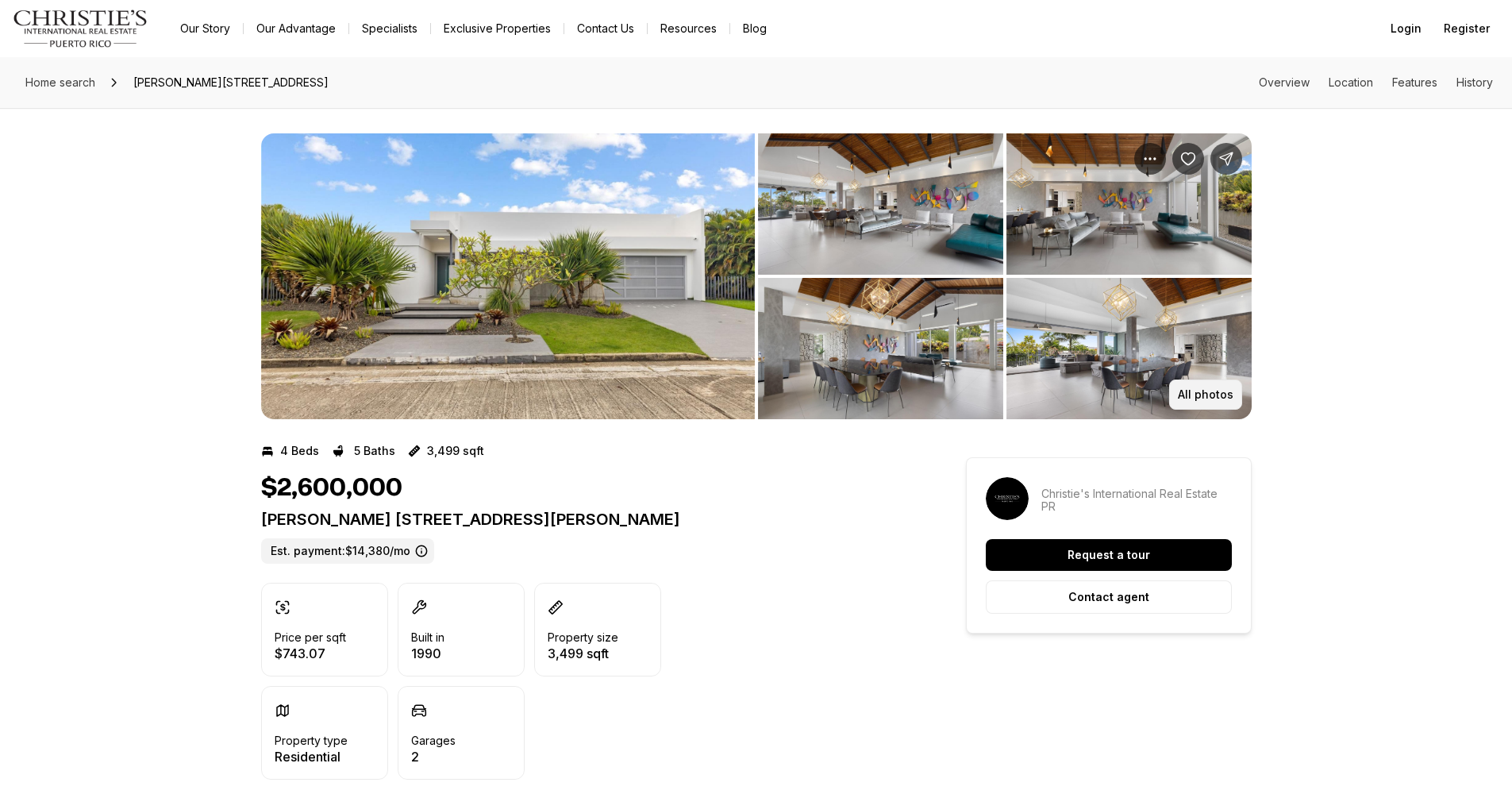
click at [1207, 394] on p "All photos" at bounding box center [1206, 394] width 56 height 12
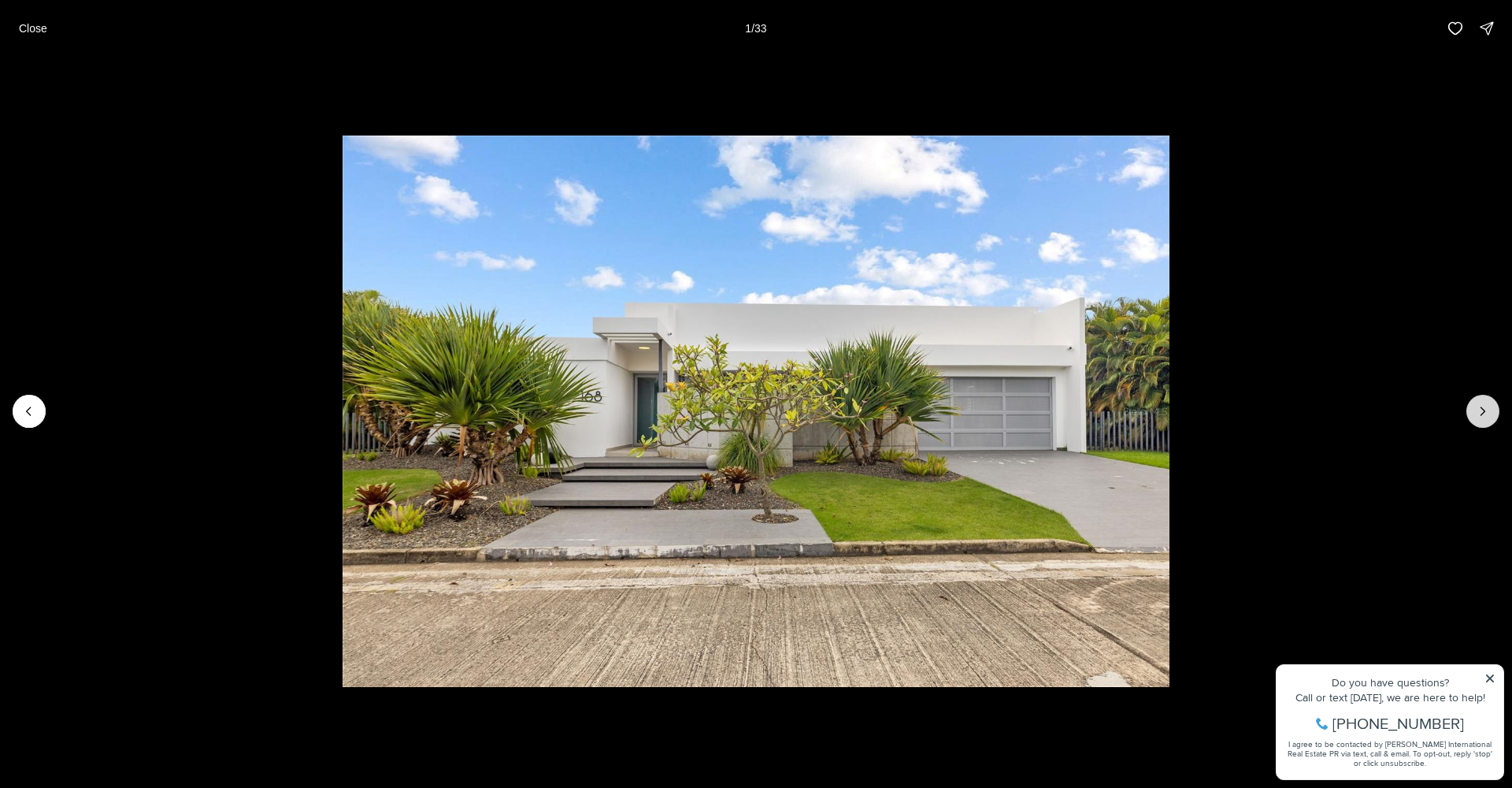
click at [1483, 413] on icon "Next slide" at bounding box center [1483, 411] width 4 height 8
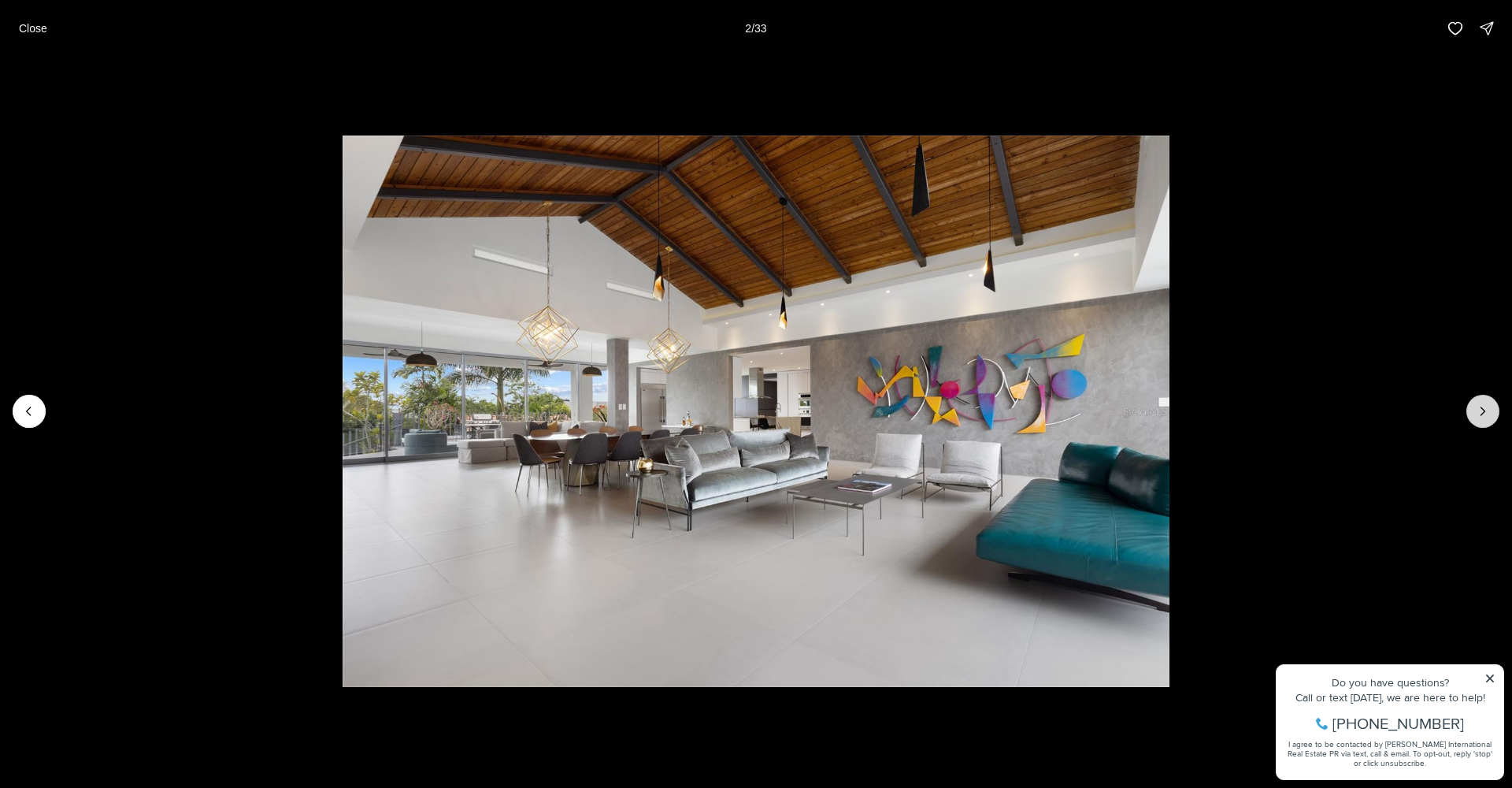
click at [1482, 413] on icon "Next slide" at bounding box center [1482, 411] width 16 height 16
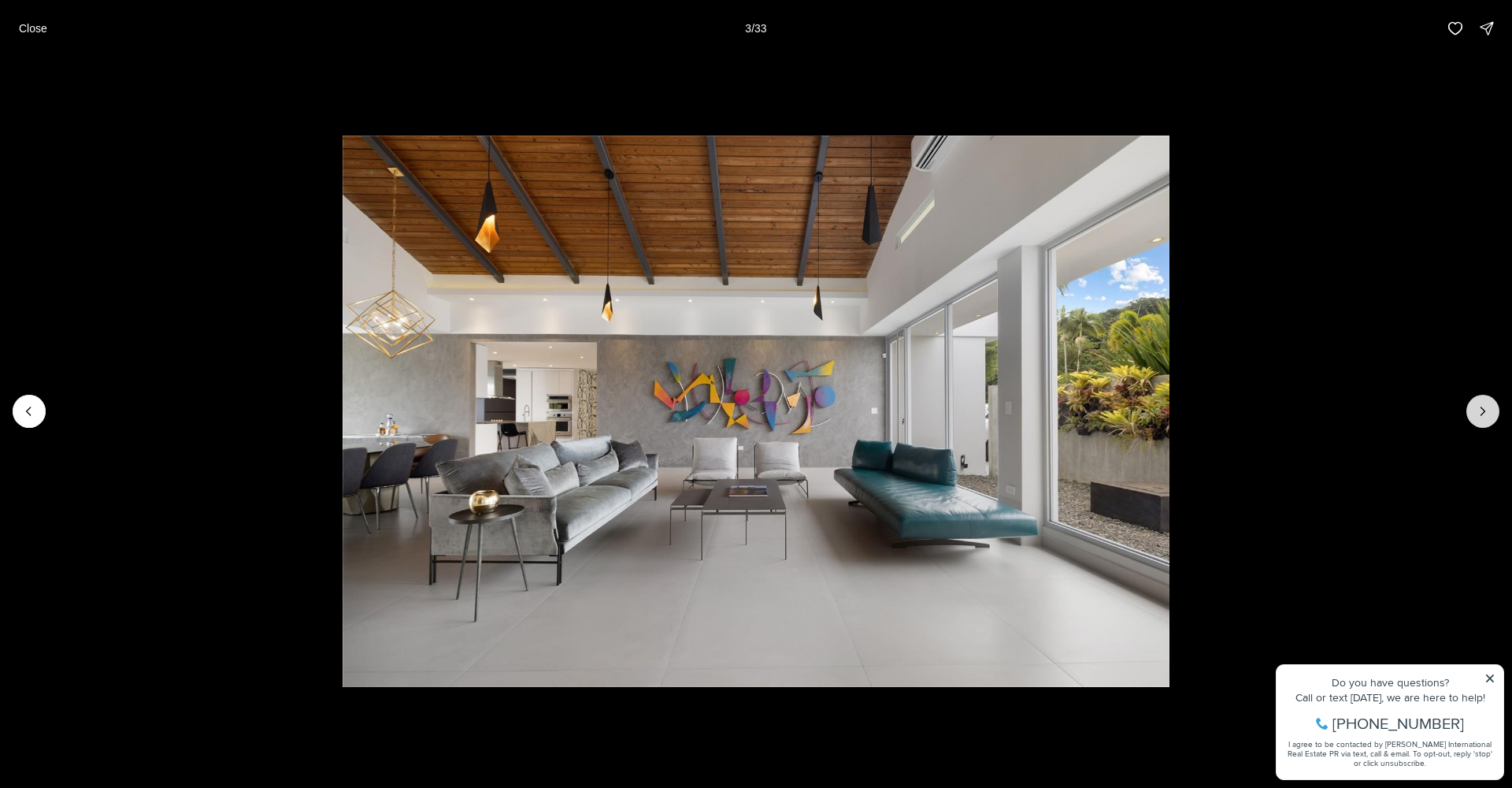
click at [1482, 413] on icon "Next slide" at bounding box center [1482, 411] width 16 height 16
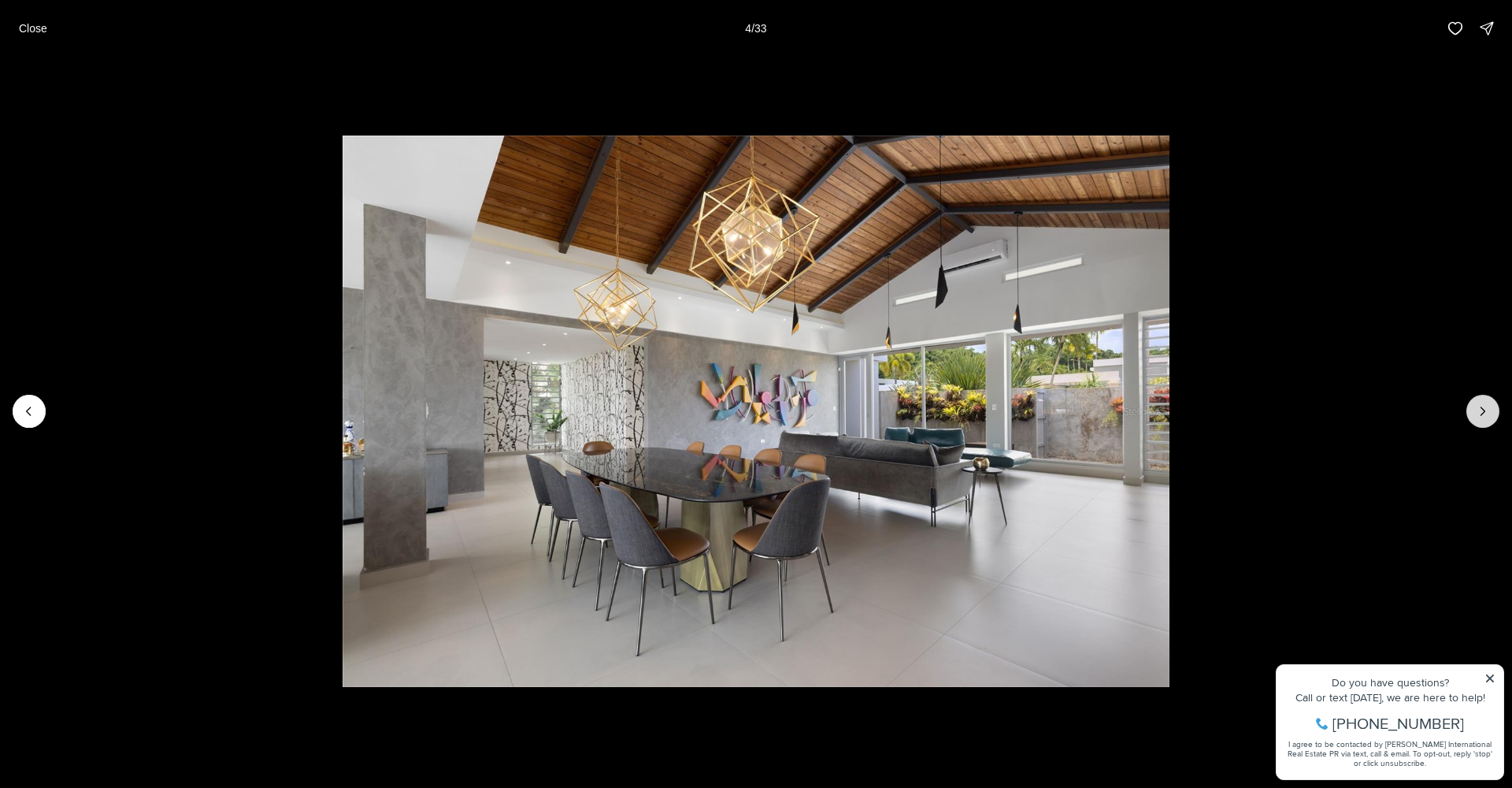
click at [1482, 413] on icon "Next slide" at bounding box center [1482, 411] width 16 height 16
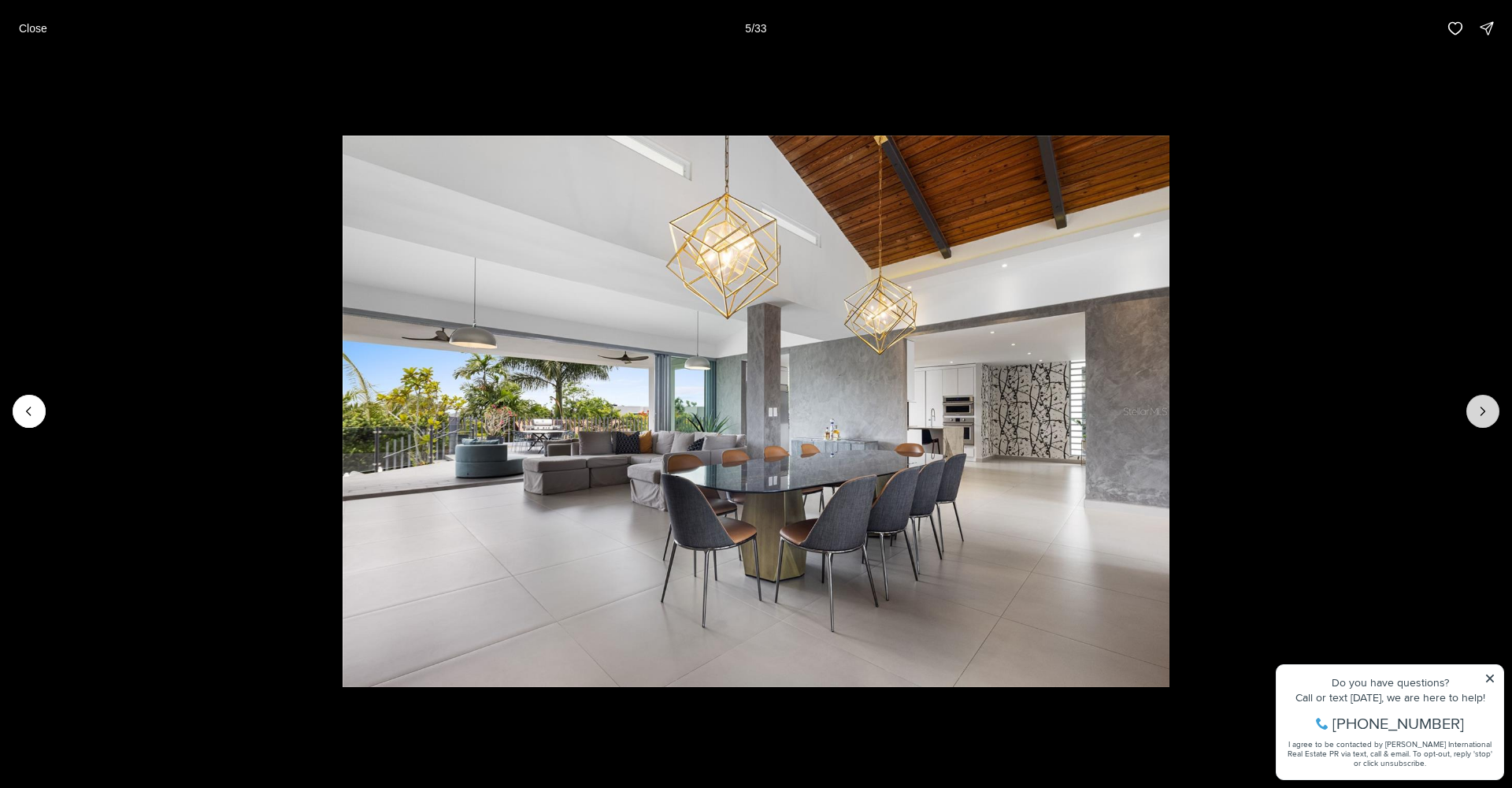
click at [1478, 410] on icon "Next slide" at bounding box center [1482, 411] width 16 height 16
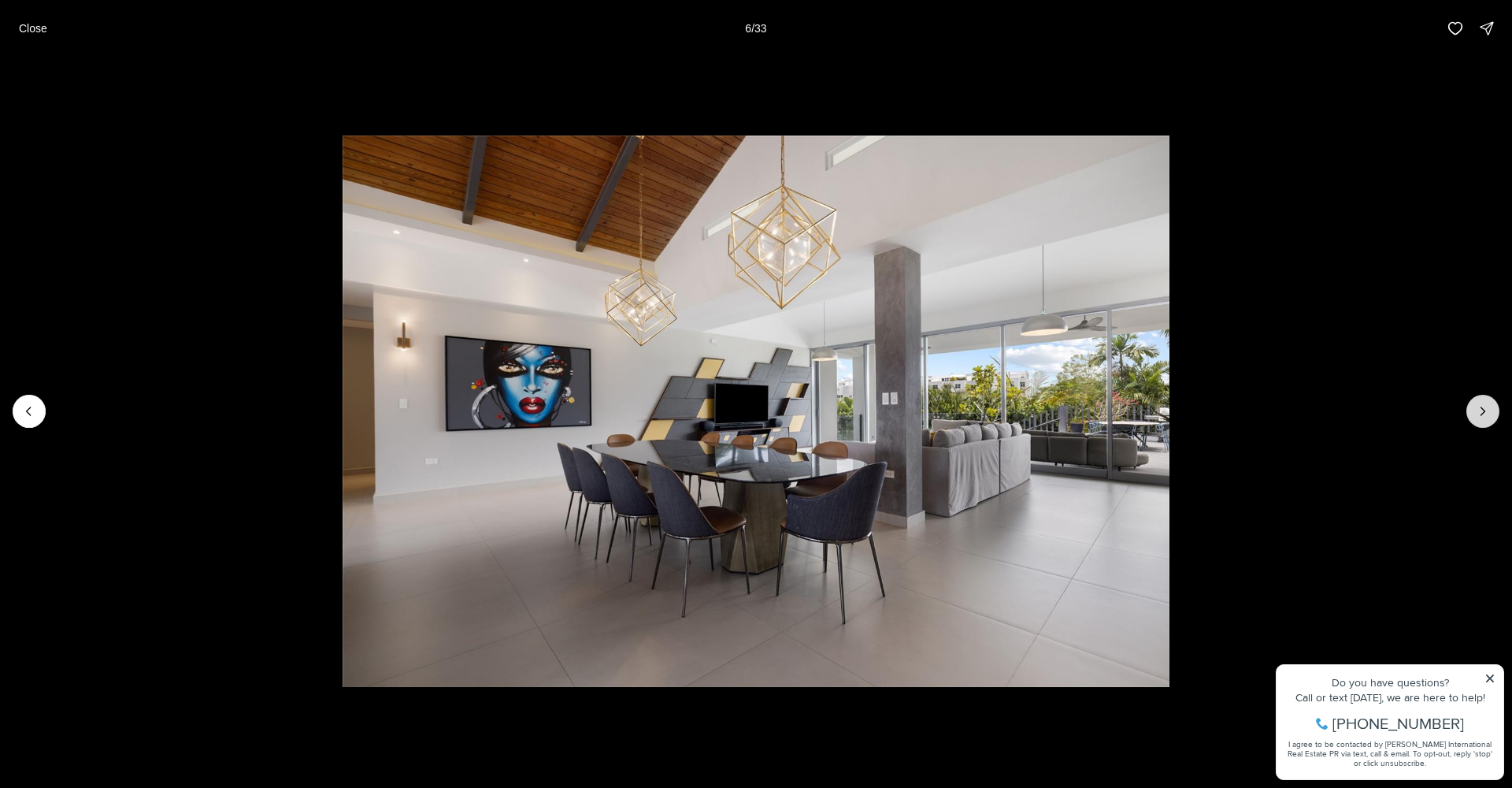
click at [1487, 410] on icon "Next slide" at bounding box center [1482, 411] width 16 height 16
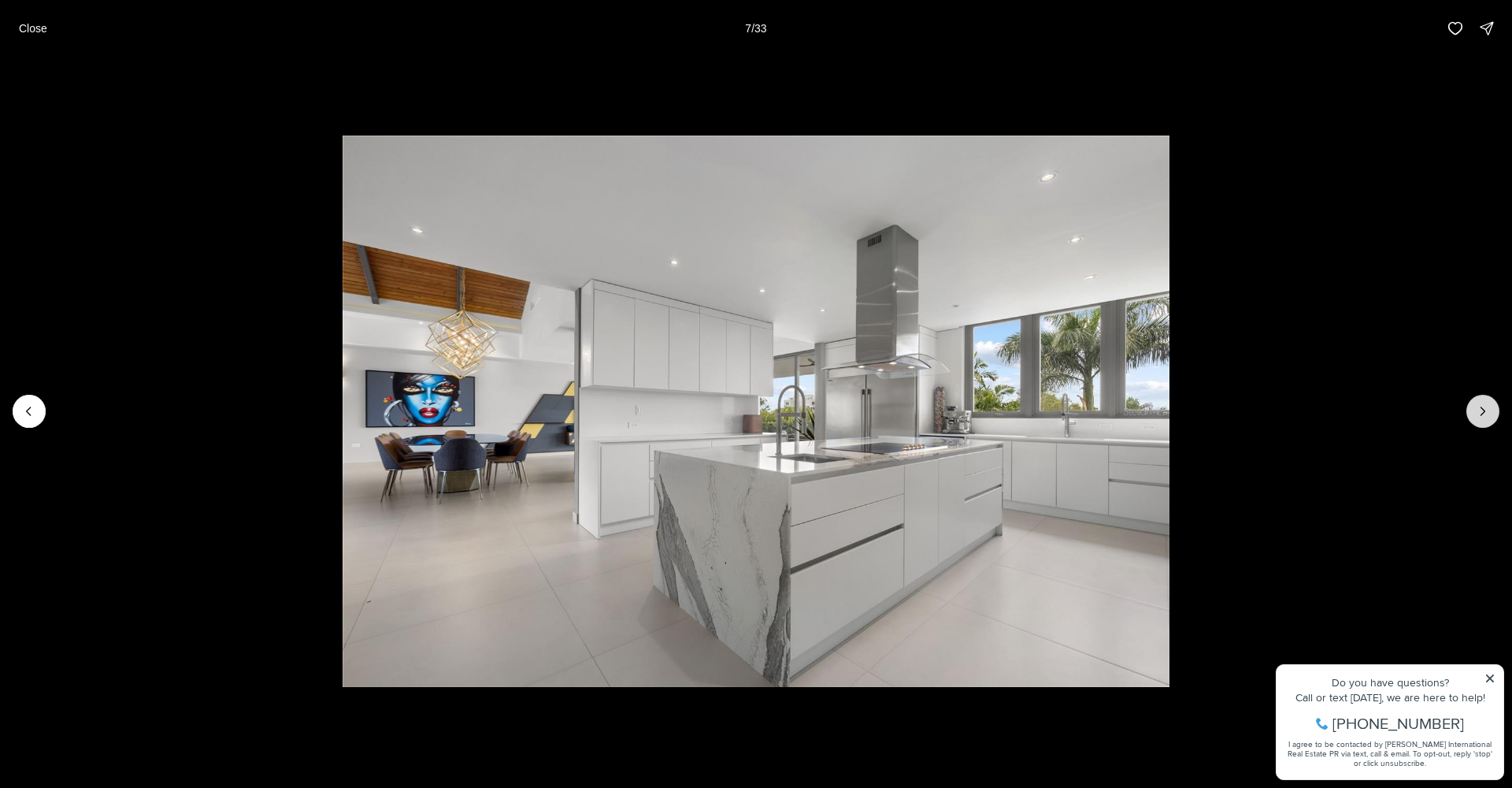
click at [1483, 407] on icon "Next slide" at bounding box center [1482, 411] width 16 height 16
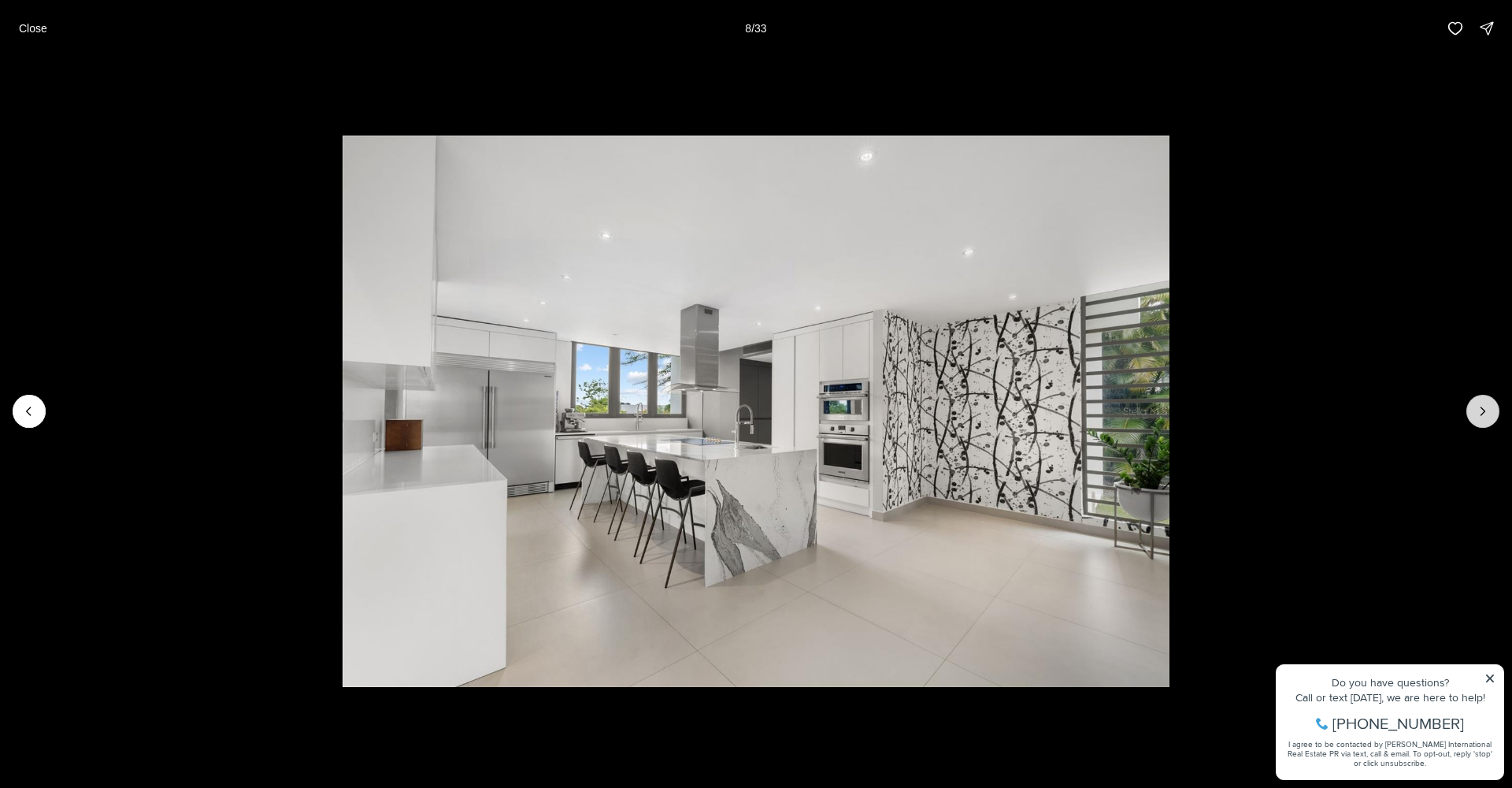
click at [1483, 407] on icon "Next slide" at bounding box center [1482, 411] width 16 height 16
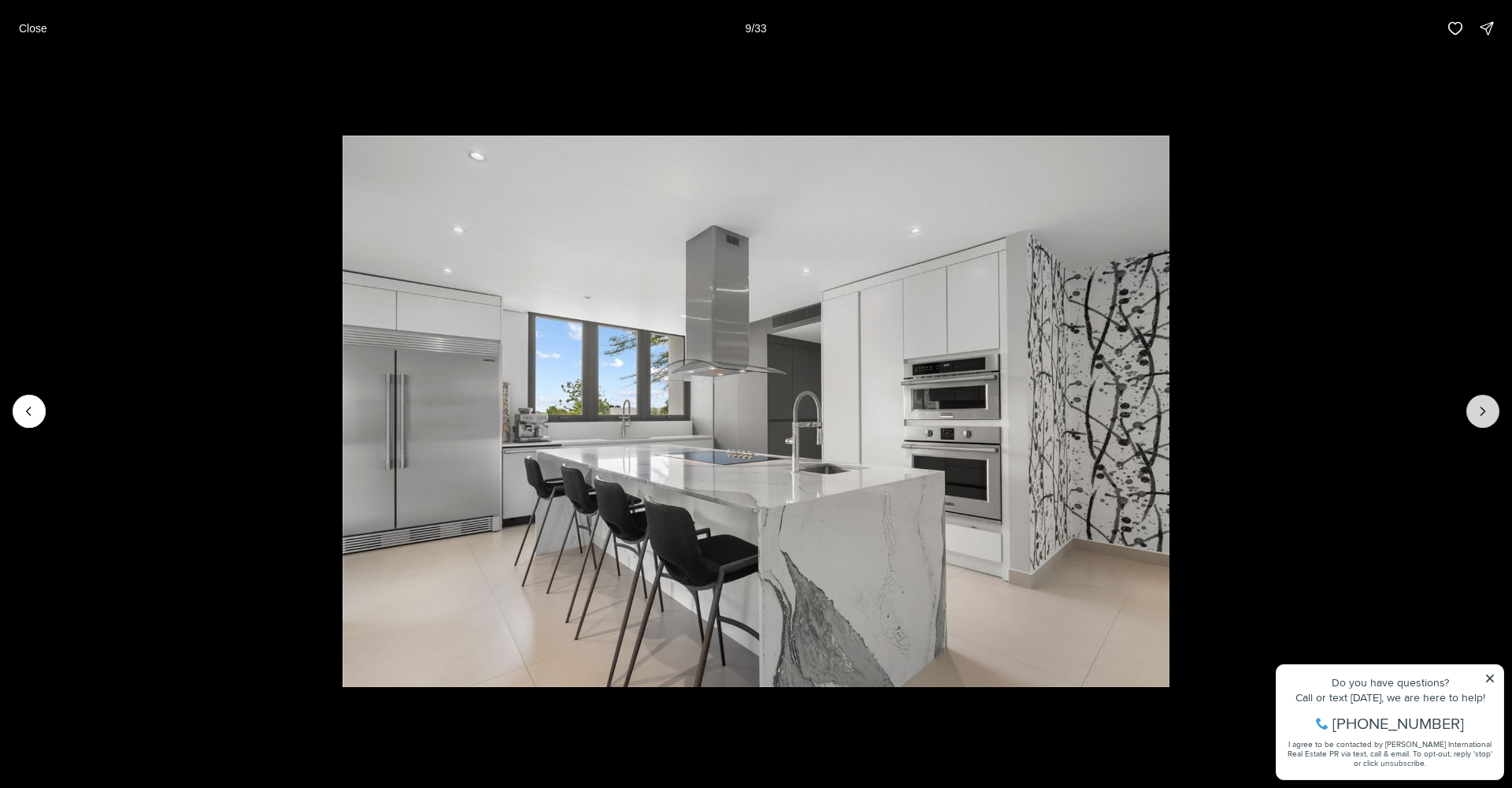
click at [1482, 407] on icon "Next slide" at bounding box center [1482, 411] width 16 height 16
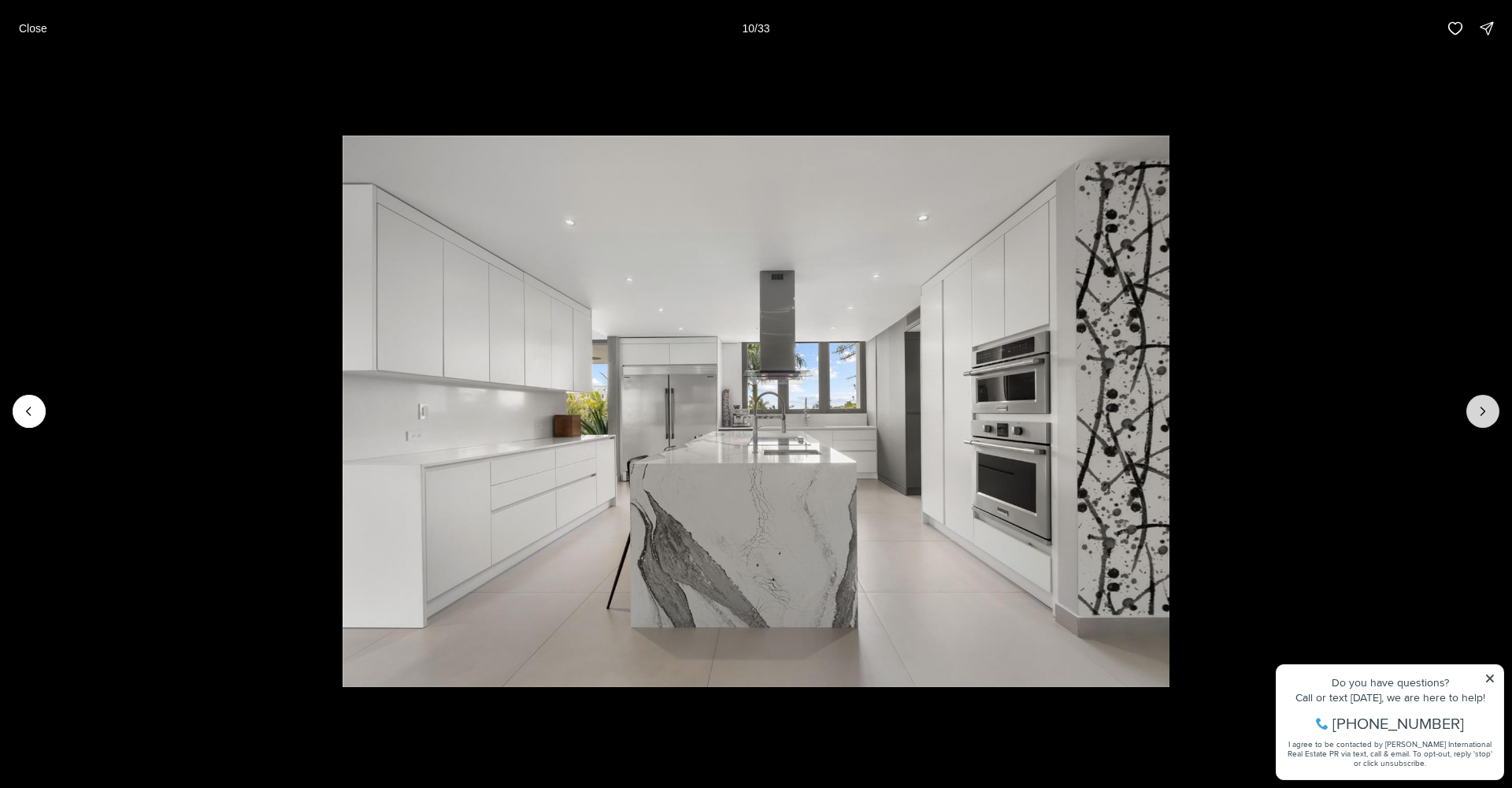
click at [1482, 407] on icon "Next slide" at bounding box center [1482, 411] width 16 height 16
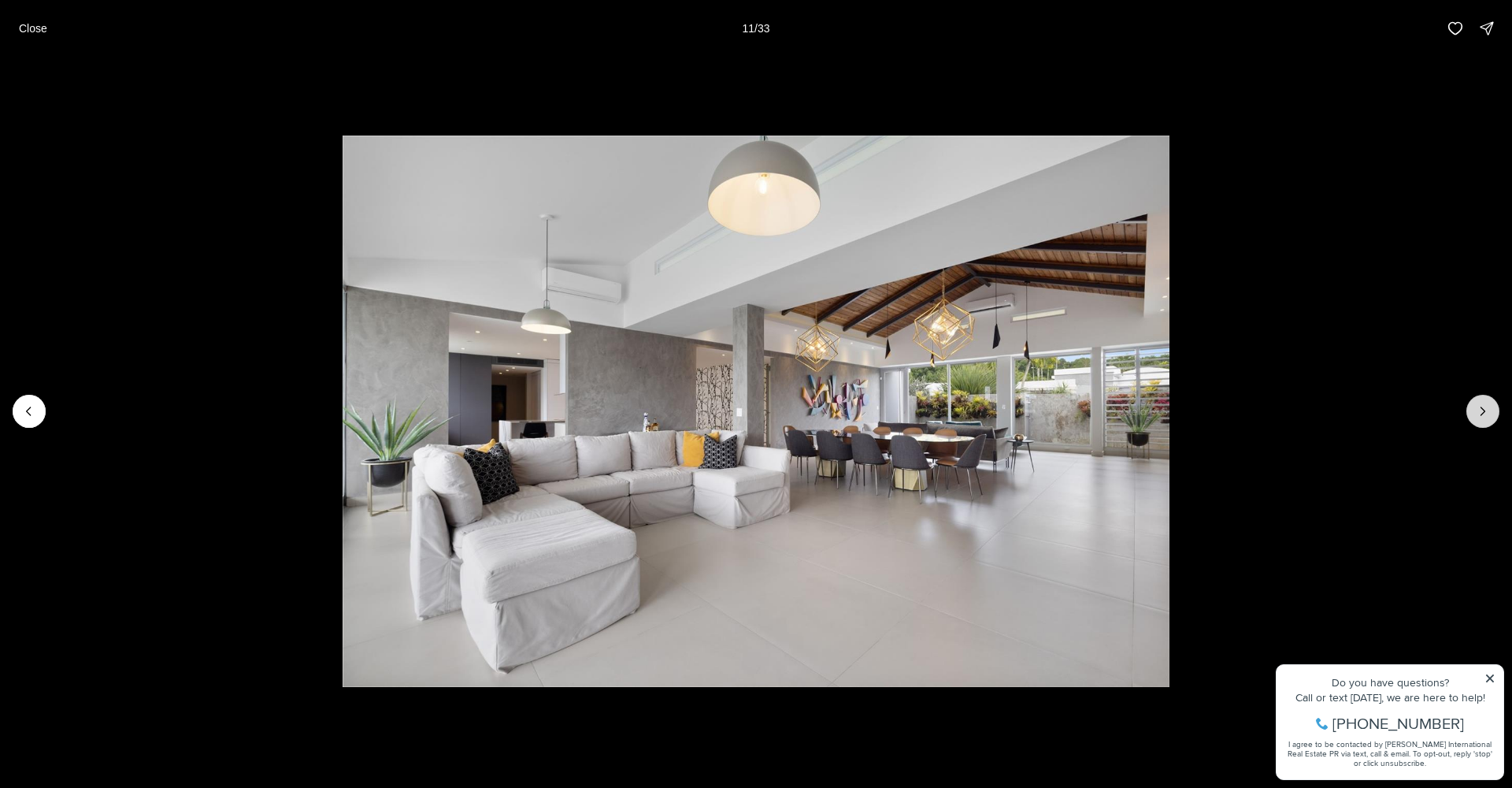
click at [1482, 407] on icon "Next slide" at bounding box center [1482, 411] width 16 height 16
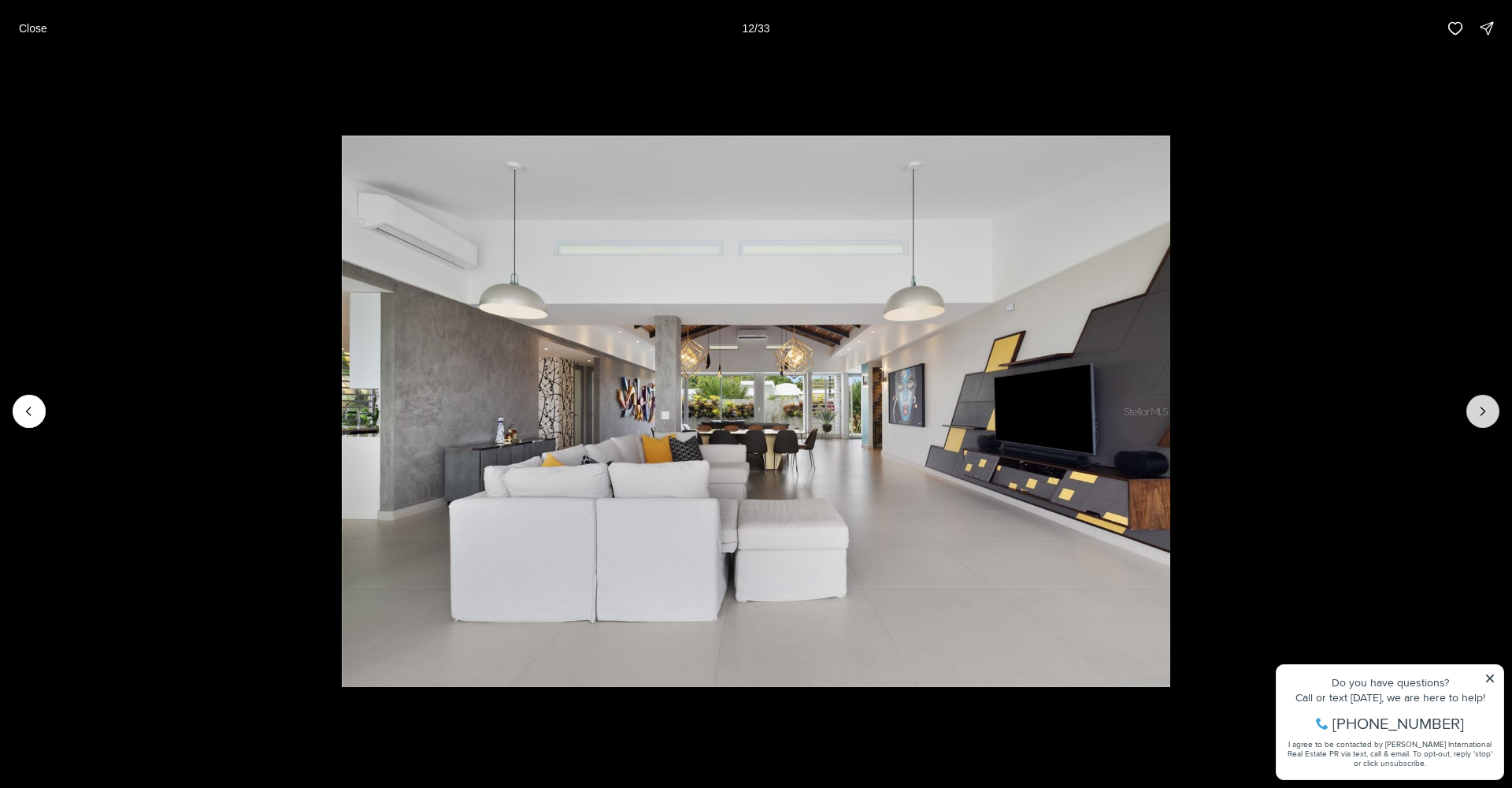
click at [1482, 407] on icon "Next slide" at bounding box center [1482, 411] width 16 height 16
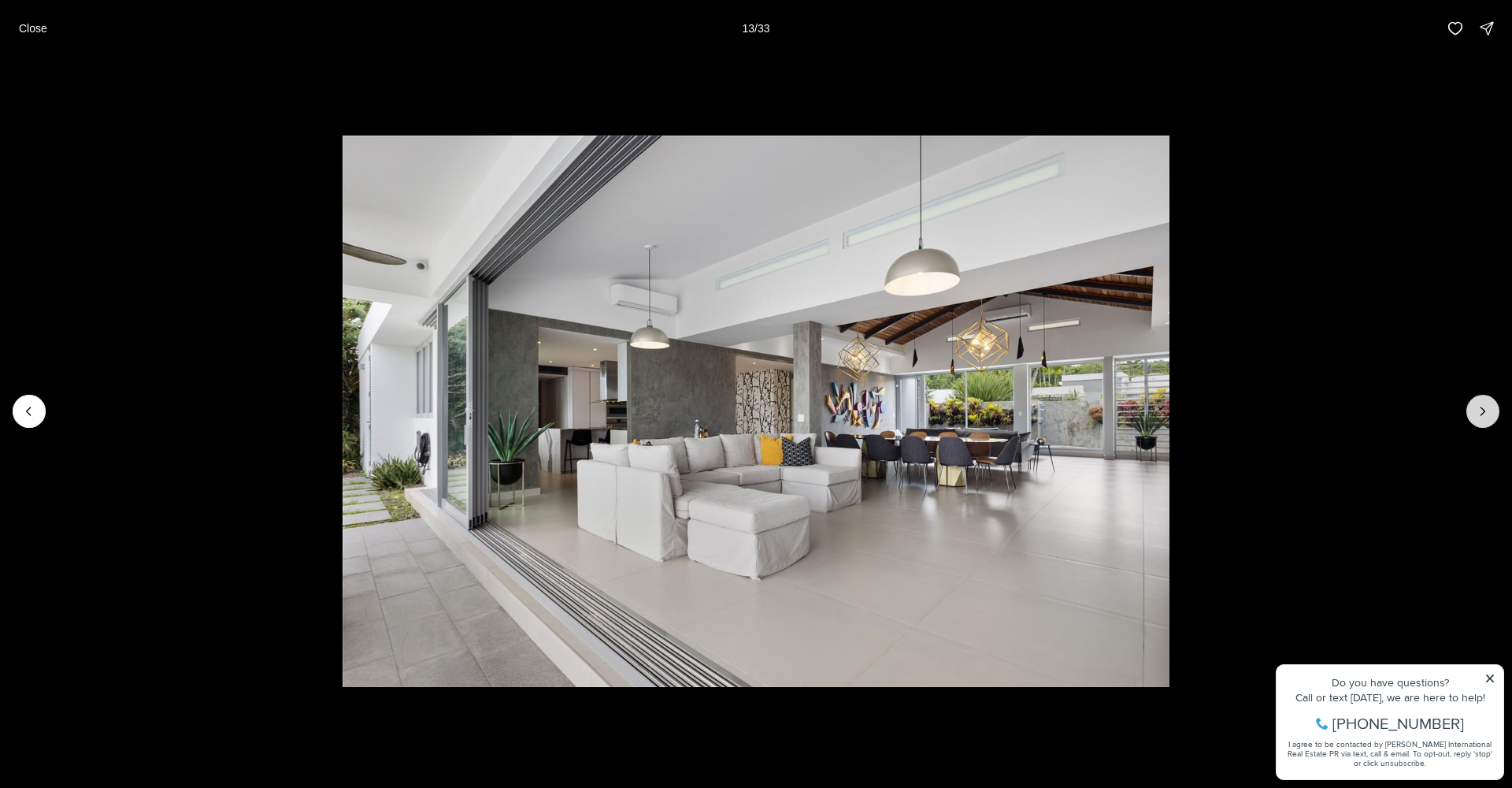
click at [1482, 407] on icon "Next slide" at bounding box center [1482, 411] width 16 height 16
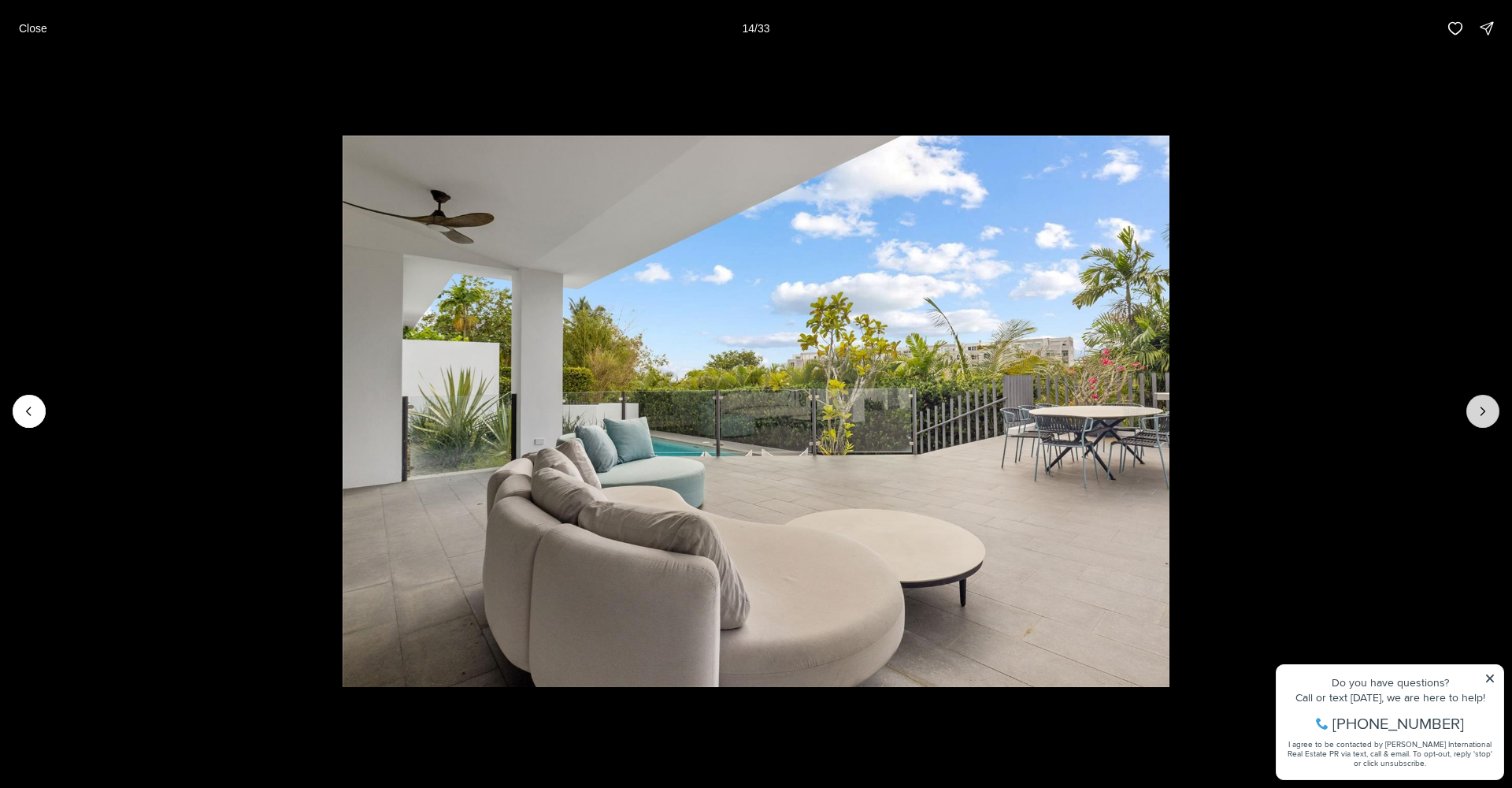
click at [1482, 407] on icon "Next slide" at bounding box center [1482, 411] width 16 height 16
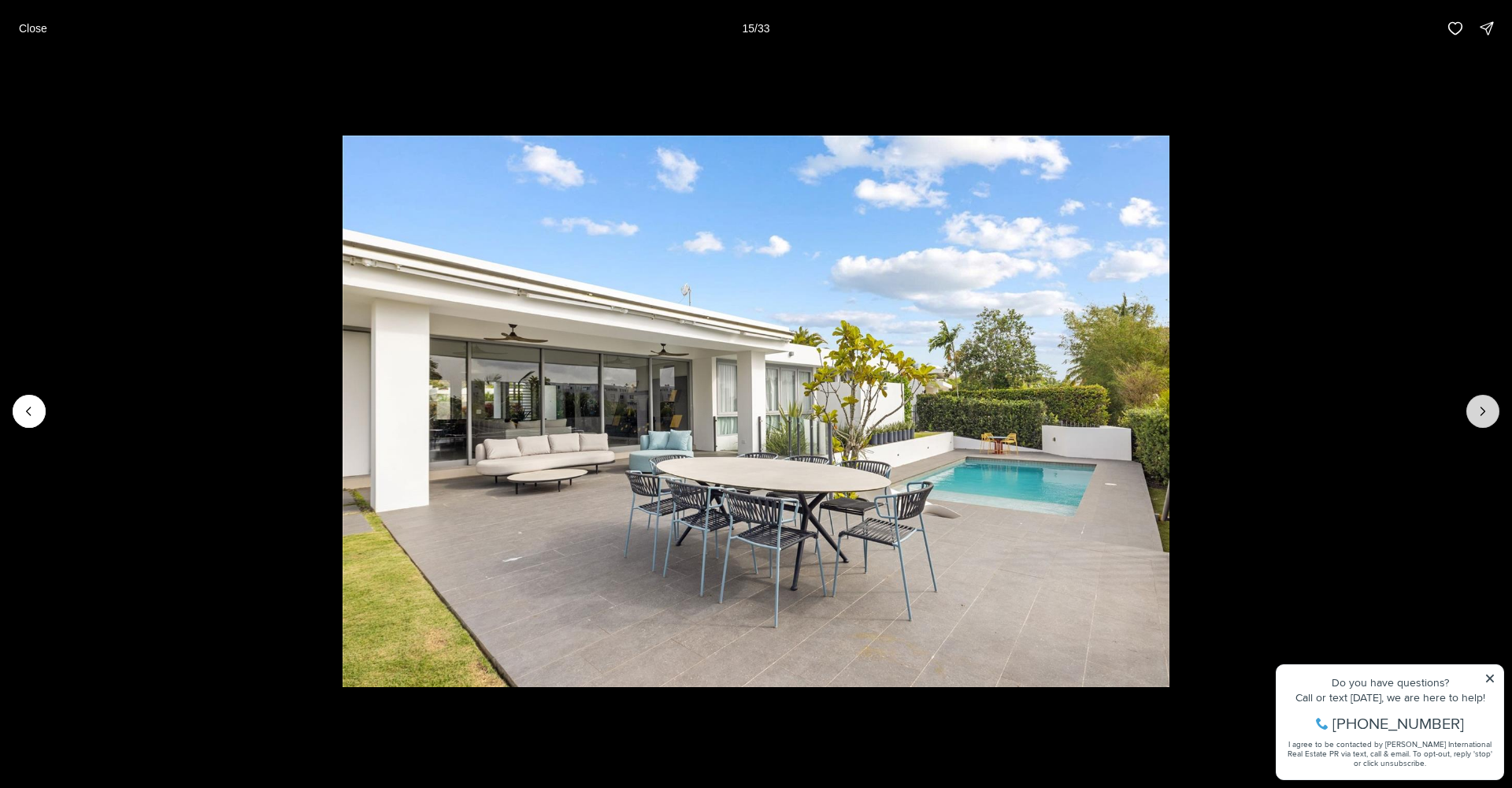
click at [1482, 407] on icon "Next slide" at bounding box center [1482, 411] width 16 height 16
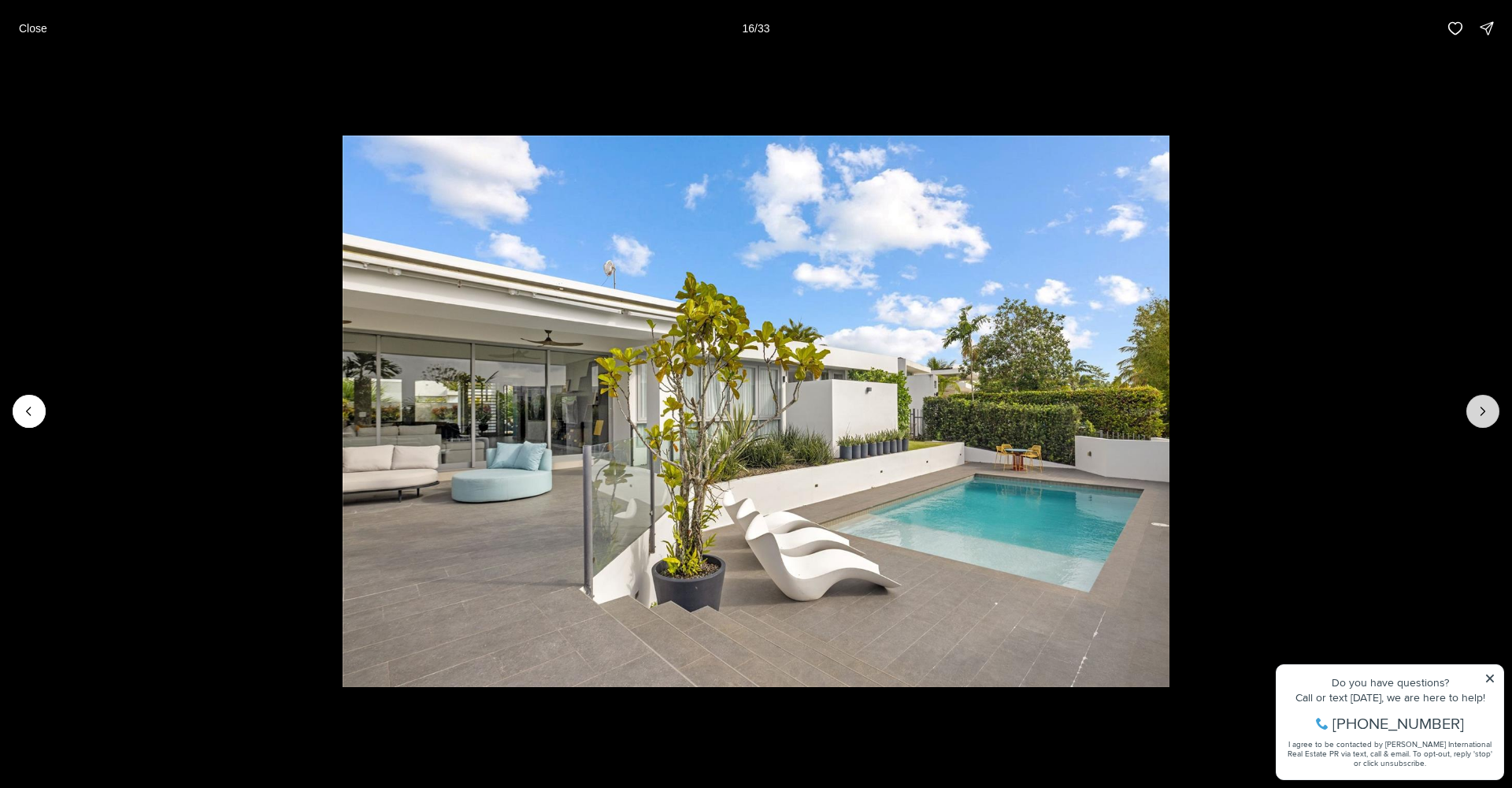
click at [1482, 407] on icon "Next slide" at bounding box center [1482, 411] width 16 height 16
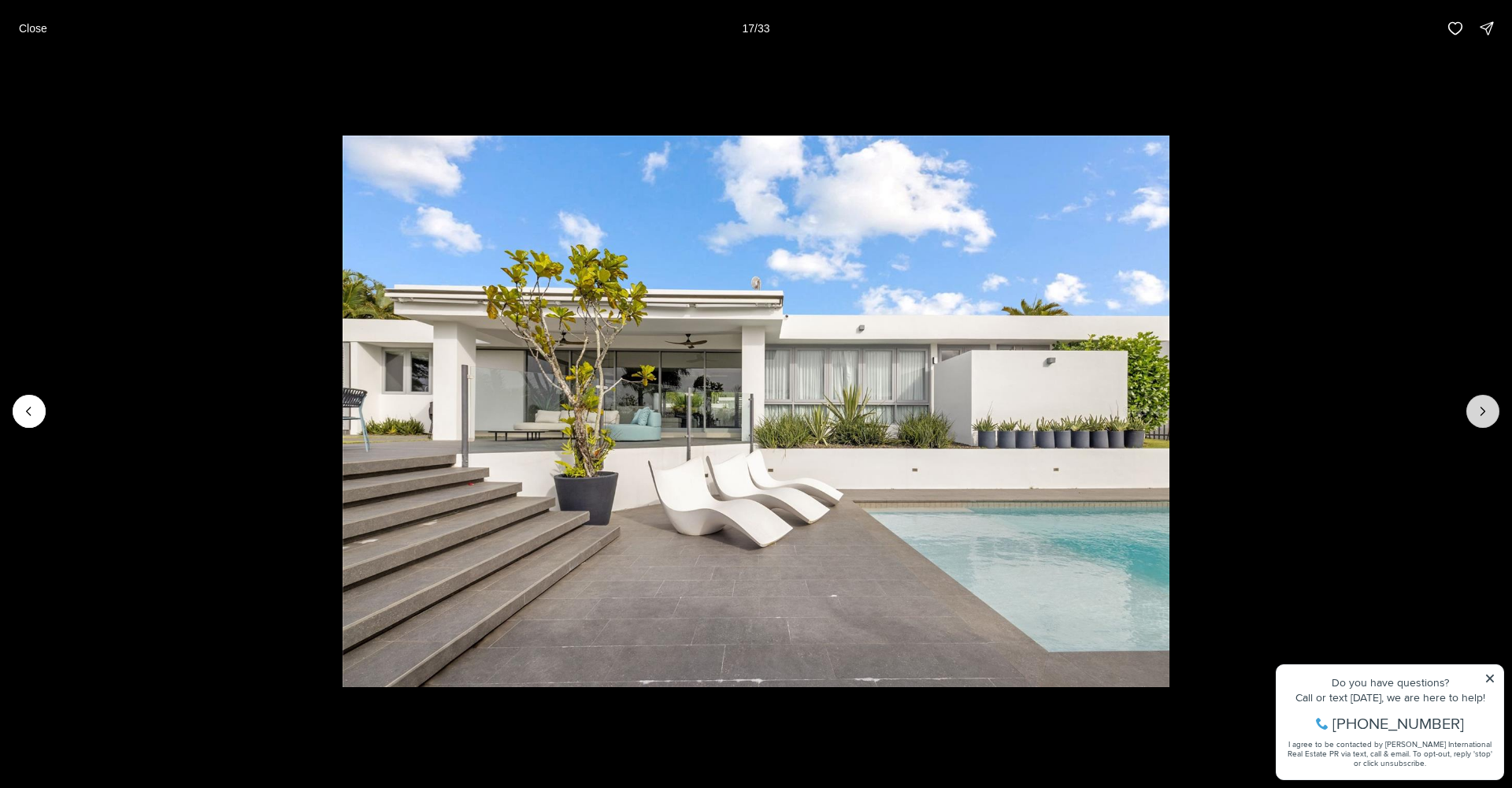
click at [1475, 413] on icon "Next slide" at bounding box center [1482, 411] width 16 height 16
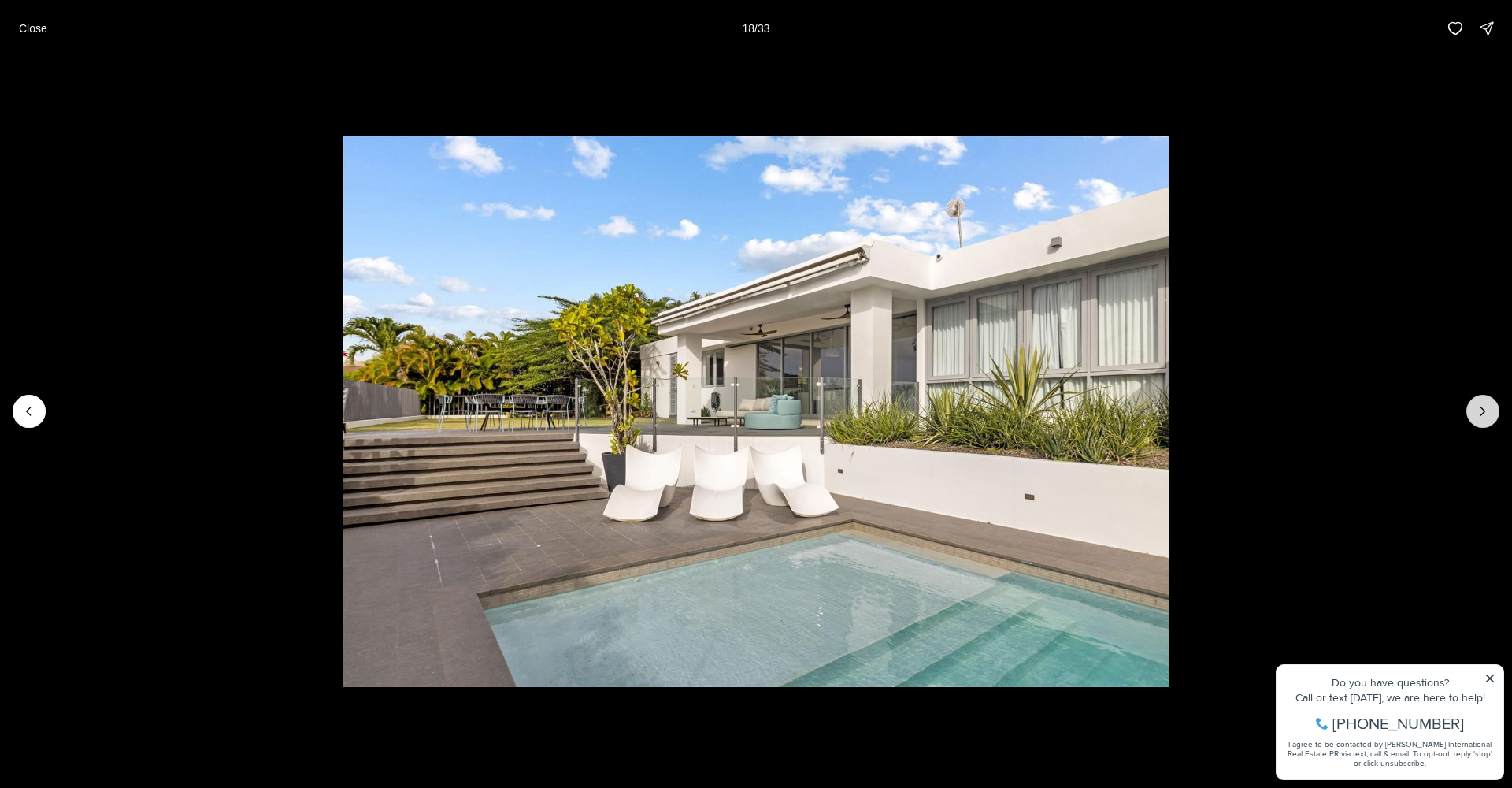
click at [1485, 407] on icon "Next slide" at bounding box center [1482, 411] width 16 height 16
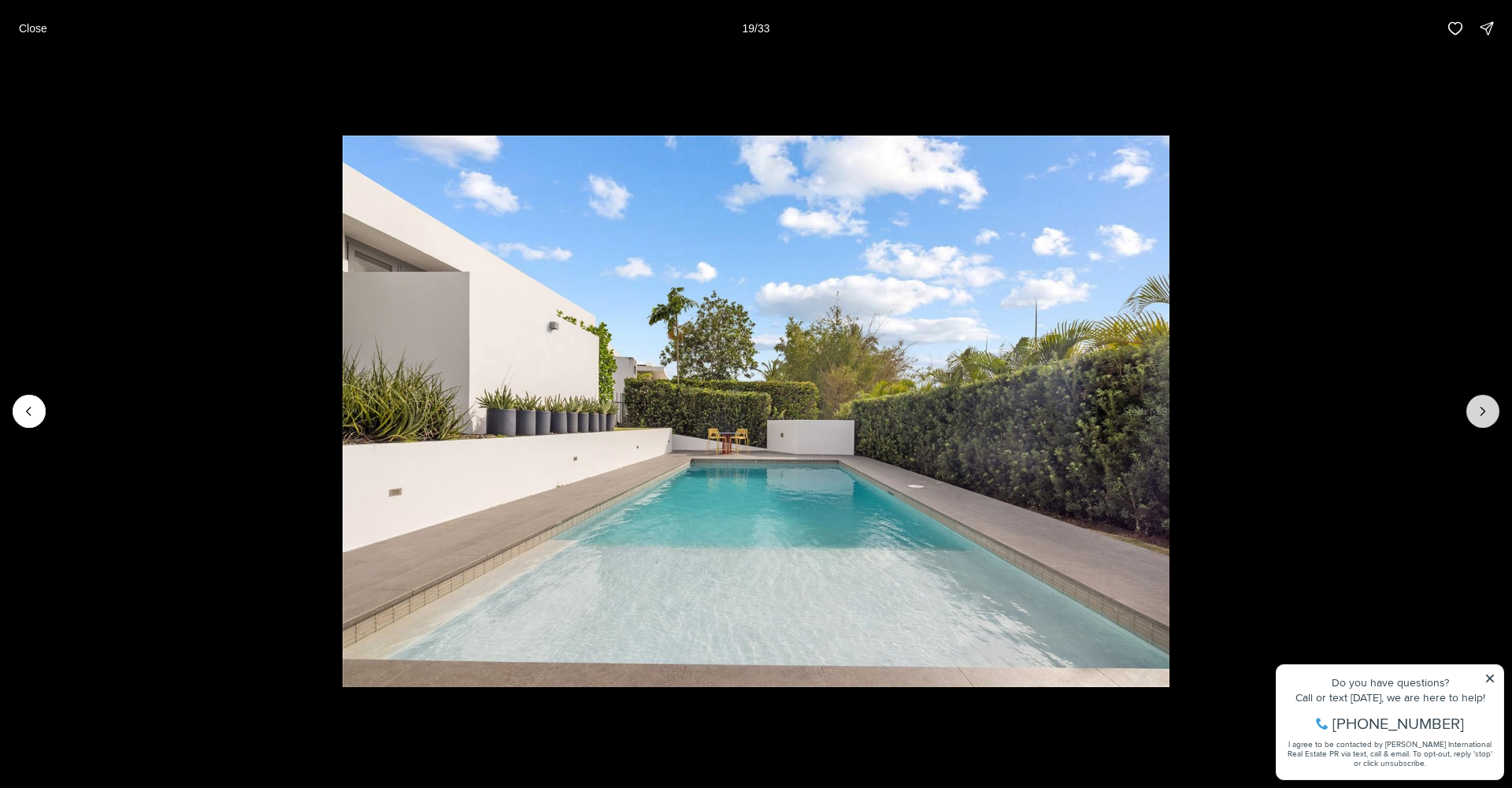
click at [1482, 407] on icon "Next slide" at bounding box center [1483, 411] width 4 height 8
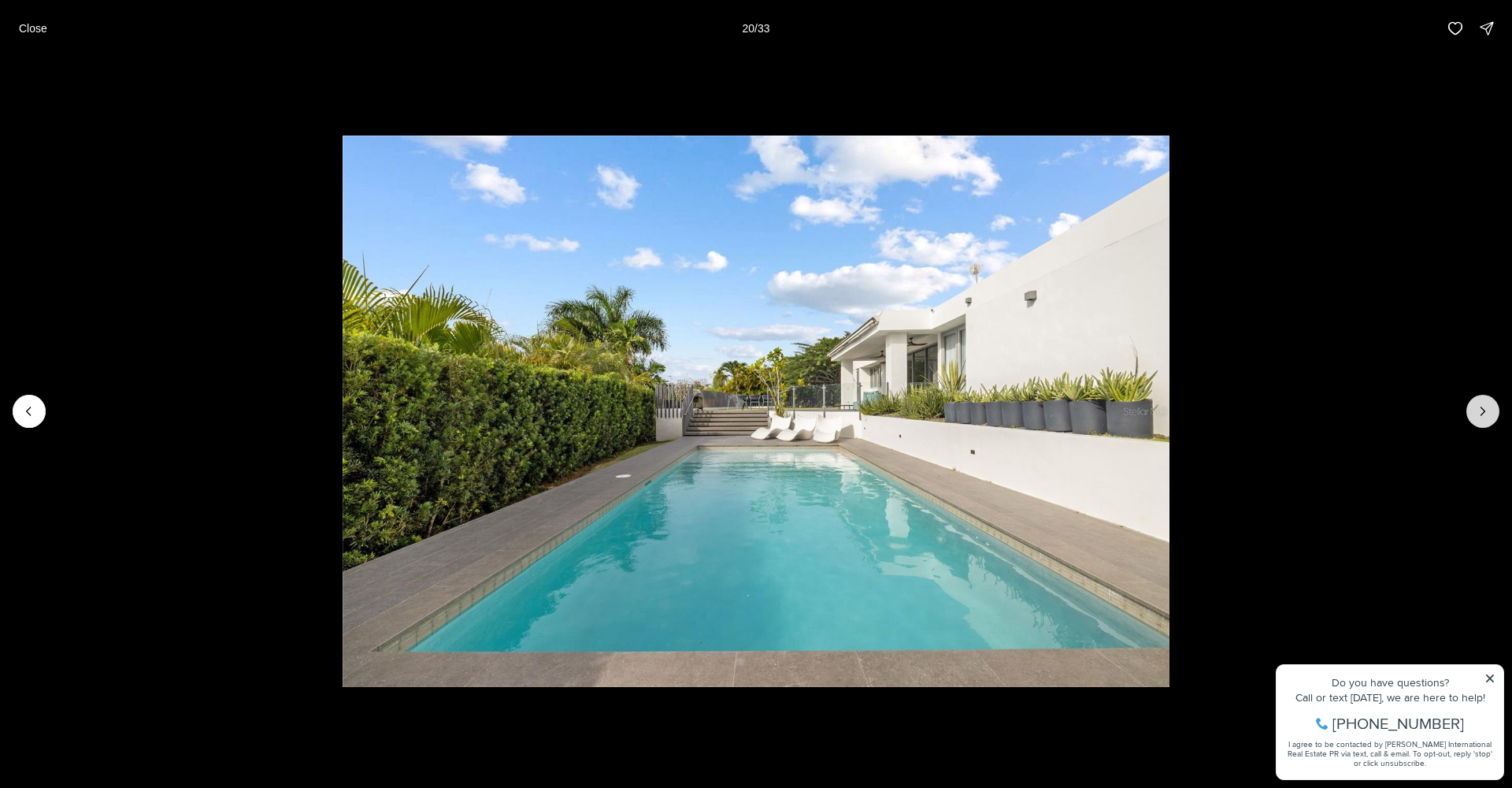
click at [1482, 407] on icon "Next slide" at bounding box center [1483, 411] width 4 height 8
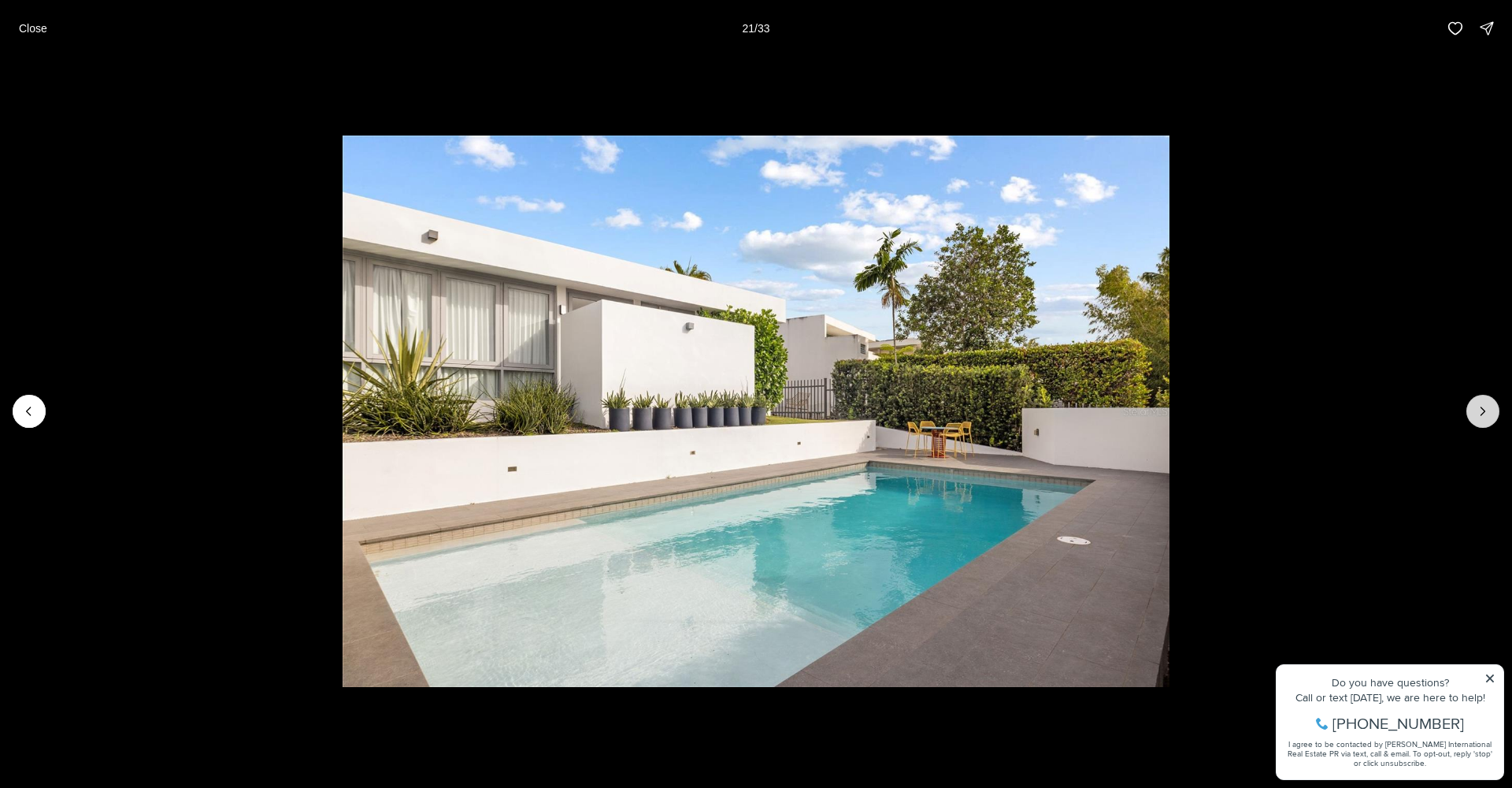
click at [1482, 407] on icon "Next slide" at bounding box center [1483, 411] width 4 height 8
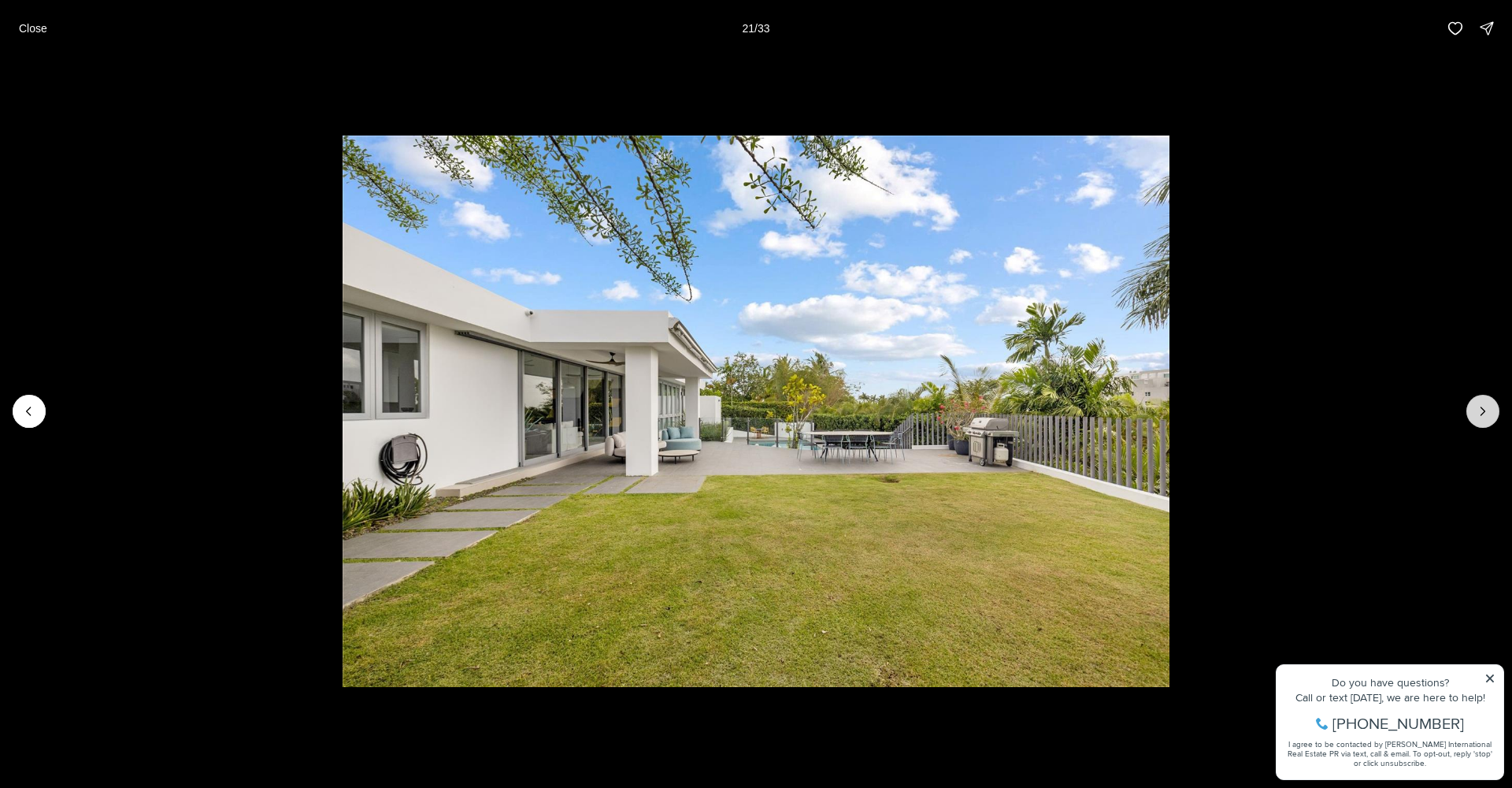
click at [1482, 407] on icon "Next slide" at bounding box center [1483, 411] width 4 height 8
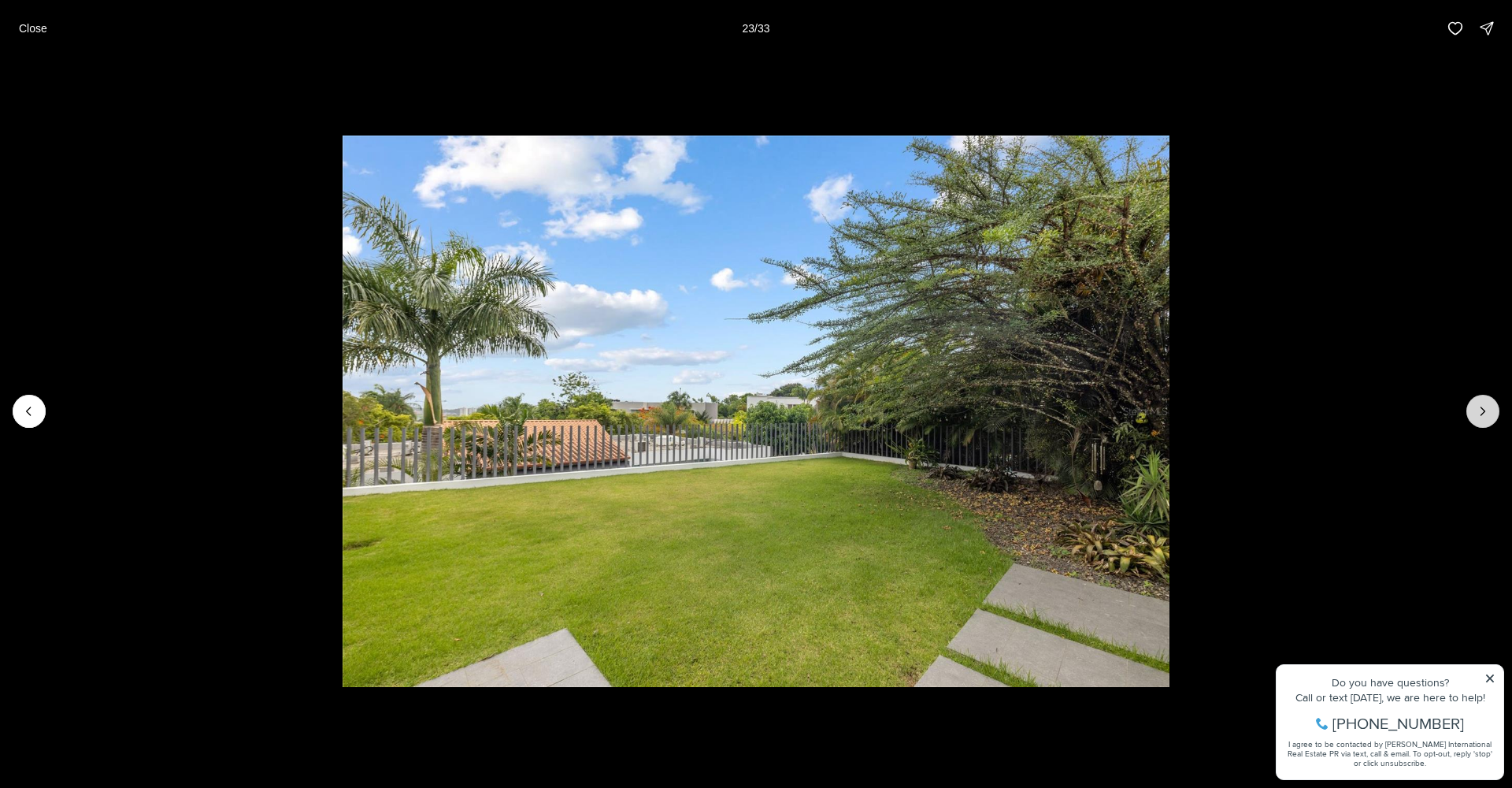
click at [1482, 407] on icon "Next slide" at bounding box center [1483, 411] width 4 height 8
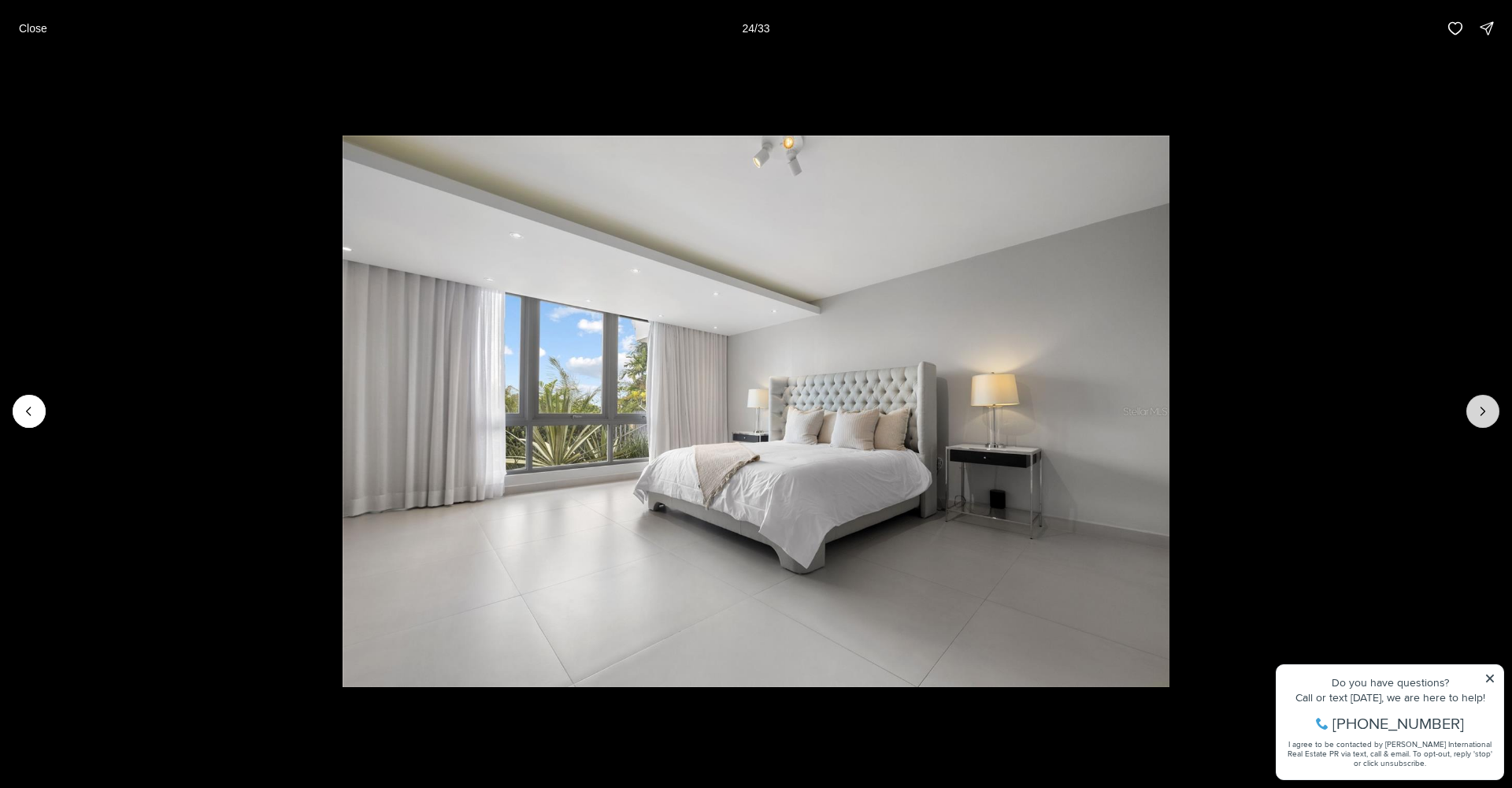
click at [1482, 407] on icon "Next slide" at bounding box center [1483, 411] width 4 height 8
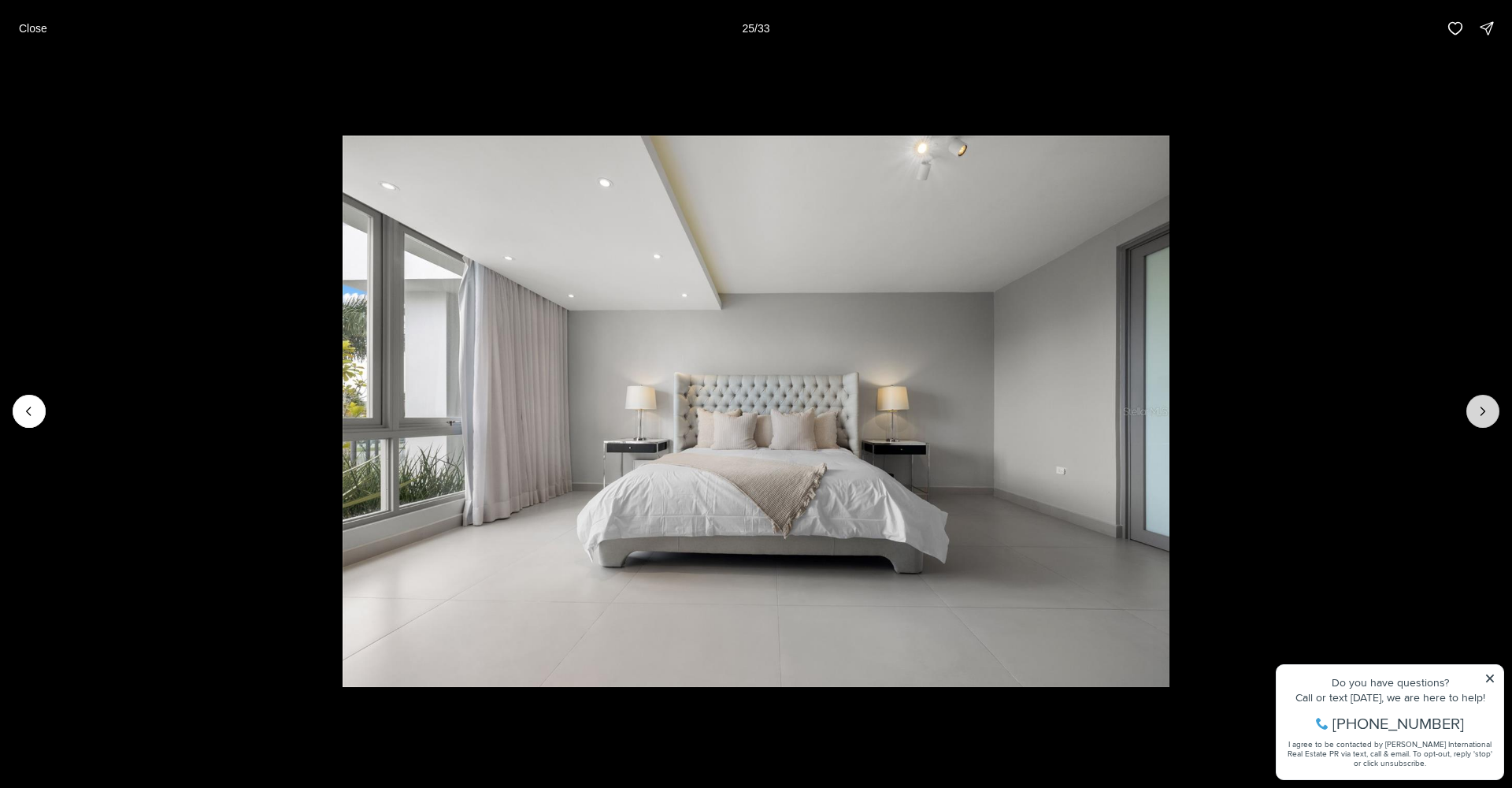
click at [1482, 407] on icon "Next slide" at bounding box center [1483, 411] width 4 height 8
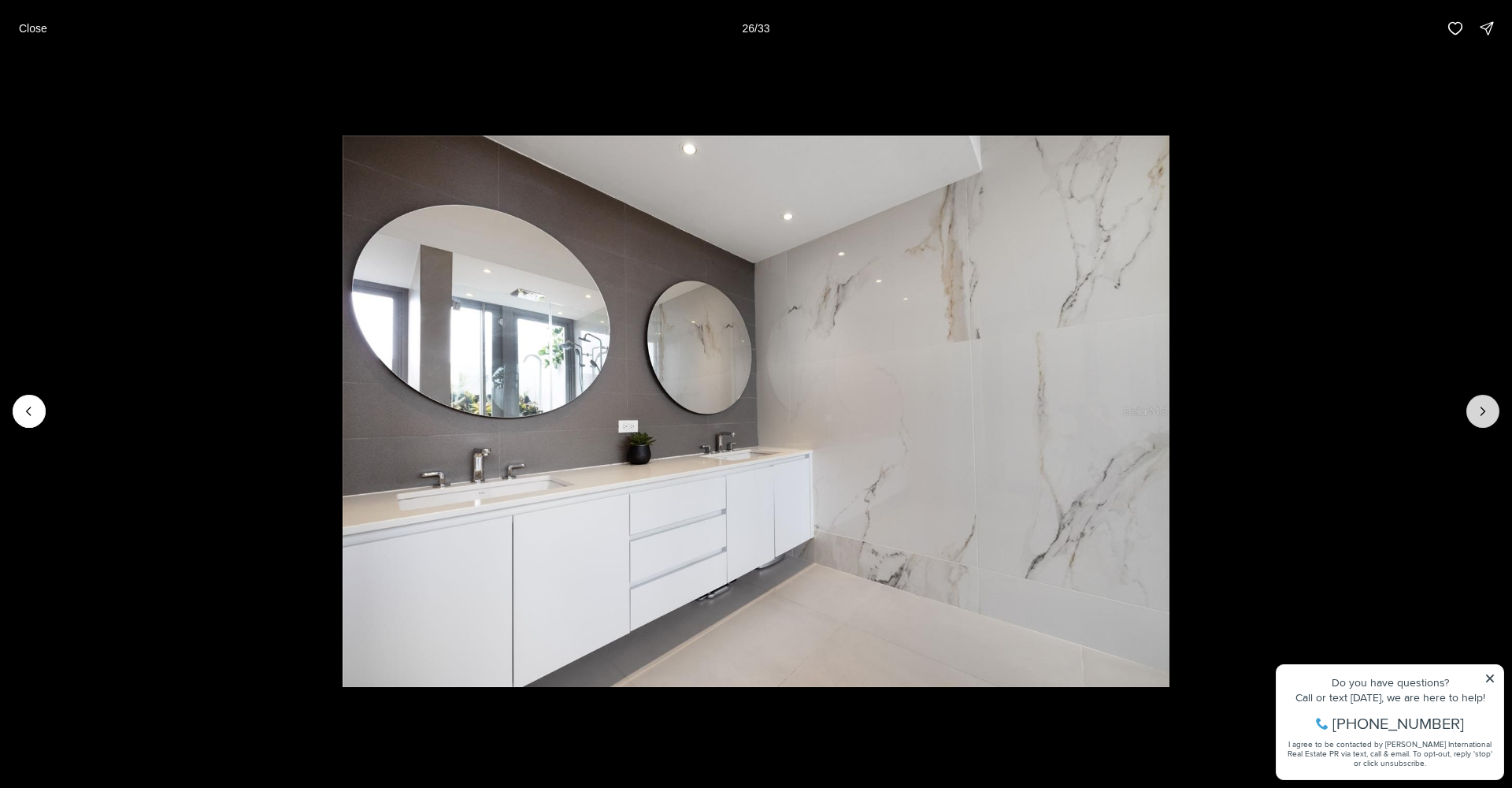
click at [1482, 407] on icon "Next slide" at bounding box center [1483, 411] width 4 height 8
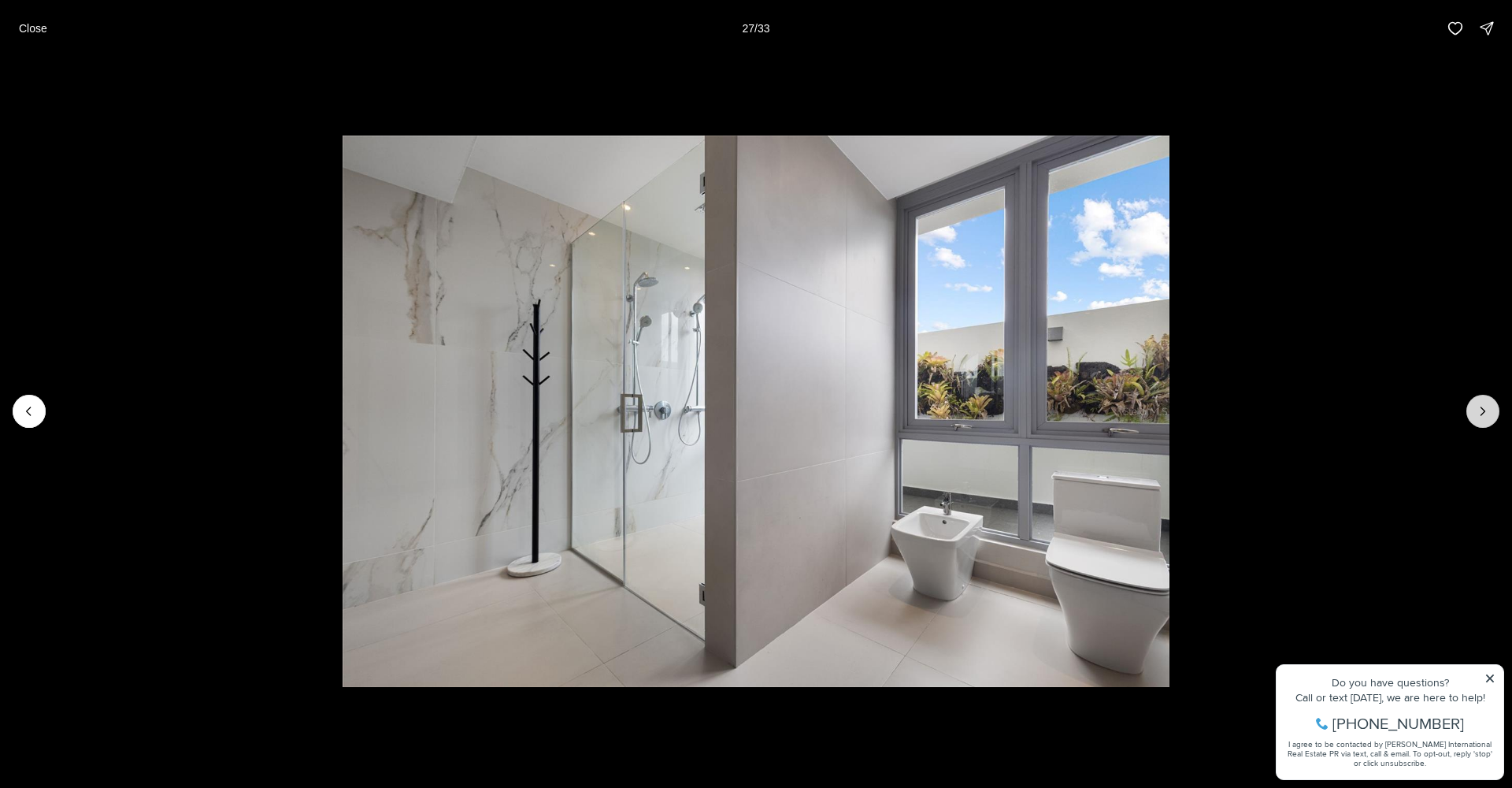
click at [1482, 407] on icon "Next slide" at bounding box center [1483, 411] width 4 height 8
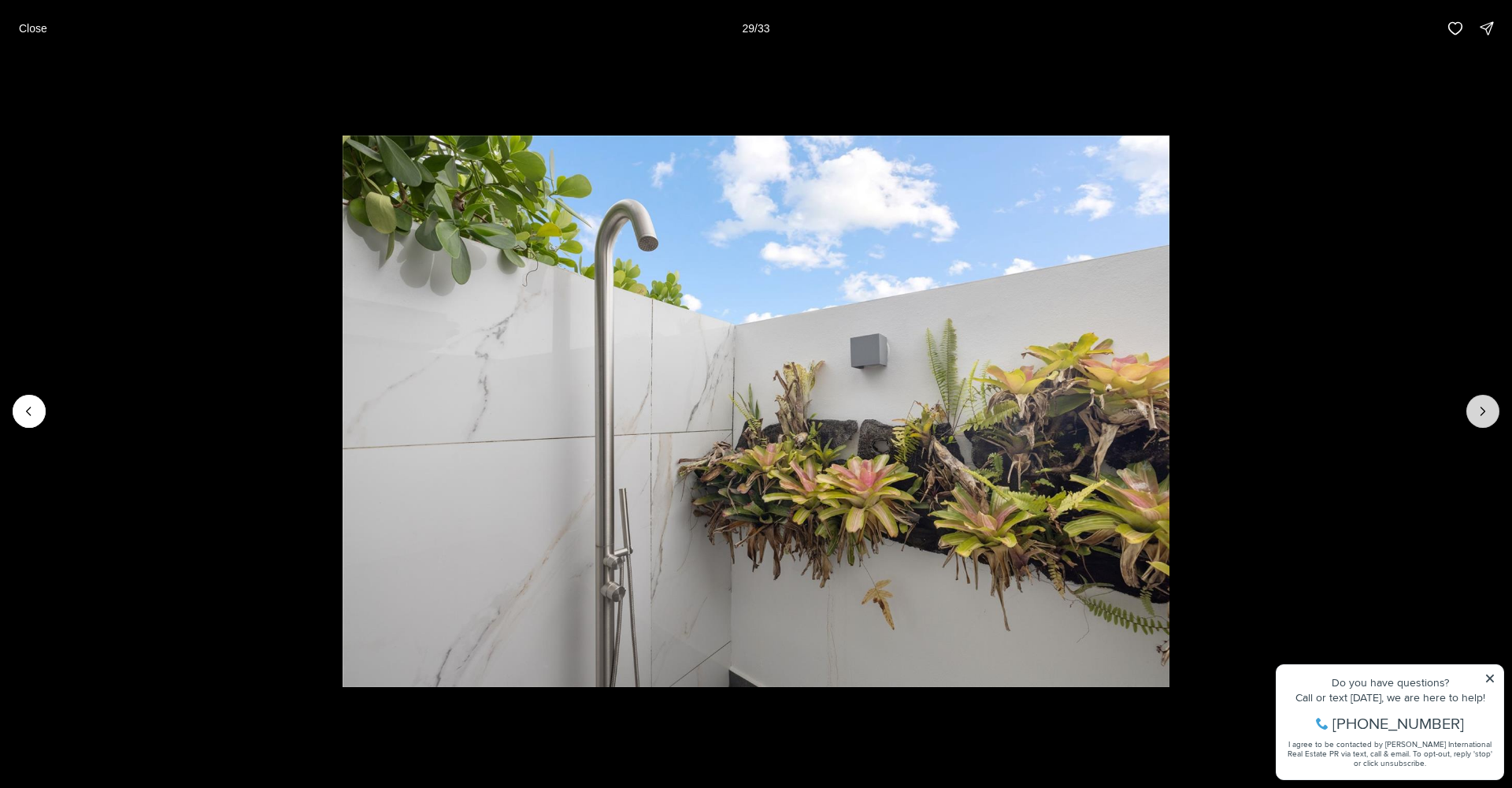
click at [1482, 407] on icon "Next slide" at bounding box center [1483, 411] width 4 height 8
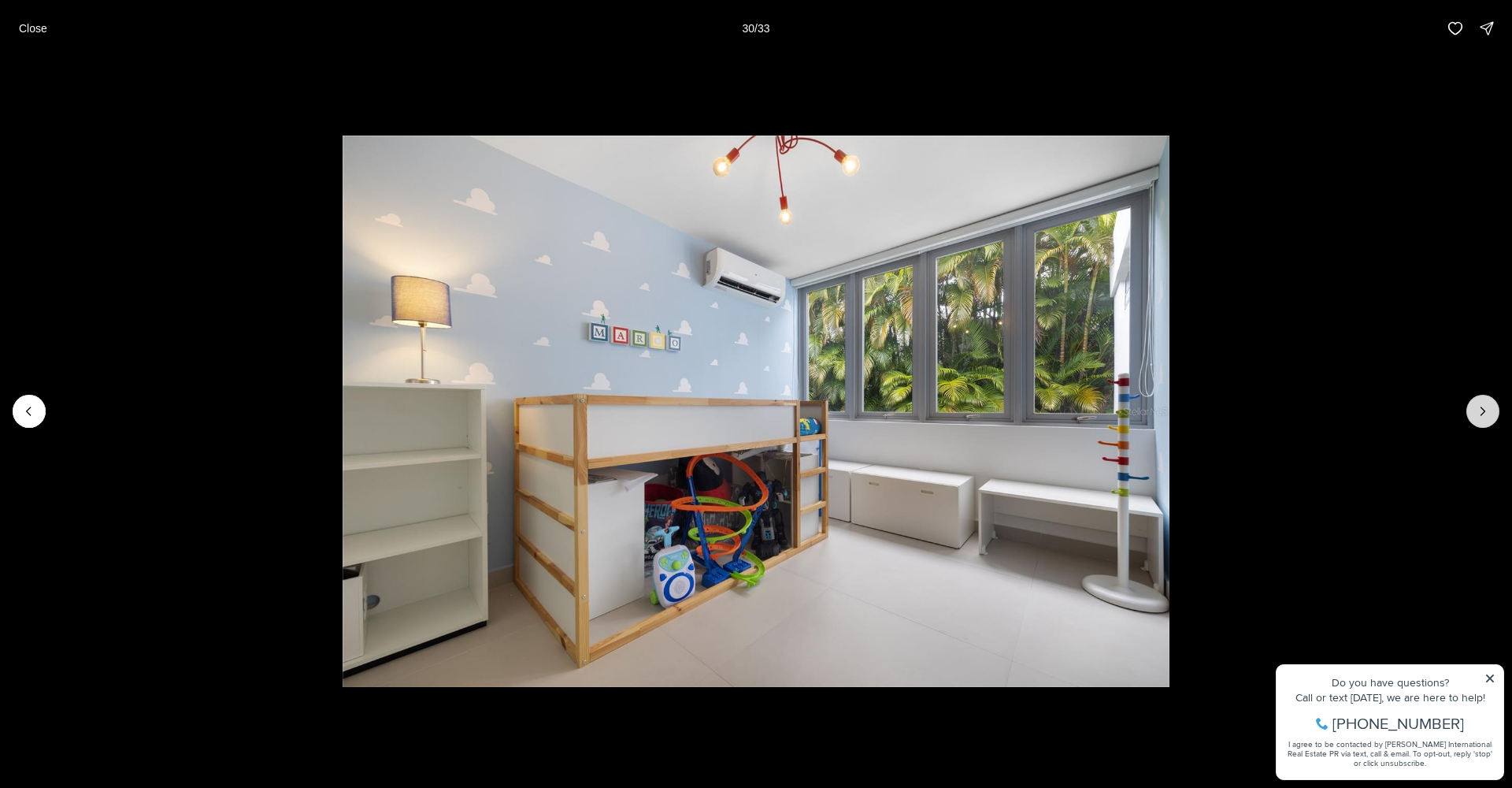
click at [1482, 407] on icon "Next slide" at bounding box center [1483, 411] width 4 height 8
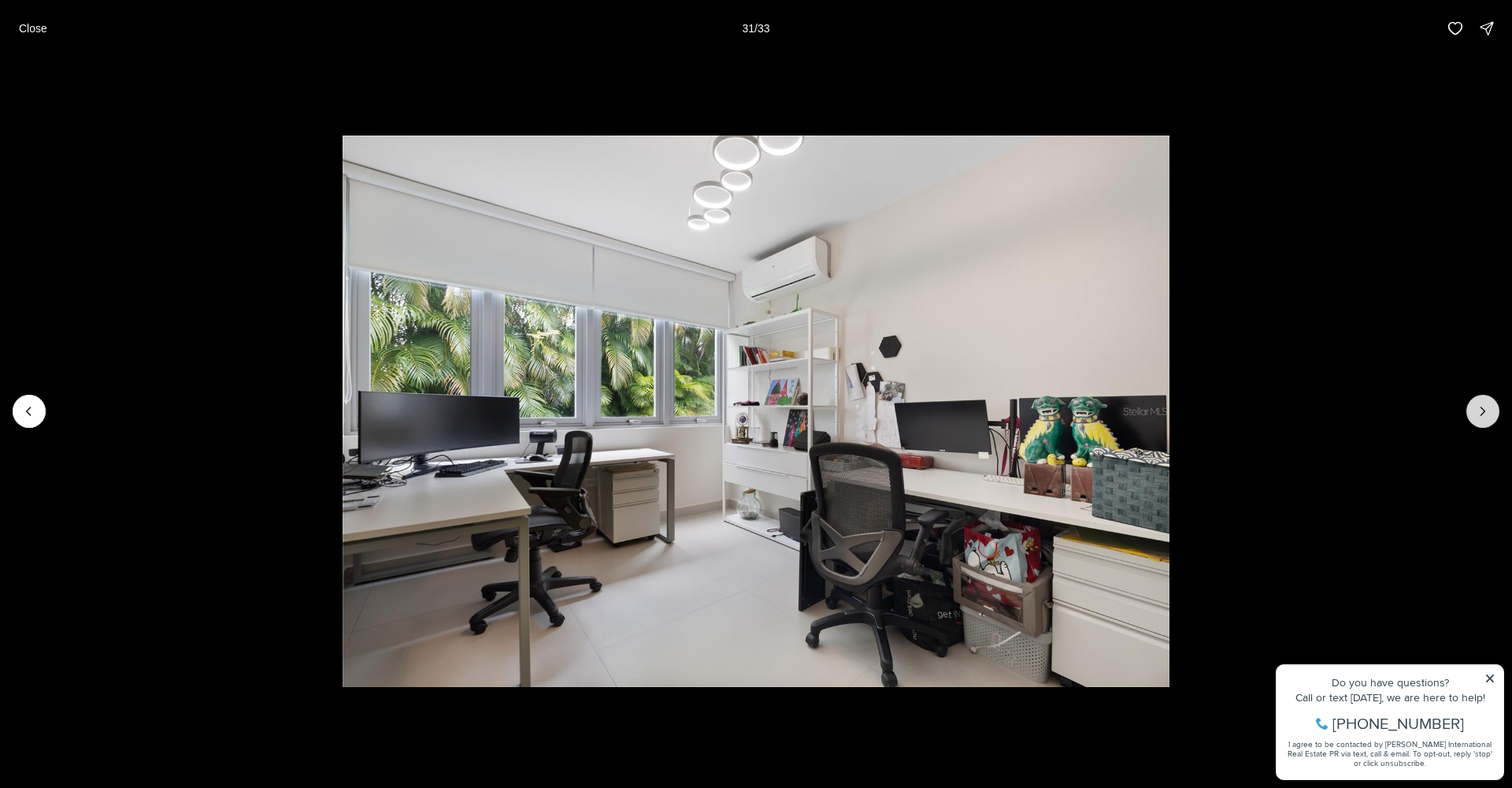
click at [1482, 407] on icon "Next slide" at bounding box center [1483, 411] width 4 height 8
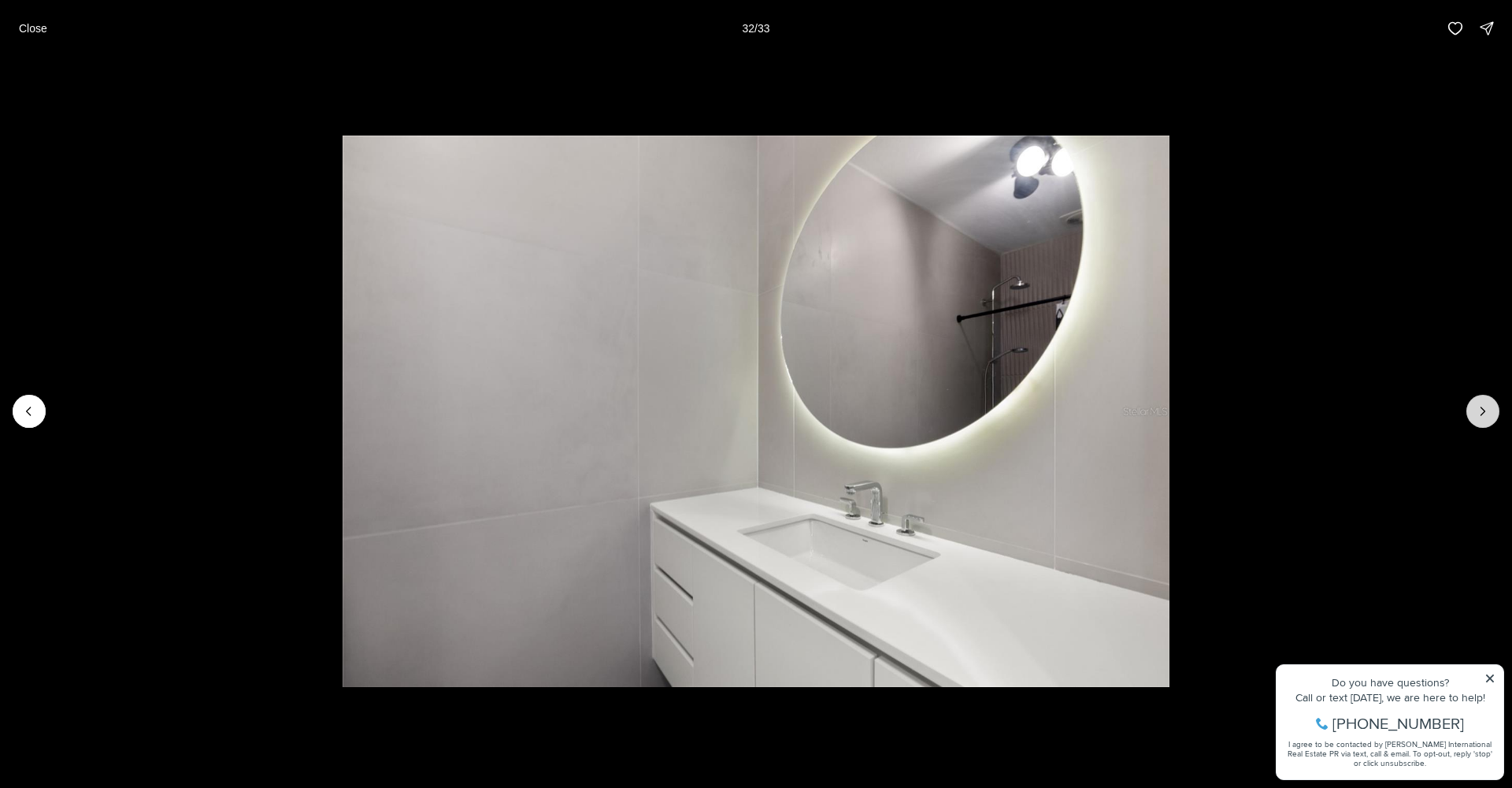
click at [1482, 407] on icon "Next slide" at bounding box center [1483, 411] width 4 height 8
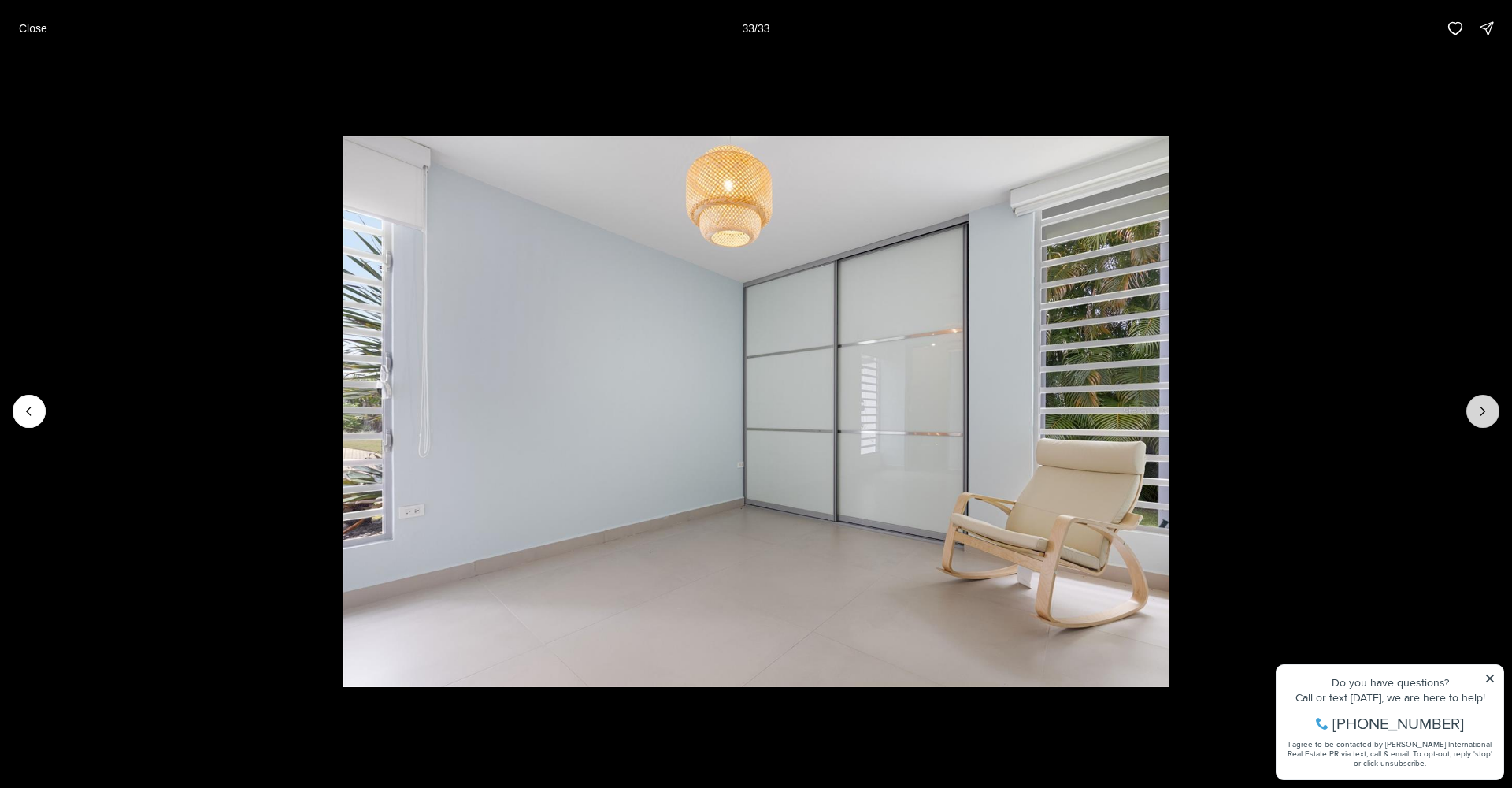
click at [1482, 407] on div at bounding box center [1482, 411] width 33 height 33
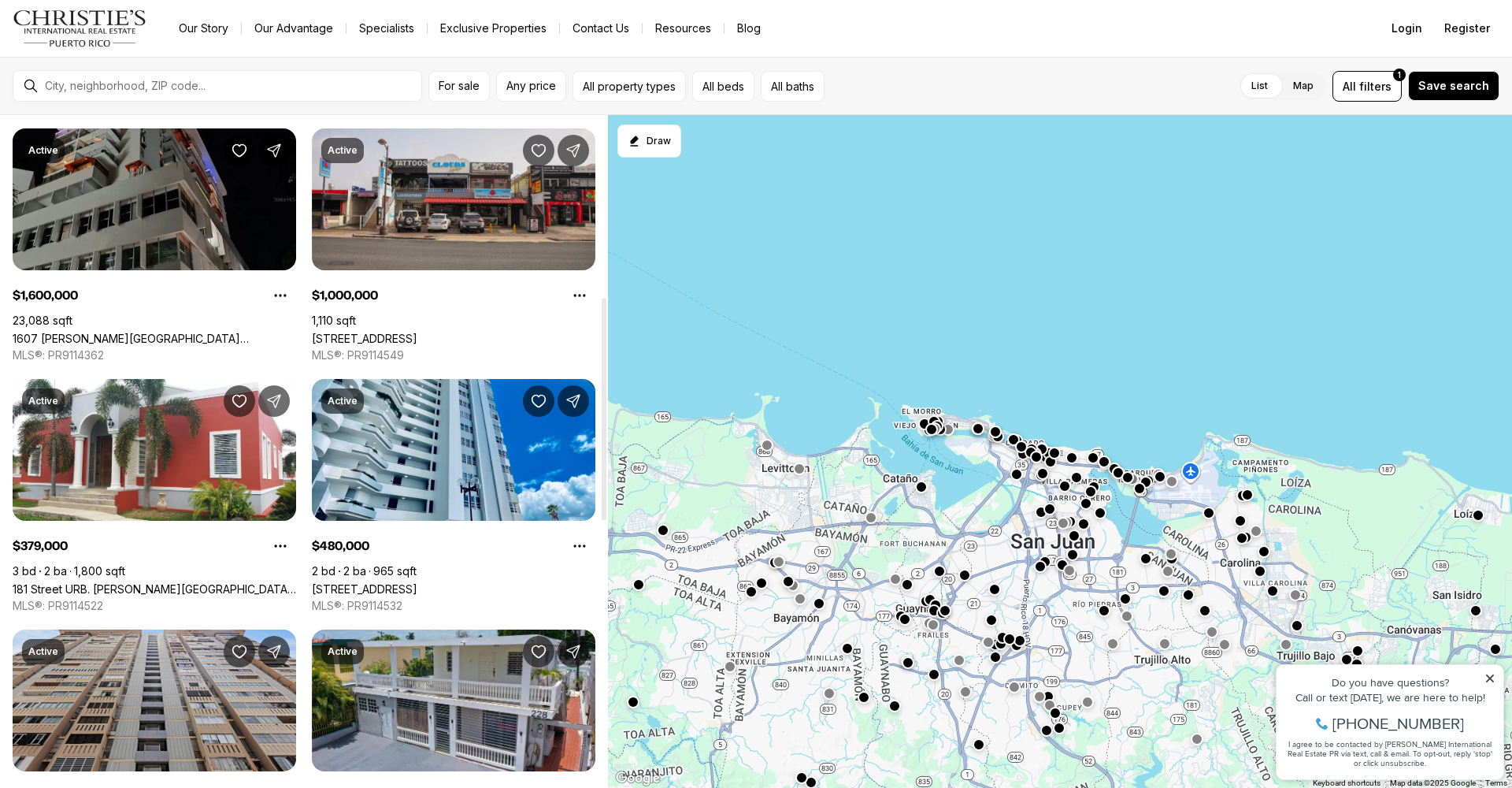
scroll to position [581, 0]
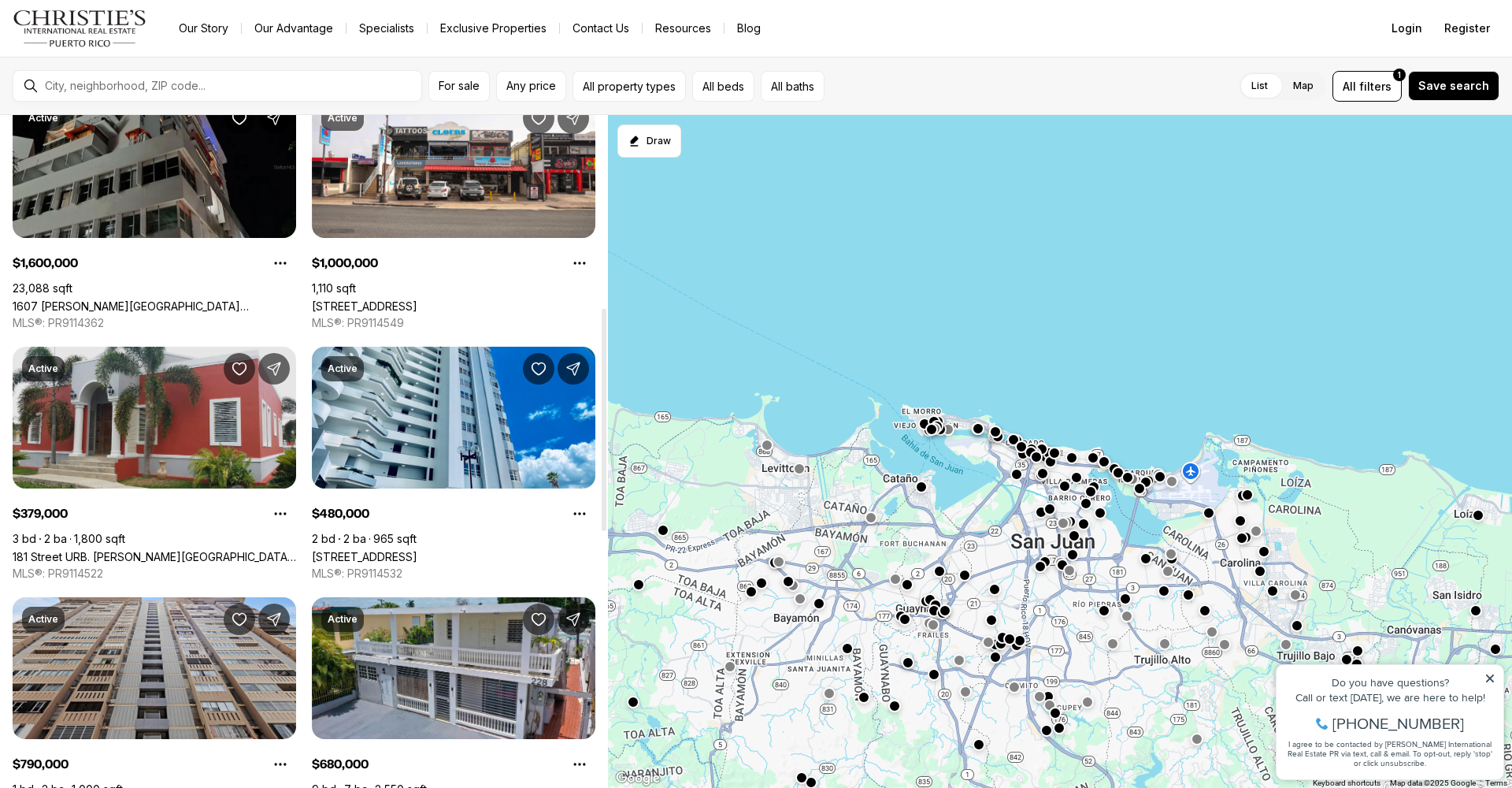
click at [123, 550] on link "181 Street URB. KENNEDY HILLS, TRUJILLO ALTO PR, 00976" at bounding box center [154, 556] width 284 height 13
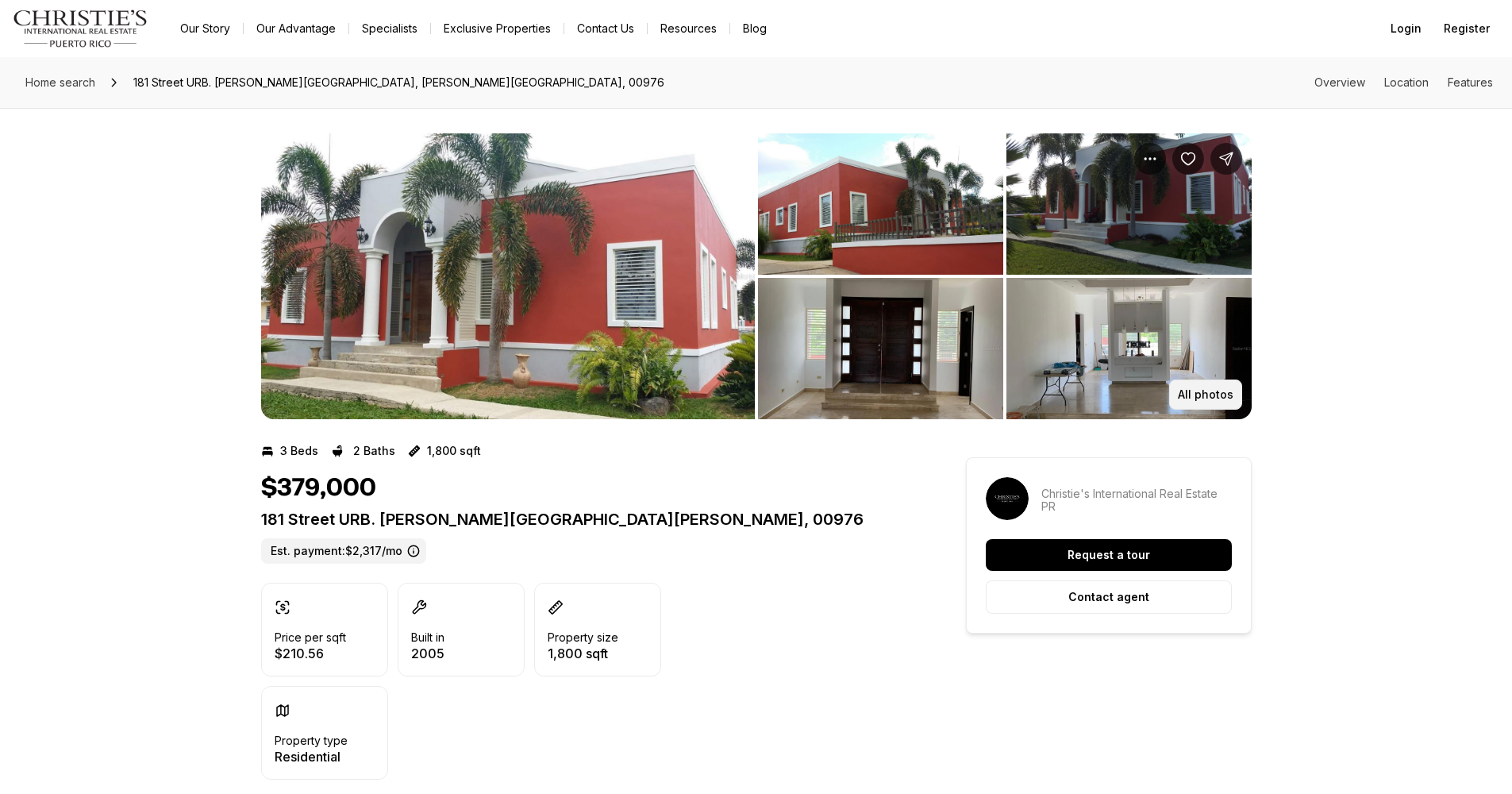
click at [1214, 387] on button "All photos" at bounding box center [1206, 394] width 73 height 30
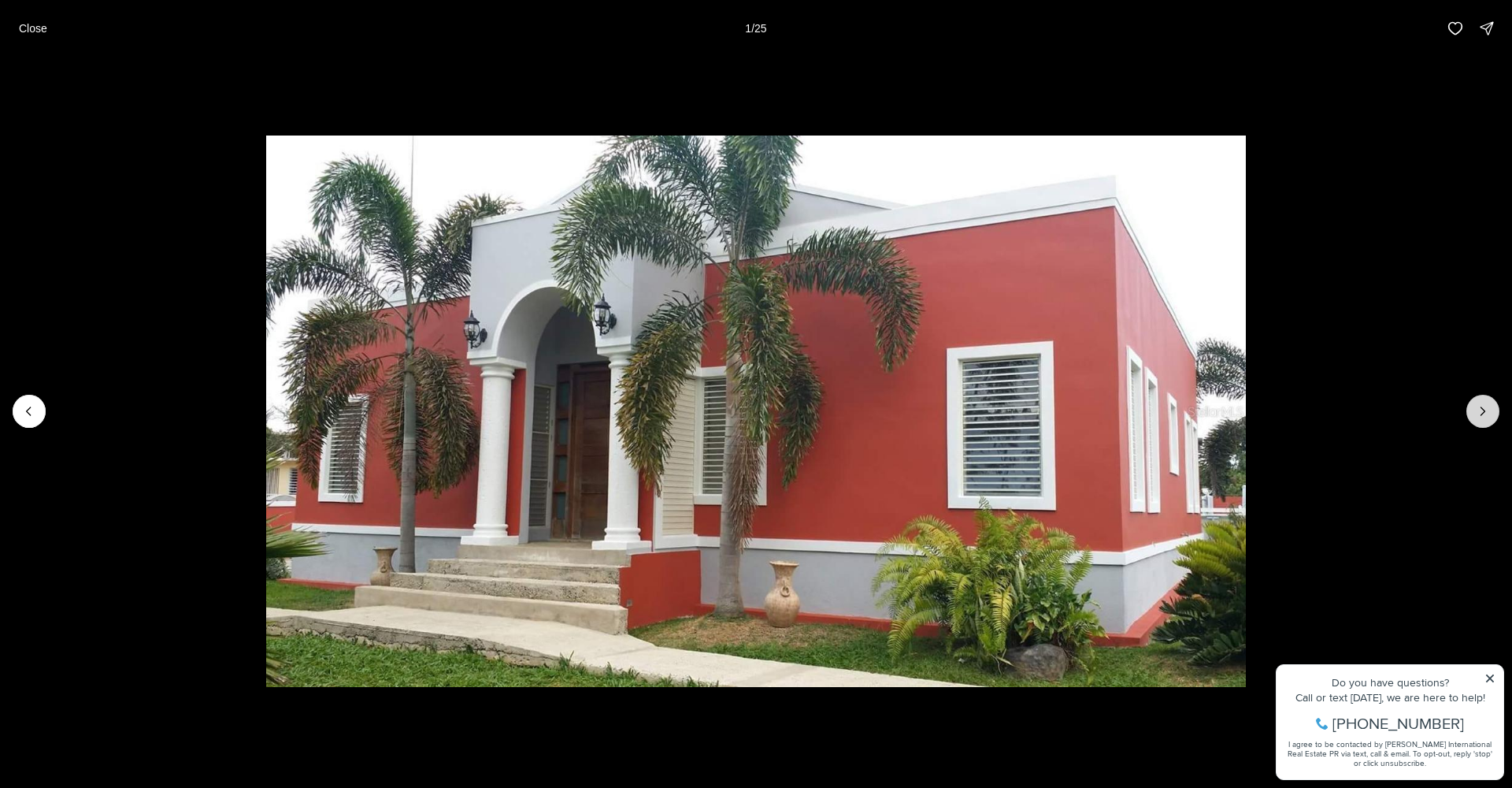
click at [1484, 405] on icon "Next slide" at bounding box center [1482, 411] width 16 height 16
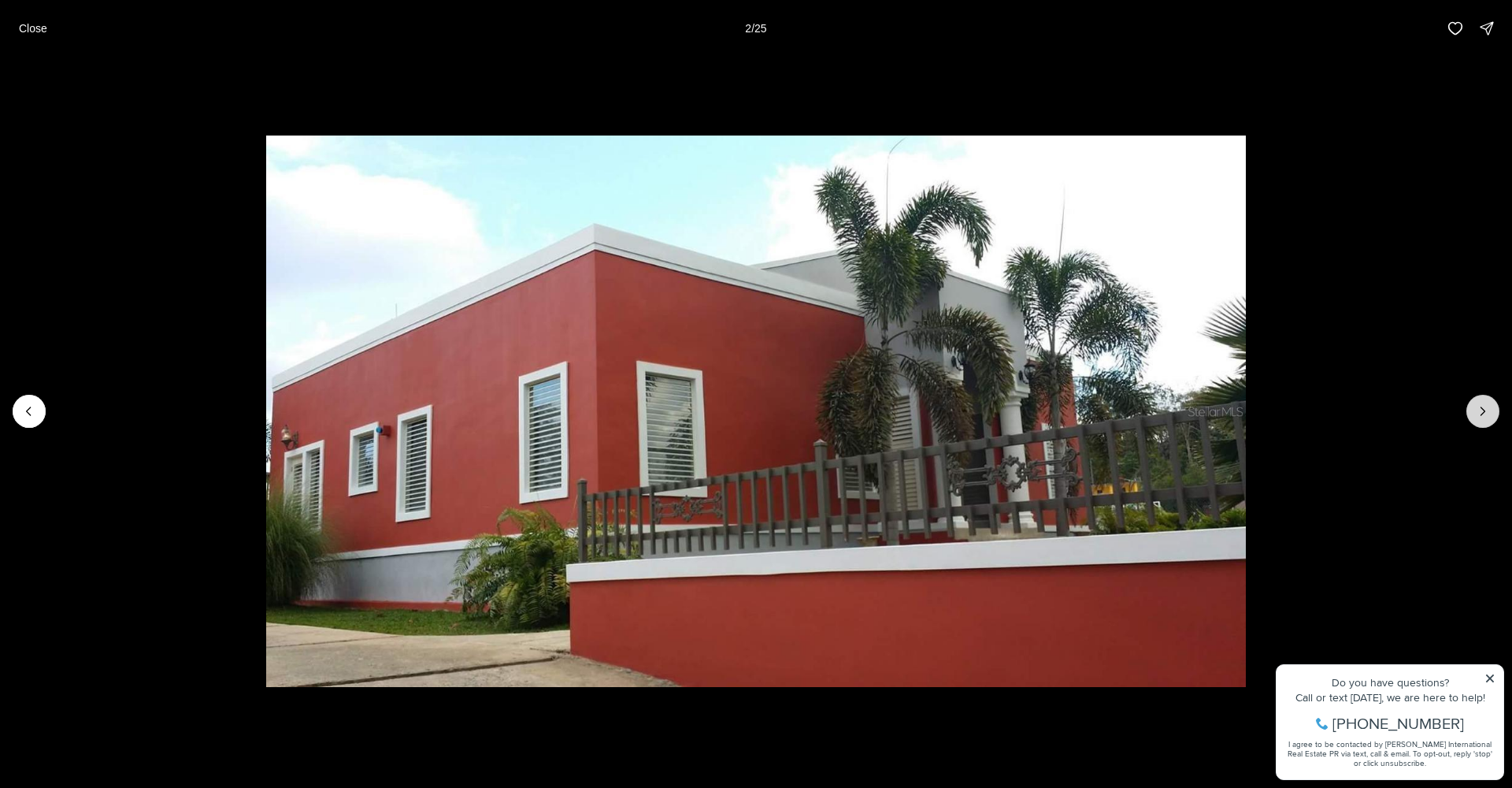
click at [1483, 405] on icon "Next slide" at bounding box center [1482, 411] width 16 height 16
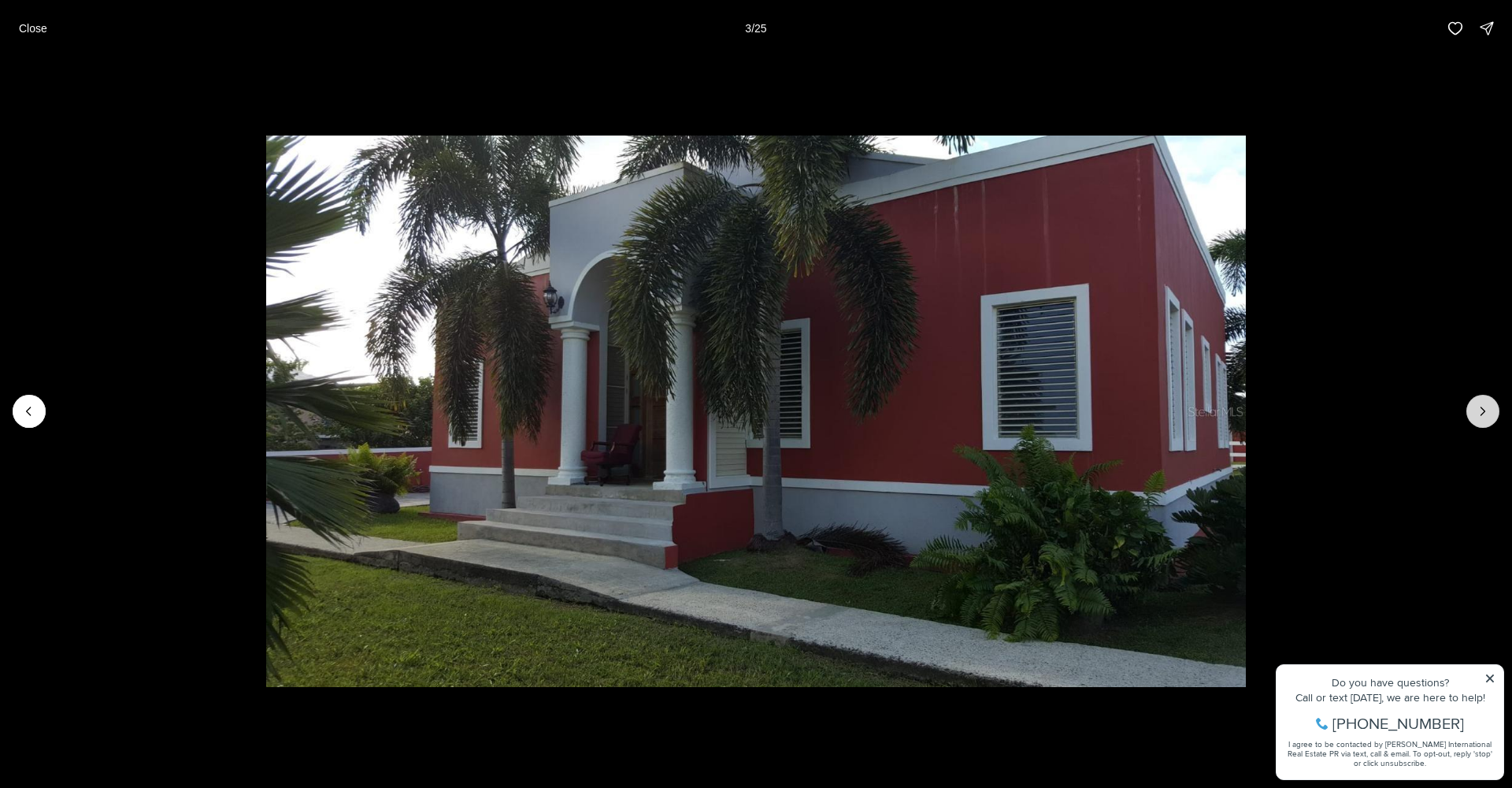
click at [1483, 405] on icon "Next slide" at bounding box center [1482, 411] width 16 height 16
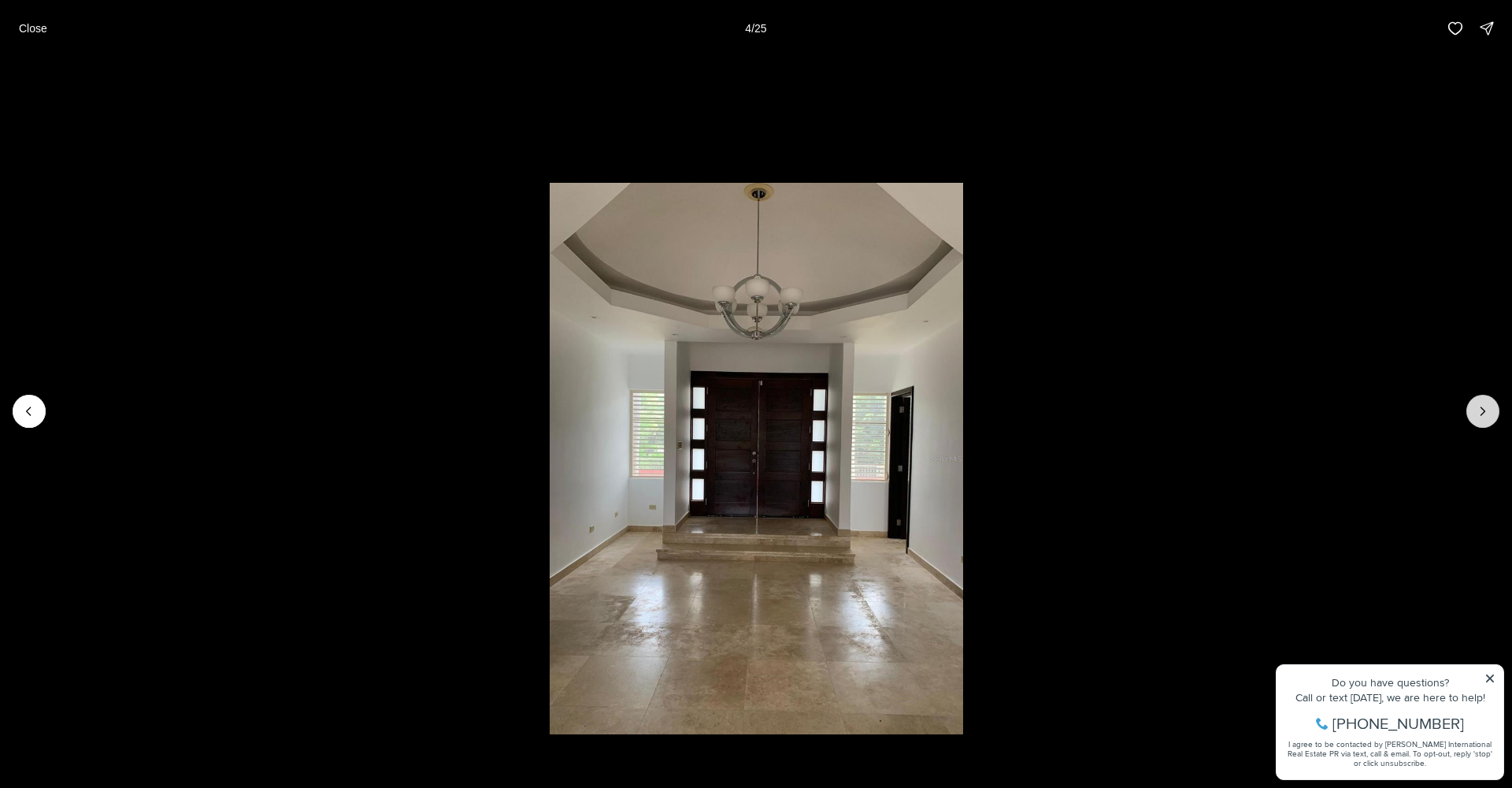
click at [1483, 405] on icon "Next slide" at bounding box center [1482, 411] width 16 height 16
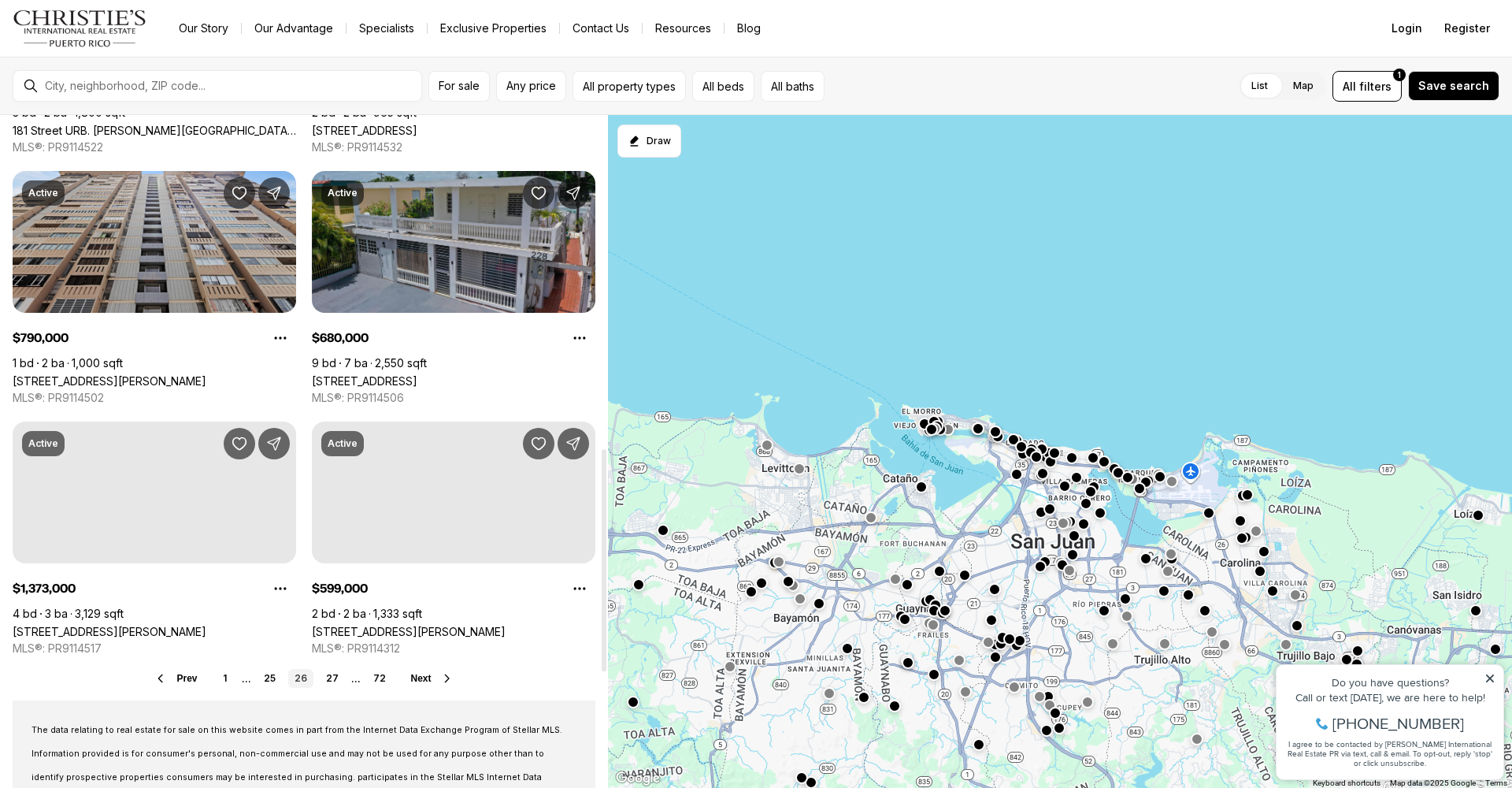
scroll to position [1028, 0]
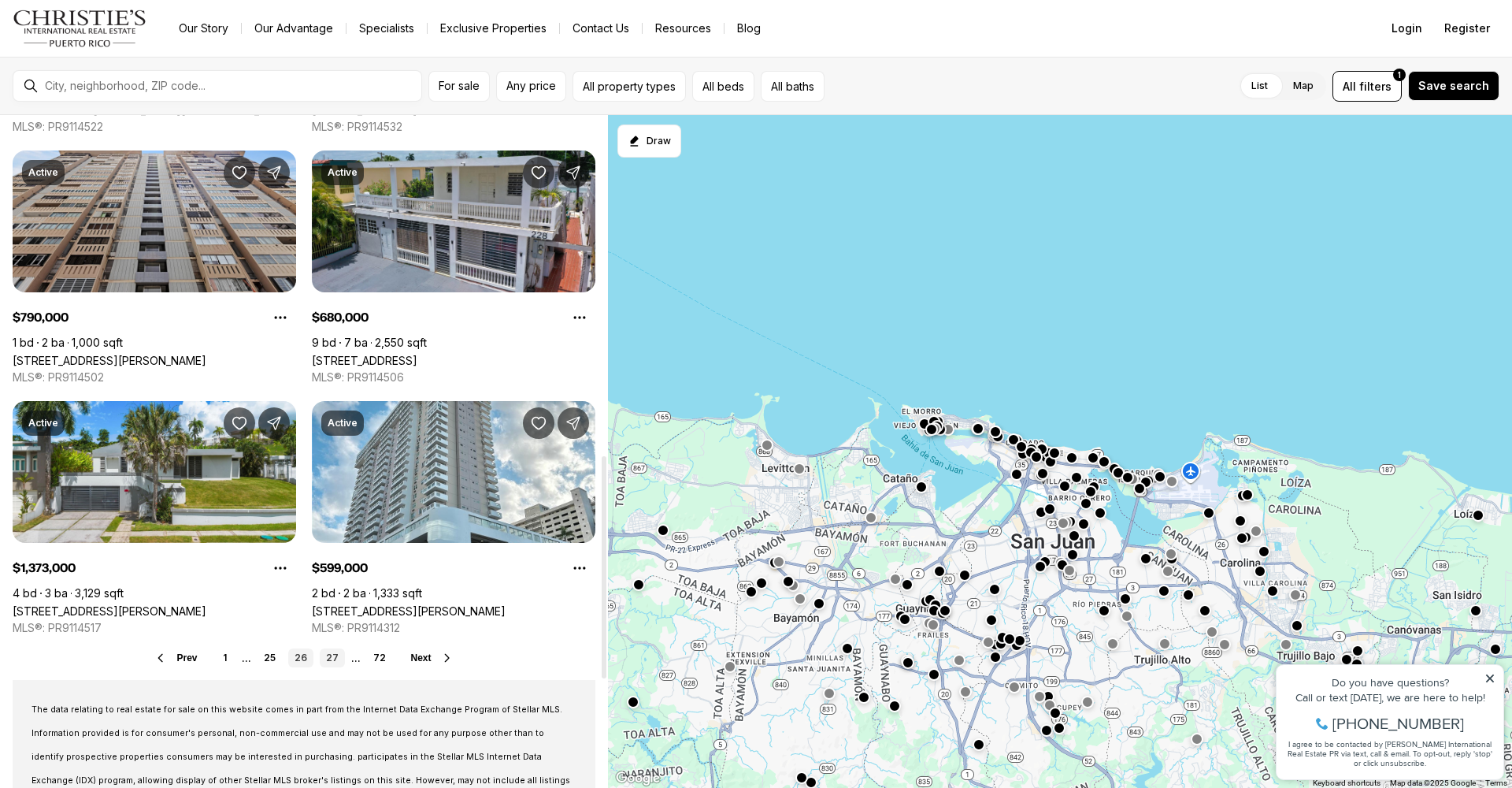
click at [333, 654] on link "27" at bounding box center [333, 657] width 25 height 19
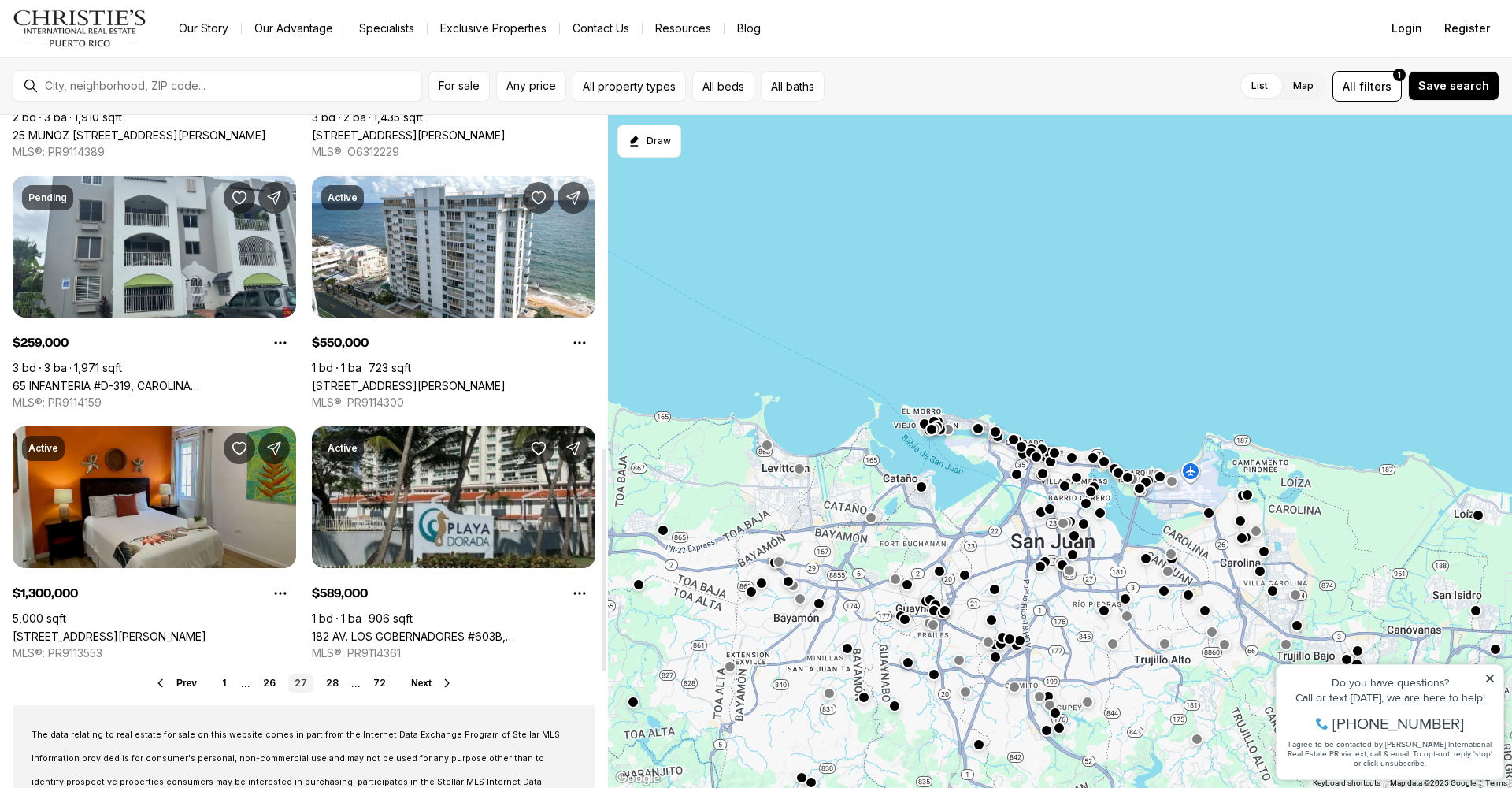
scroll to position [1025, 0]
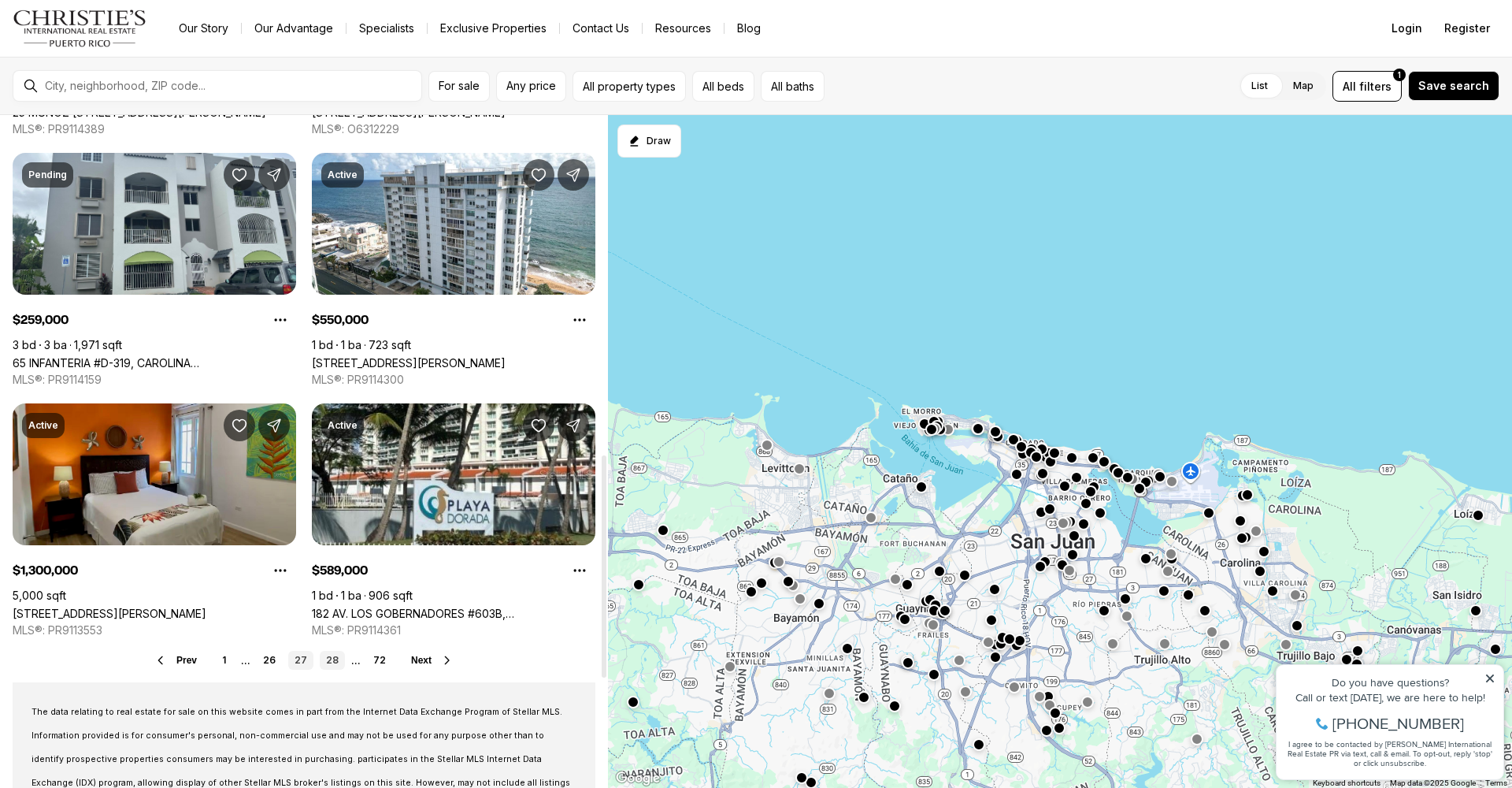
click at [334, 657] on link "28" at bounding box center [333, 660] width 25 height 19
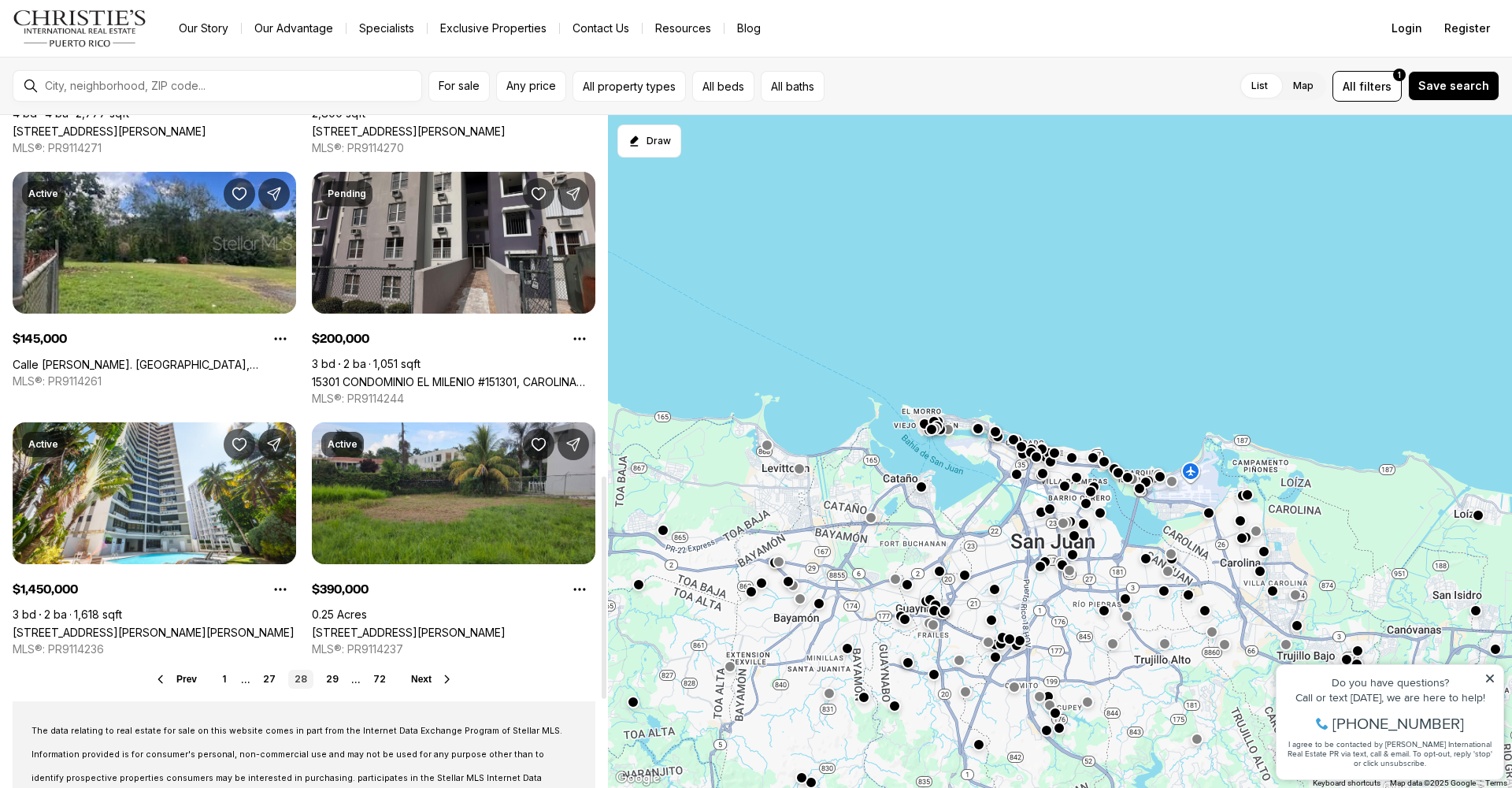
scroll to position [1089, 0]
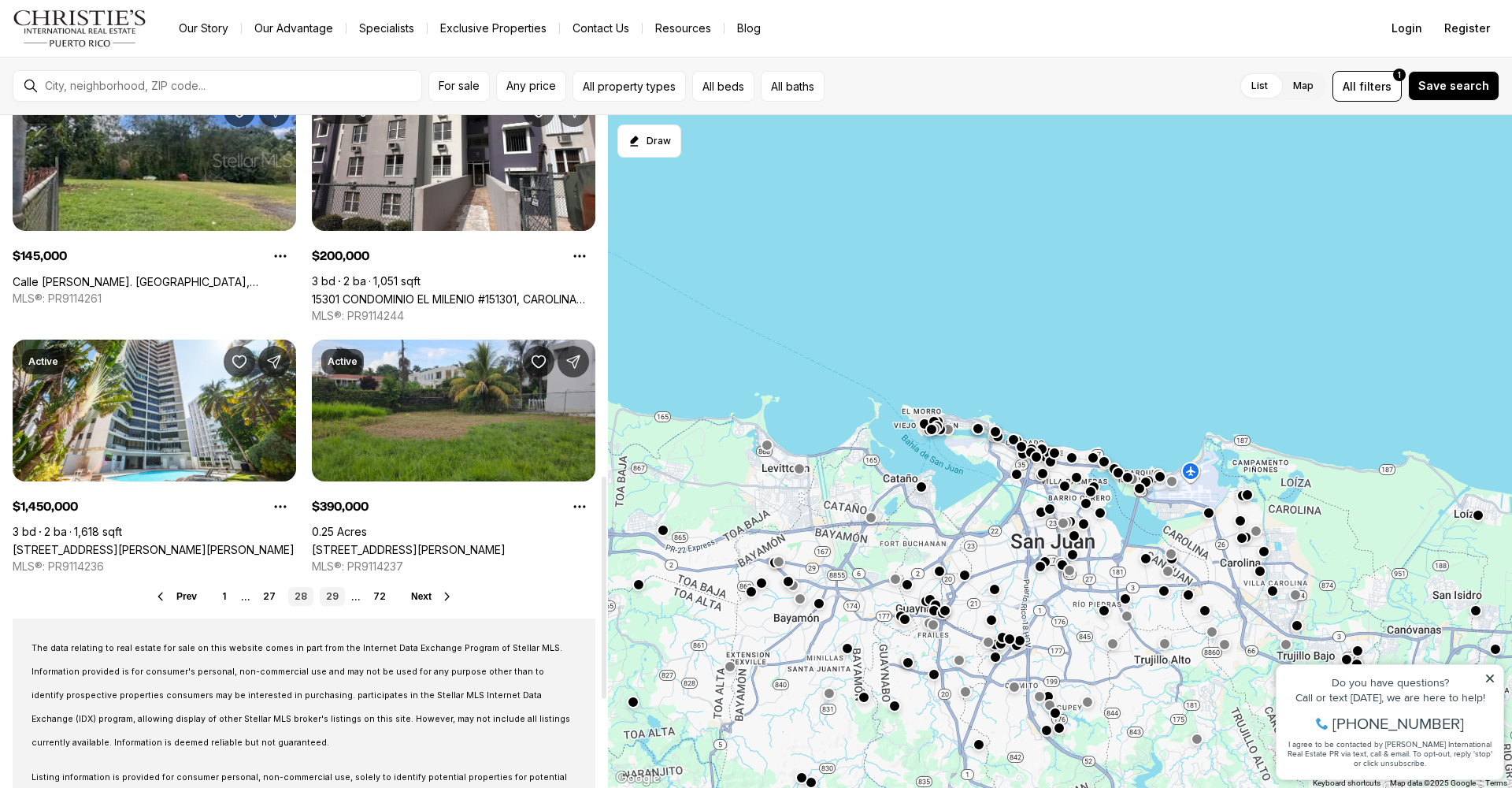
click at [331, 593] on link "29" at bounding box center [333, 596] width 25 height 19
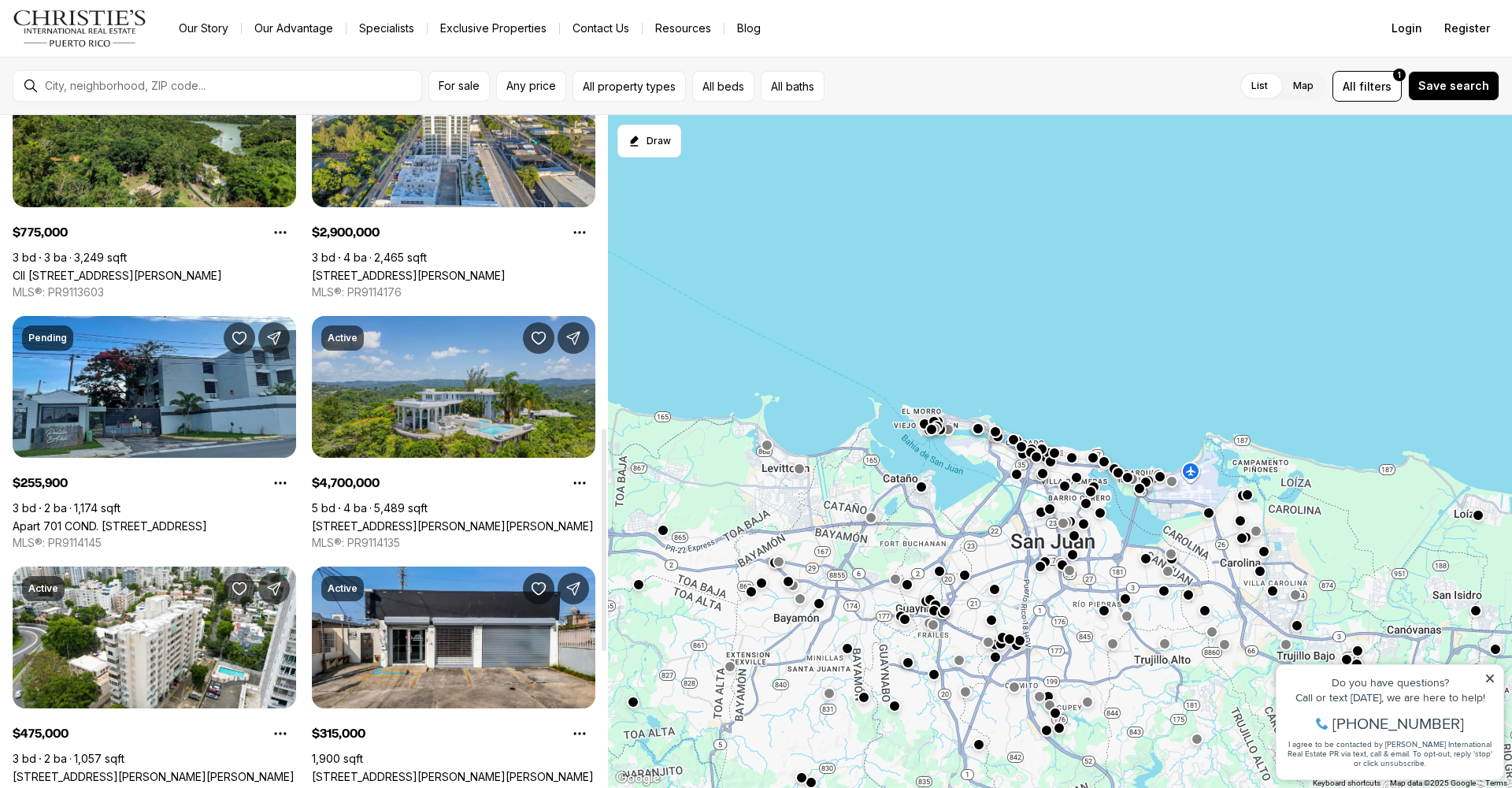
scroll to position [1057, 0]
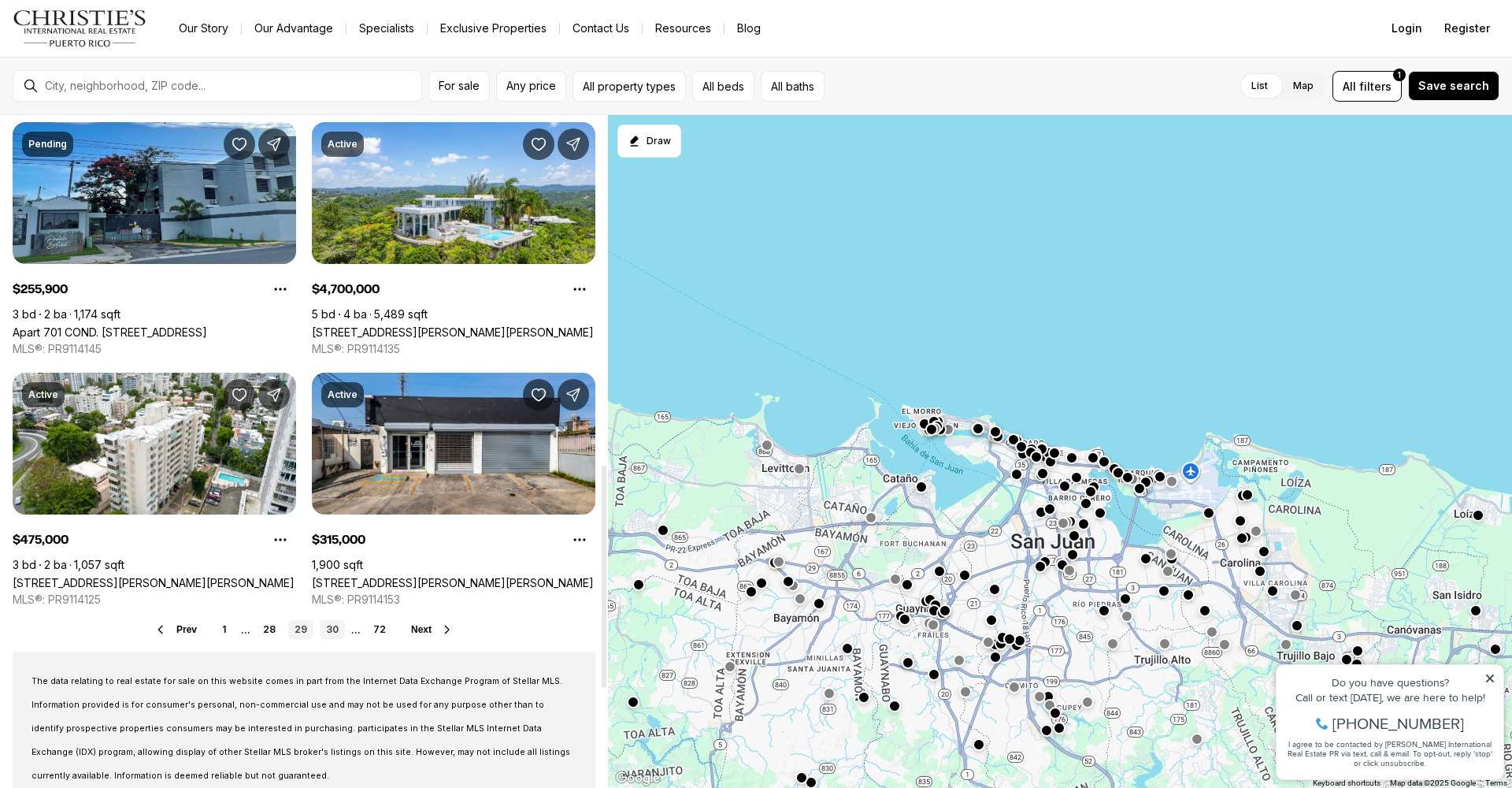
click at [330, 630] on link "30" at bounding box center [333, 630] width 25 height 19
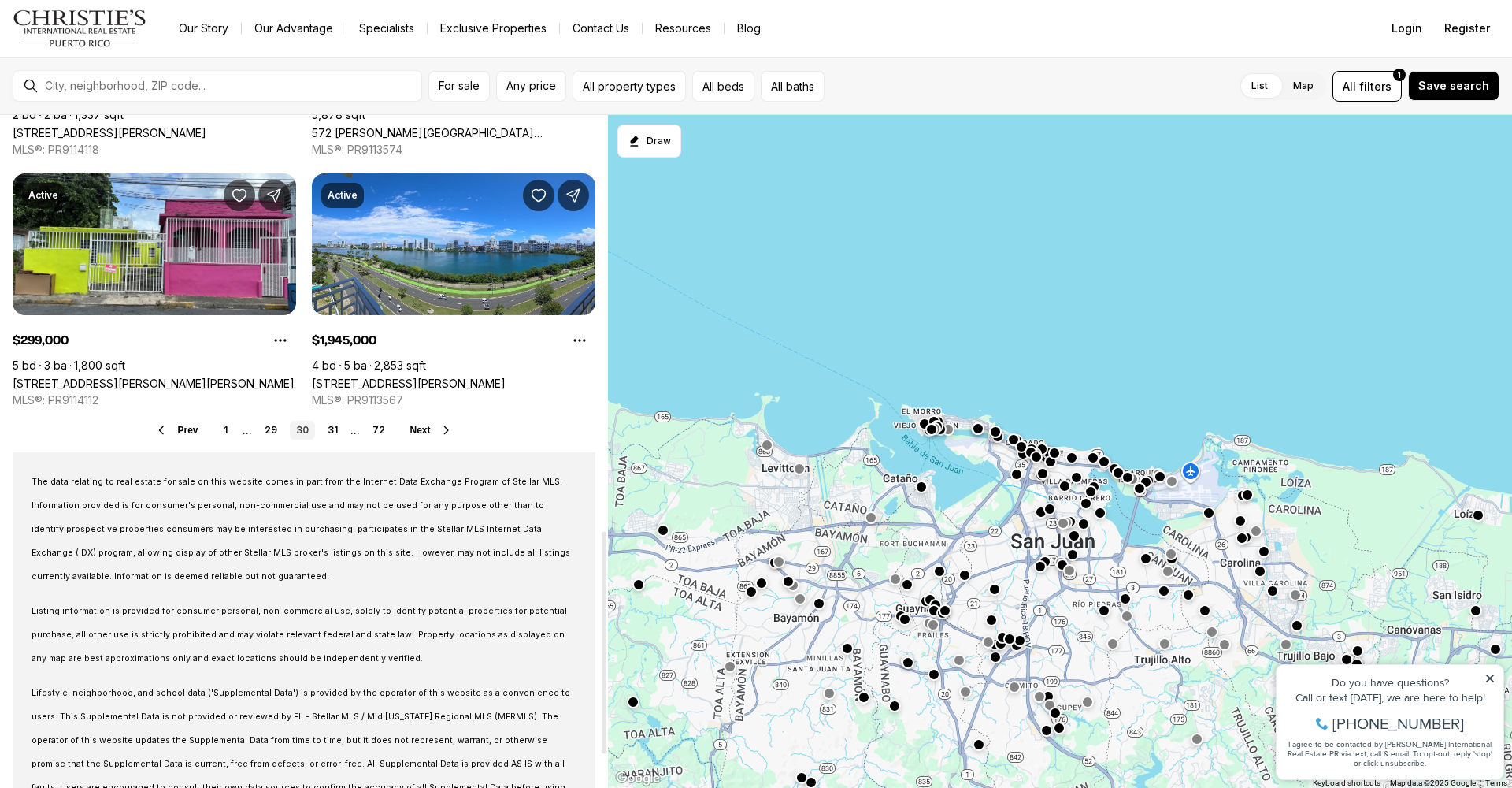
scroll to position [1225, 0]
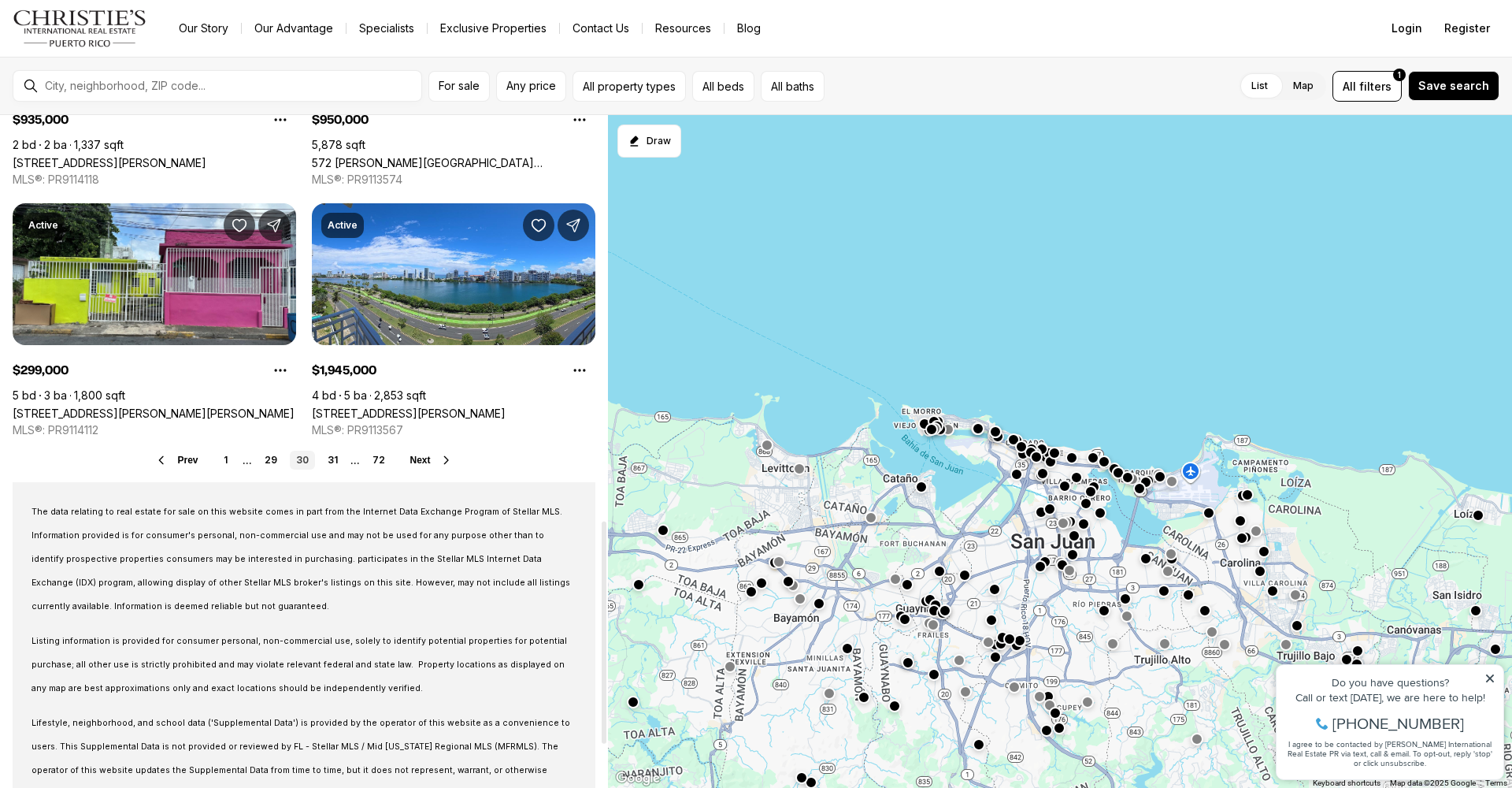
drag, startPoint x: 333, startPoint y: 456, endPoint x: 337, endPoint y: 448, distance: 8.9
click at [332, 456] on link "31" at bounding box center [333, 460] width 23 height 19
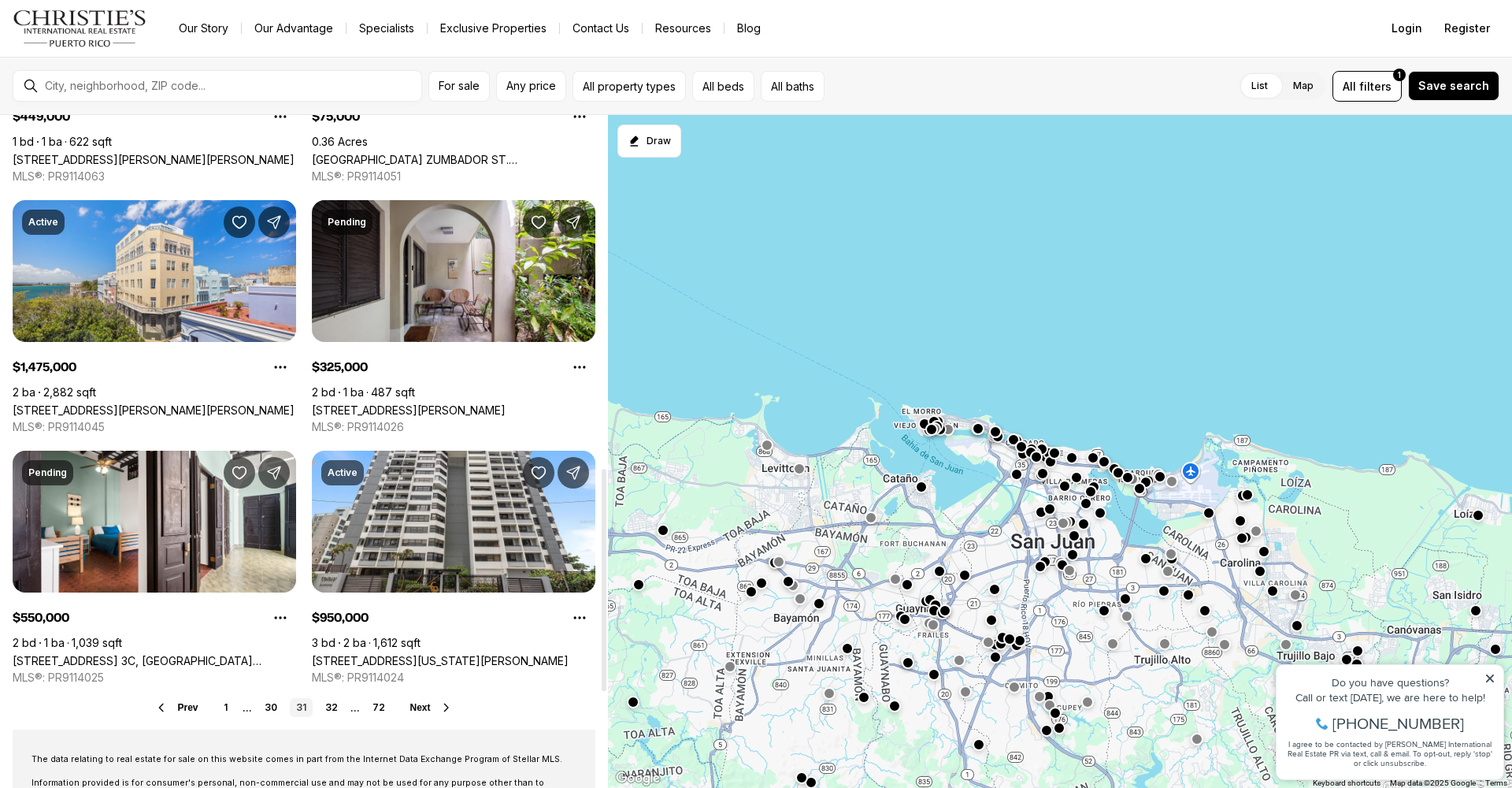
scroll to position [1178, 0]
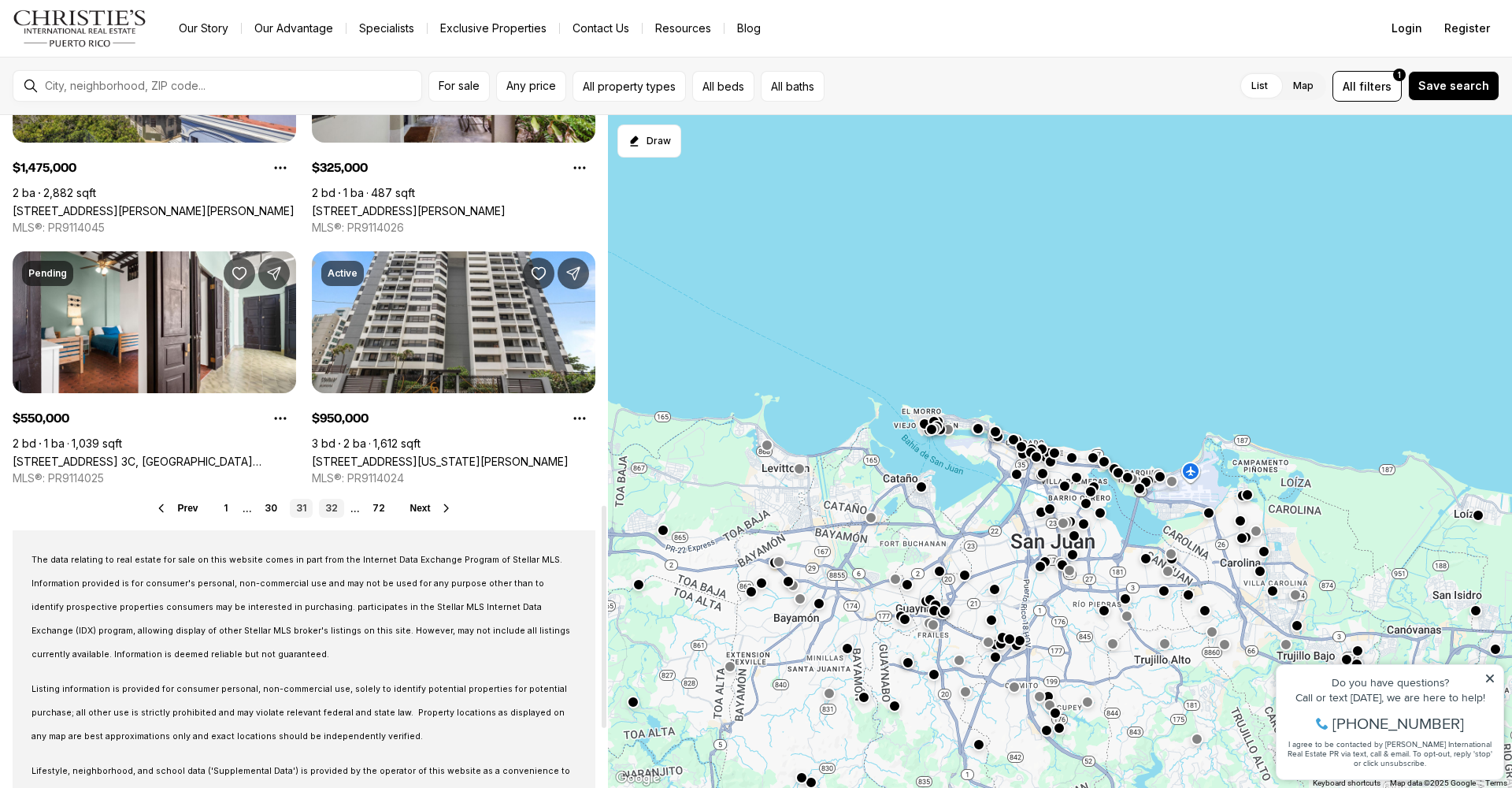
click at [332, 507] on link "32" at bounding box center [332, 508] width 25 height 19
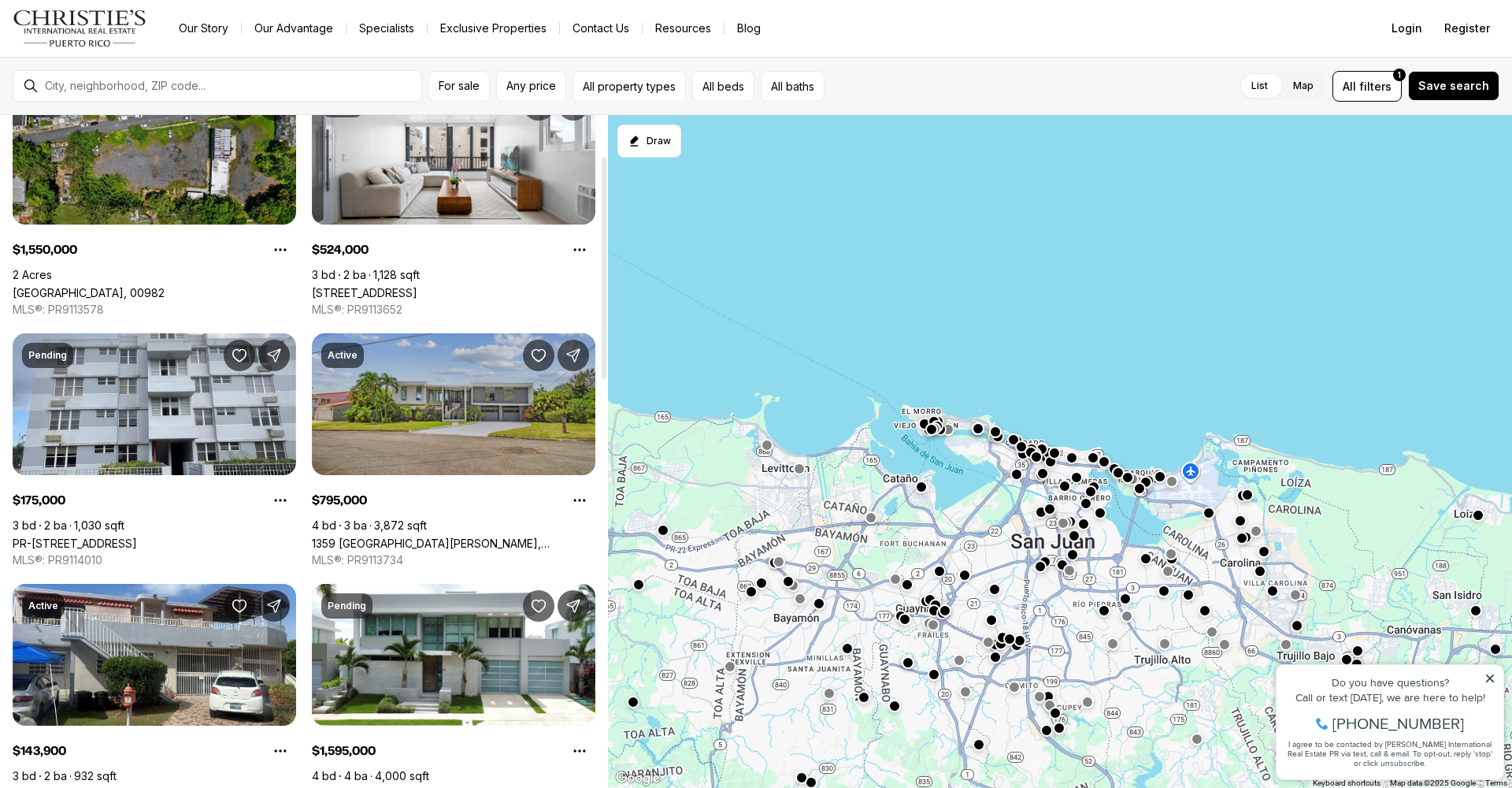
scroll to position [218, 0]
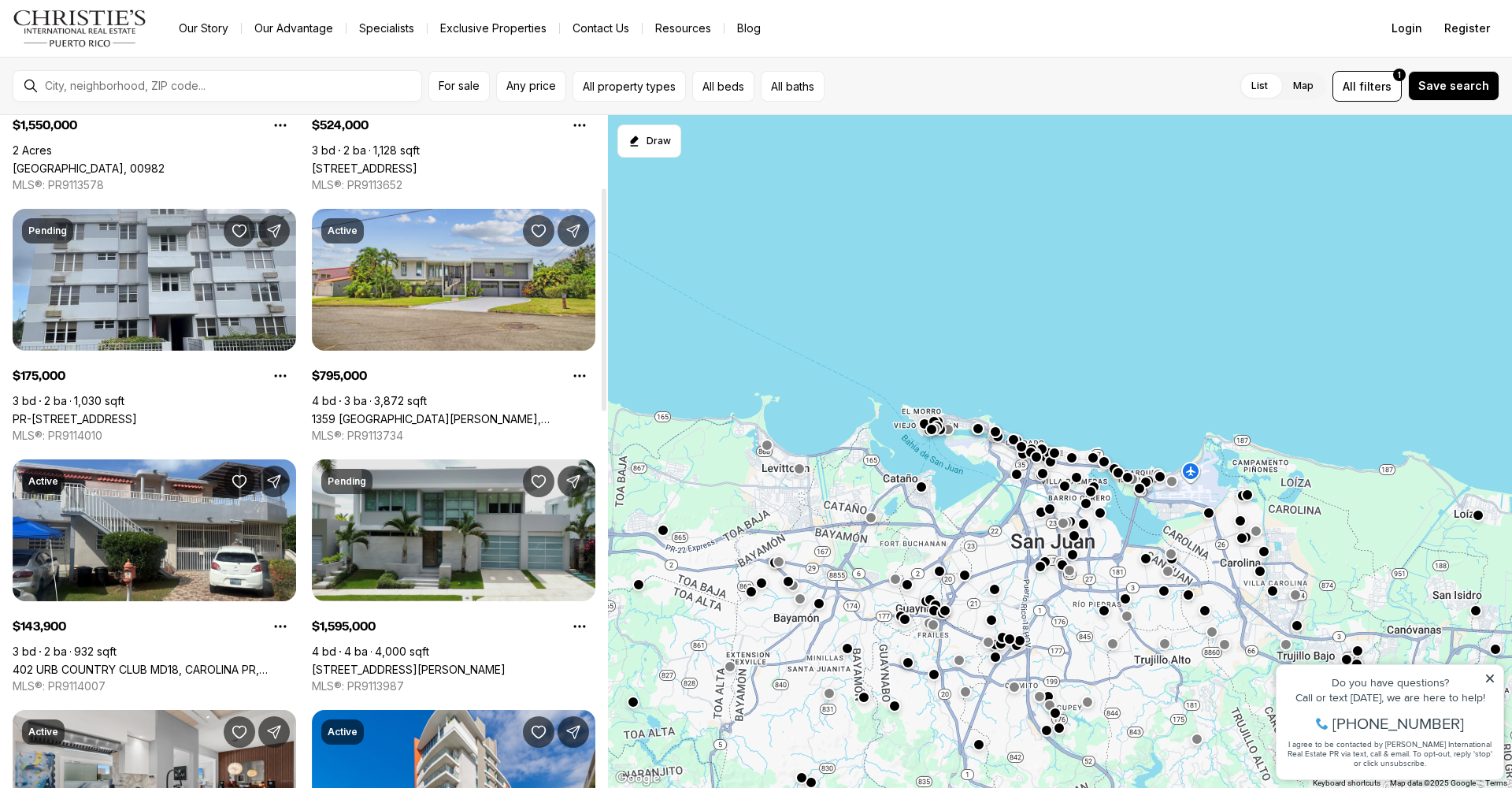
click at [425, 662] on link "[STREET_ADDRESS][PERSON_NAME]" at bounding box center [408, 669] width 193 height 13
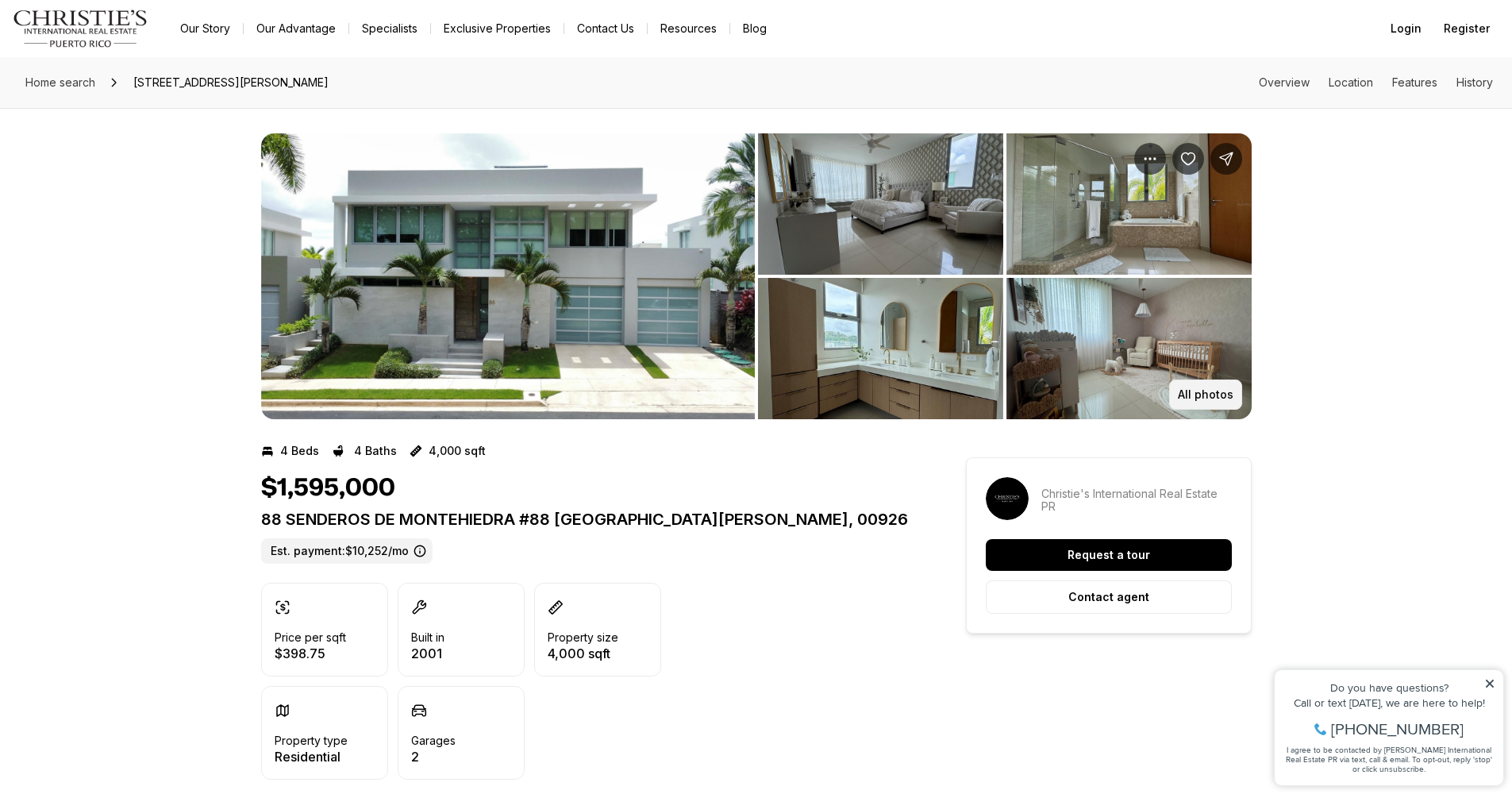
click at [1202, 397] on p "All photos" at bounding box center [1206, 394] width 56 height 12
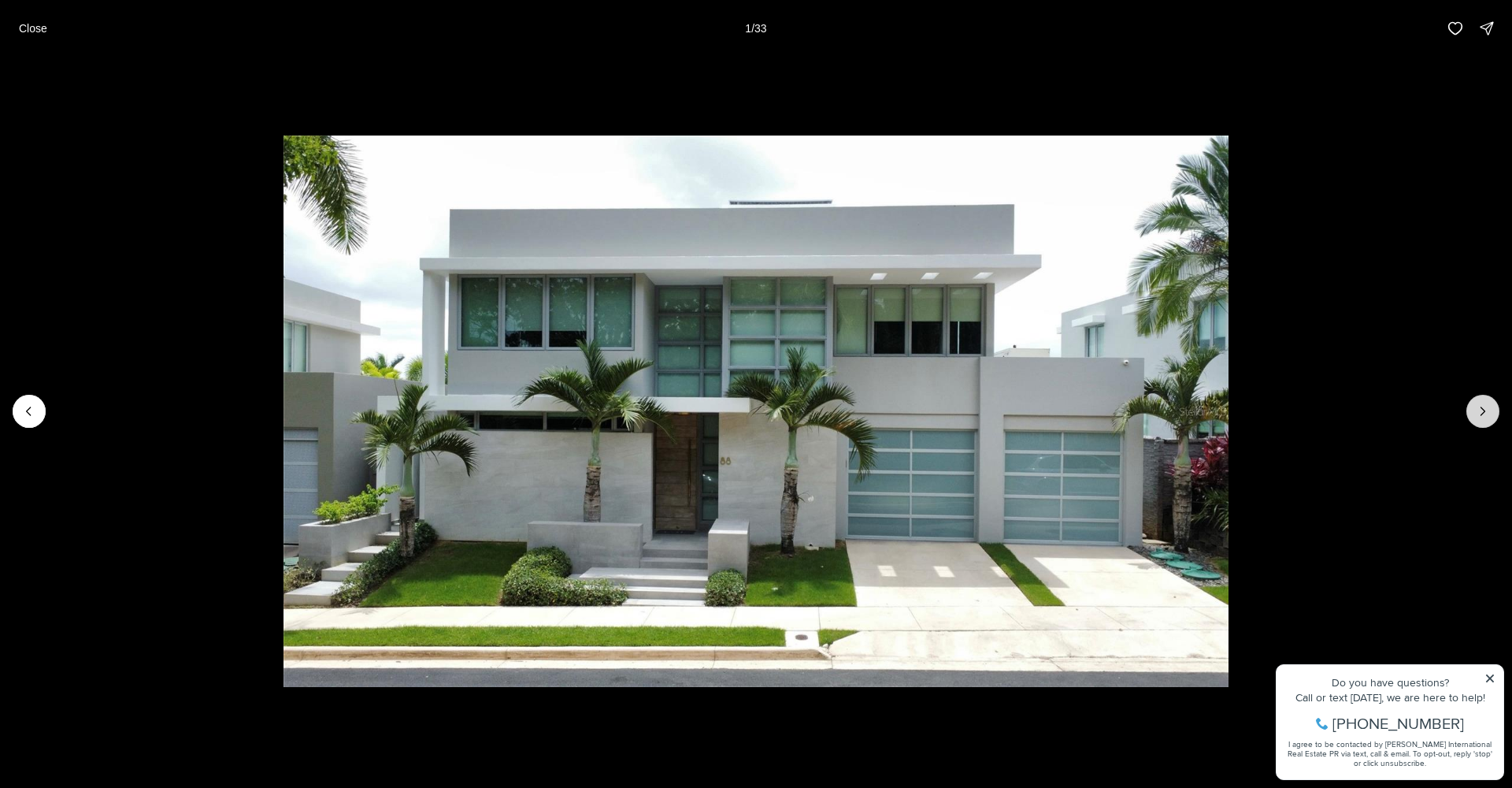
click at [1485, 409] on icon "Next slide" at bounding box center [1482, 411] width 16 height 16
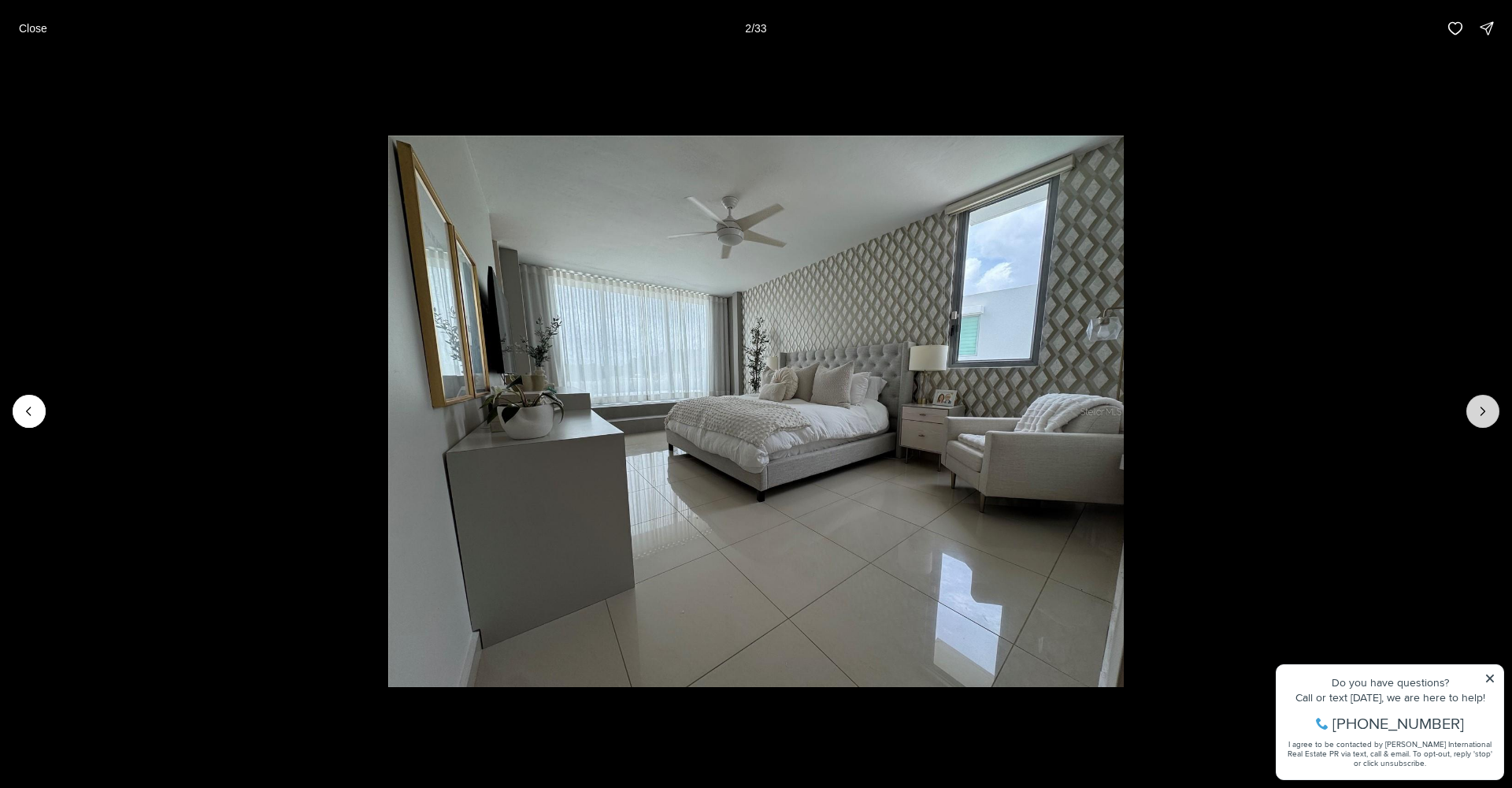
click at [1483, 410] on icon "Next slide" at bounding box center [1483, 411] width 4 height 8
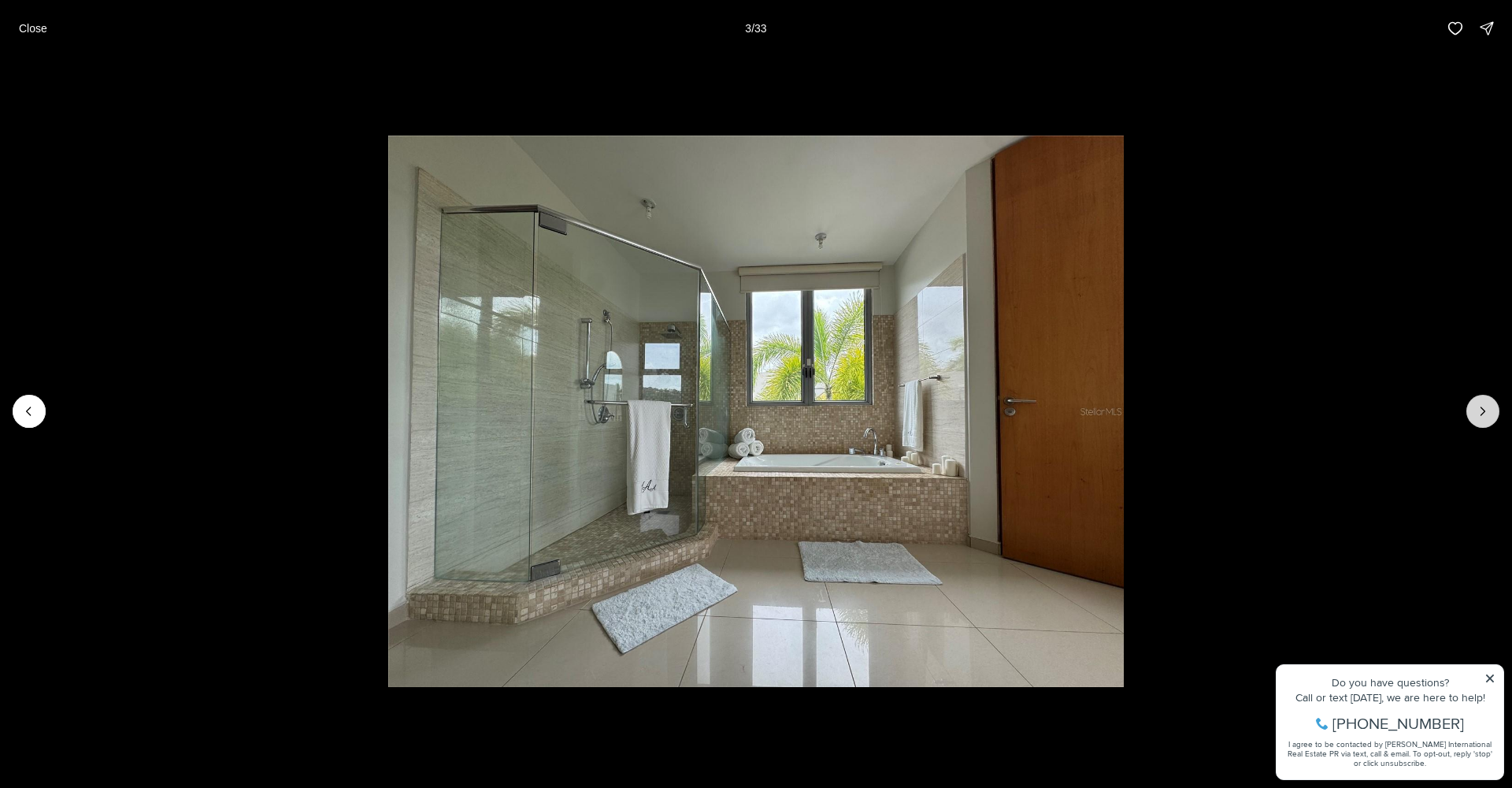
click at [1483, 410] on icon "Next slide" at bounding box center [1483, 411] width 4 height 8
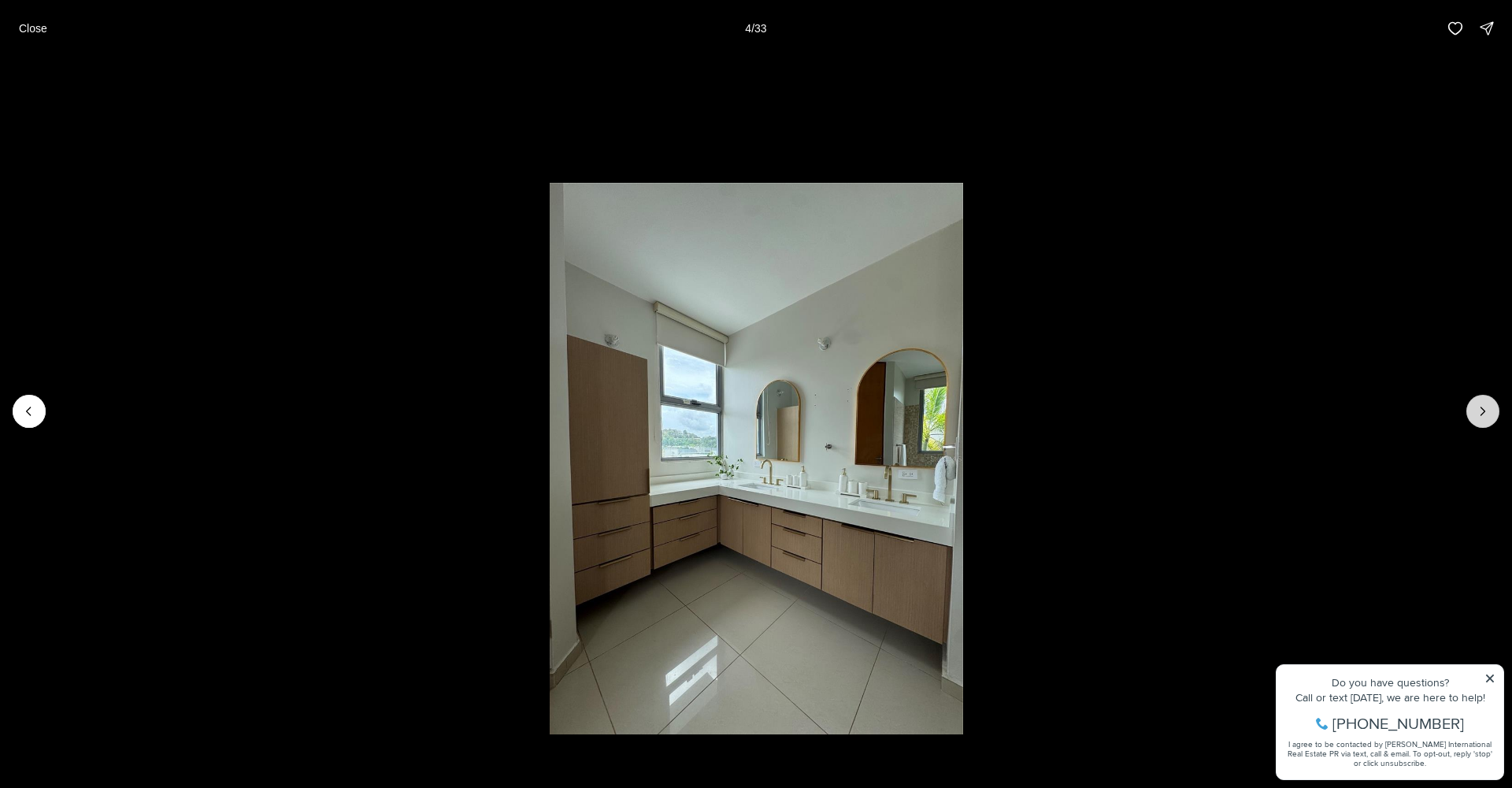
click at [1483, 410] on icon "Next slide" at bounding box center [1483, 411] width 4 height 8
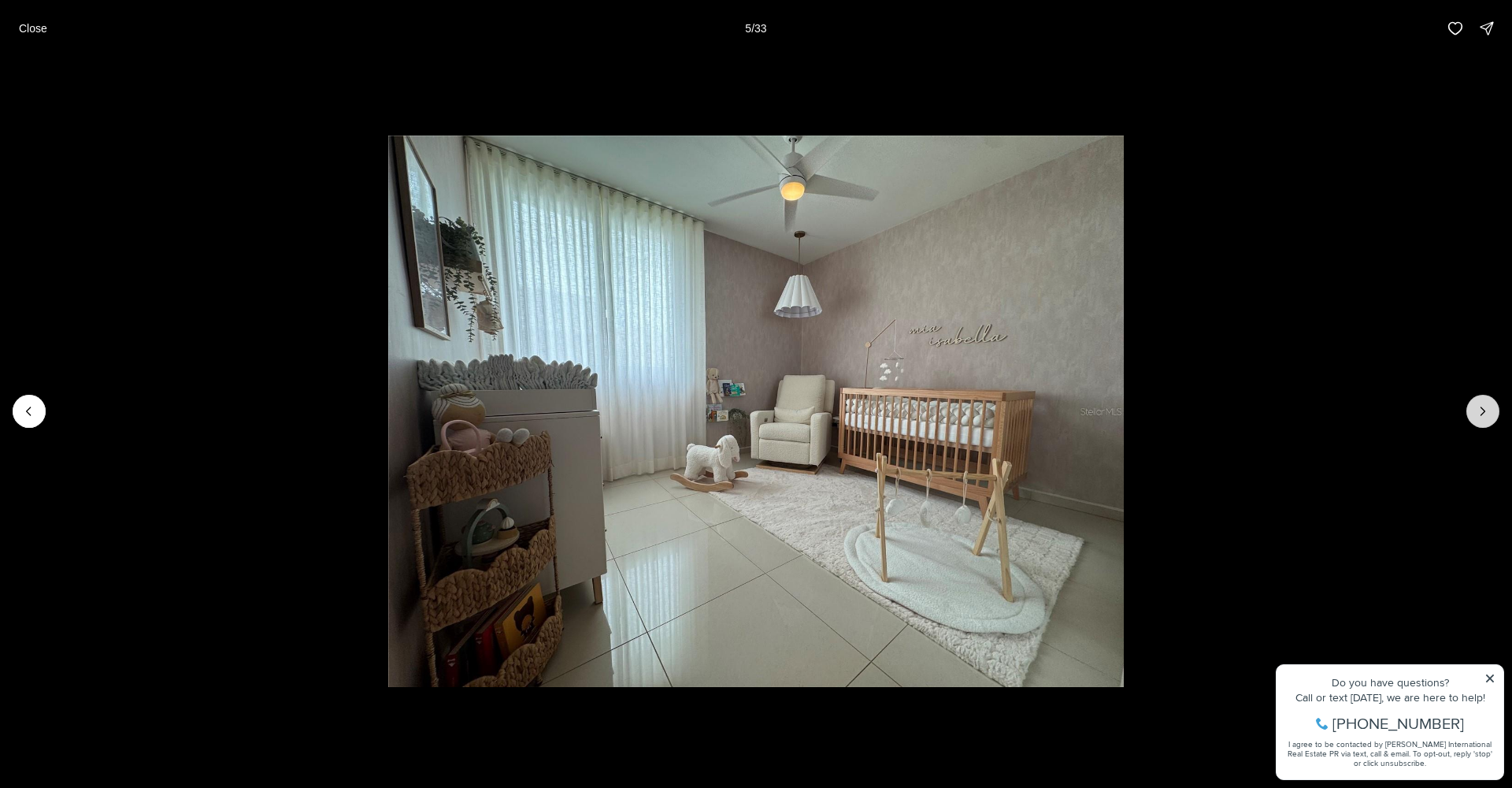
click at [1483, 410] on icon "Next slide" at bounding box center [1483, 411] width 4 height 8
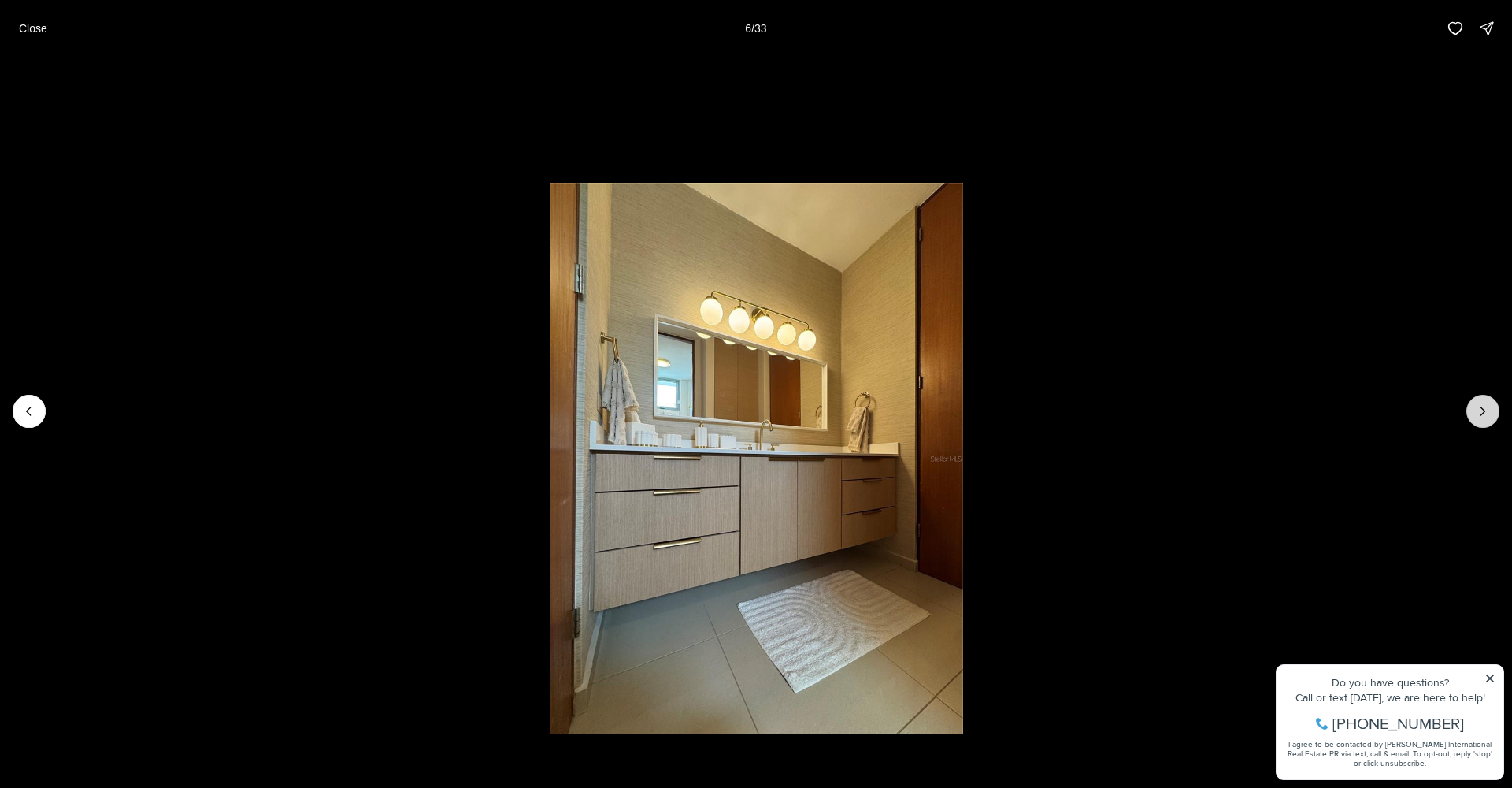
click at [1483, 410] on icon "Next slide" at bounding box center [1483, 411] width 4 height 8
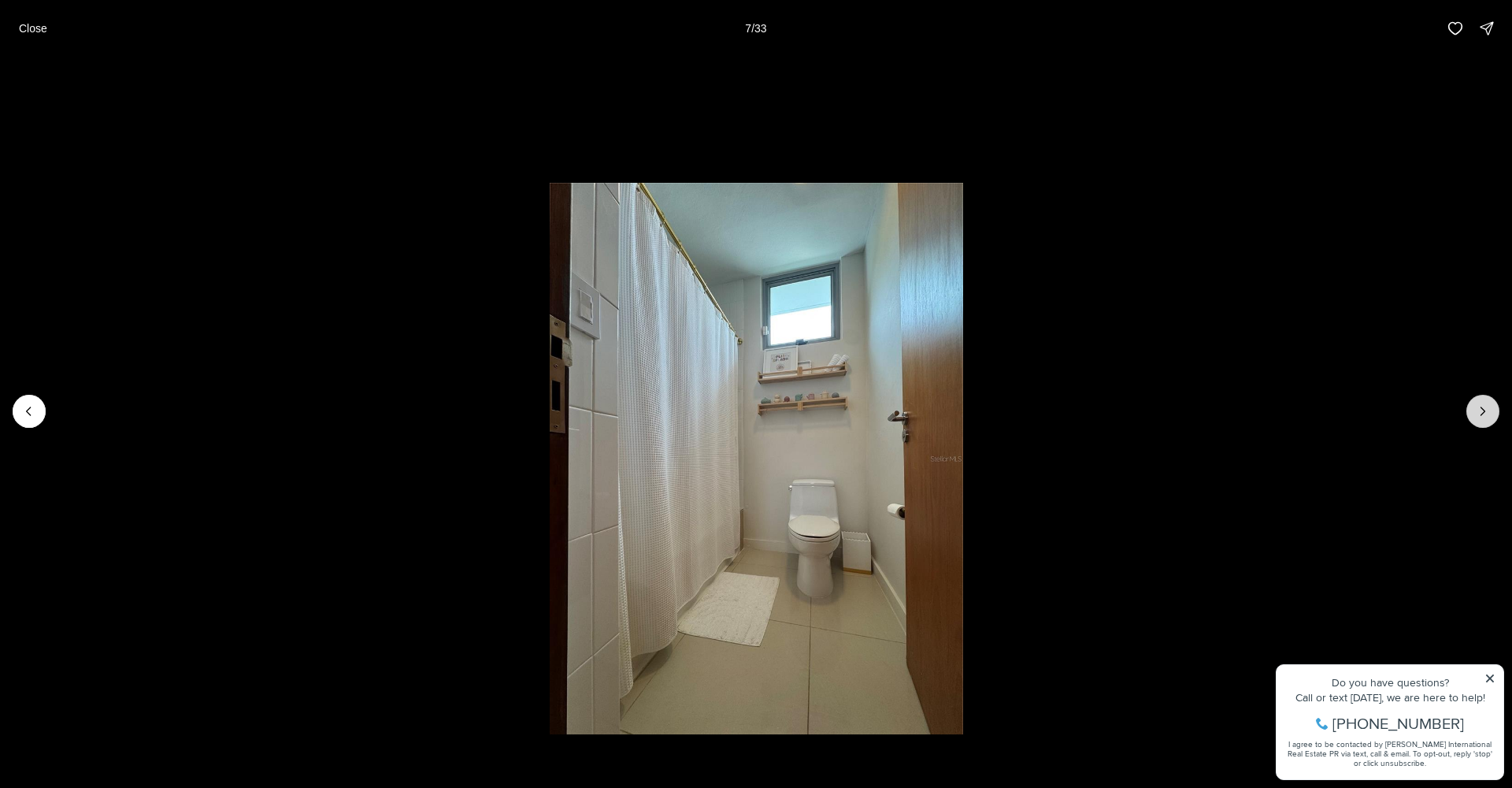
click at [1483, 410] on icon "Next slide" at bounding box center [1483, 411] width 4 height 8
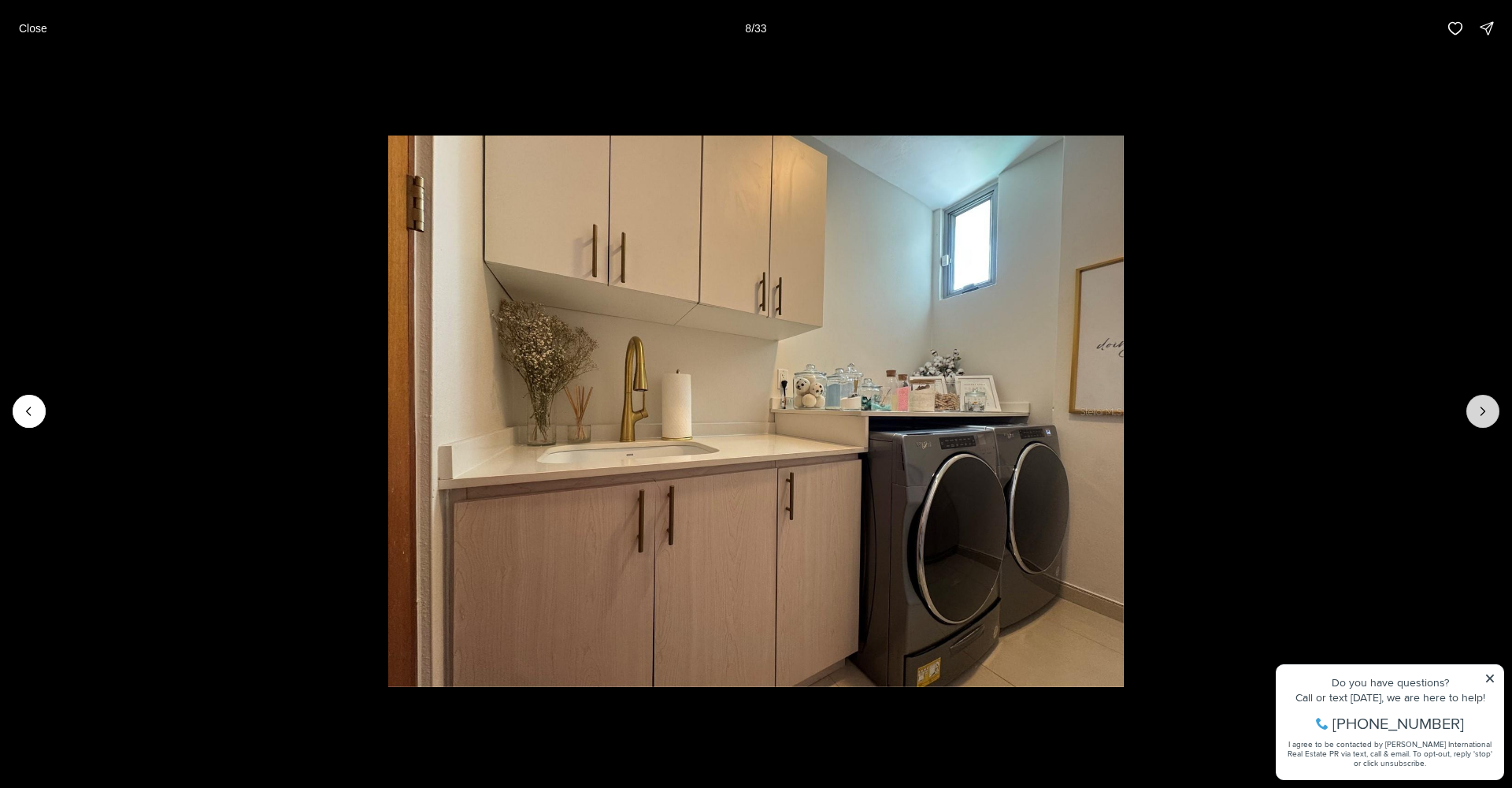
click at [1483, 410] on icon "Next slide" at bounding box center [1483, 411] width 4 height 8
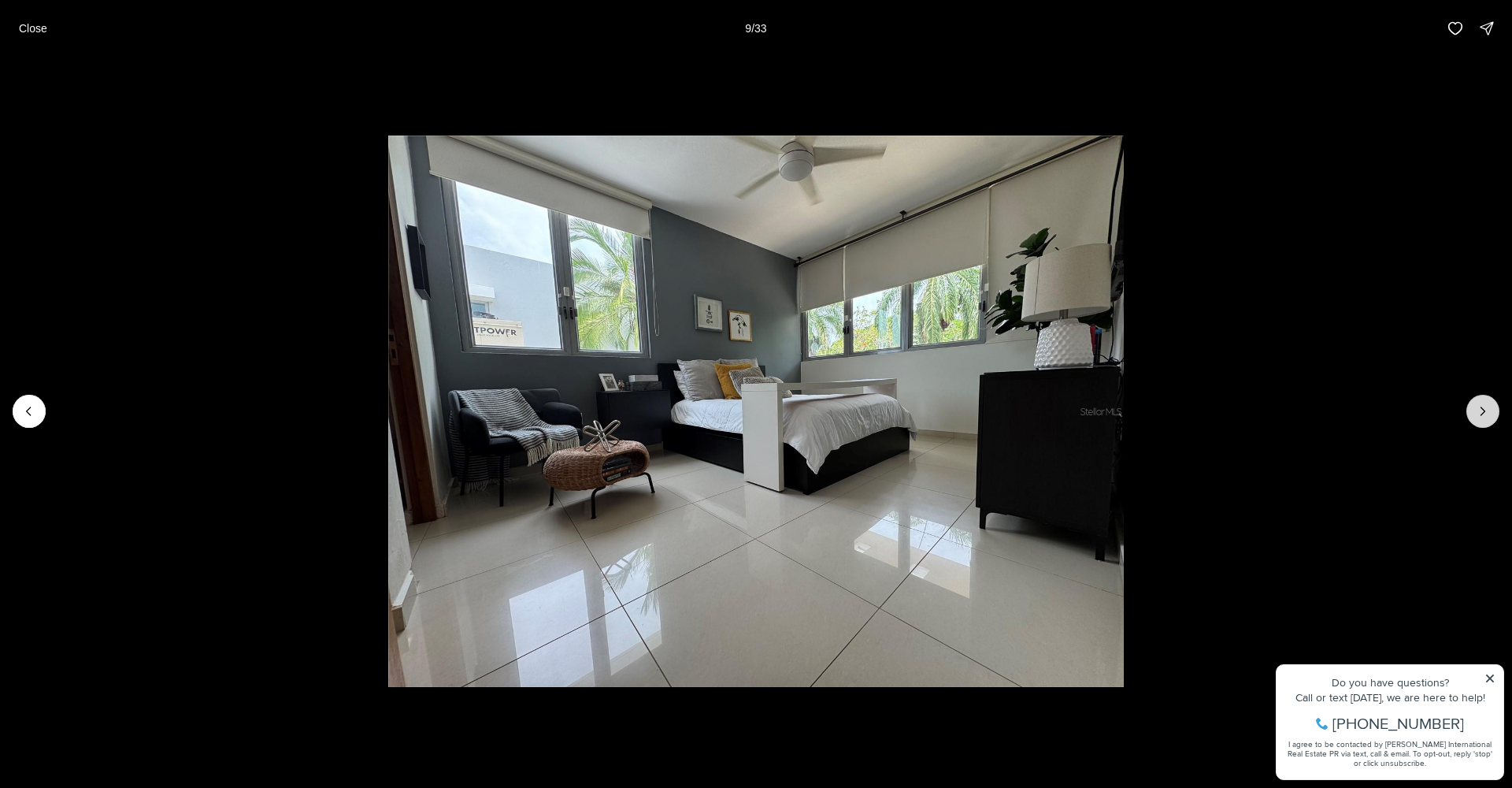
click at [1483, 409] on icon "Next slide" at bounding box center [1483, 411] width 4 height 8
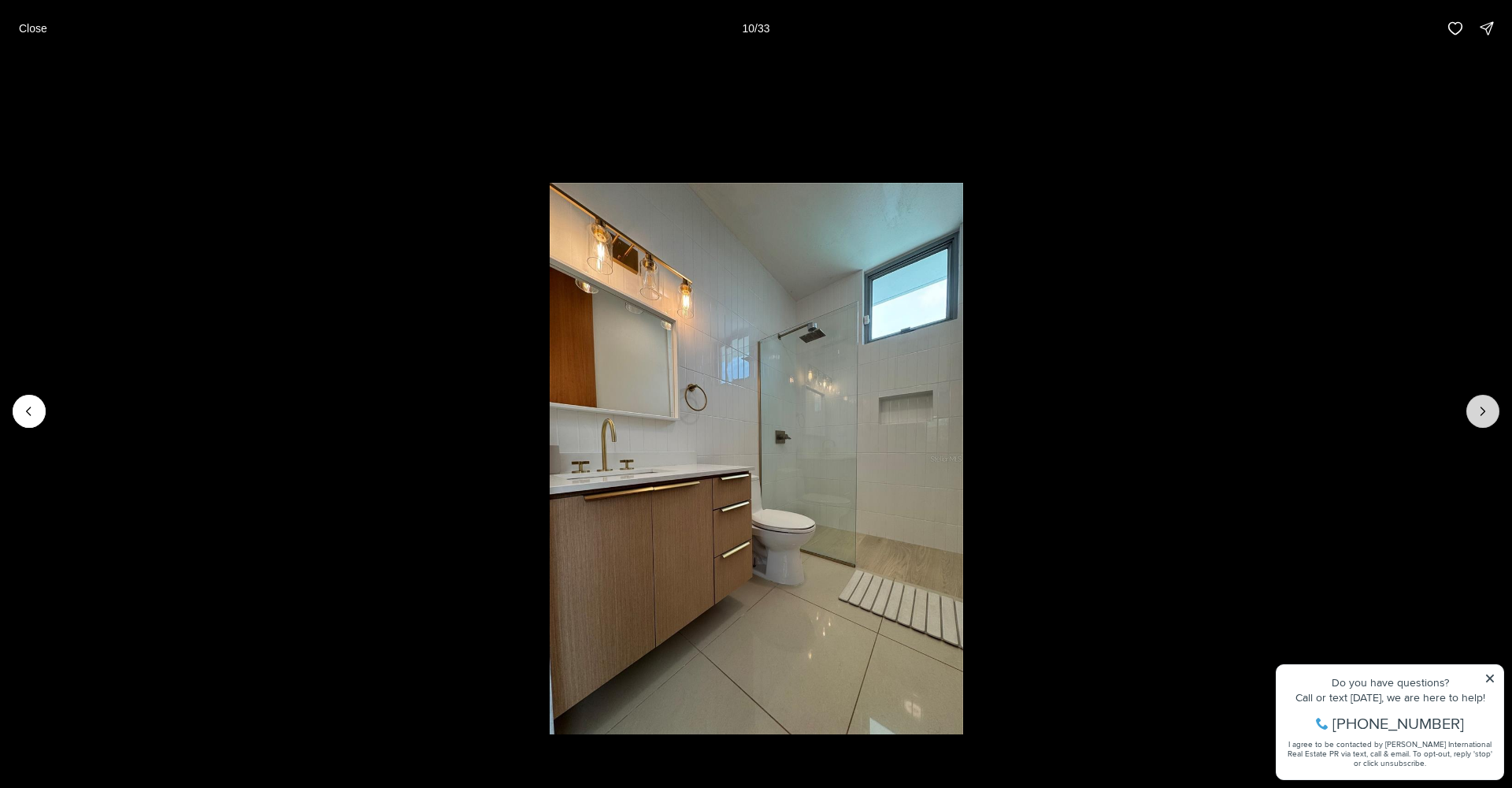
click at [1477, 409] on icon "Next slide" at bounding box center [1482, 411] width 16 height 16
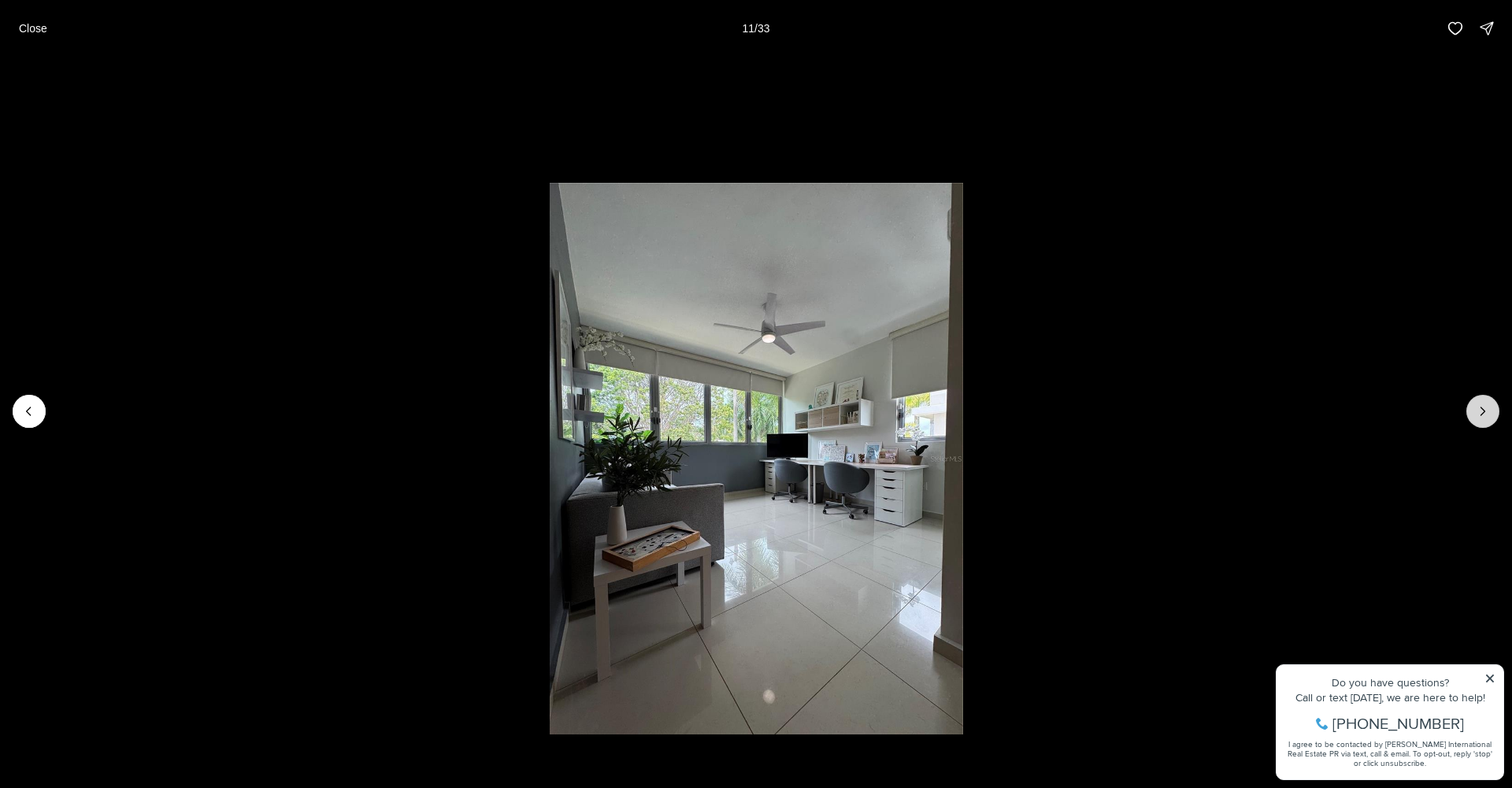
click at [1476, 407] on icon "Next slide" at bounding box center [1482, 411] width 16 height 16
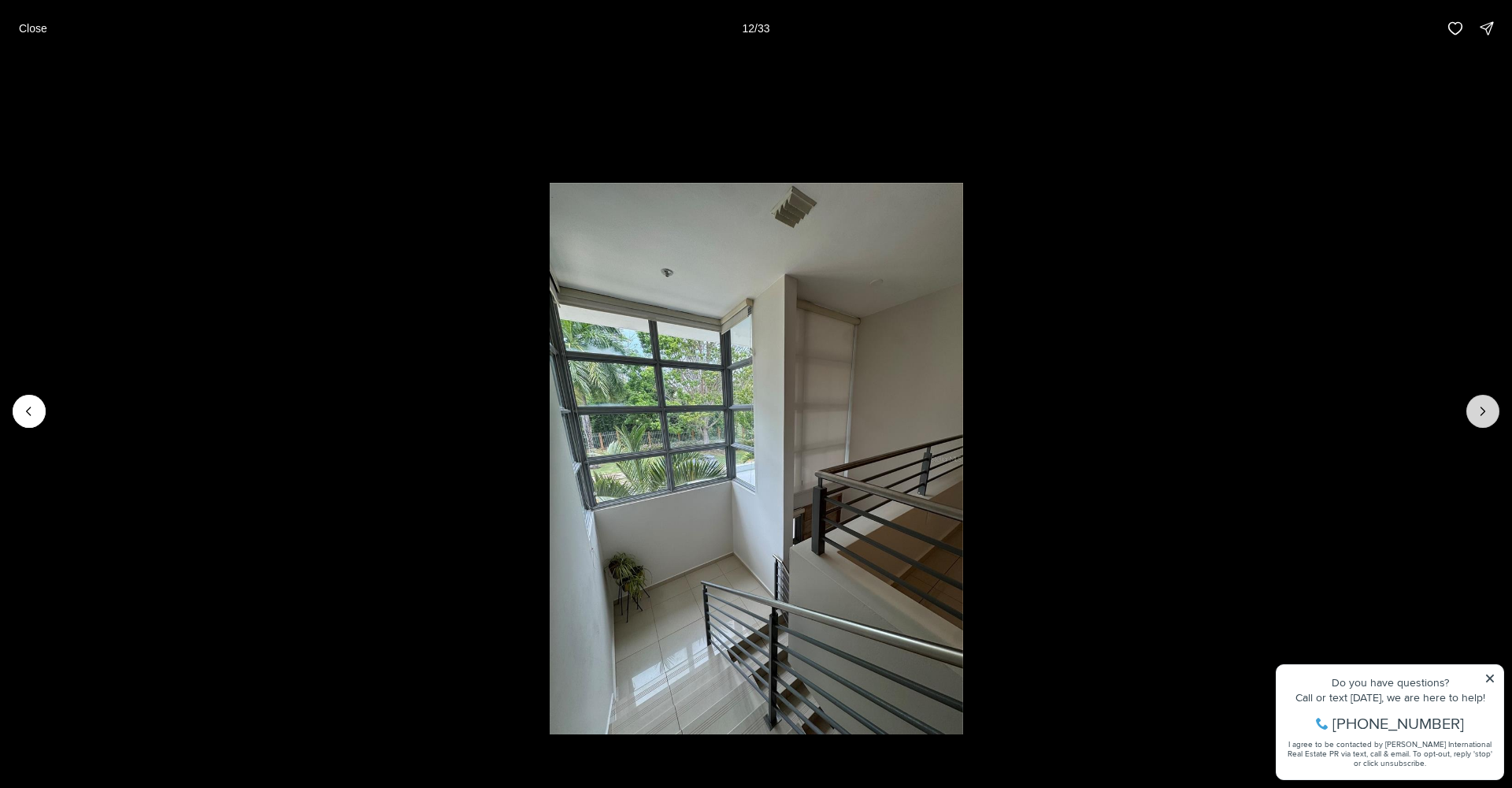
click at [1478, 407] on icon "Next slide" at bounding box center [1482, 411] width 16 height 16
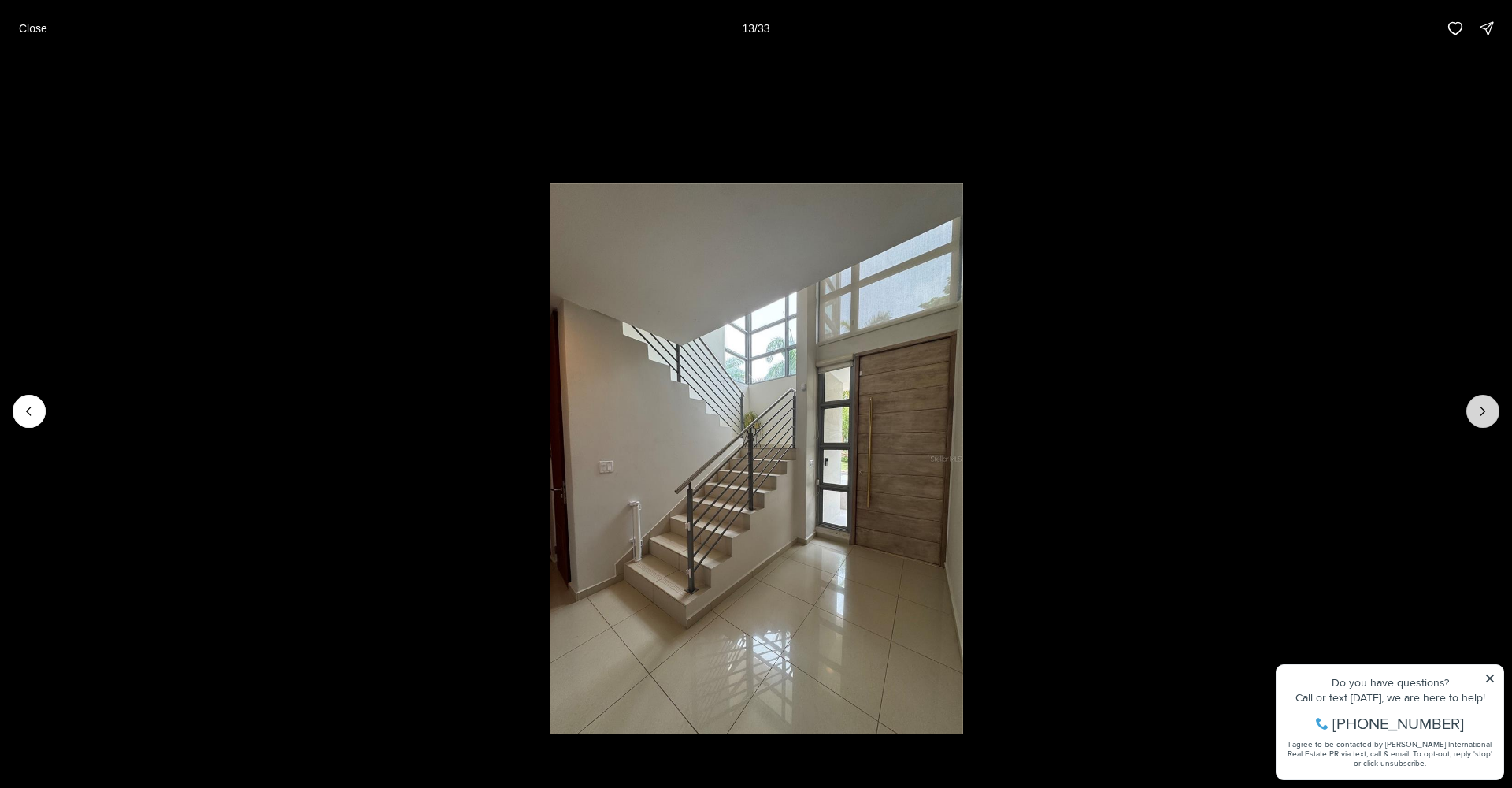
click at [1478, 407] on icon "Next slide" at bounding box center [1482, 411] width 16 height 16
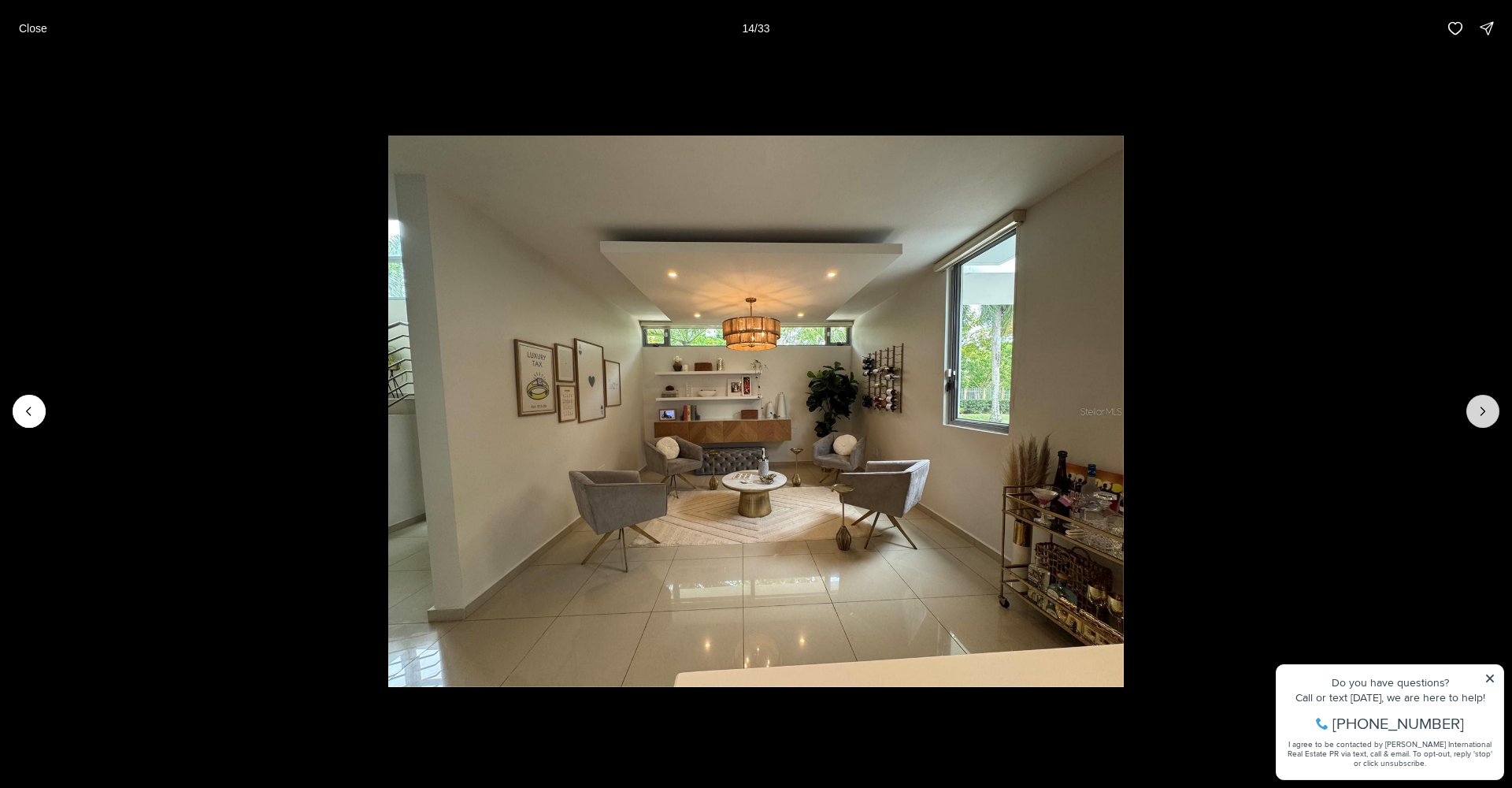
click at [1477, 406] on icon "Next slide" at bounding box center [1482, 411] width 16 height 16
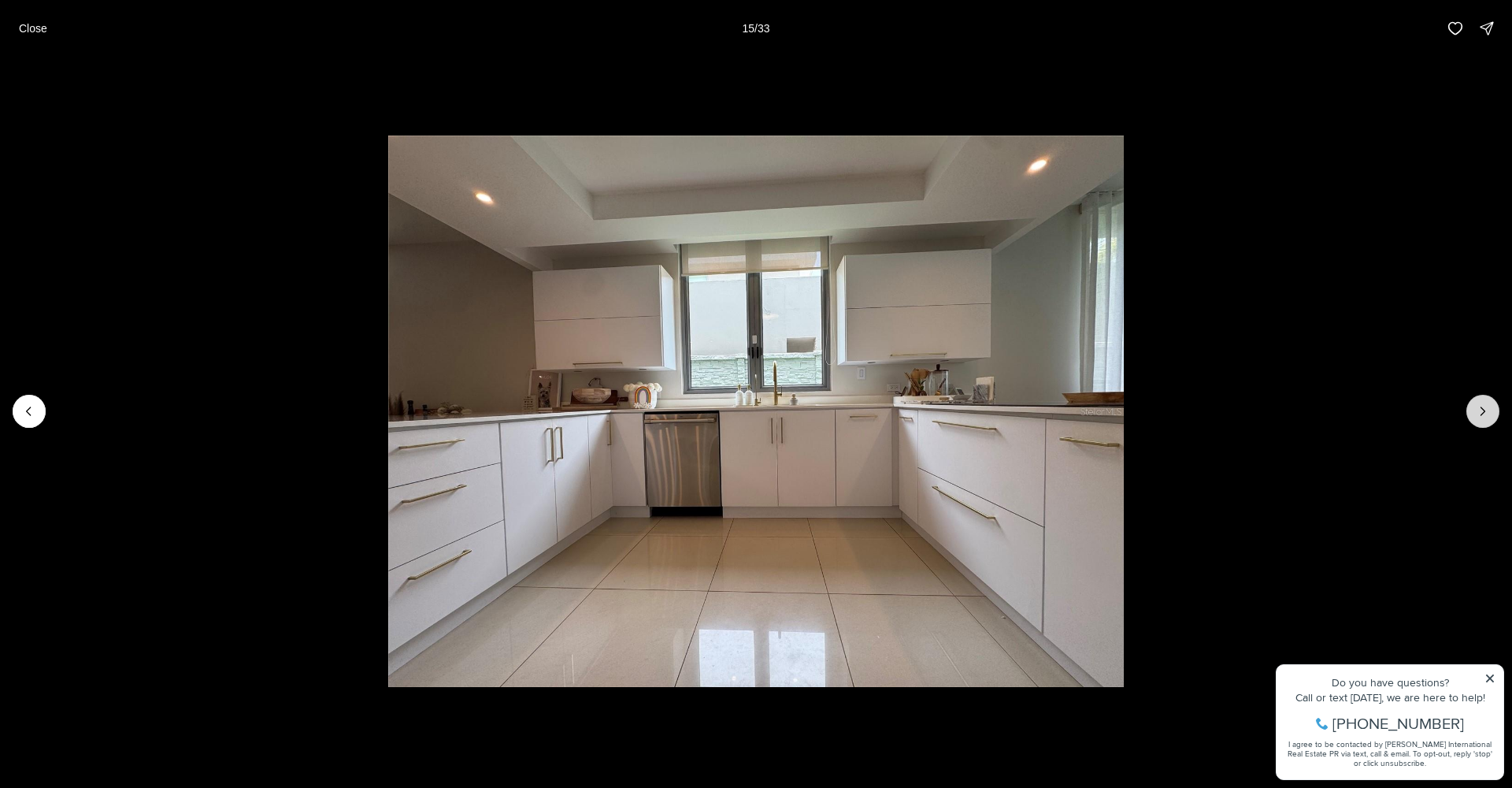
click at [1476, 406] on icon "Next slide" at bounding box center [1482, 411] width 16 height 16
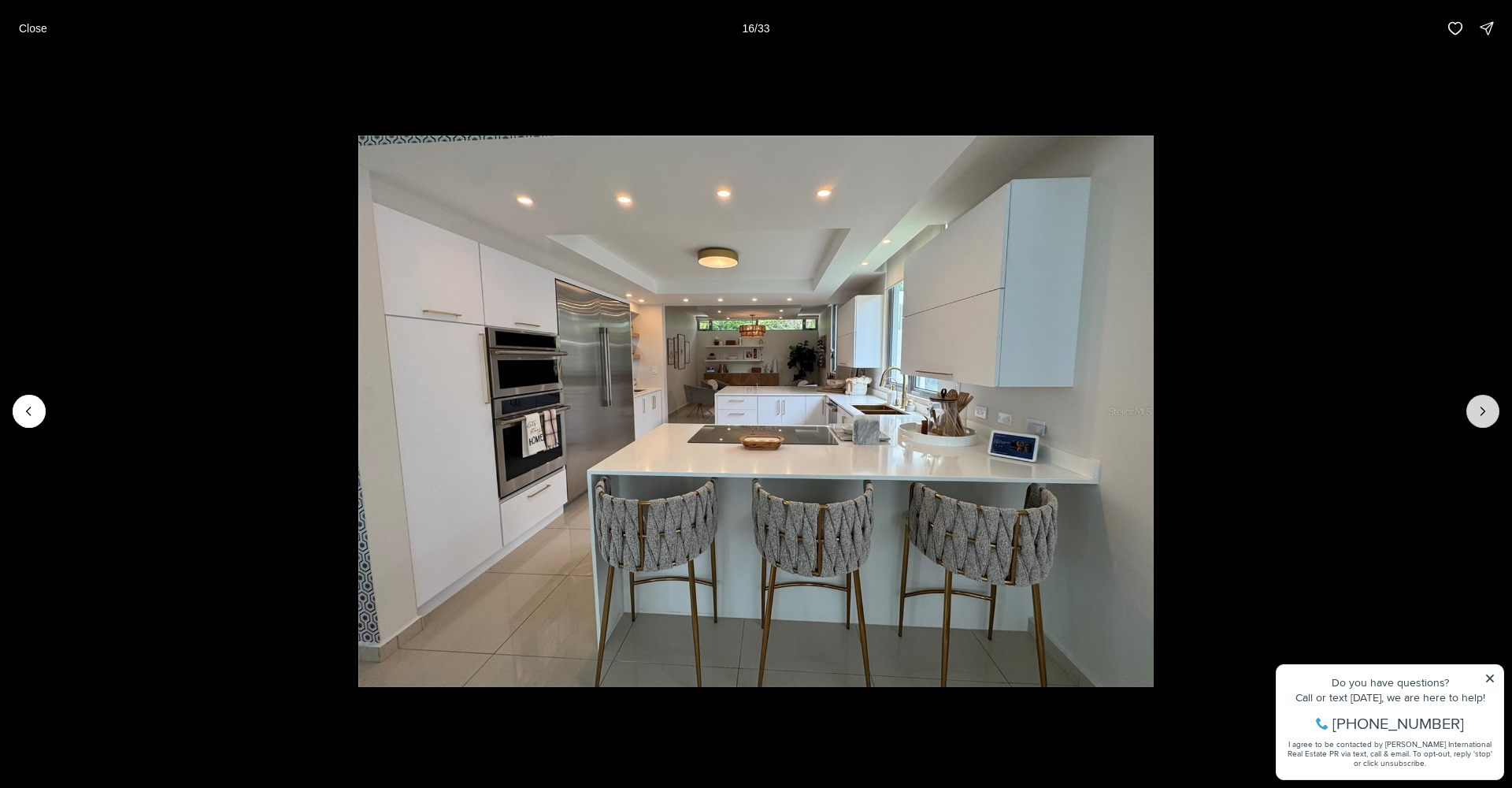
click at [1475, 404] on button "Next slide" at bounding box center [1482, 411] width 33 height 33
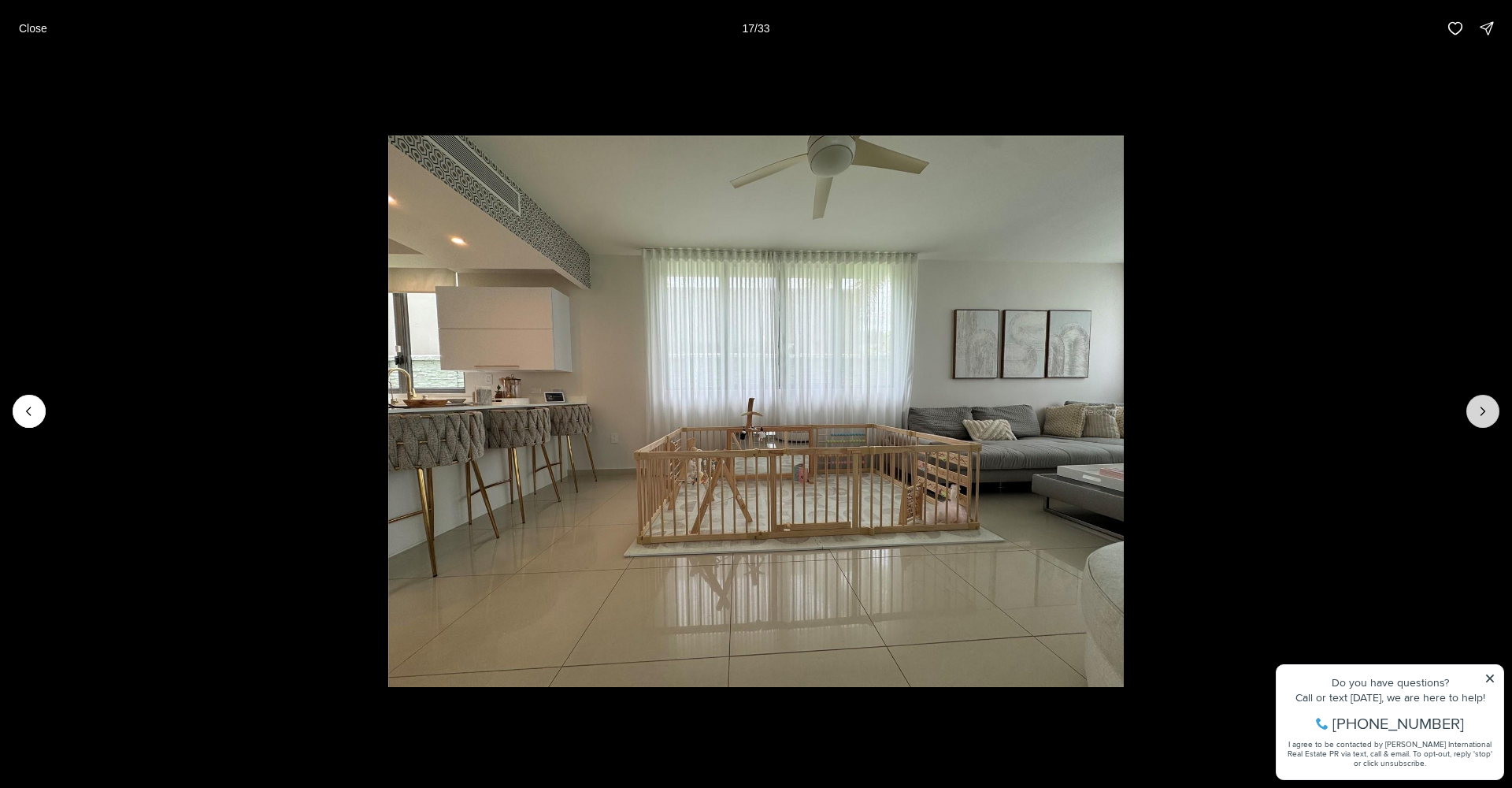
click at [1482, 407] on icon "Next slide" at bounding box center [1483, 411] width 4 height 8
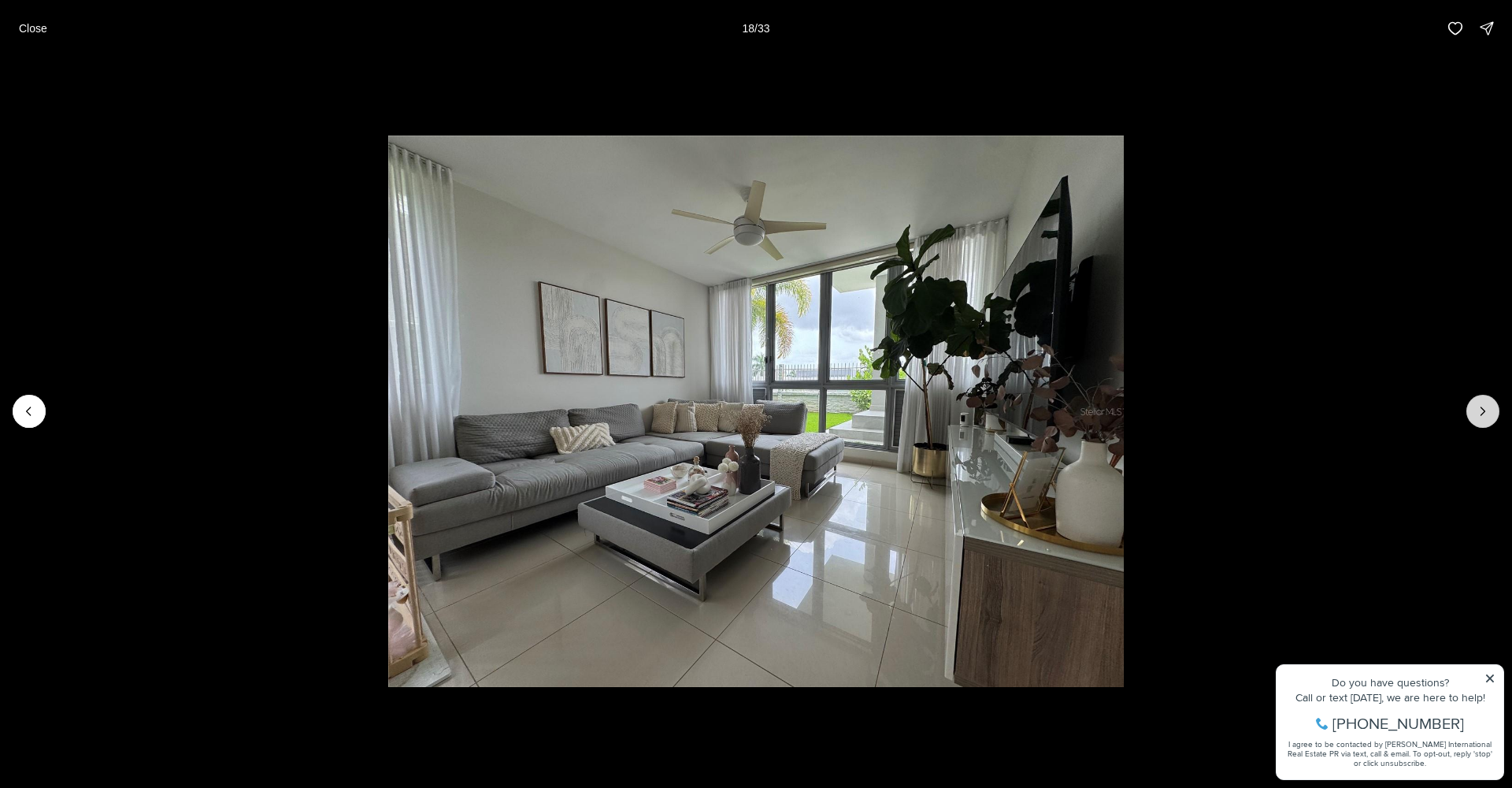
click at [1484, 410] on icon "Next slide" at bounding box center [1482, 411] width 16 height 16
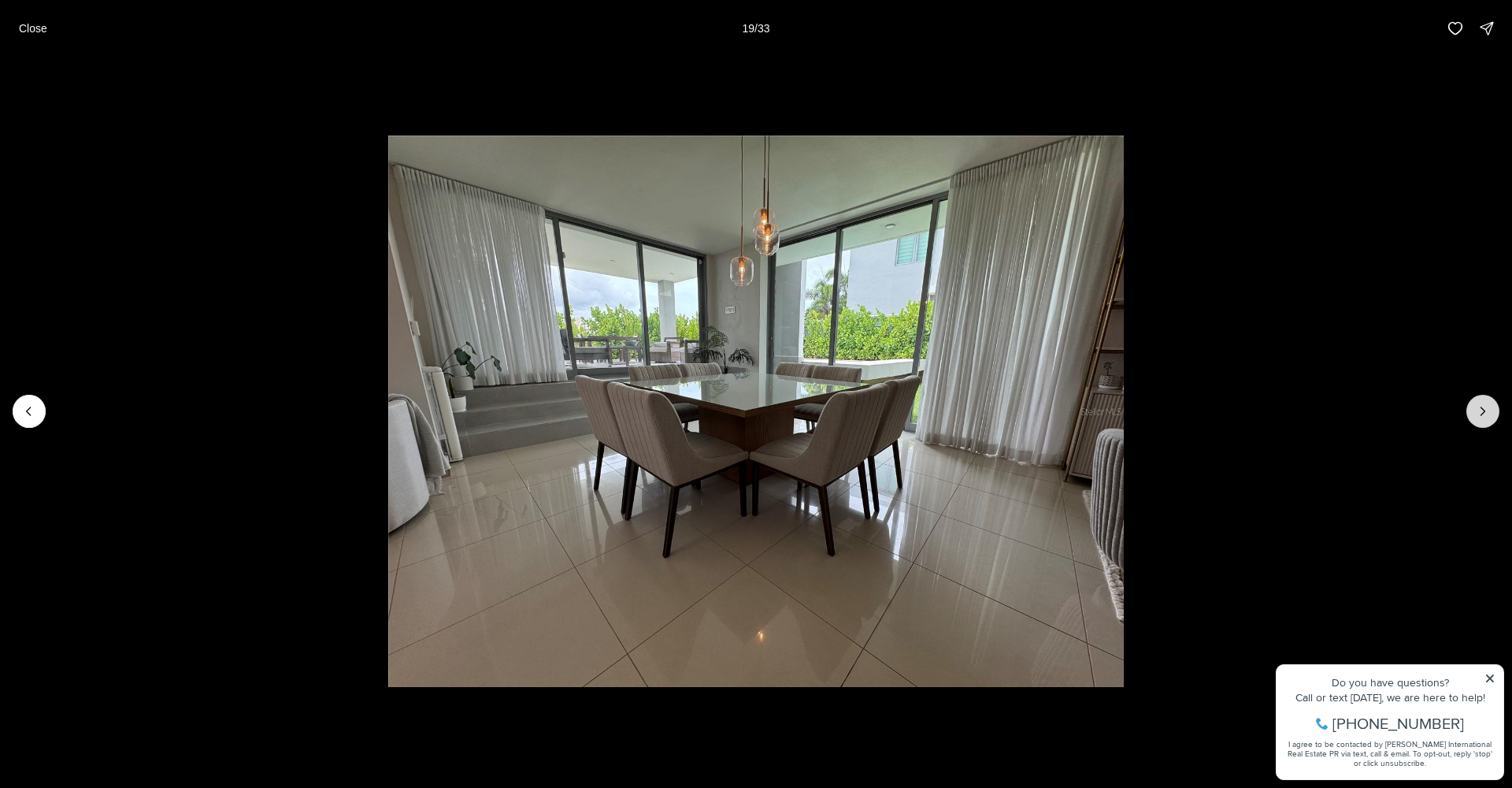
click at [1482, 410] on icon "Next slide" at bounding box center [1482, 411] width 16 height 16
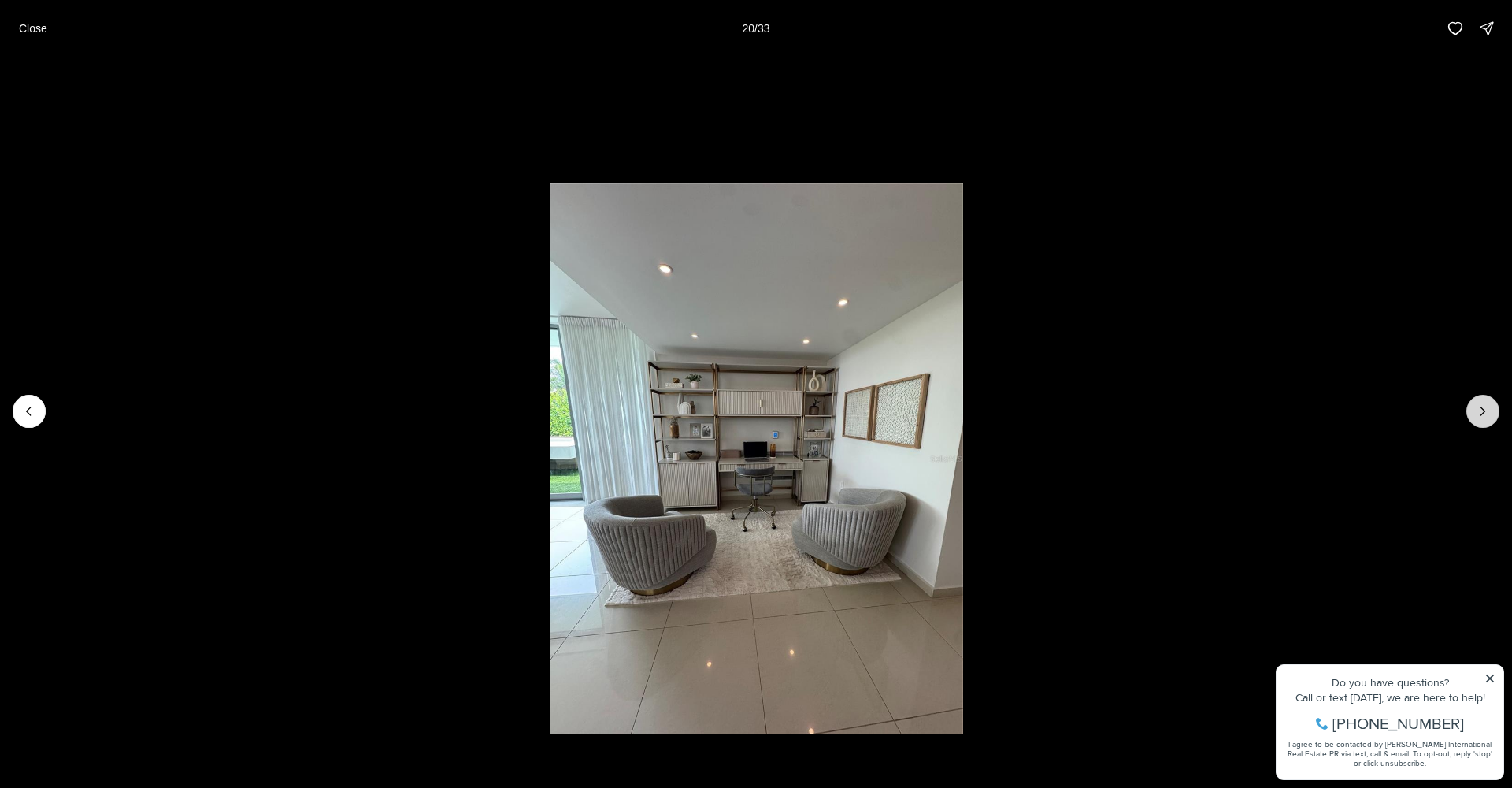
click at [1481, 411] on icon "Next slide" at bounding box center [1482, 411] width 16 height 16
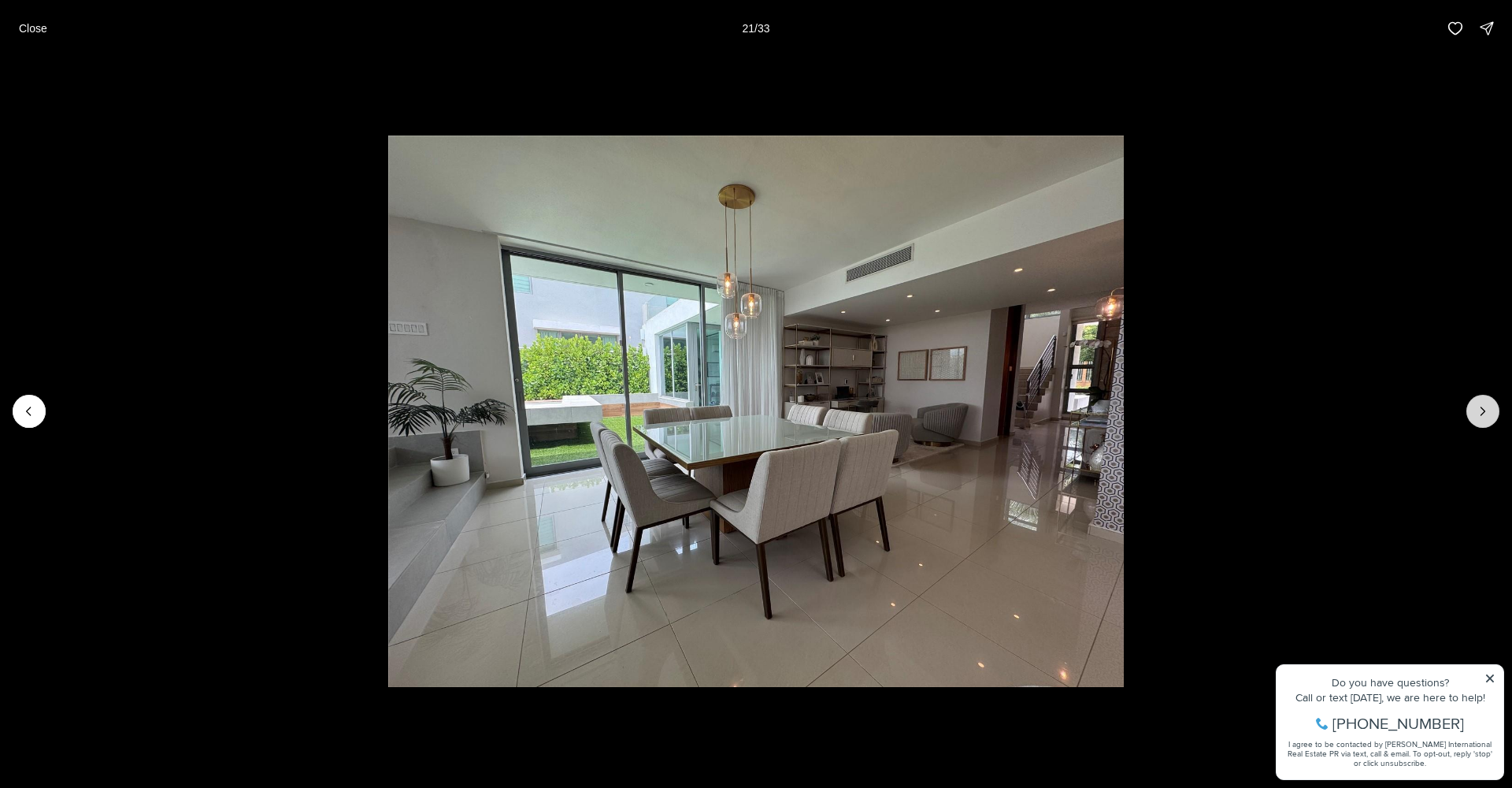
click at [1481, 411] on icon "Next slide" at bounding box center [1482, 411] width 16 height 16
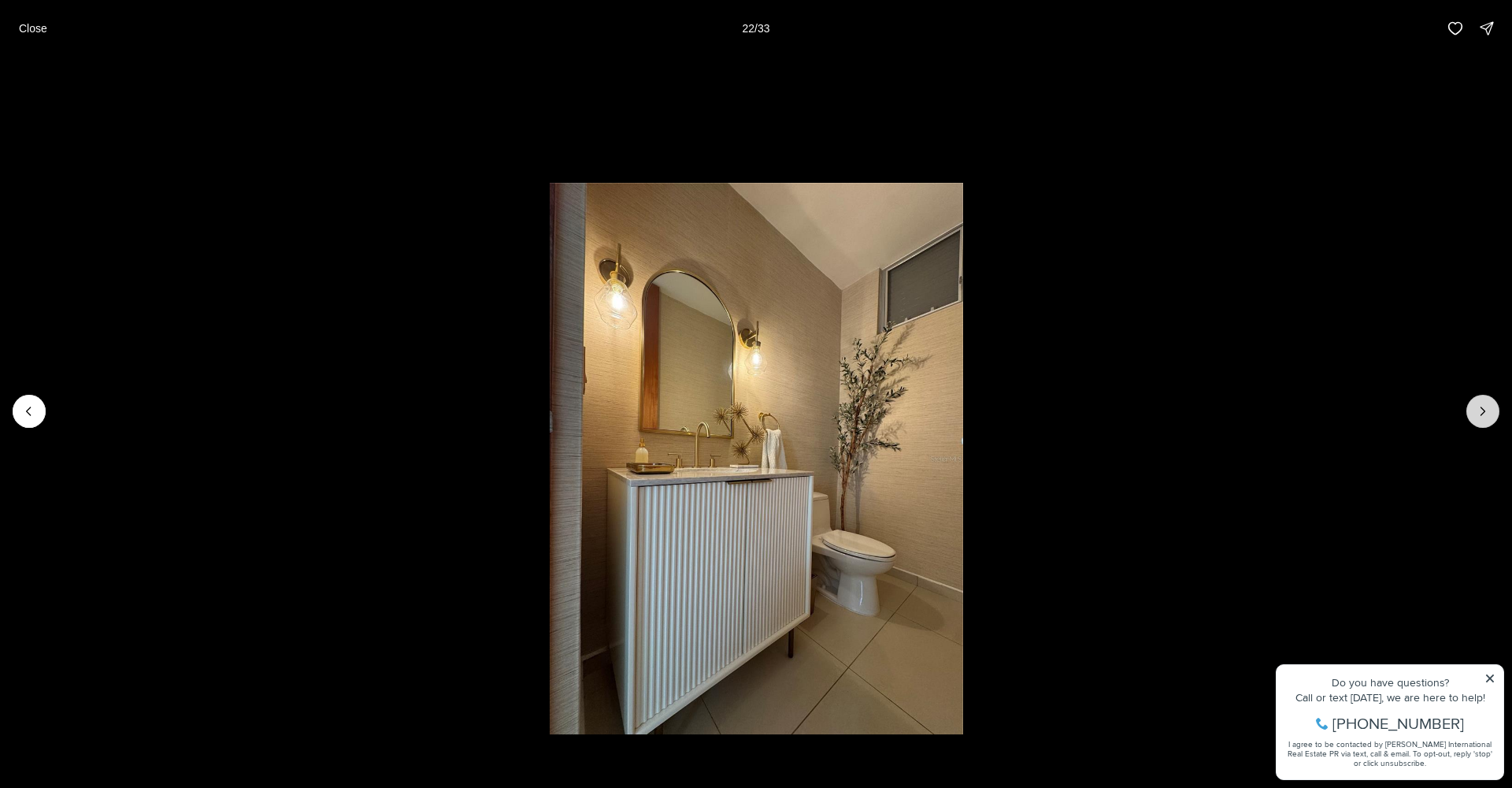
click at [1481, 411] on icon "Next slide" at bounding box center [1482, 411] width 16 height 16
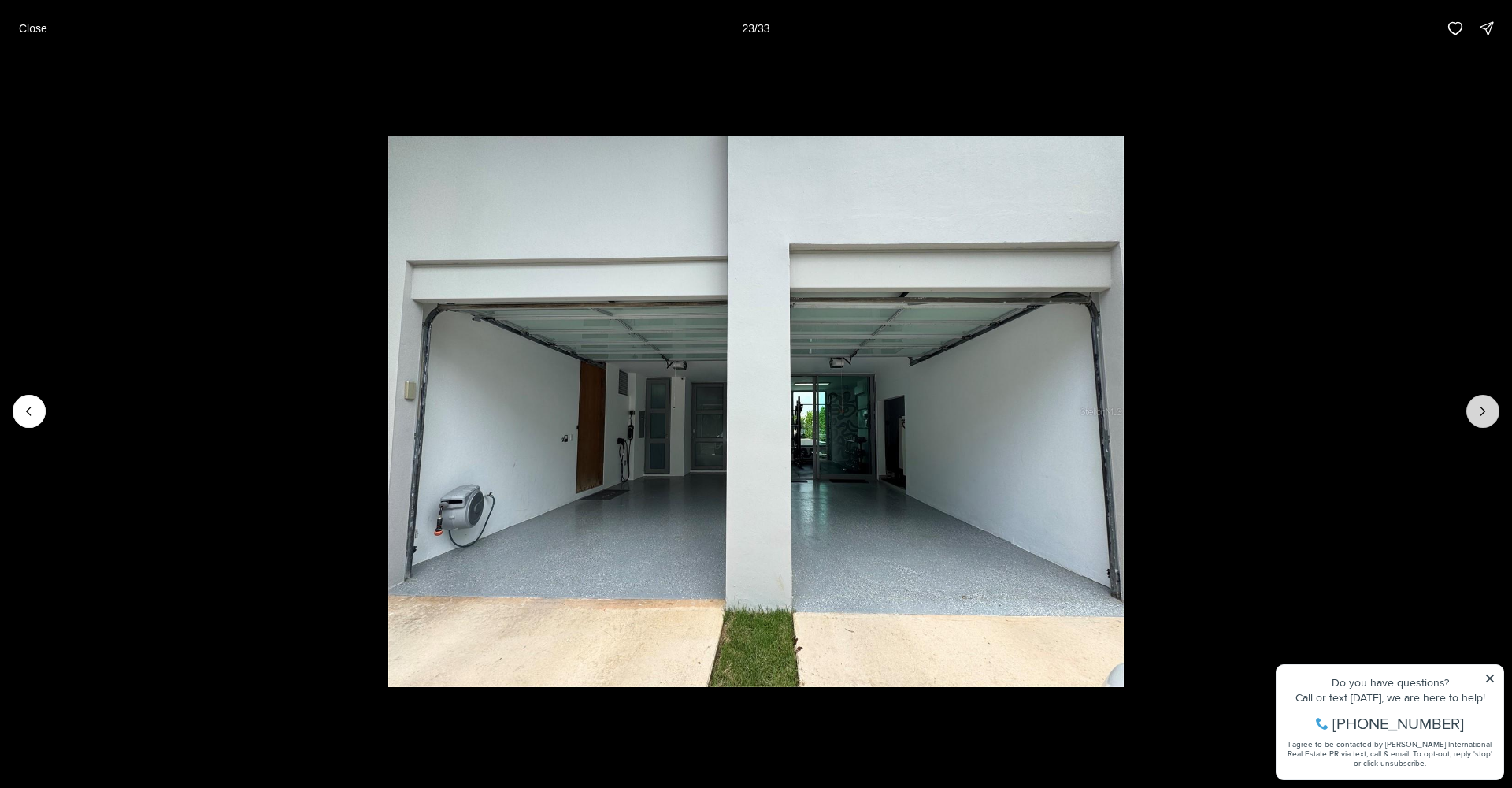
click at [1481, 412] on icon "Next slide" at bounding box center [1482, 411] width 16 height 16
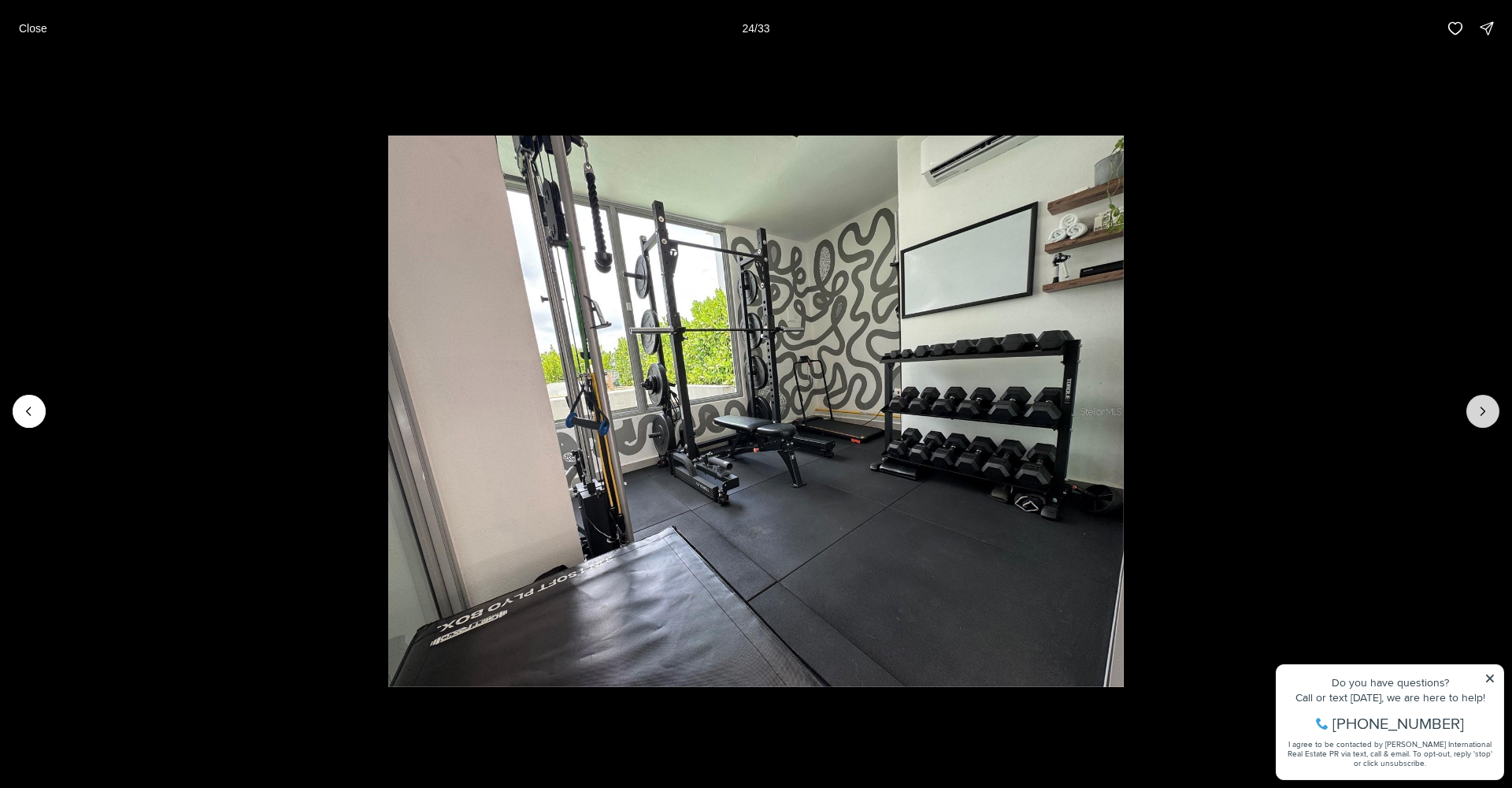
click at [1493, 407] on button "Next slide" at bounding box center [1482, 411] width 33 height 33
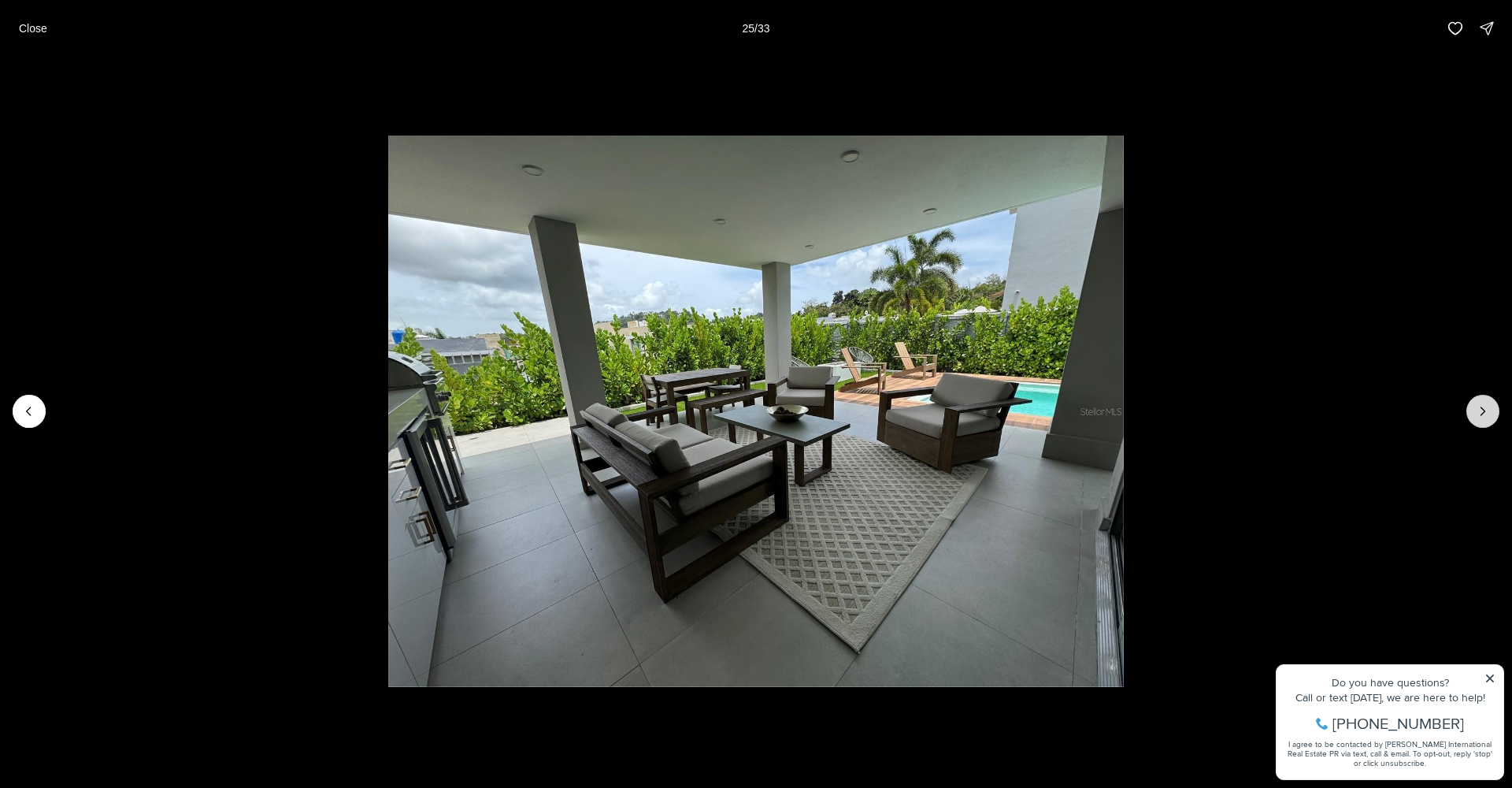
click at [1492, 407] on button "Next slide" at bounding box center [1482, 411] width 33 height 33
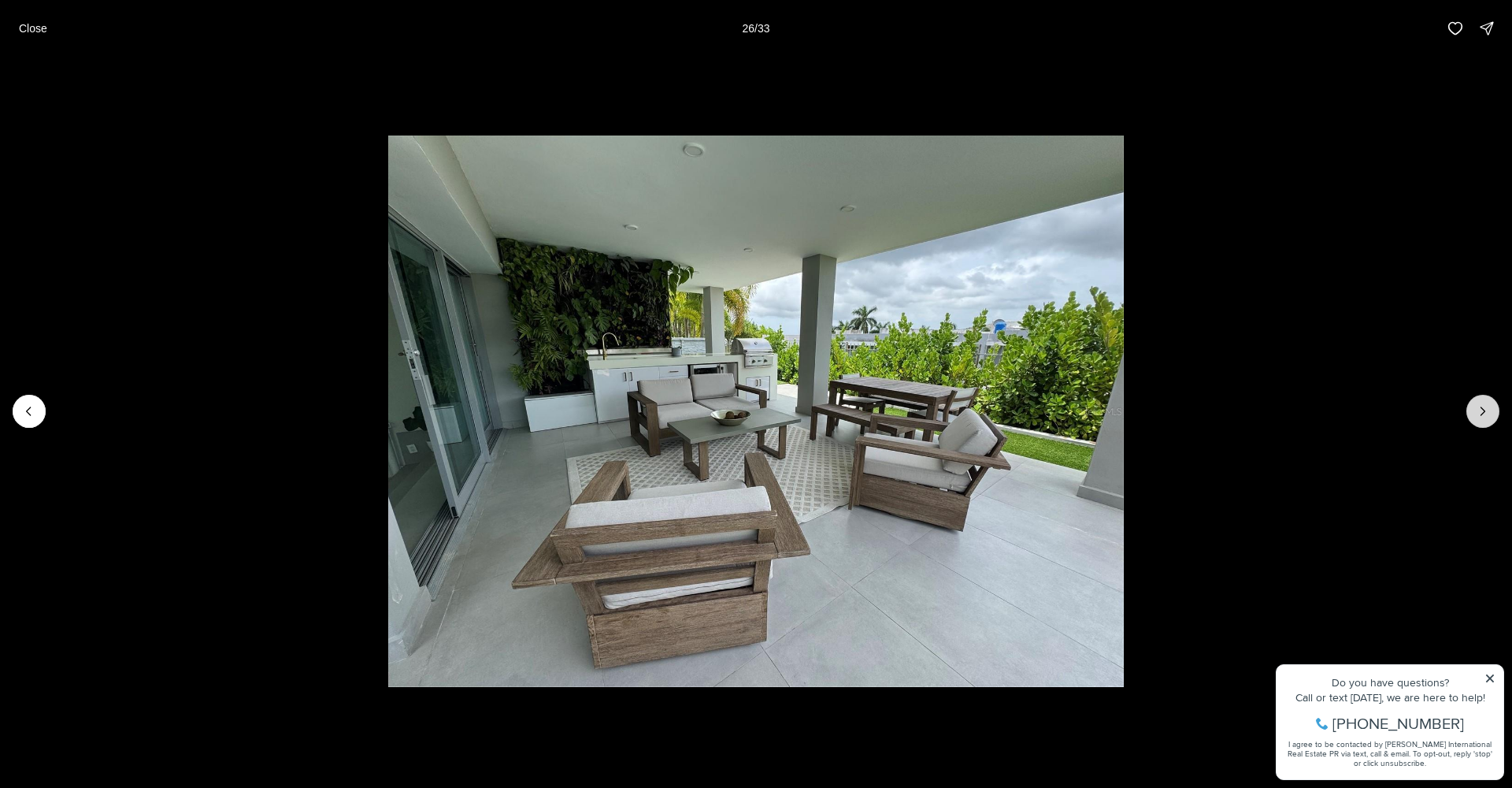
click at [1491, 406] on button "Next slide" at bounding box center [1482, 411] width 33 height 33
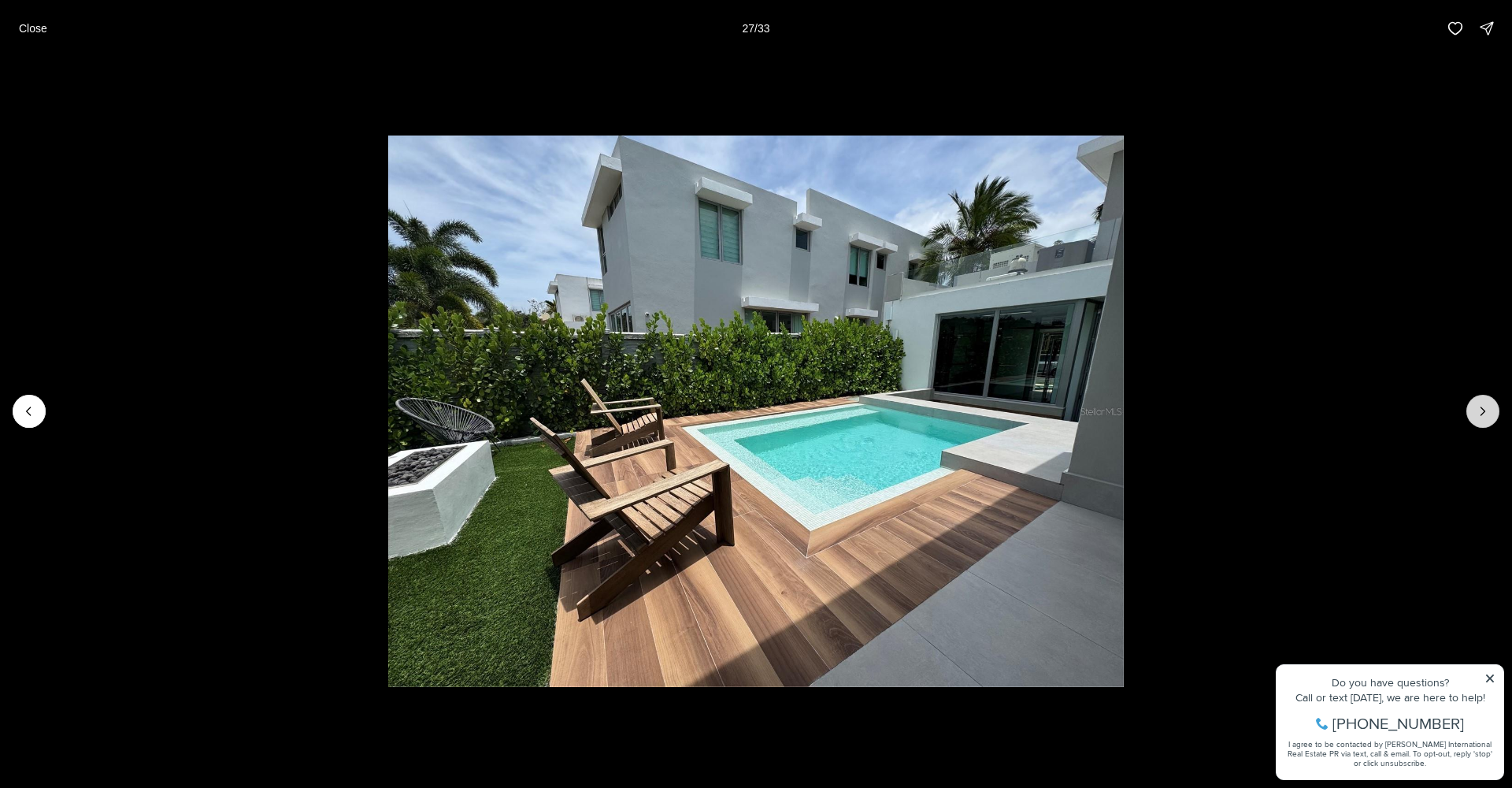
click at [1482, 412] on icon "Next slide" at bounding box center [1482, 411] width 16 height 16
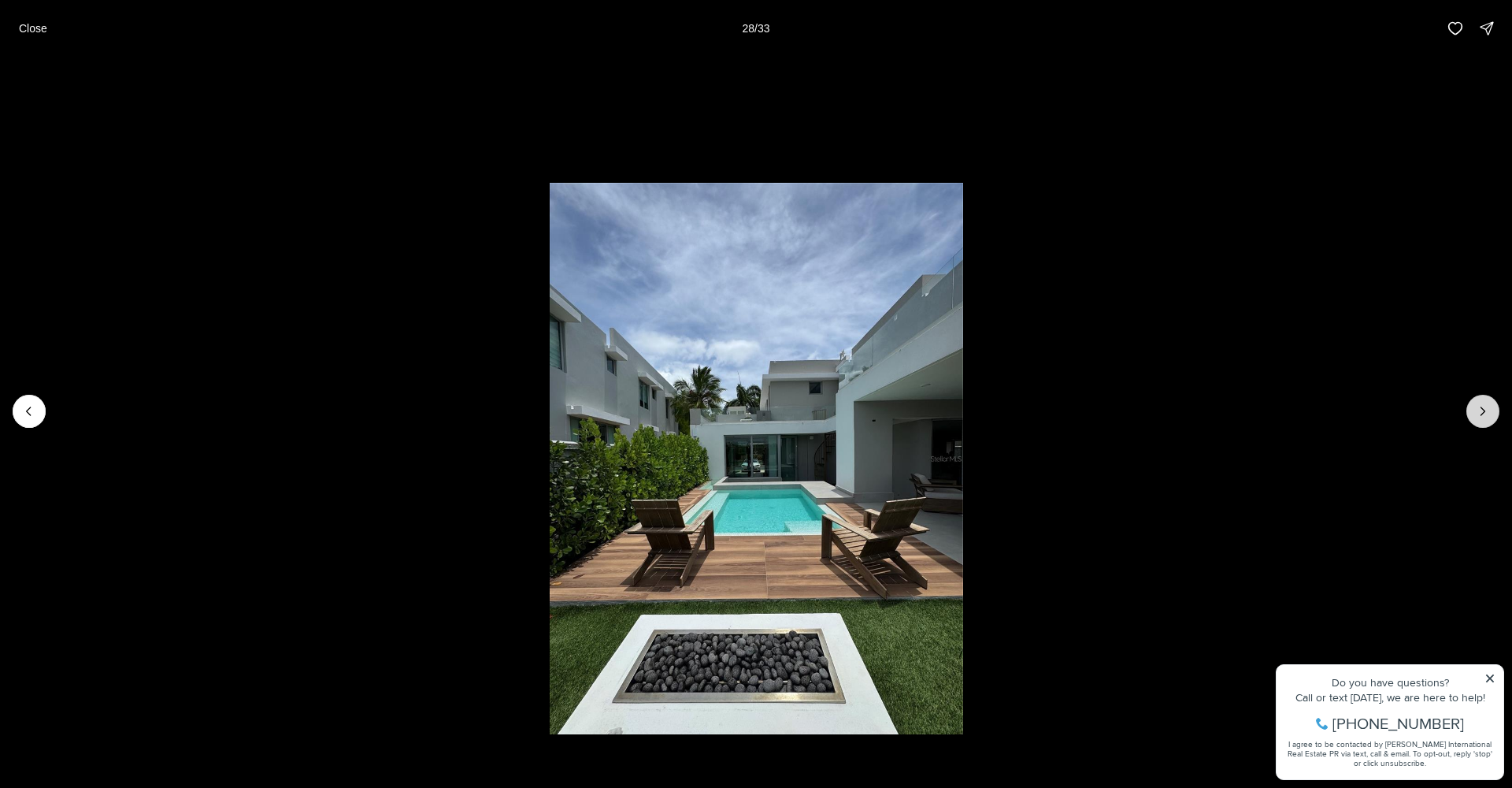
click at [1482, 412] on icon "Next slide" at bounding box center [1482, 411] width 16 height 16
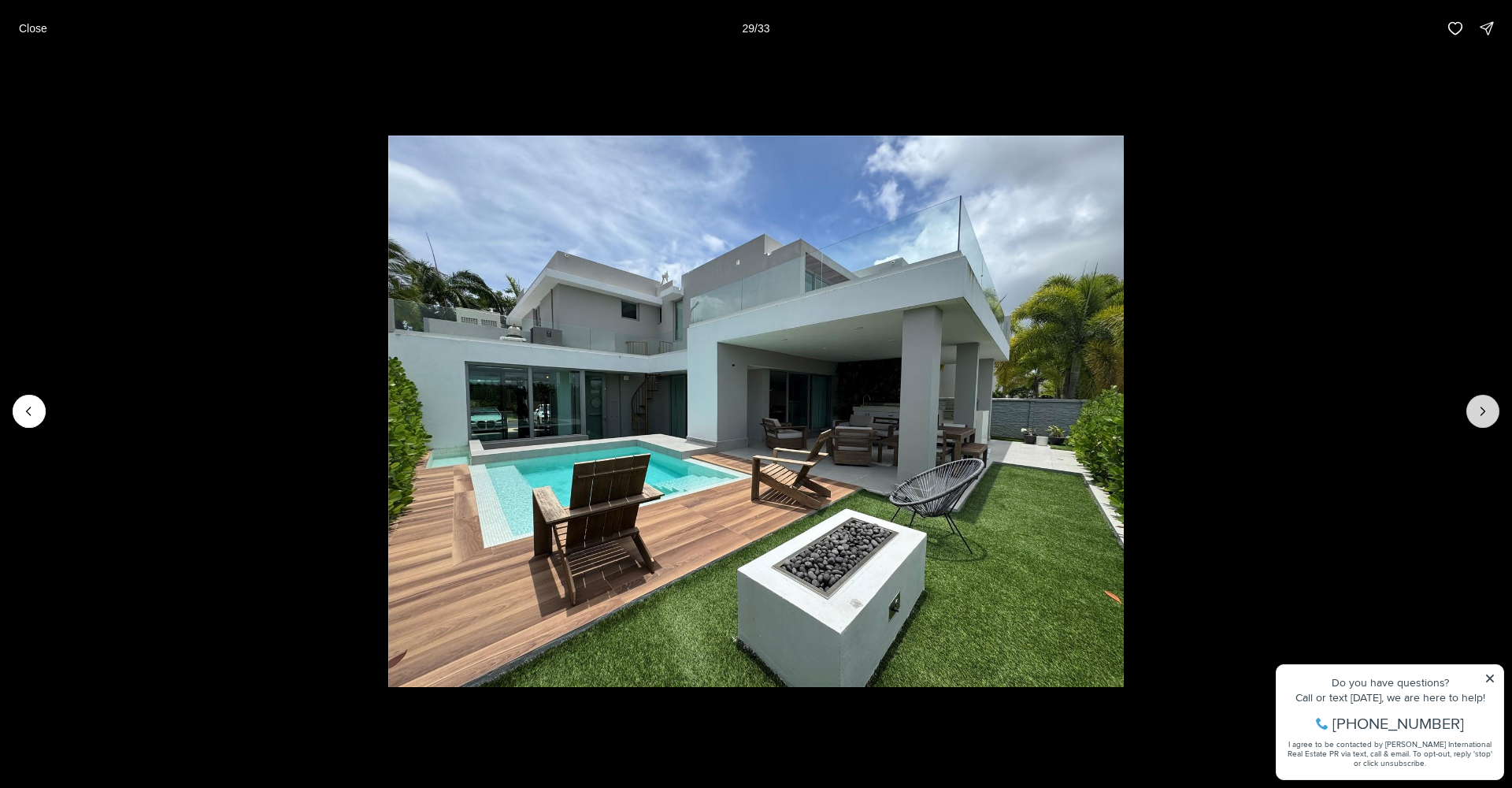
click at [1481, 412] on icon "Next slide" at bounding box center [1482, 411] width 16 height 16
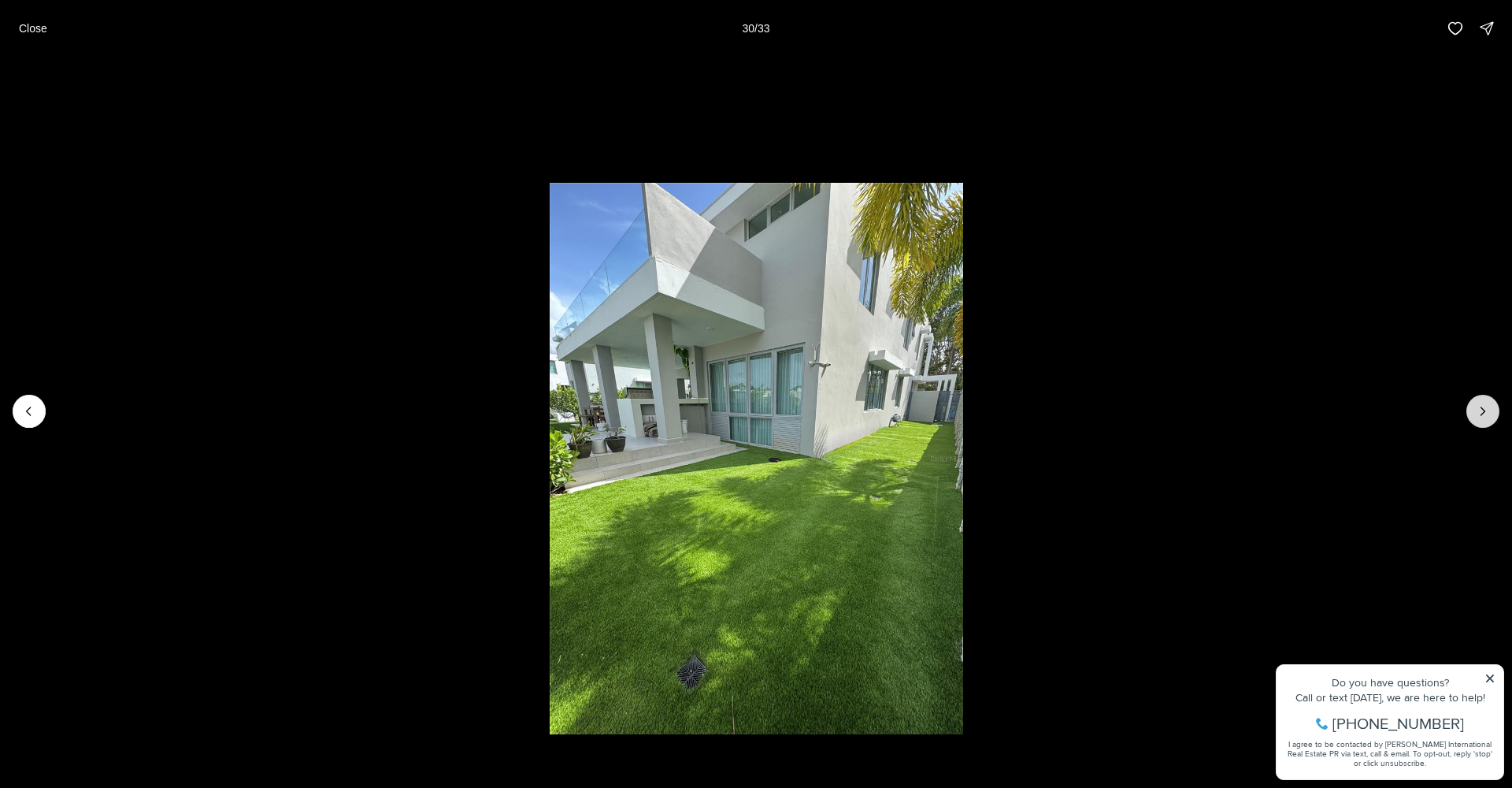
click at [1481, 411] on icon "Next slide" at bounding box center [1482, 411] width 16 height 16
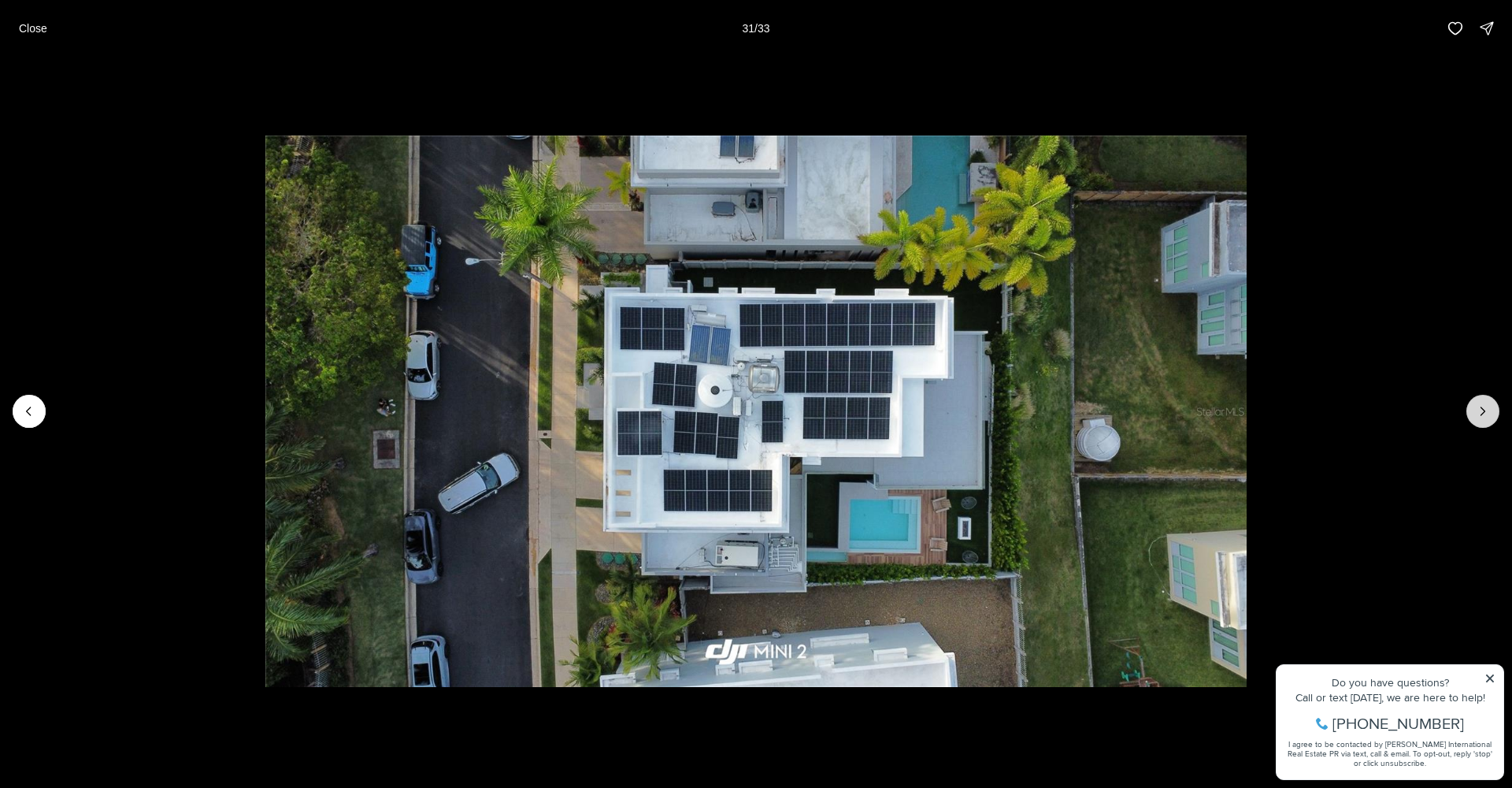
click at [1485, 410] on icon "Next slide" at bounding box center [1482, 411] width 16 height 16
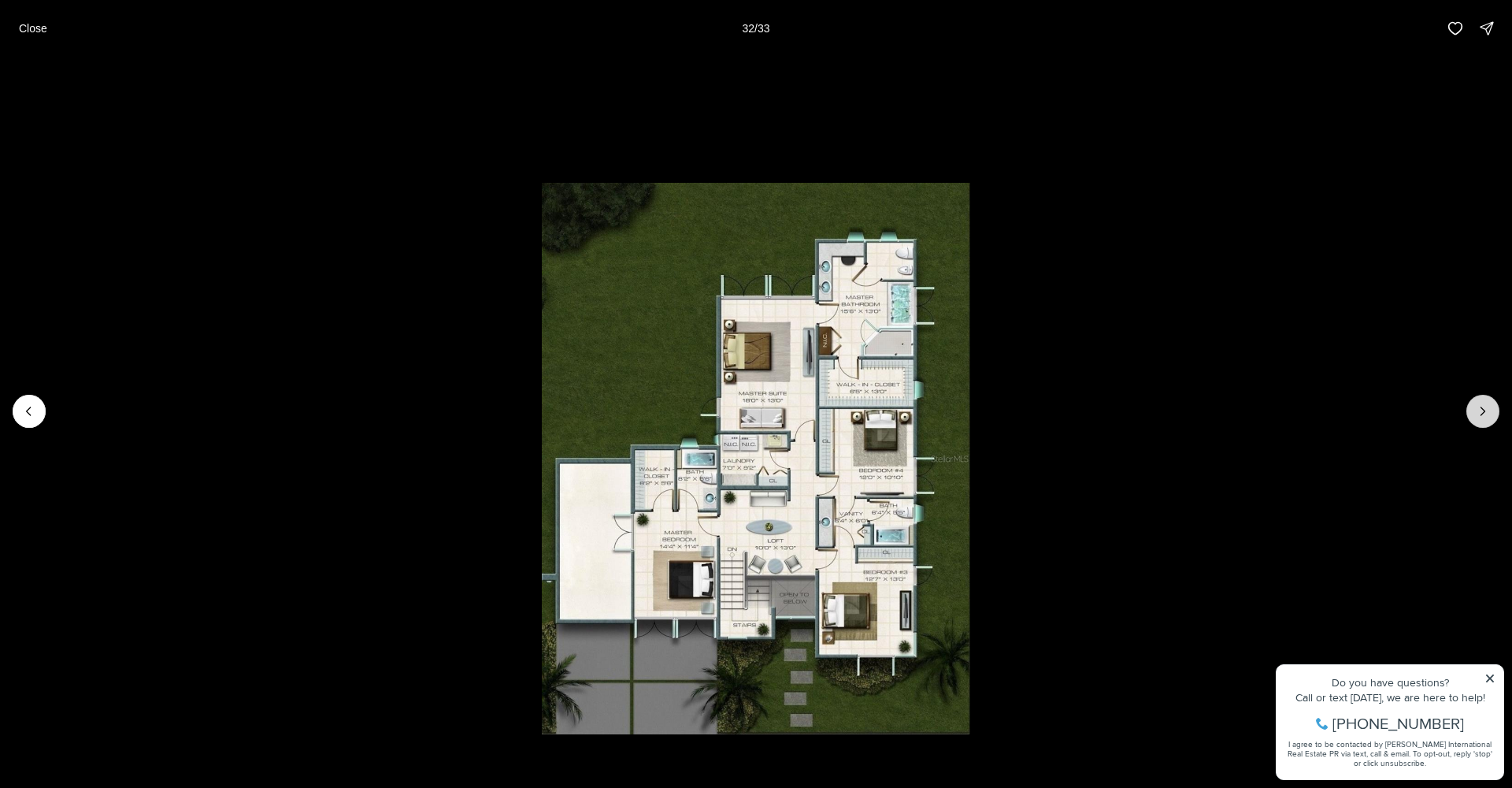
click at [1483, 410] on icon "Next slide" at bounding box center [1483, 411] width 4 height 8
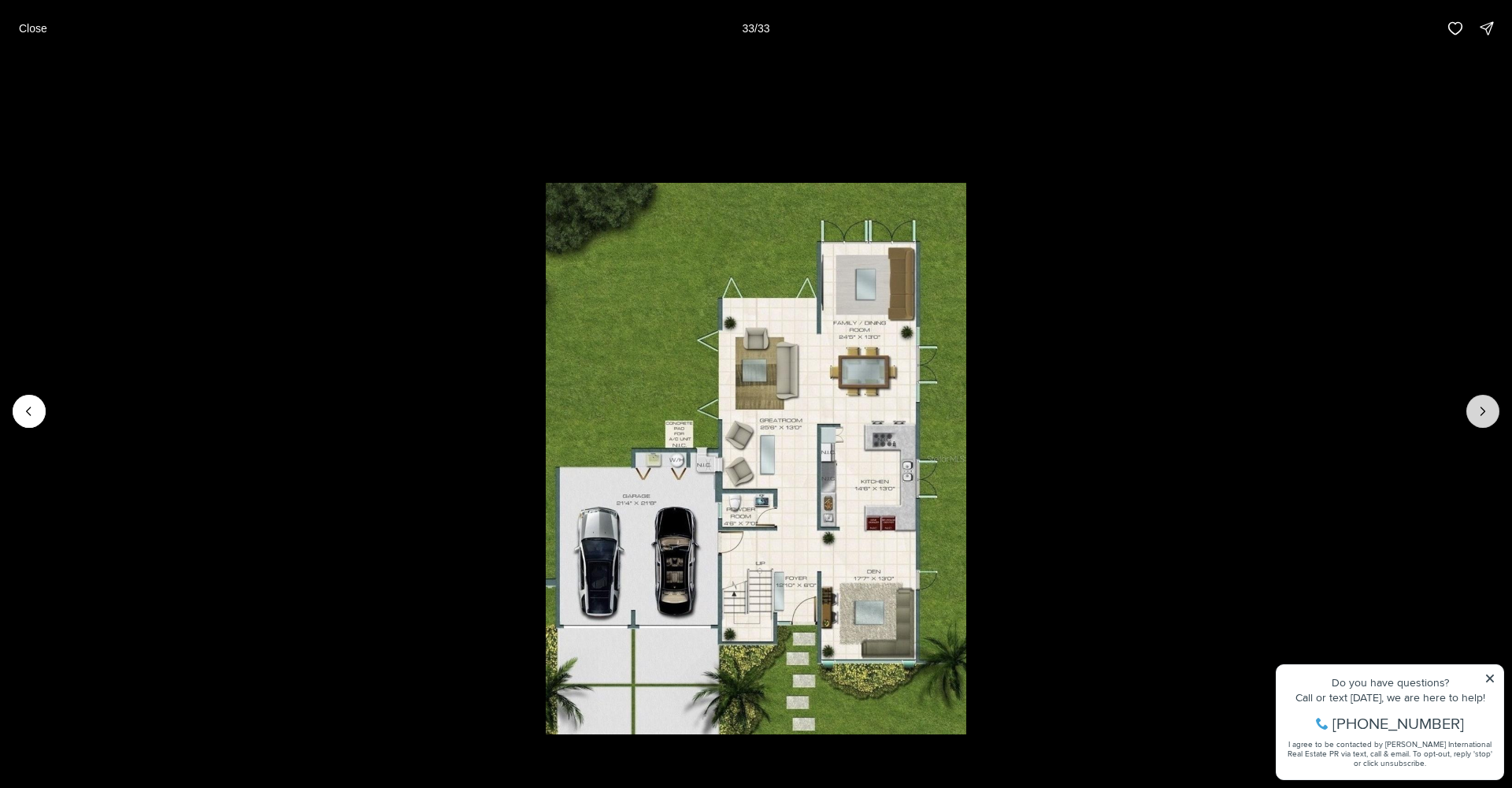
click at [1483, 410] on div at bounding box center [1482, 411] width 33 height 33
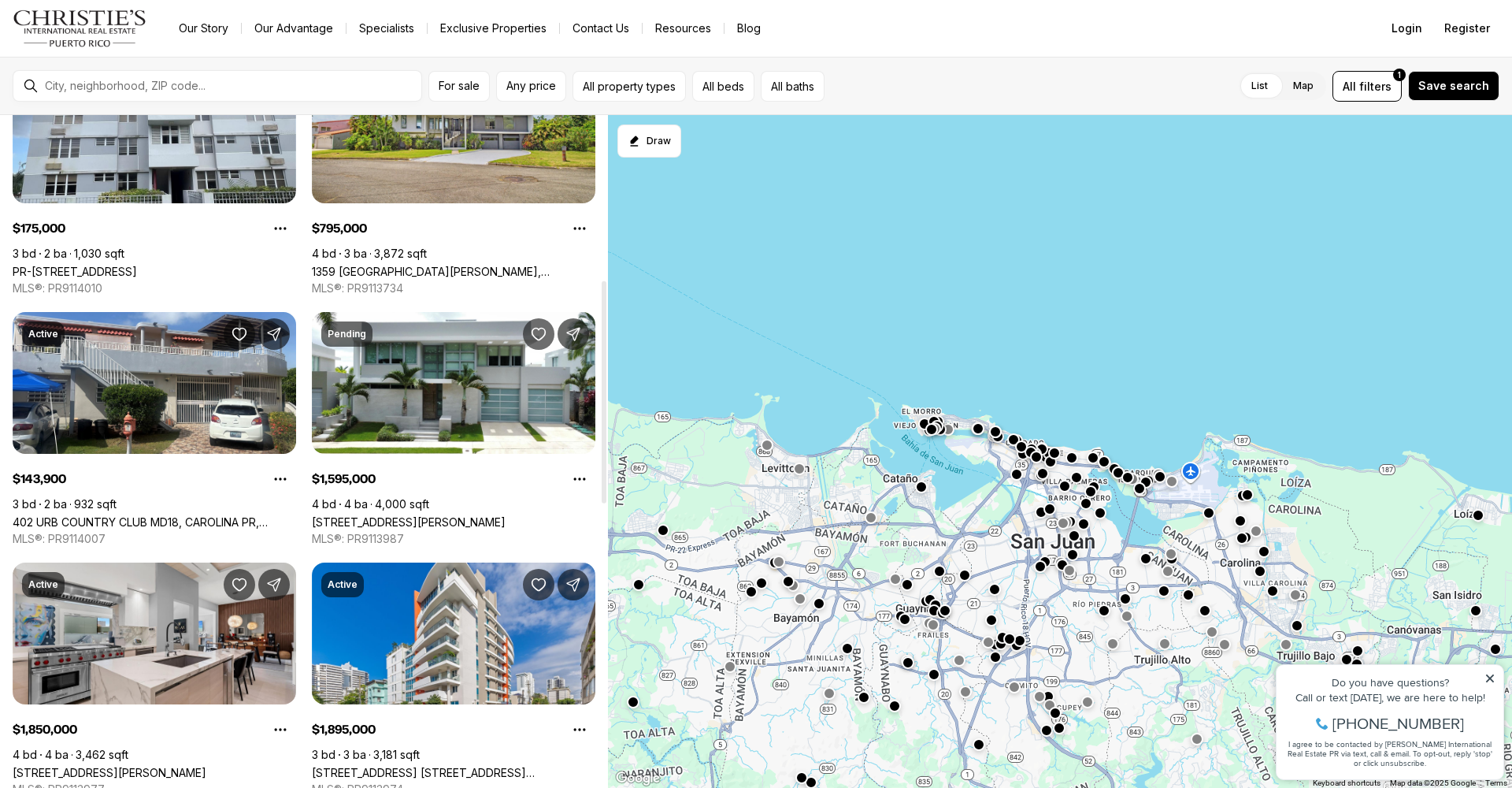
scroll to position [497, 0]
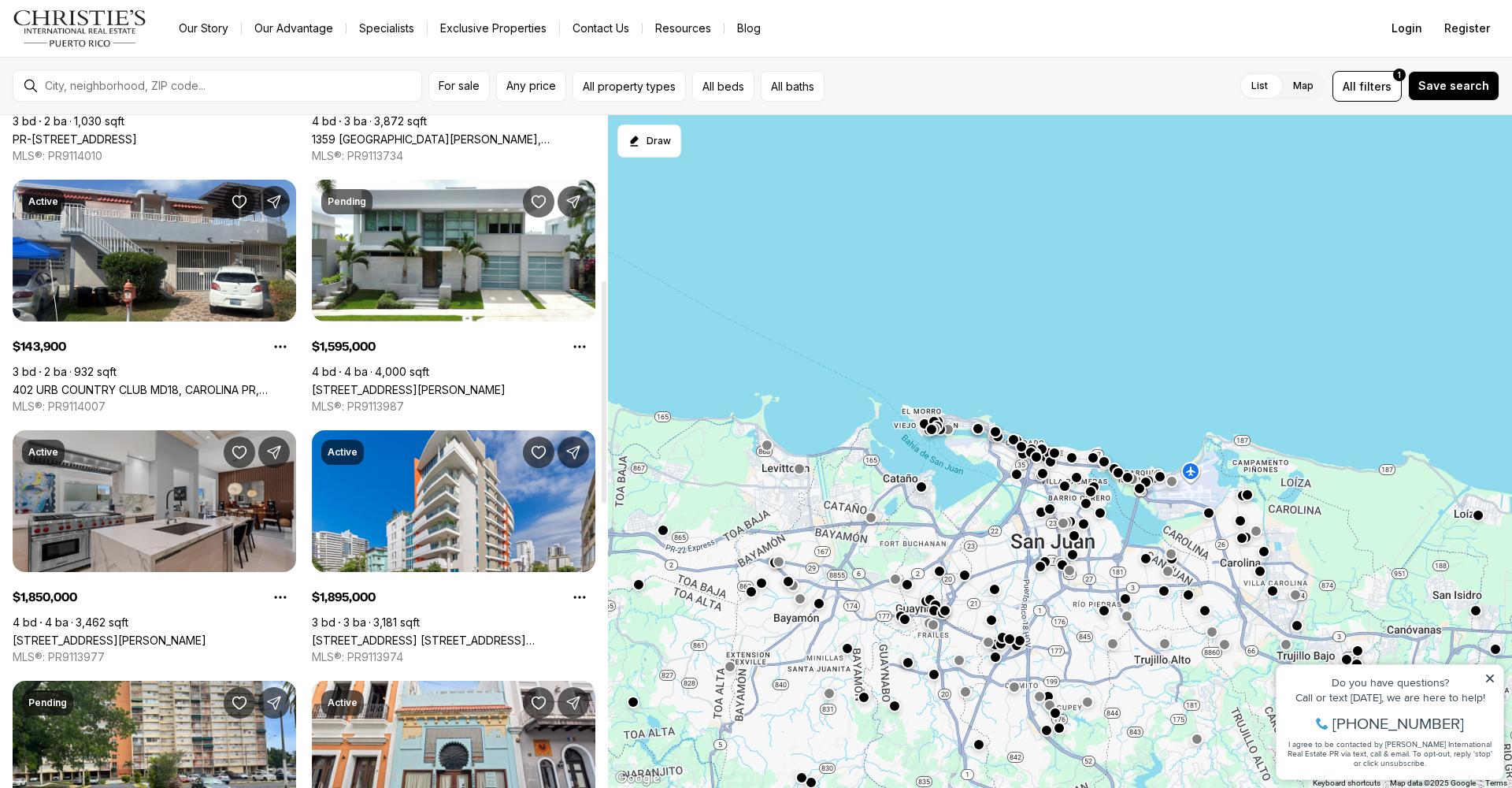
click at [108, 634] on link "[STREET_ADDRESS][PERSON_NAME]" at bounding box center [109, 640] width 193 height 13
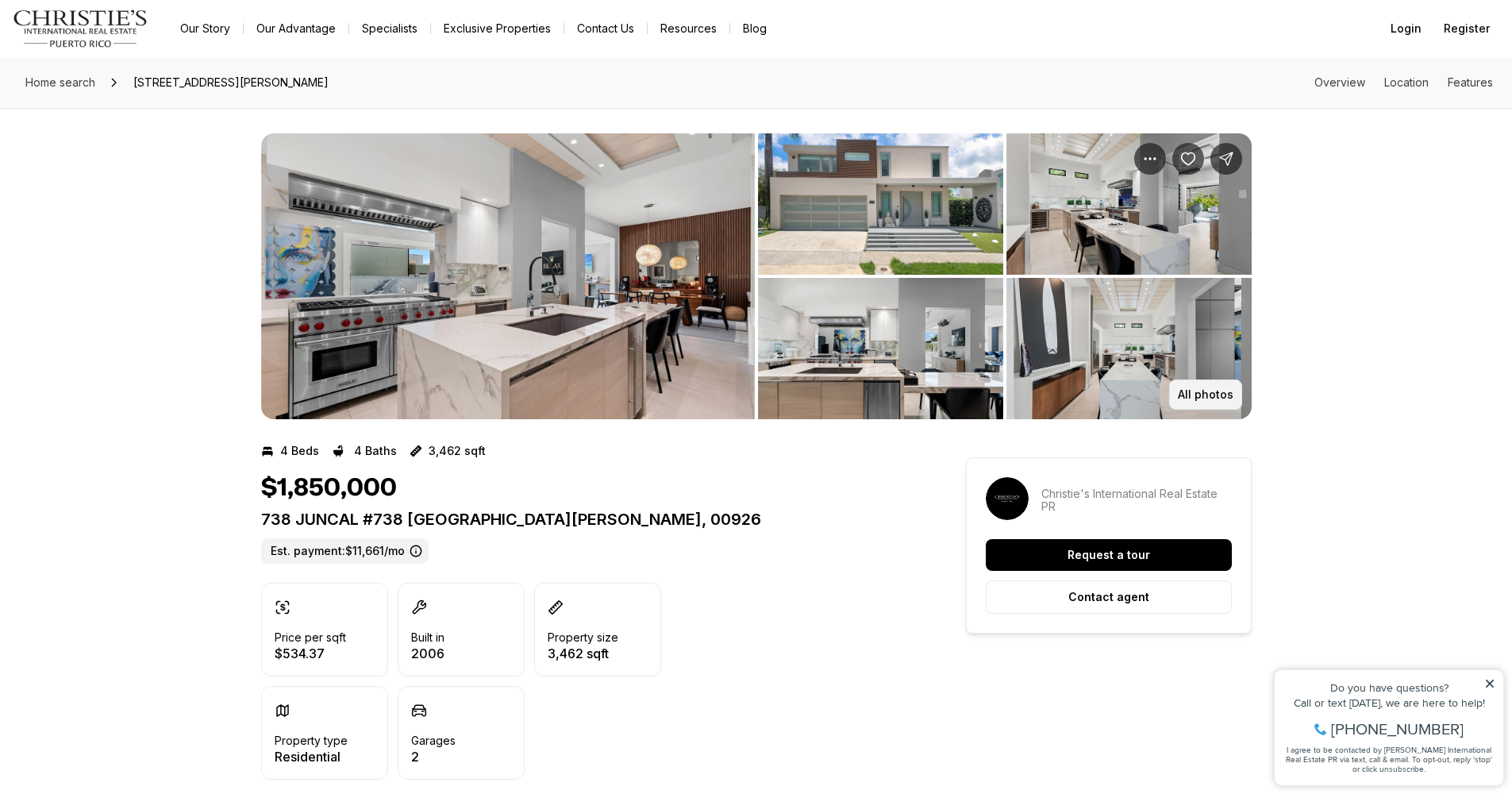
click at [1217, 388] on p "All photos" at bounding box center [1206, 394] width 56 height 12
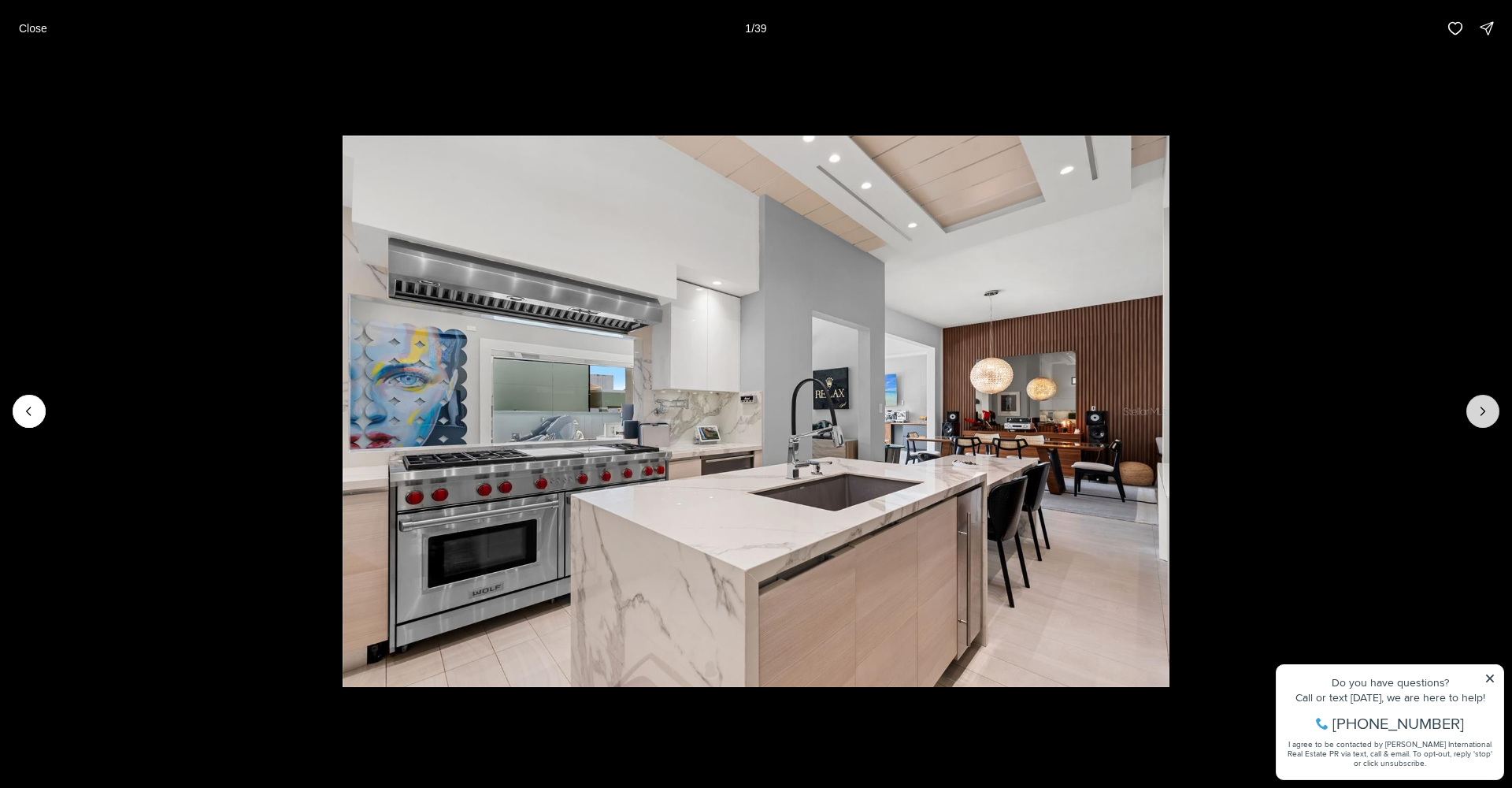
click at [1481, 407] on icon "Next slide" at bounding box center [1482, 411] width 16 height 16
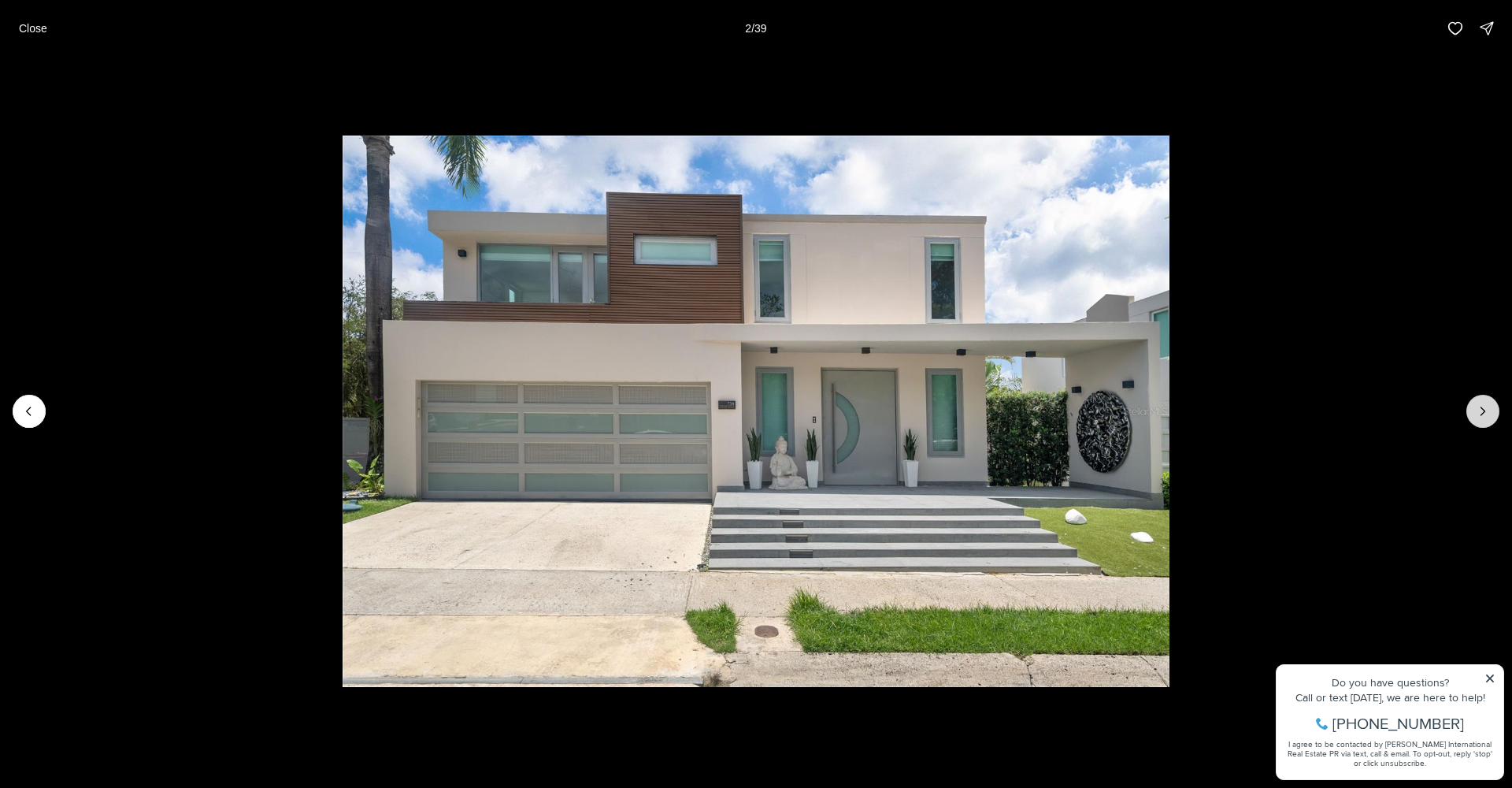
click at [1488, 413] on icon "Next slide" at bounding box center [1482, 411] width 16 height 16
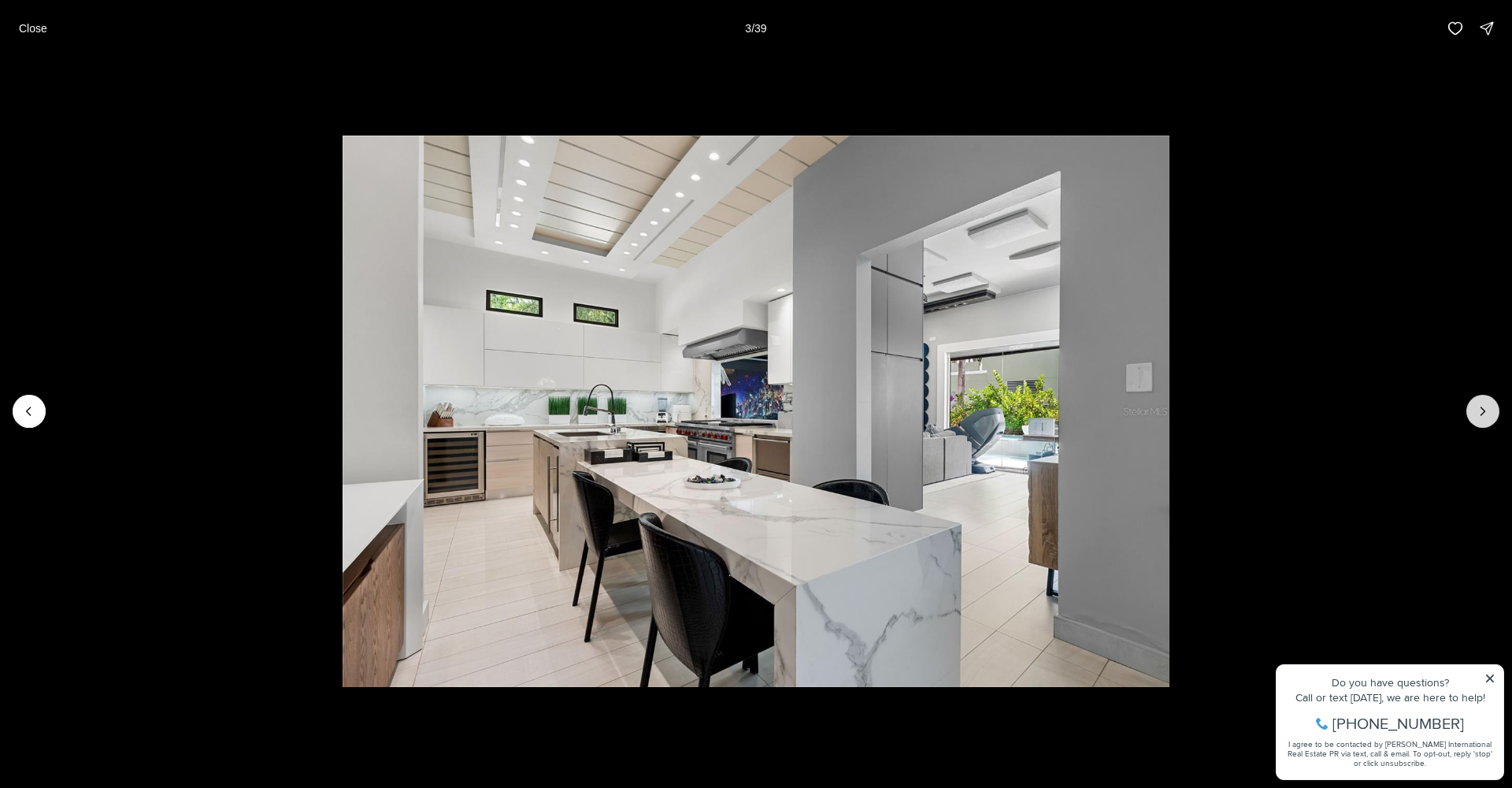
click at [1486, 412] on icon "Next slide" at bounding box center [1482, 411] width 16 height 16
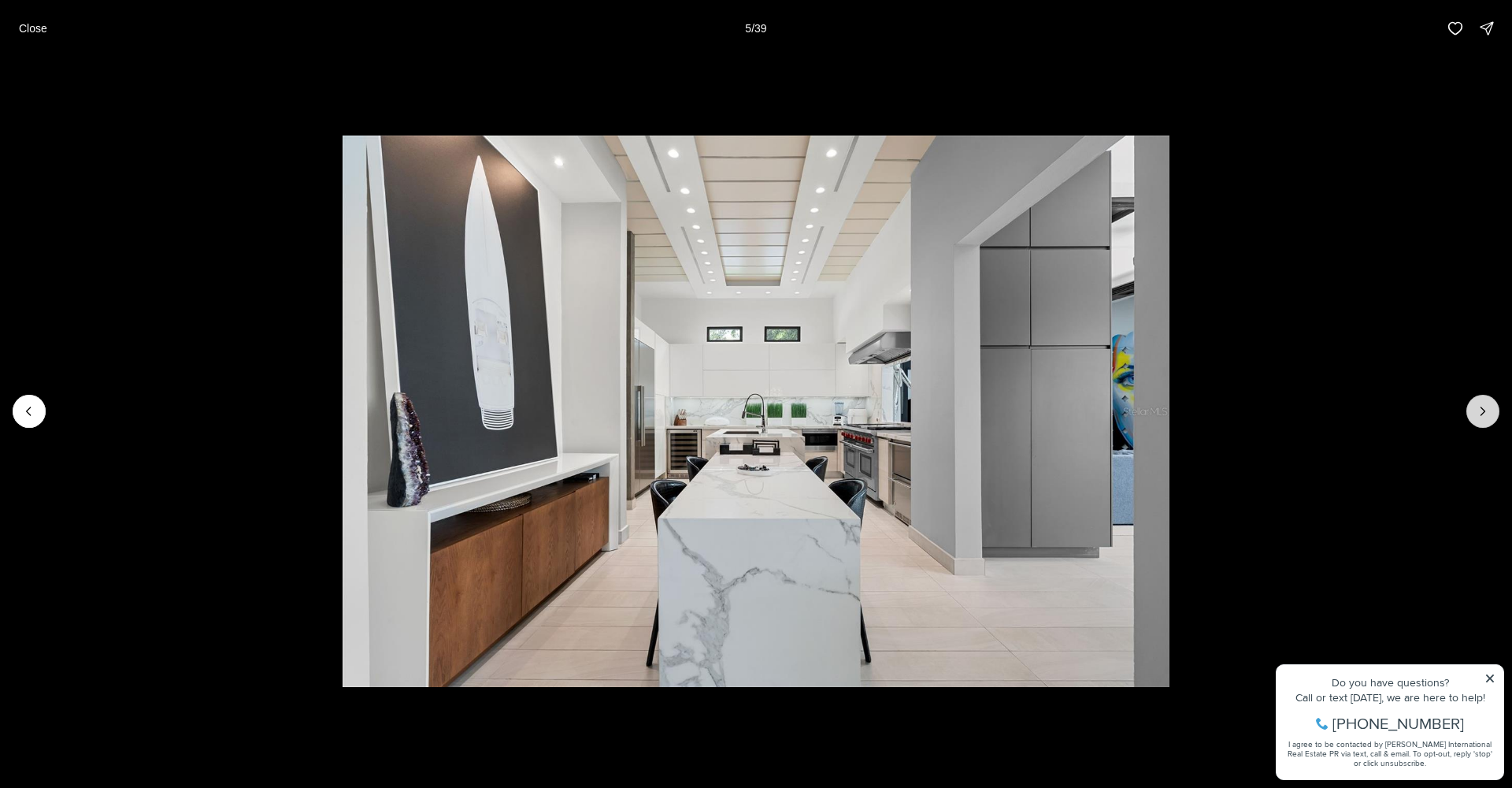
click at [1486, 412] on icon "Next slide" at bounding box center [1482, 411] width 16 height 16
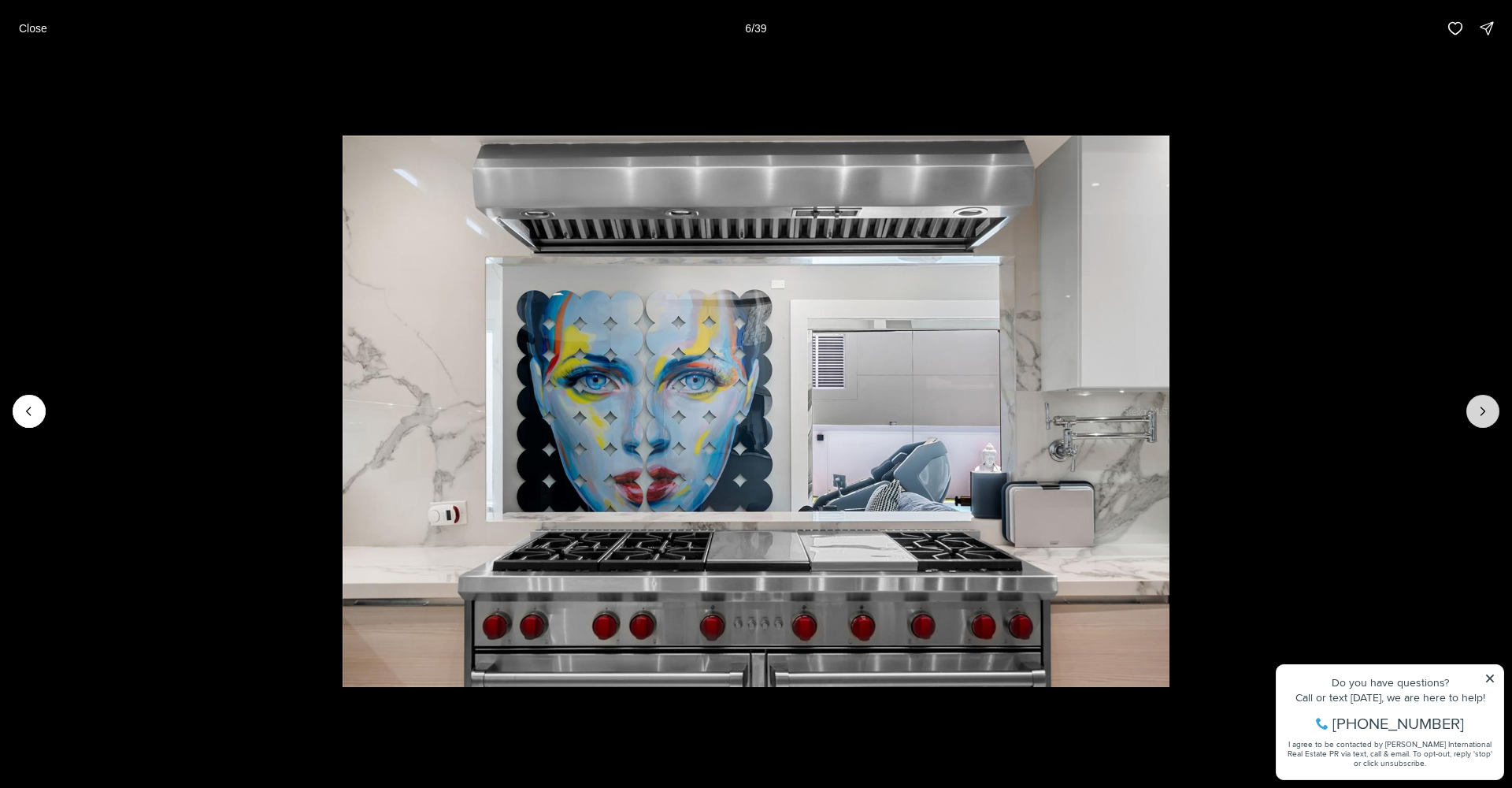
click at [1486, 412] on icon "Next slide" at bounding box center [1482, 411] width 16 height 16
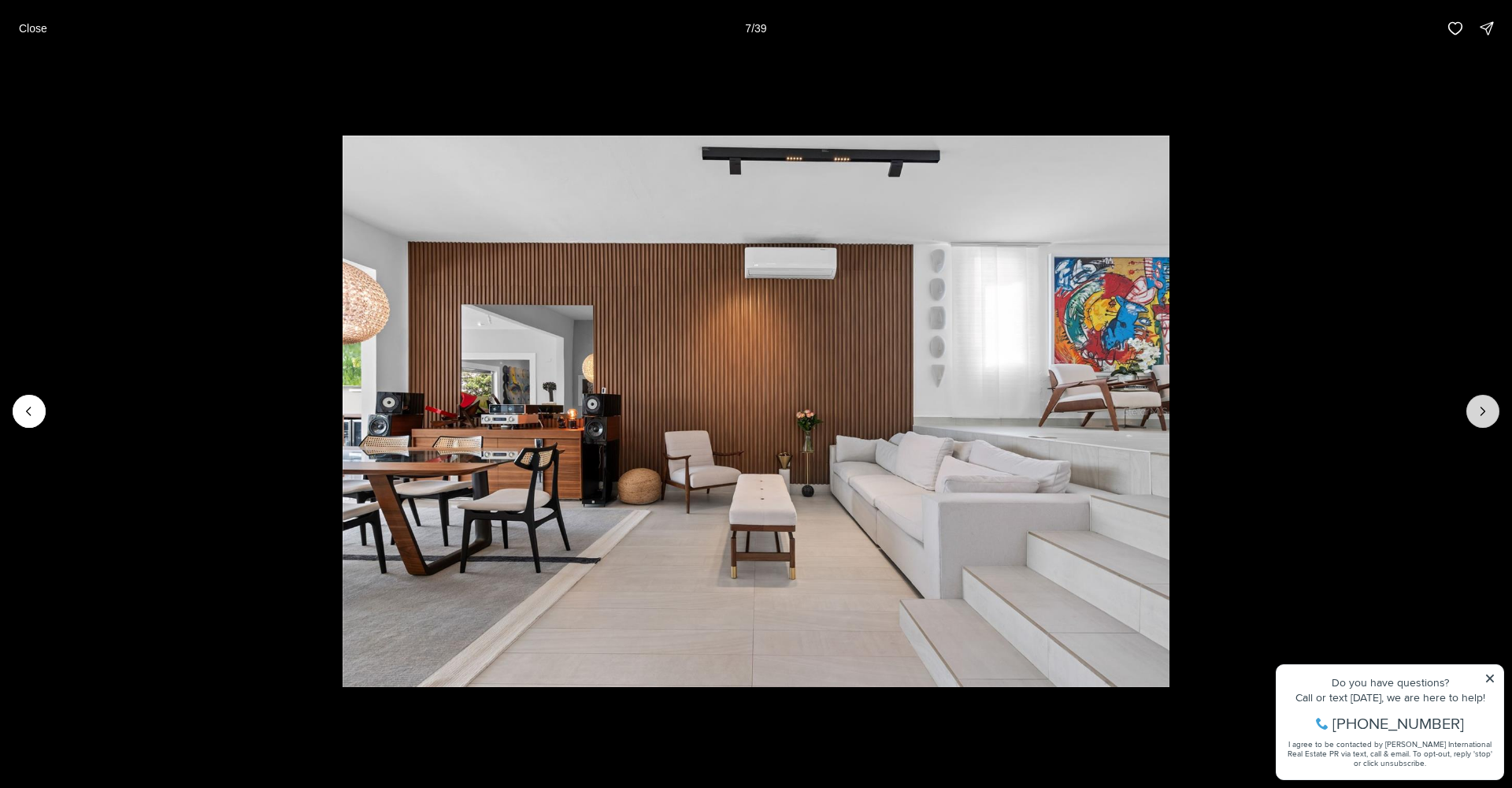
click at [1486, 412] on icon "Next slide" at bounding box center [1482, 411] width 16 height 16
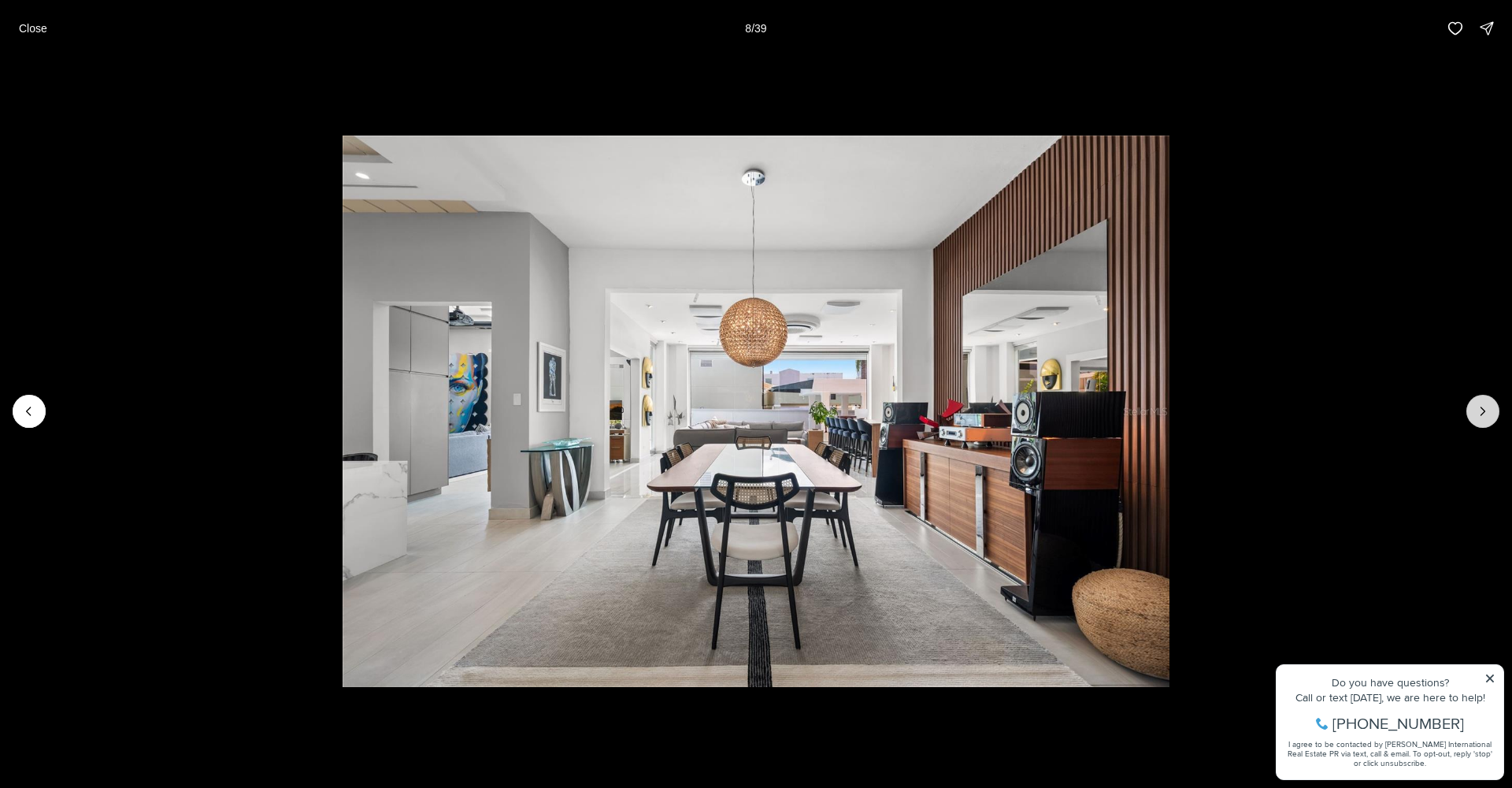
click at [1486, 412] on icon "Next slide" at bounding box center [1482, 411] width 16 height 16
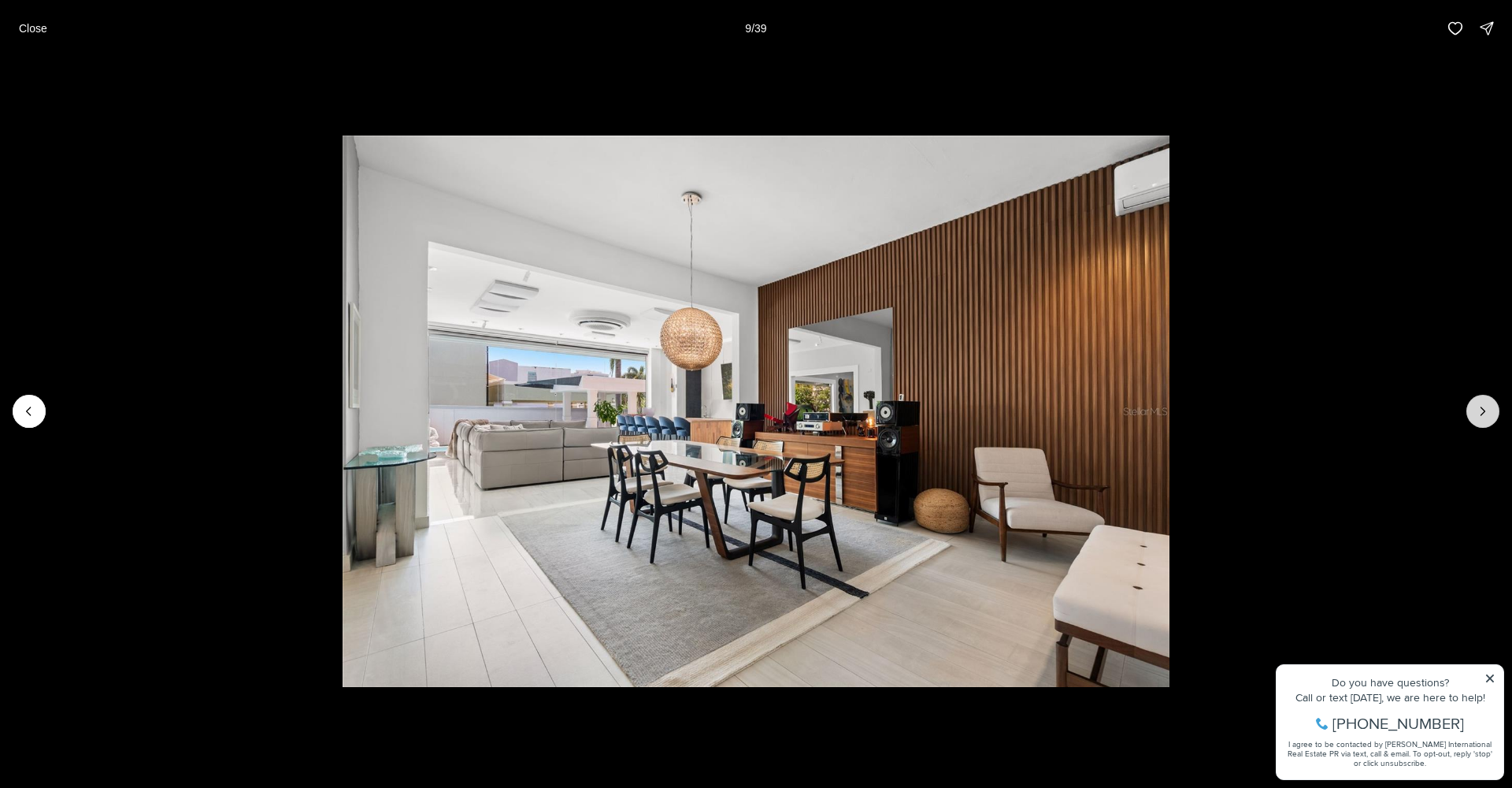
click at [1485, 412] on icon "Next slide" at bounding box center [1482, 411] width 16 height 16
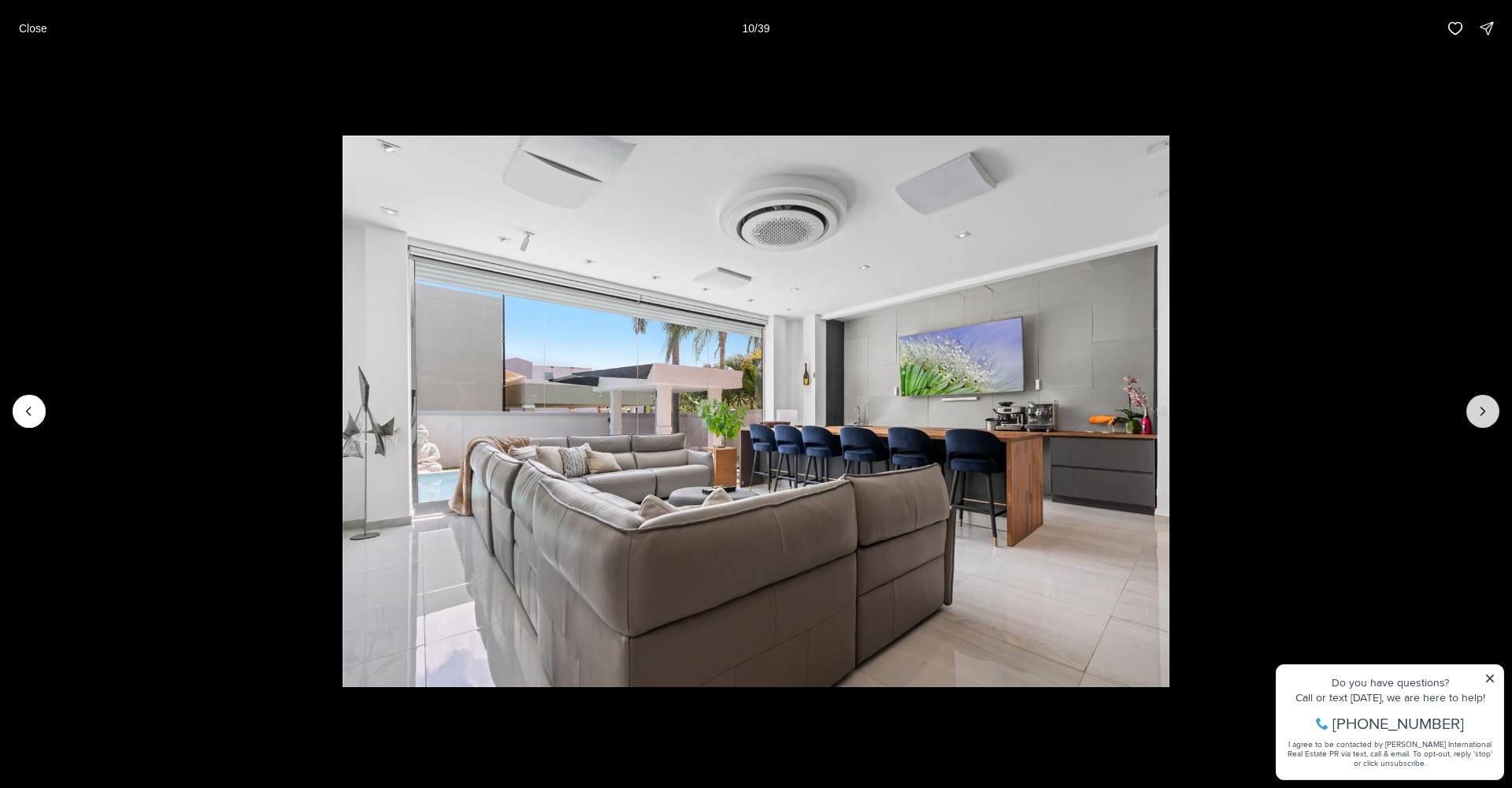
click at [1485, 412] on icon "Next slide" at bounding box center [1482, 411] width 16 height 16
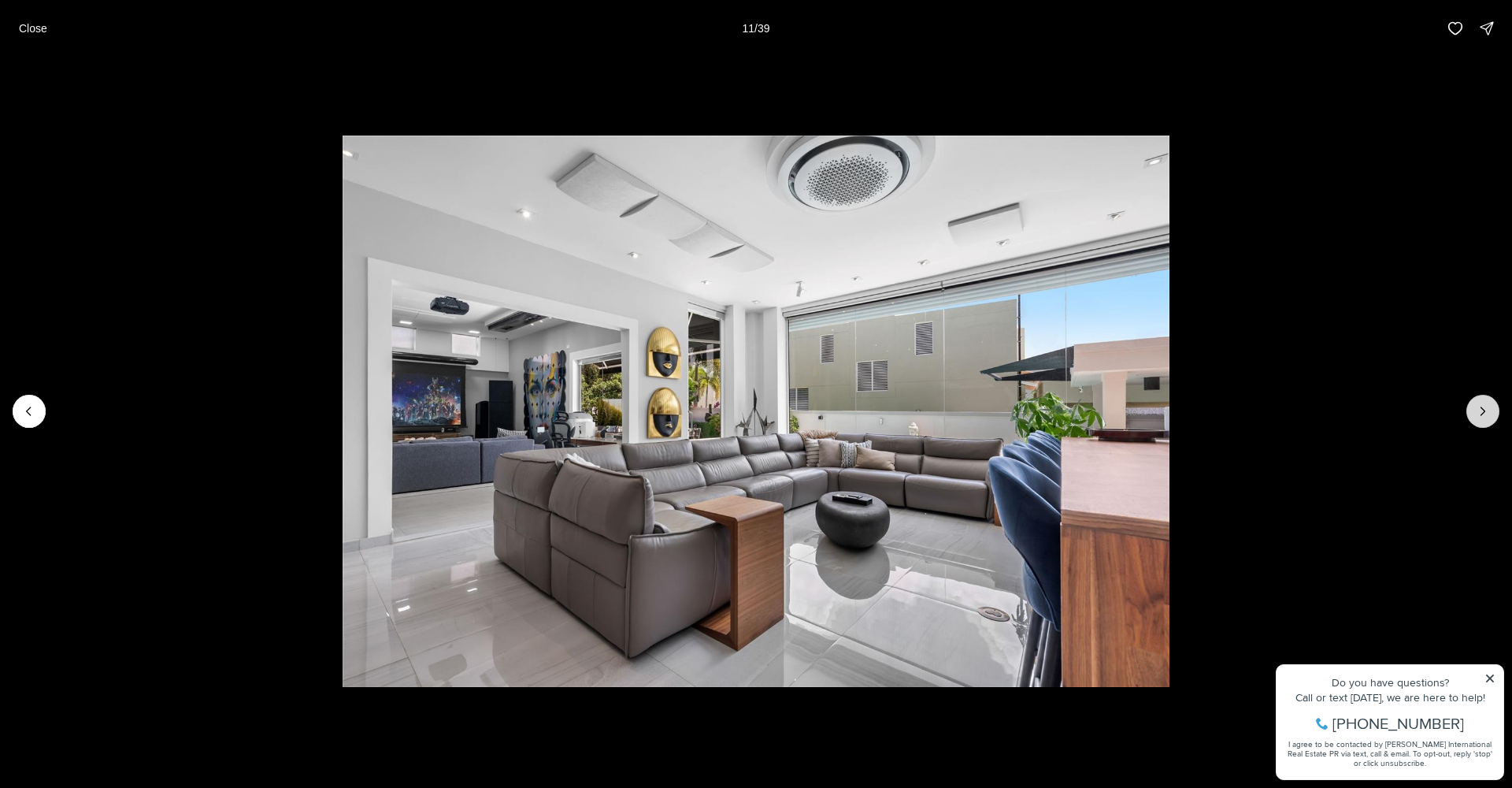
click at [1485, 412] on icon "Next slide" at bounding box center [1482, 411] width 16 height 16
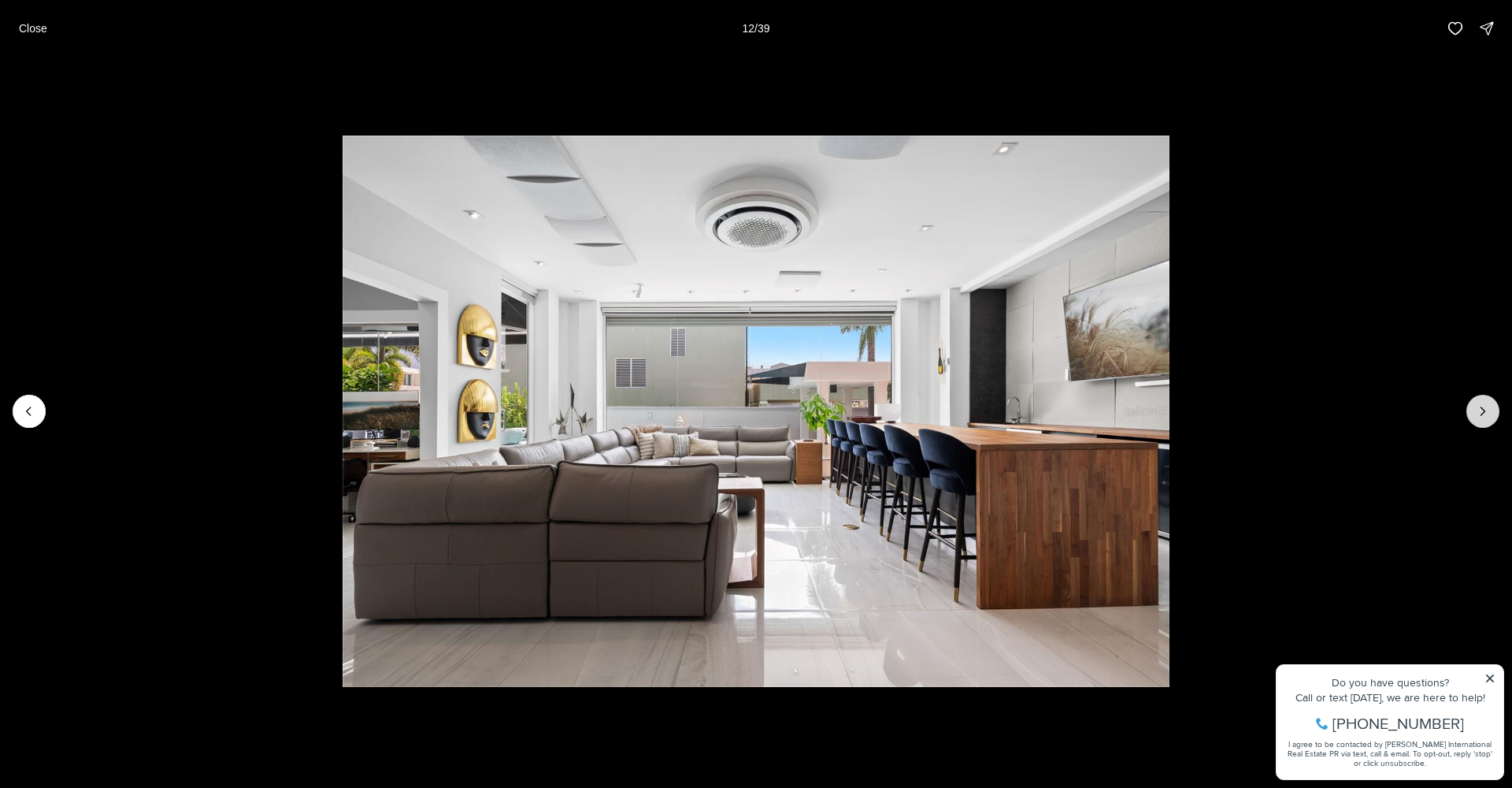
click at [1483, 412] on icon "Next slide" at bounding box center [1483, 411] width 4 height 8
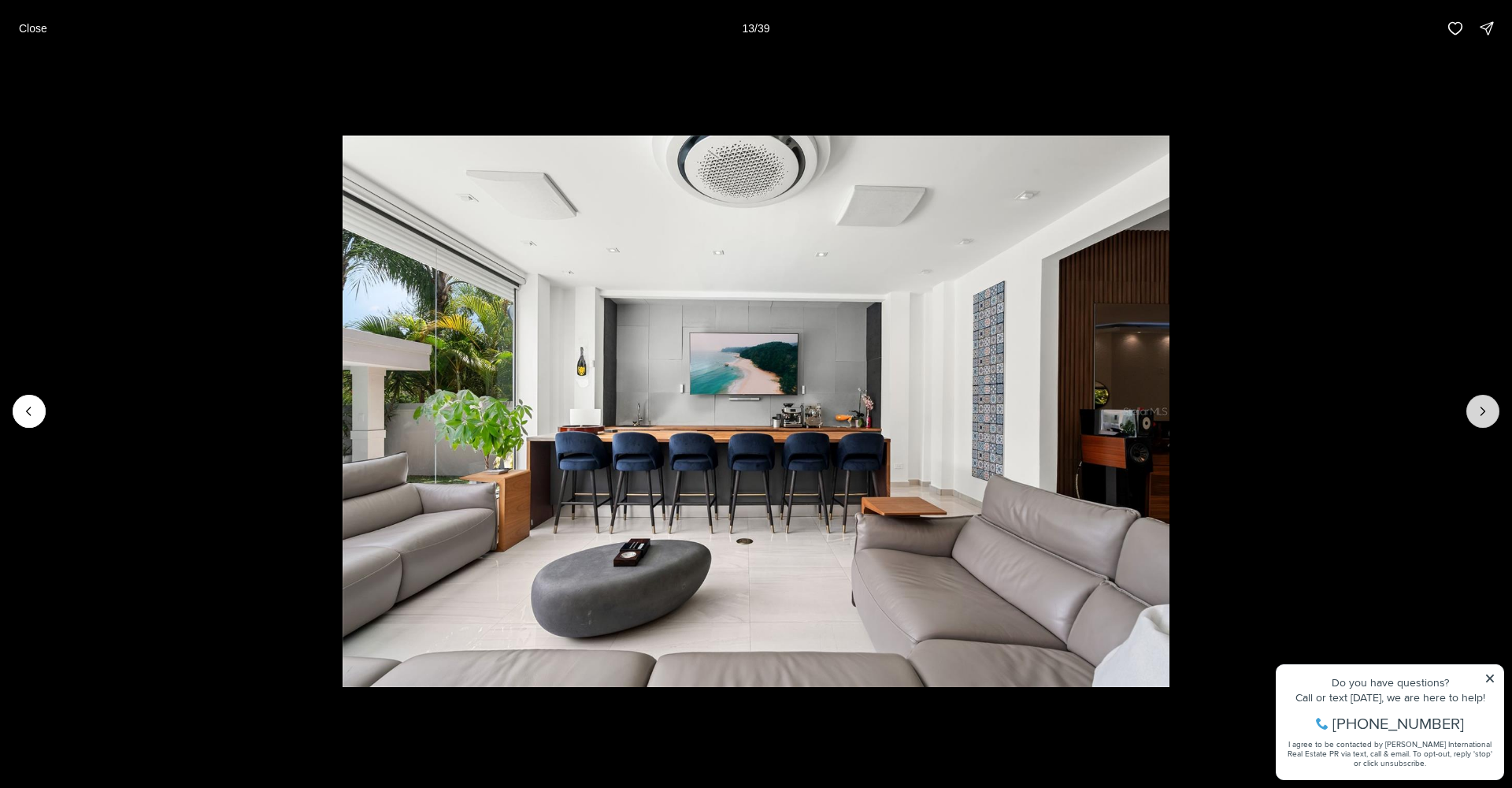
click at [1483, 413] on icon "Next slide" at bounding box center [1483, 411] width 4 height 8
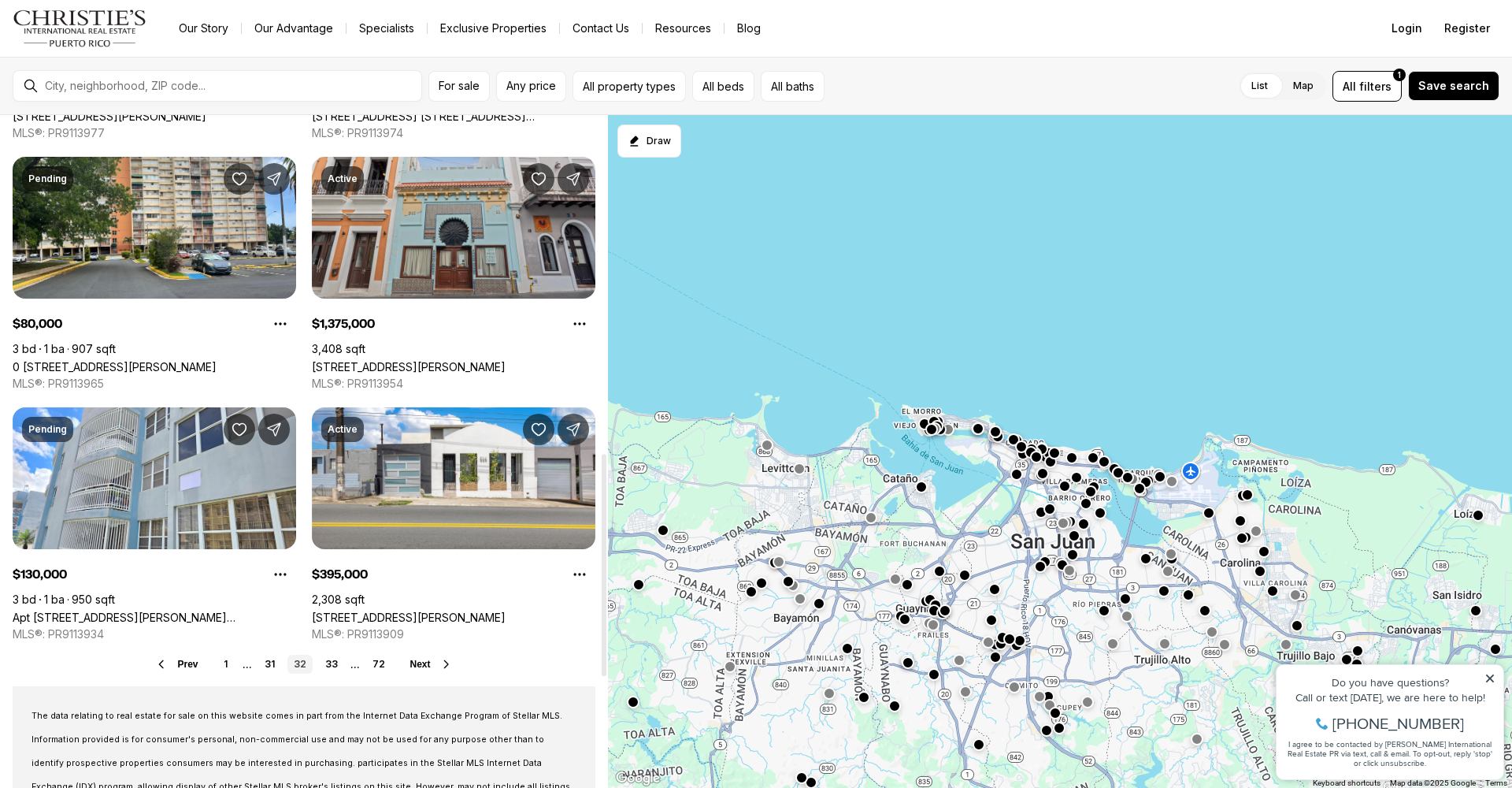
scroll to position [1146, 0]
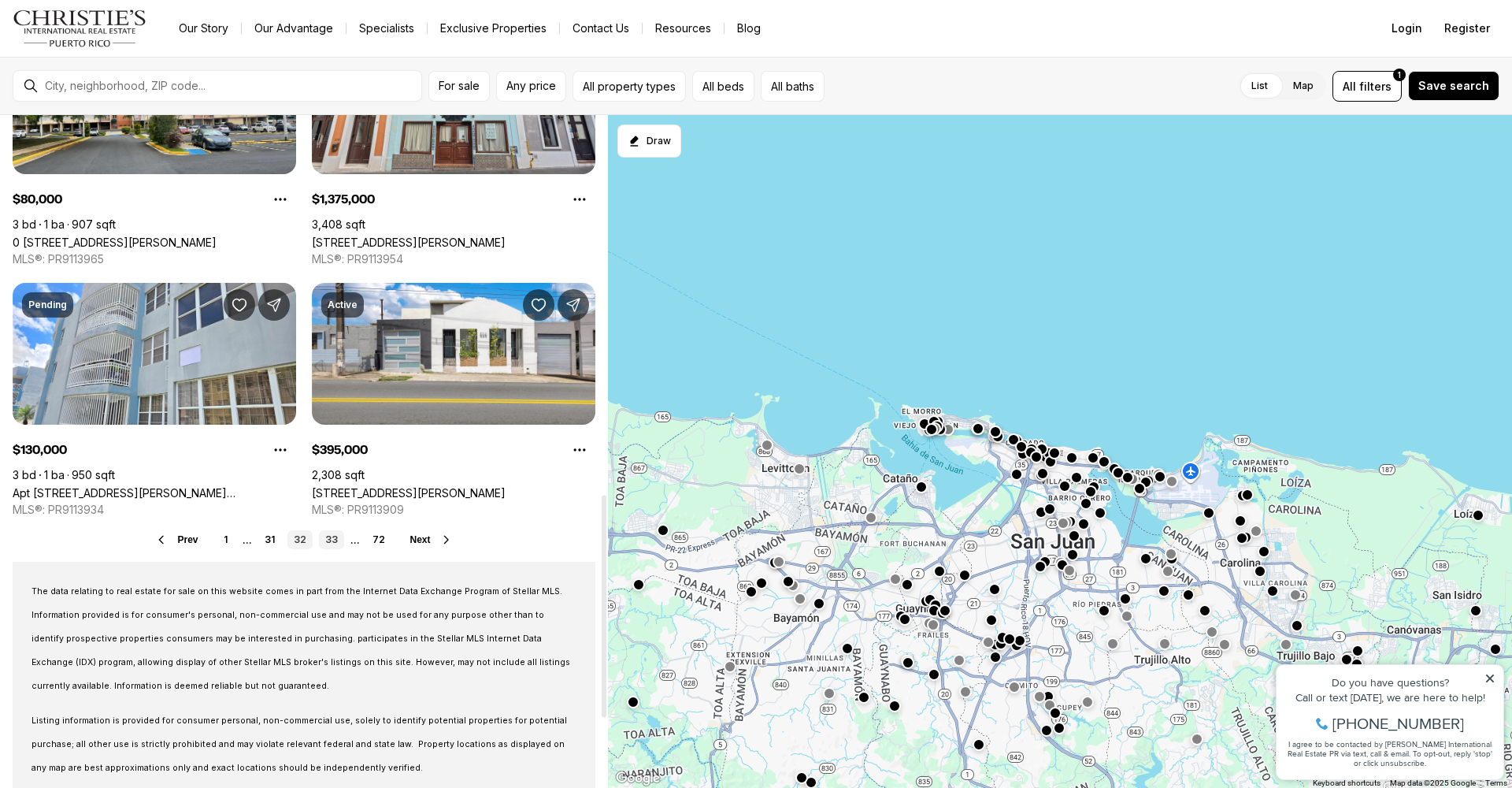
click at [332, 538] on link "33" at bounding box center [332, 539] width 25 height 19
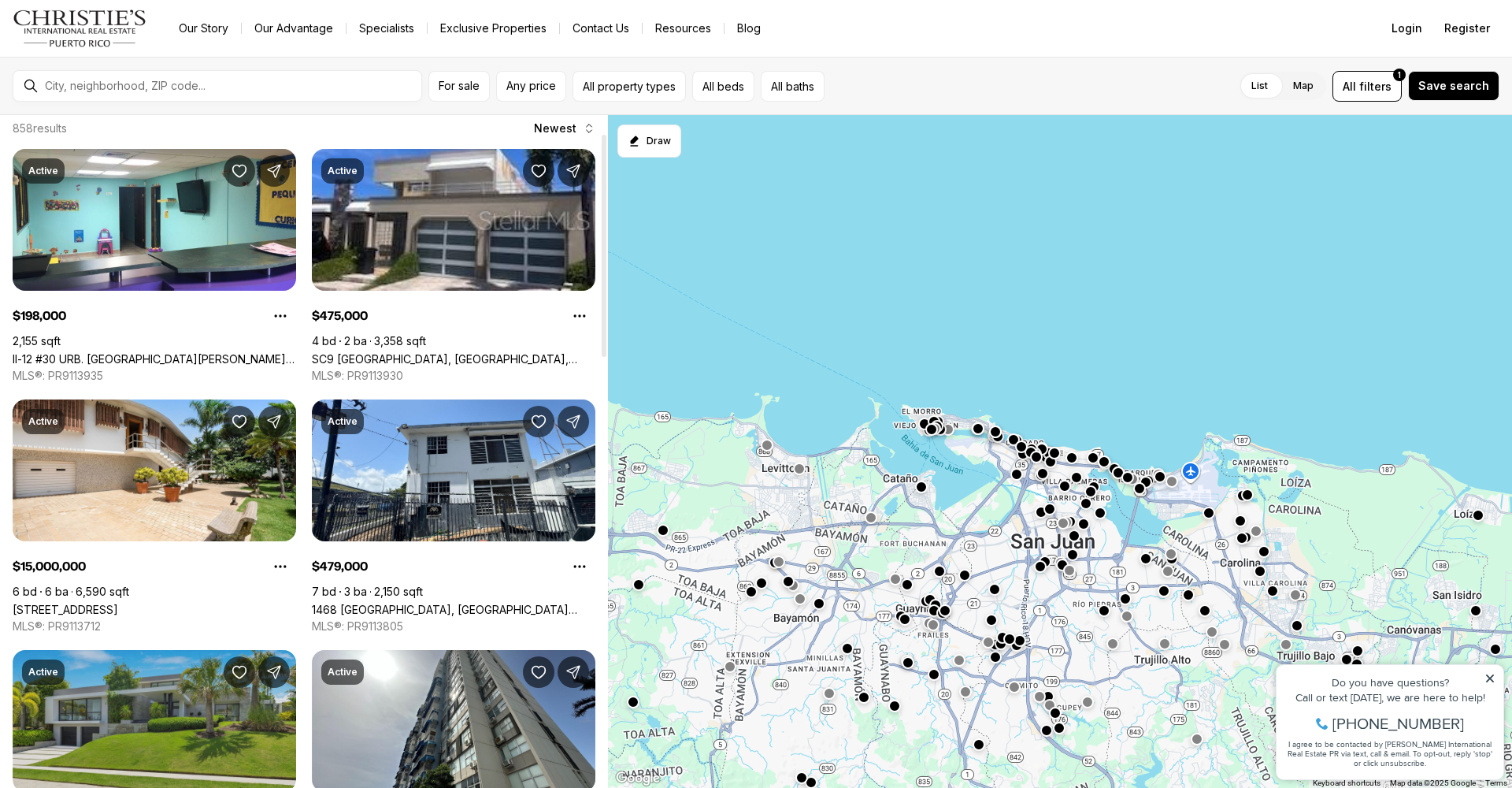
scroll to position [282, 0]
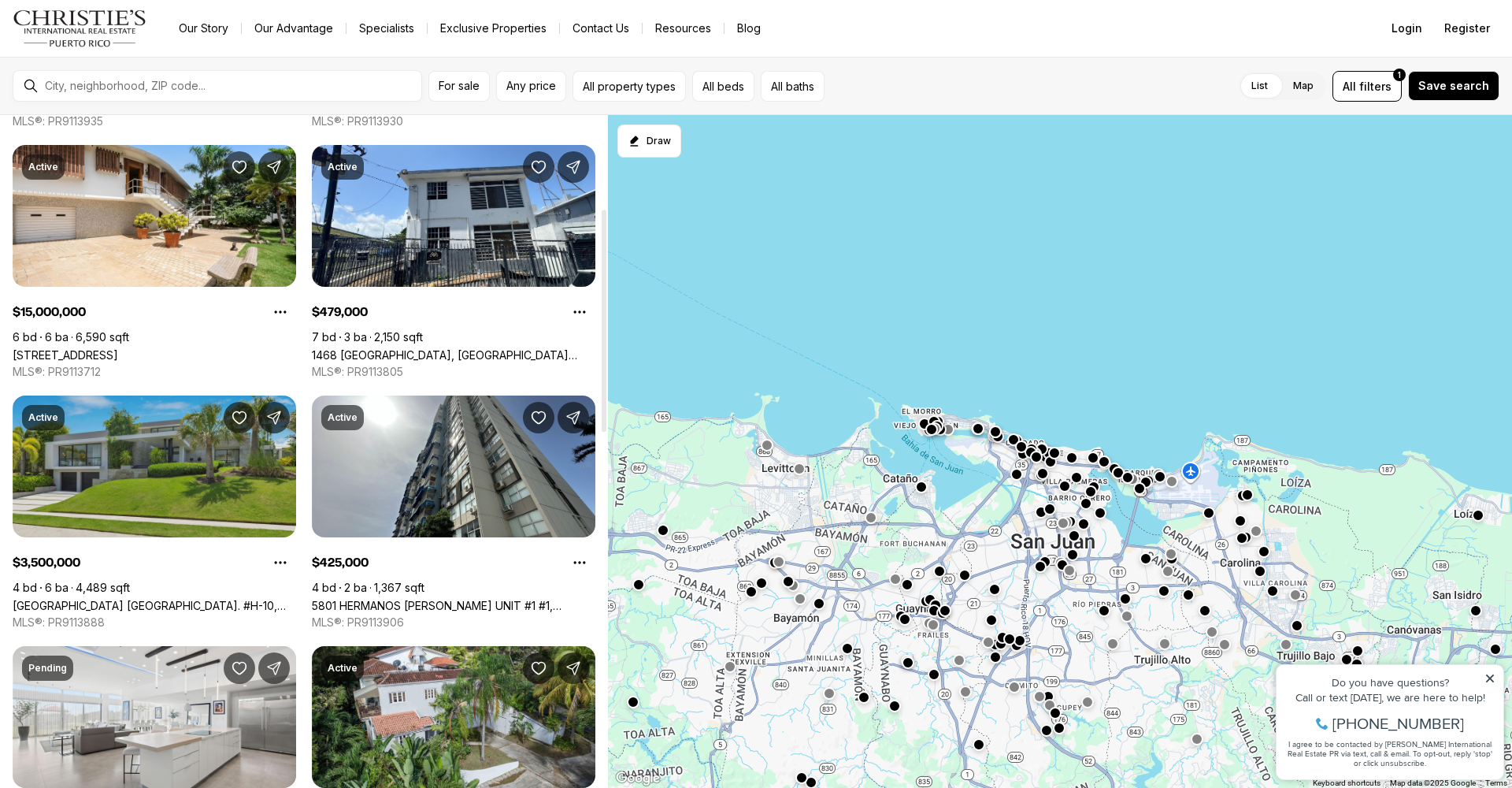
click at [164, 598] on link "GARDEN HILLS SUR GREEN HILL ST. #H-10, GUAYNABO PR, 00966" at bounding box center [154, 605] width 284 height 13
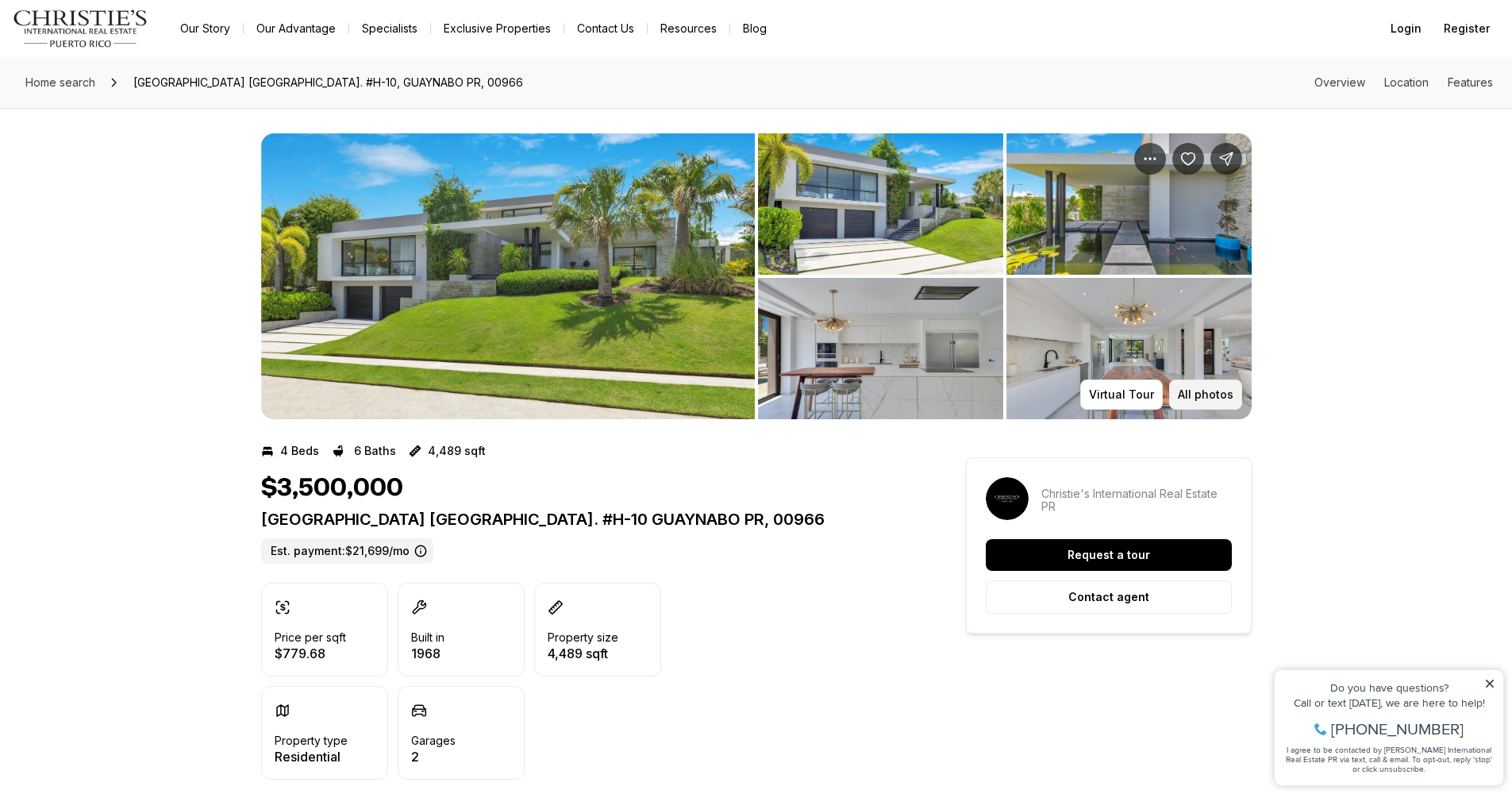
click at [1205, 393] on p "All photos" at bounding box center [1206, 394] width 56 height 12
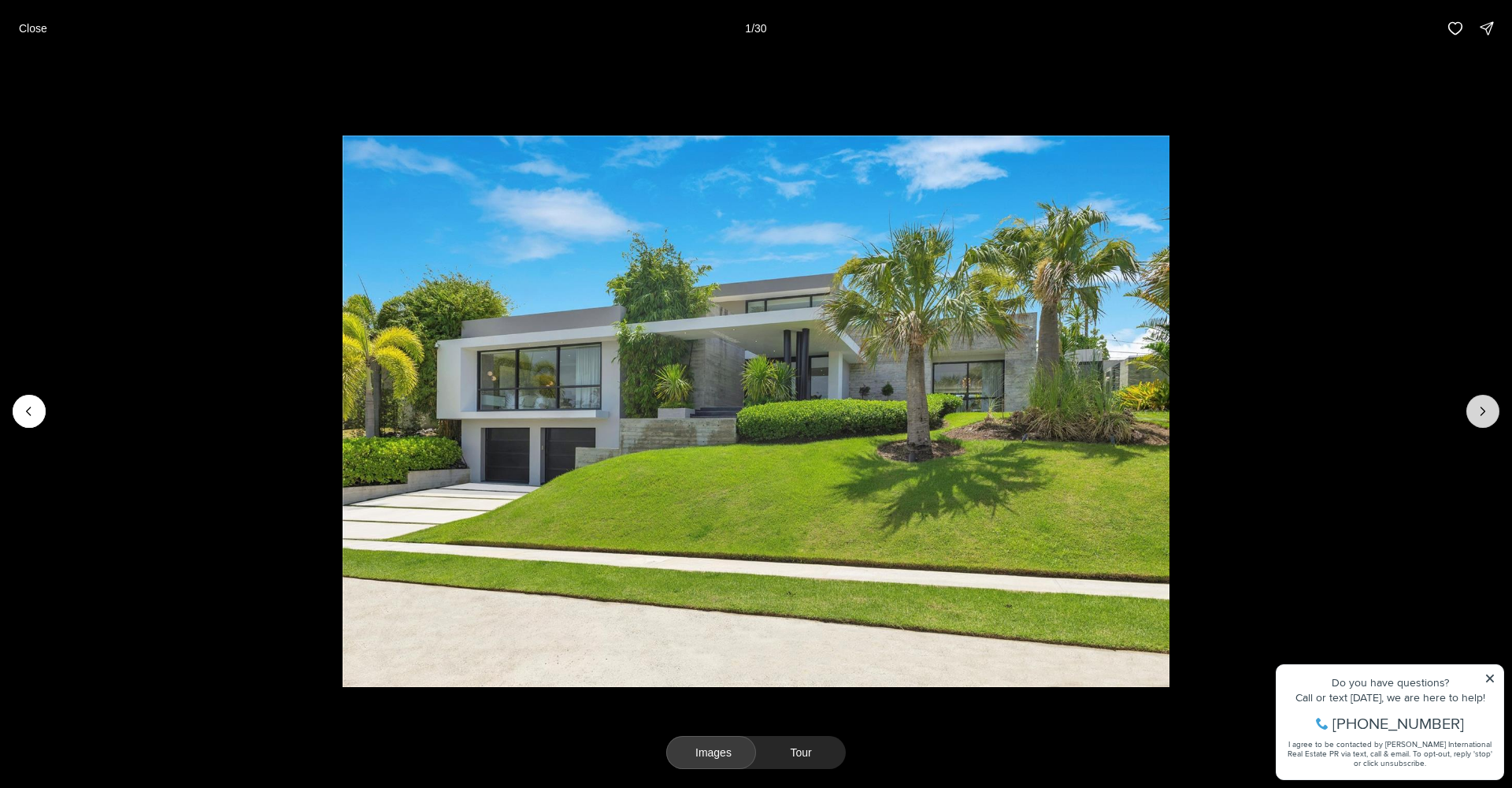
click at [1488, 409] on icon "Next slide" at bounding box center [1482, 411] width 16 height 16
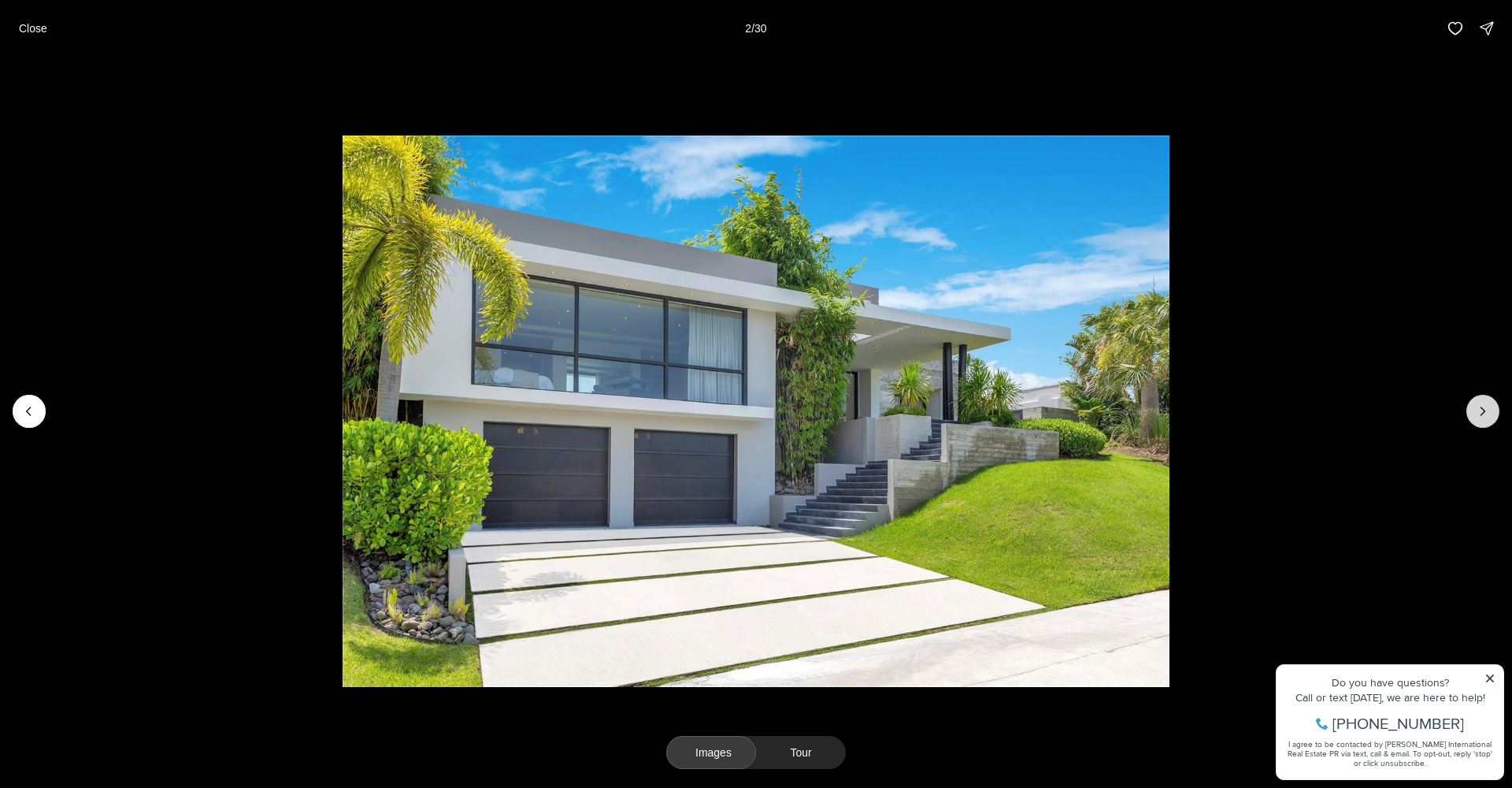
click at [1488, 409] on icon "Next slide" at bounding box center [1482, 411] width 16 height 16
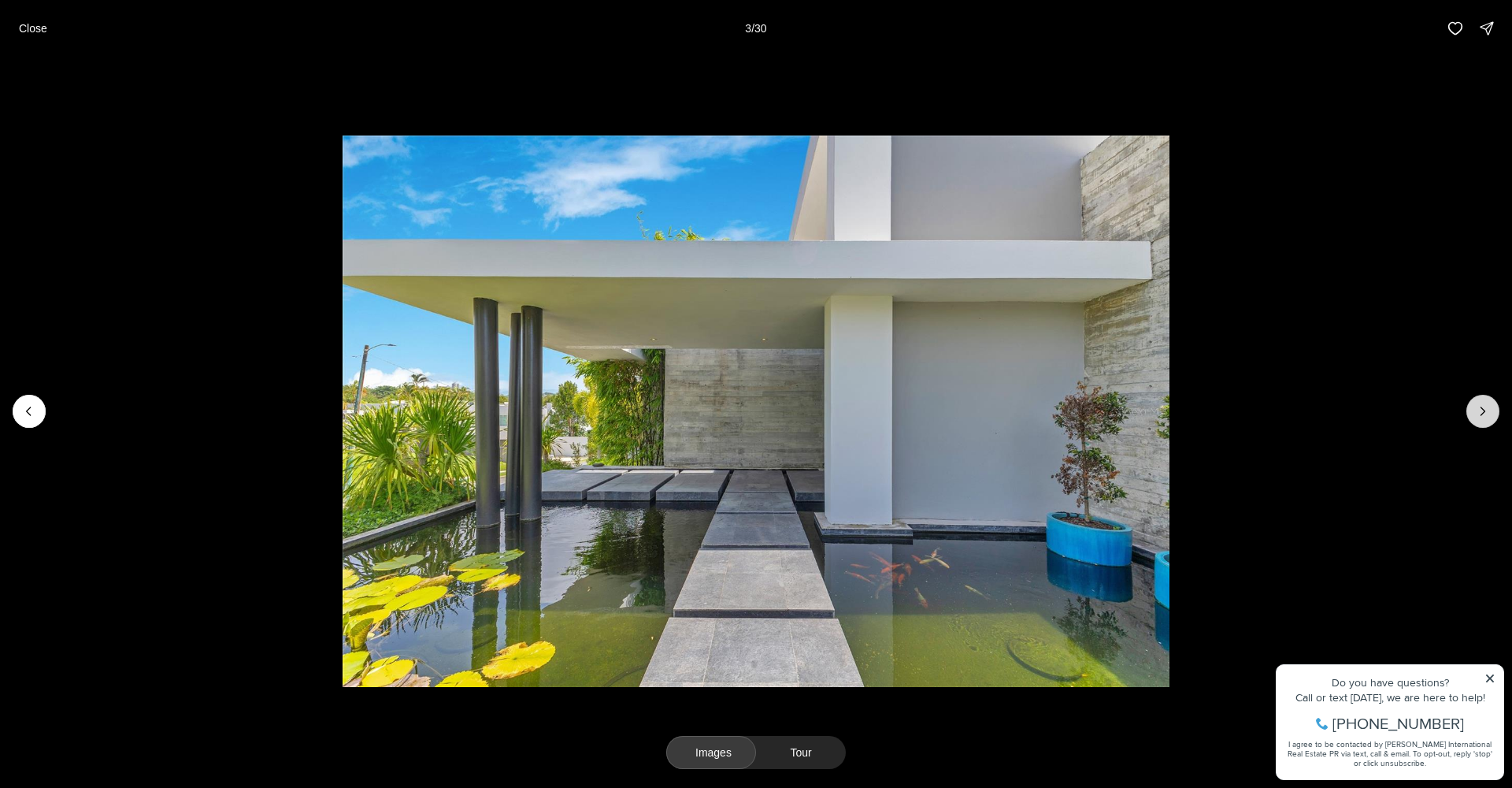
click at [1488, 409] on icon "Next slide" at bounding box center [1482, 411] width 16 height 16
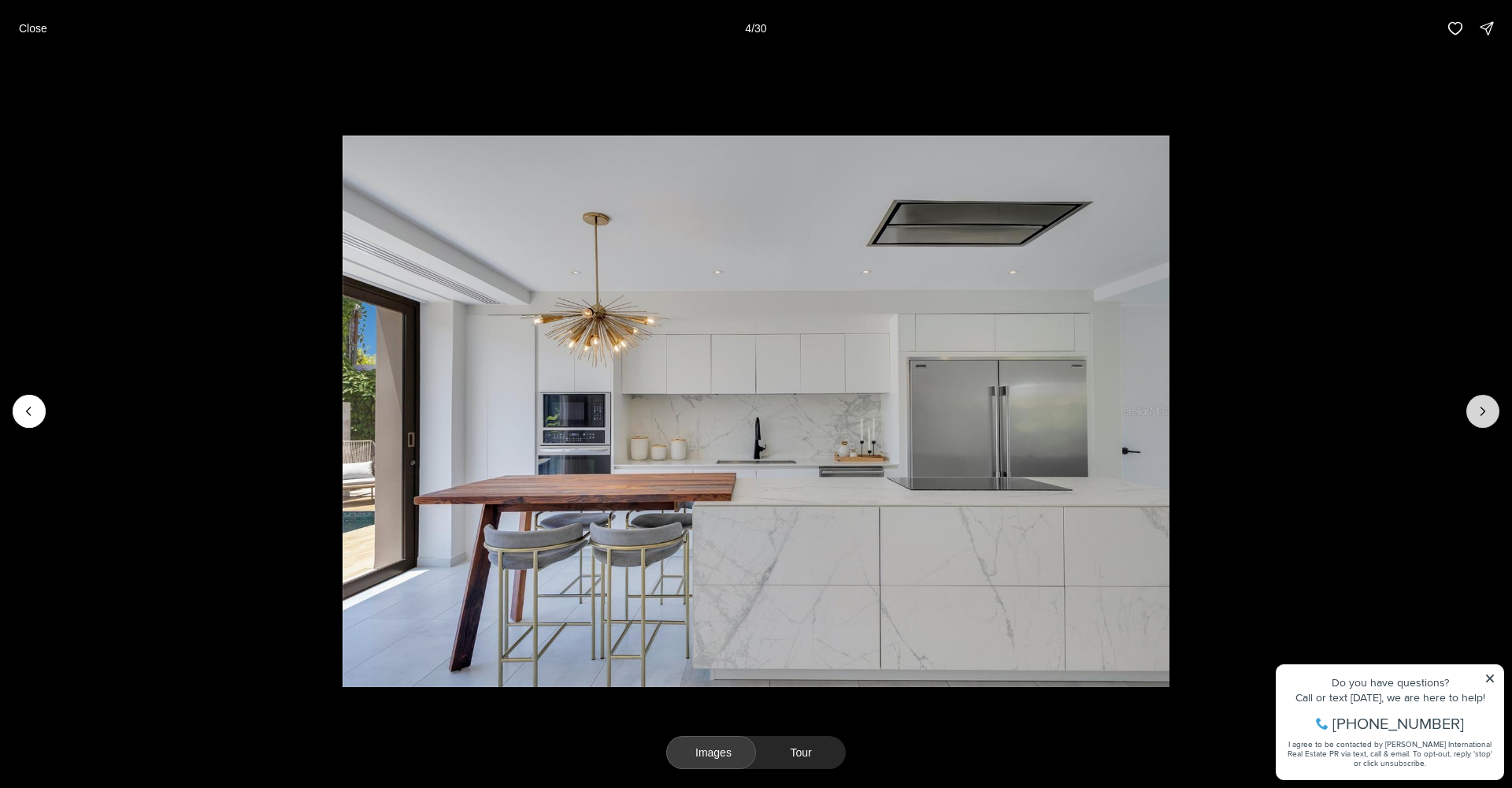
click at [1488, 409] on icon "Next slide" at bounding box center [1482, 411] width 16 height 16
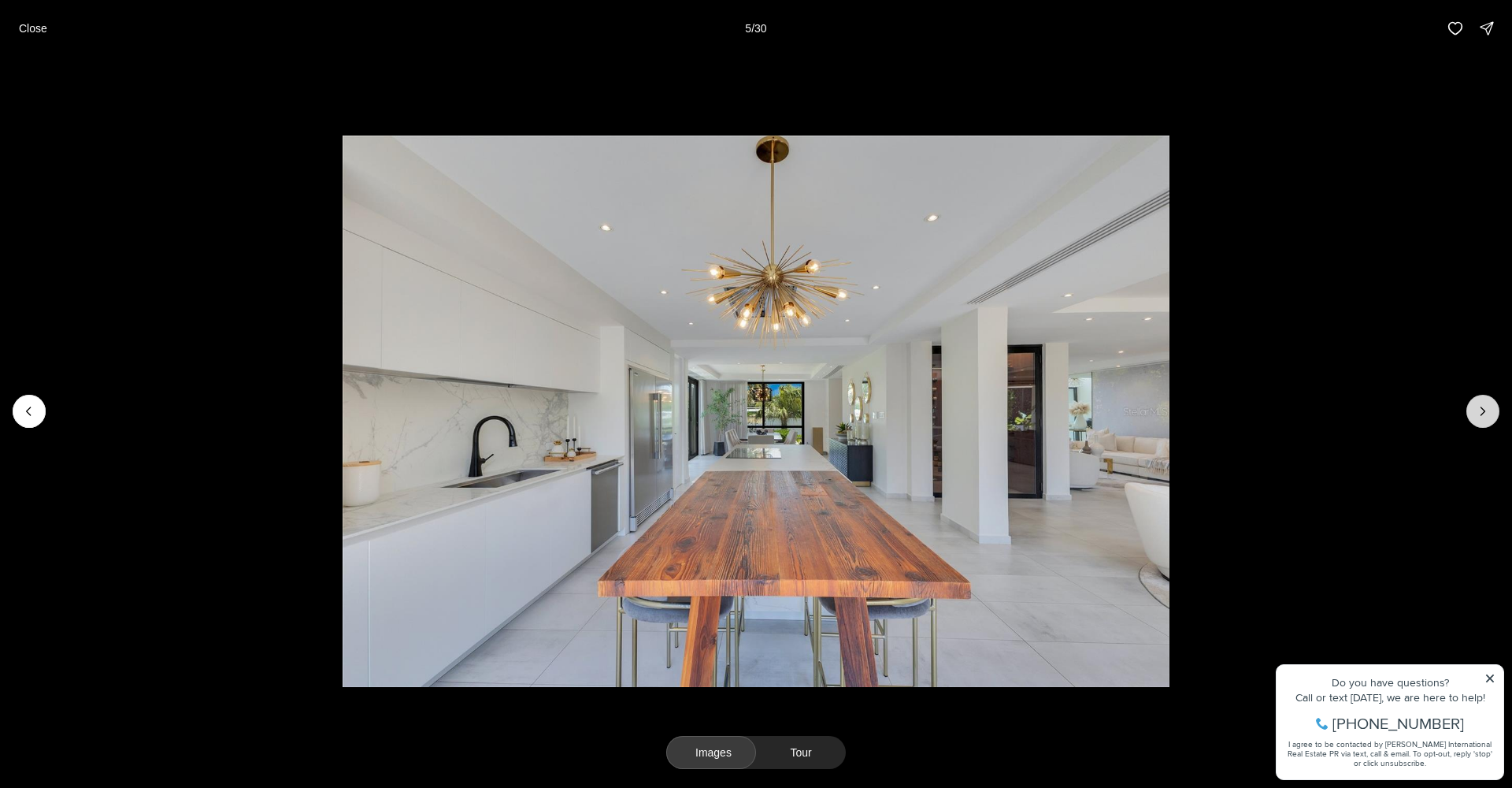
click at [1488, 409] on icon "Next slide" at bounding box center [1482, 411] width 16 height 16
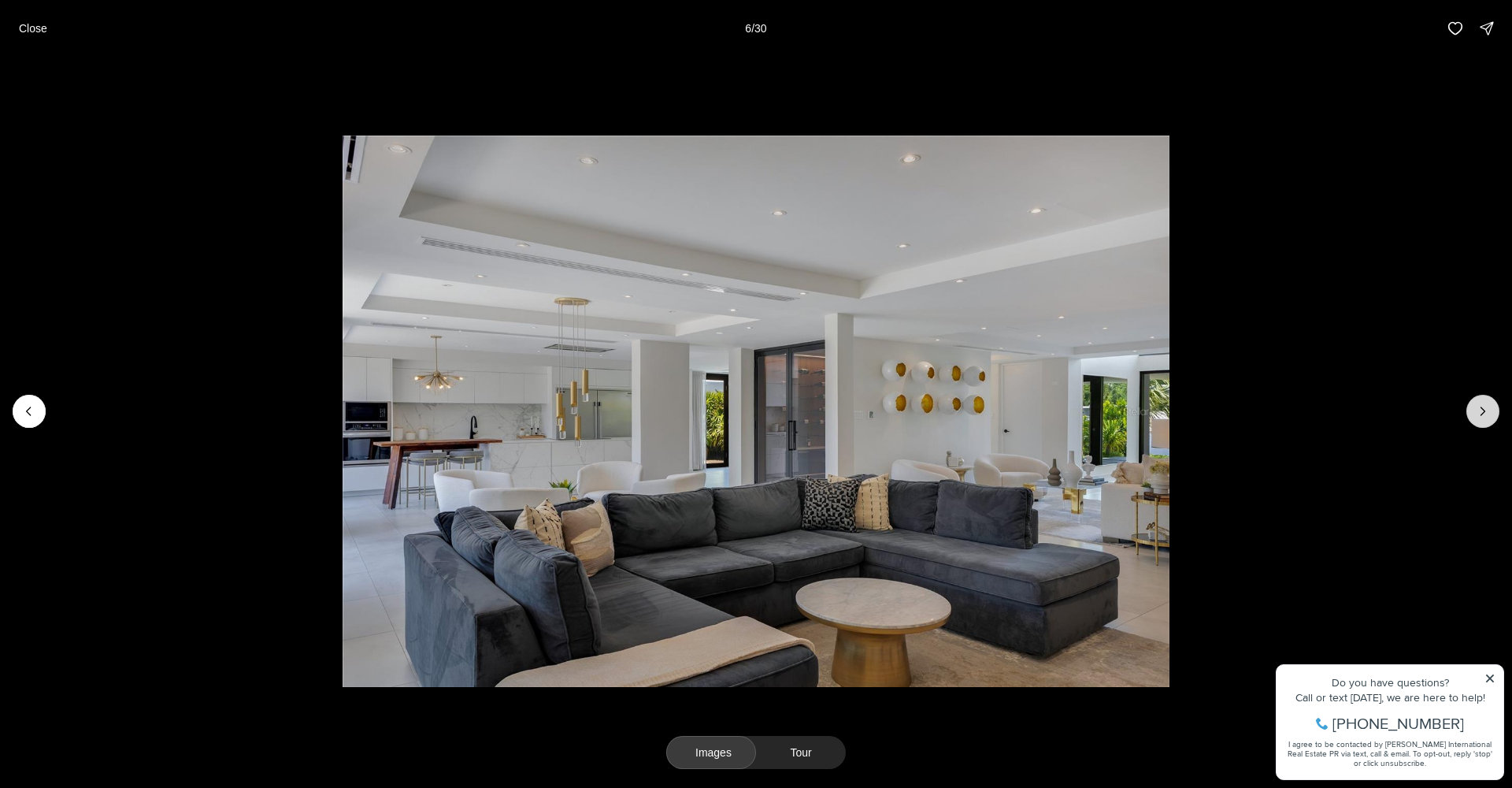
click at [1484, 407] on icon "Next slide" at bounding box center [1482, 411] width 16 height 16
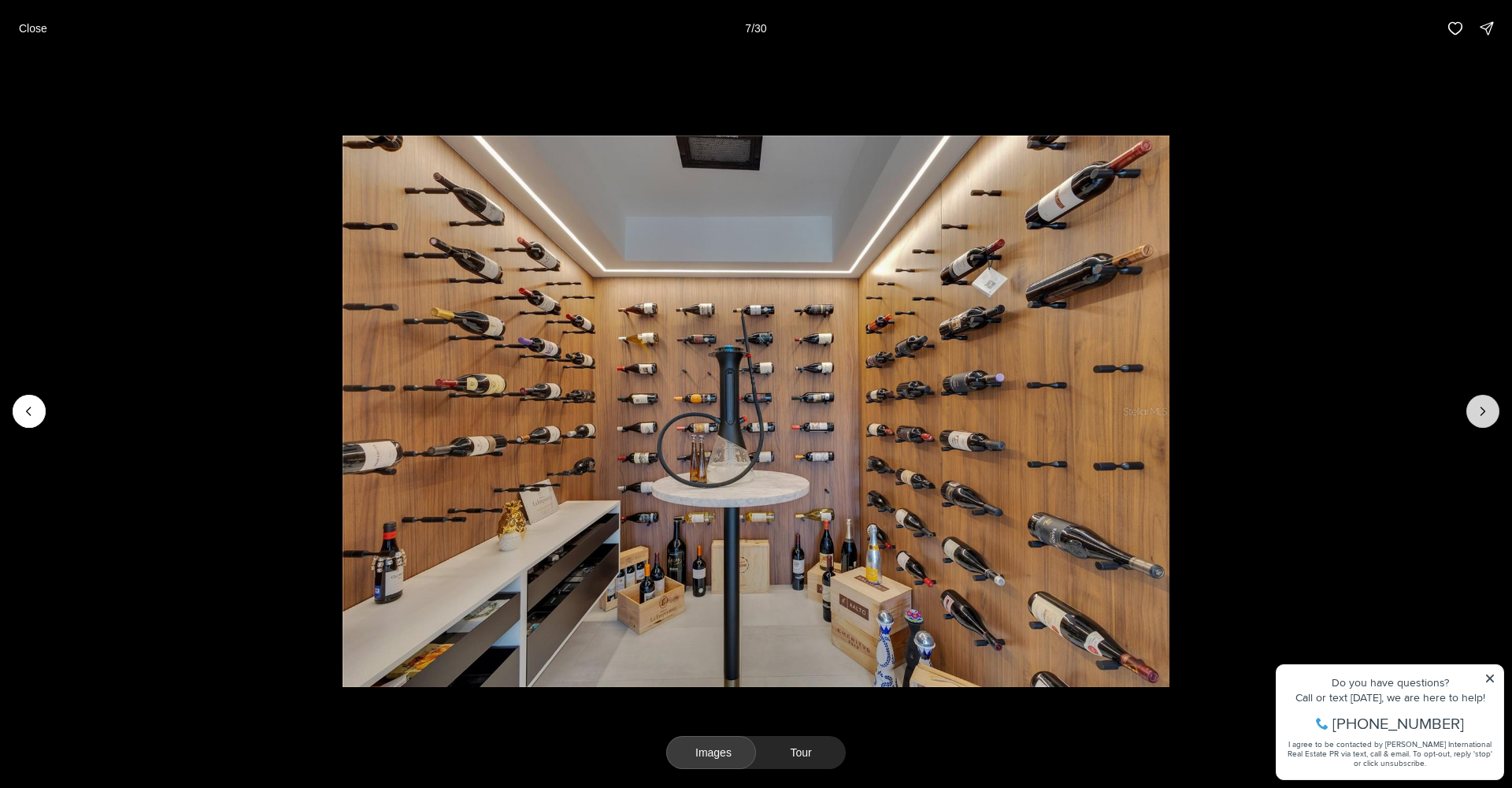
click at [1484, 408] on icon "Next slide" at bounding box center [1482, 411] width 16 height 16
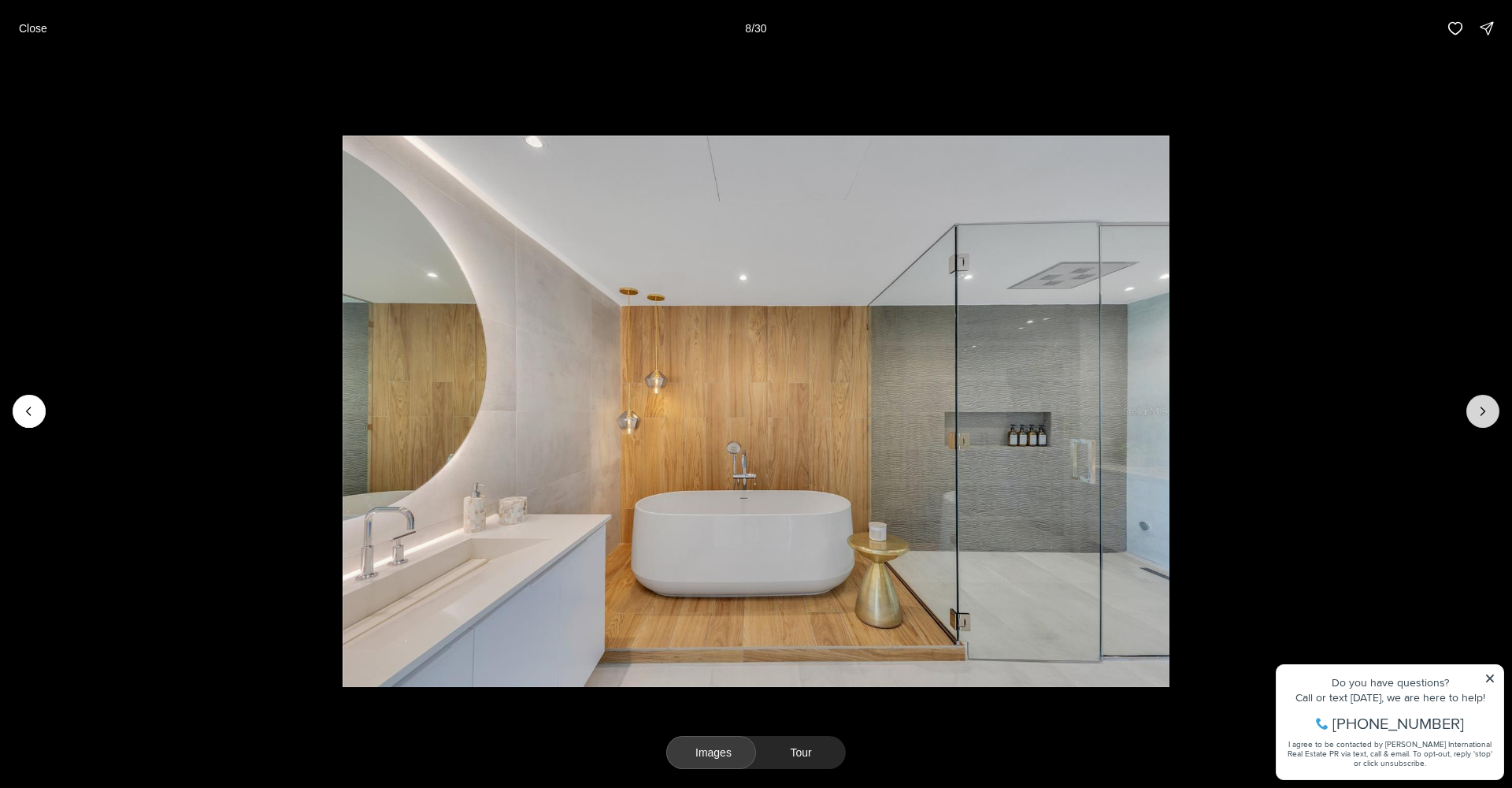
click at [1479, 414] on icon "Next slide" at bounding box center [1482, 411] width 16 height 16
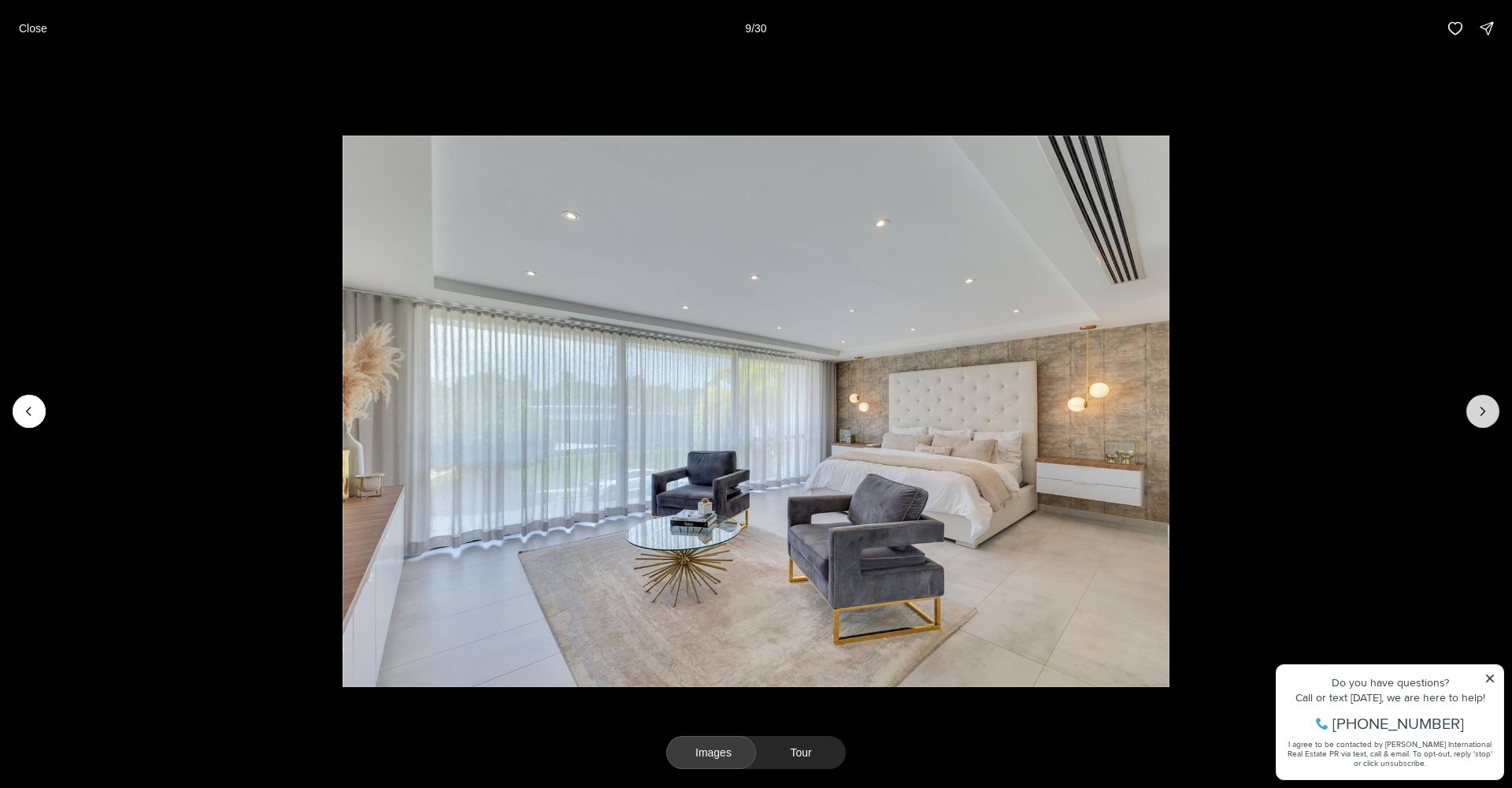
click at [1478, 414] on icon "Next slide" at bounding box center [1482, 411] width 16 height 16
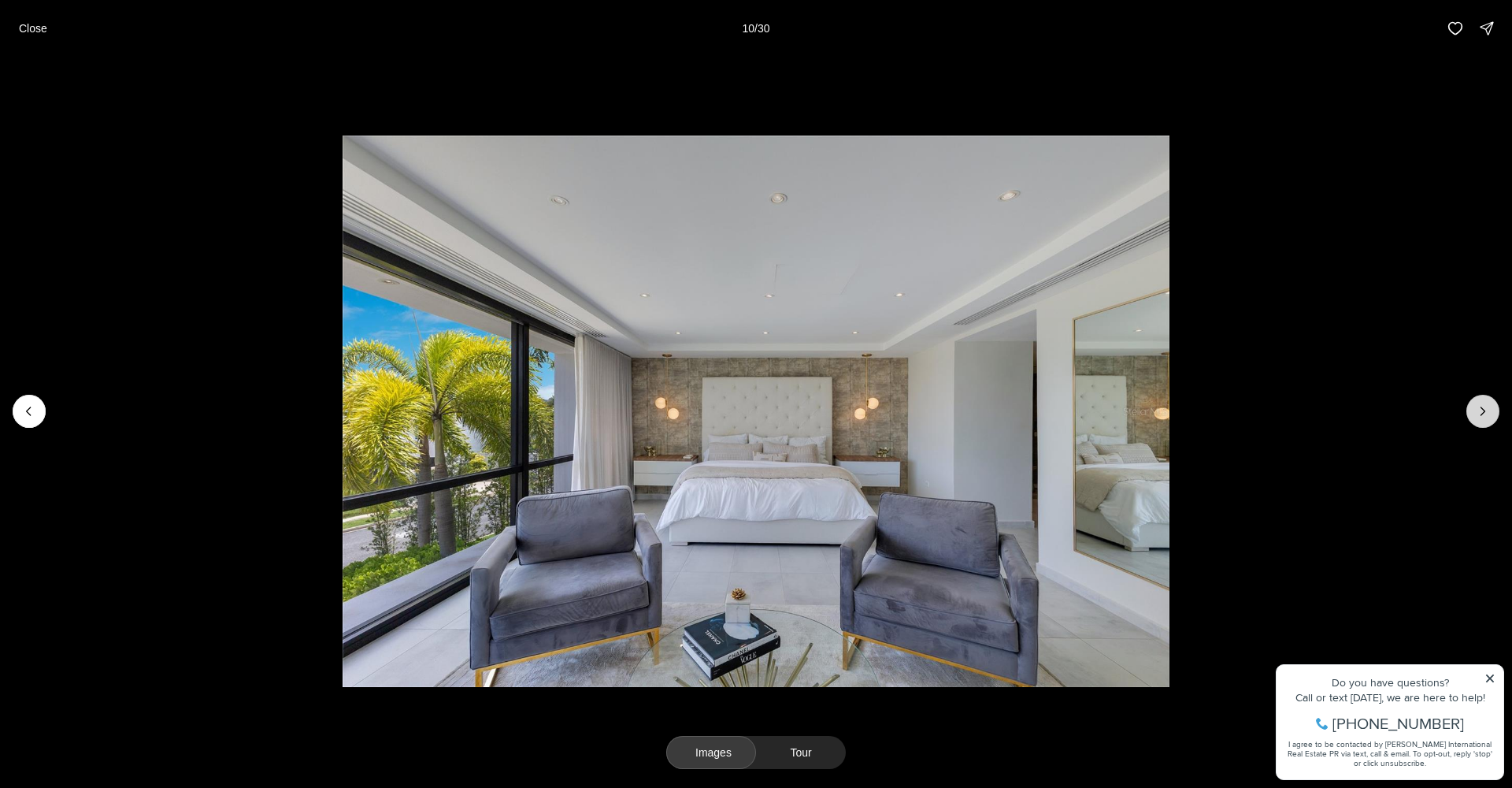
click at [1478, 414] on icon "Next slide" at bounding box center [1482, 411] width 16 height 16
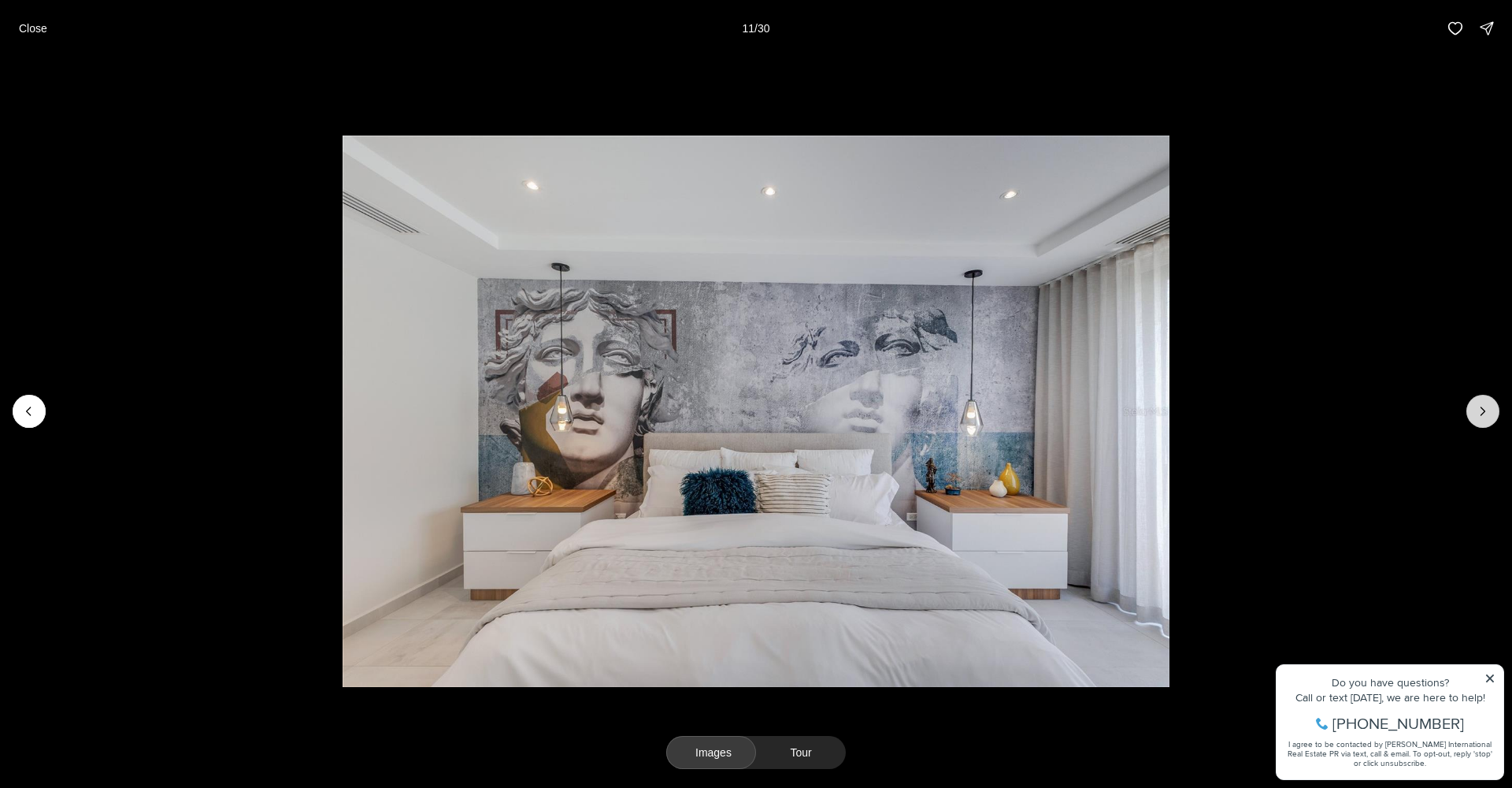
click at [1477, 414] on icon "Next slide" at bounding box center [1482, 411] width 16 height 16
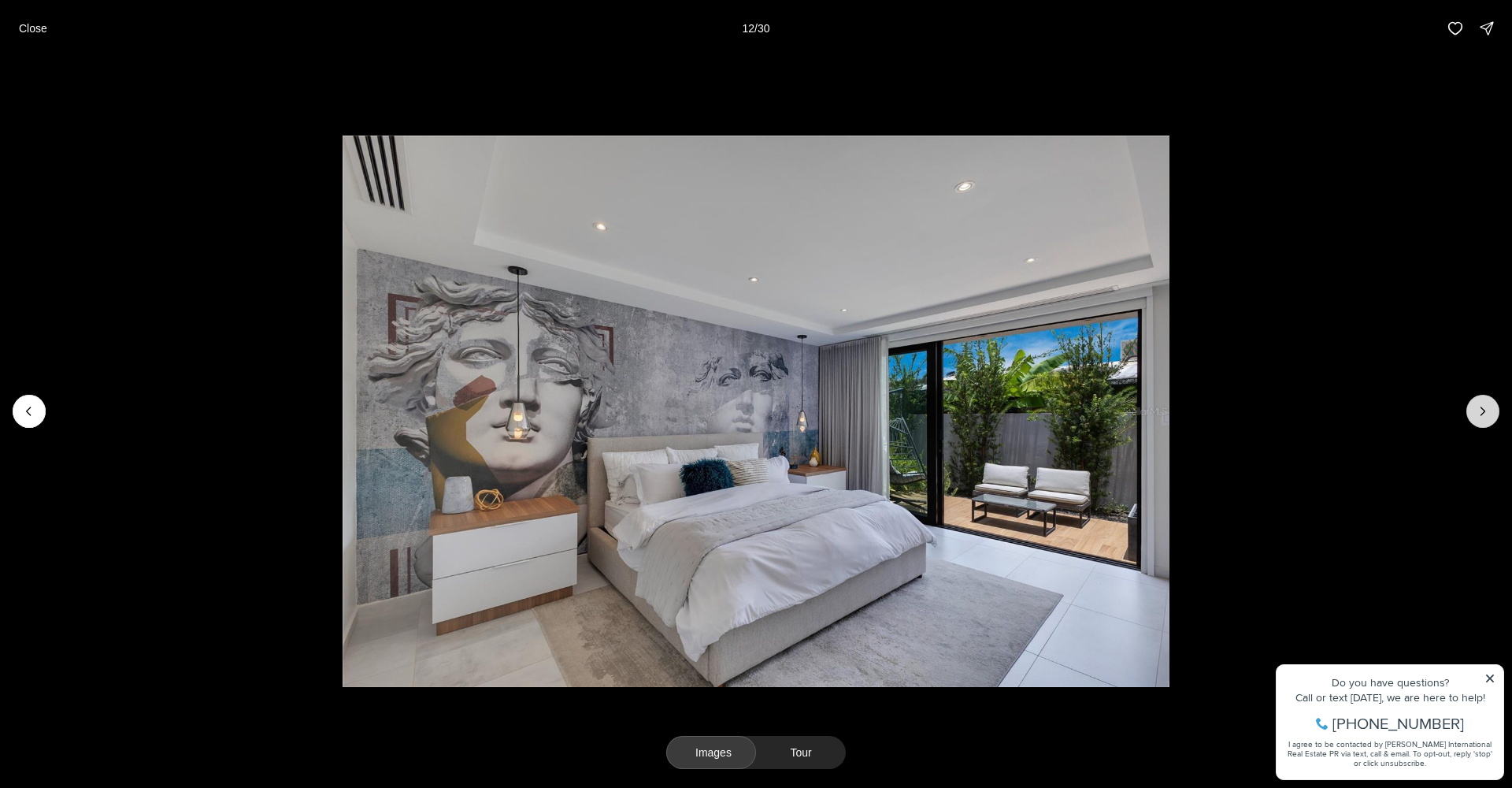
click at [1477, 414] on icon "Next slide" at bounding box center [1482, 411] width 16 height 16
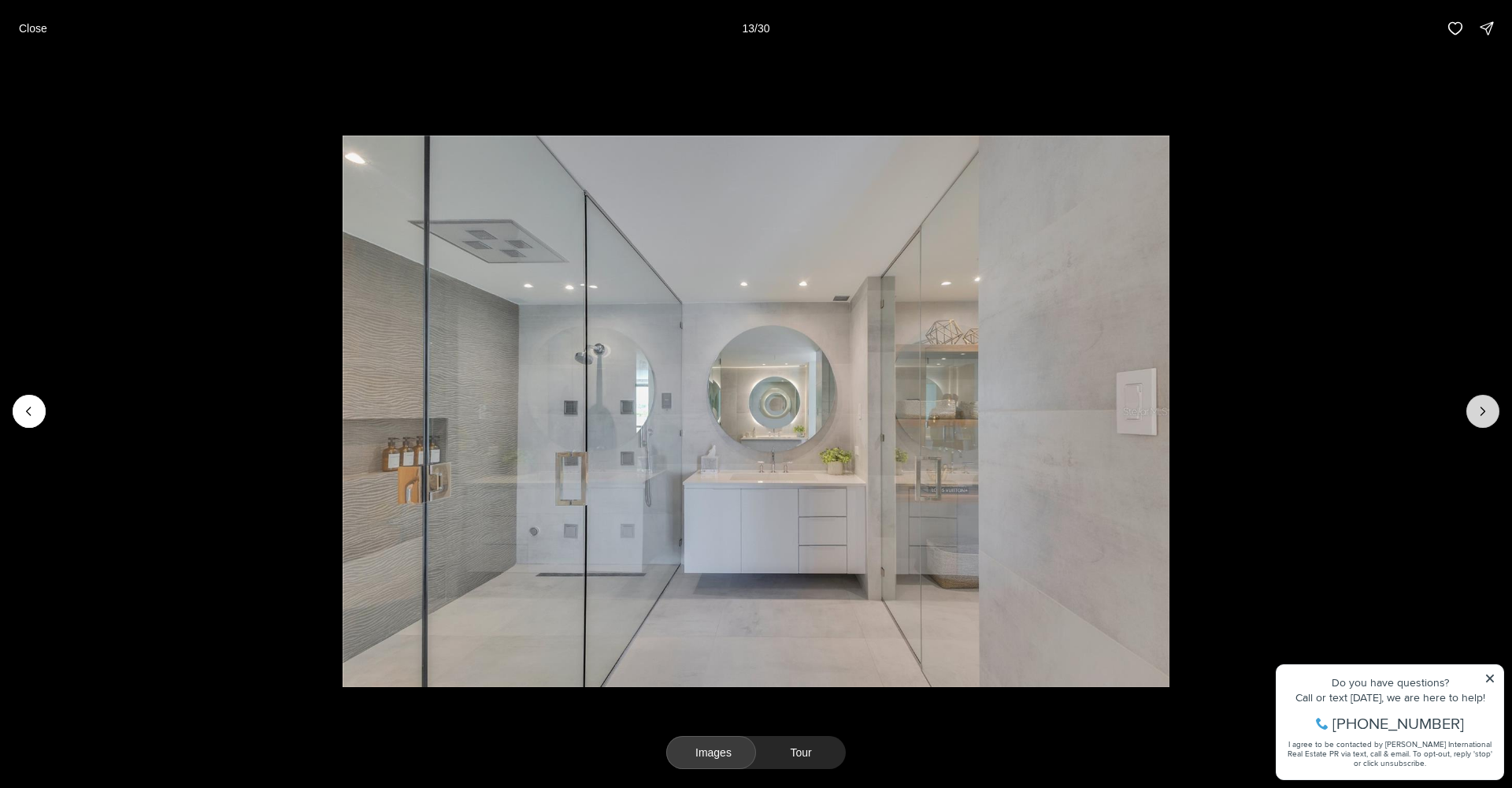
click at [1477, 414] on icon "Next slide" at bounding box center [1482, 411] width 16 height 16
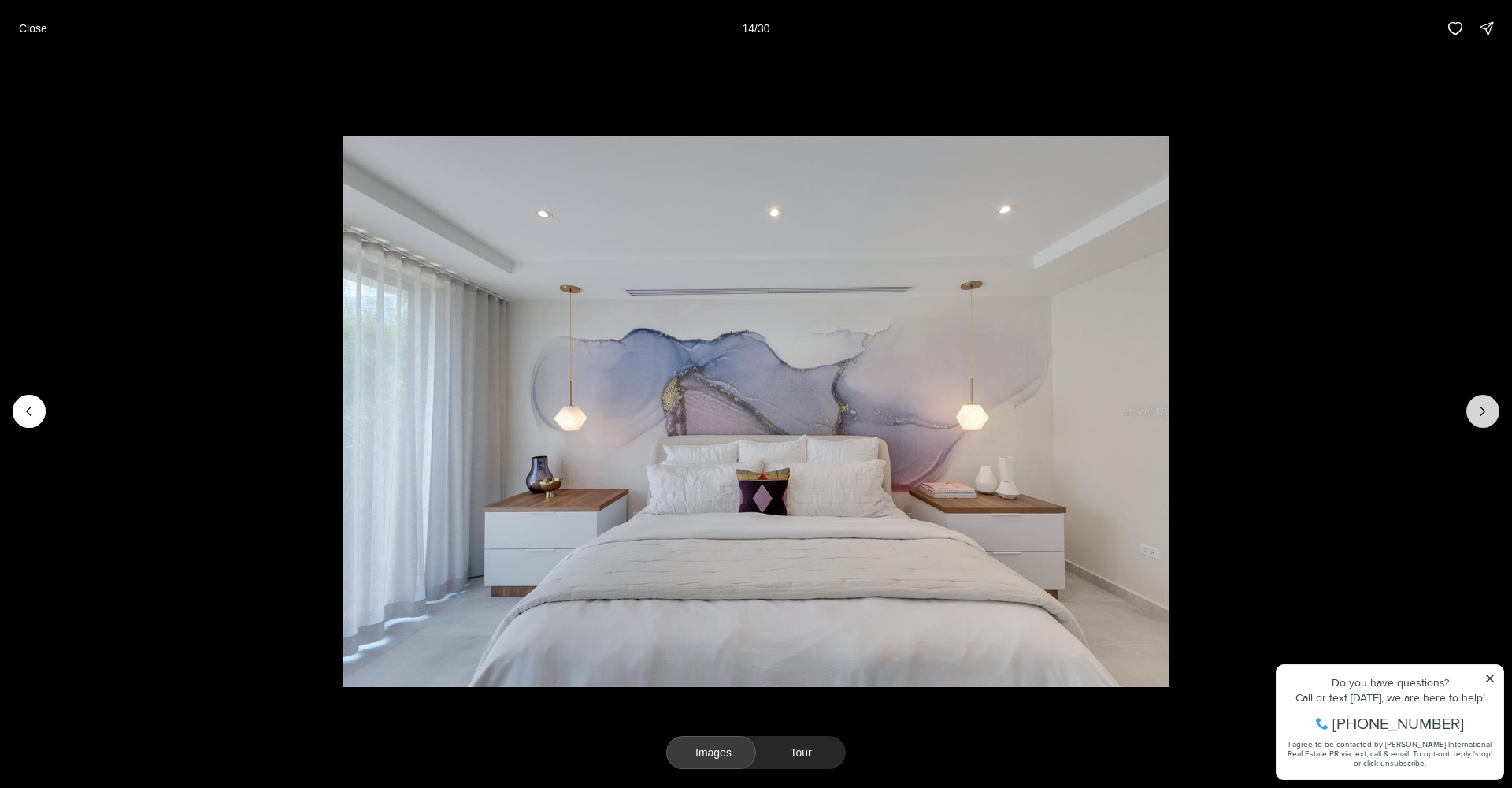
click at [1482, 414] on icon "Next slide" at bounding box center [1483, 411] width 4 height 8
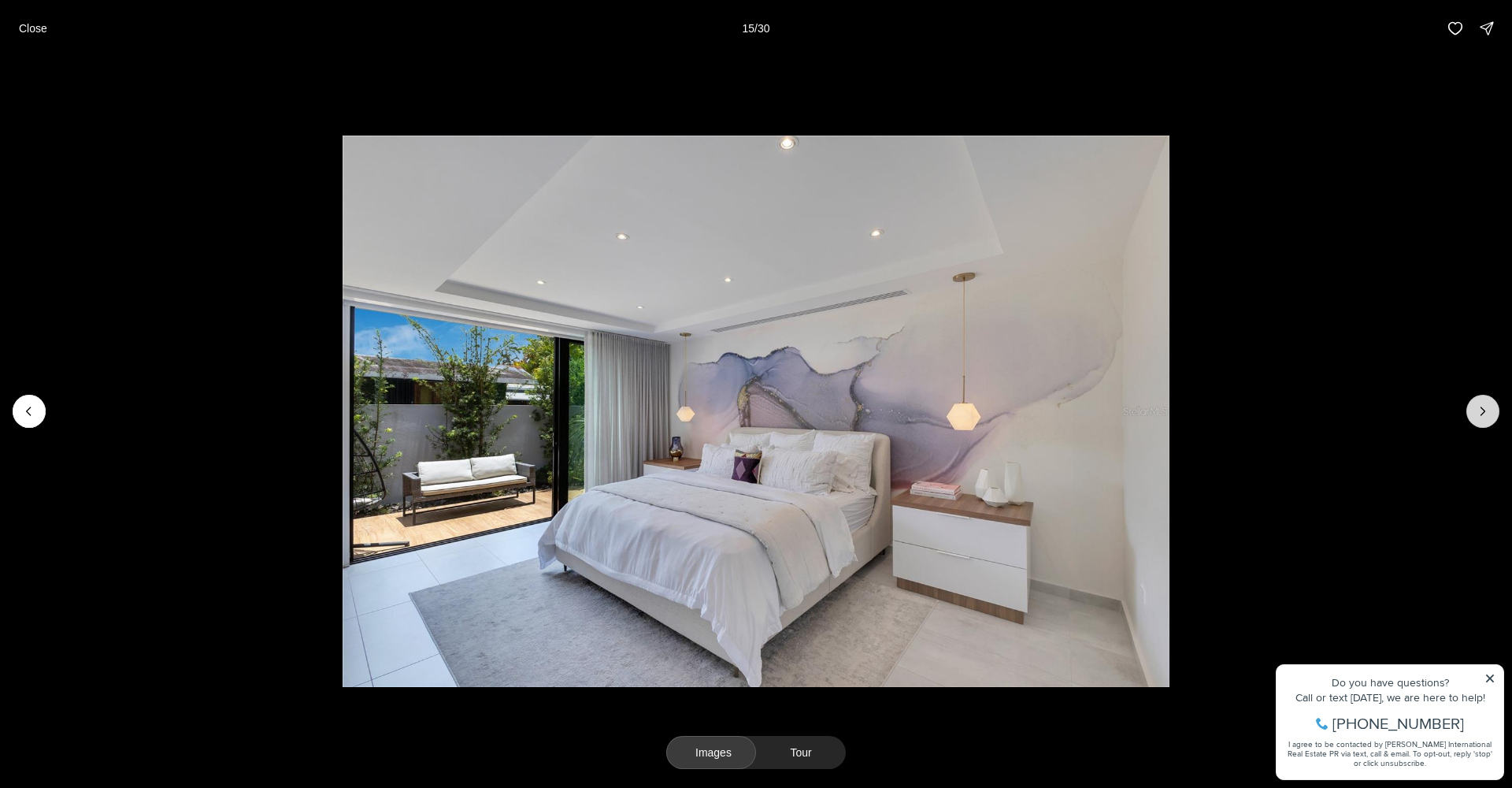
click at [1481, 413] on icon "Next slide" at bounding box center [1482, 411] width 16 height 16
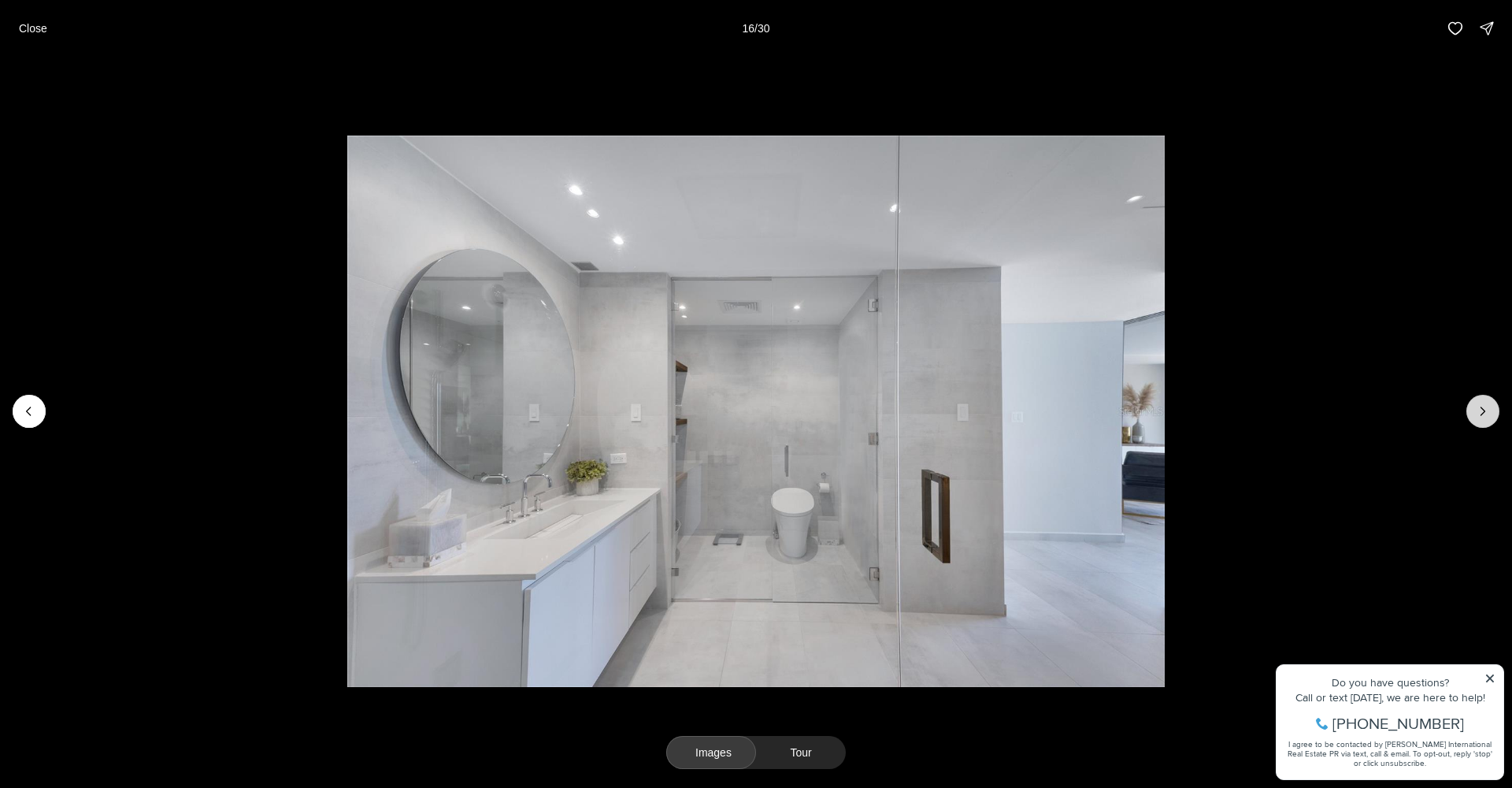
click at [1481, 412] on icon "Next slide" at bounding box center [1482, 411] width 16 height 16
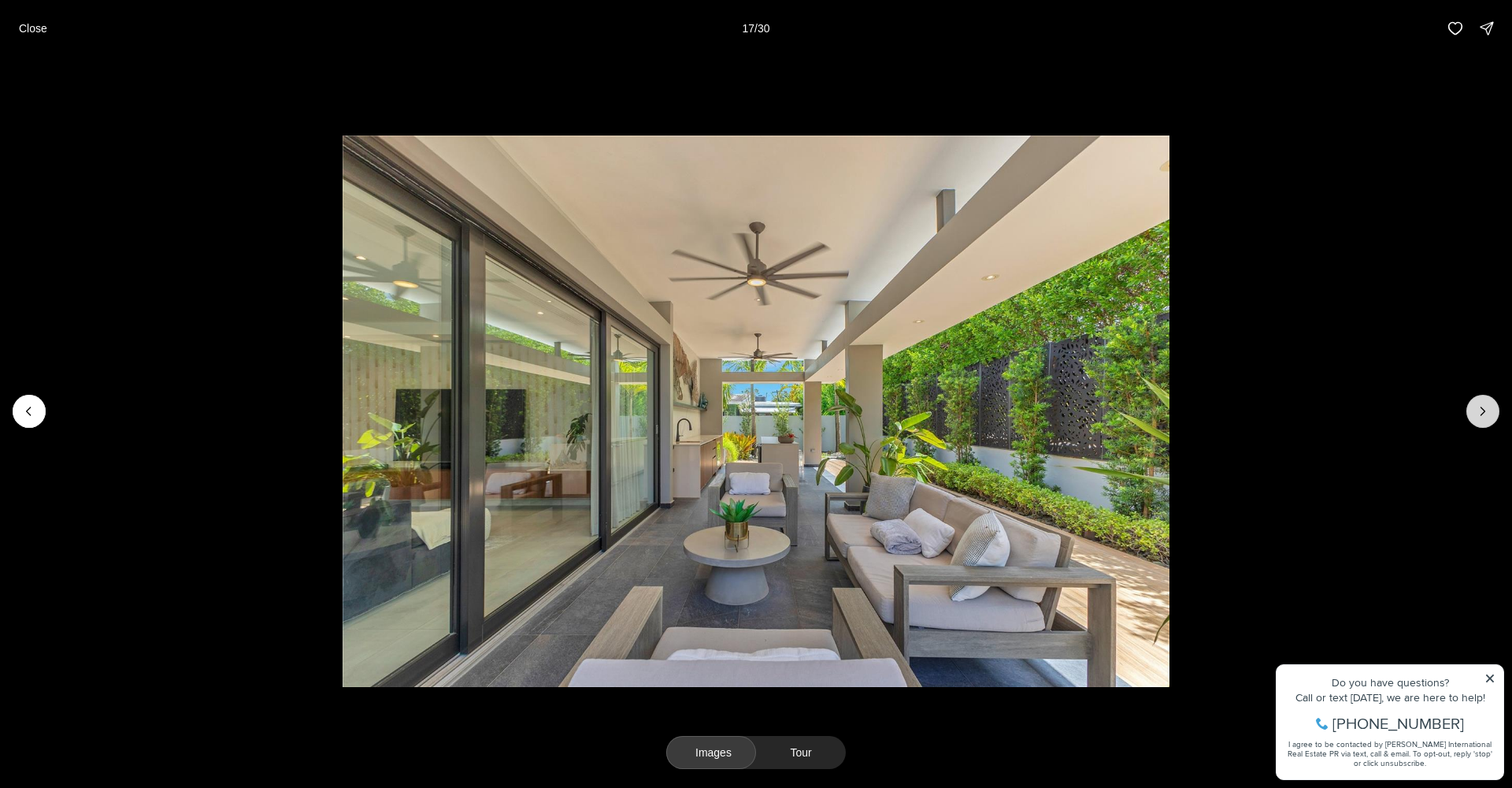
click at [1481, 412] on icon "Next slide" at bounding box center [1482, 411] width 16 height 16
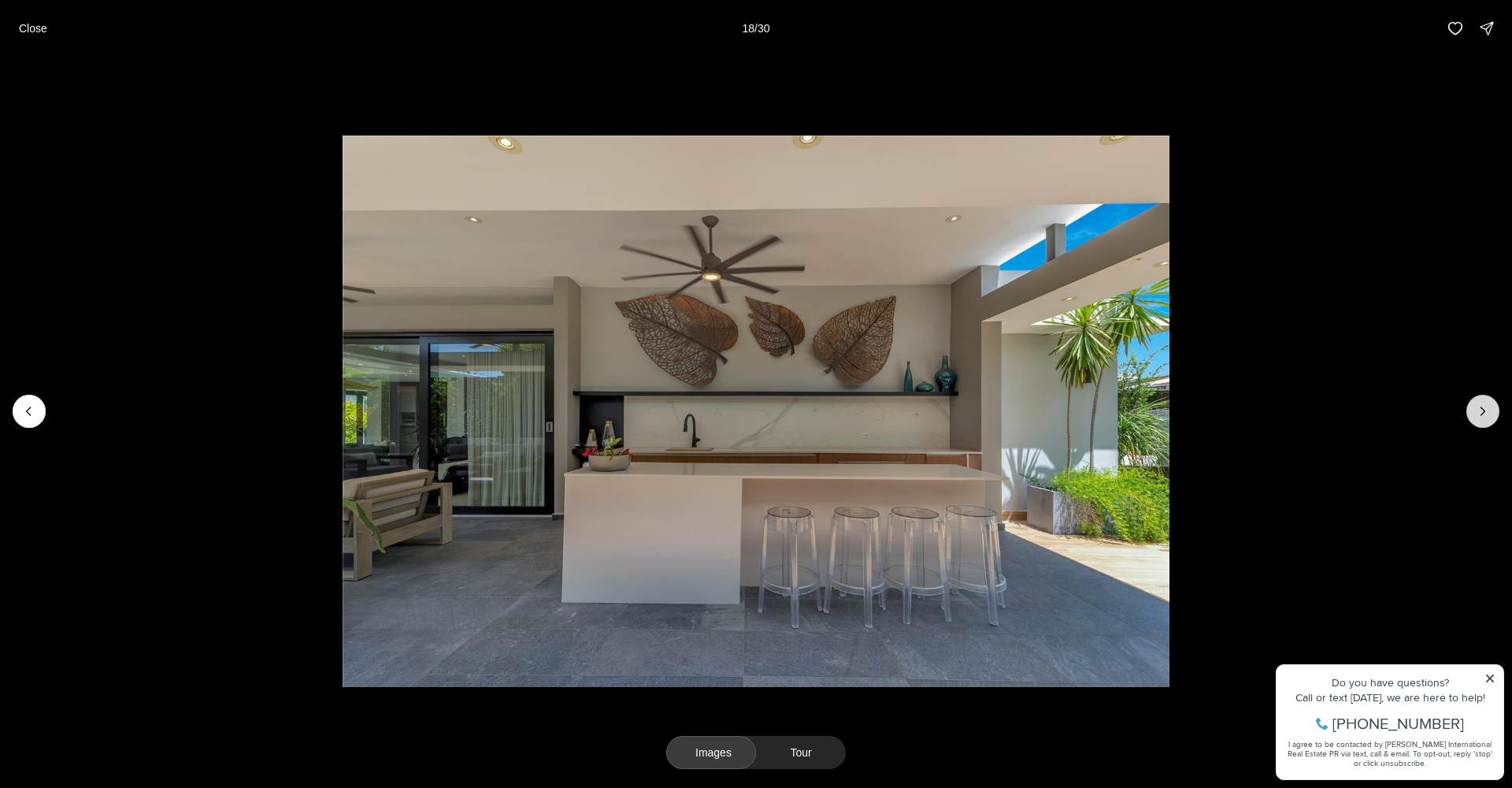
click at [1481, 412] on icon "Next slide" at bounding box center [1482, 411] width 16 height 16
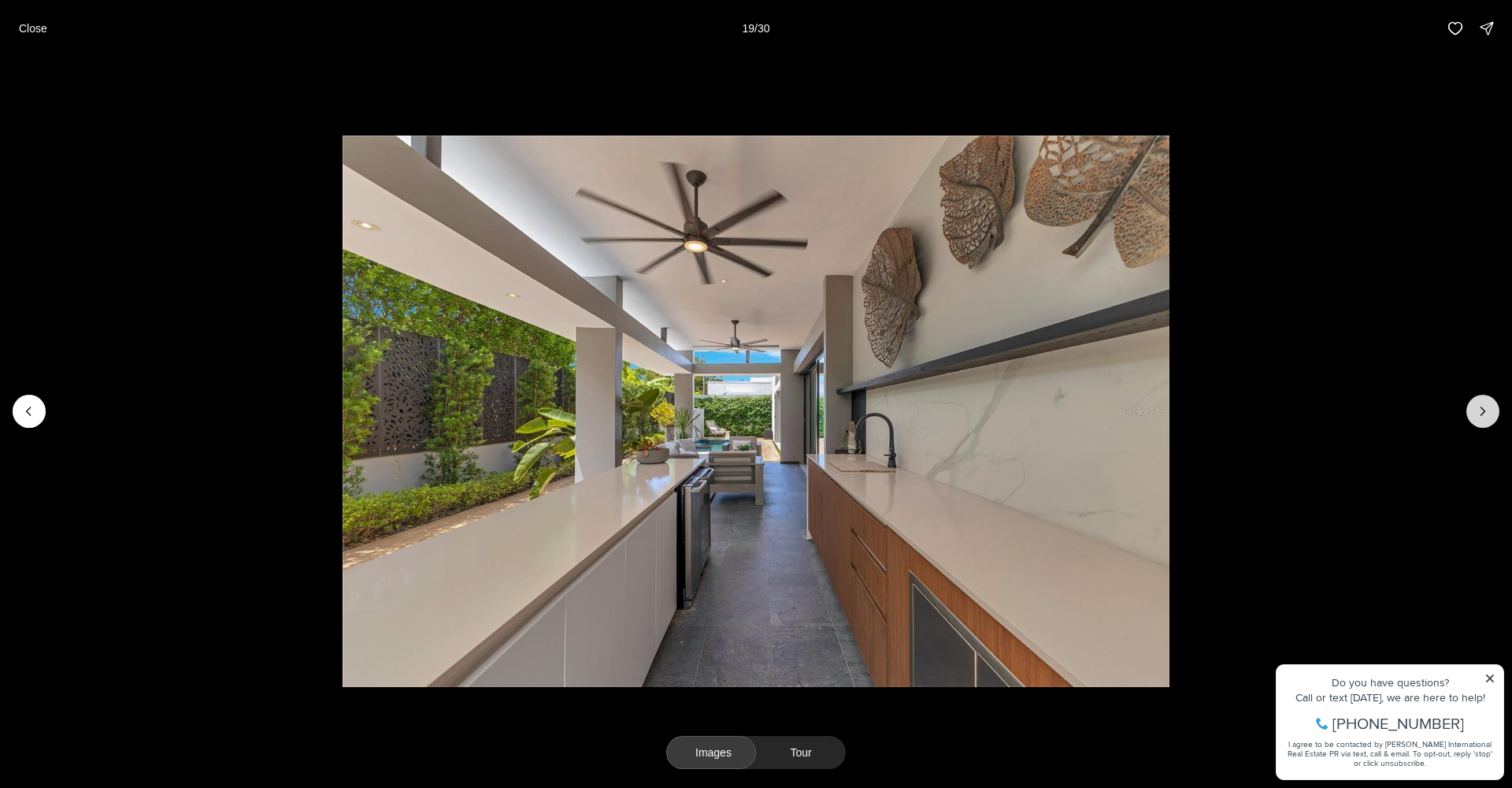
click at [1481, 412] on icon "Next slide" at bounding box center [1482, 411] width 16 height 16
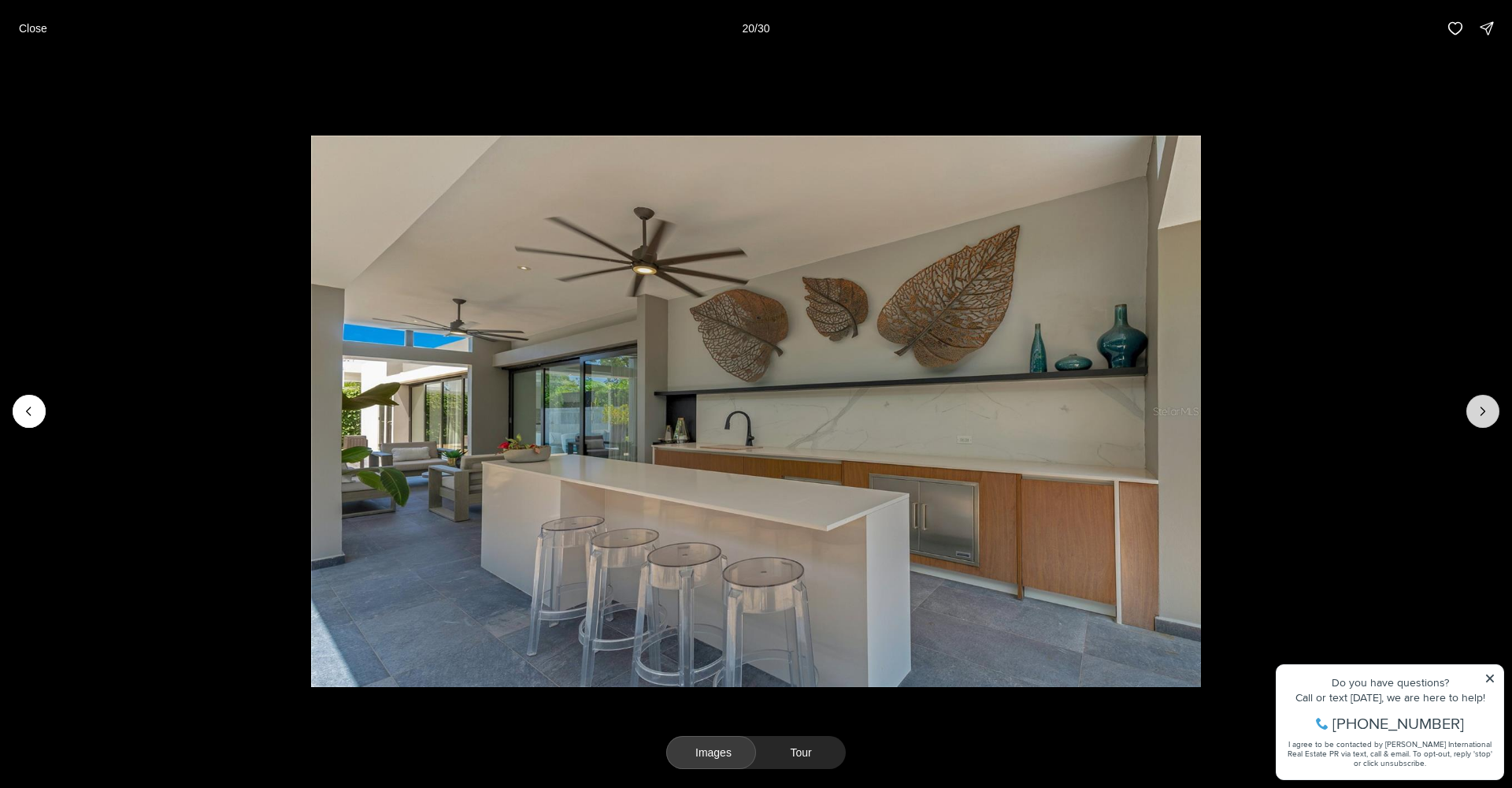
click at [1481, 412] on icon "Next slide" at bounding box center [1482, 411] width 16 height 16
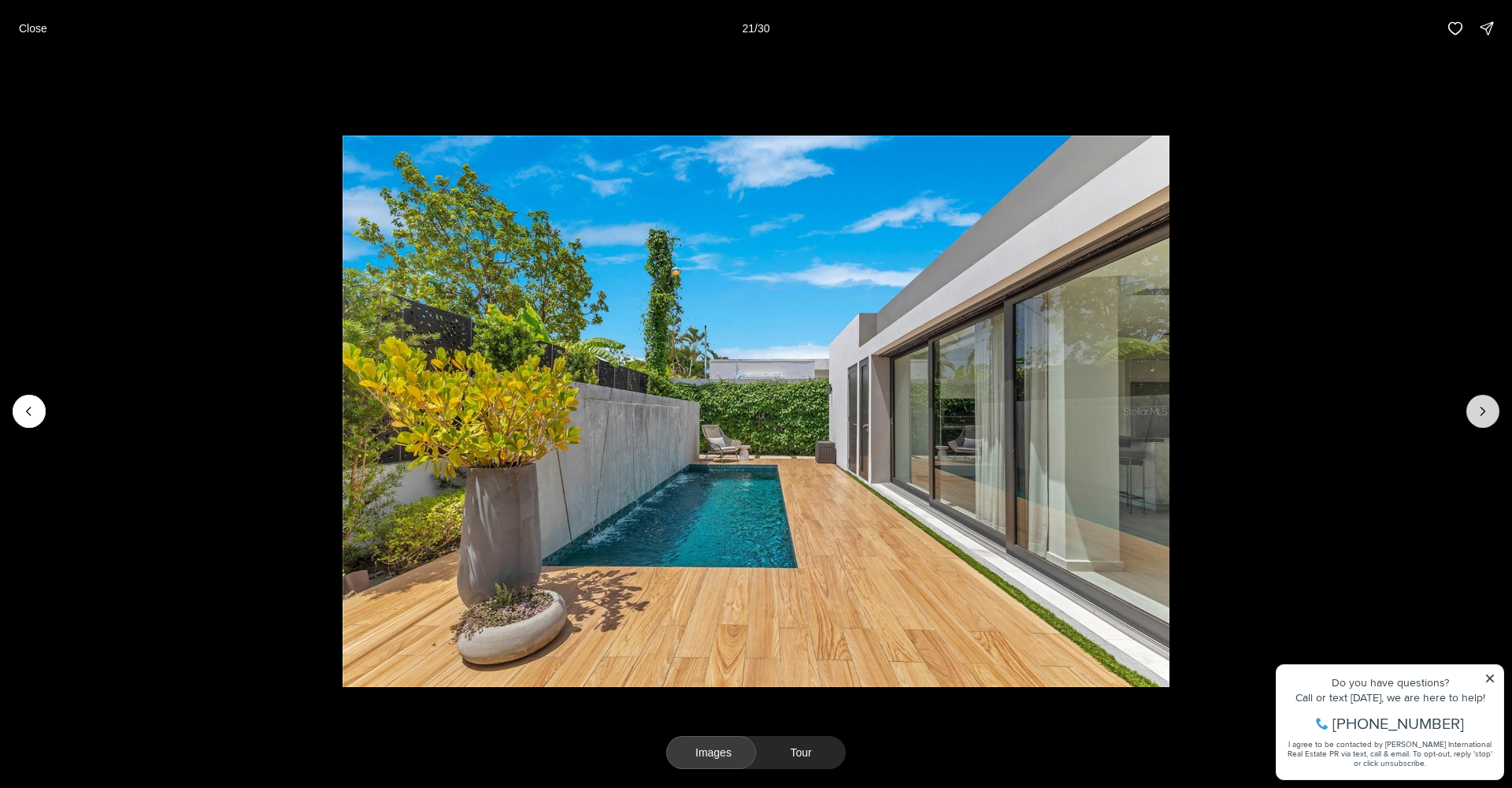
click at [1480, 412] on icon "Next slide" at bounding box center [1482, 411] width 16 height 16
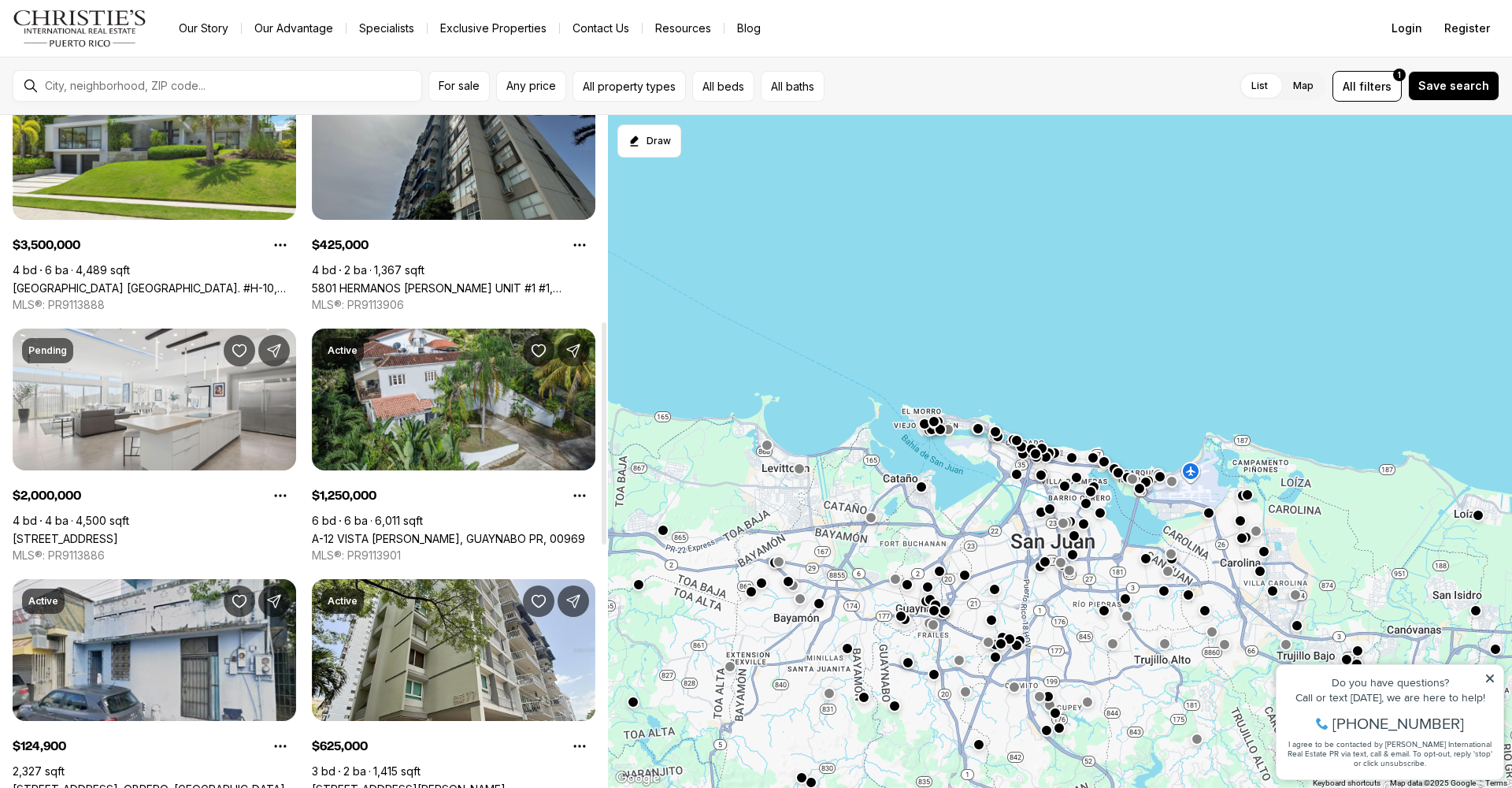
scroll to position [622, 0]
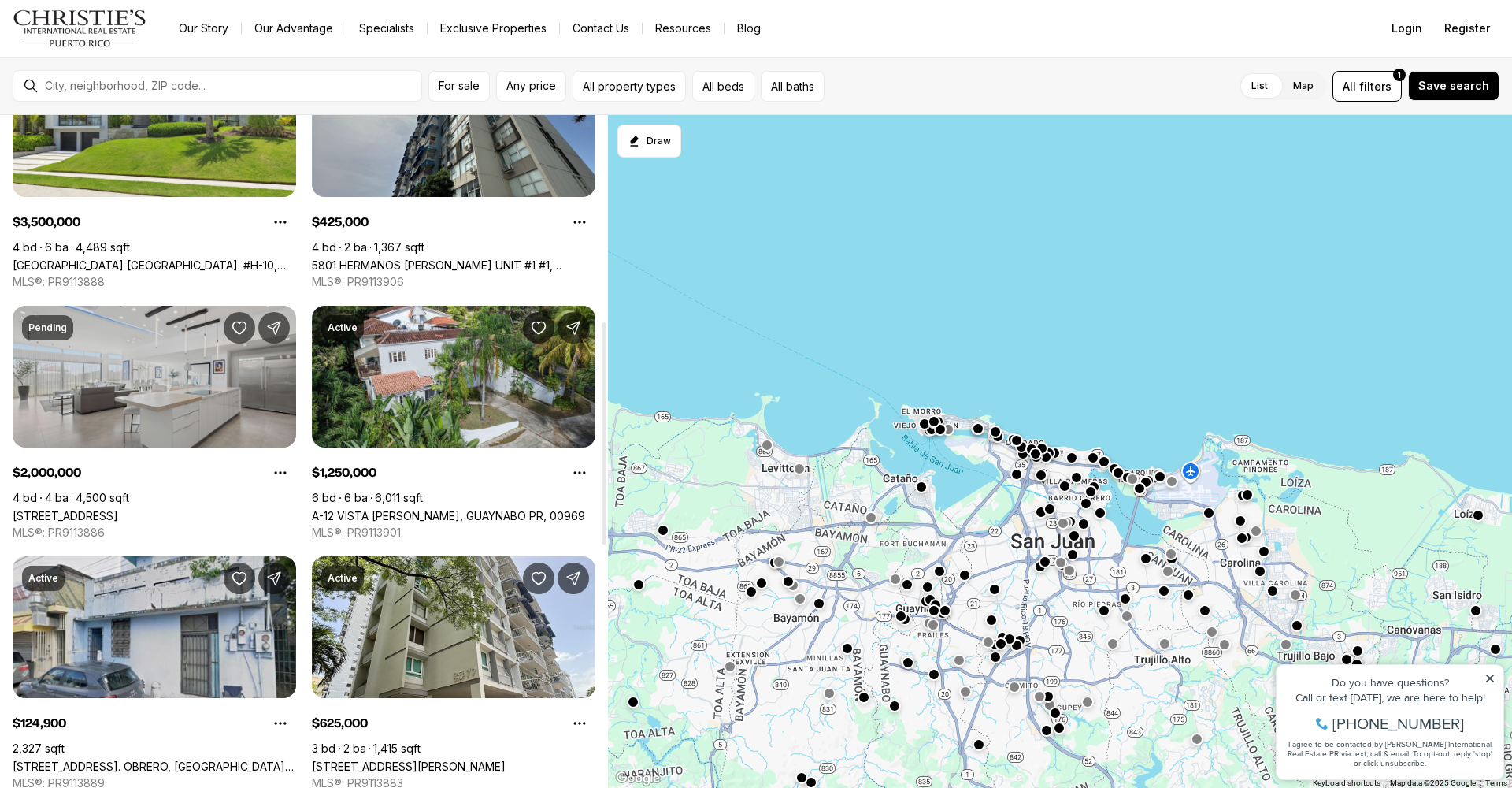
click at [118, 509] on link "[STREET_ADDRESS]" at bounding box center [65, 515] width 106 height 13
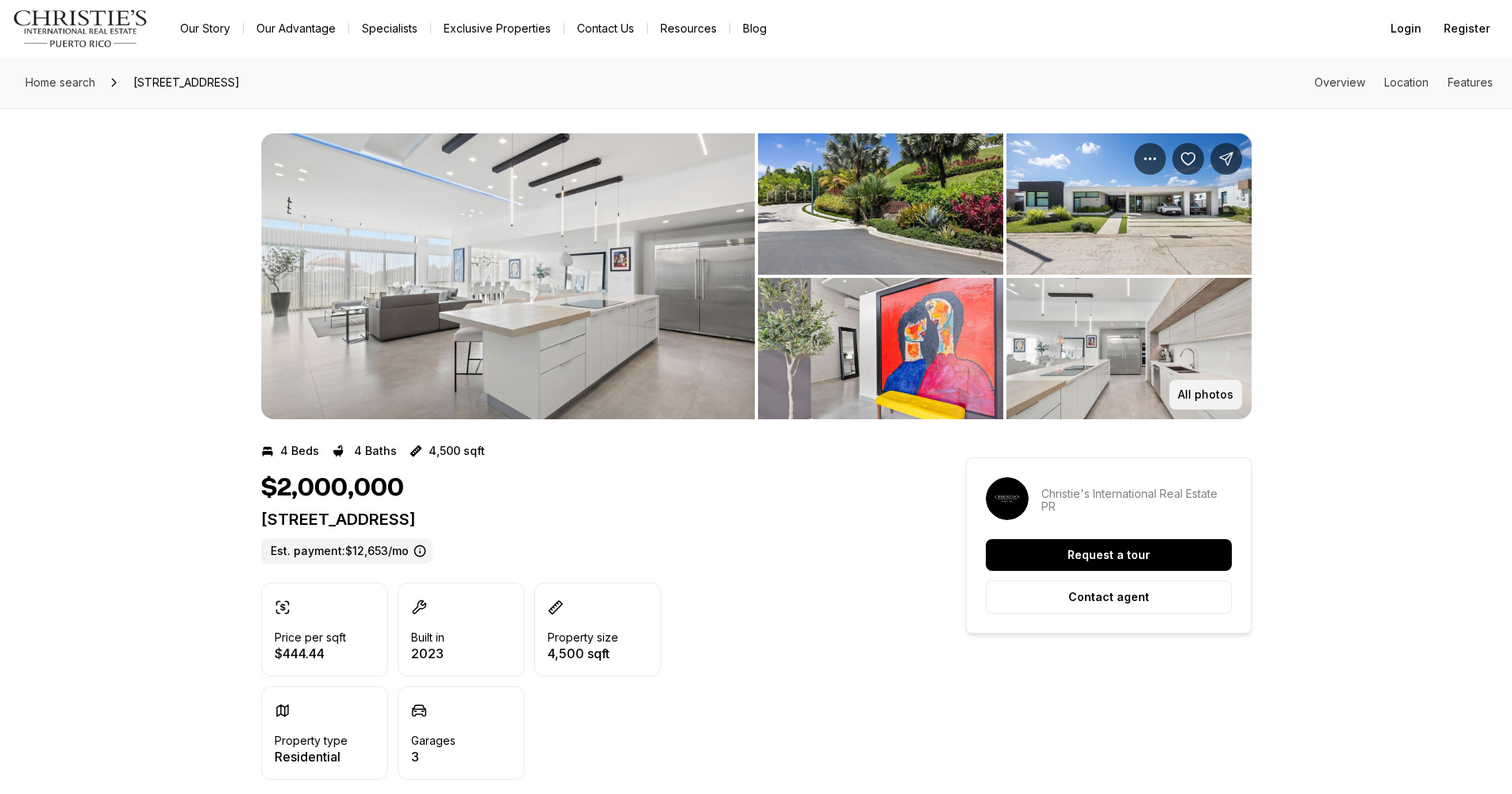
click at [1207, 392] on p "All photos" at bounding box center [1206, 394] width 56 height 12
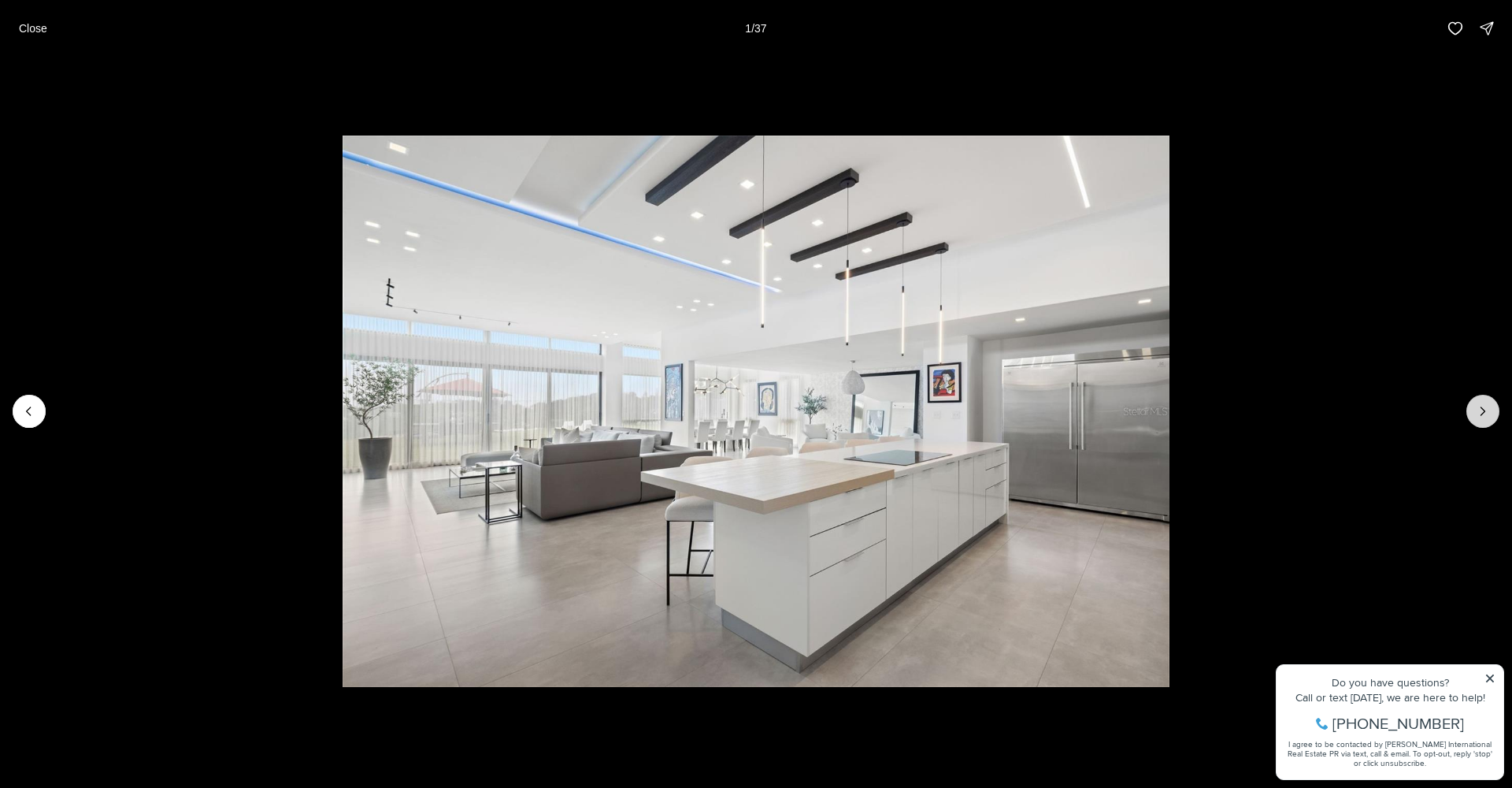
click at [1480, 412] on icon "Next slide" at bounding box center [1482, 411] width 16 height 16
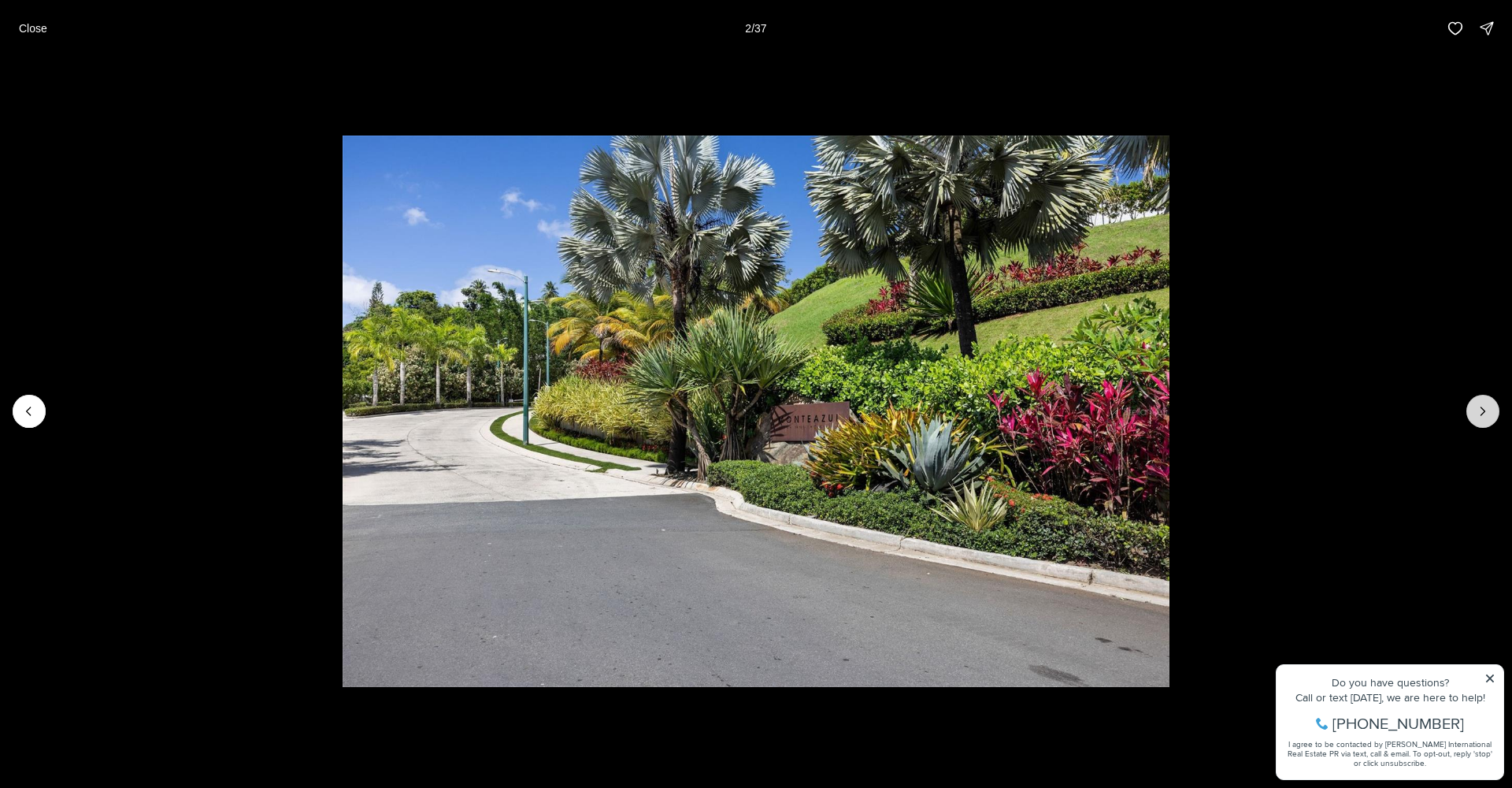
click at [1480, 412] on icon "Next slide" at bounding box center [1482, 411] width 16 height 16
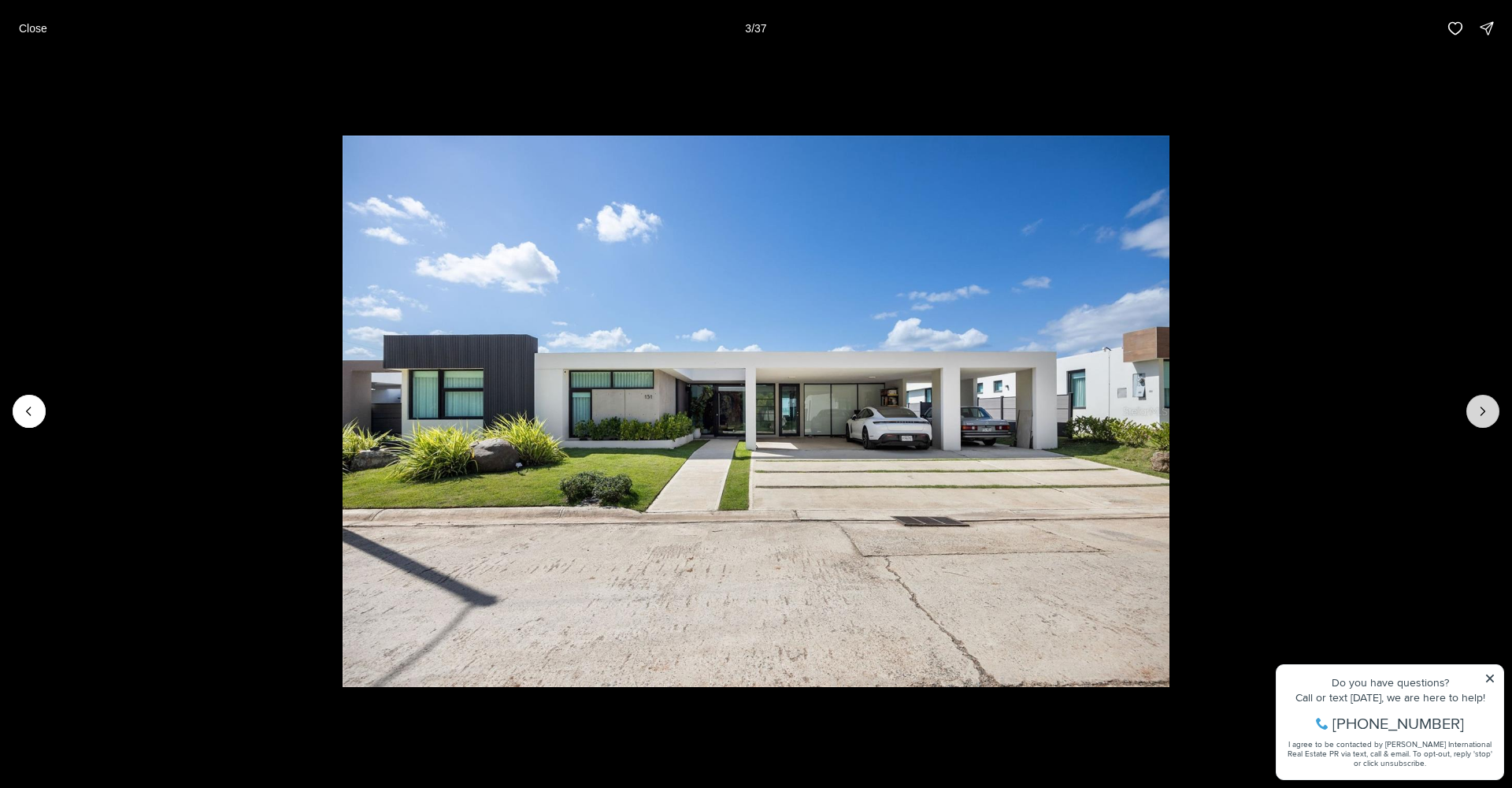
click at [1483, 407] on icon "Next slide" at bounding box center [1482, 411] width 16 height 16
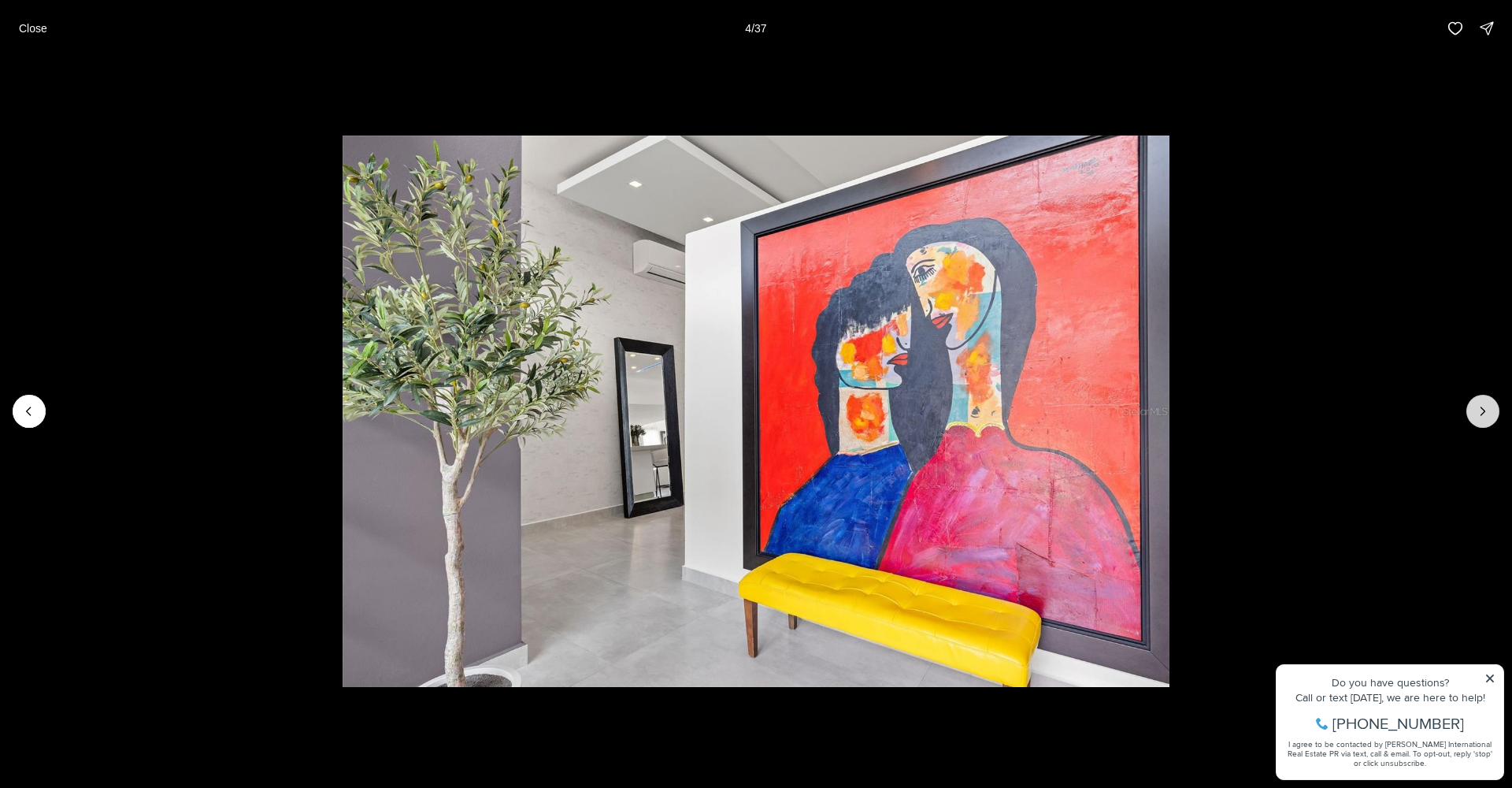
click at [1483, 407] on icon "Next slide" at bounding box center [1482, 411] width 16 height 16
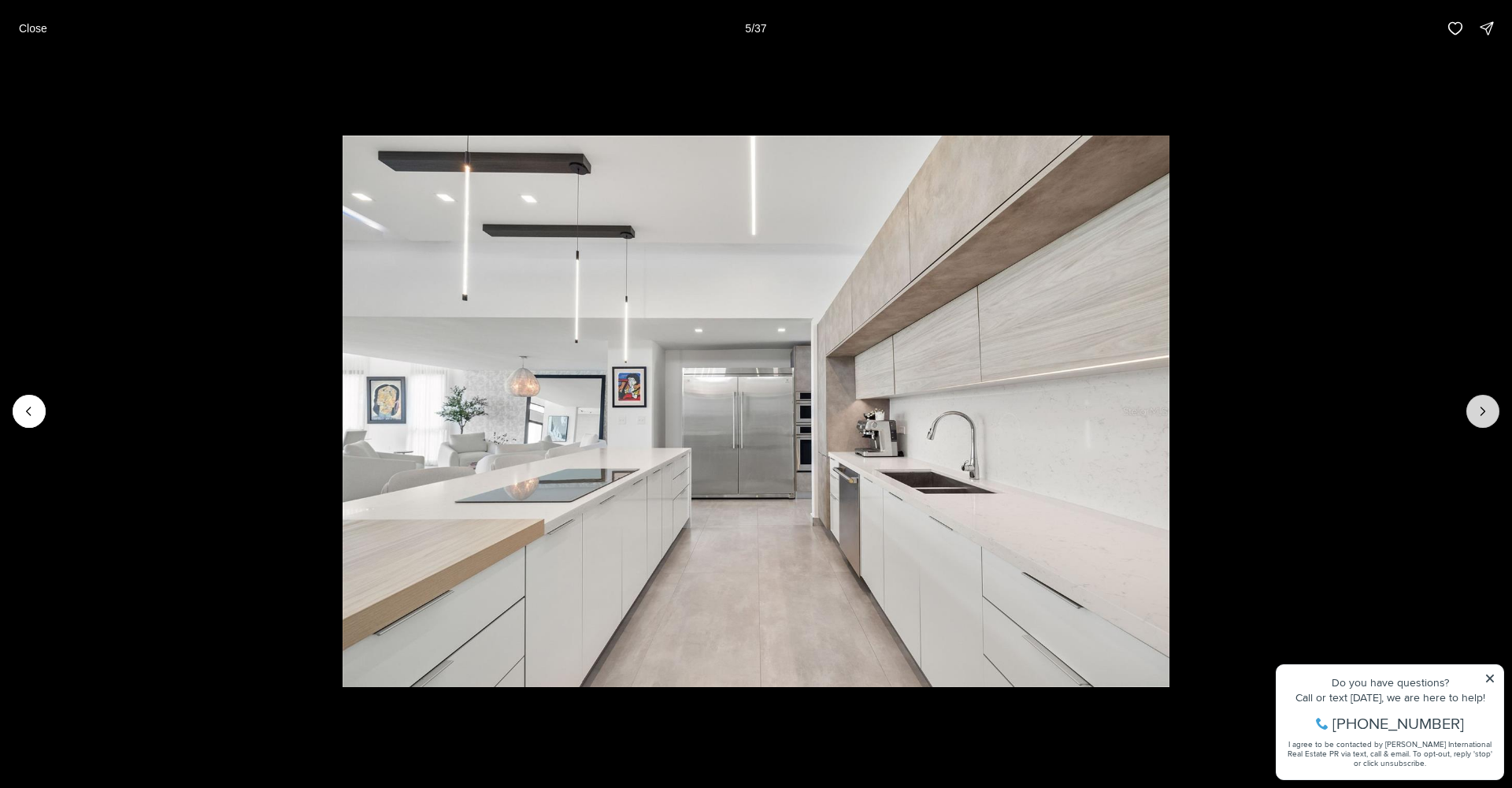
click at [1483, 407] on icon "Next slide" at bounding box center [1482, 411] width 16 height 16
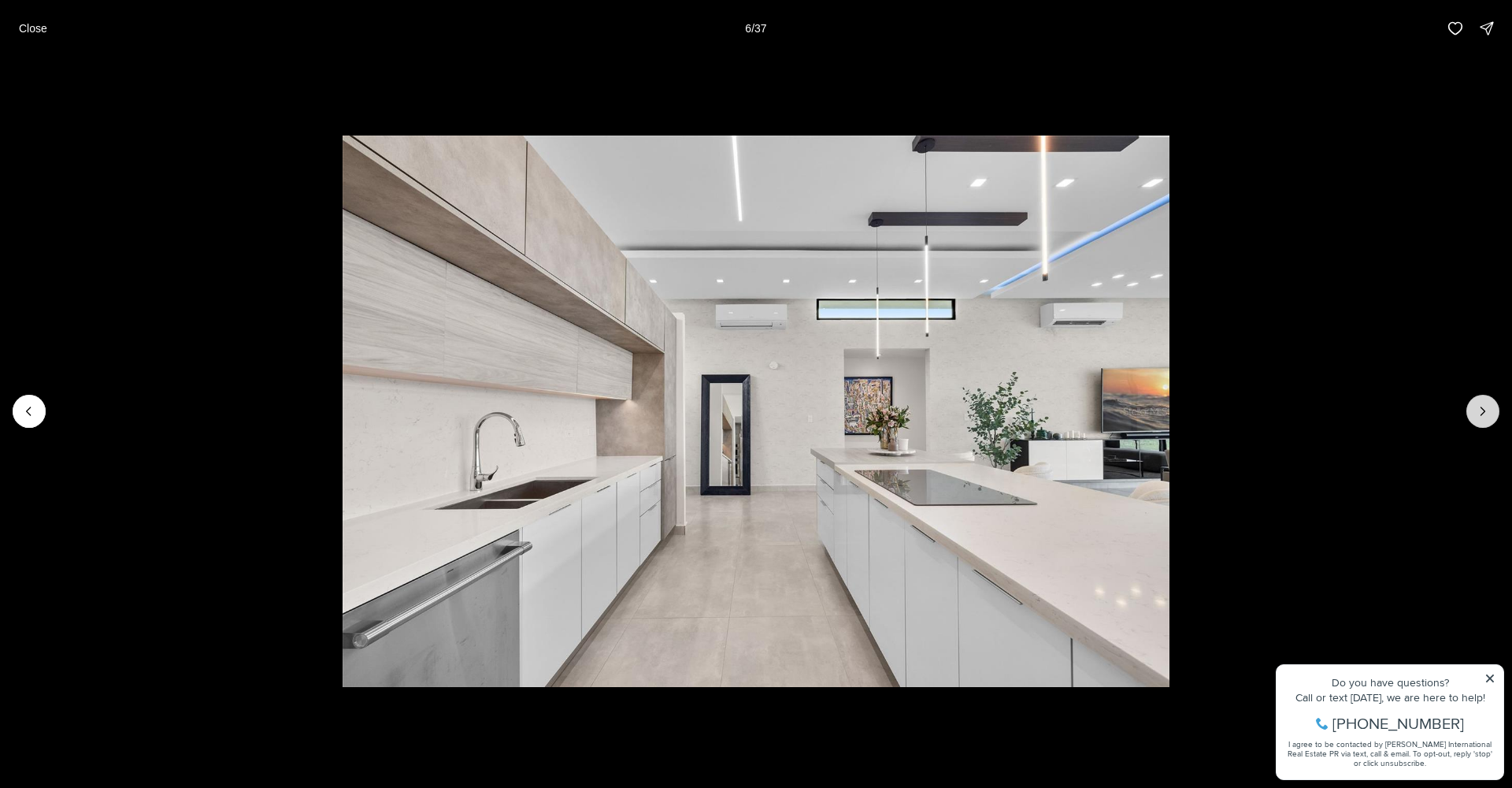
click at [1482, 407] on icon "Next slide" at bounding box center [1482, 411] width 16 height 16
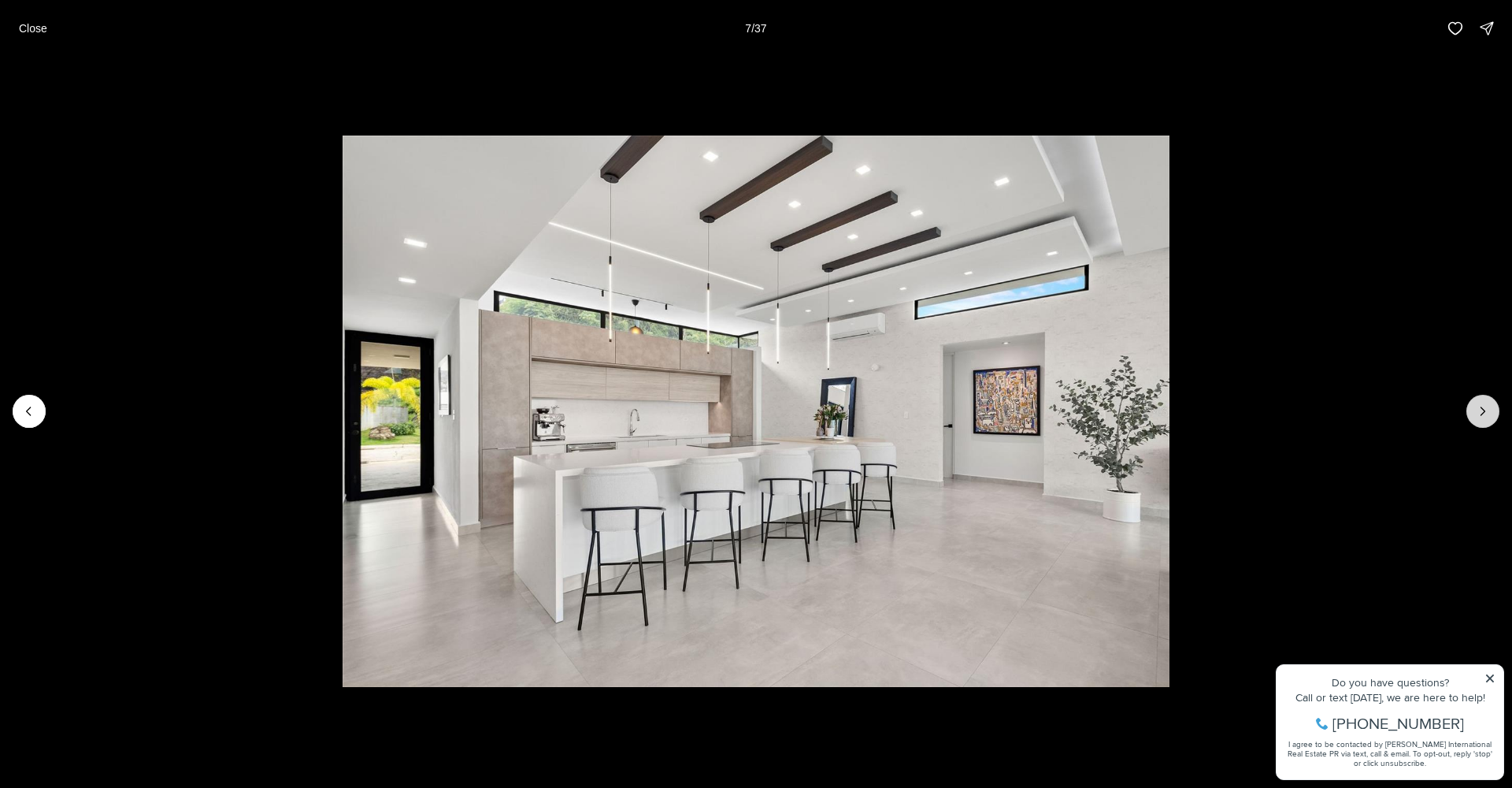
click at [1482, 407] on icon "Next slide" at bounding box center [1483, 411] width 4 height 8
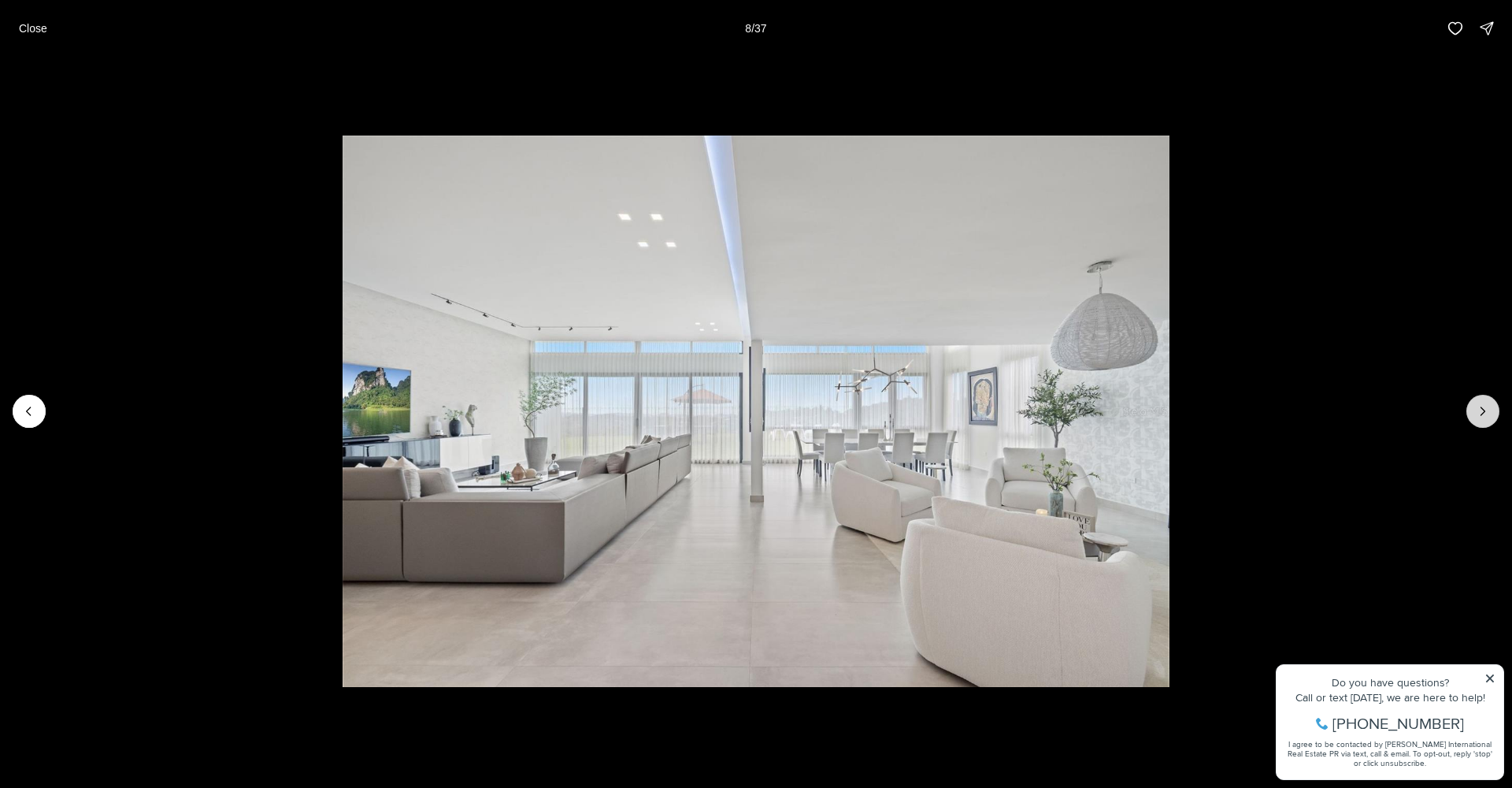
click at [1482, 407] on icon "Next slide" at bounding box center [1483, 411] width 4 height 8
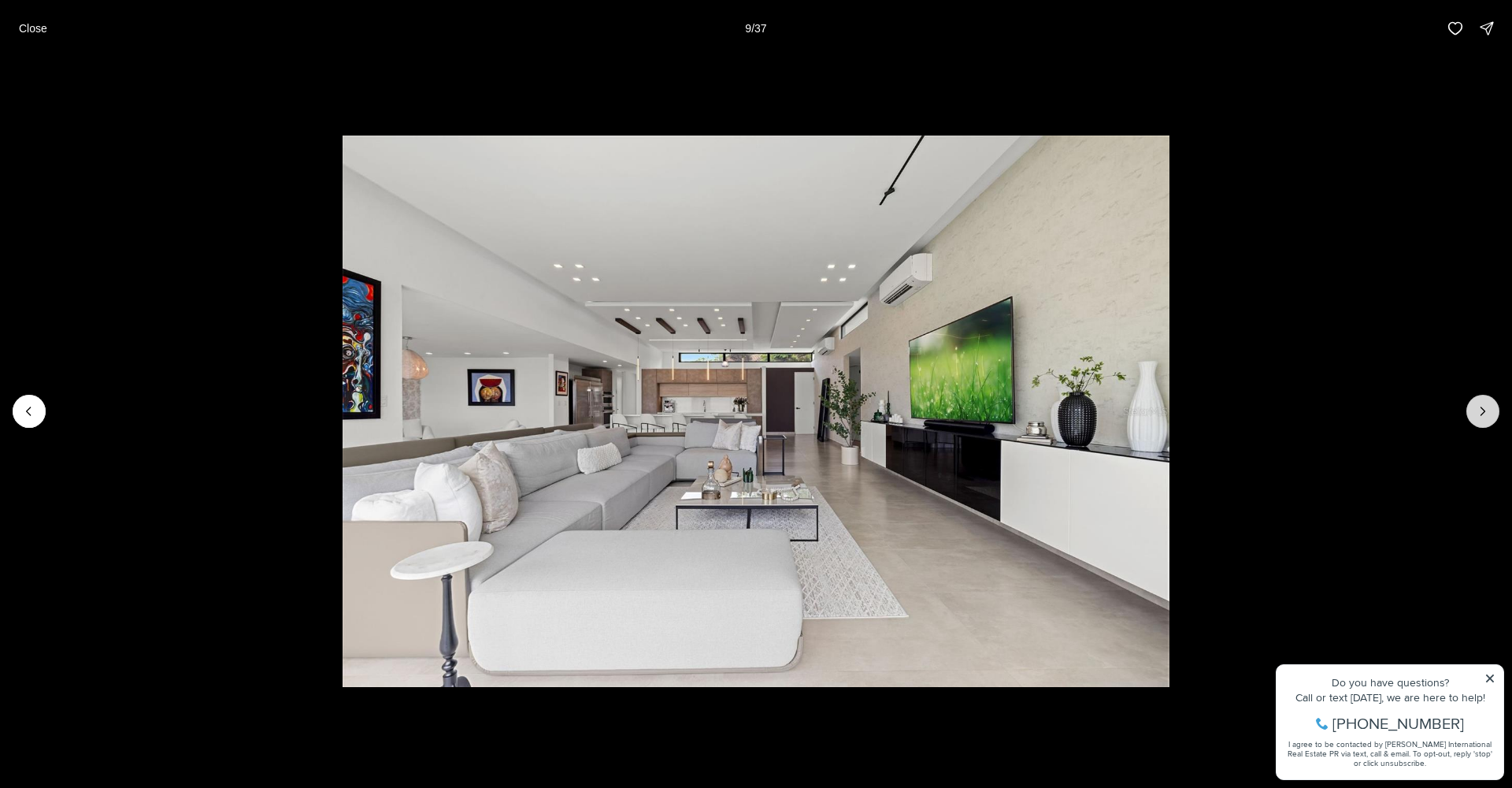
click at [1480, 407] on icon "Next slide" at bounding box center [1482, 411] width 16 height 16
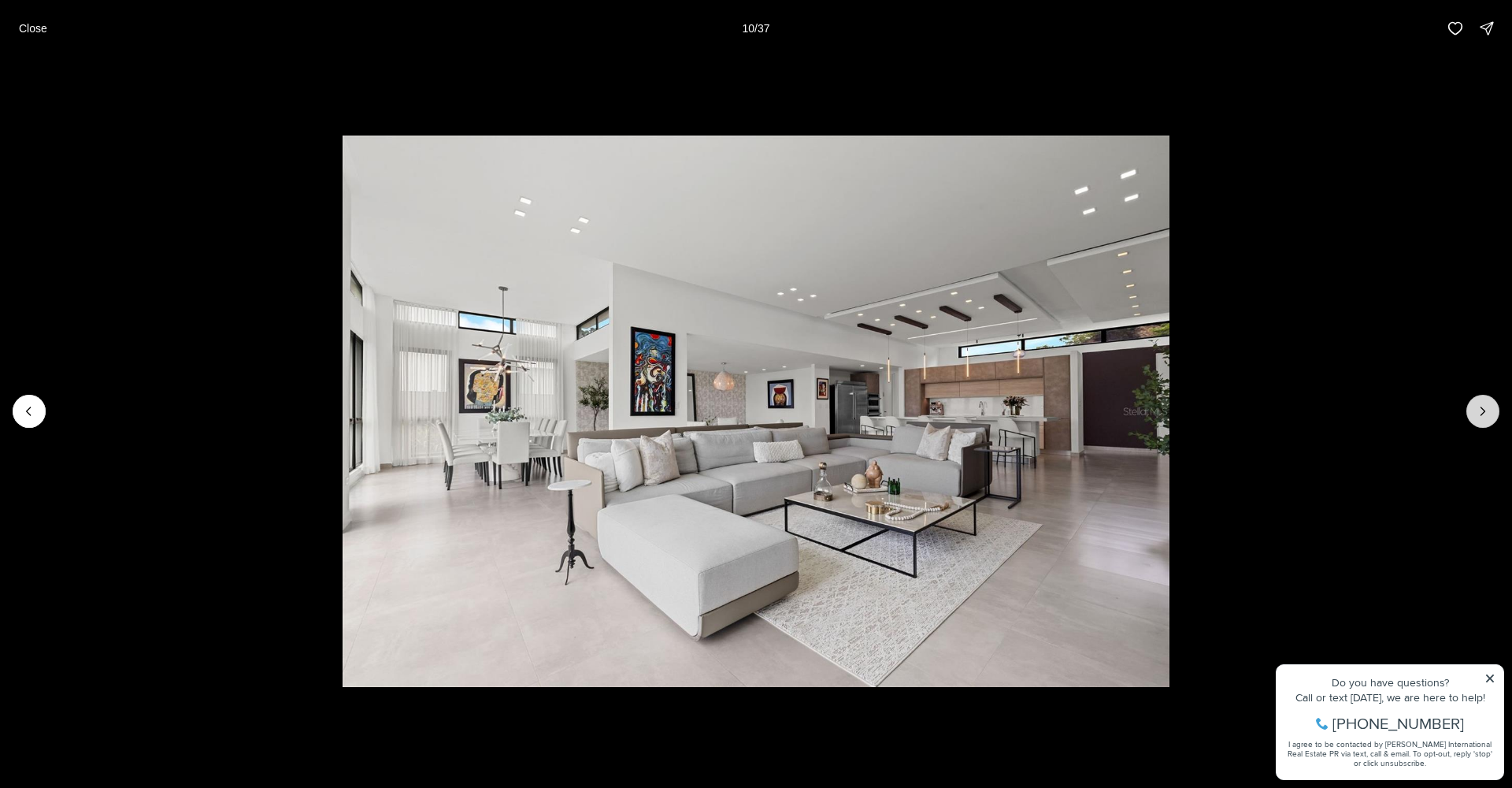
click at [1479, 407] on icon "Next slide" at bounding box center [1482, 411] width 16 height 16
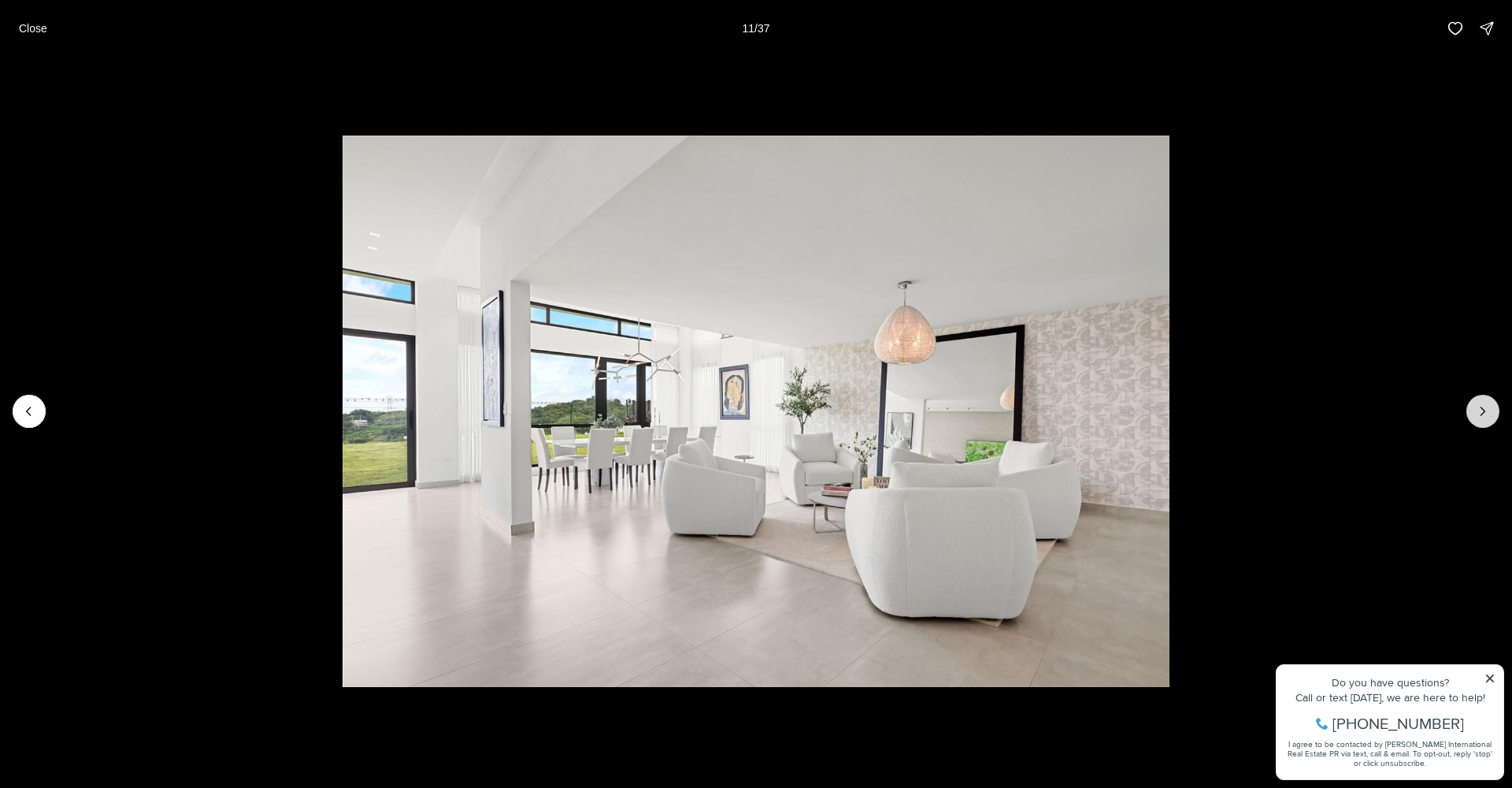
click at [1479, 407] on icon "Next slide" at bounding box center [1482, 411] width 16 height 16
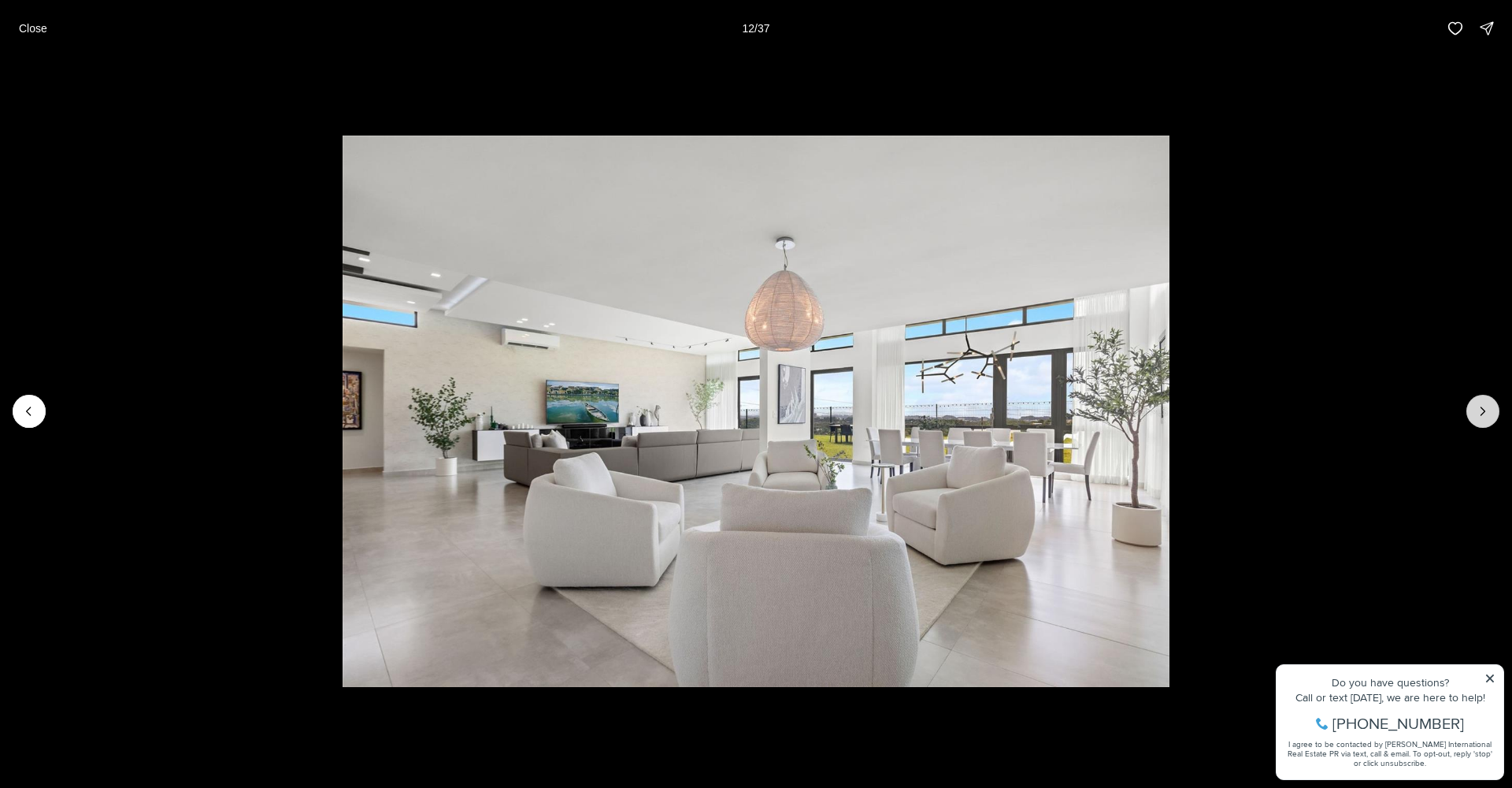
click at [1479, 407] on icon "Next slide" at bounding box center [1482, 411] width 16 height 16
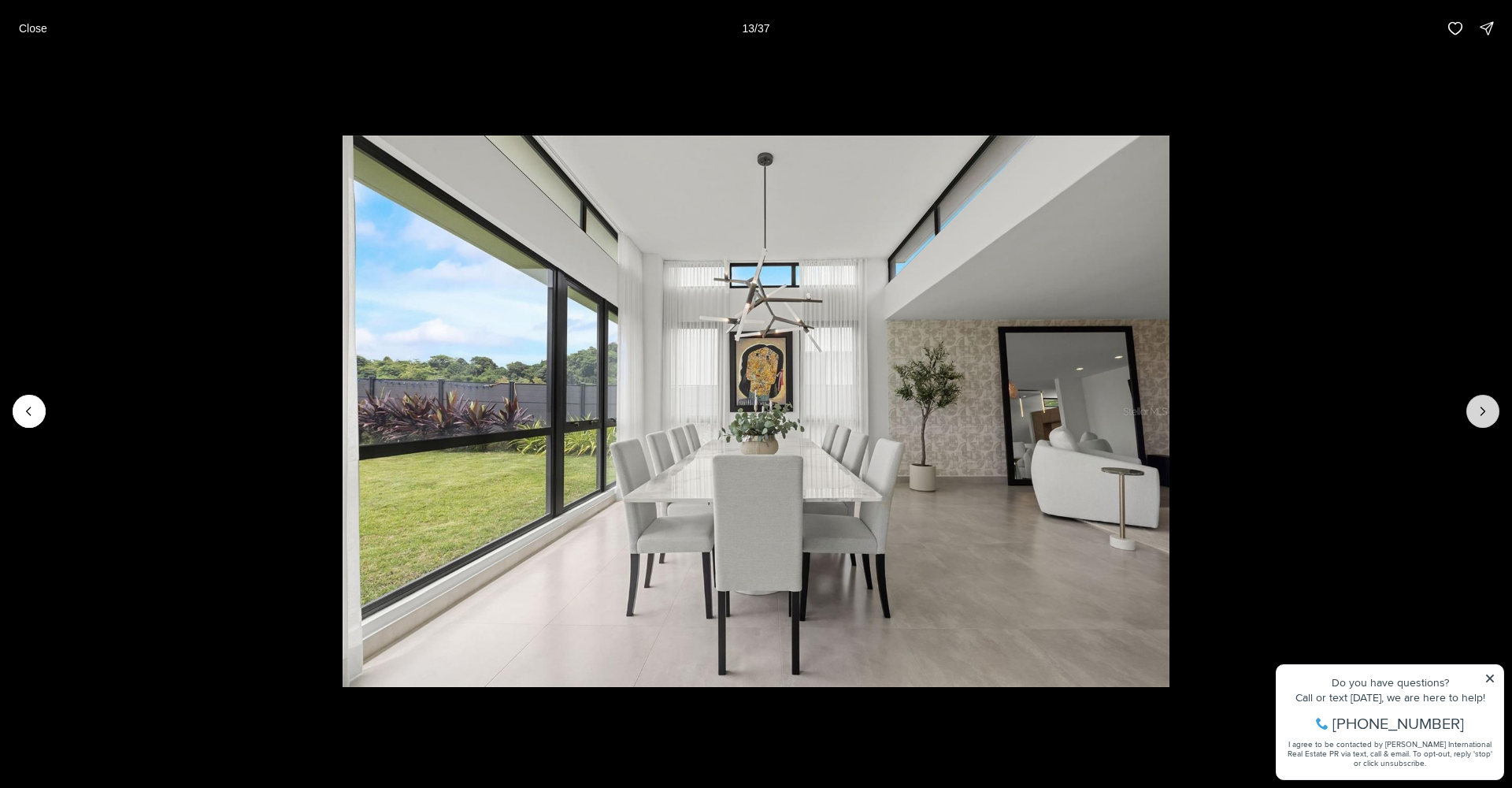
click at [1478, 407] on icon "Next slide" at bounding box center [1482, 411] width 16 height 16
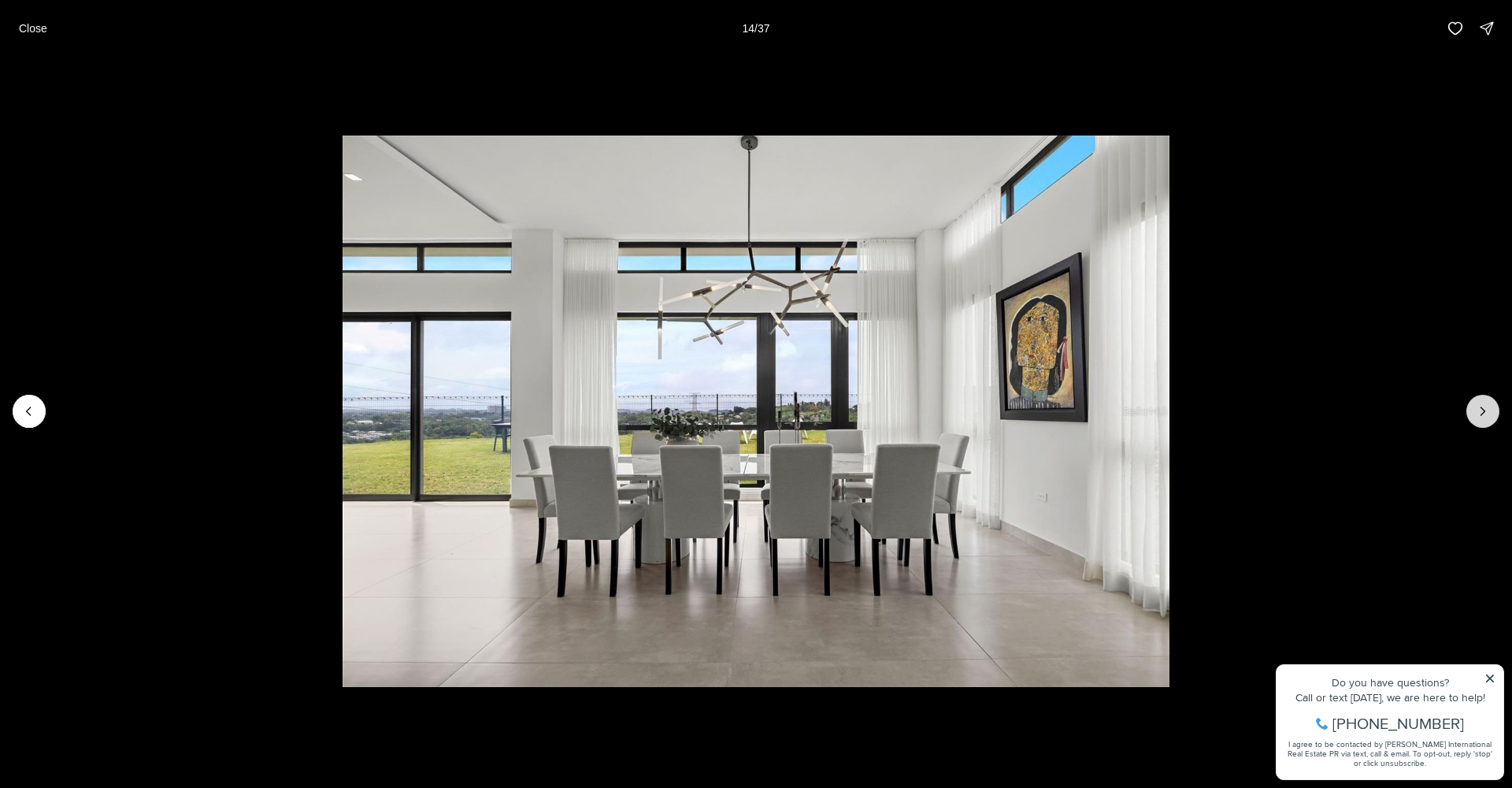
click at [1478, 407] on icon "Next slide" at bounding box center [1482, 411] width 16 height 16
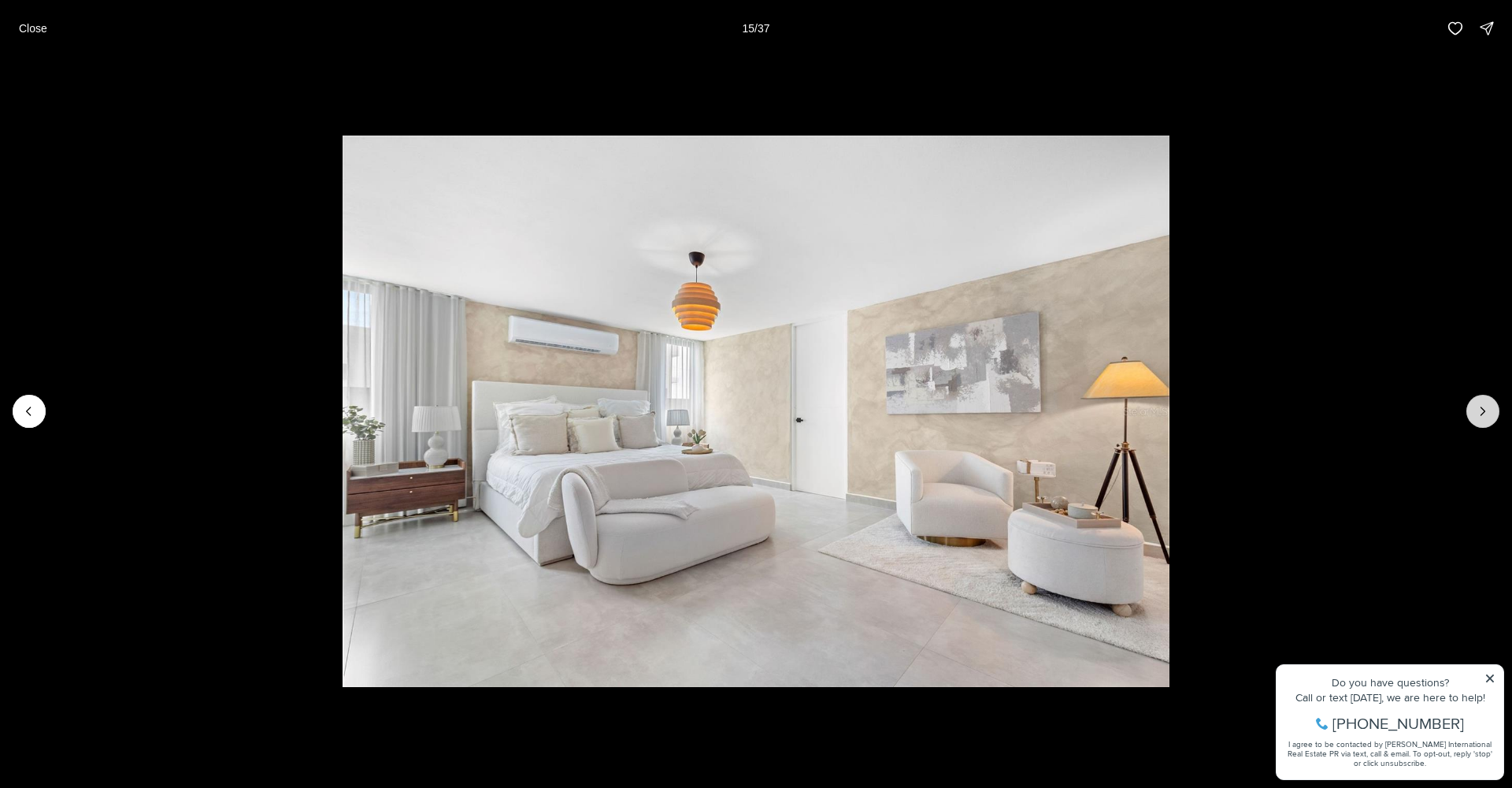
click at [1478, 407] on icon "Next slide" at bounding box center [1482, 411] width 16 height 16
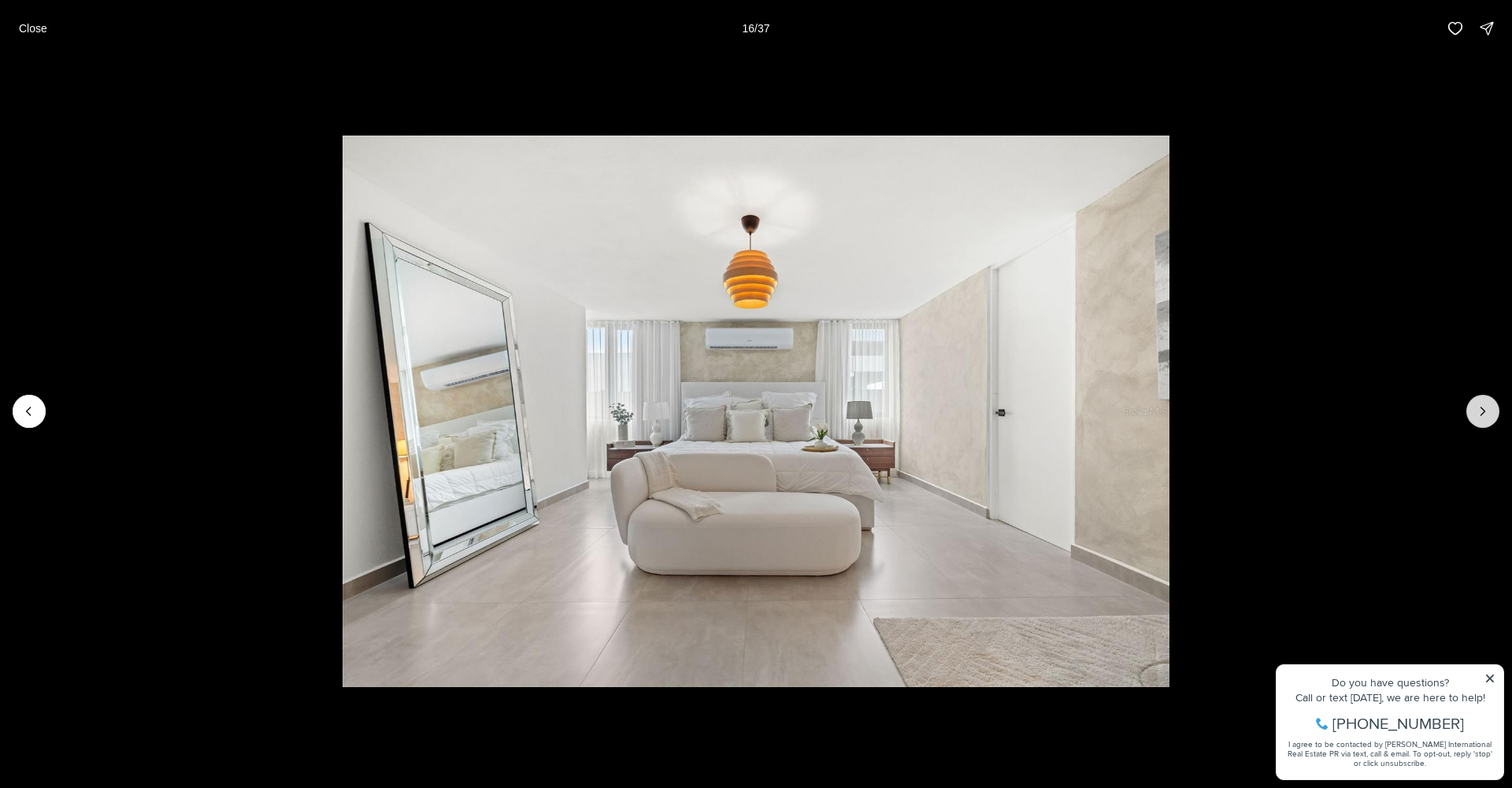
click at [1478, 407] on icon "Next slide" at bounding box center [1482, 411] width 16 height 16
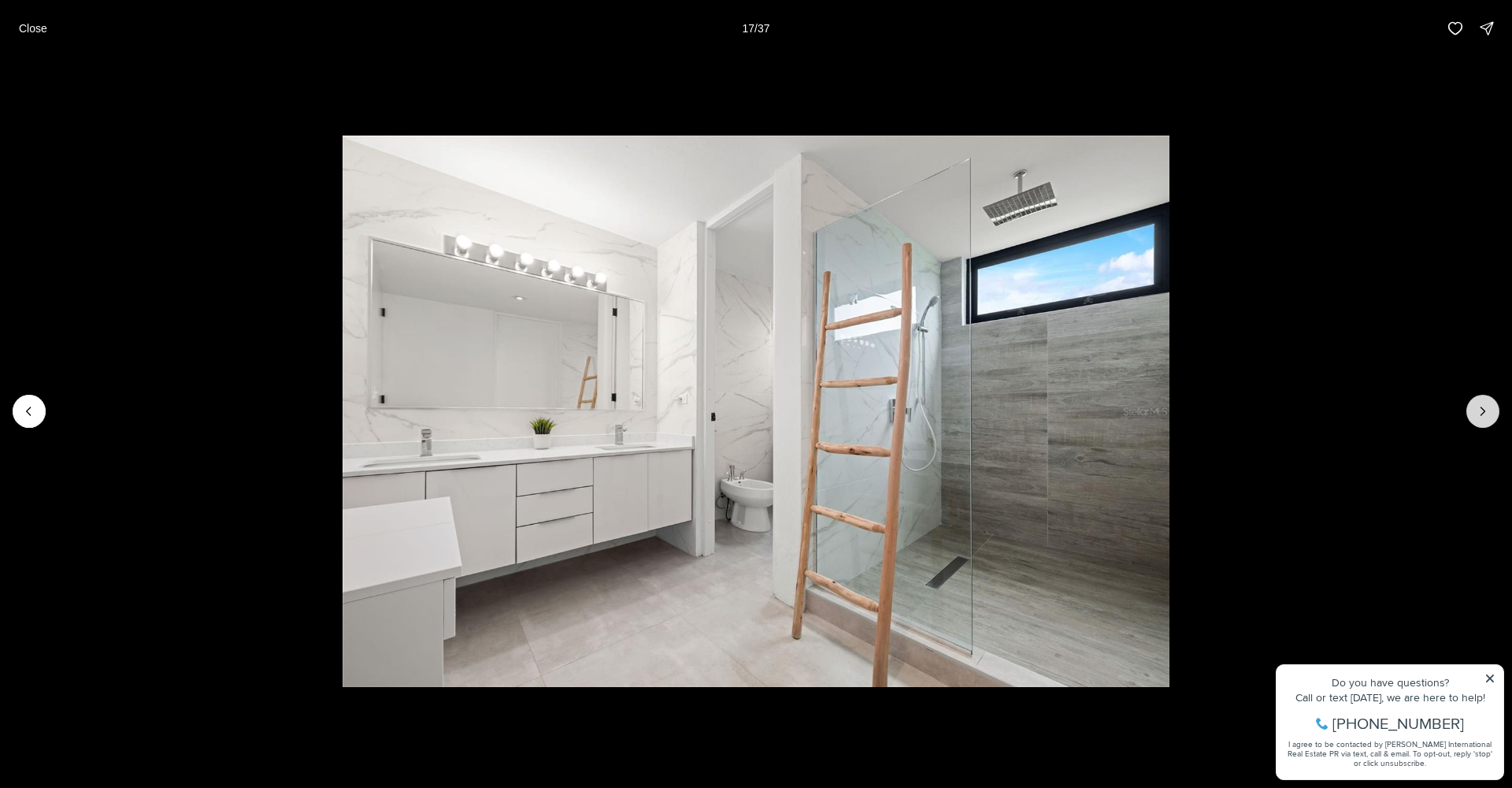
click at [1477, 407] on icon "Next slide" at bounding box center [1482, 411] width 16 height 16
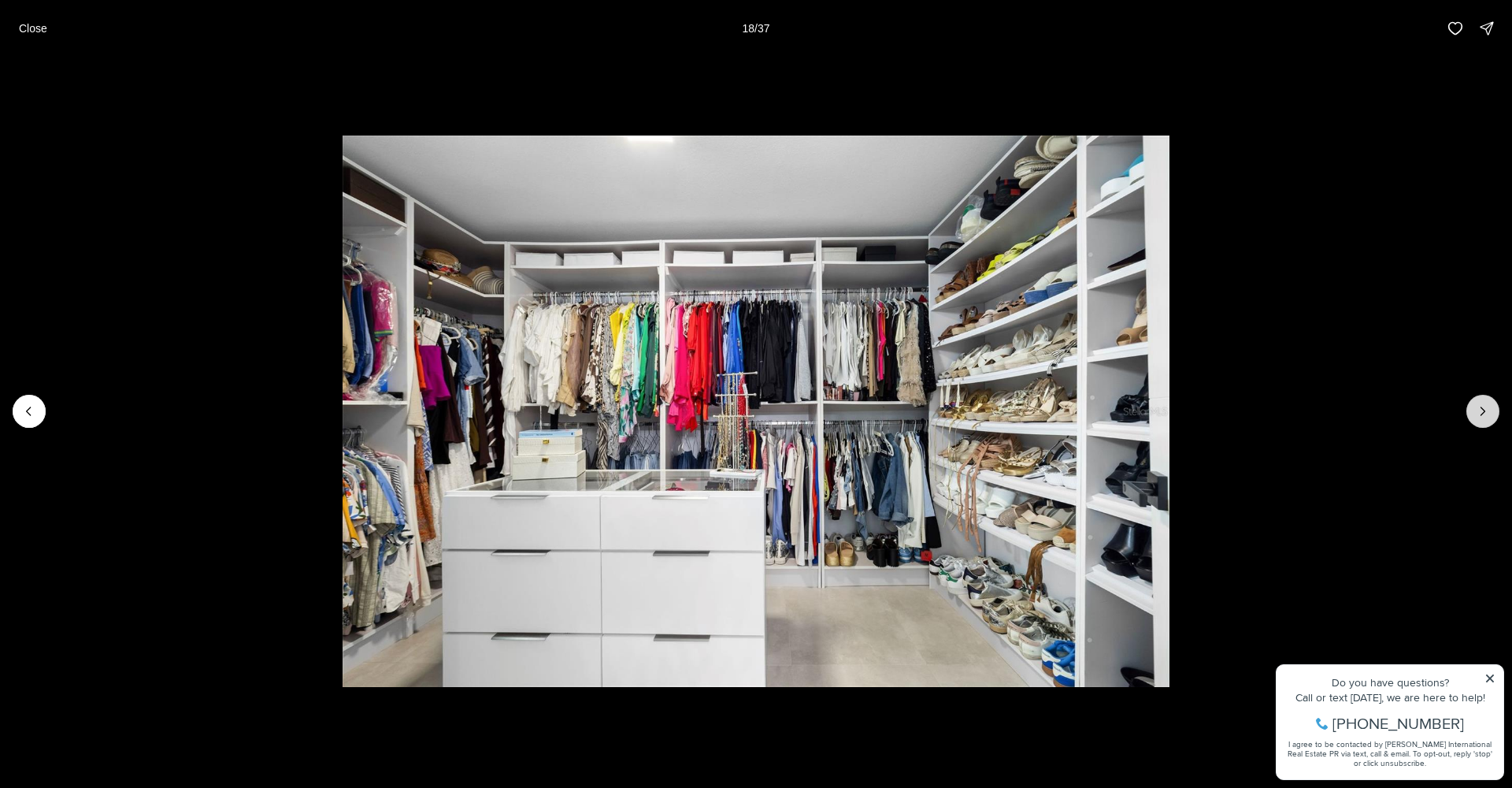
click at [1477, 407] on icon "Next slide" at bounding box center [1482, 411] width 16 height 16
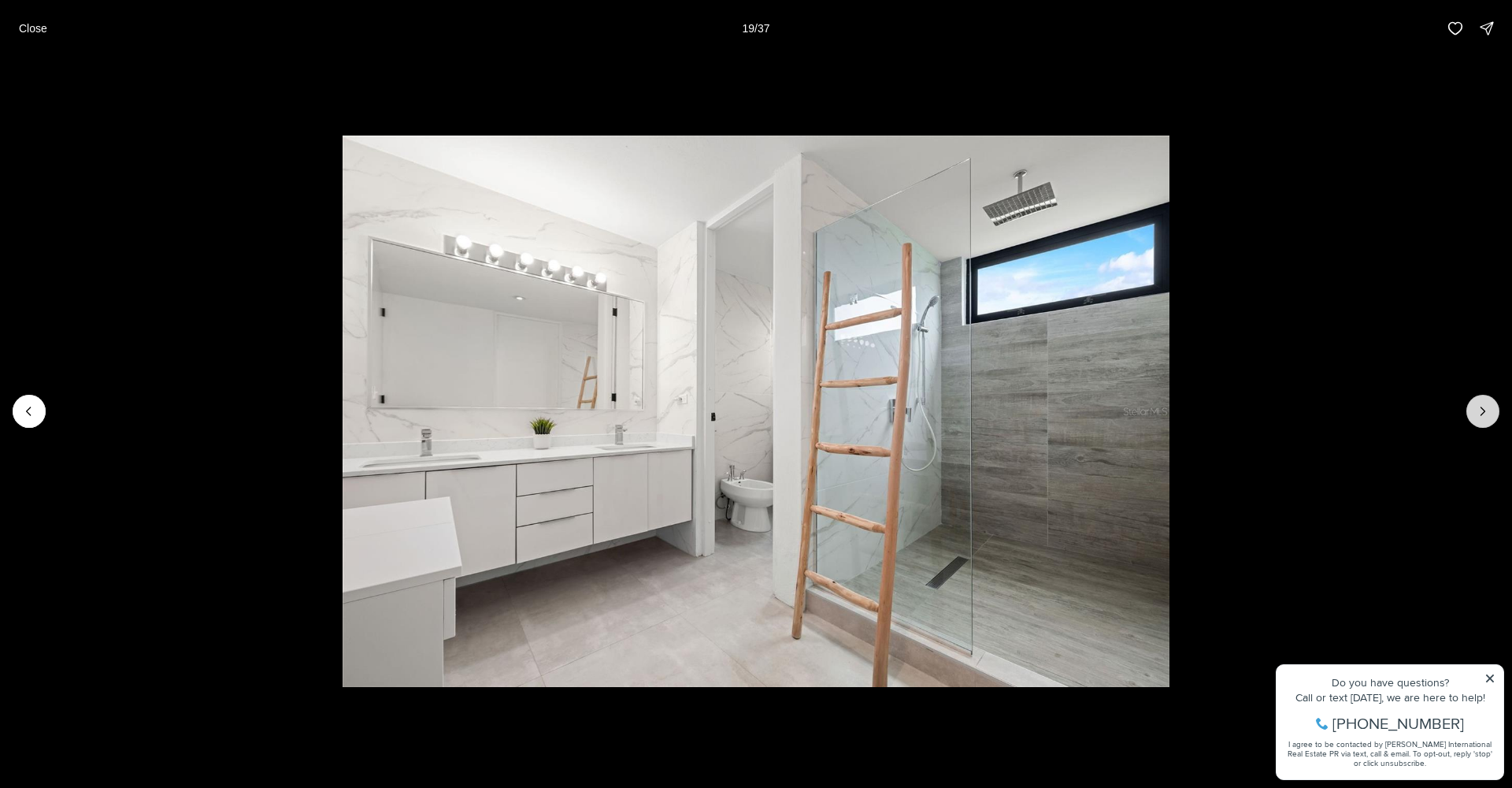
click at [1477, 407] on icon "Next slide" at bounding box center [1482, 411] width 16 height 16
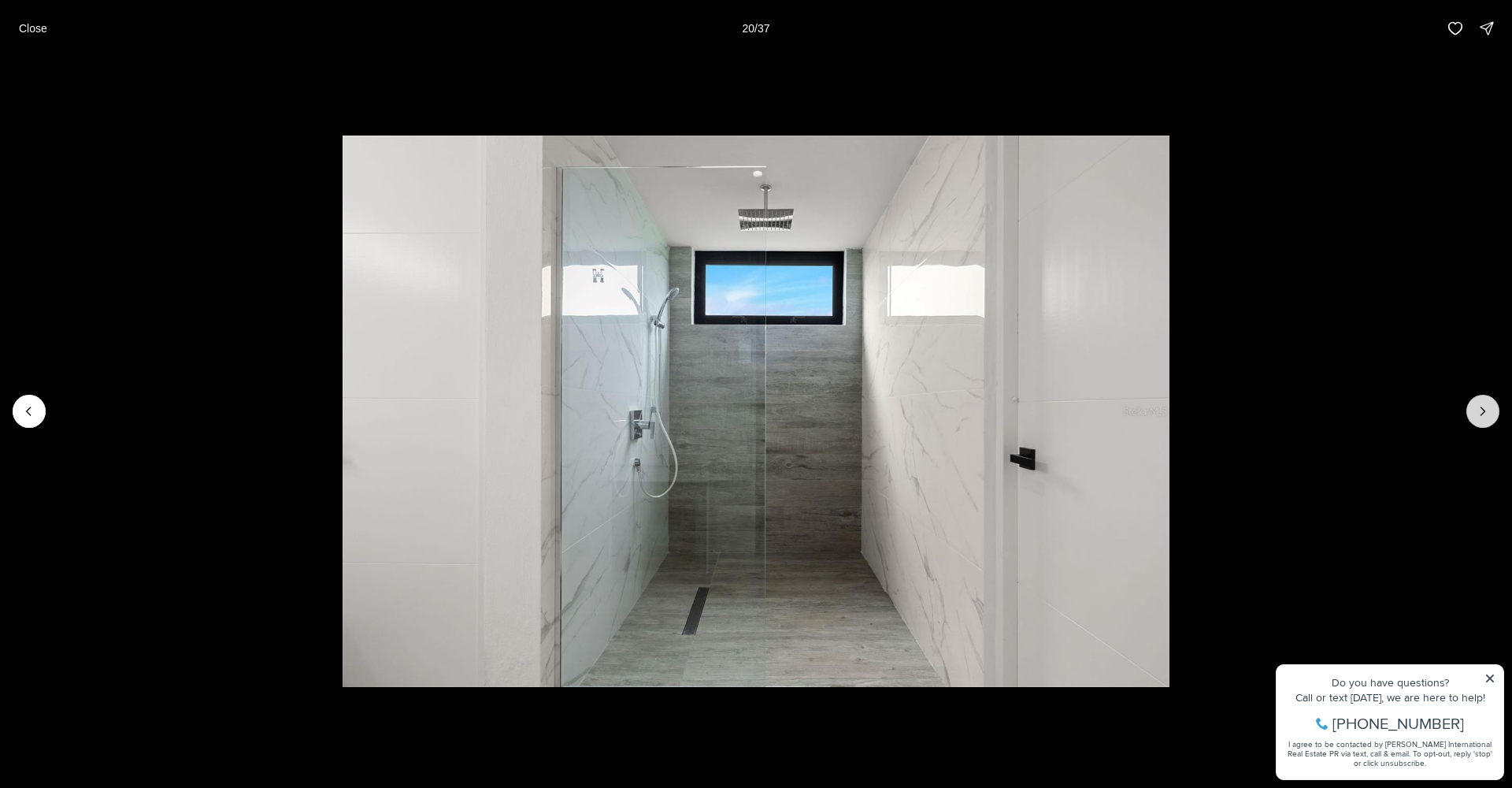
click at [1477, 407] on icon "Next slide" at bounding box center [1482, 411] width 16 height 16
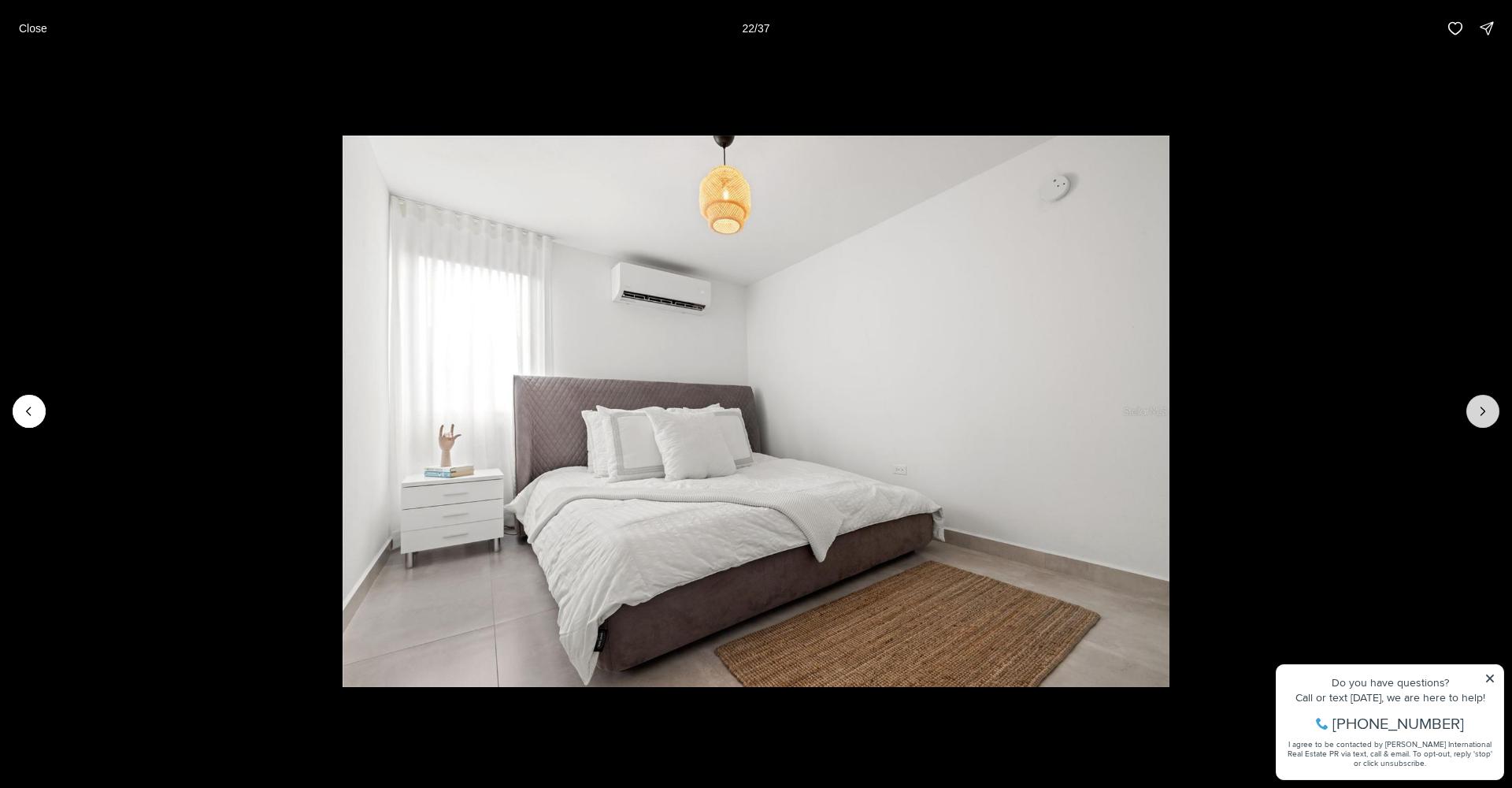
click at [1477, 407] on icon "Next slide" at bounding box center [1482, 411] width 16 height 16
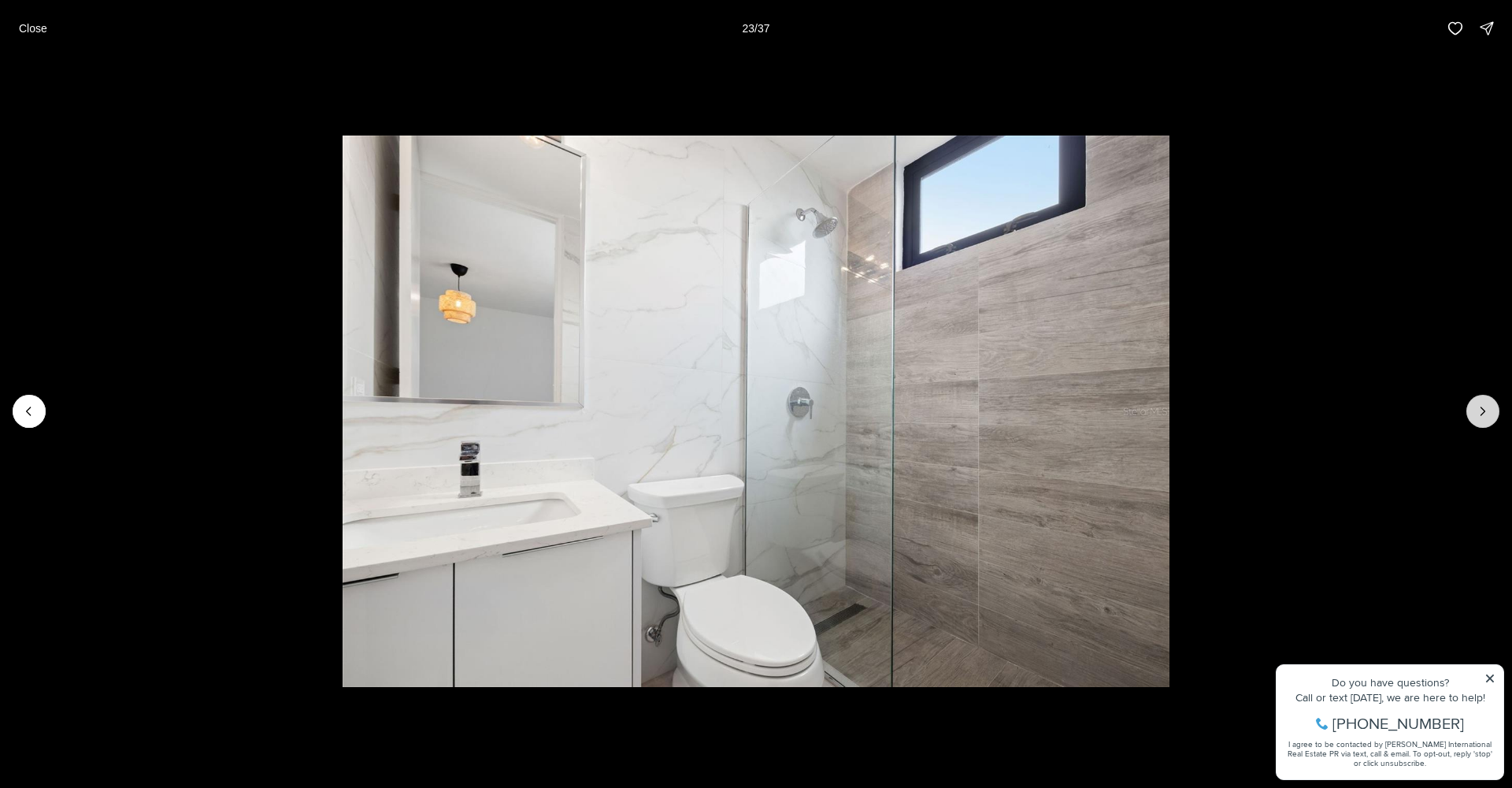
click at [1477, 407] on icon "Next slide" at bounding box center [1482, 411] width 16 height 16
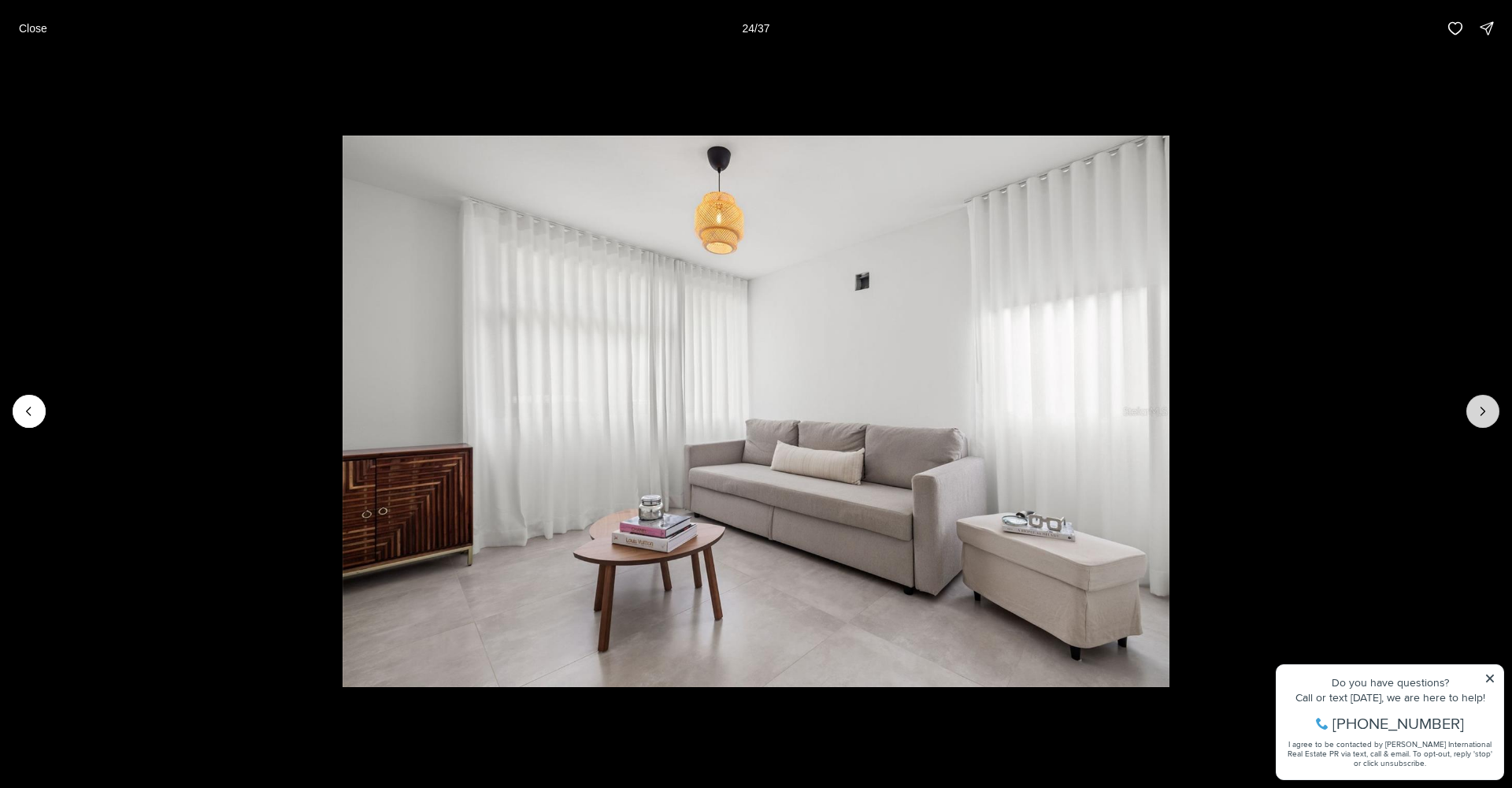
click at [1477, 407] on icon "Next slide" at bounding box center [1482, 411] width 16 height 16
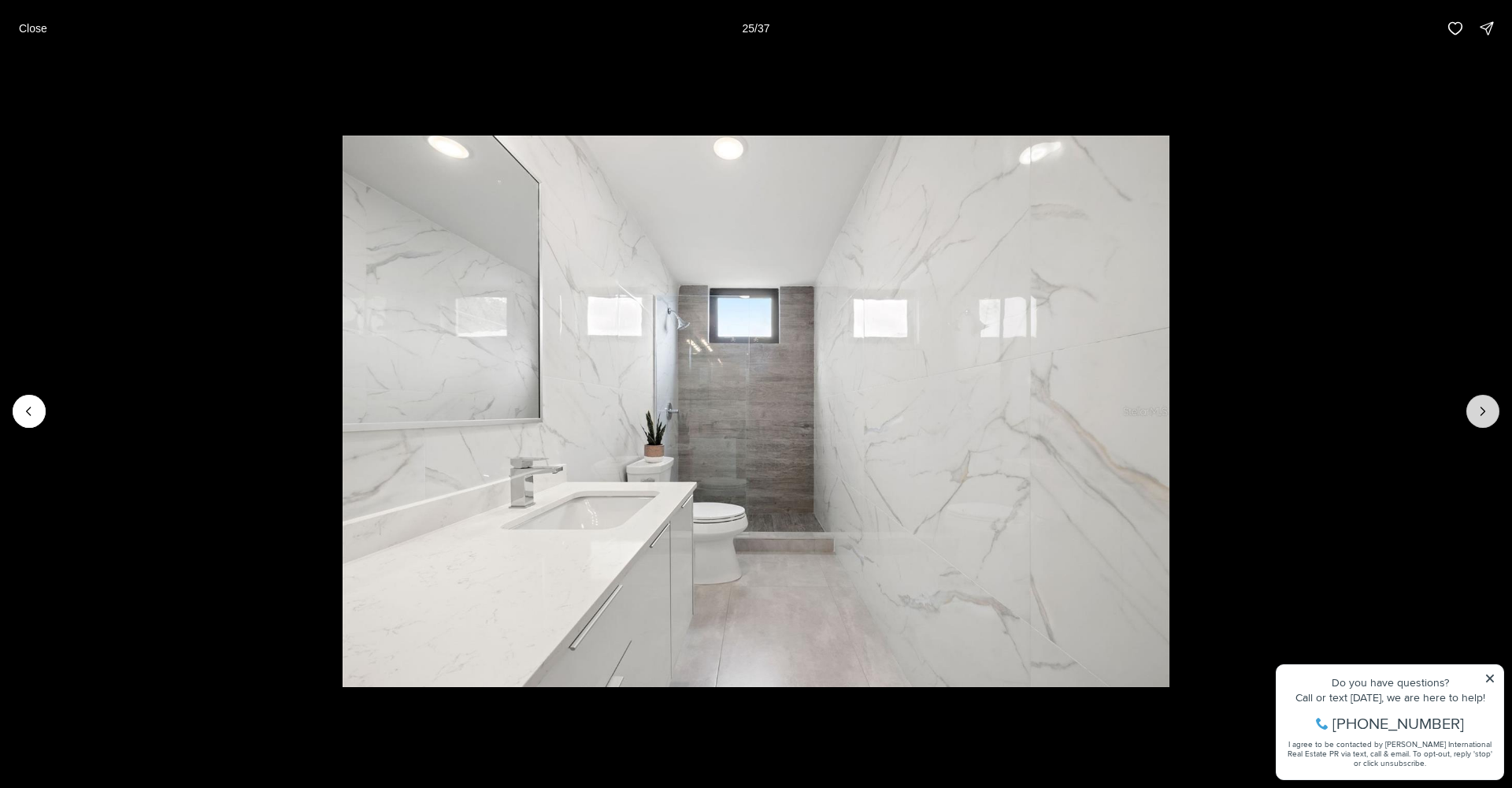
click at [1477, 407] on icon "Next slide" at bounding box center [1482, 411] width 16 height 16
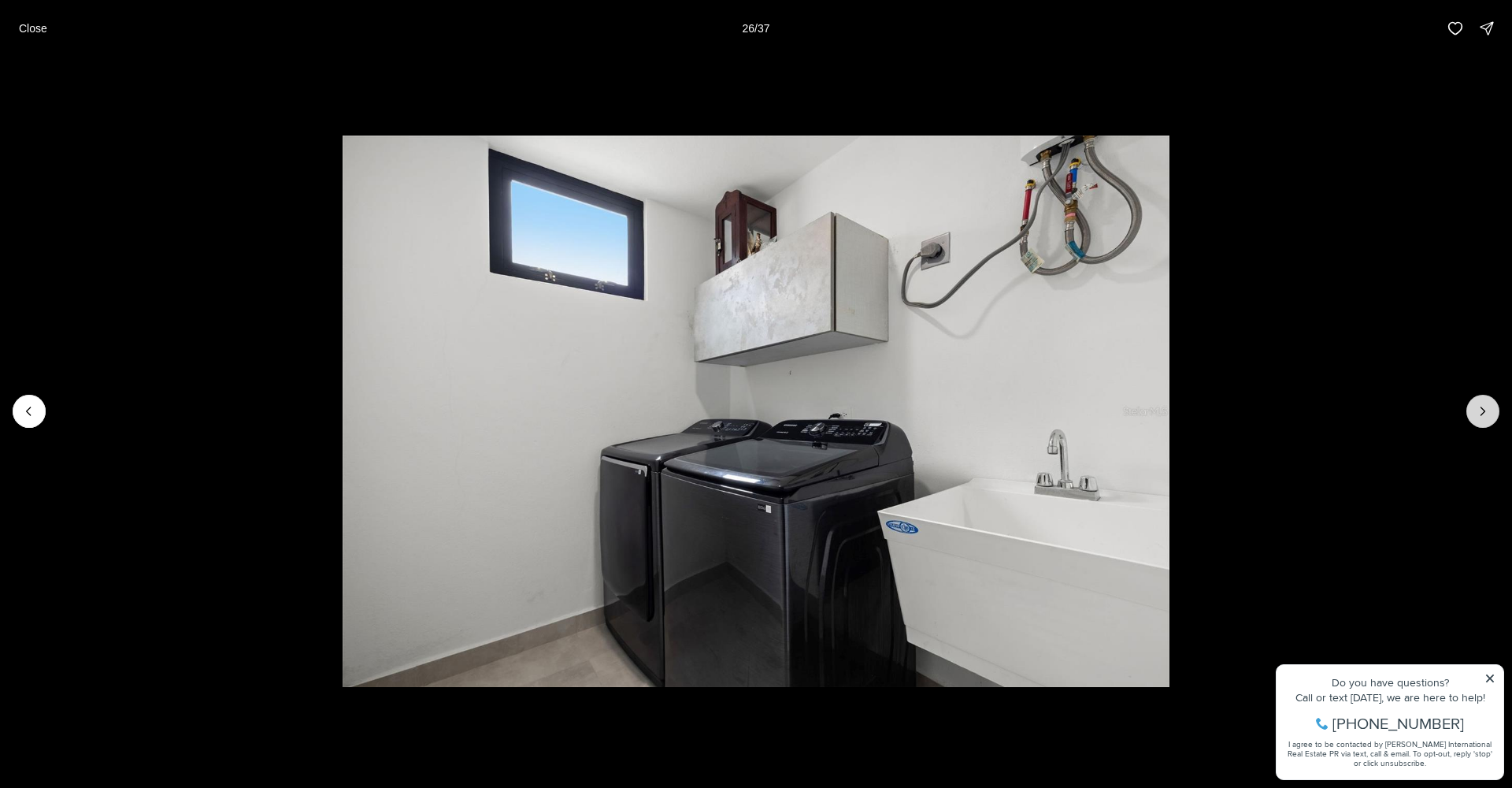
click at [1477, 407] on icon "Next slide" at bounding box center [1482, 411] width 16 height 16
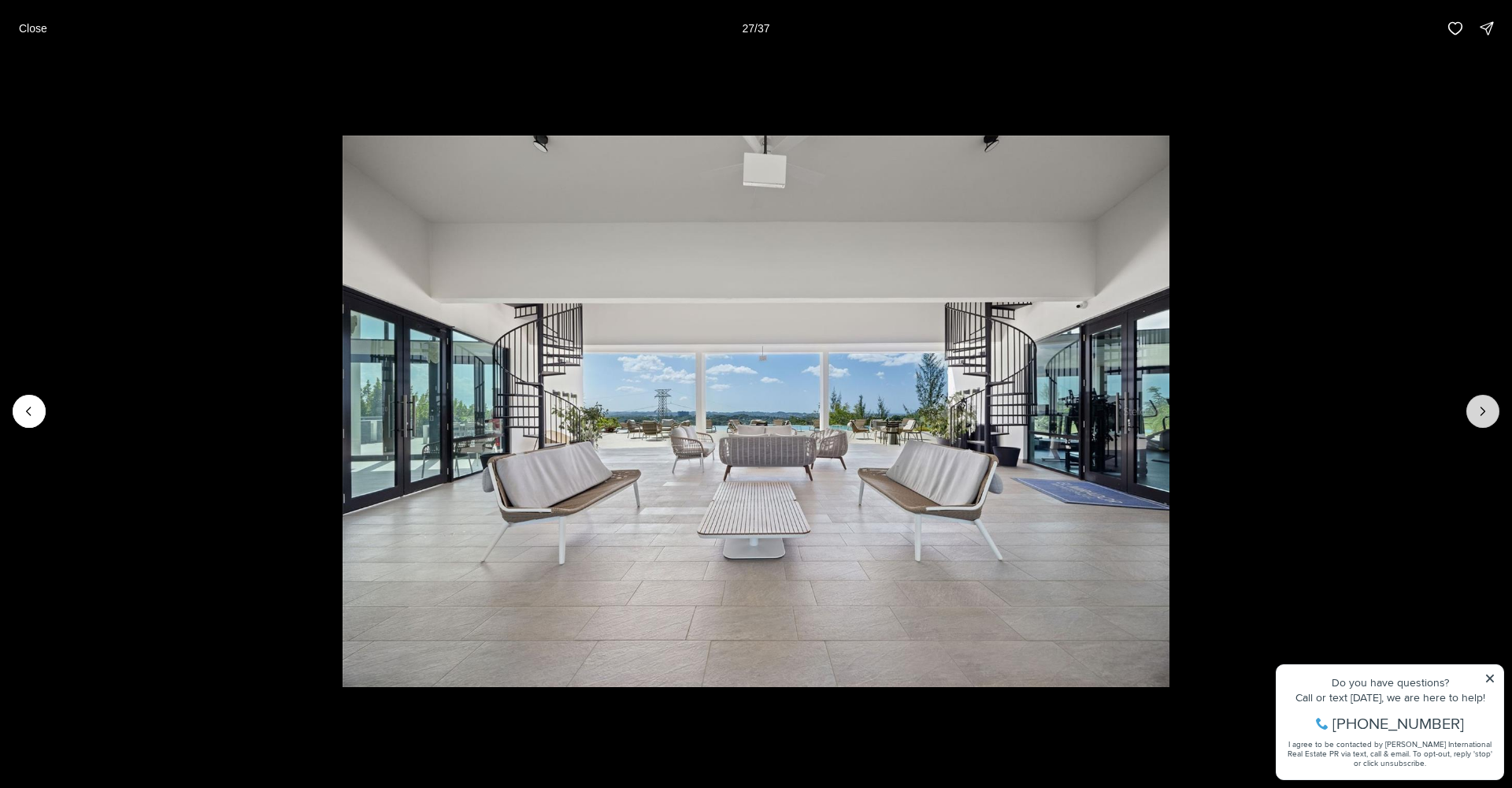
click at [1477, 407] on icon "Next slide" at bounding box center [1482, 411] width 16 height 16
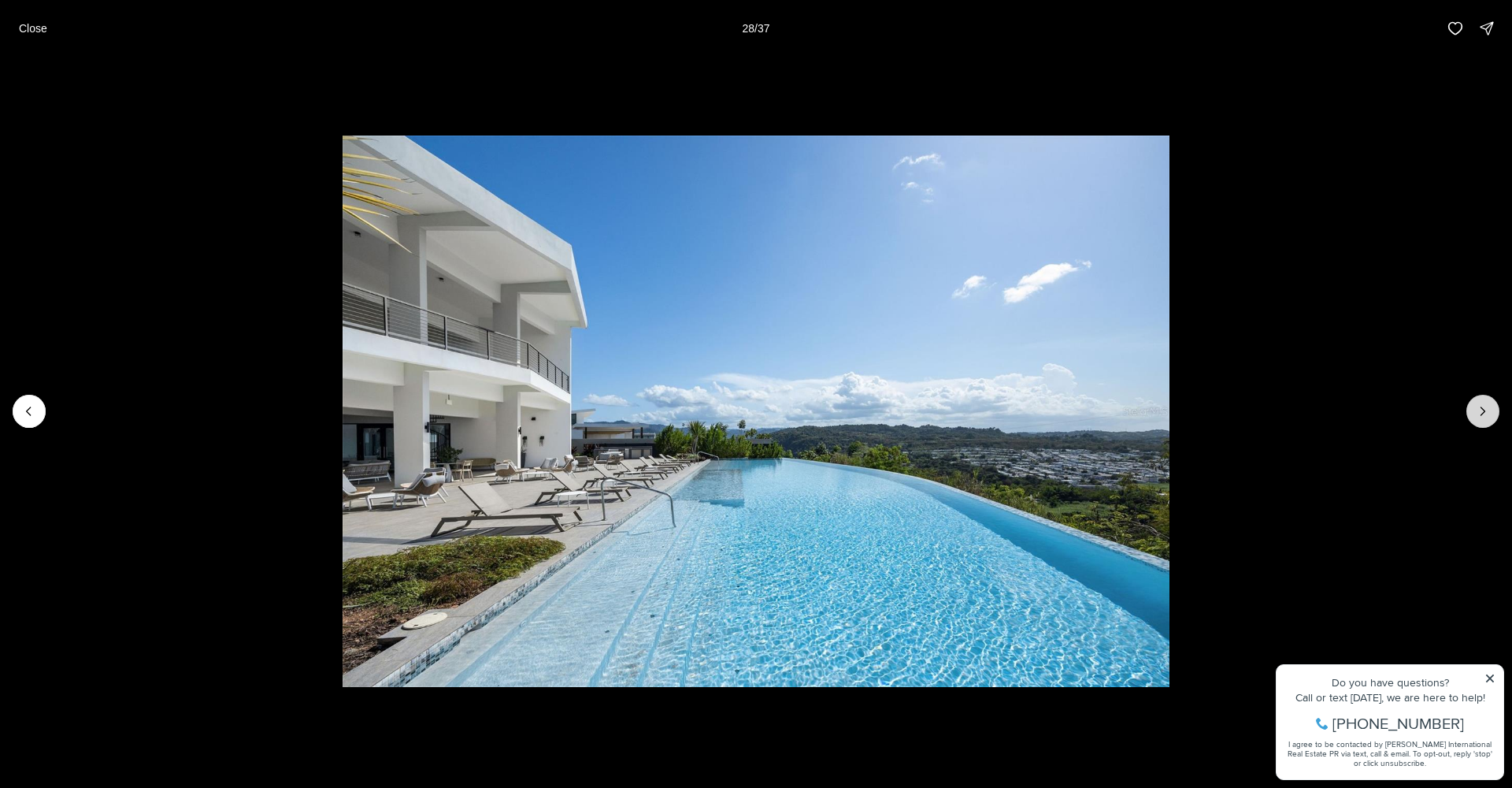
click at [1476, 407] on icon "Next slide" at bounding box center [1482, 411] width 16 height 16
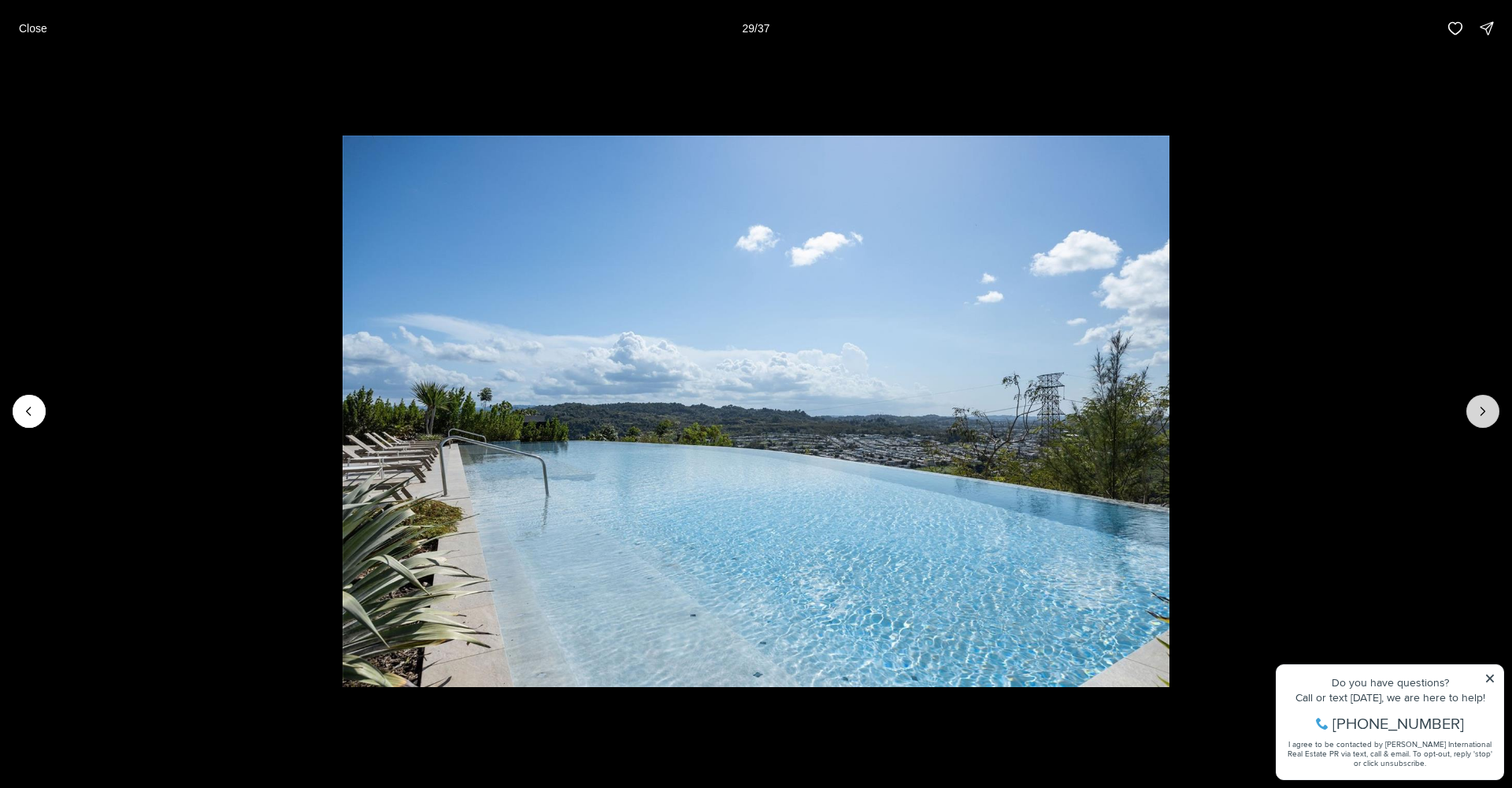
click at [1476, 407] on icon "Next slide" at bounding box center [1482, 411] width 16 height 16
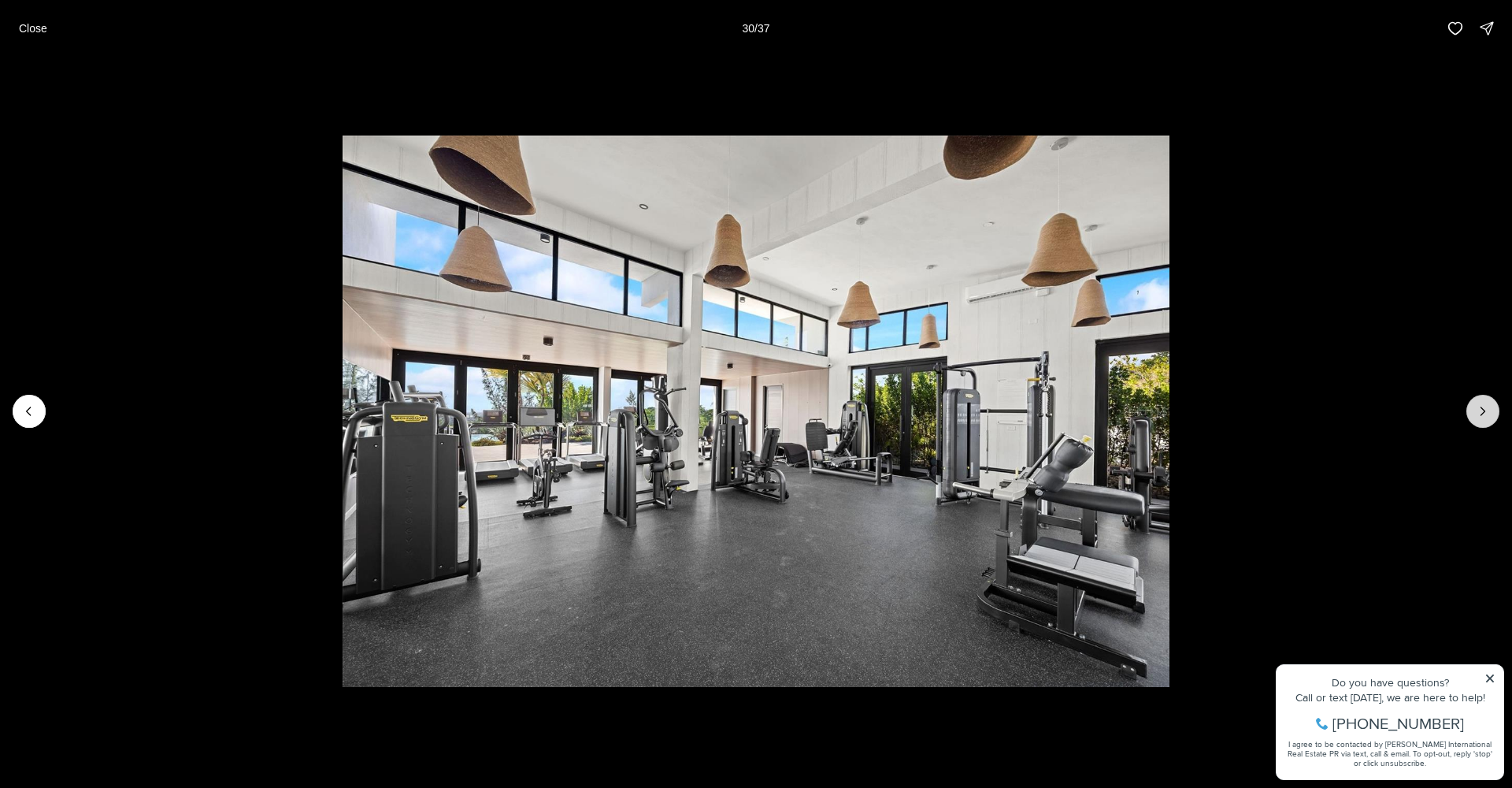
click at [1476, 407] on icon "Next slide" at bounding box center [1482, 411] width 16 height 16
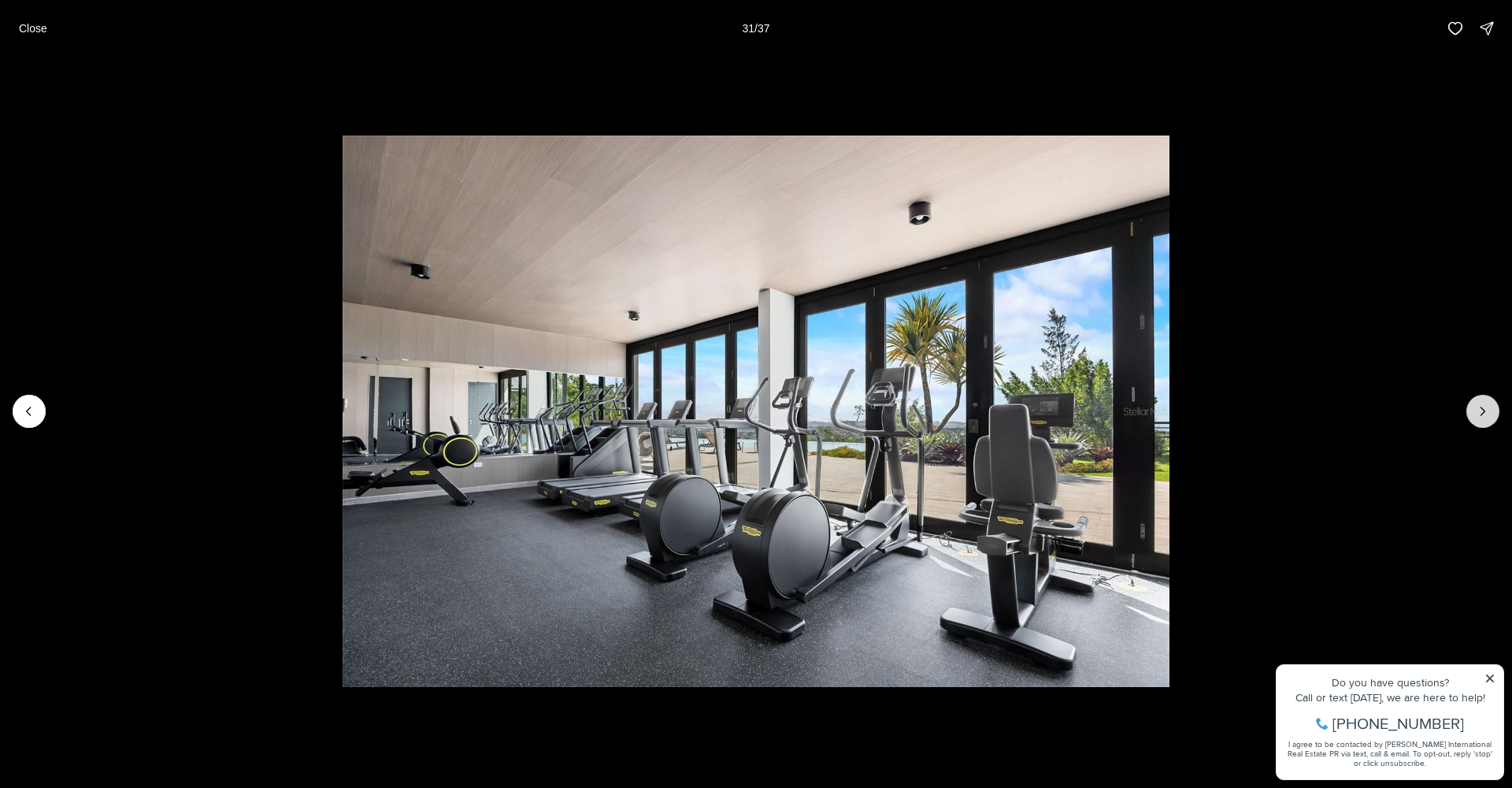
click at [1476, 407] on icon "Next slide" at bounding box center [1482, 411] width 16 height 16
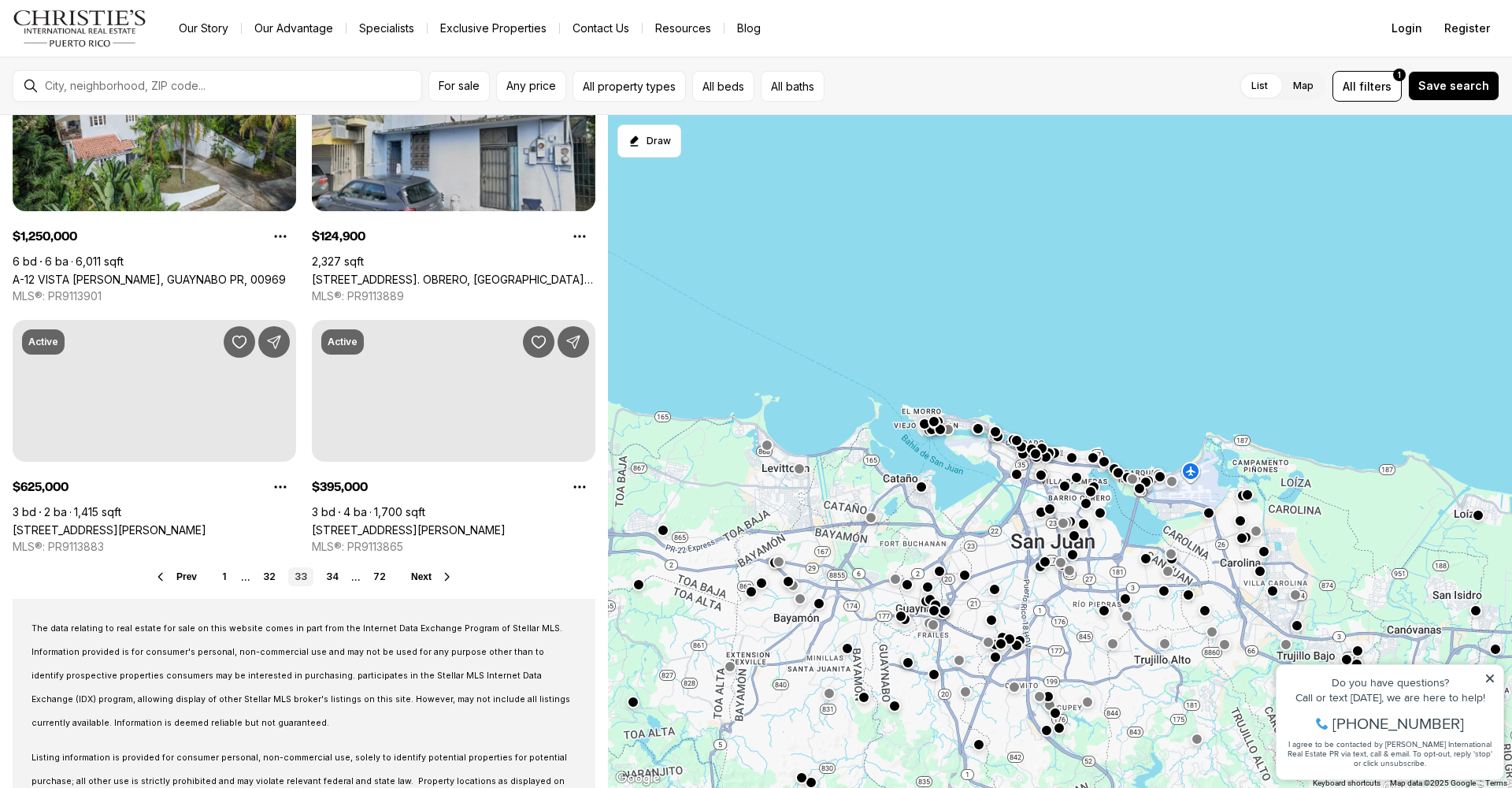
scroll to position [1350, 0]
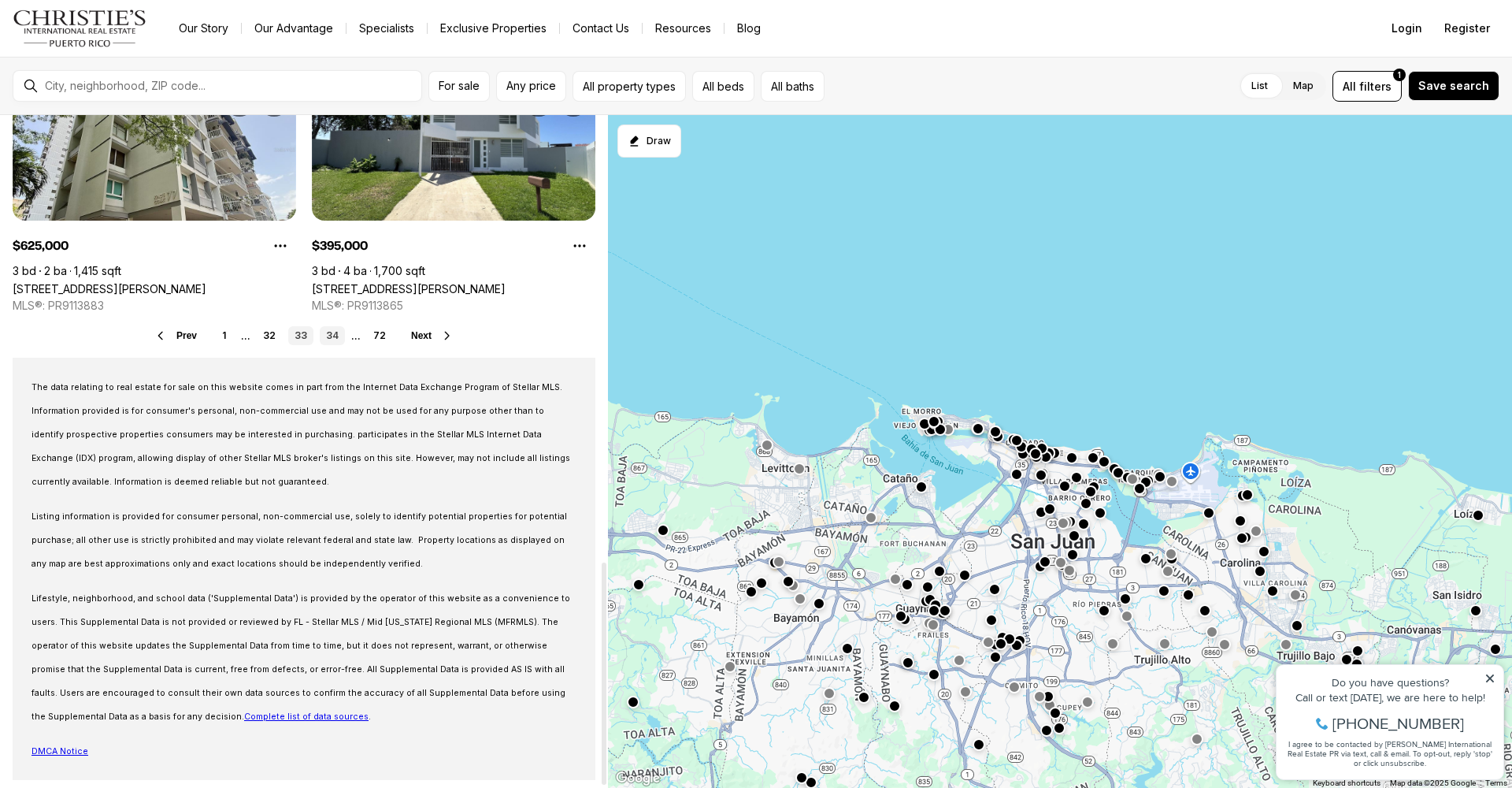
click at [330, 333] on link "34" at bounding box center [333, 335] width 25 height 19
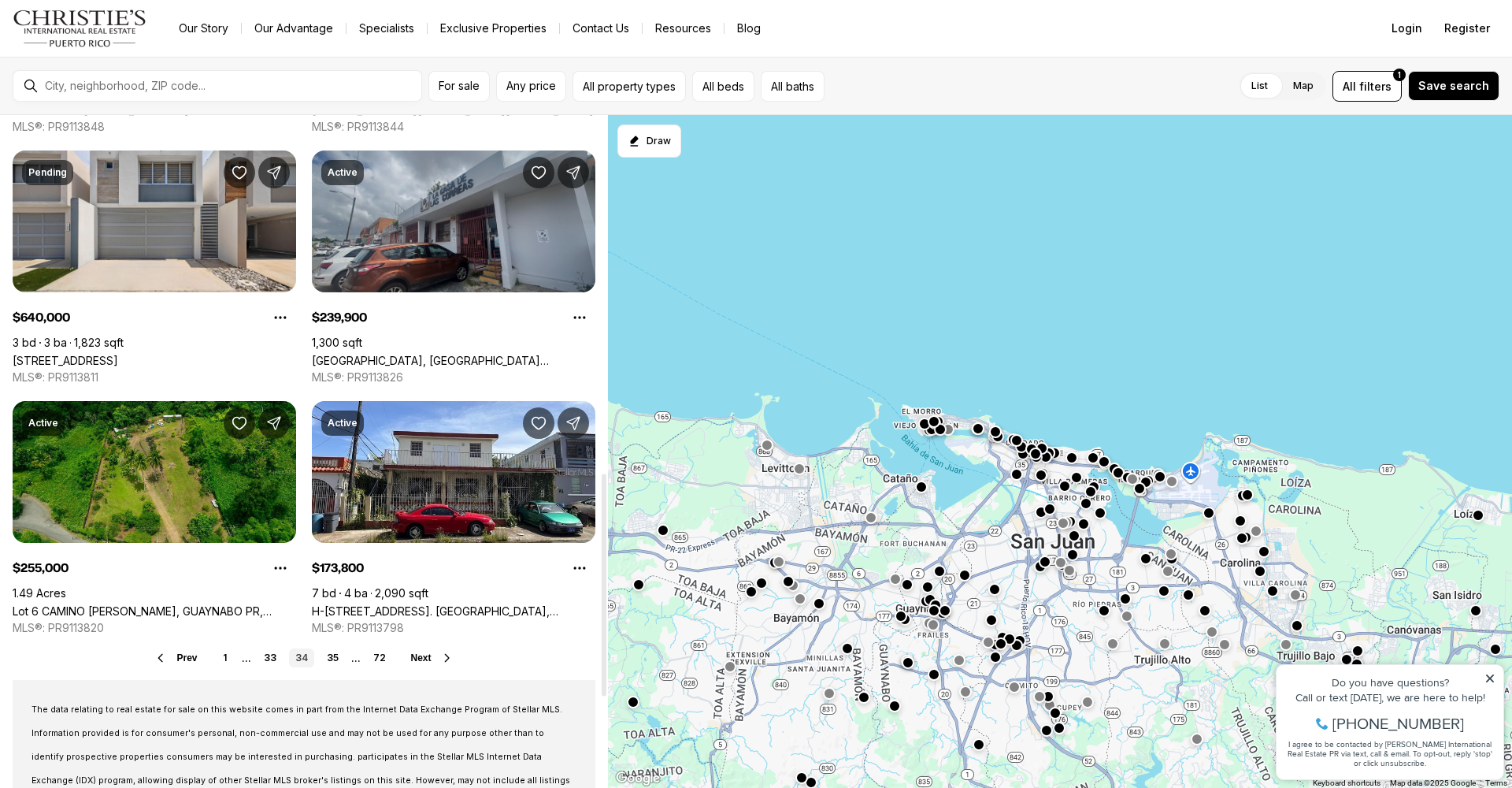
scroll to position [1081, 0]
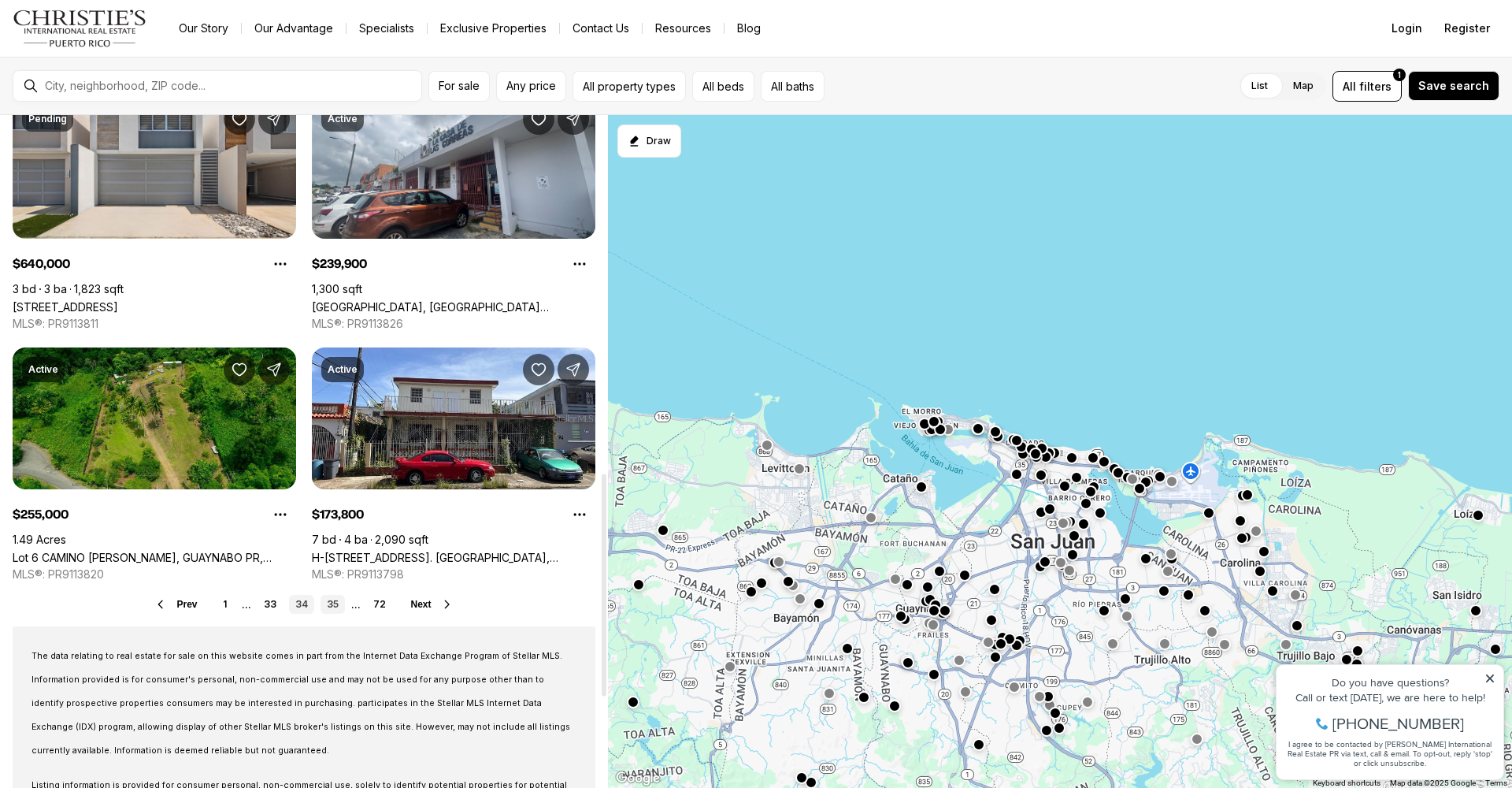
click at [330, 604] on link "35" at bounding box center [333, 604] width 25 height 19
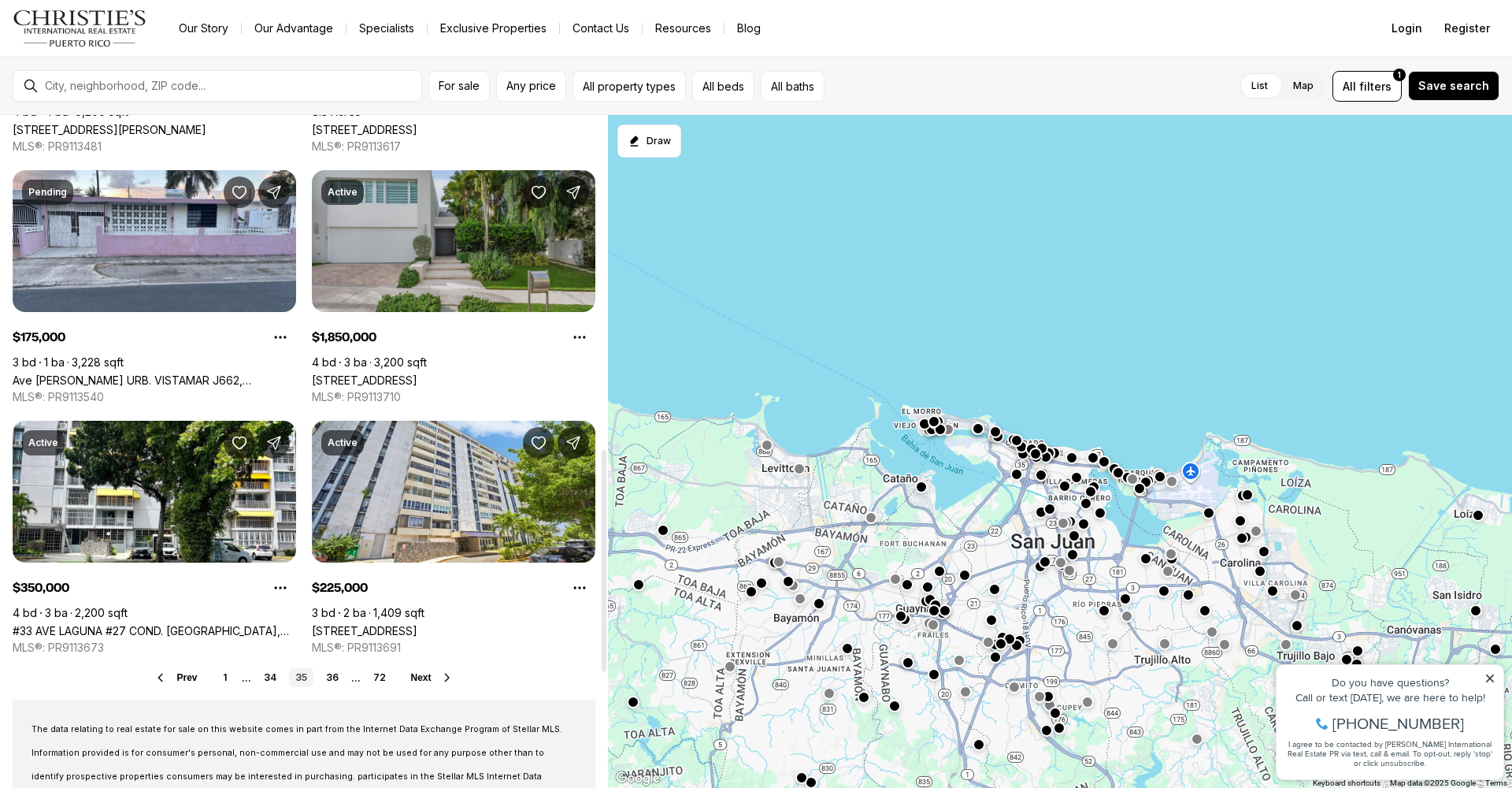
scroll to position [1141, 0]
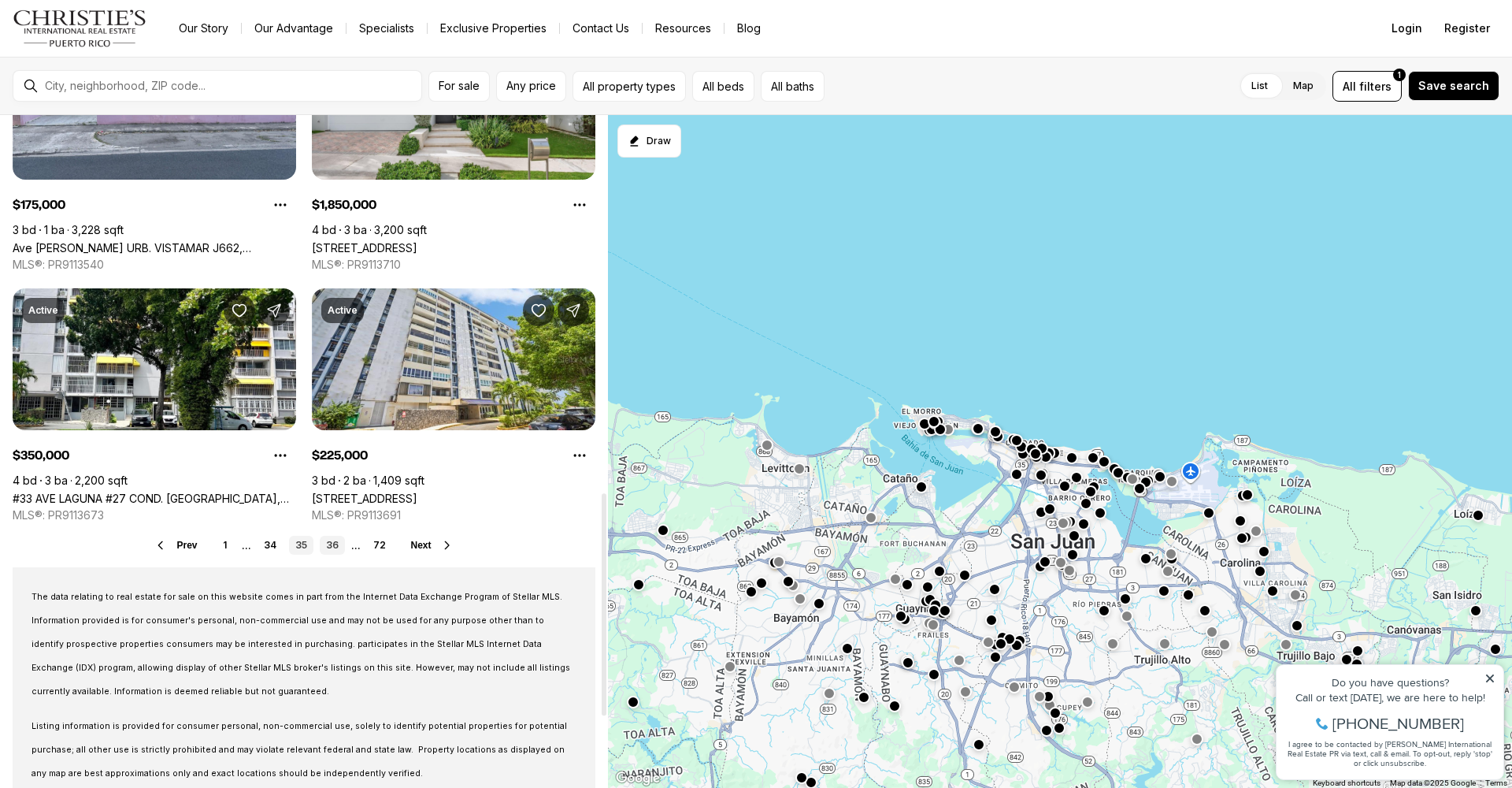
click at [333, 543] on link "36" at bounding box center [333, 545] width 25 height 19
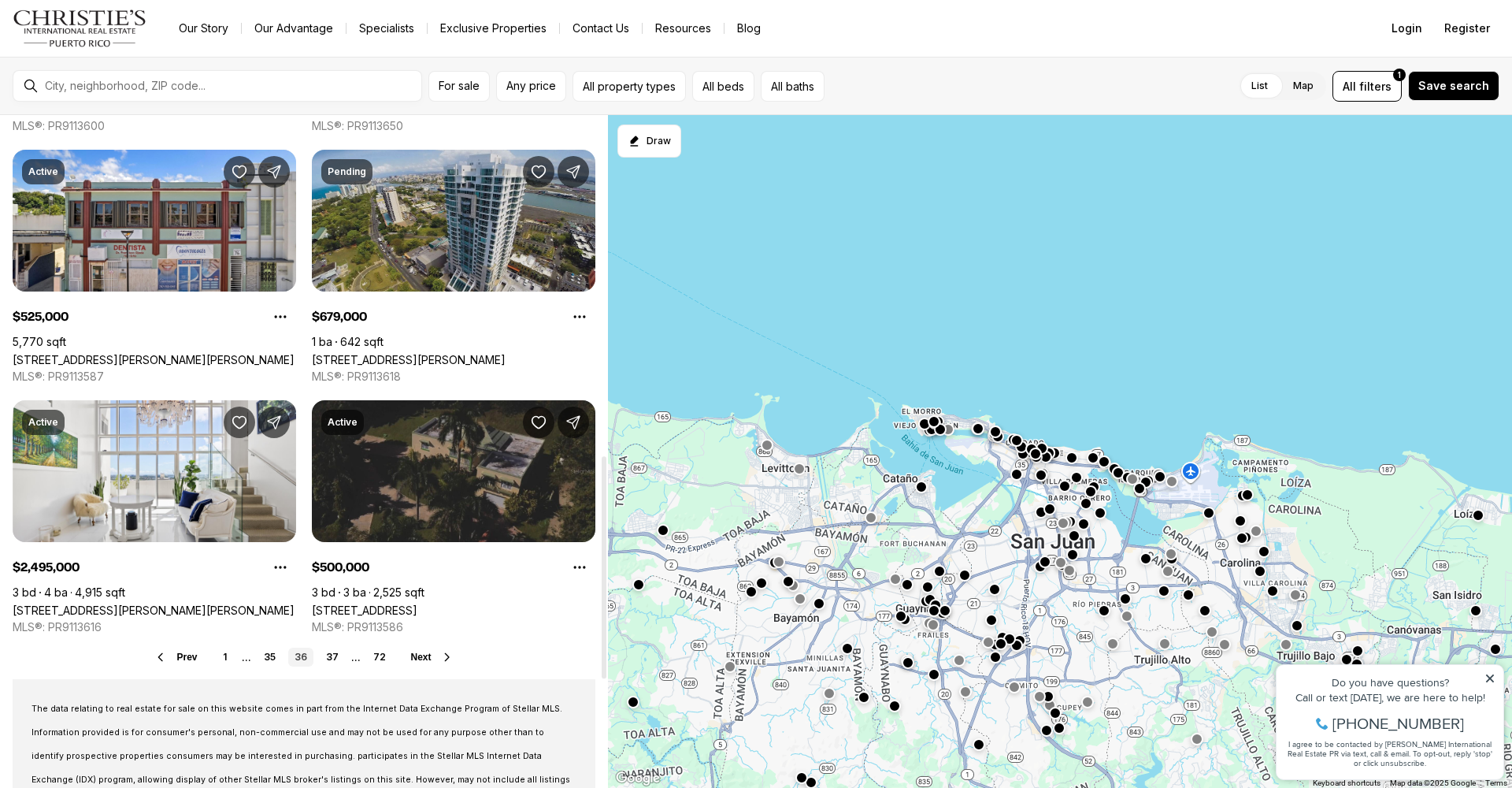
scroll to position [1111, 0]
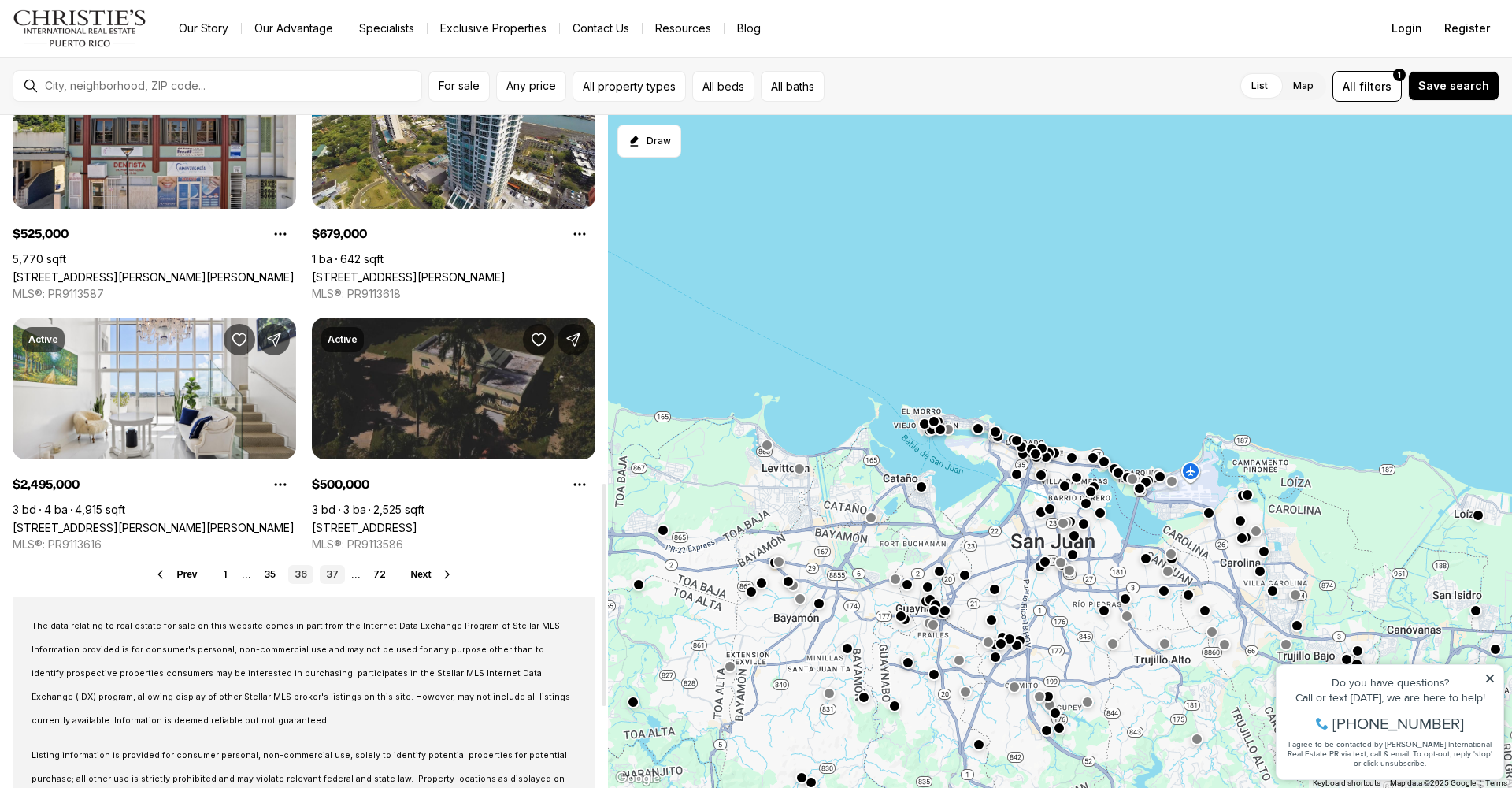
click at [336, 572] on link "37" at bounding box center [333, 575] width 25 height 19
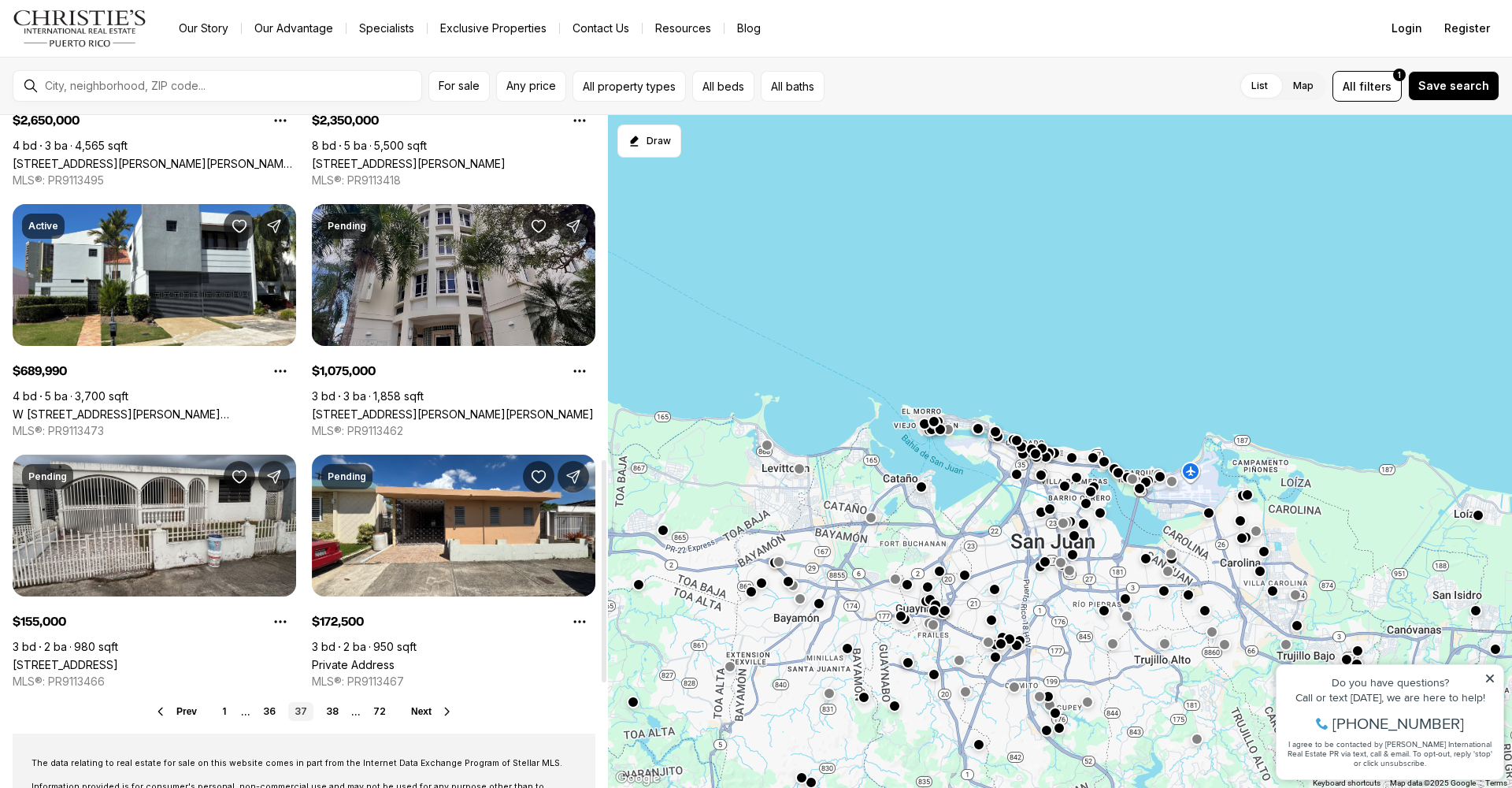
scroll to position [1136, 0]
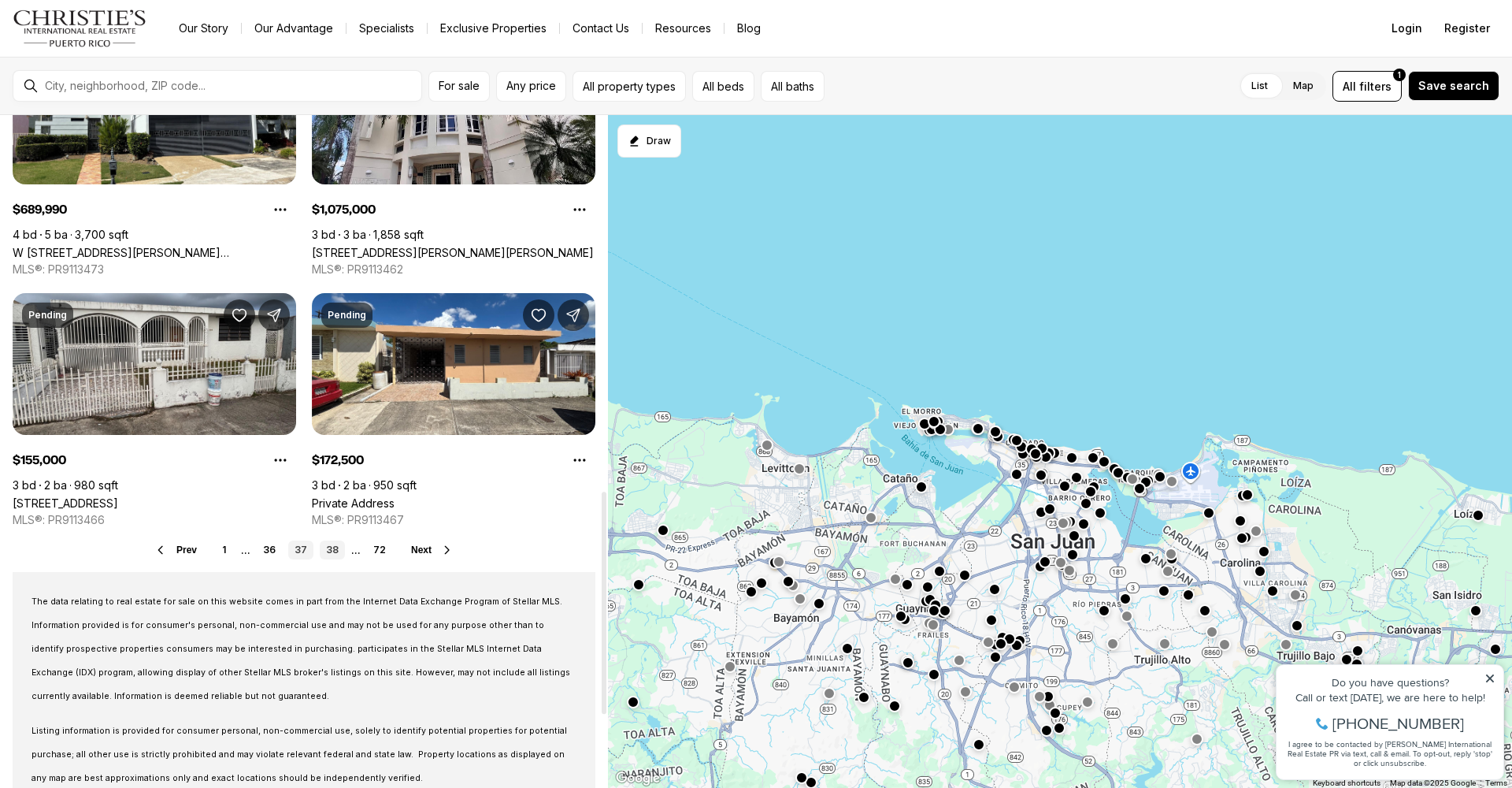
click at [334, 548] on link "38" at bounding box center [333, 550] width 25 height 19
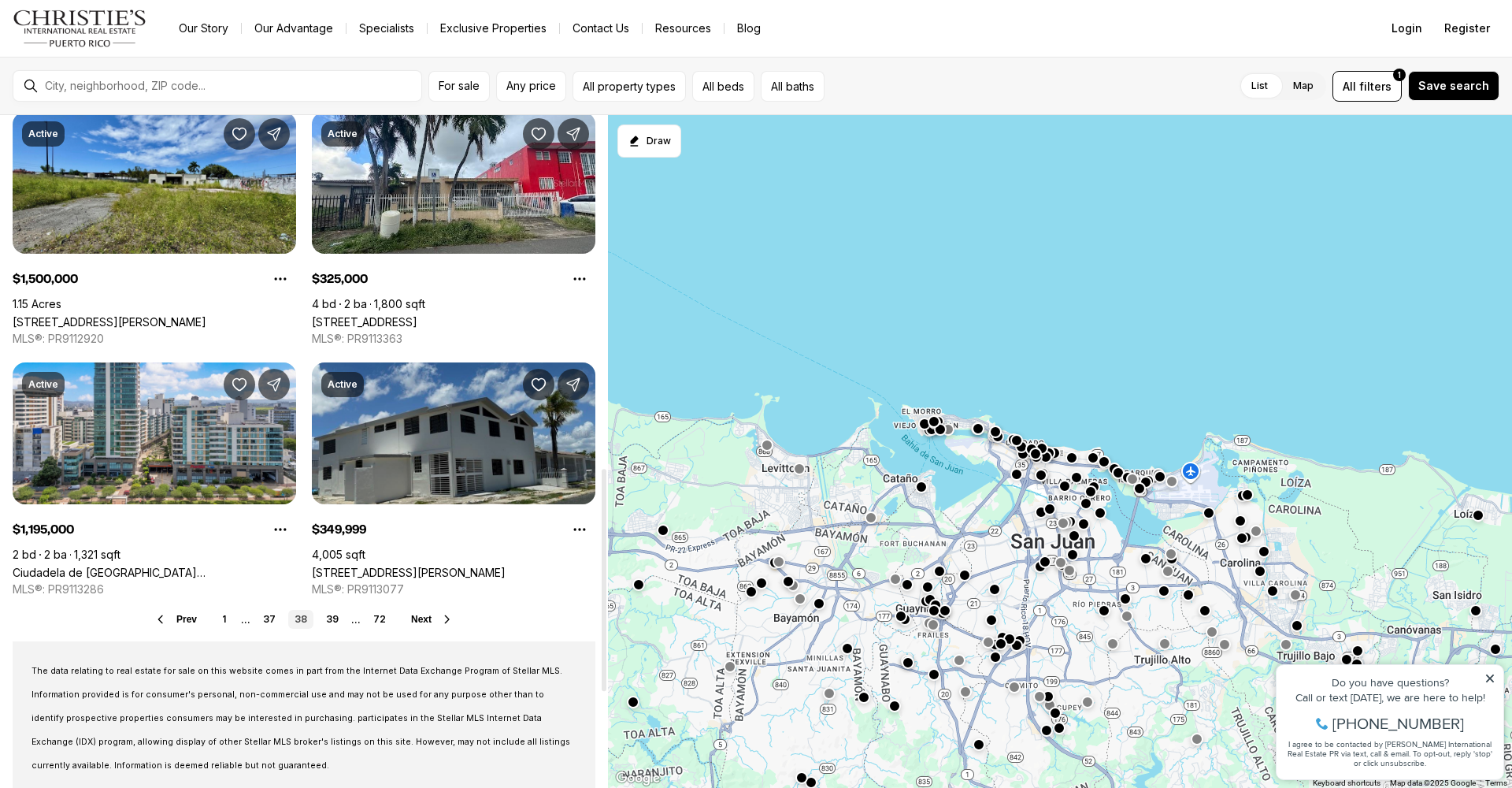
scroll to position [1084, 0]
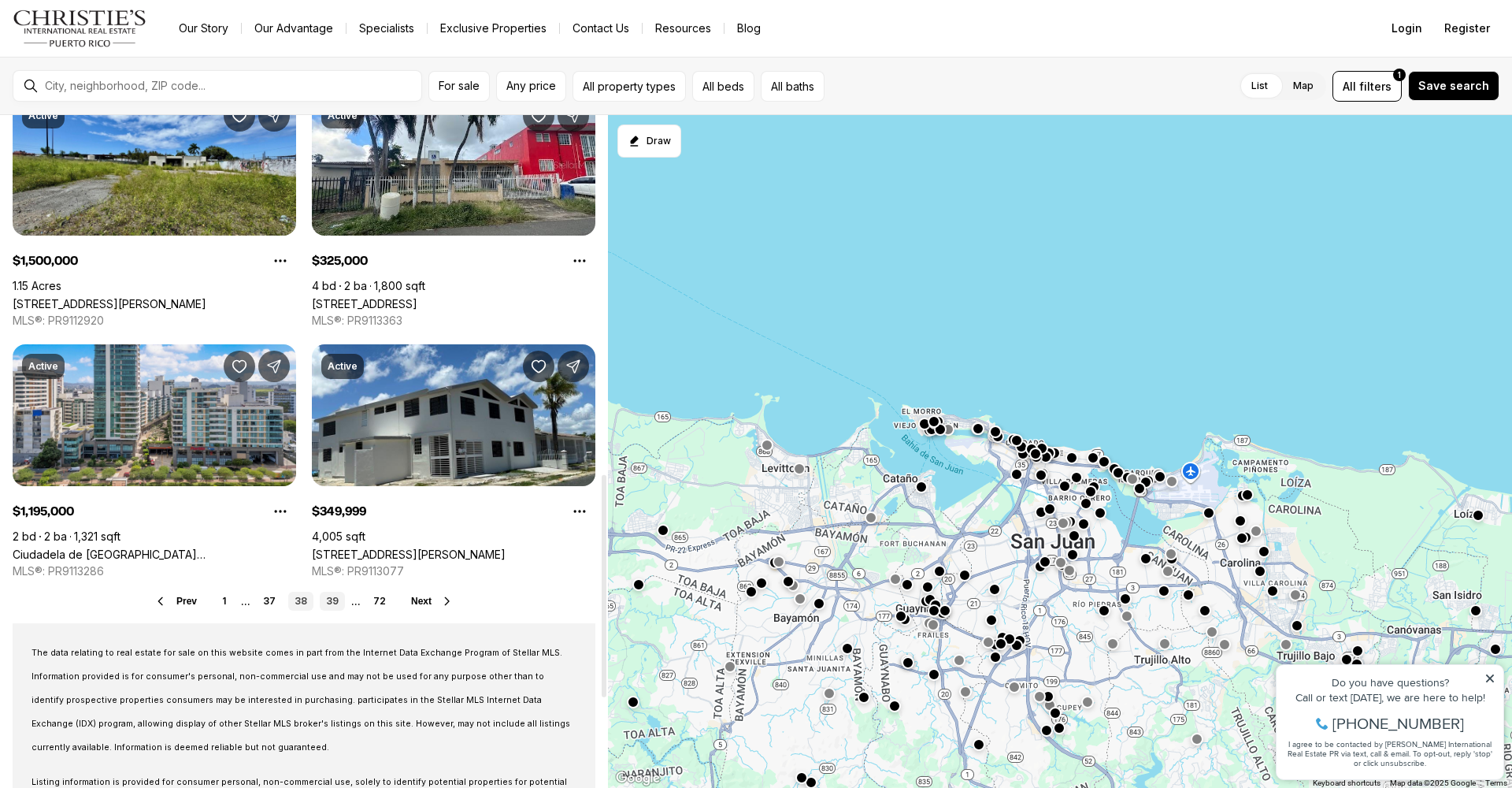
click at [333, 601] on link "39" at bounding box center [333, 601] width 25 height 19
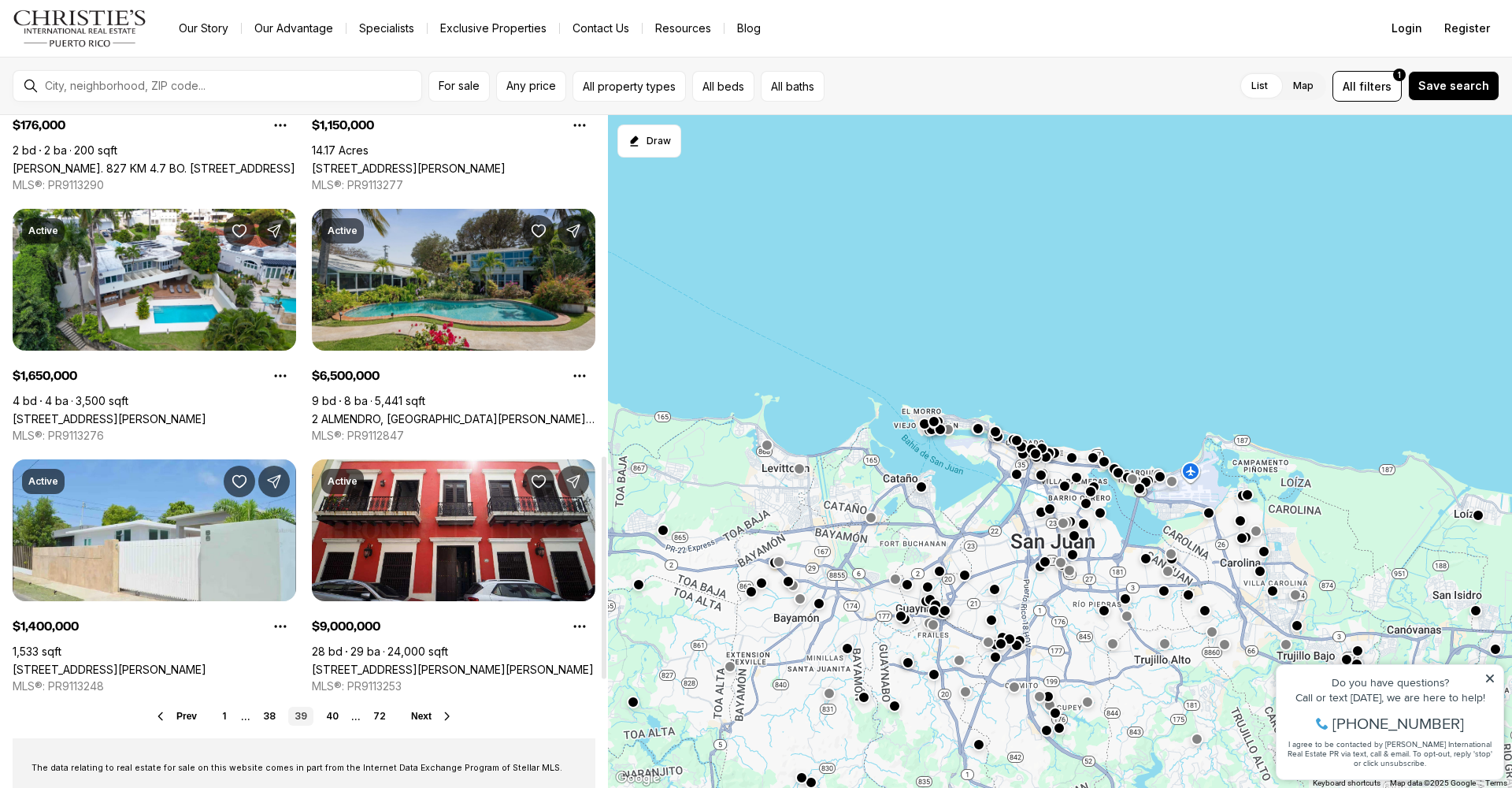
scroll to position [1029, 0]
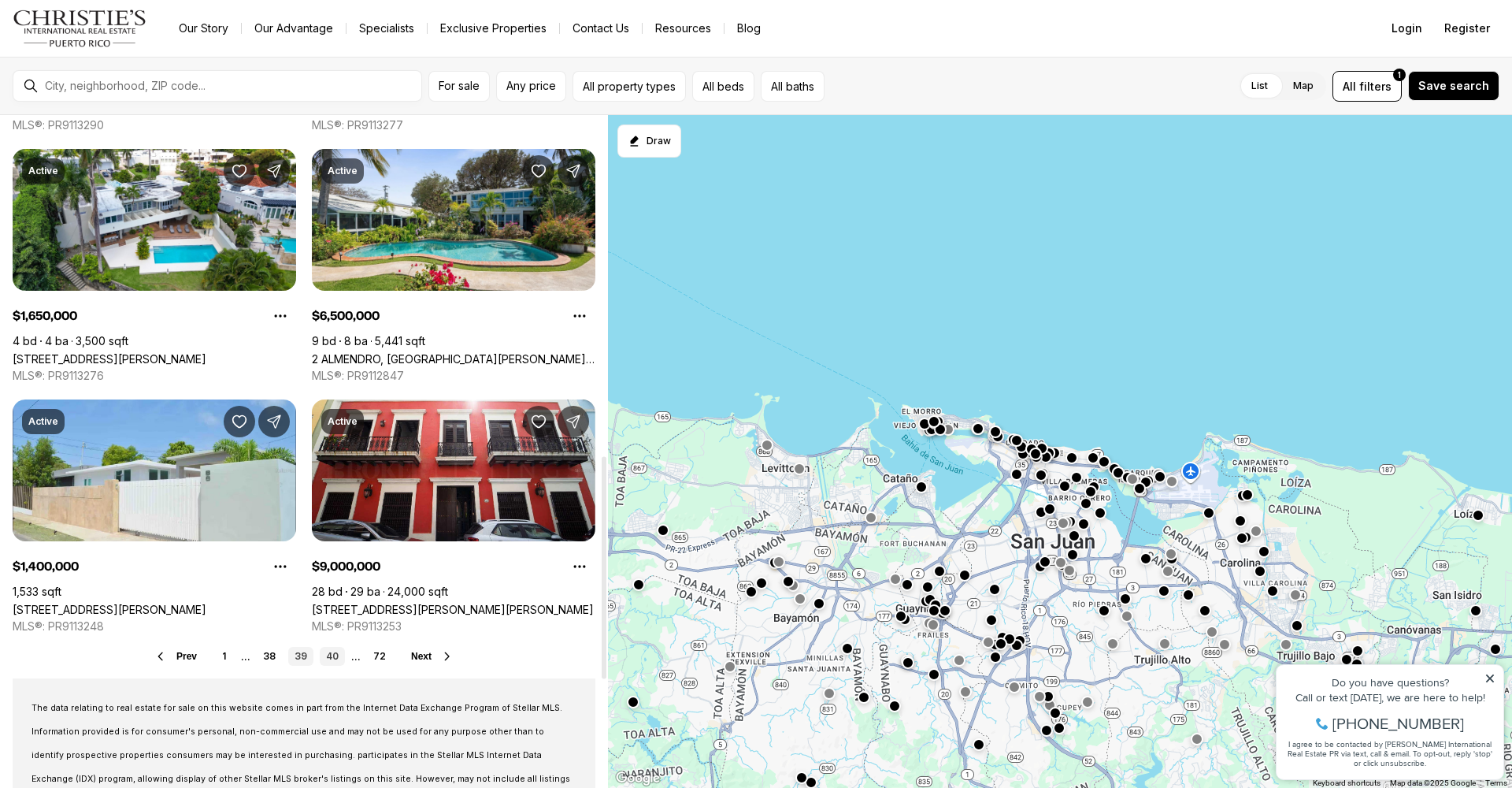
click at [334, 655] on link "40" at bounding box center [333, 657] width 25 height 19
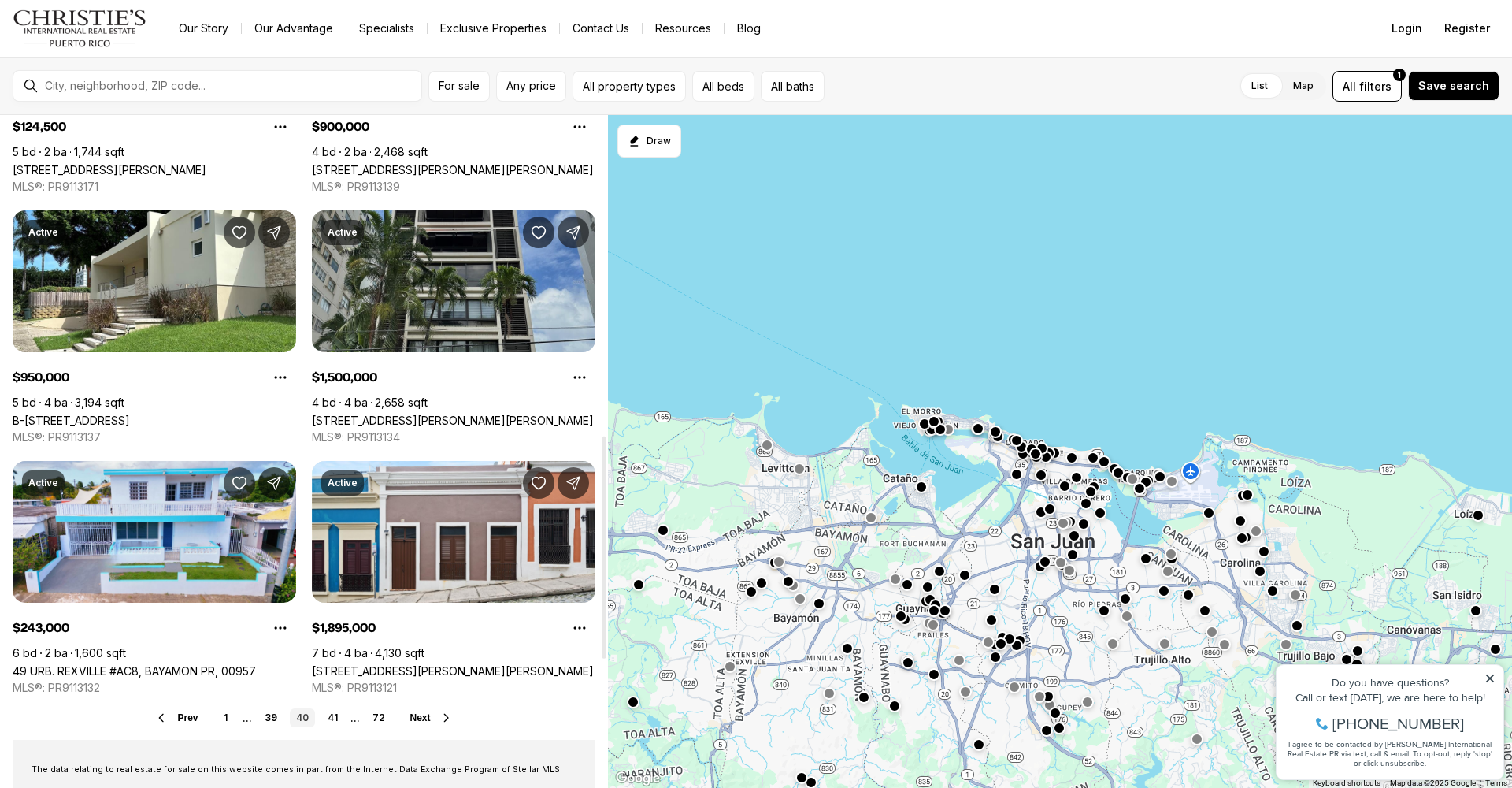
scroll to position [986, 0]
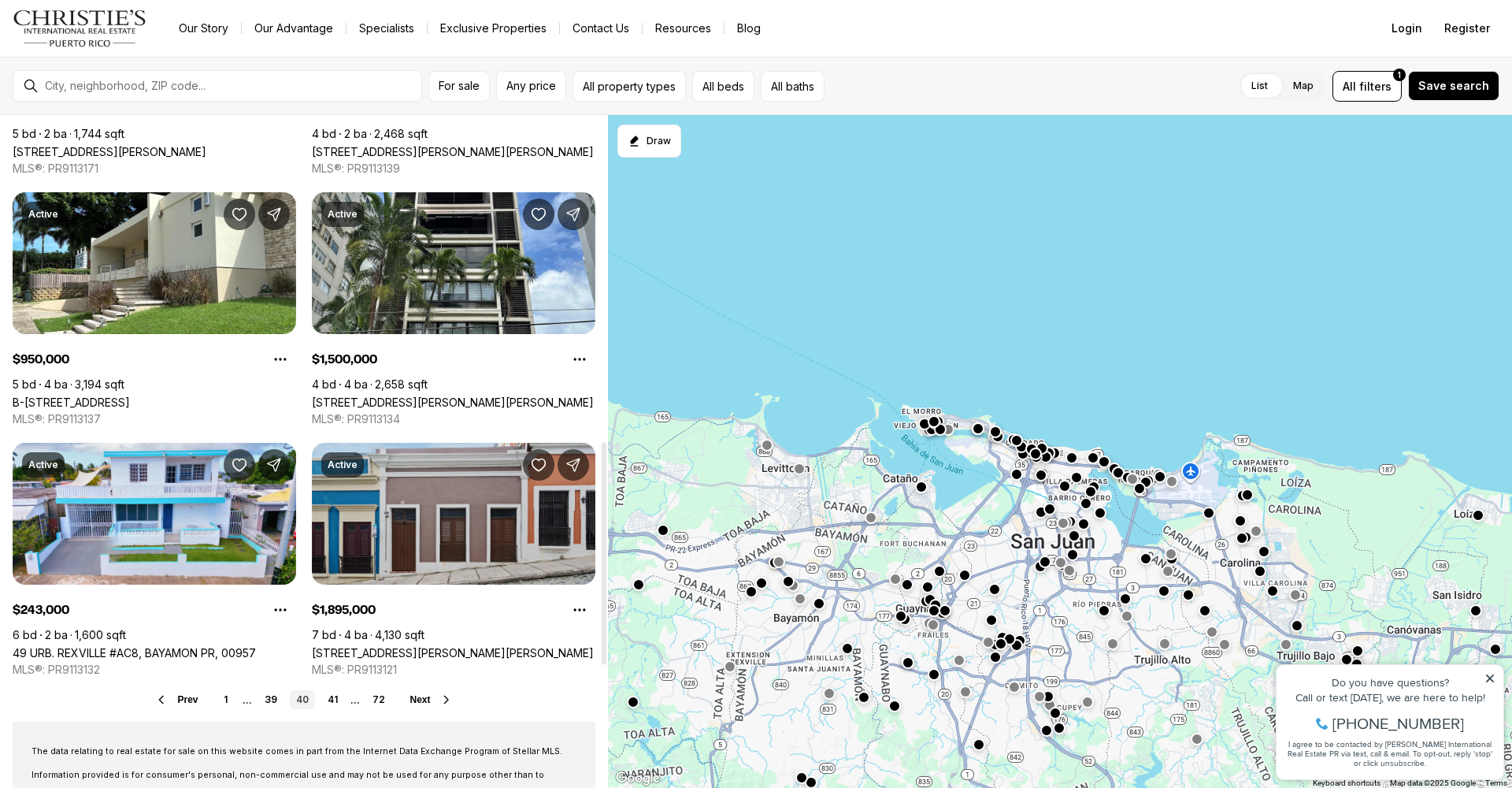
drag, startPoint x: 331, startPoint y: 697, endPoint x: 353, endPoint y: 673, distance: 32.6
click at [331, 697] on link "41" at bounding box center [333, 699] width 23 height 19
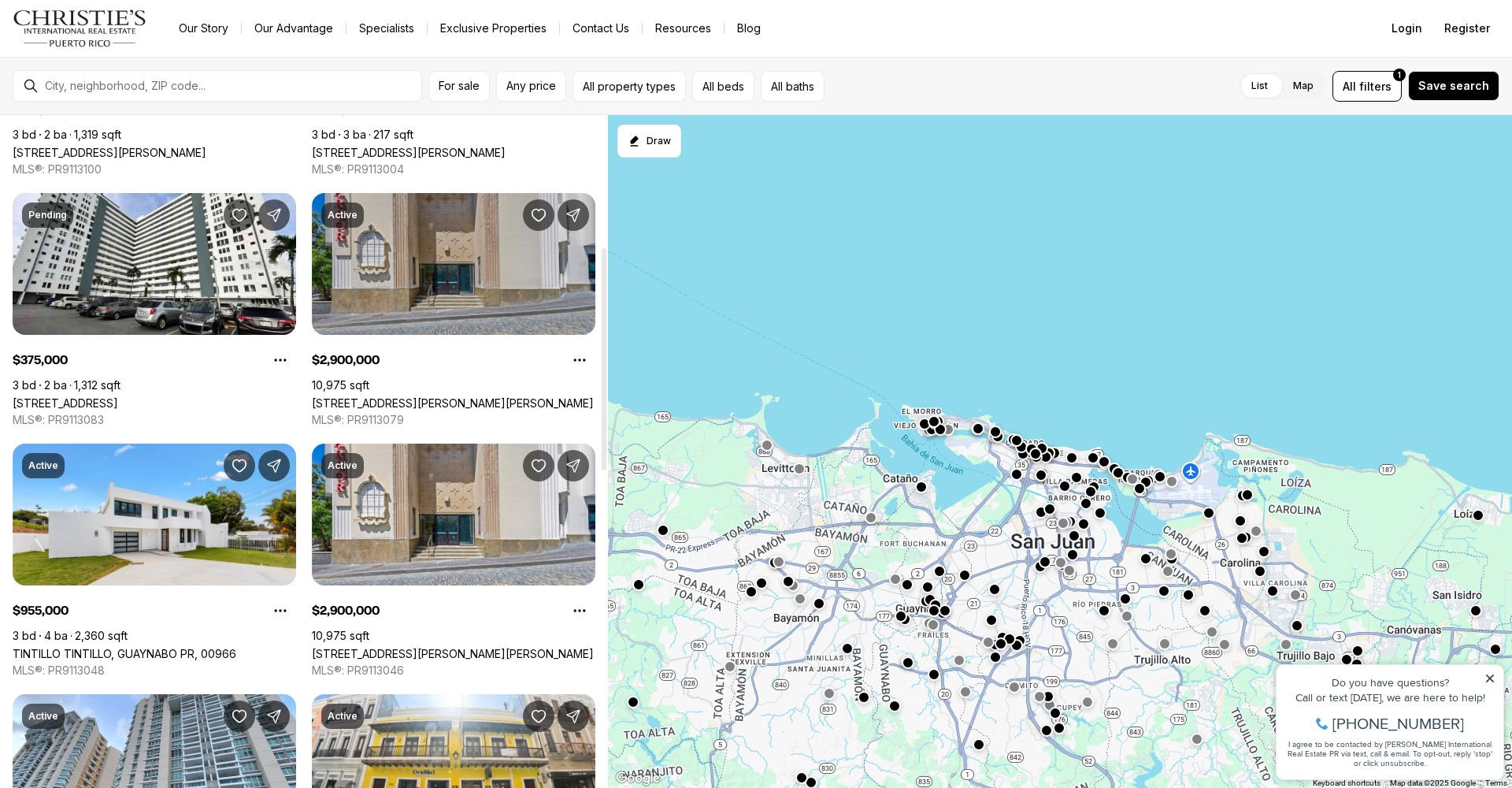
scroll to position [589, 0]
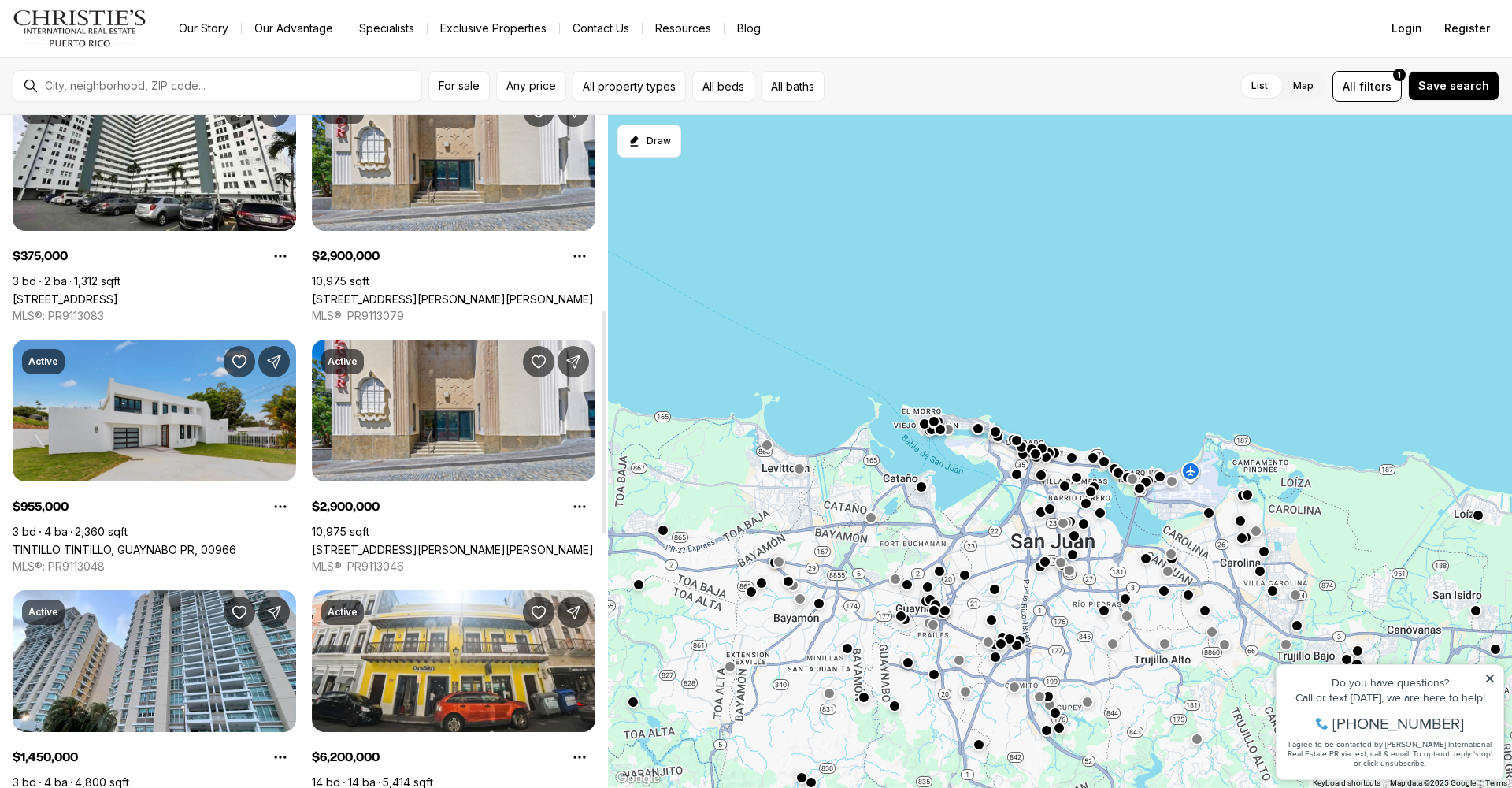
click at [122, 543] on link "TINTILLO TINTILLO, GUAYNABO PR, 00966" at bounding box center [124, 550] width 224 height 13
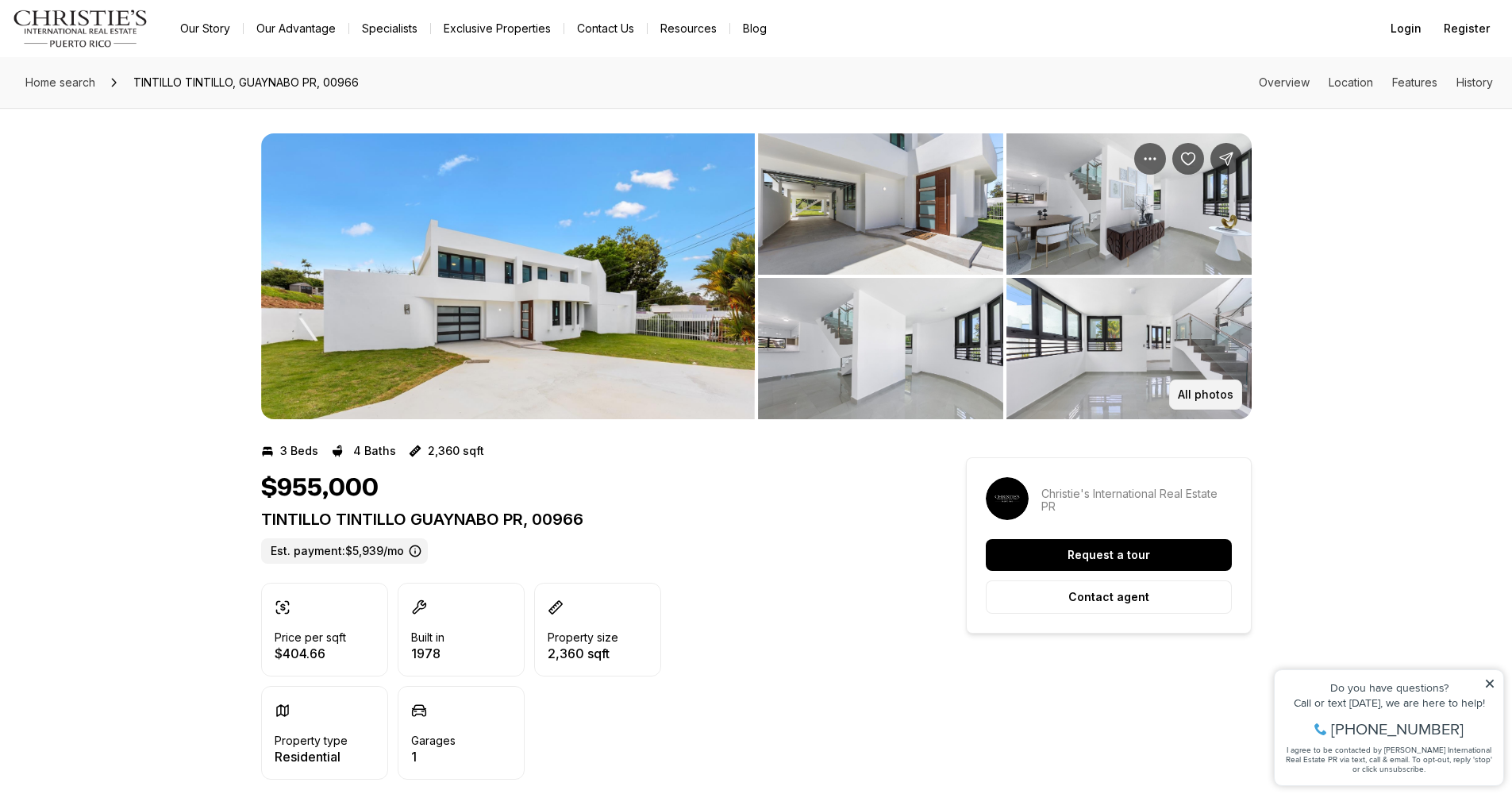
click at [1210, 397] on p "All photos" at bounding box center [1206, 394] width 56 height 12
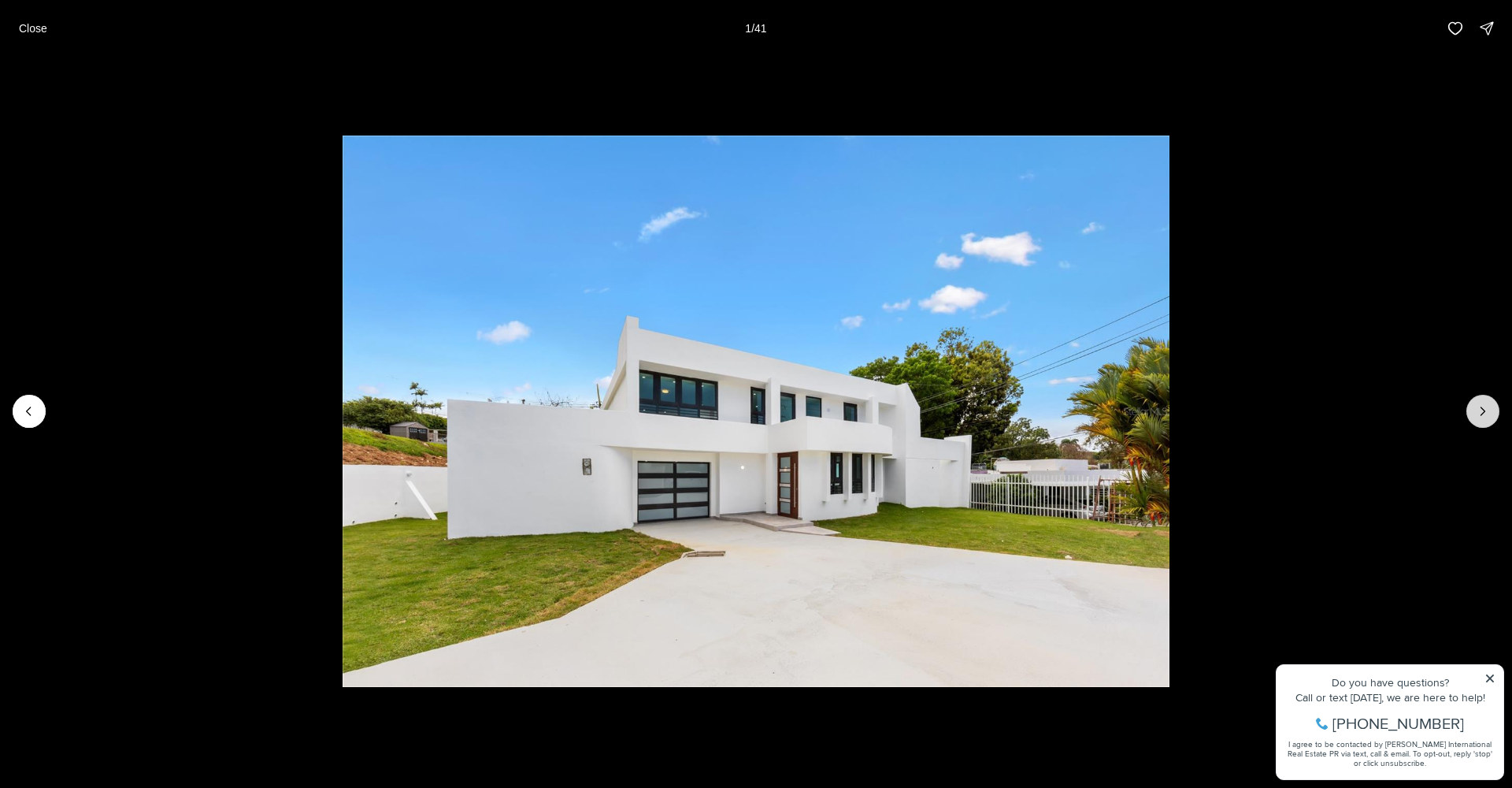
click at [1481, 413] on icon "Next slide" at bounding box center [1482, 411] width 16 height 16
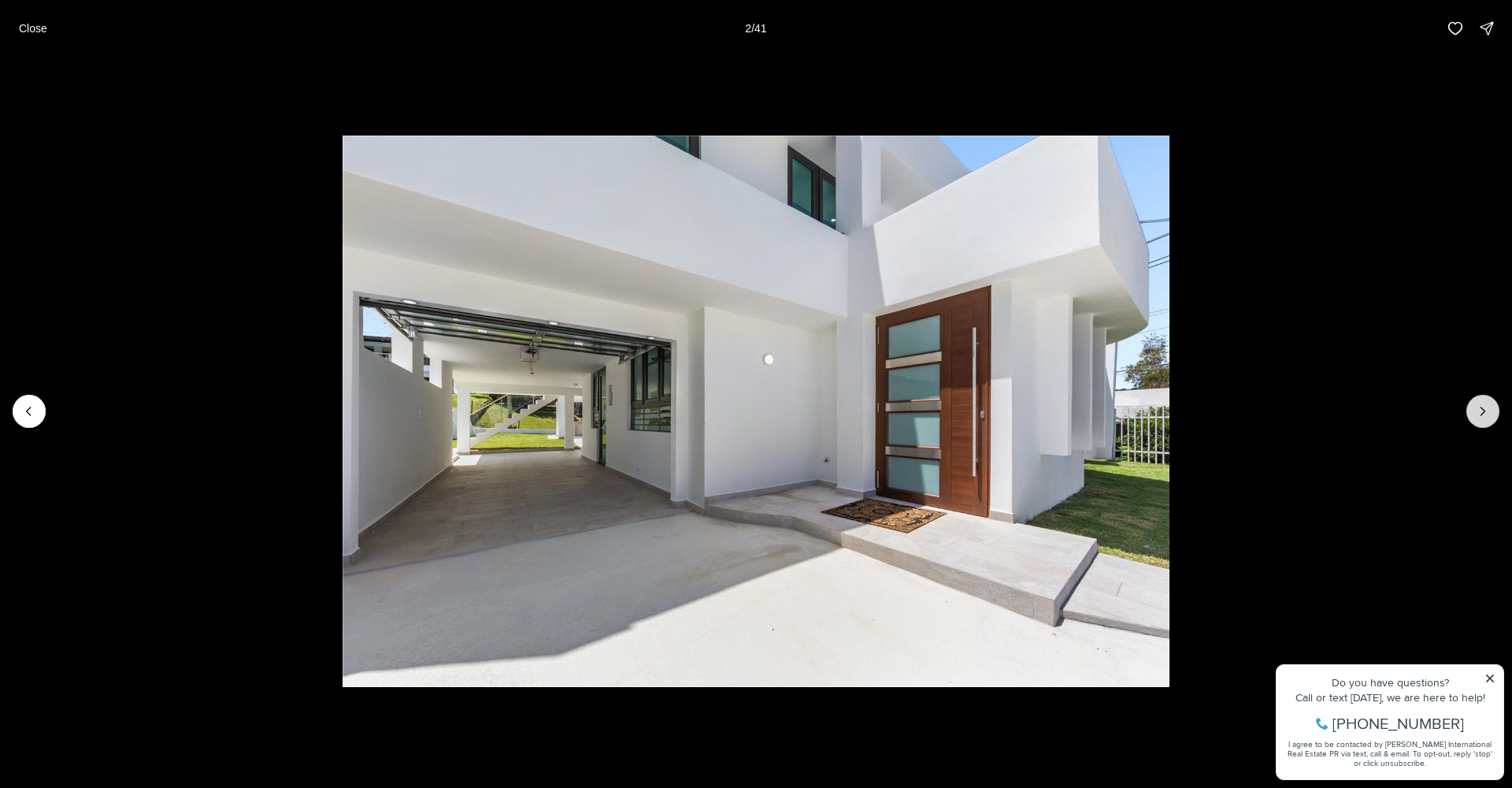
click at [1478, 414] on icon "Next slide" at bounding box center [1482, 411] width 16 height 16
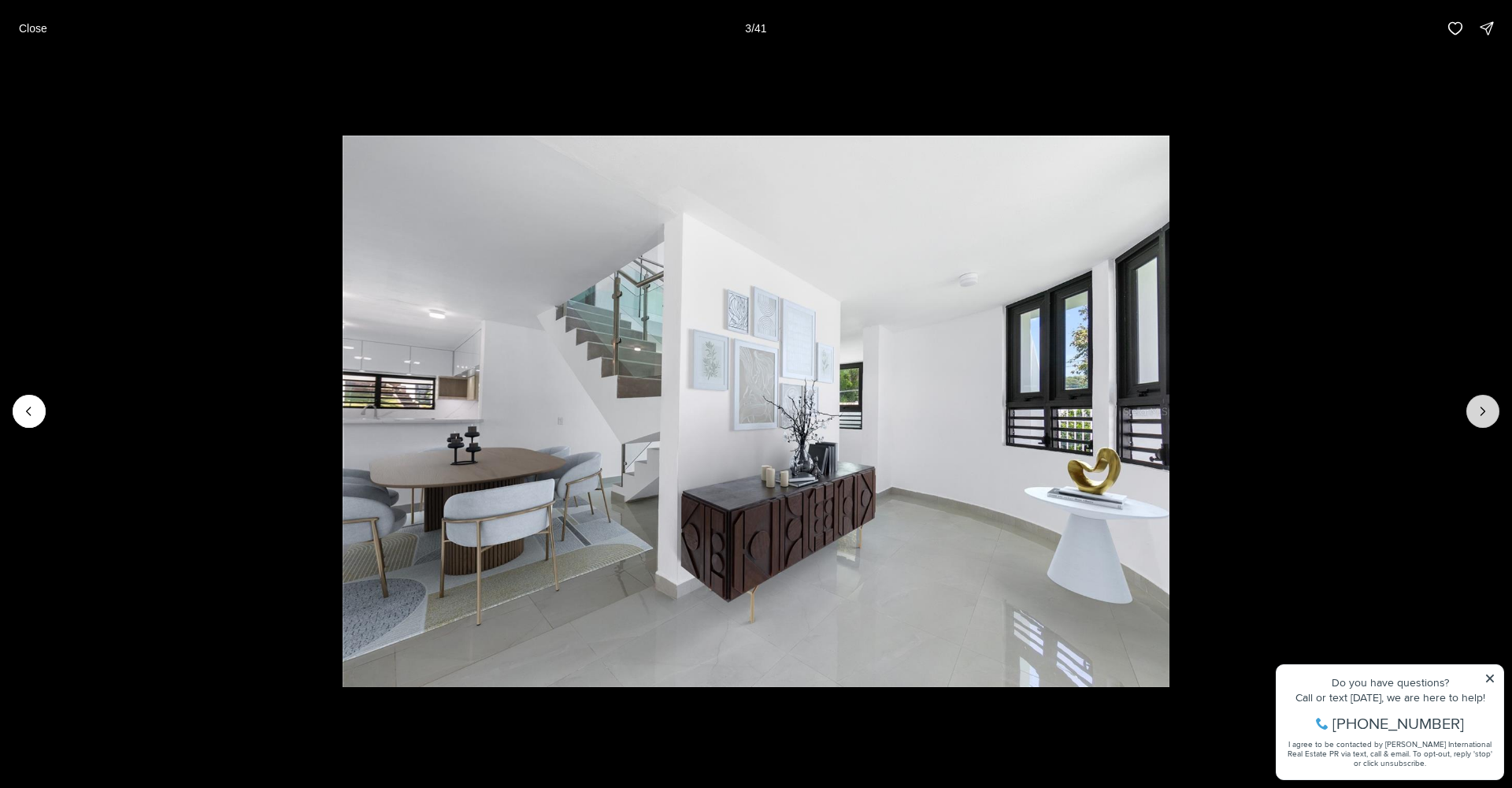
click at [1478, 414] on icon "Next slide" at bounding box center [1482, 411] width 16 height 16
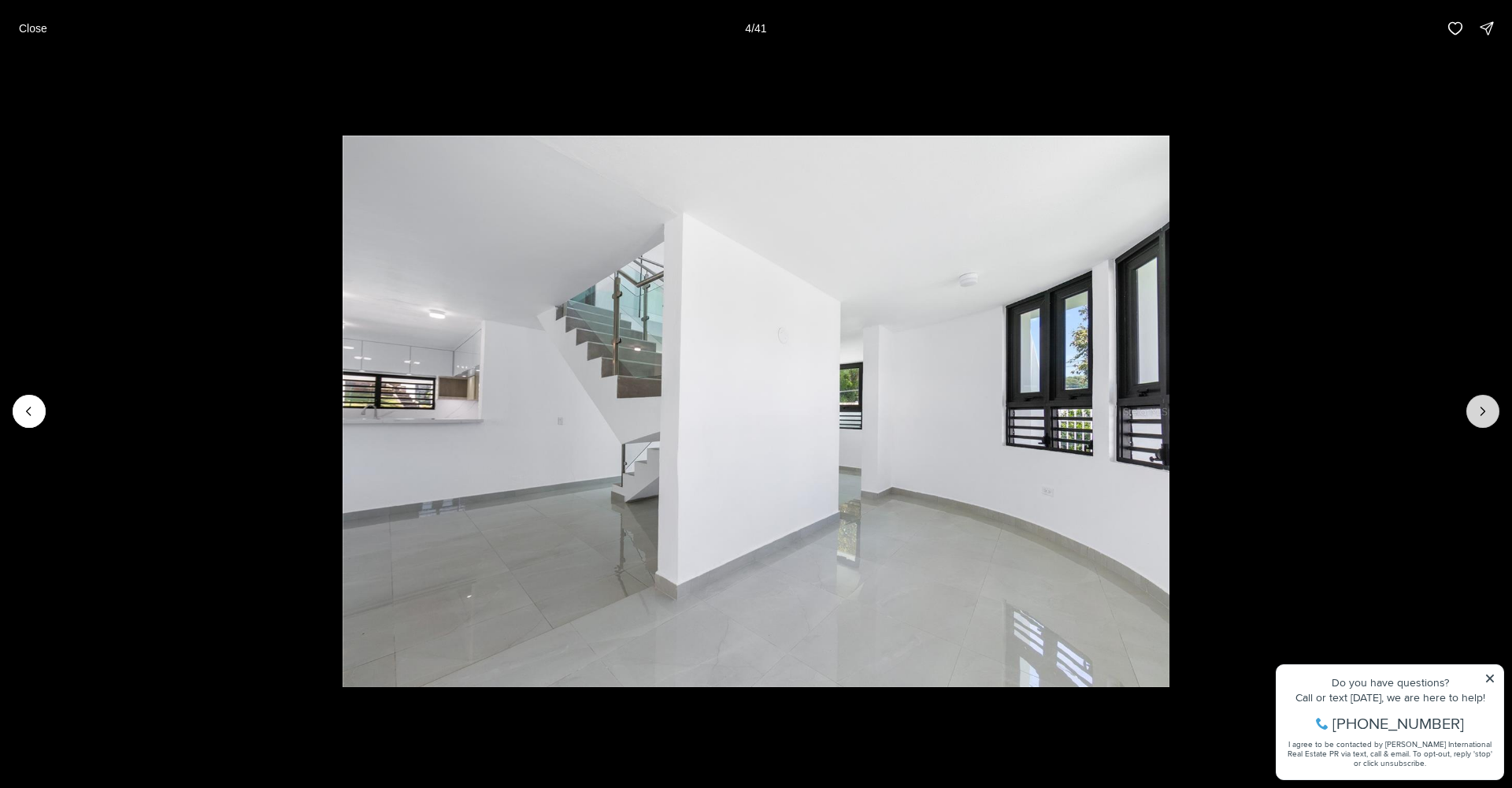
click at [1477, 414] on icon "Next slide" at bounding box center [1482, 411] width 16 height 16
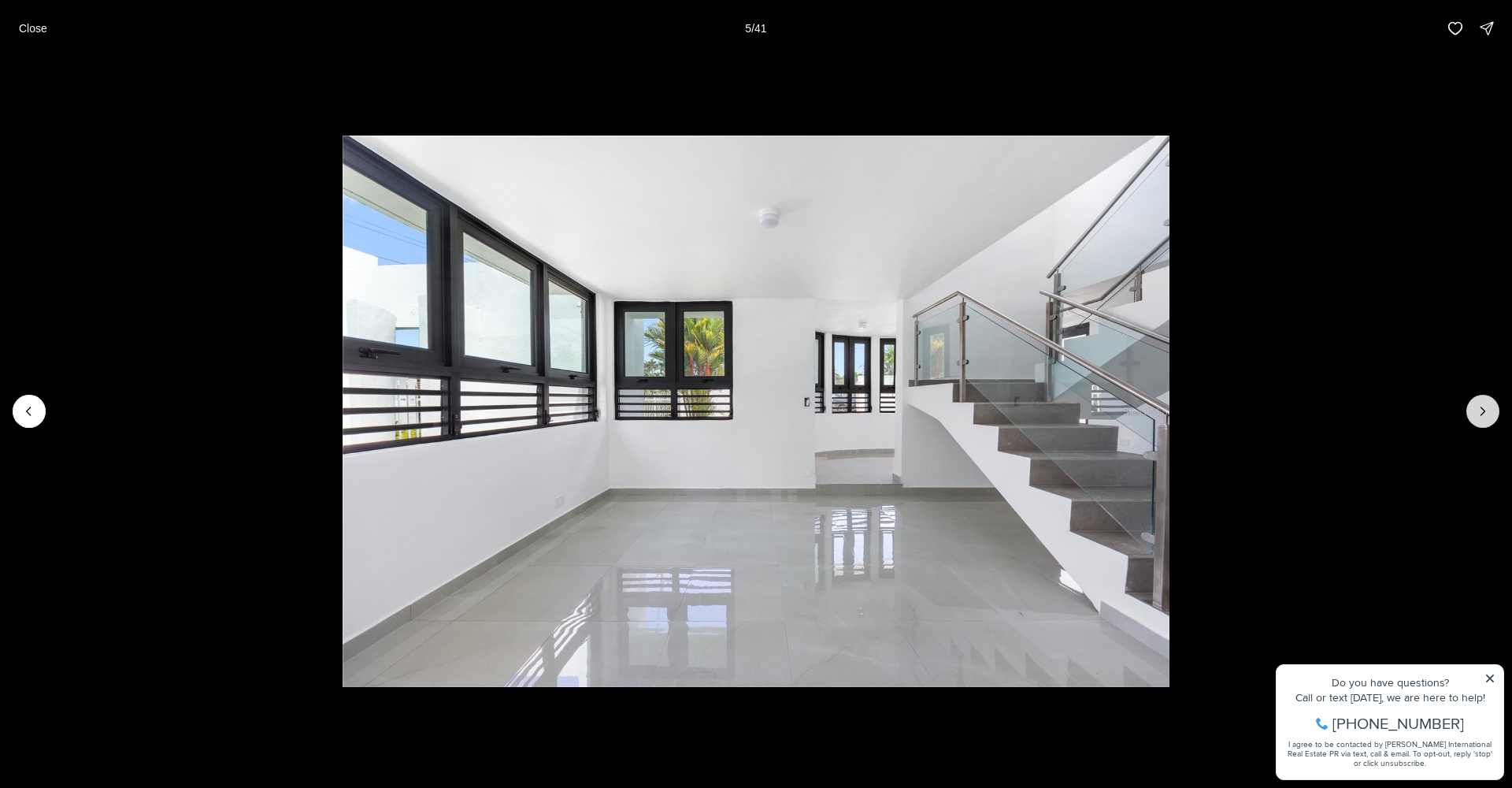
click at [1477, 414] on icon "Next slide" at bounding box center [1482, 411] width 16 height 16
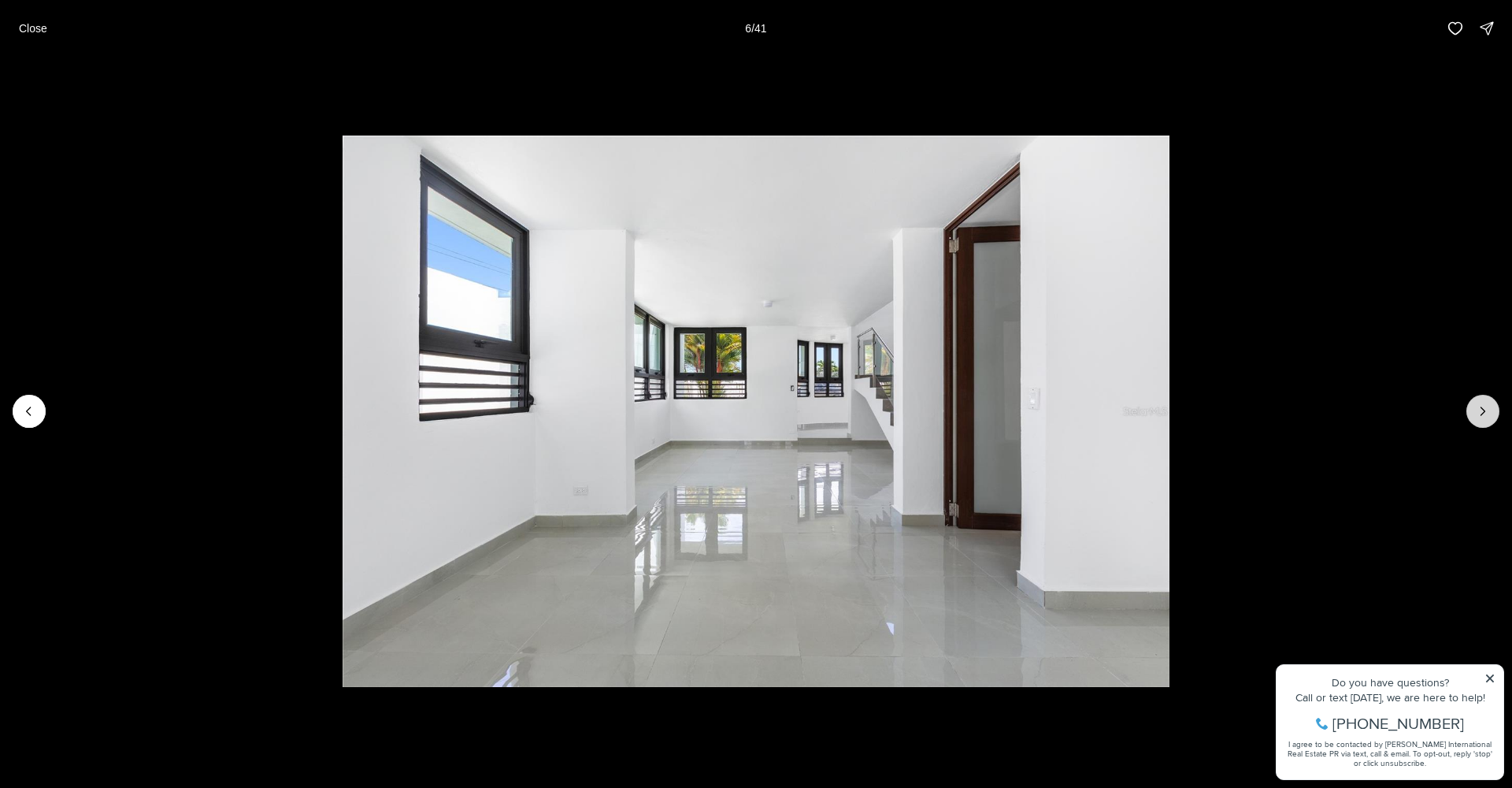
click at [1477, 414] on icon "Next slide" at bounding box center [1482, 411] width 16 height 16
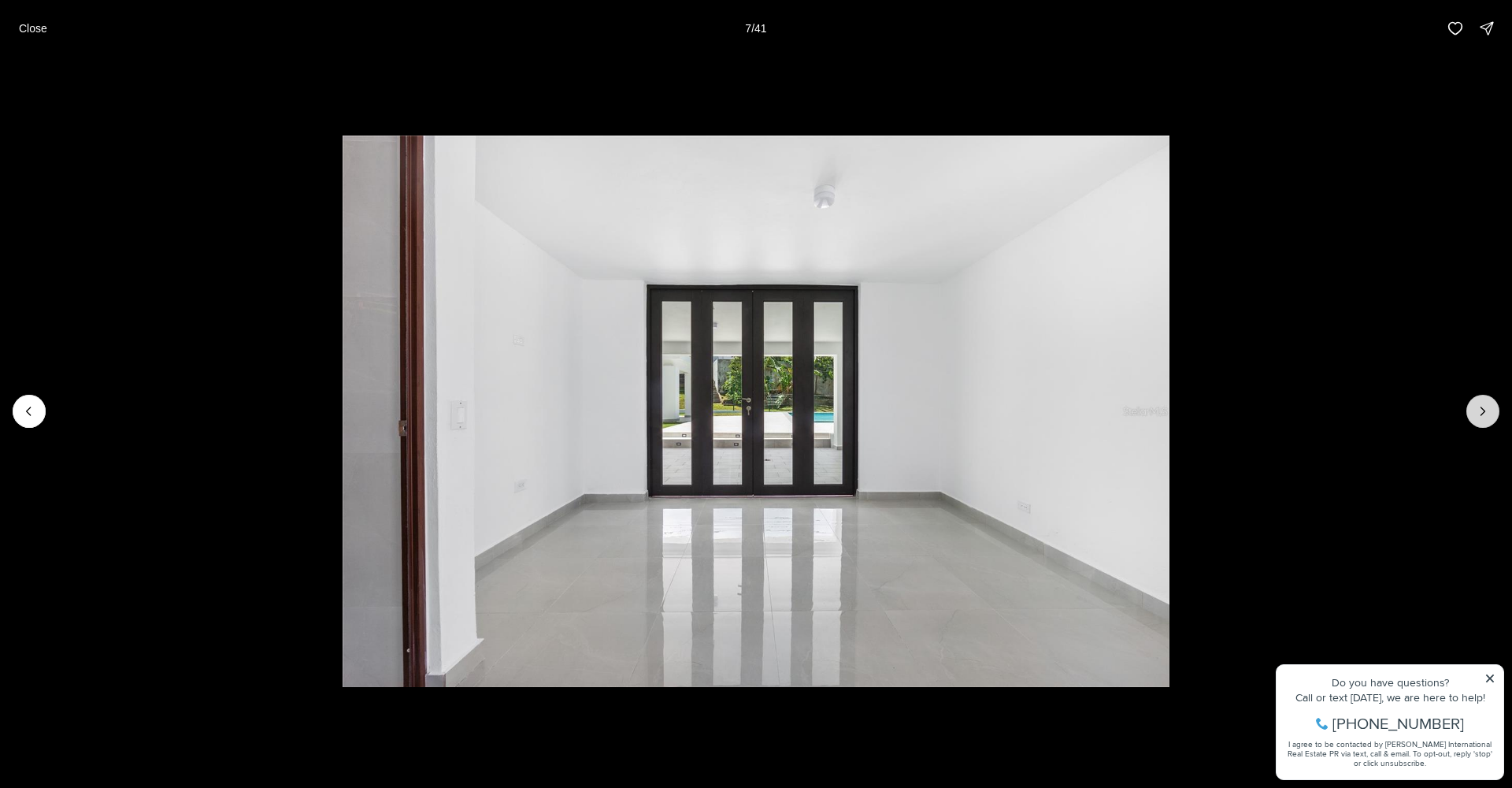
click at [1477, 414] on icon "Next slide" at bounding box center [1482, 411] width 16 height 16
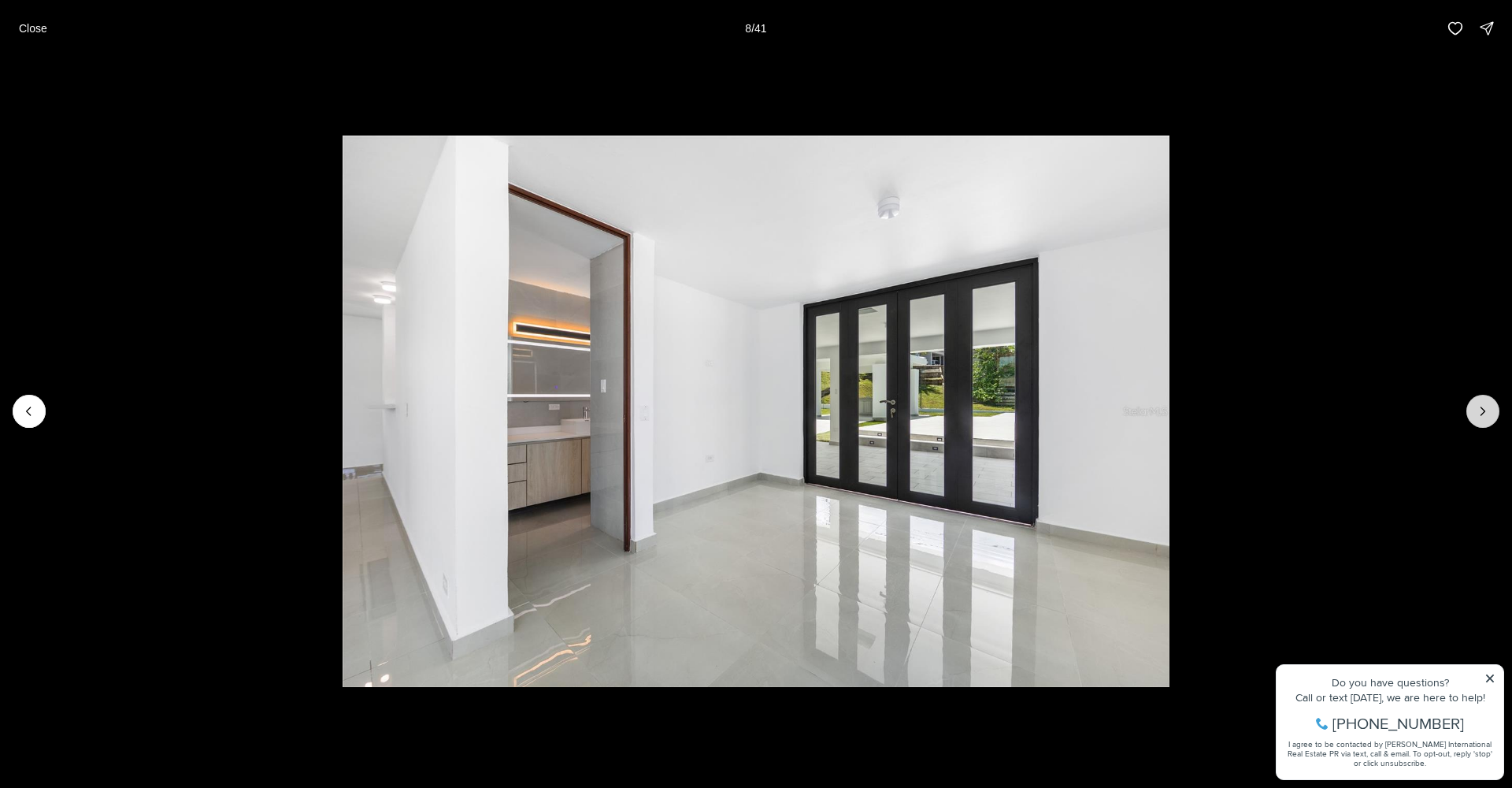
click at [1477, 414] on icon "Next slide" at bounding box center [1482, 411] width 16 height 16
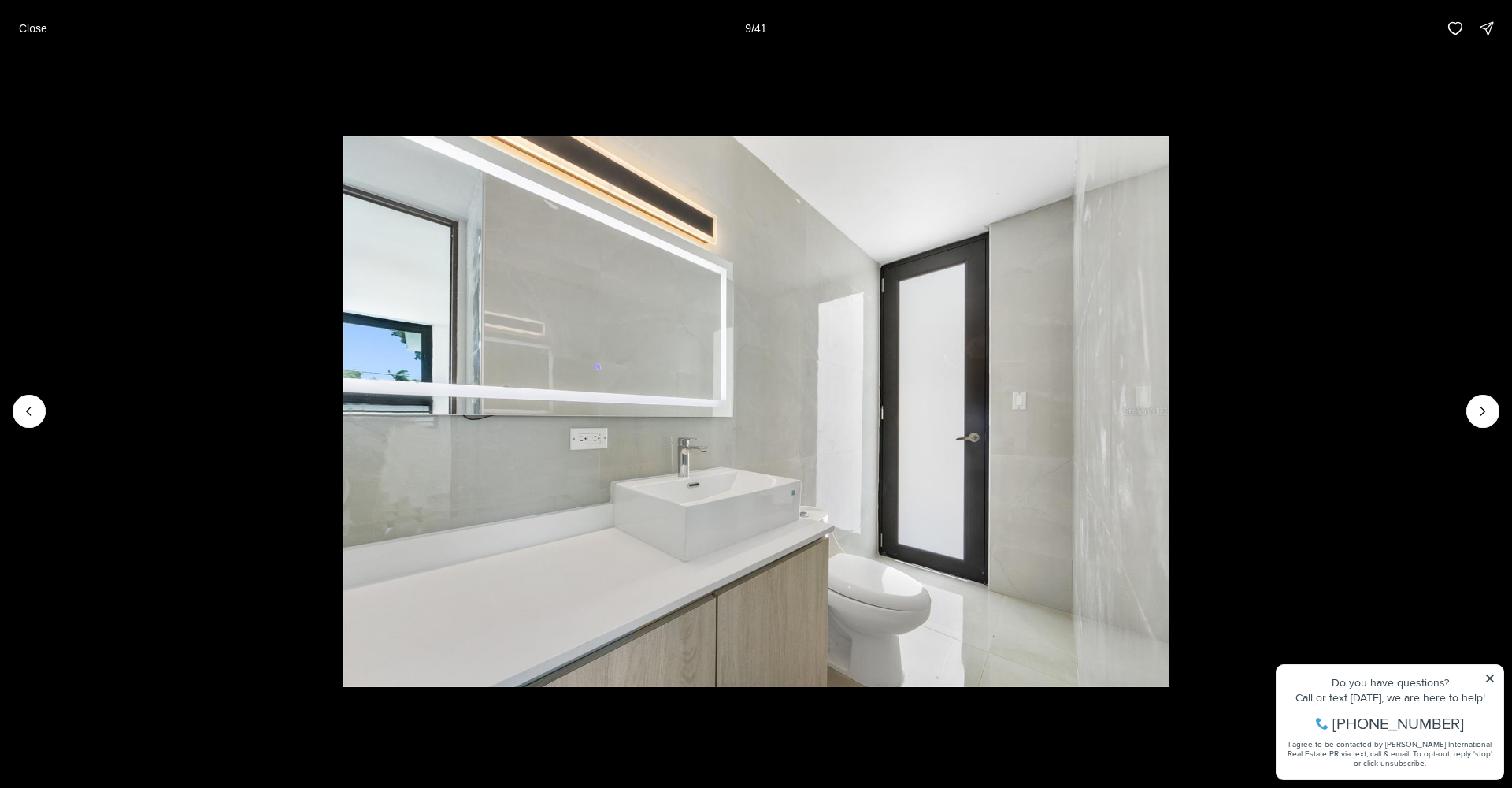
drag, startPoint x: 1477, startPoint y: 414, endPoint x: 1408, endPoint y: 416, distance: 69.0
click at [1477, 414] on icon "Next slide" at bounding box center [1482, 411] width 16 height 16
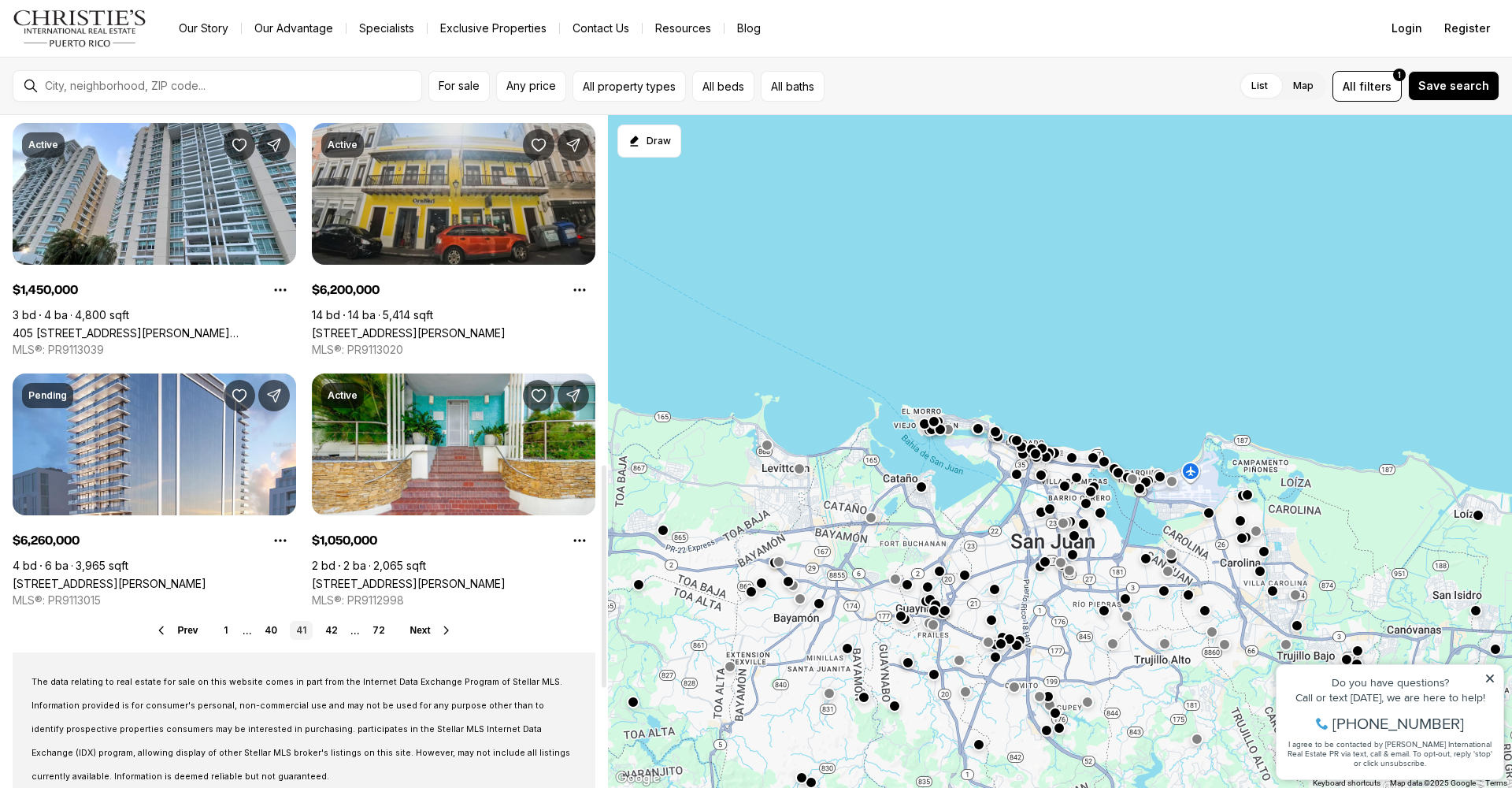
scroll to position [1083, 0]
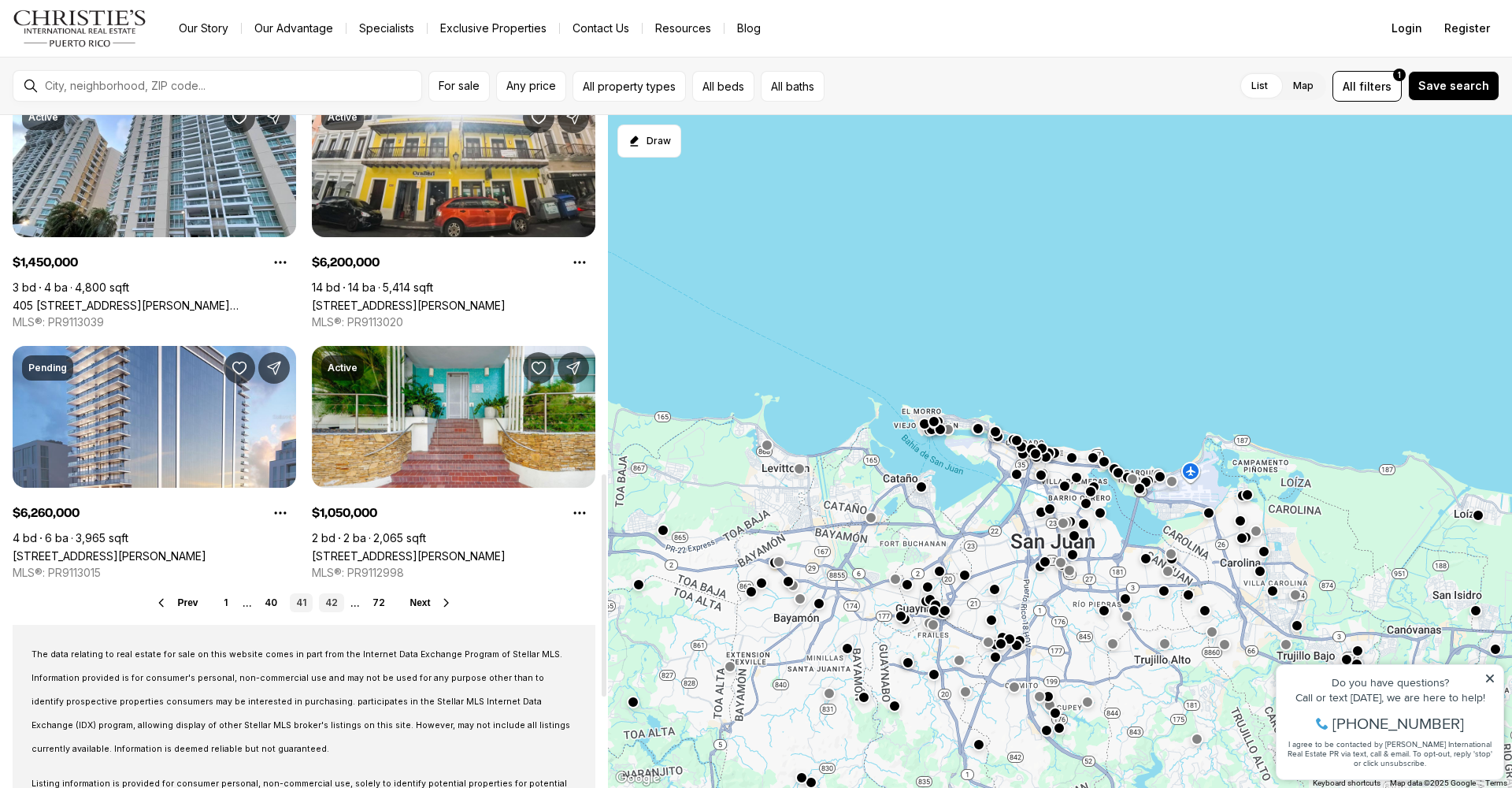
click at [332, 602] on link "42" at bounding box center [332, 602] width 25 height 19
